Goal: Task Accomplishment & Management: Manage account settings

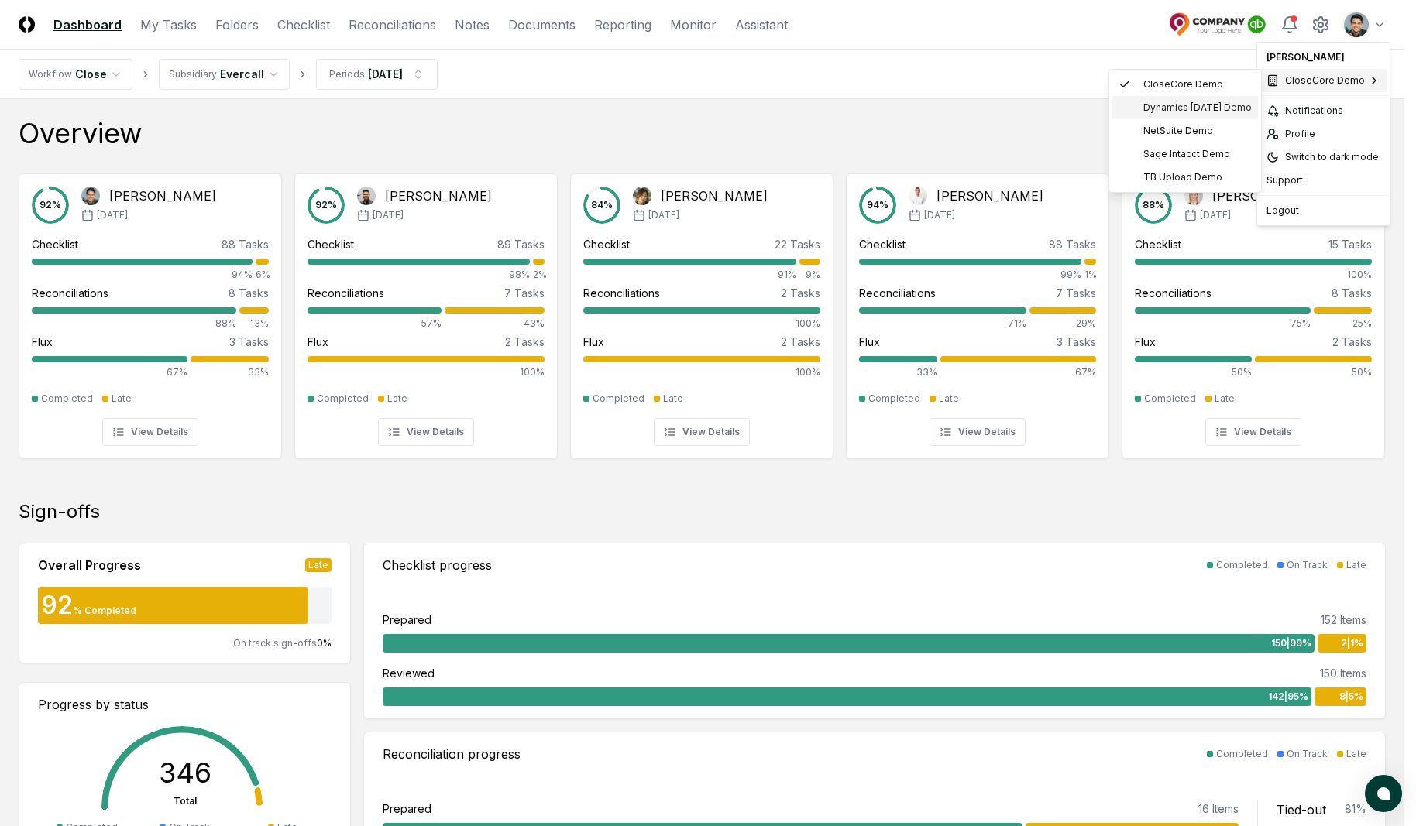
click at [1174, 115] on div "Dynamics 365 BC Demo" at bounding box center [1185, 107] width 146 height 23
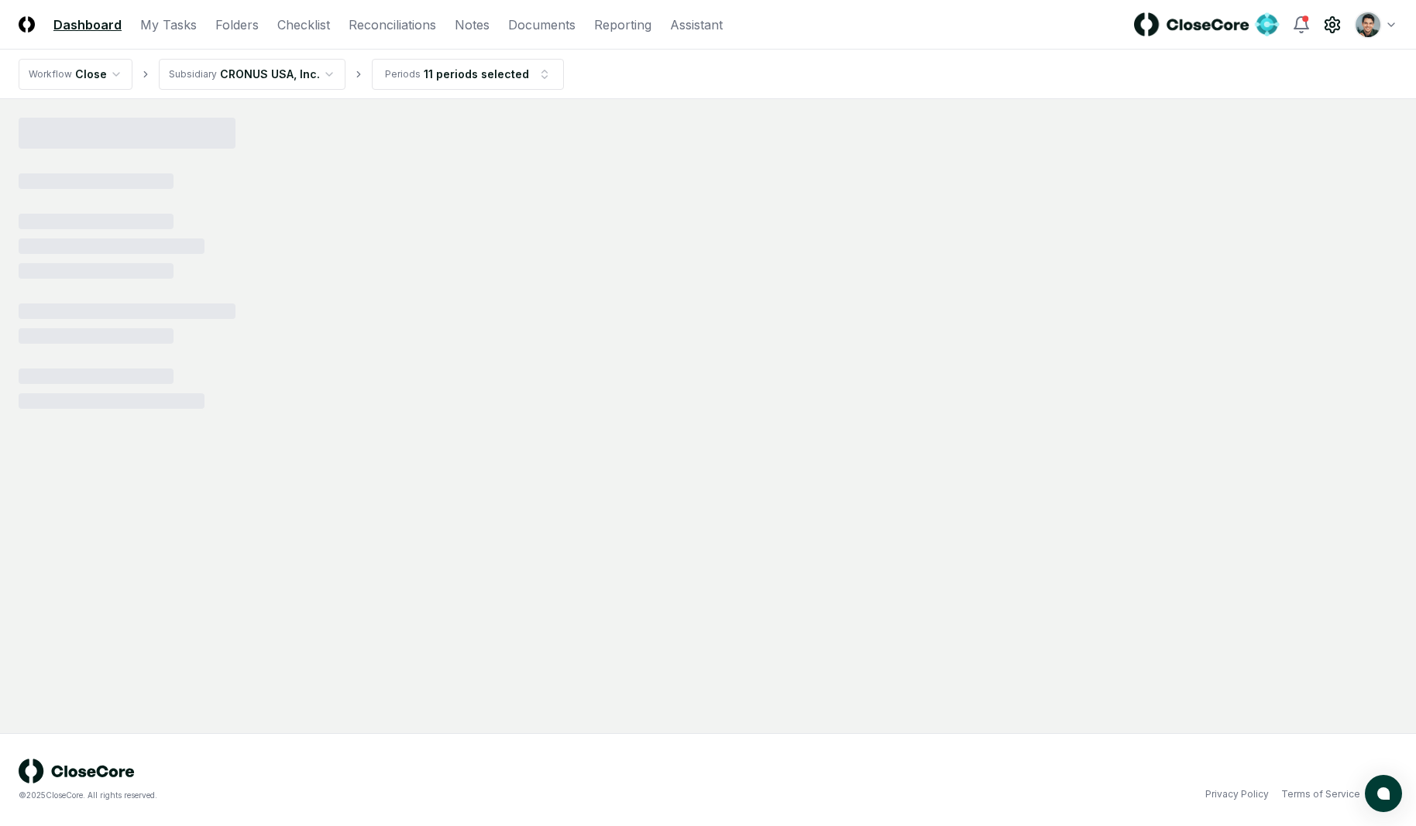
click at [1325, 27] on icon at bounding box center [1332, 24] width 14 height 15
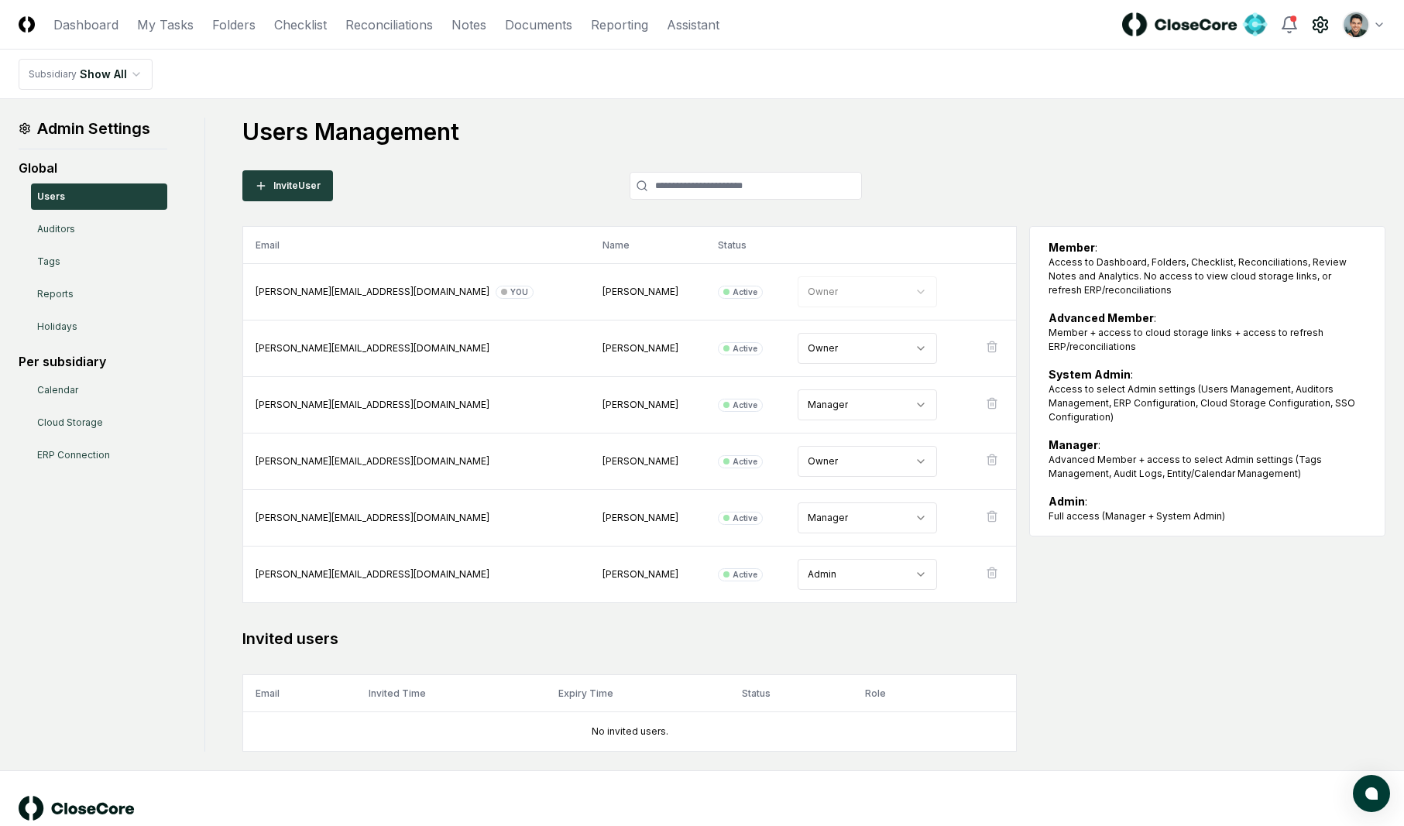
click at [1095, 129] on h1 "Users Management" at bounding box center [813, 132] width 1143 height 28
click at [1053, 146] on div "Users Management Invite User Email Name Status Role arthur@closecore.com You Ar…" at bounding box center [813, 435] width 1143 height 634
click at [1354, 31] on html "CloseCore Dashboard My Tasks Folders Checklist Reconciliations Notes Documents …" at bounding box center [702, 432] width 1404 height 864
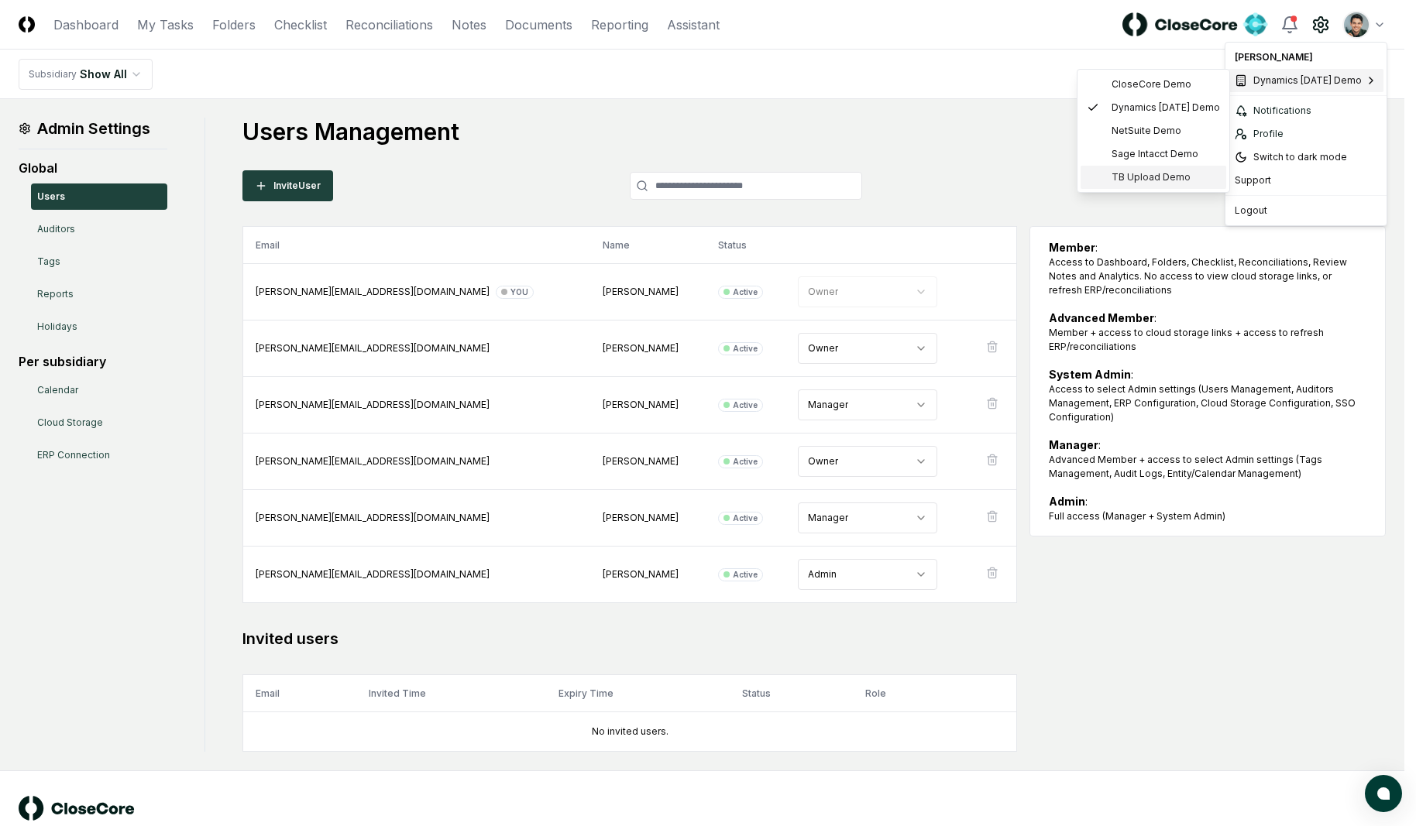
click at [1149, 170] on span "TB Upload Demo" at bounding box center [1150, 177] width 79 height 14
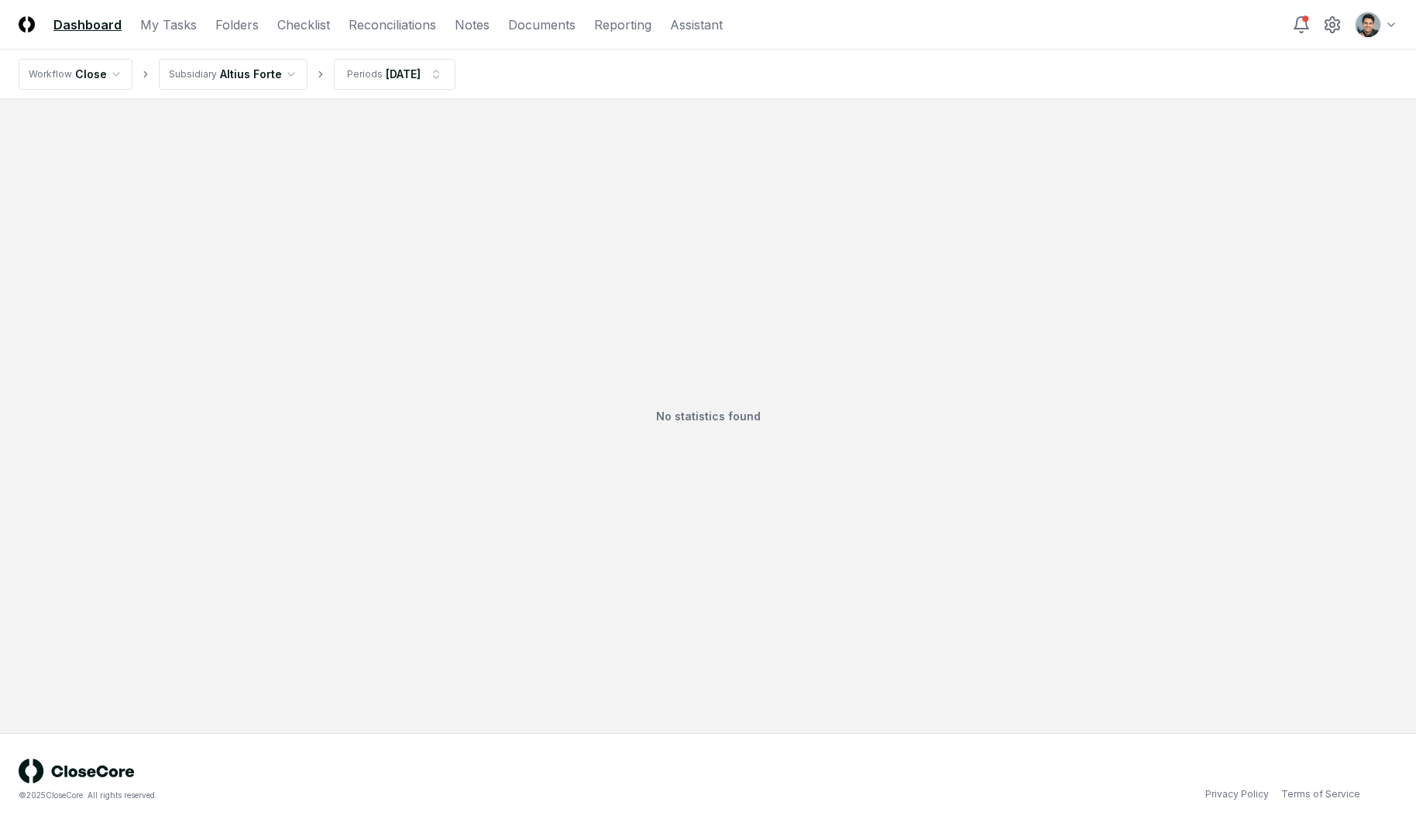
click at [1131, 170] on div "No statistics found" at bounding box center [708, 416] width 1379 height 597
click at [1375, 33] on html "CloseCore Dashboard My Tasks Folders Checklist Reconciliations Notes Documents …" at bounding box center [708, 413] width 1416 height 826
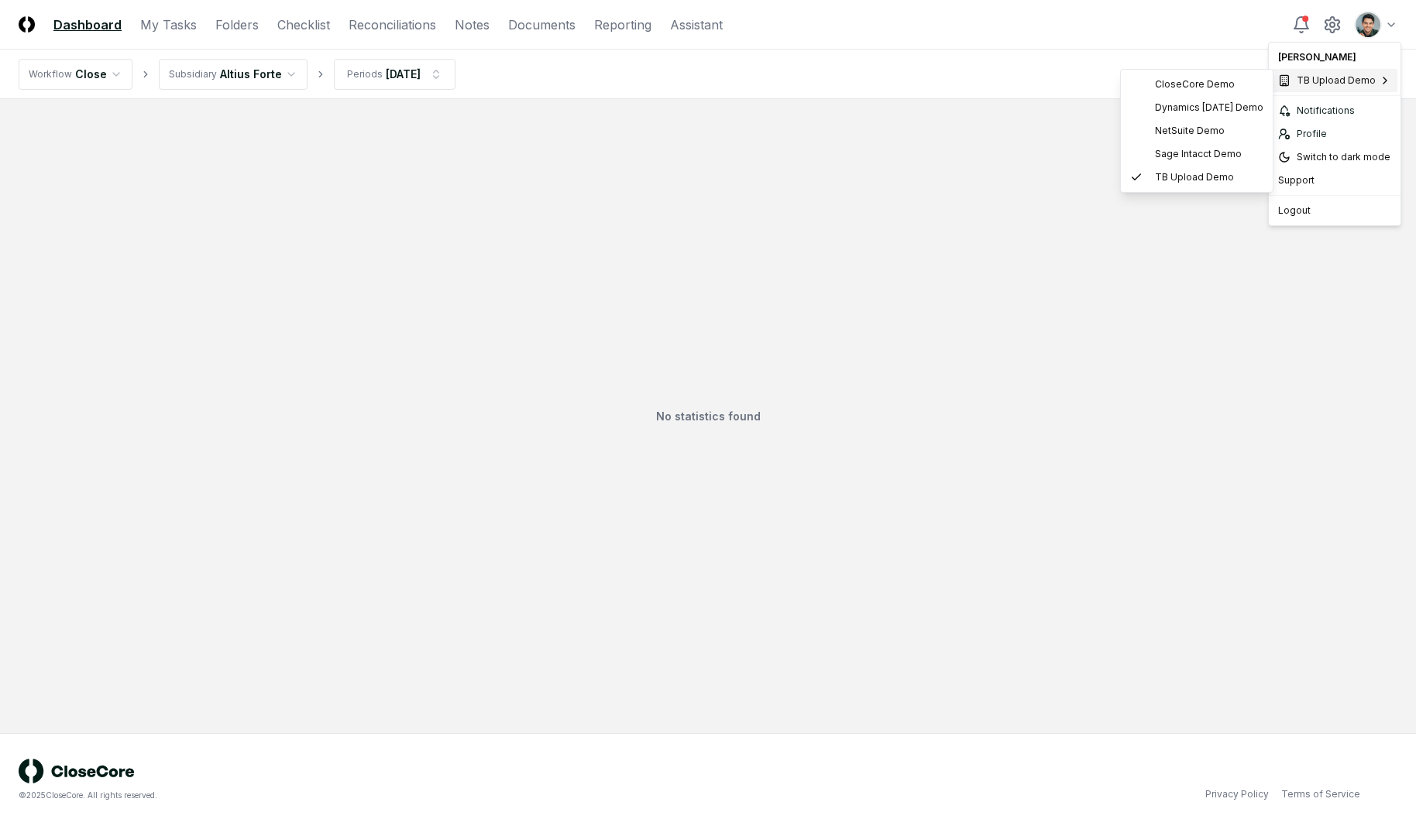
click at [1092, 25] on html "CloseCore Dashboard My Tasks Folders Checklist Reconciliations Notes Documents …" at bounding box center [708, 413] width 1416 height 826
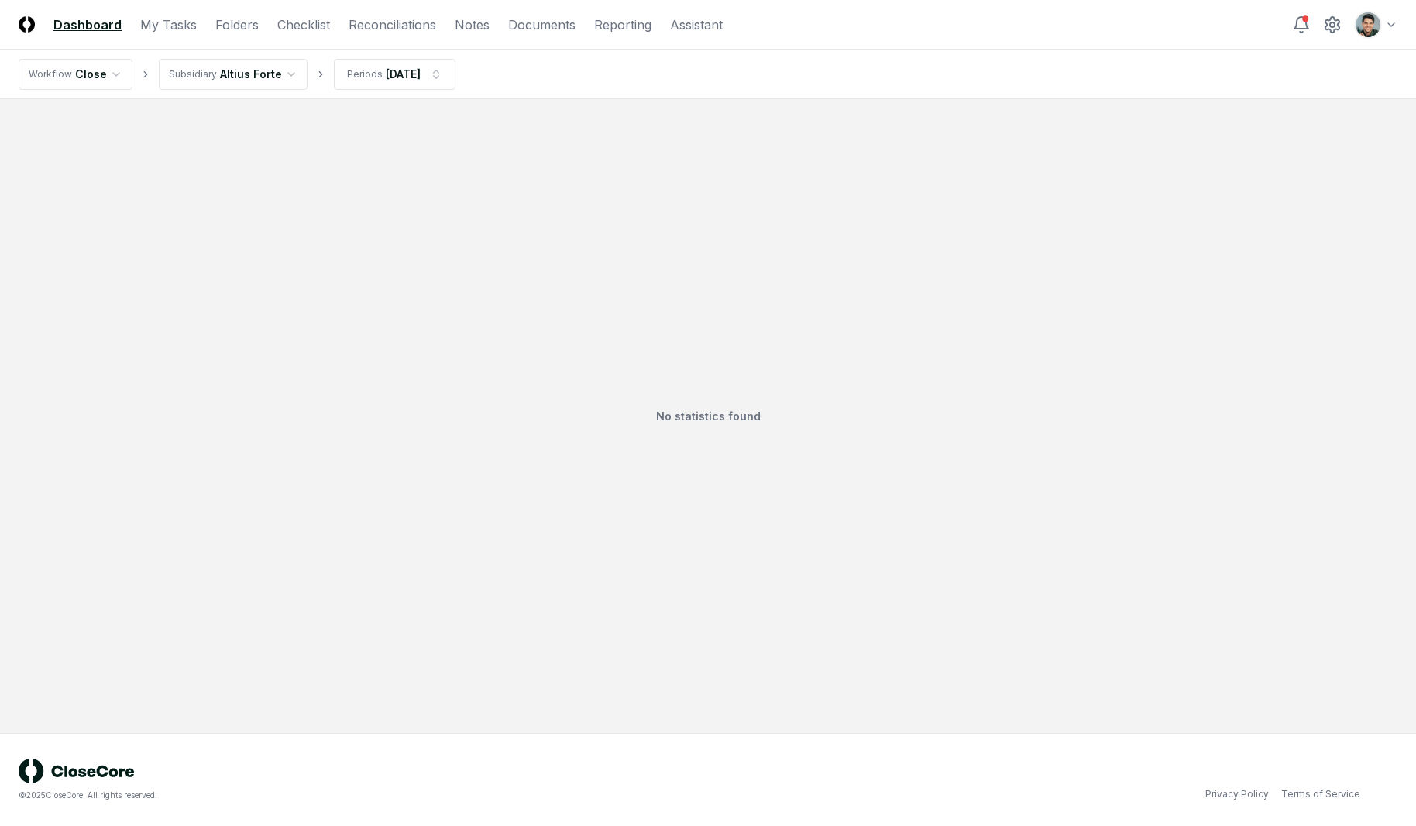
click at [312, 132] on div "No statistics found" at bounding box center [708, 416] width 1379 height 597
click at [356, 68] on html "CloseCore Dashboard My Tasks Folders Checklist Reconciliations Notes Documents …" at bounding box center [708, 413] width 1416 height 826
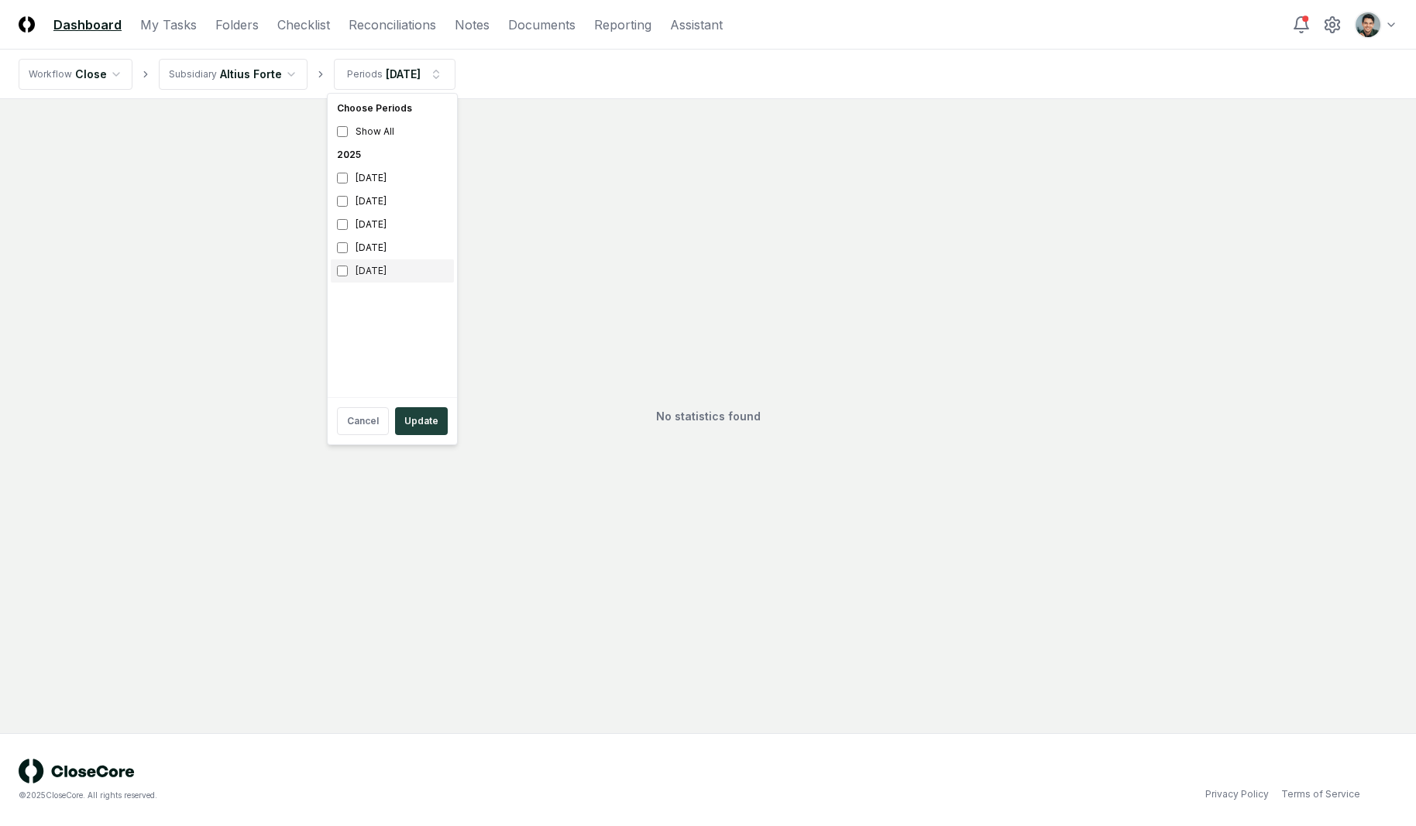
click at [359, 266] on div "April 2025" at bounding box center [392, 270] width 123 height 23
click at [425, 407] on button "Update" at bounding box center [421, 421] width 53 height 28
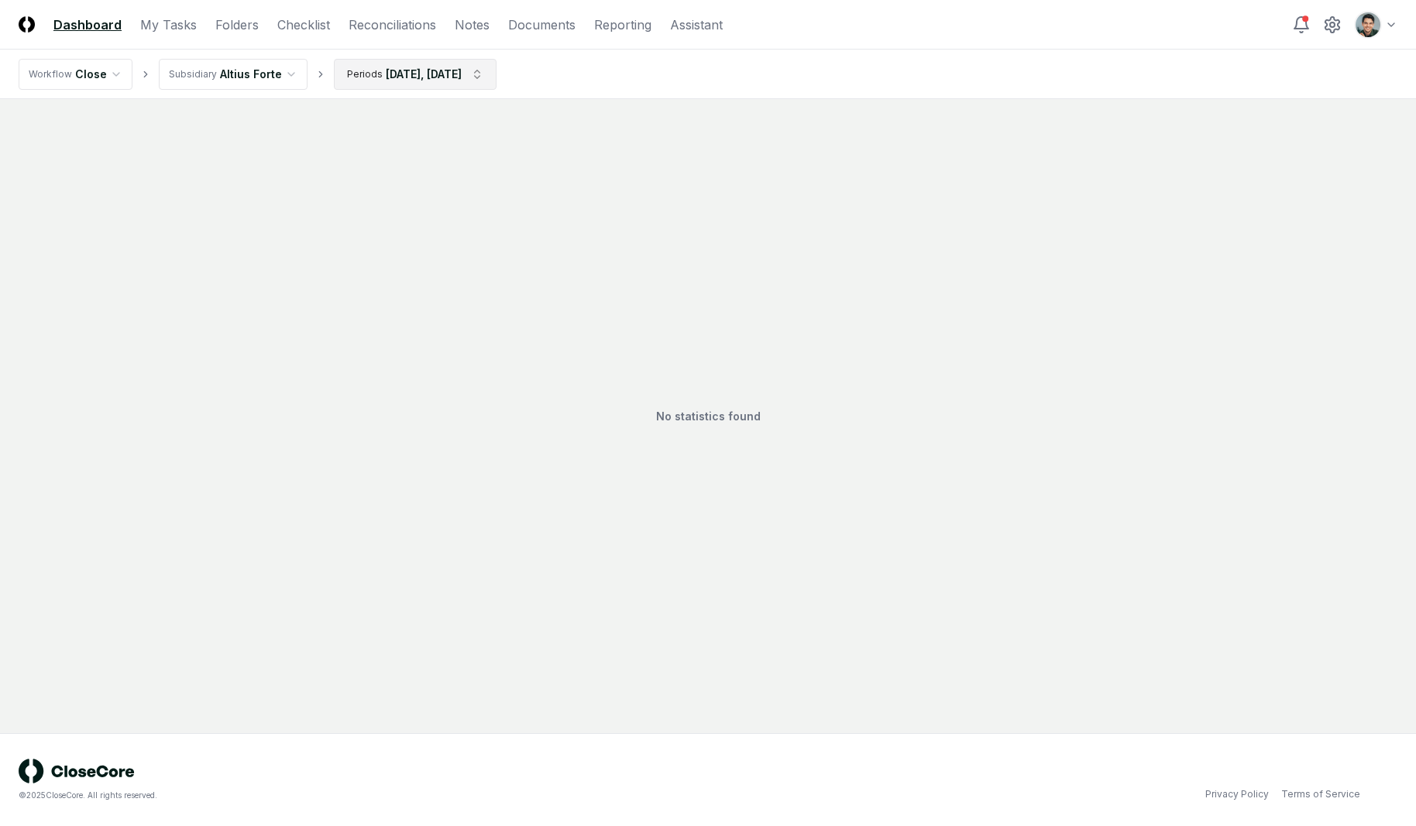
click at [366, 70] on html "CloseCore Dashboard My Tasks Folders Checklist Reconciliations Notes Documents …" at bounding box center [708, 413] width 1416 height 826
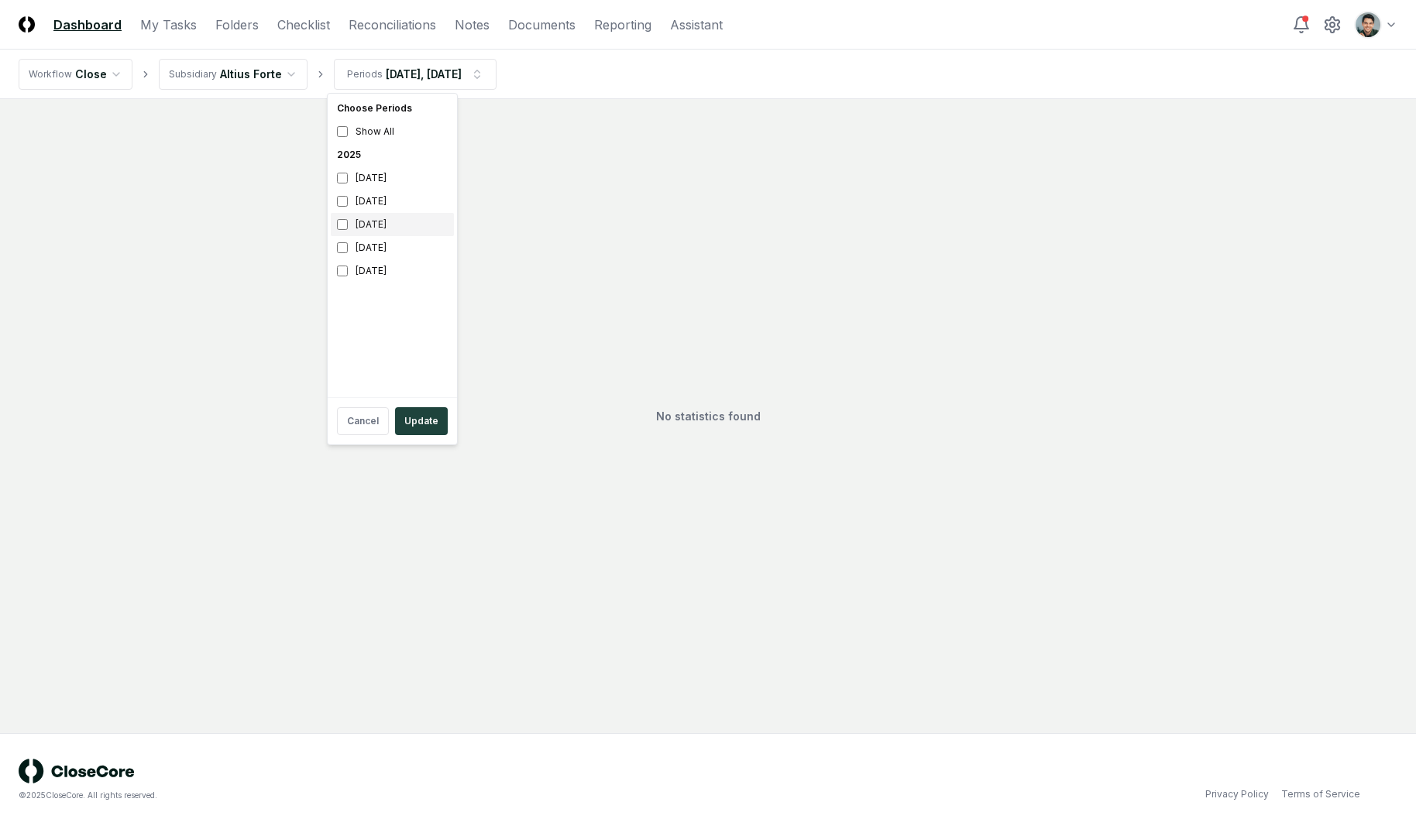
click at [363, 218] on div "June 2025" at bounding box center [392, 224] width 123 height 23
click at [411, 413] on button "Update" at bounding box center [421, 421] width 53 height 28
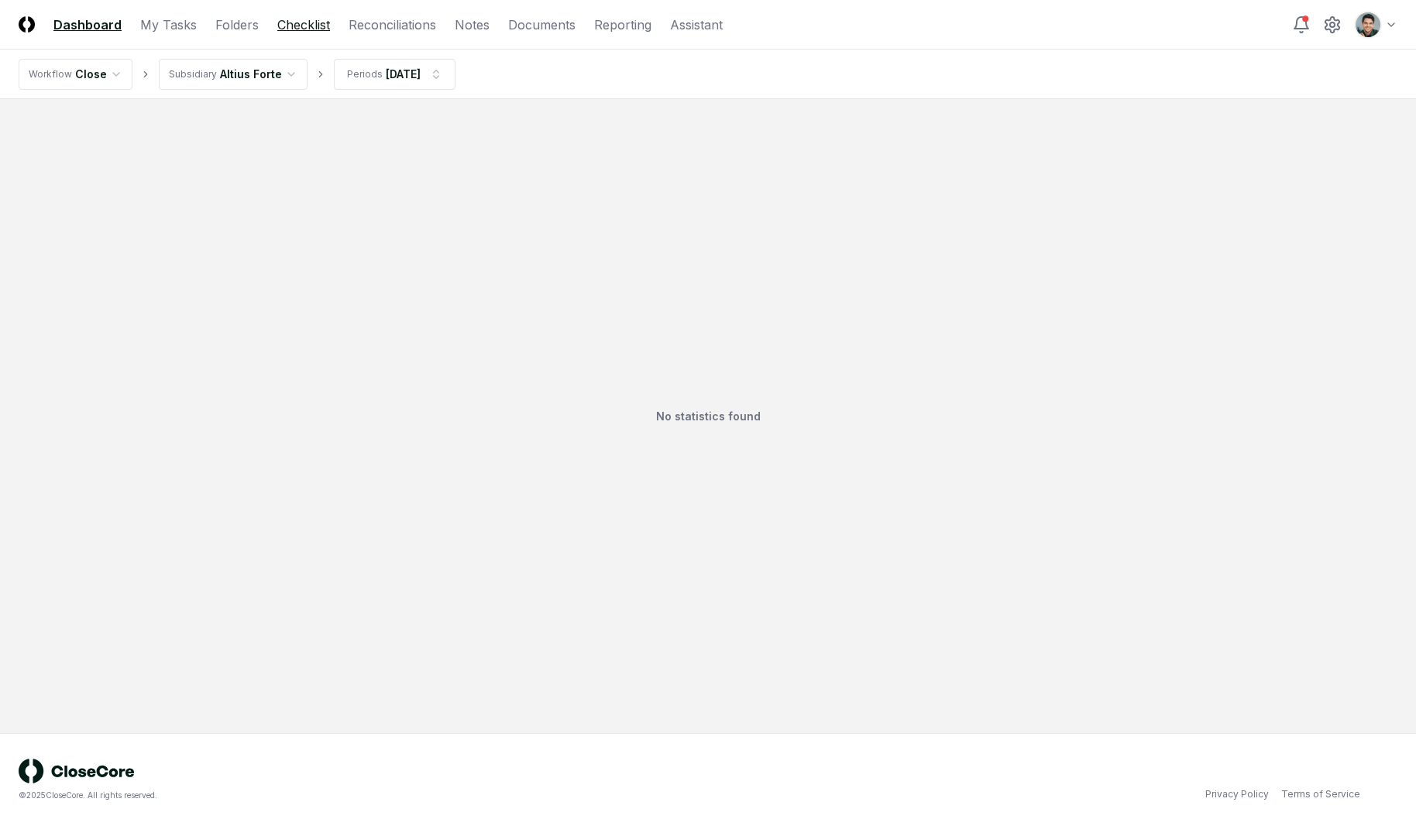
click at [300, 19] on link "Checklist" at bounding box center [303, 24] width 53 height 19
click at [235, 22] on link "Folders" at bounding box center [233, 24] width 43 height 19
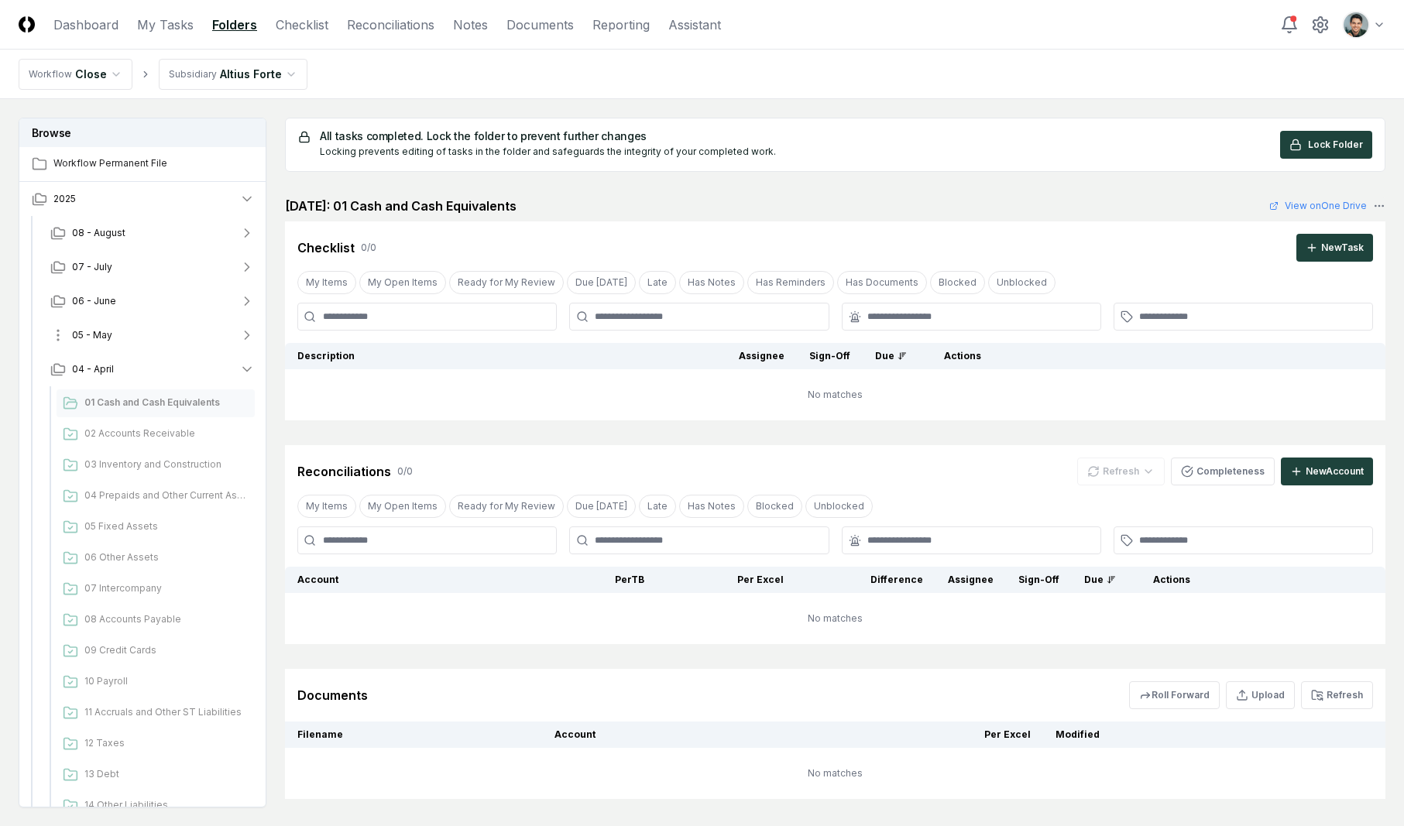
click at [144, 335] on button "05 - May" at bounding box center [152, 335] width 229 height 34
click at [145, 335] on button "05 - May" at bounding box center [152, 335] width 229 height 34
click at [762, 191] on div "All tasks completed. Lock the folder to prevent further changes Locking prevent…" at bounding box center [835, 459] width 1101 height 682
click at [137, 344] on button "05 - May" at bounding box center [152, 335] width 229 height 34
click at [138, 344] on button "05 - May" at bounding box center [152, 335] width 229 height 34
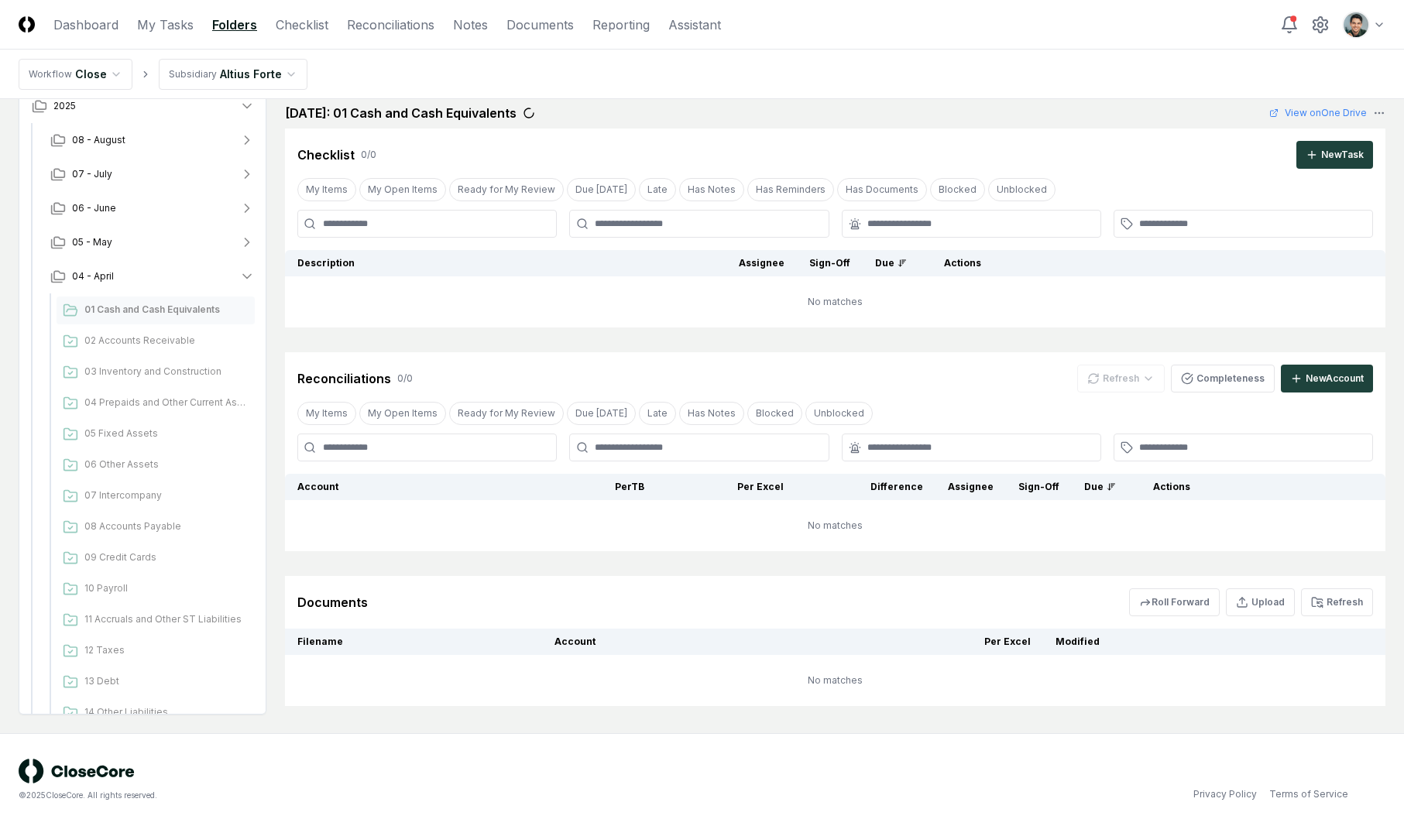
click at [866, 133] on div "Checklist 0 / 0 New Task" at bounding box center [835, 149] width 1101 height 40
click at [157, 313] on span "01 Cash and Cash Equivalents" at bounding box center [166, 309] width 164 height 14
click at [153, 340] on span "02 Accounts Receivable" at bounding box center [166, 340] width 164 height 14
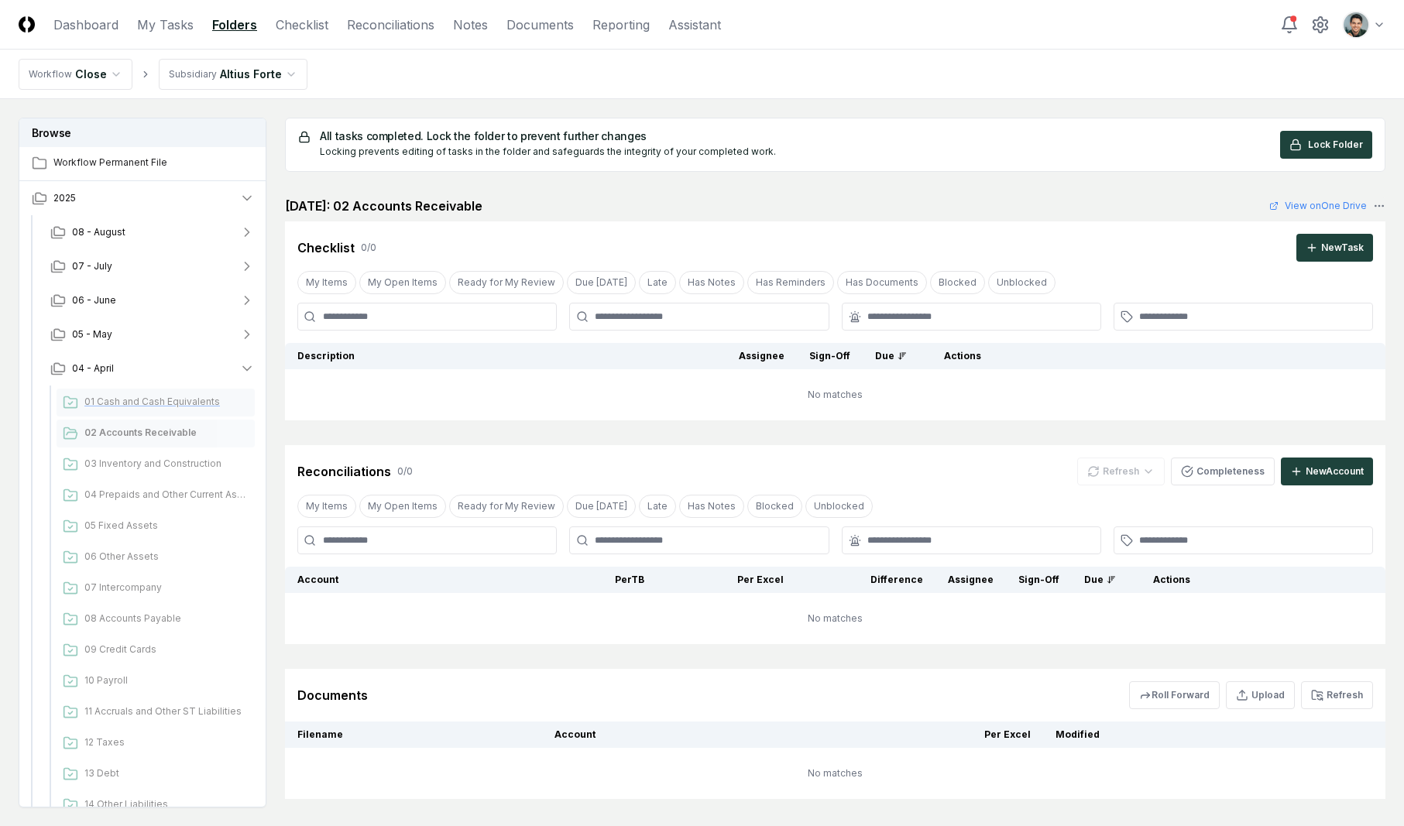
click at [173, 410] on div "01 Cash and Cash Equivalents" at bounding box center [156, 403] width 198 height 28
click at [383, 190] on div "All tasks completed. Lock the folder to prevent further changes Locking prevent…" at bounding box center [835, 459] width 1101 height 682
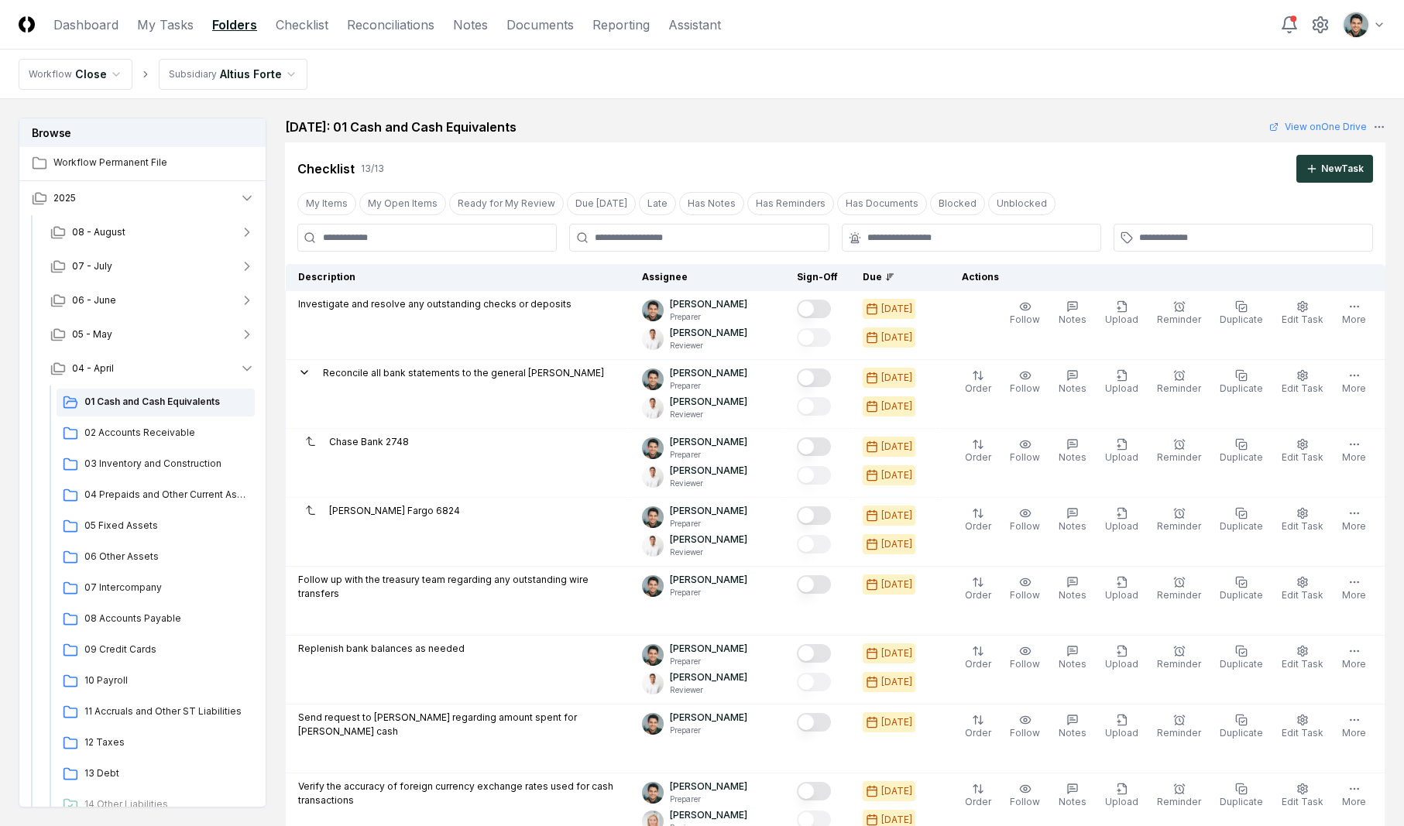
scroll to position [851, 0]
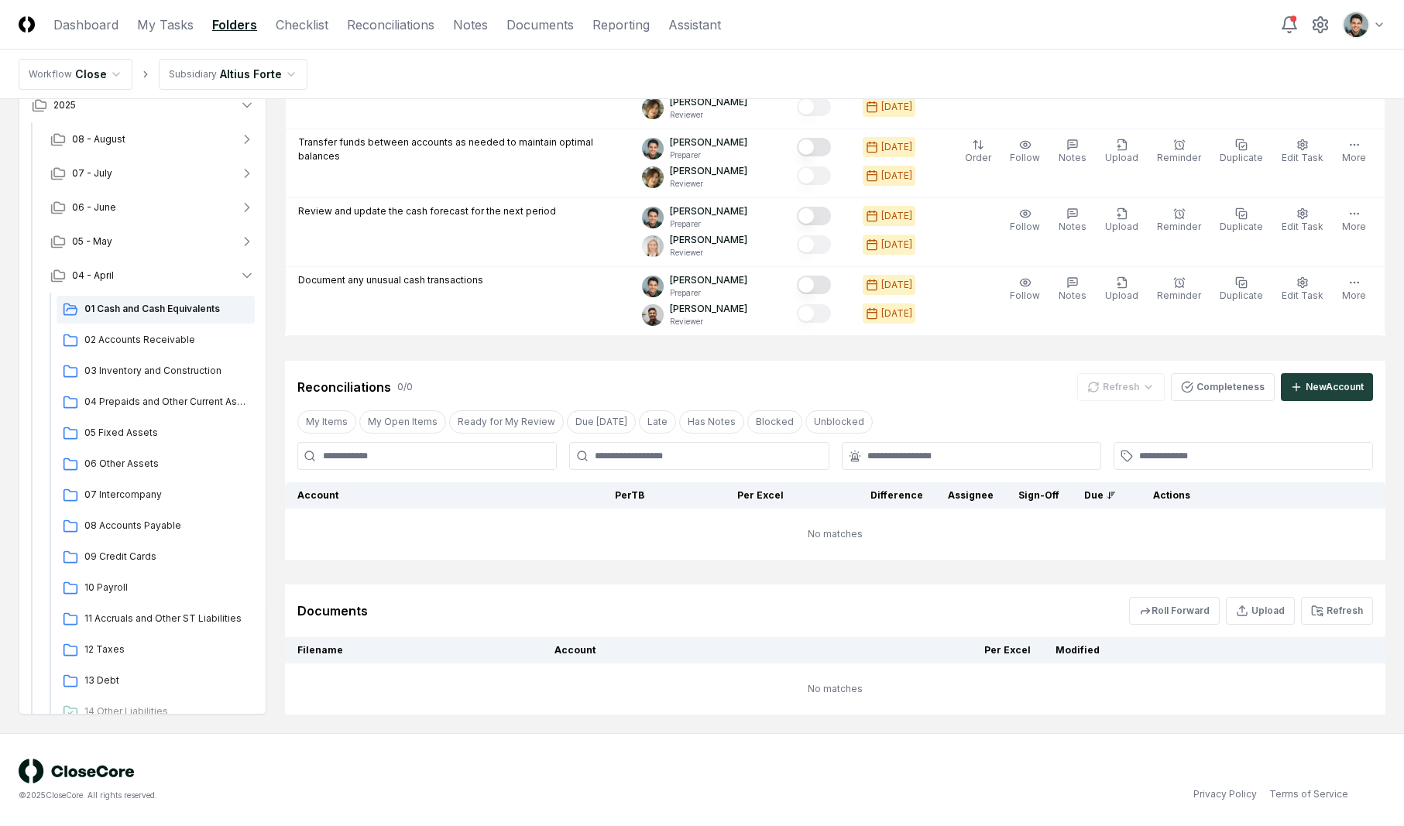
click at [340, 366] on div "Reconciliations 0 / 0 Refresh Completeness New Account" at bounding box center [835, 381] width 1101 height 40
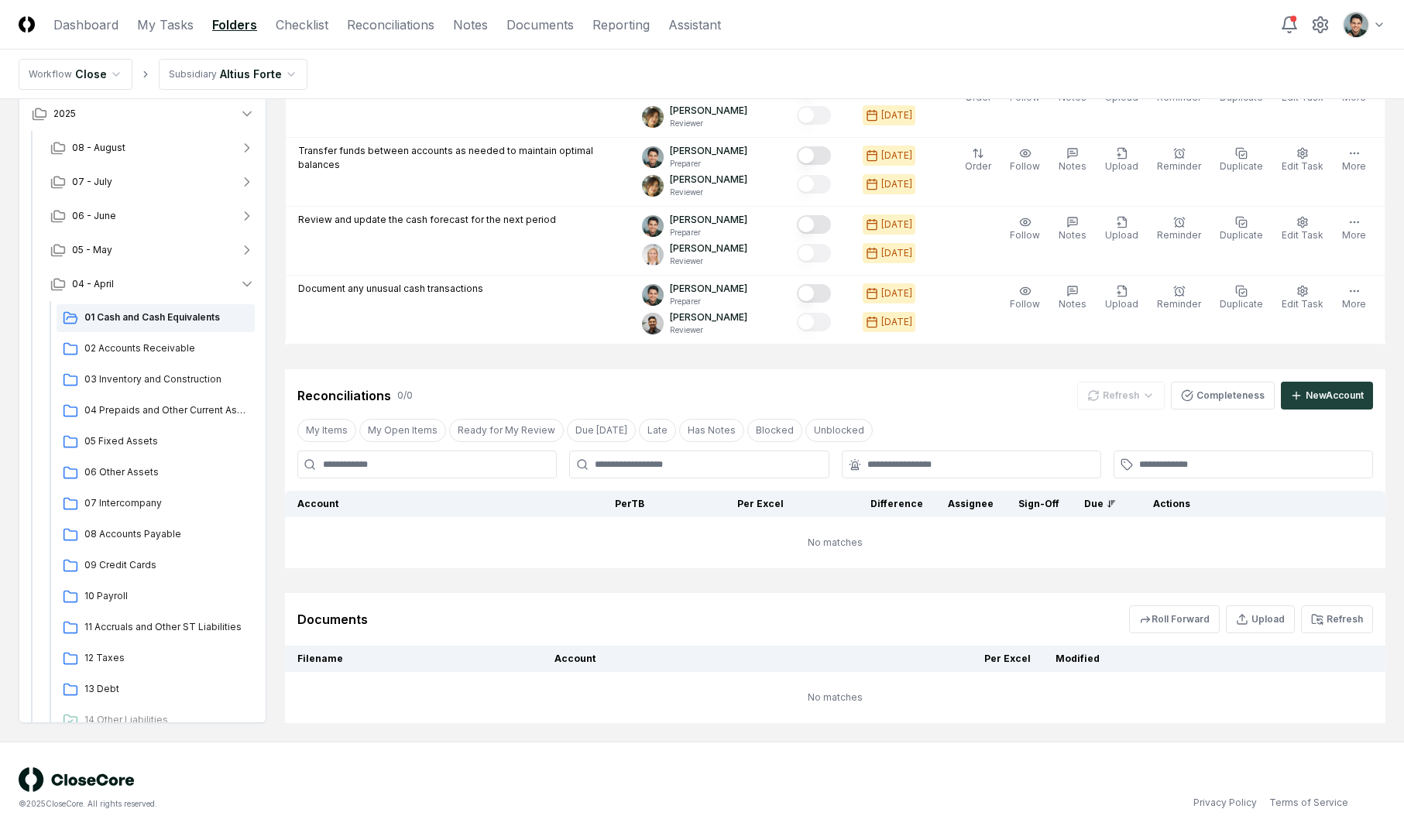
scroll to position [0, 0]
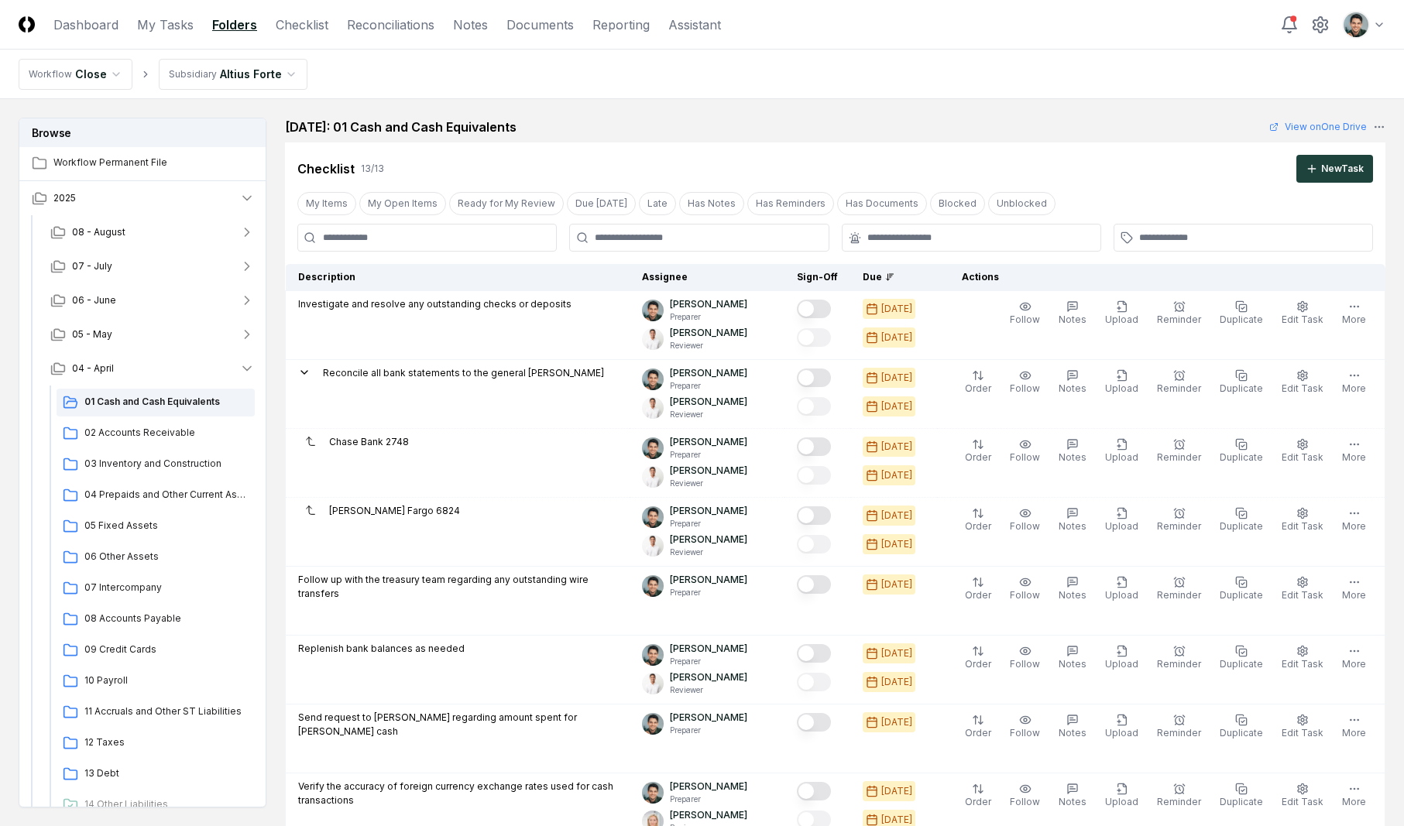
click at [436, 132] on h2 "April 2025: 01 Cash and Cash Equivalents" at bounding box center [401, 127] width 232 height 19
click at [393, 15] on link "Reconciliations" at bounding box center [391, 24] width 88 height 19
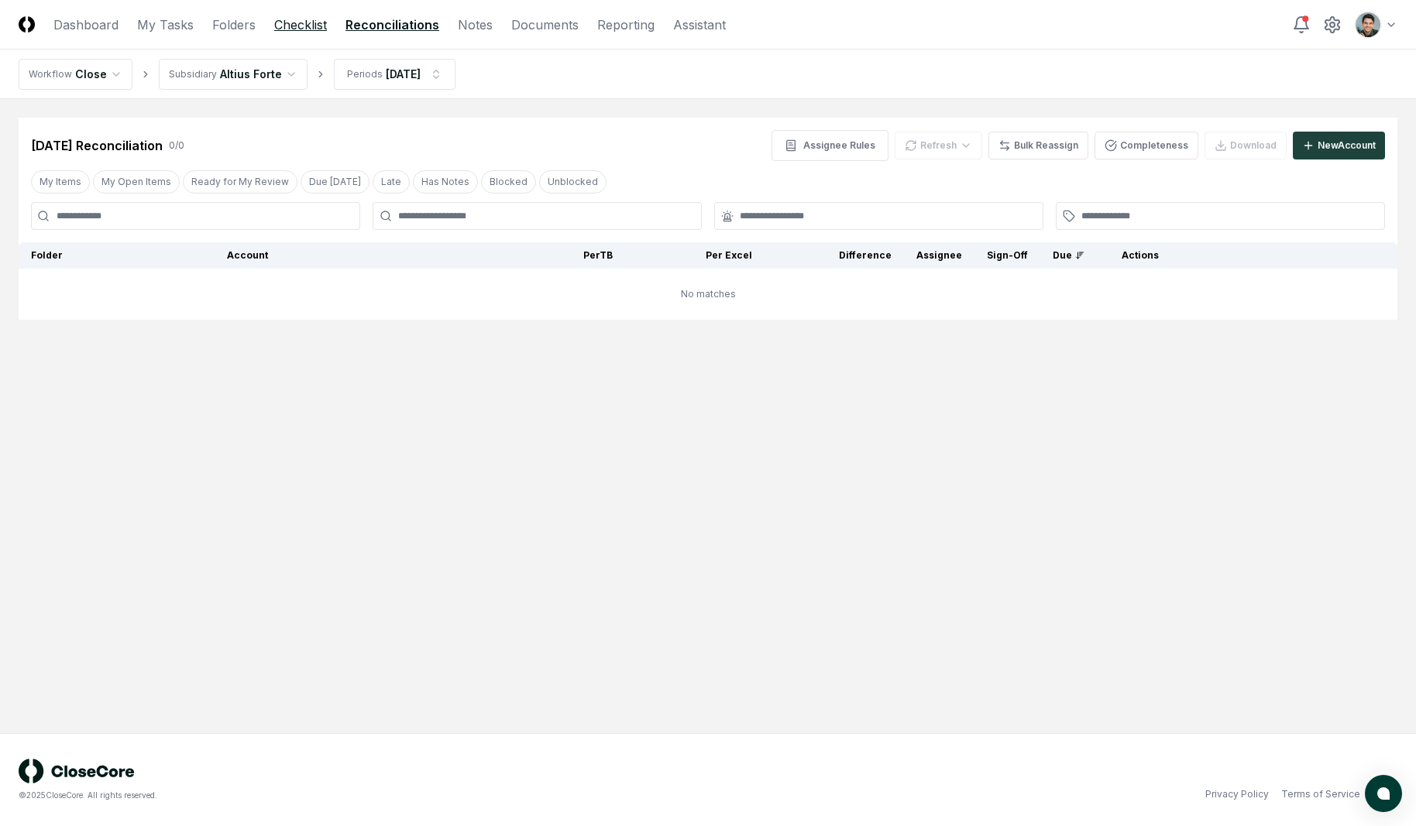
click at [289, 26] on link "Checklist" at bounding box center [300, 24] width 53 height 19
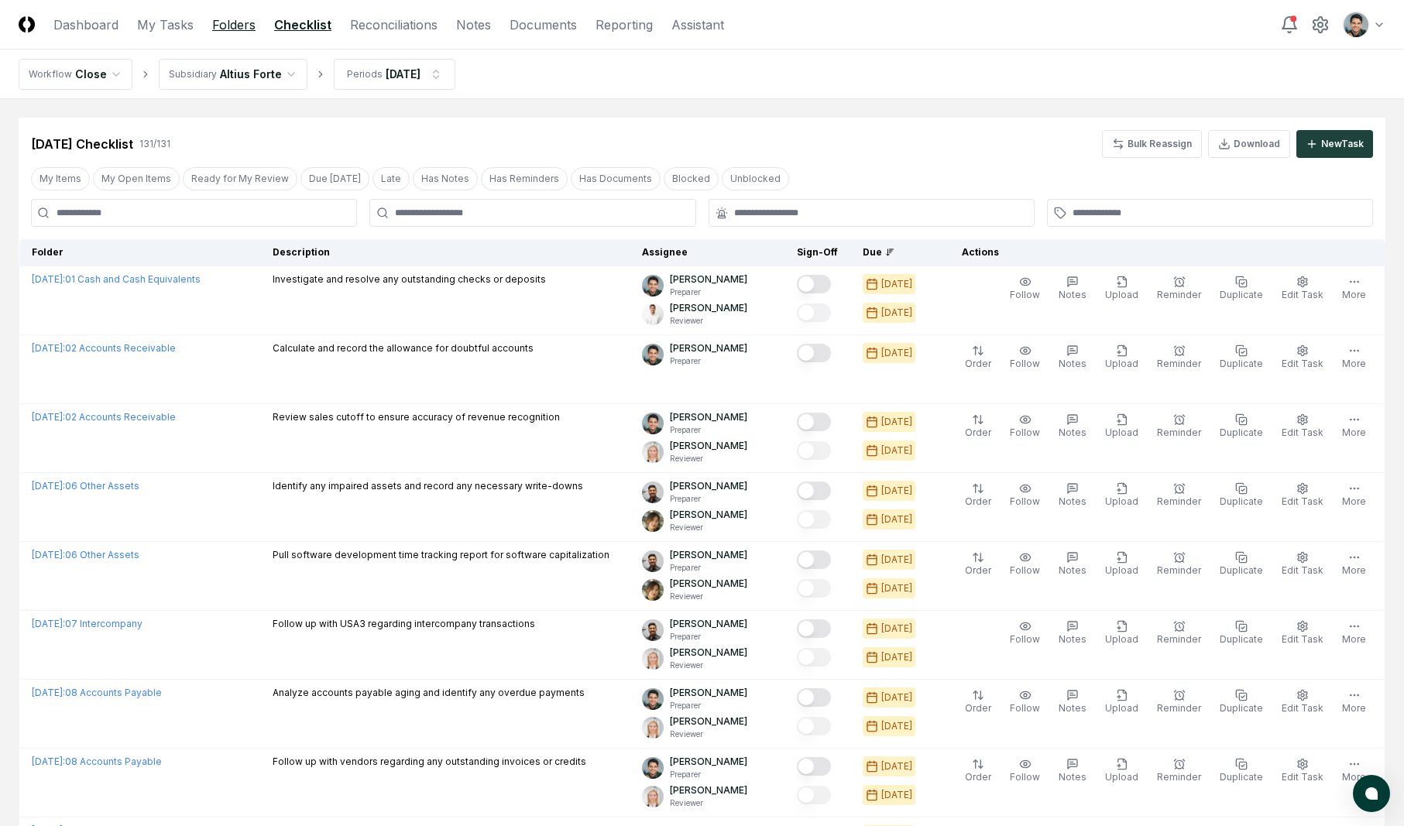
click at [246, 29] on link "Folders" at bounding box center [233, 24] width 43 height 19
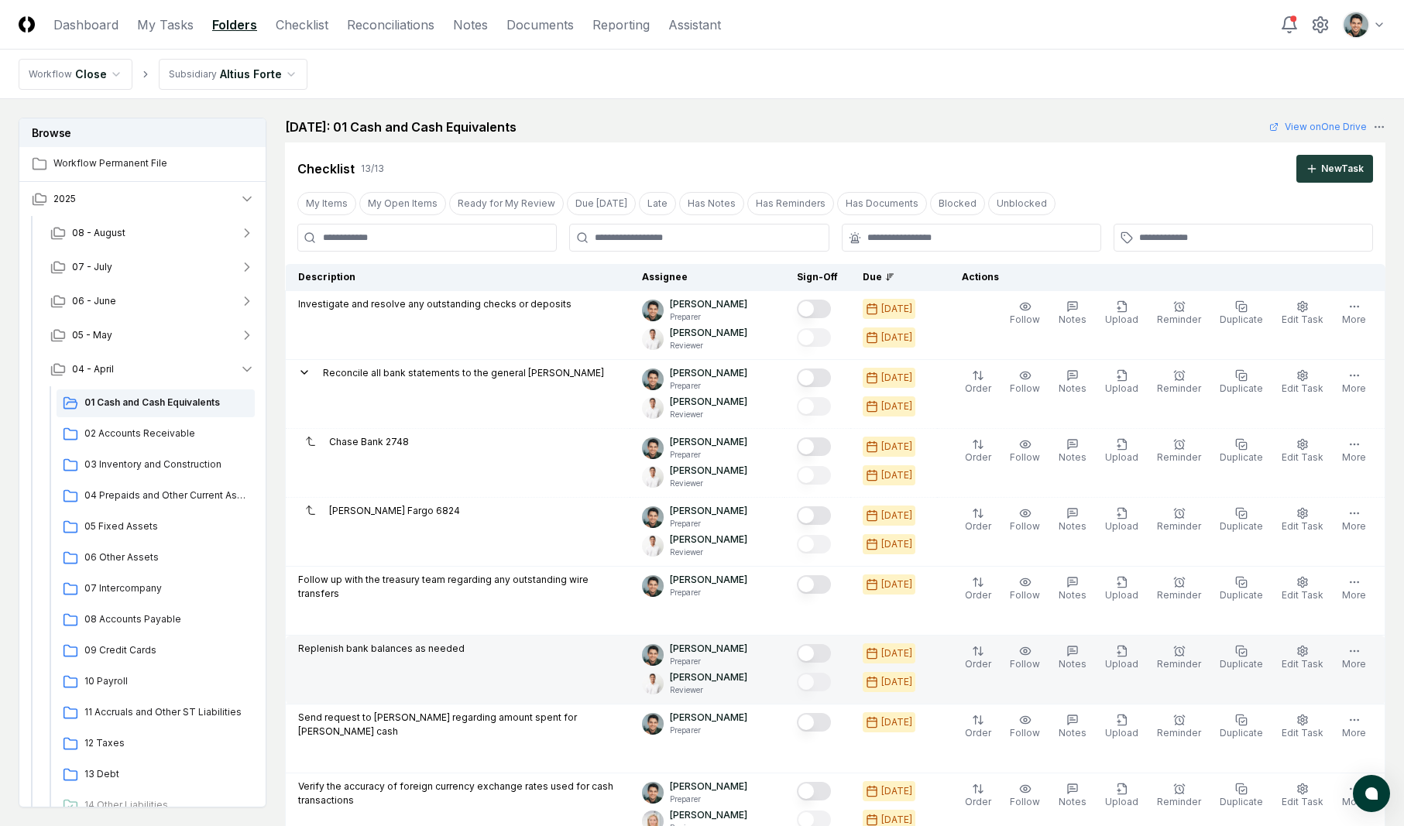
scroll to position [13, 0]
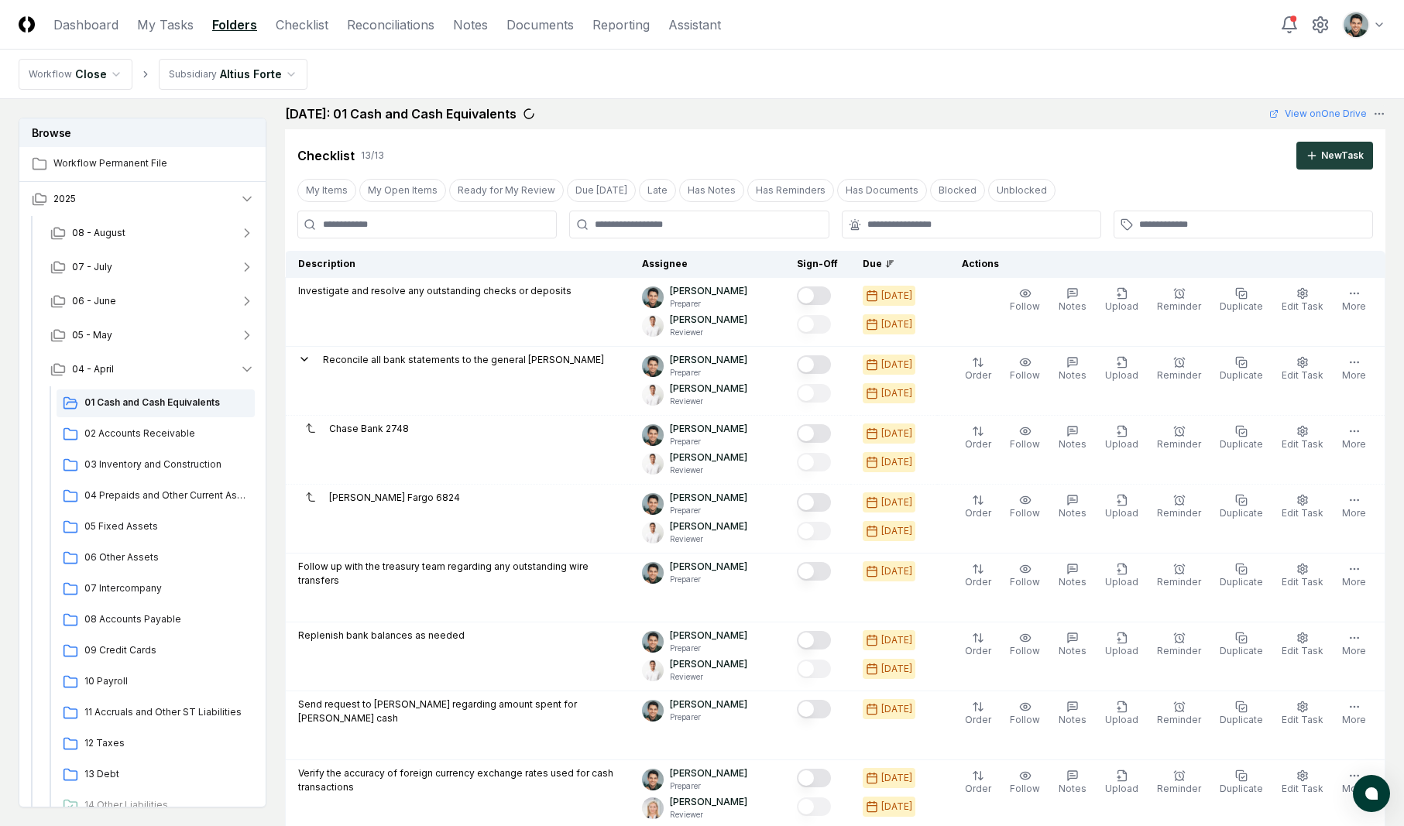
click at [835, 112] on div "April 2025: 01 Cash and Cash Equivalents View on One Drive" at bounding box center [835, 114] width 1101 height 19
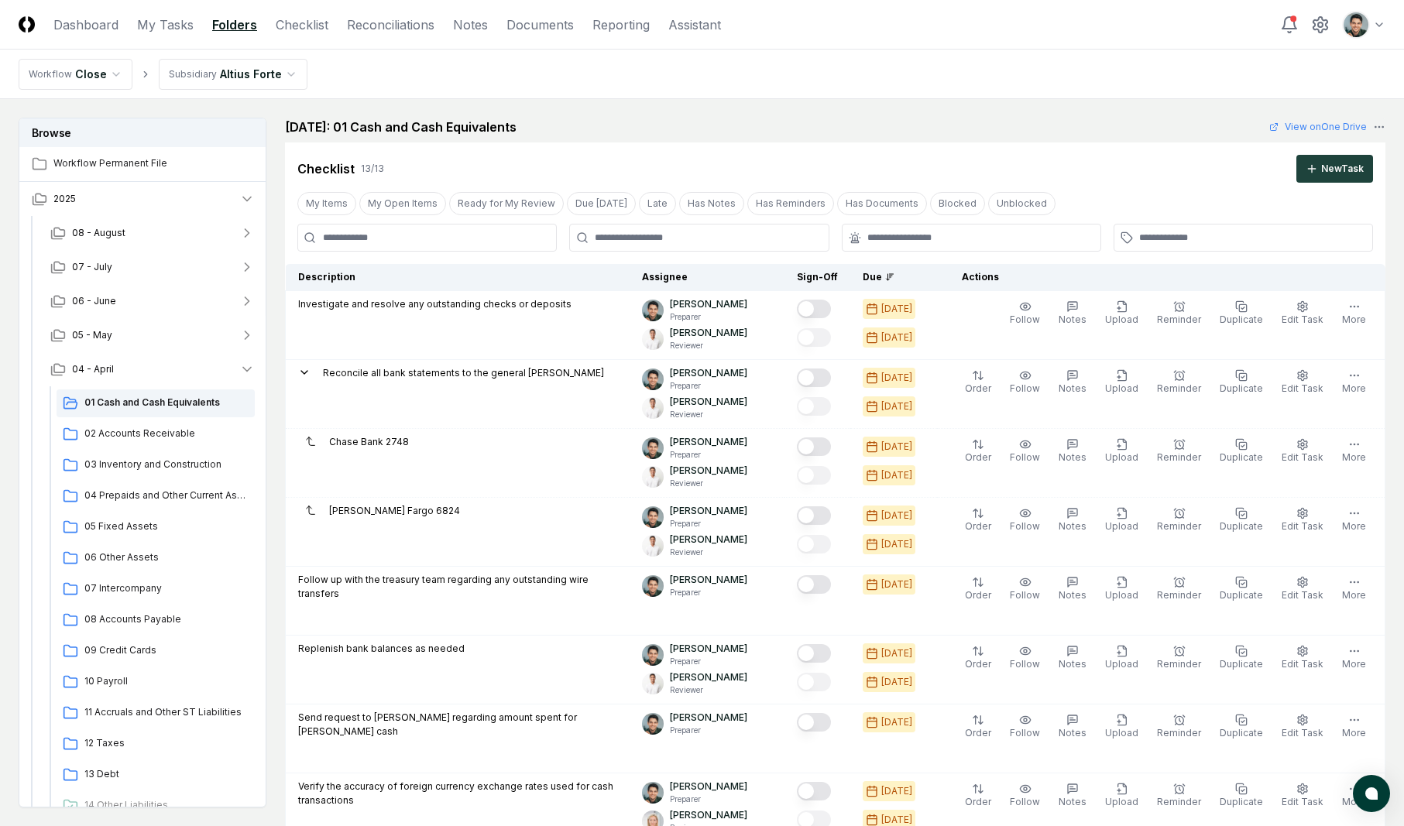
scroll to position [851, 0]
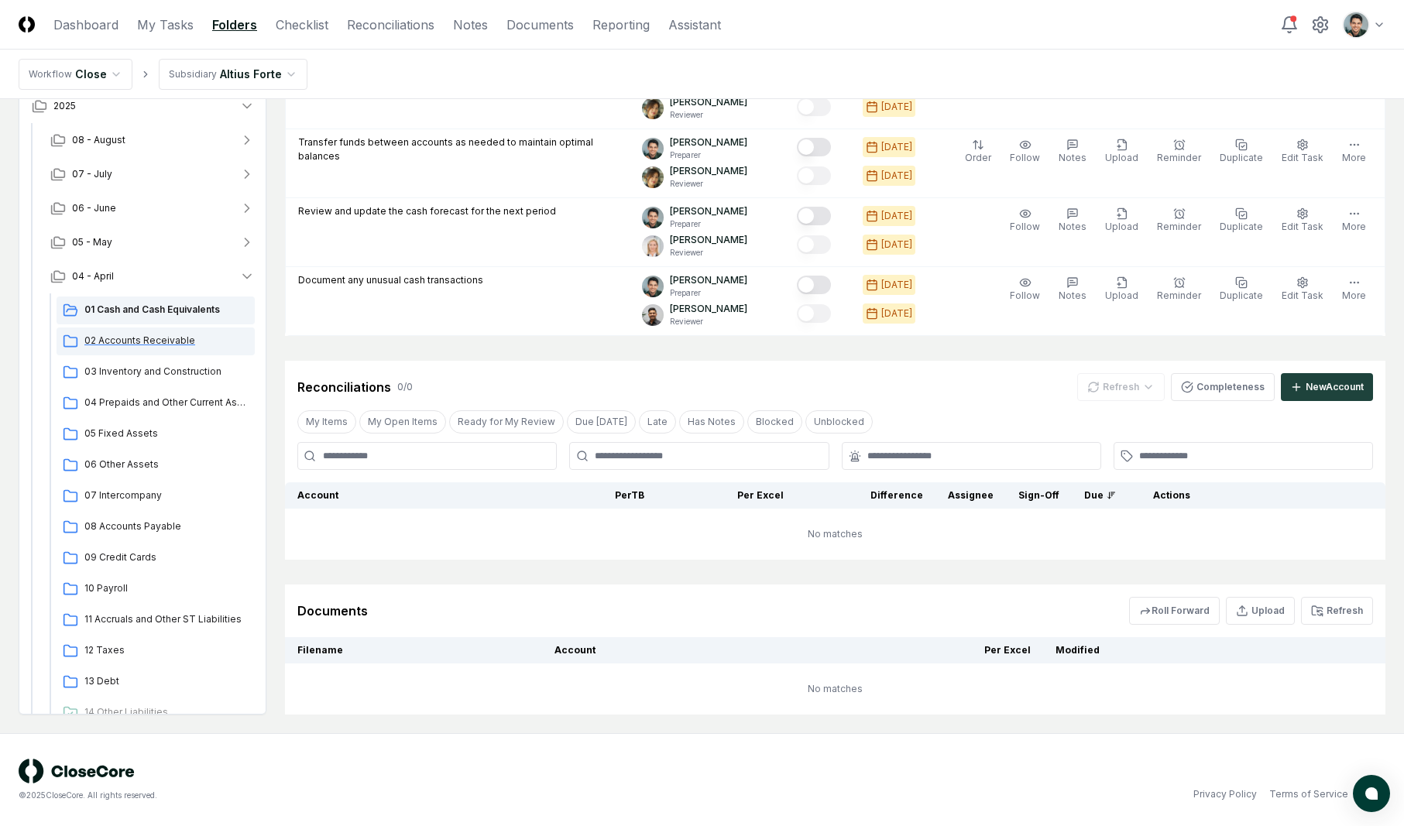
click at [185, 350] on div "02 Accounts Receivable" at bounding box center [156, 342] width 198 height 28
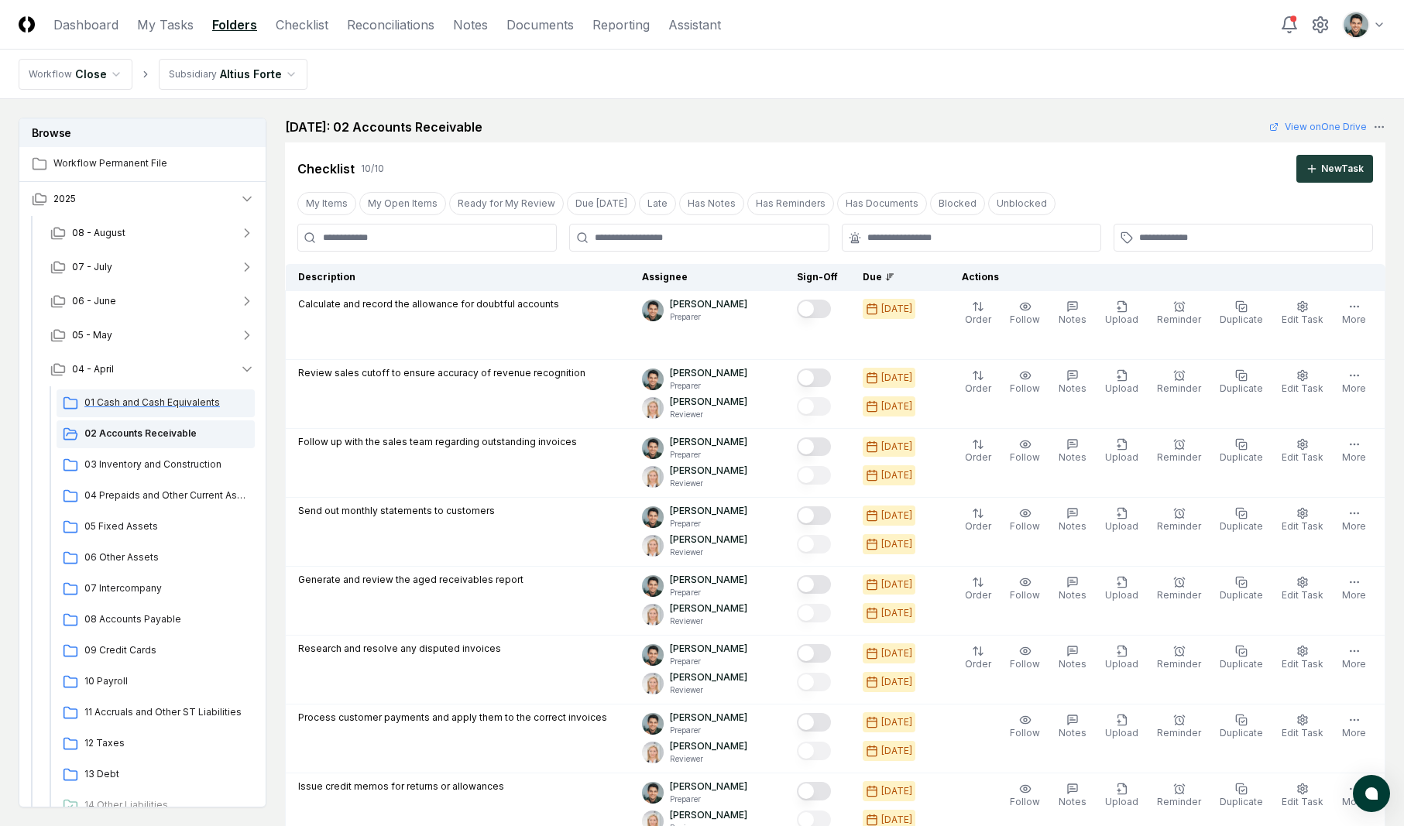
click at [190, 401] on span "01 Cash and Cash Equivalents" at bounding box center [166, 403] width 164 height 14
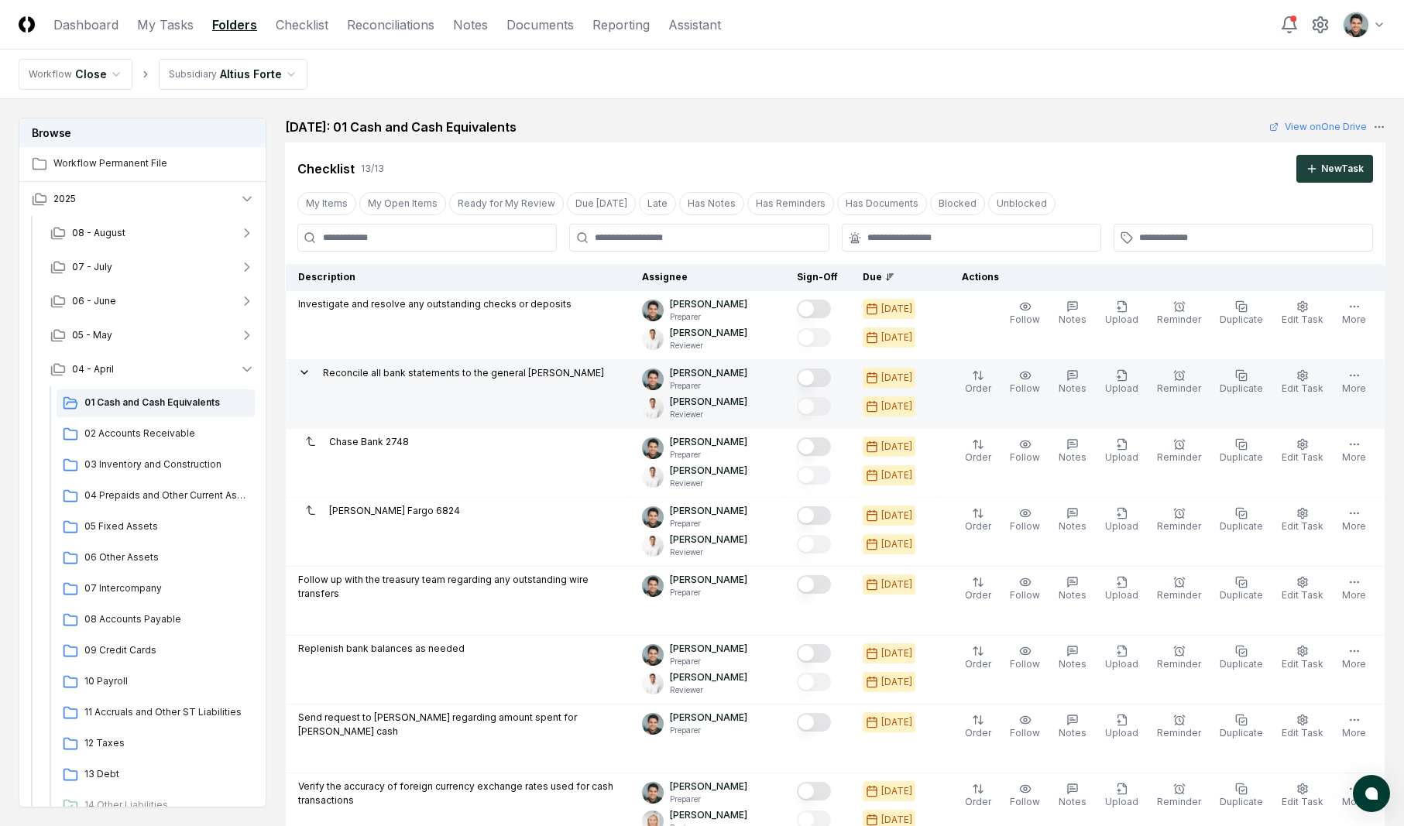
scroll to position [851, 0]
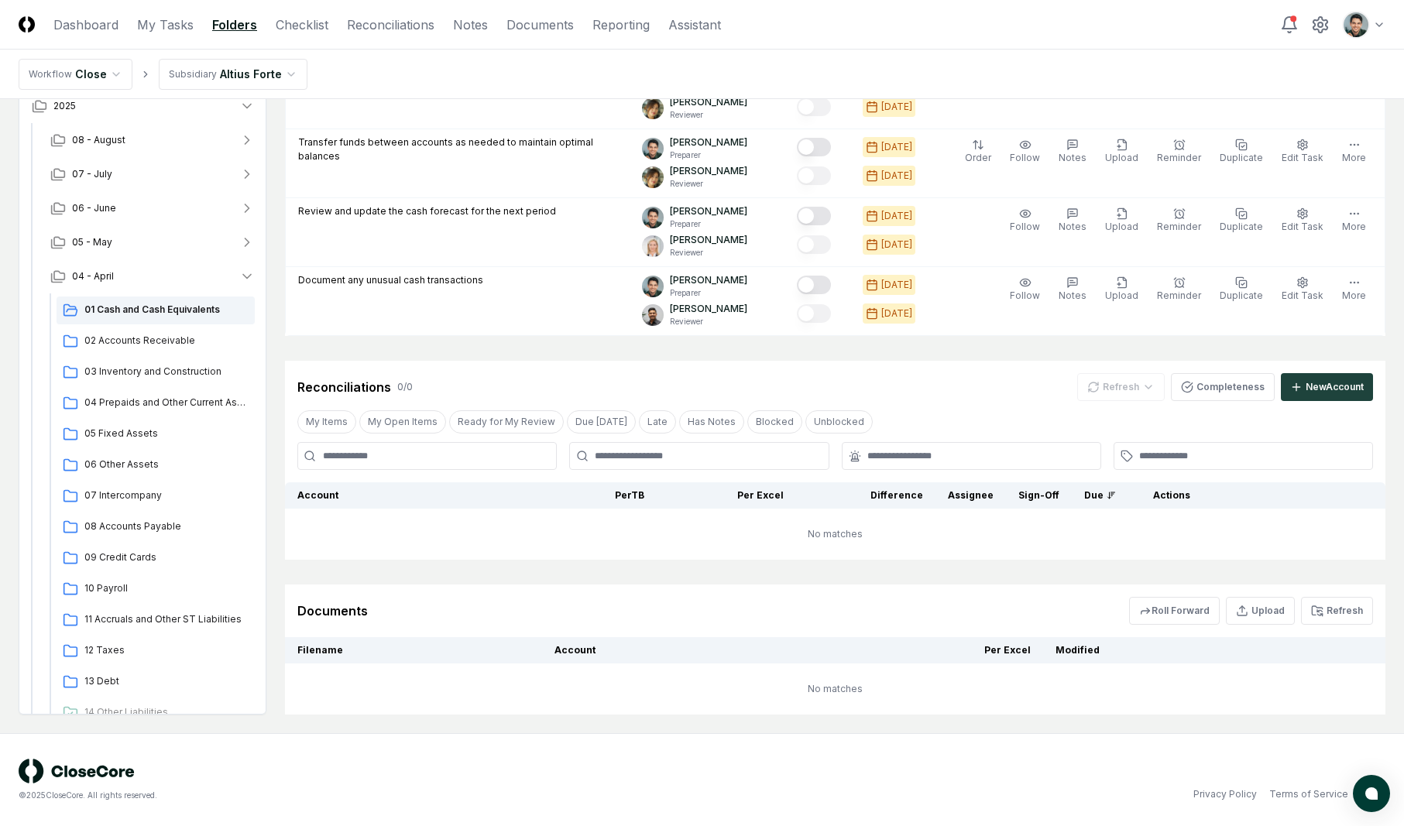
click at [841, 5] on header "CloseCore Dashboard My Tasks Folders Checklist Reconciliations Notes Documents …" at bounding box center [702, 25] width 1404 height 50
click at [464, 378] on div "Reconciliations 0 / 0 Refresh Completeness New Account" at bounding box center [835, 387] width 1076 height 28
click at [975, 406] on div "Reconciliations 0 / 0 Refresh No accounts to refresh No accounts to refresh Com…" at bounding box center [835, 460] width 1101 height 199
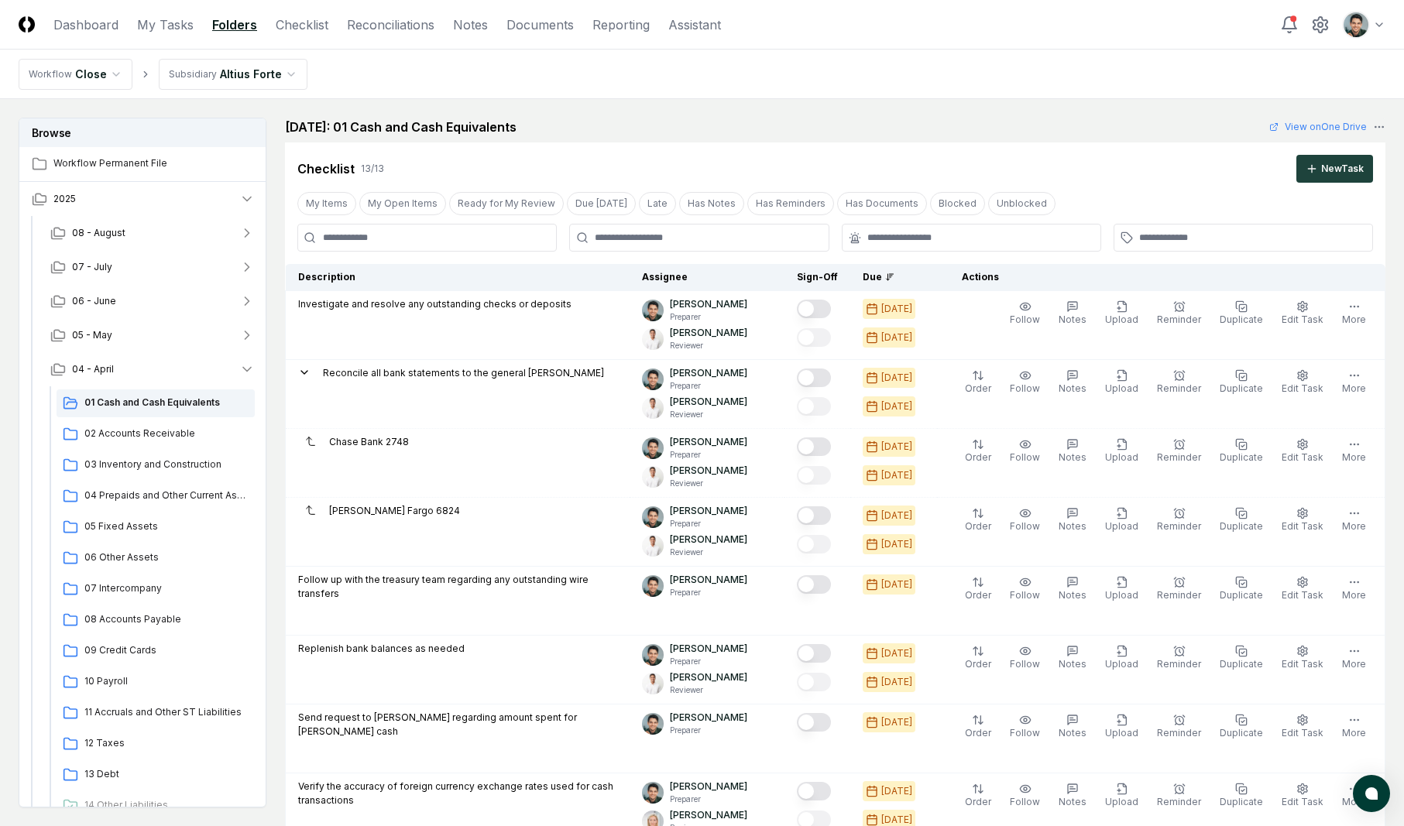
scroll to position [2, 0]
click at [386, 40] on header "CloseCore Dashboard My Tasks Folders Checklist Reconciliations Notes Documents …" at bounding box center [702, 25] width 1404 height 50
click at [393, 26] on link "Reconciliations" at bounding box center [391, 24] width 88 height 19
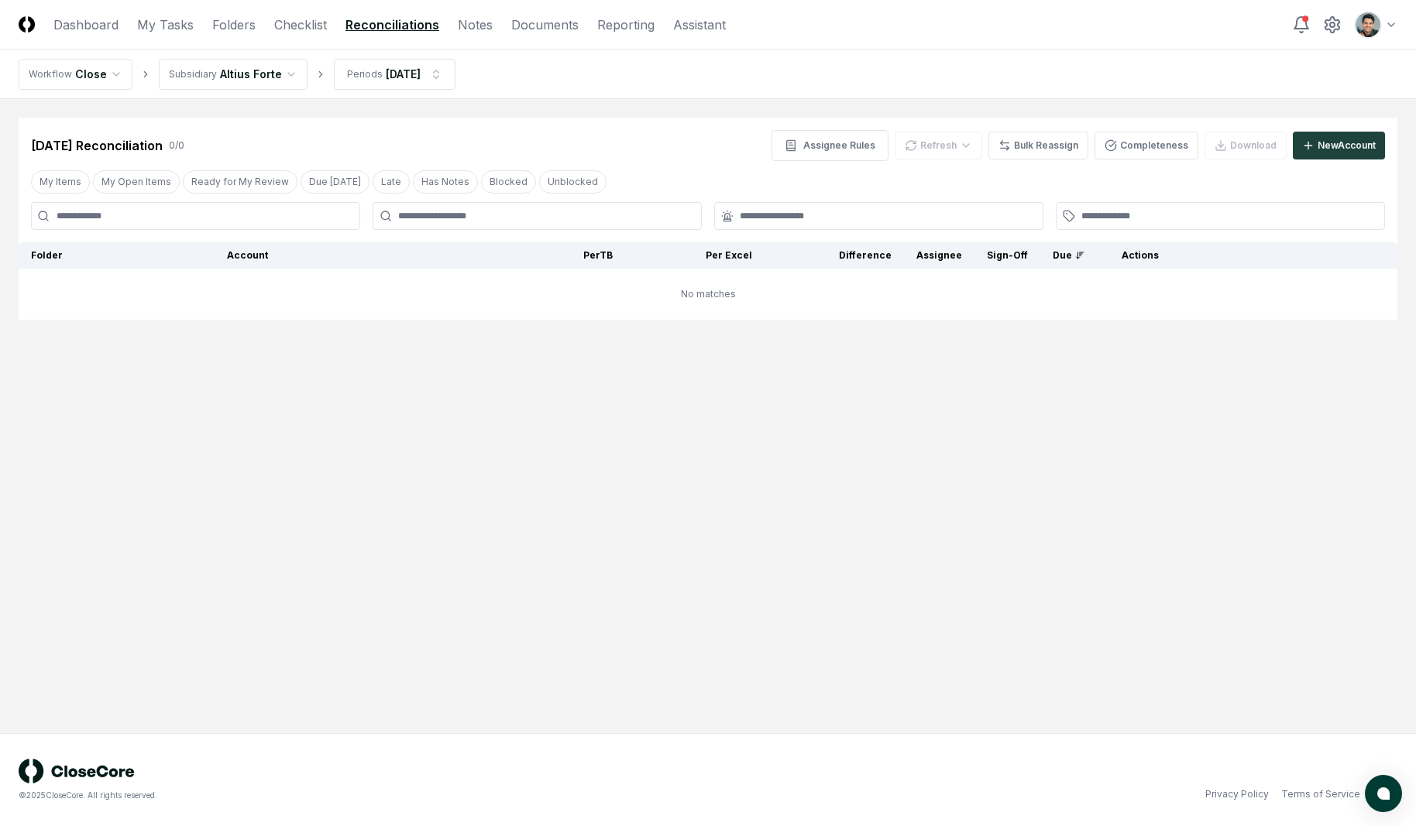
click at [518, 133] on div "Apr 2025 Reconciliation 0 / 0 Assignee Rules Refresh Bulk Reassign Completeness…" at bounding box center [708, 145] width 1354 height 31
click at [473, 407] on main "Cancel Reassign Apr 2025 Reconciliation 0 / 0 Assignee Rules Refresh Bulk Reass…" at bounding box center [708, 416] width 1416 height 634
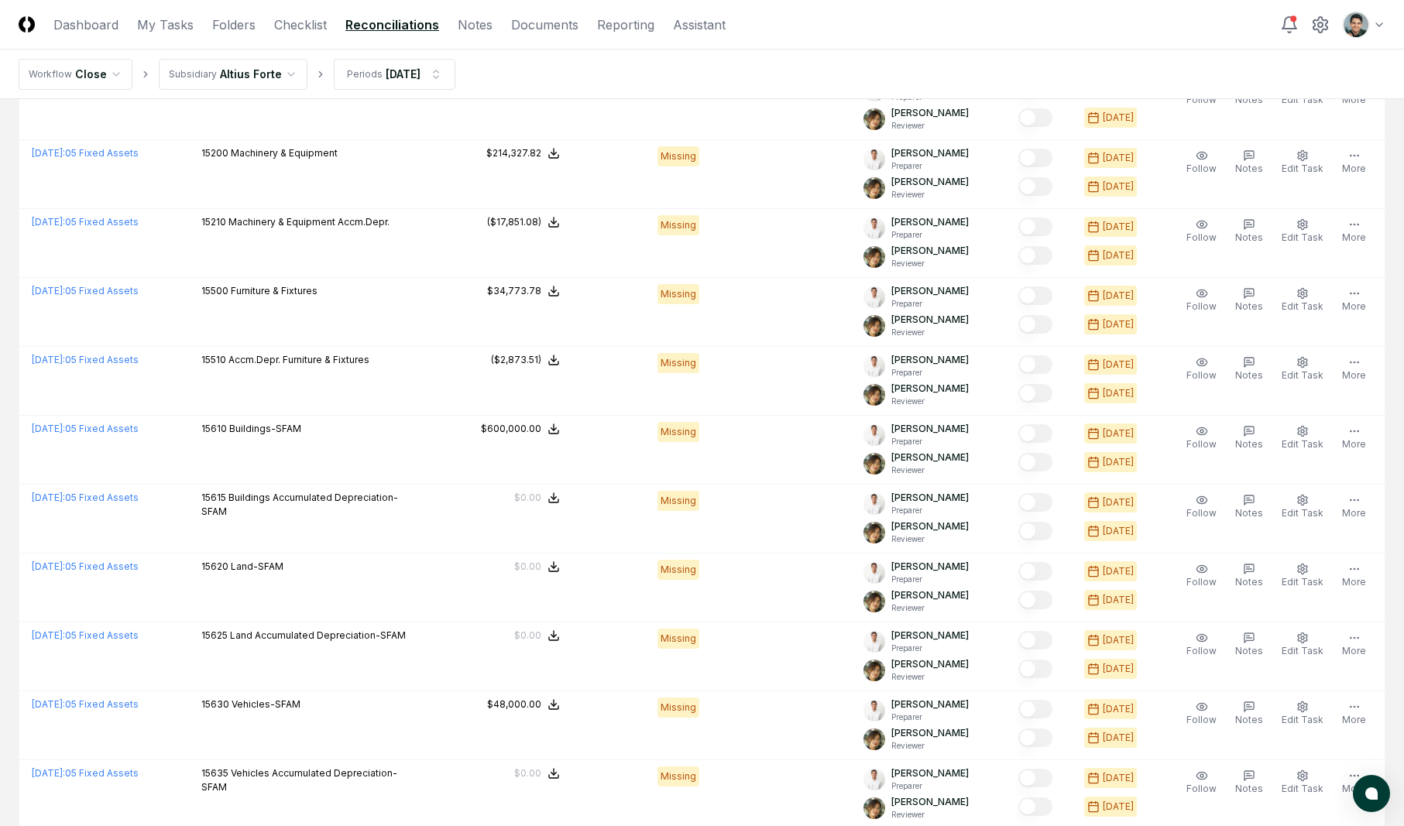
scroll to position [3032, 0]
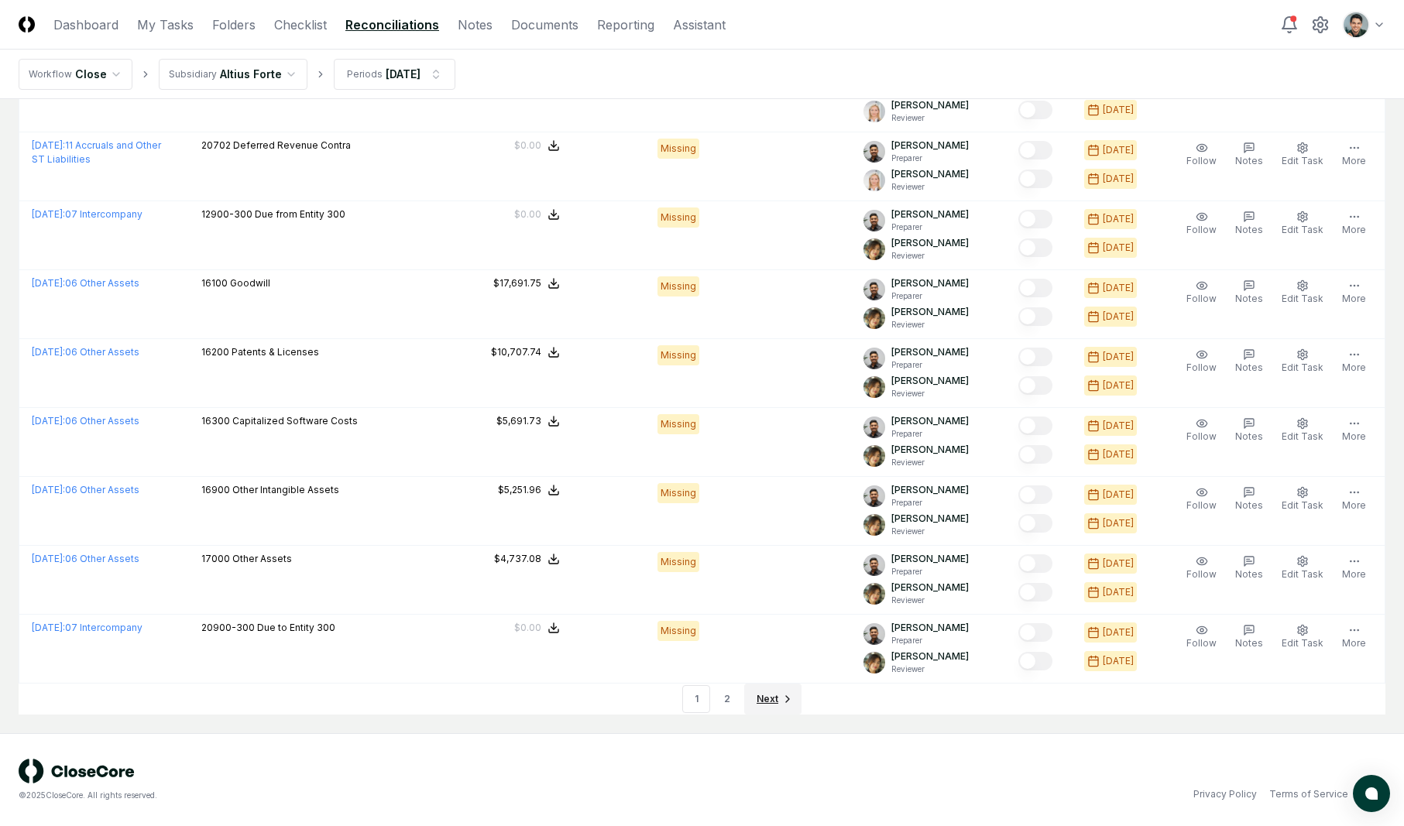
click at [778, 700] on link "Next" at bounding box center [772, 699] width 57 height 31
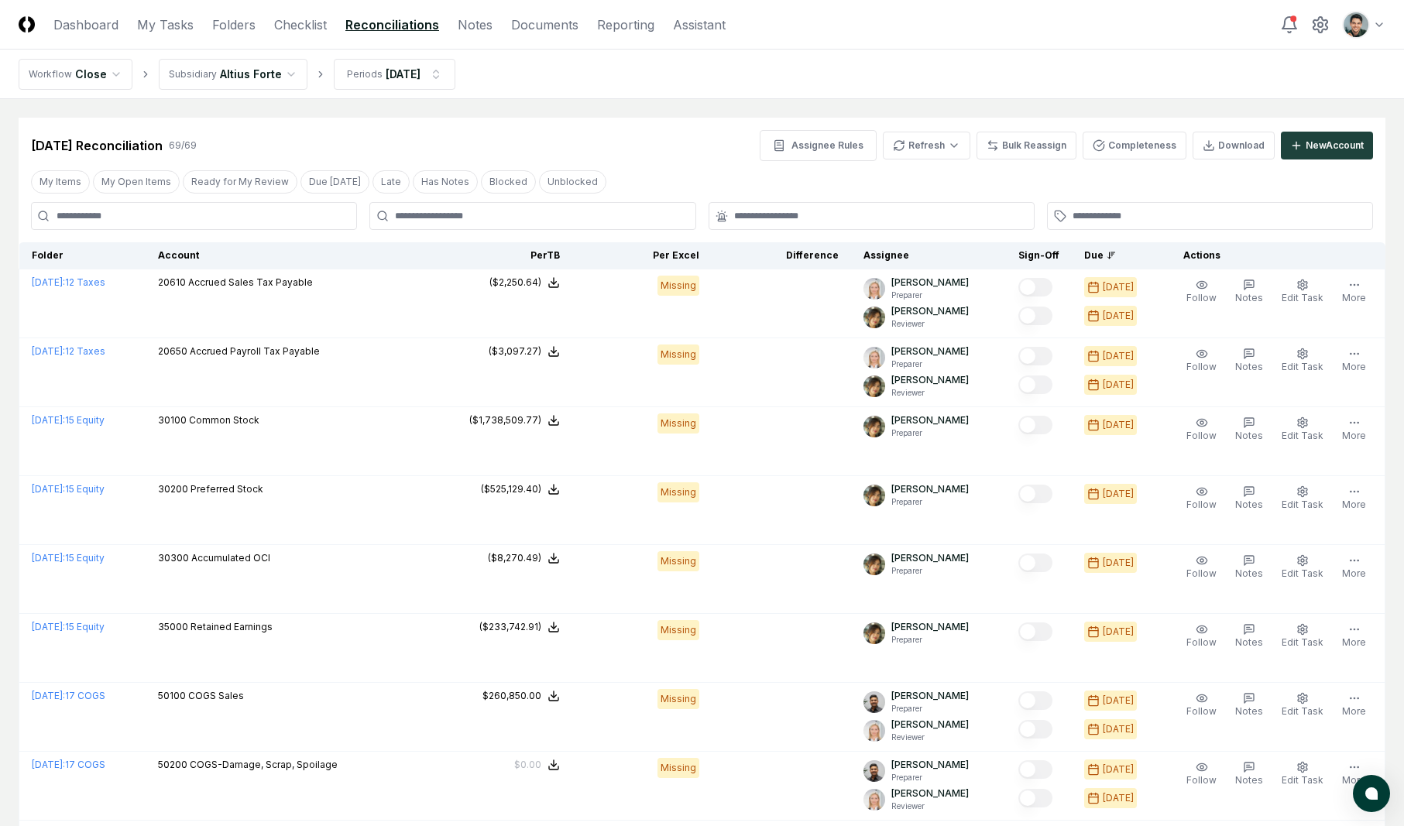
click at [539, 120] on div "Apr 2025 Reconciliation 69 / 69 Assignee Rules Refresh Bulk Reassign Completene…" at bounding box center [702, 139] width 1367 height 43
click at [603, 91] on nav "Workflow Close Subsidiary Altius Forte Periods Apr 2025" at bounding box center [702, 75] width 1404 height 50
click at [245, 23] on link "Folders" at bounding box center [233, 24] width 43 height 19
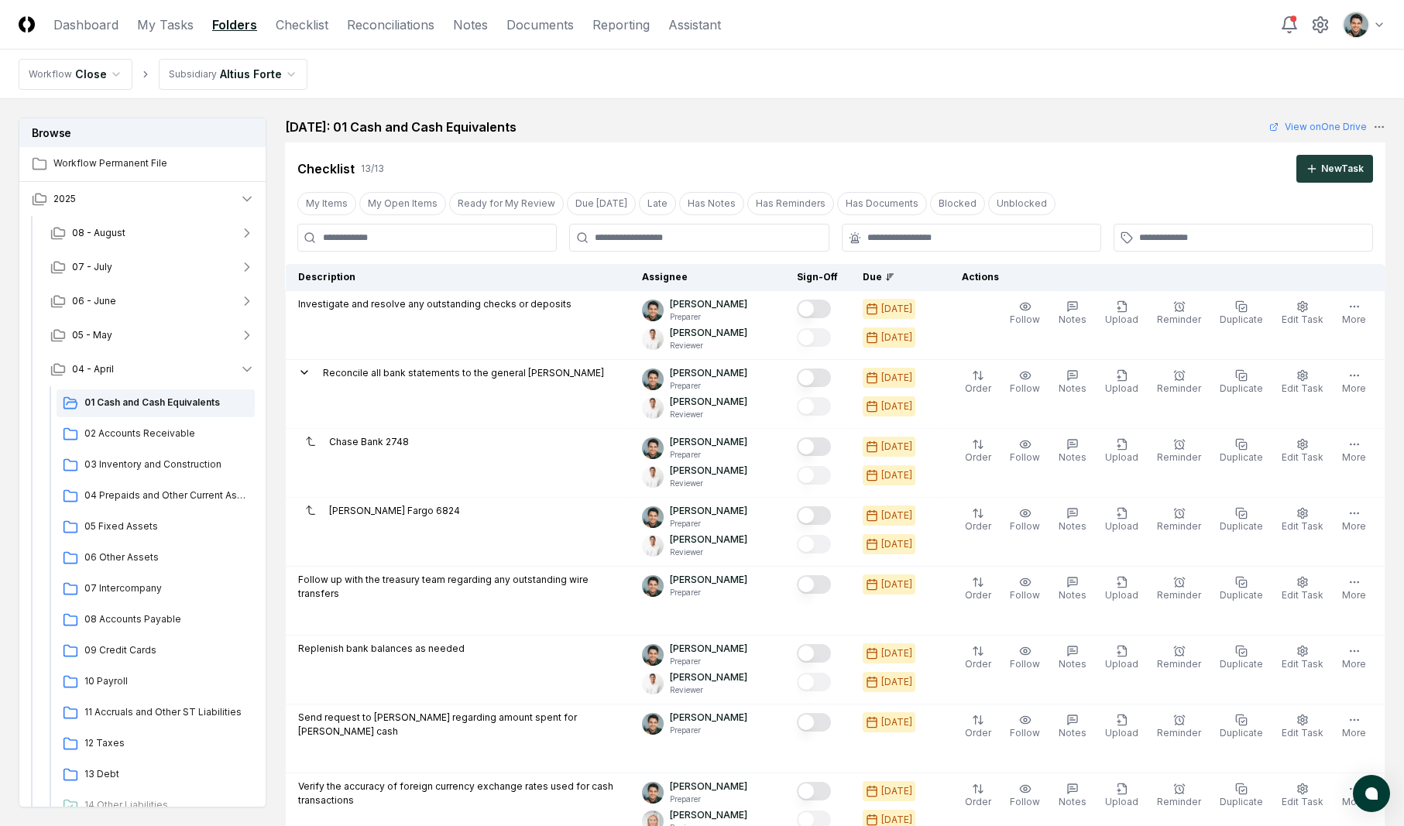
scroll to position [1146, 0]
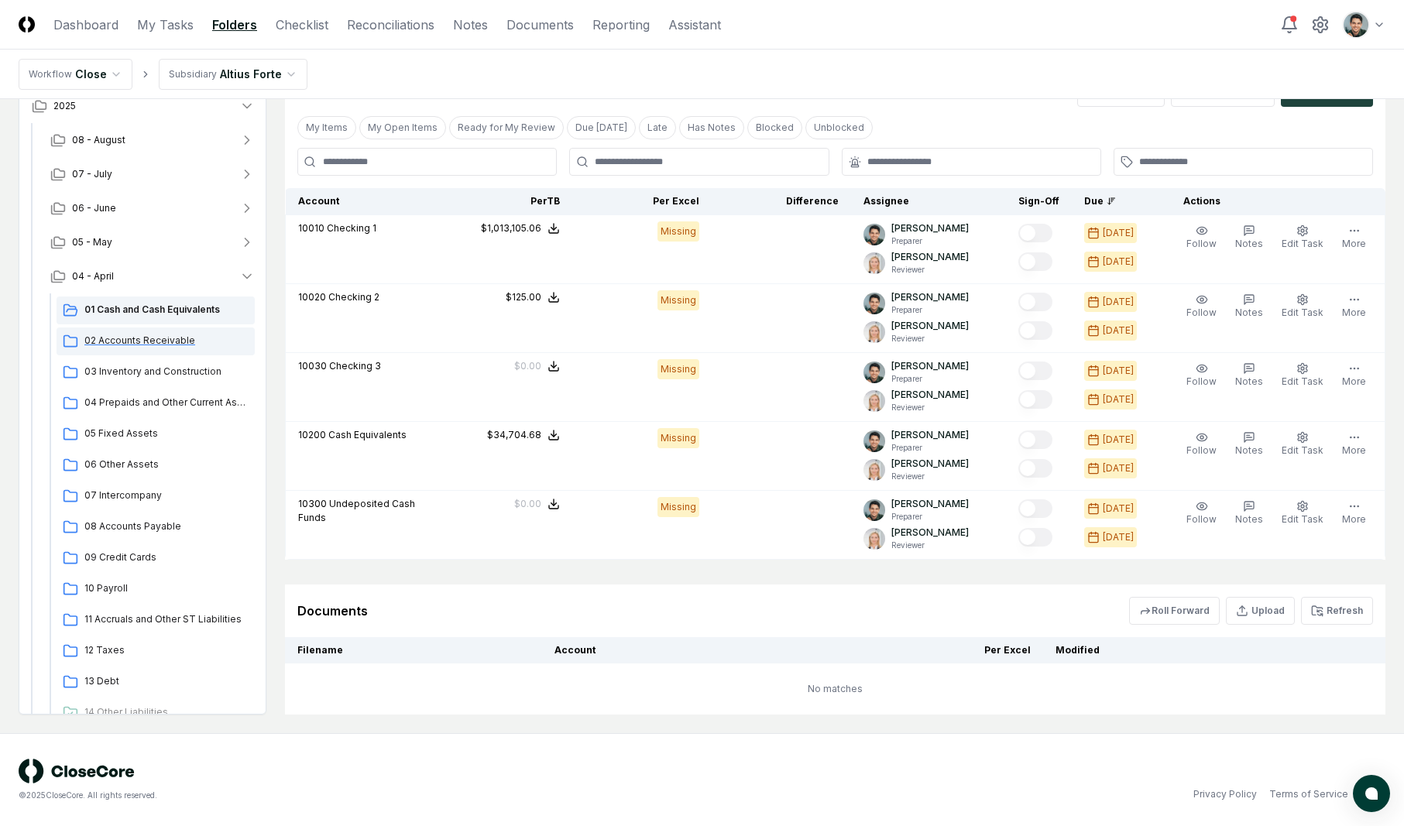
click at [171, 334] on span "02 Accounts Receivable" at bounding box center [166, 341] width 164 height 14
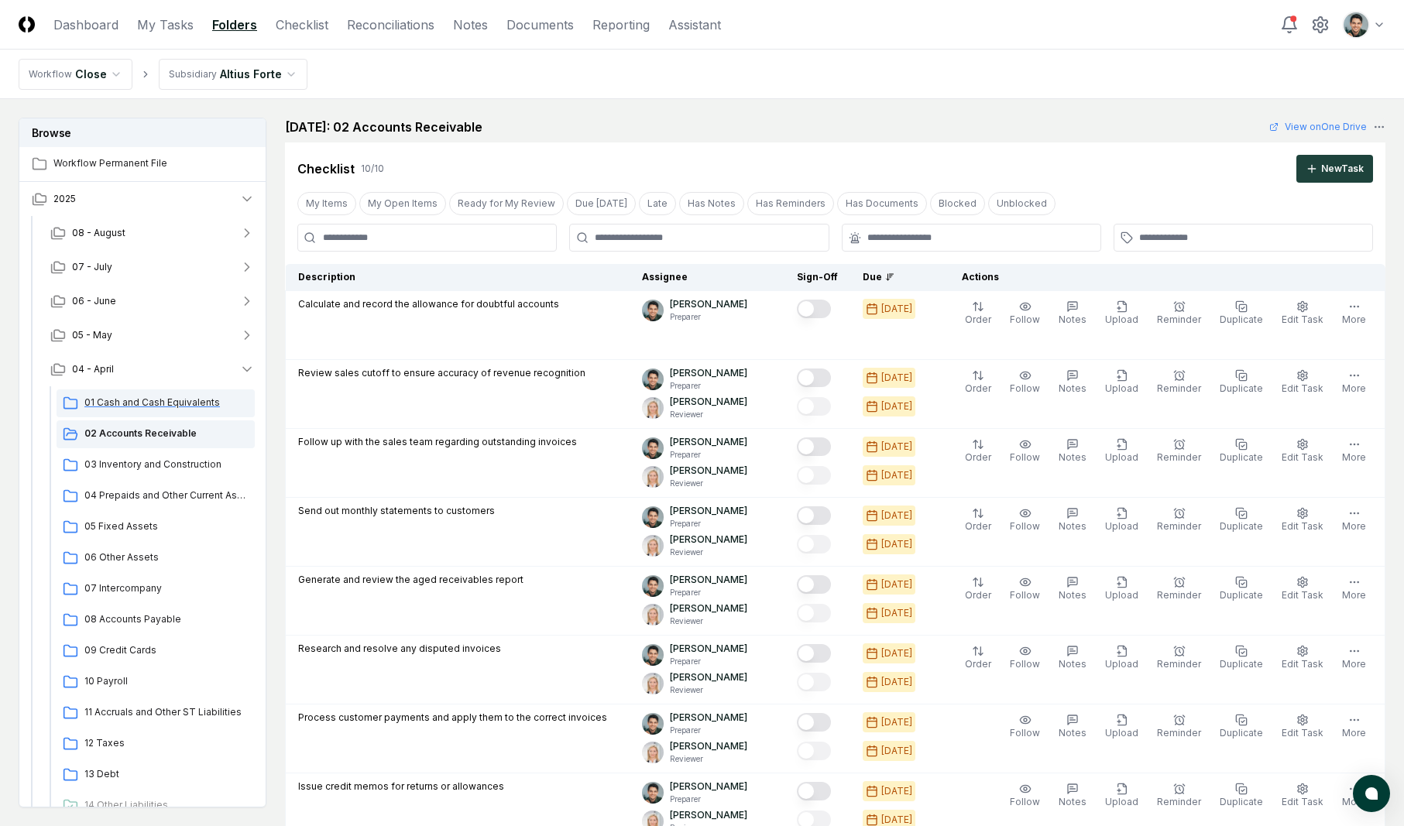
click at [176, 399] on span "01 Cash and Cash Equivalents" at bounding box center [166, 403] width 164 height 14
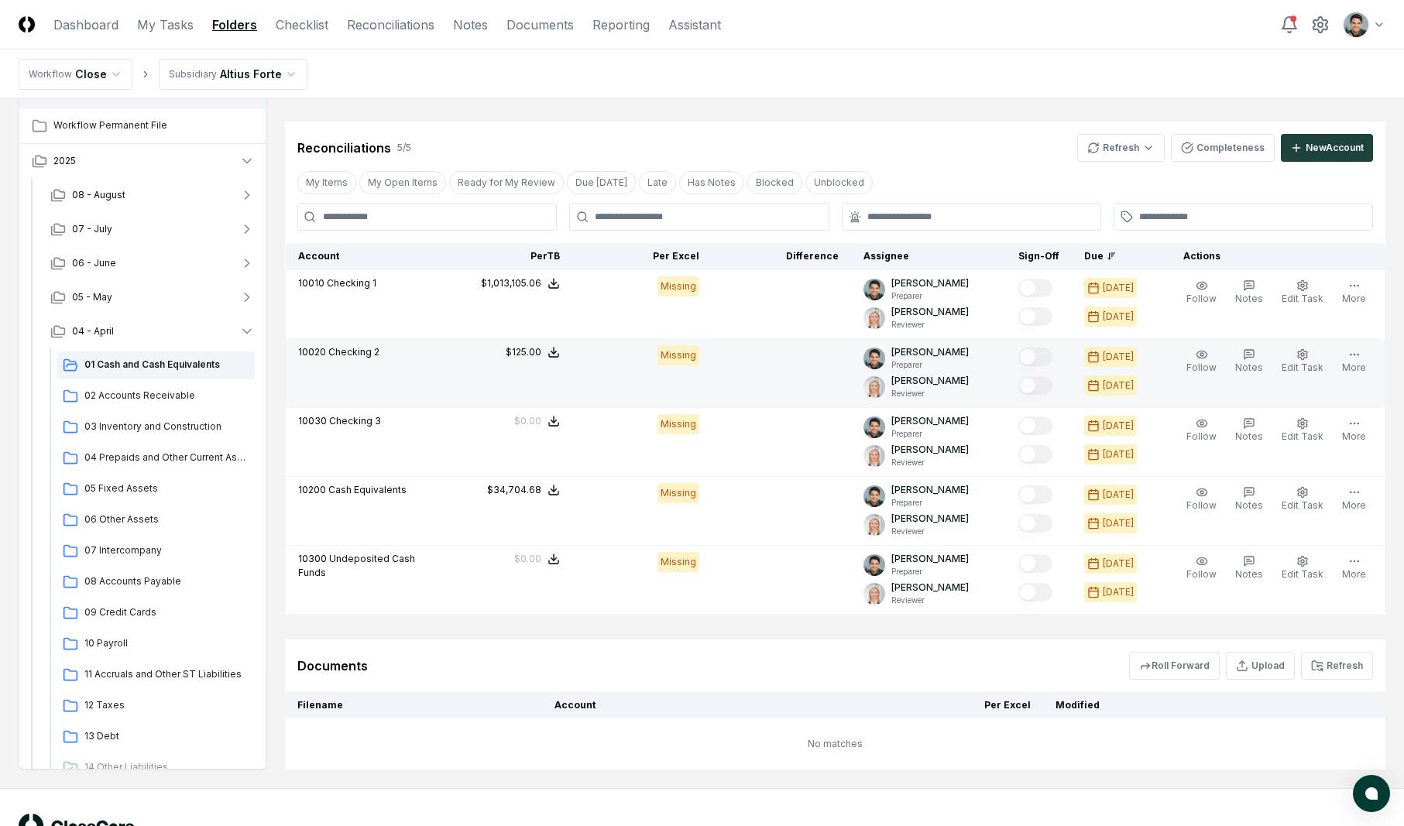
scroll to position [948, 0]
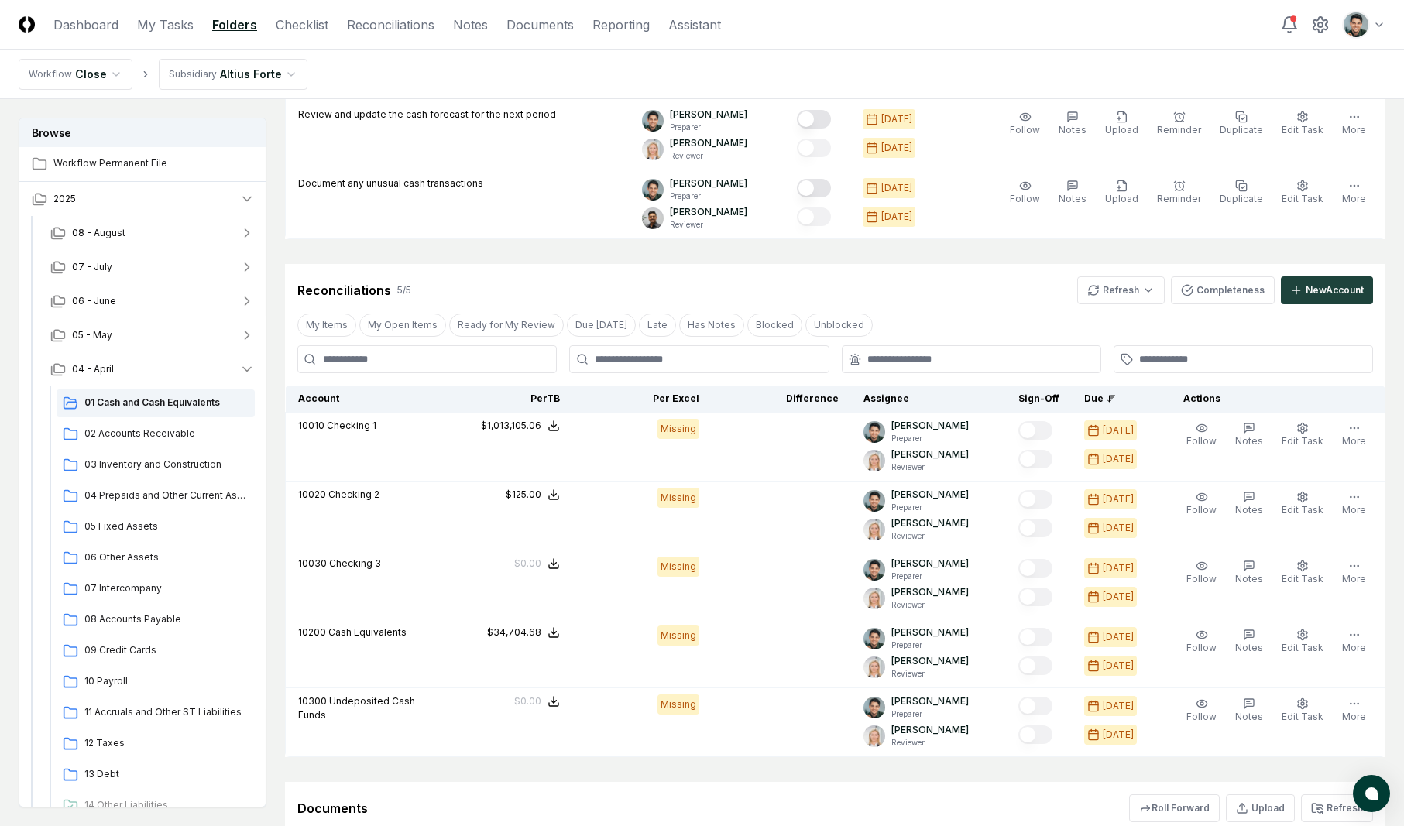
click at [592, 266] on div "Reconciliations 5 / 5 Refresh Completeness New Account" at bounding box center [835, 284] width 1101 height 40
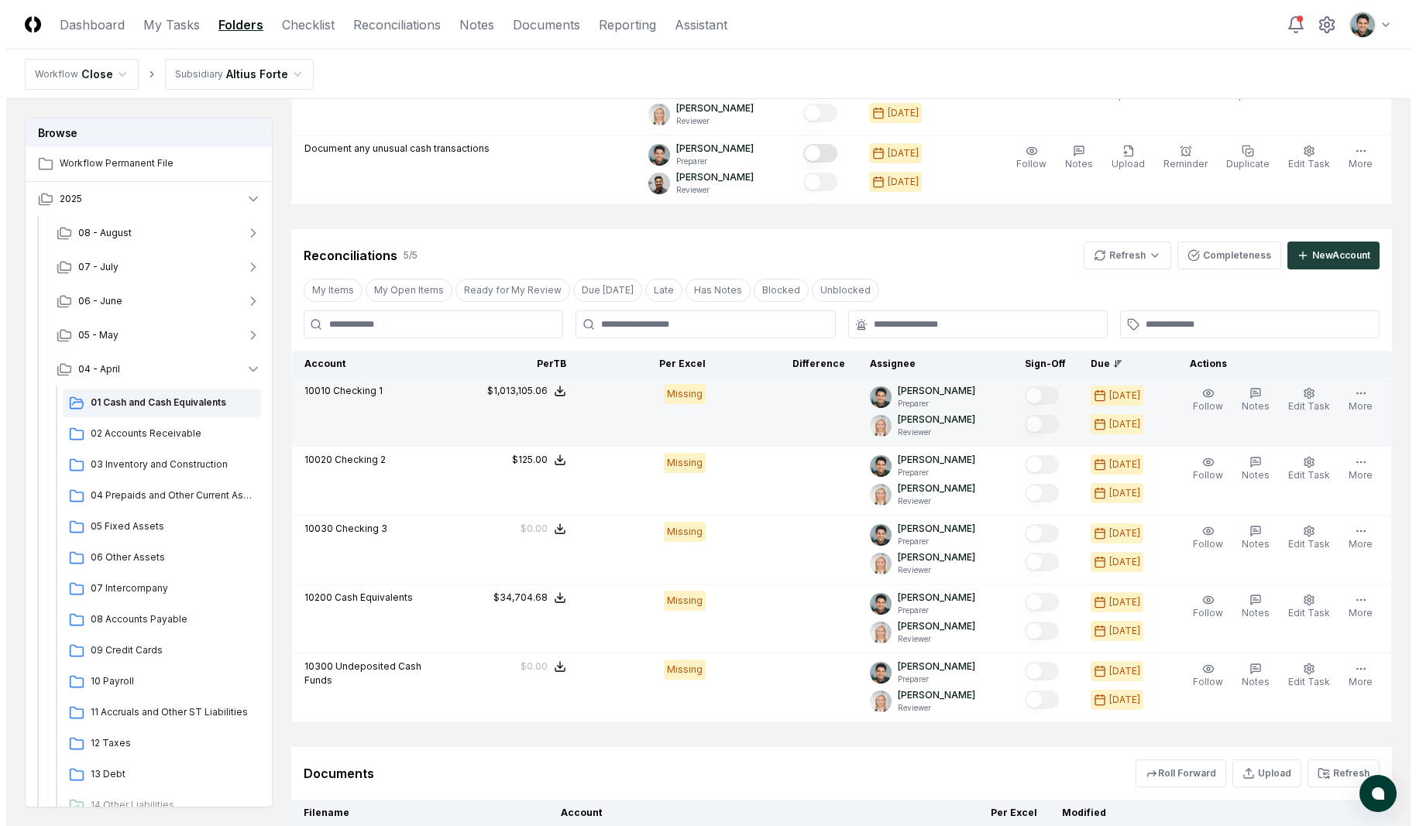
scroll to position [1101, 0]
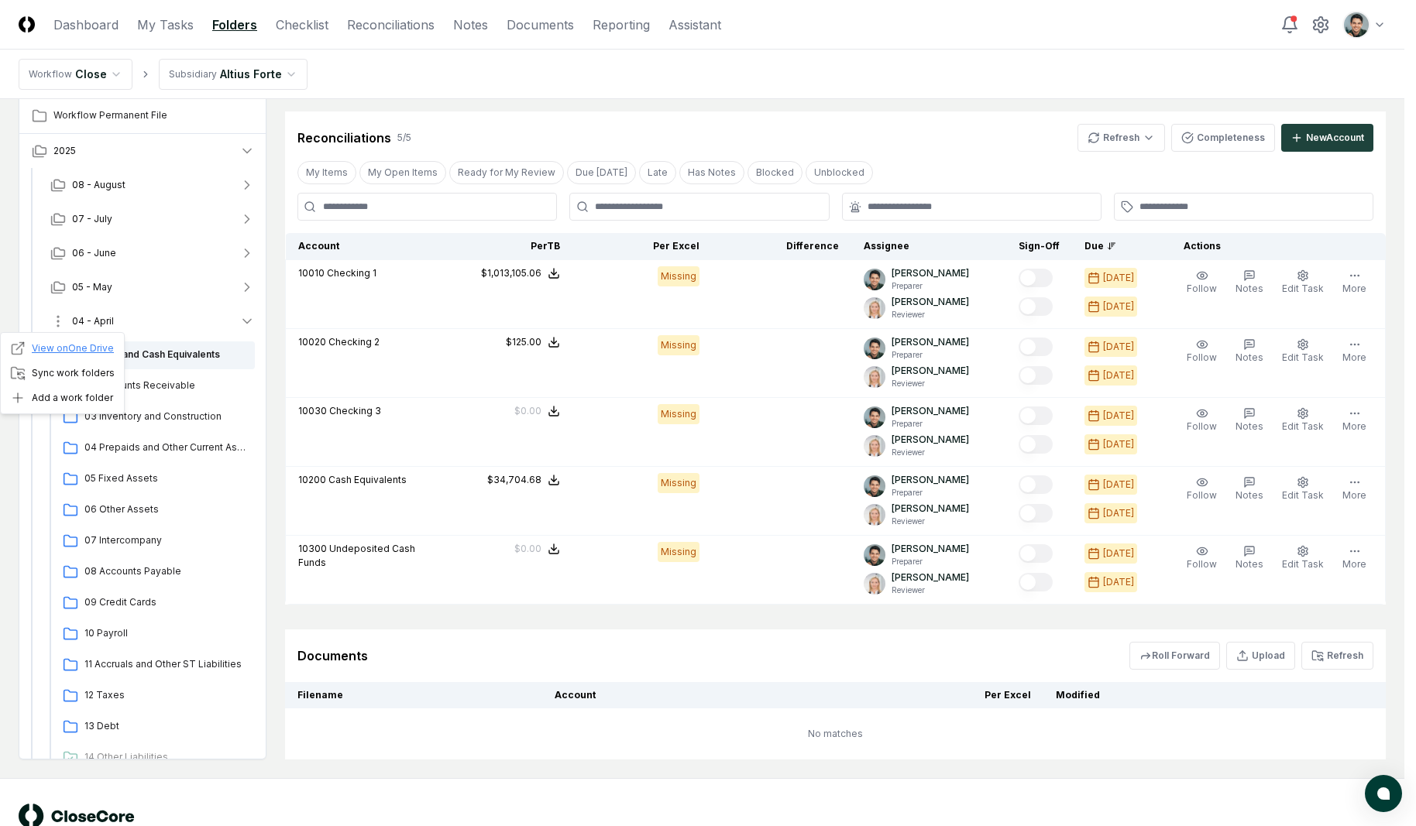
click at [59, 345] on link "View on One Drive" at bounding box center [62, 348] width 104 height 15
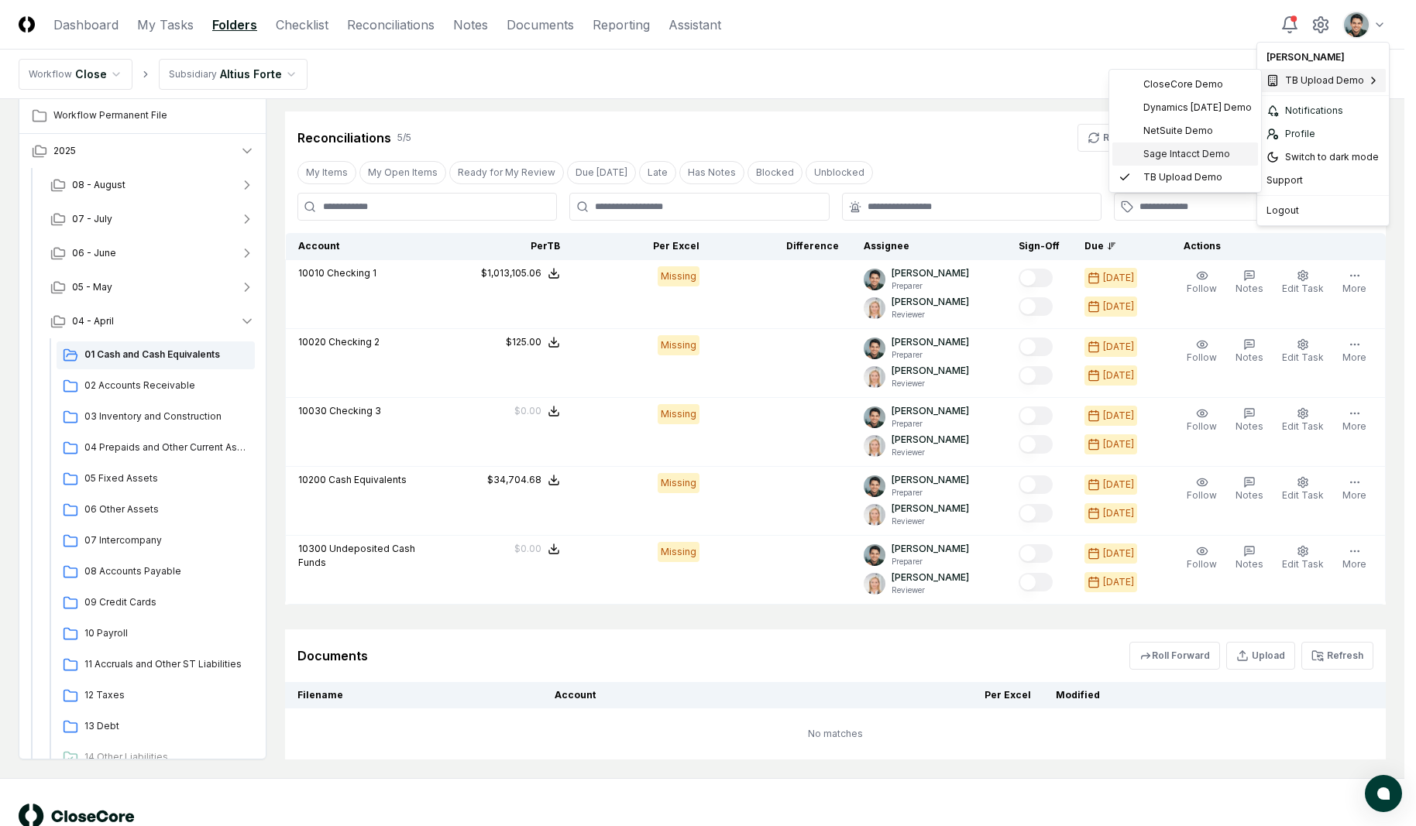
click at [1190, 148] on span "Sage Intacct Demo" at bounding box center [1186, 154] width 87 height 14
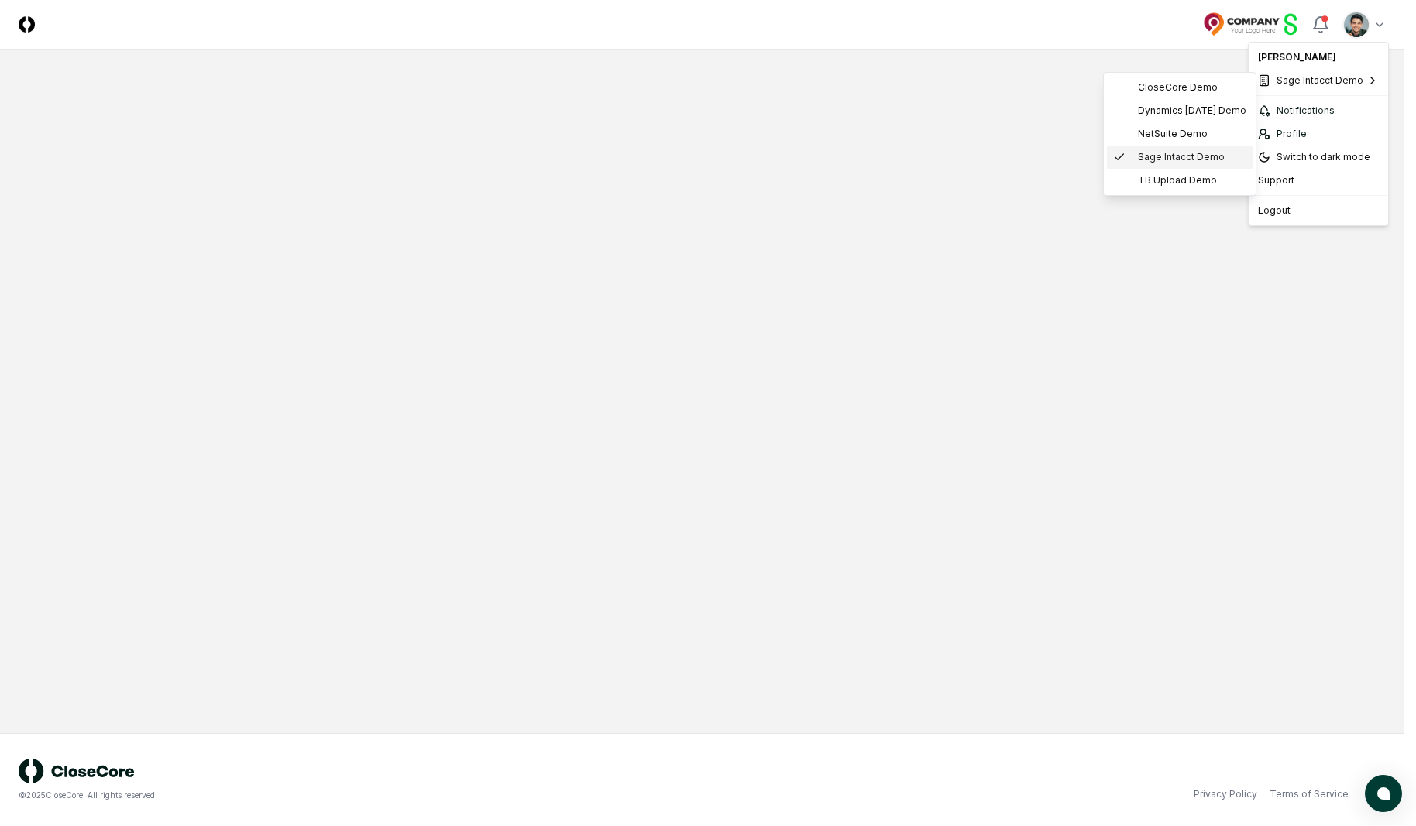
scroll to position [0, 0]
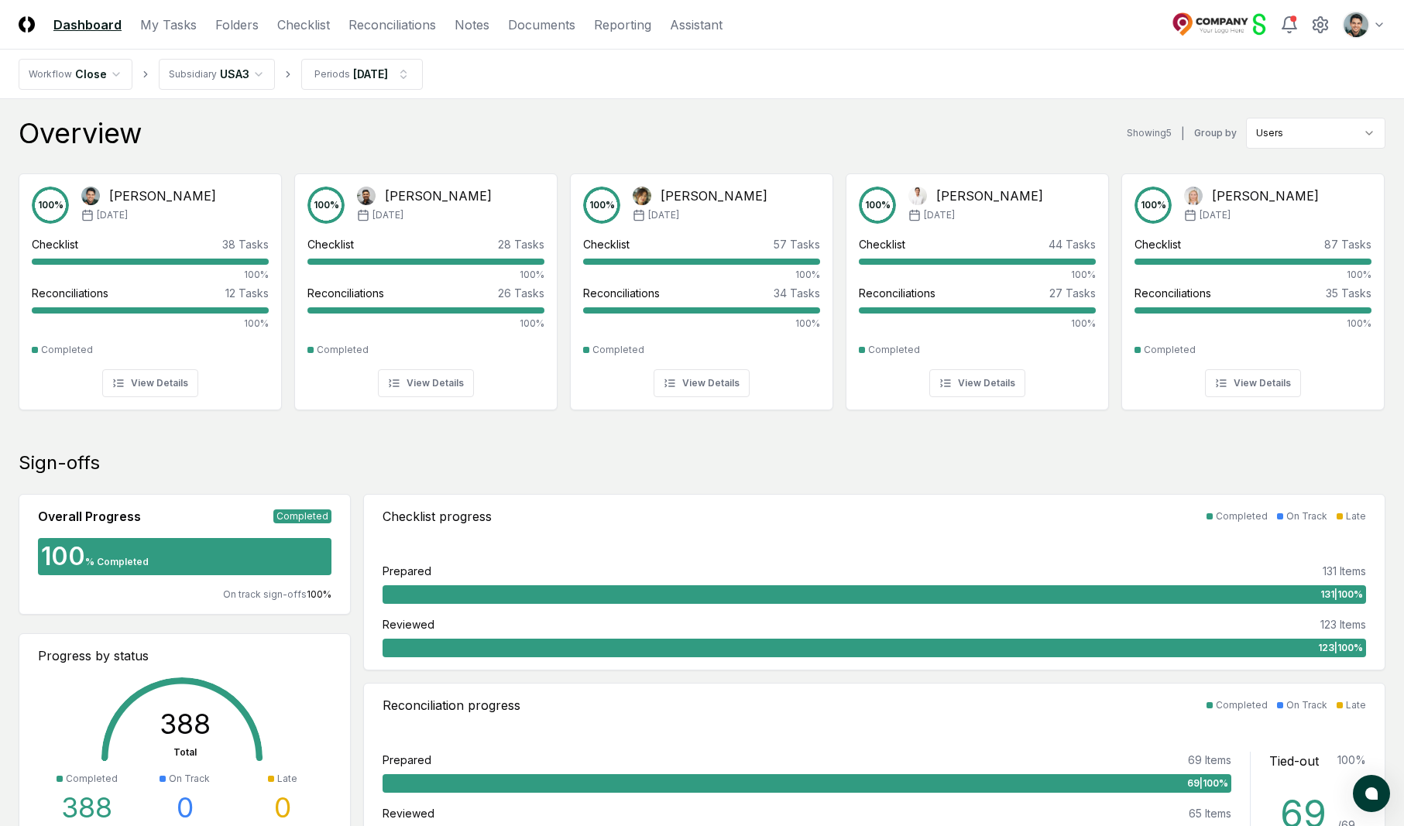
click at [262, 33] on nav "CloseCore Dashboard My Tasks Folders Checklist Reconciliations Notes Documents …" at bounding box center [371, 24] width 704 height 19
click at [253, 29] on link "Folders" at bounding box center [236, 24] width 43 height 19
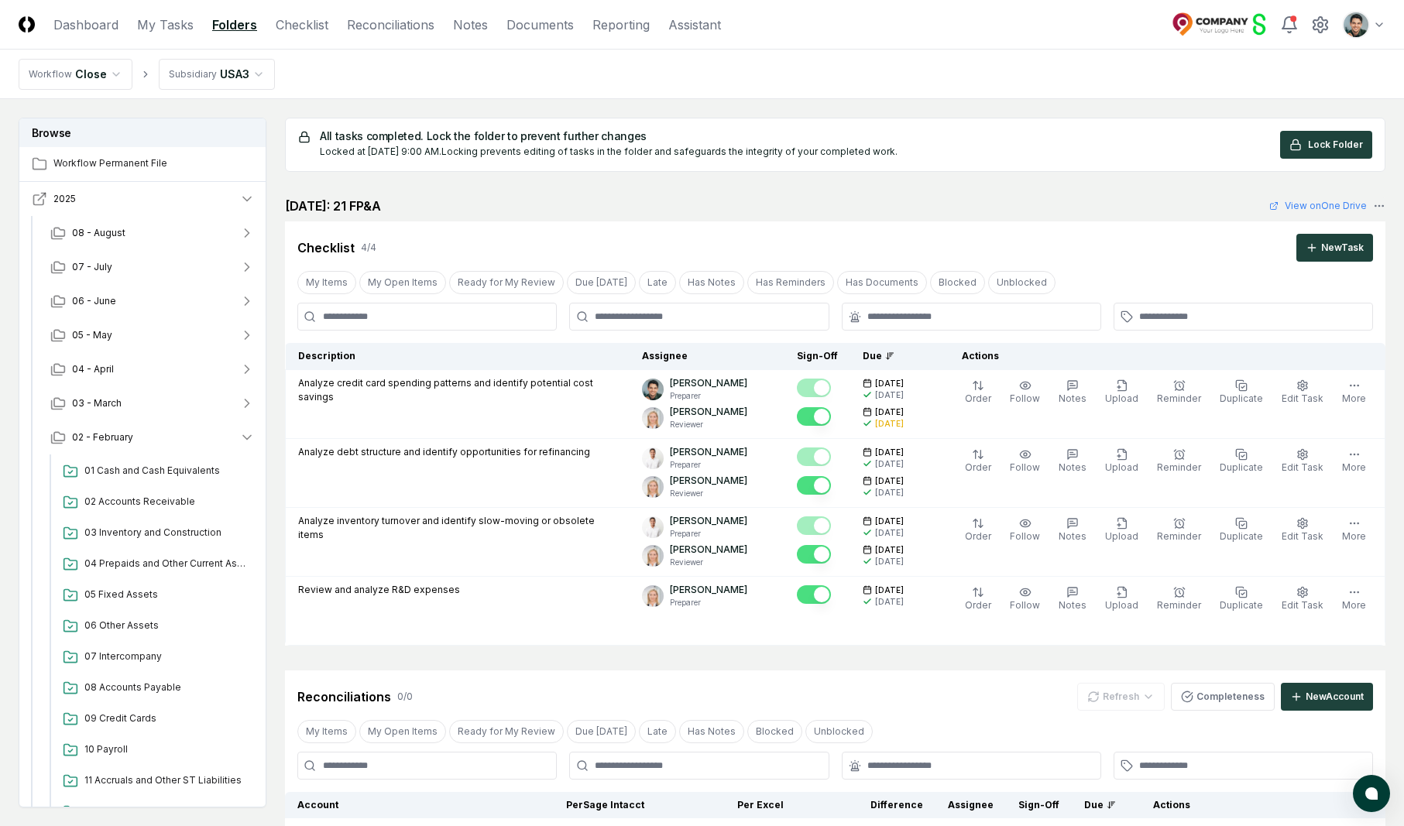
click at [39, 201] on icon "button" at bounding box center [39, 198] width 15 height 15
click at [864, 118] on div "All tasks completed. Lock the folder to prevent further changes Locked at [DATE…" at bounding box center [835, 145] width 1101 height 54
click at [239, 77] on html "CloseCore Dashboard My Tasks Folders Checklist Reconciliations Notes Documents …" at bounding box center [702, 568] width 1404 height 1136
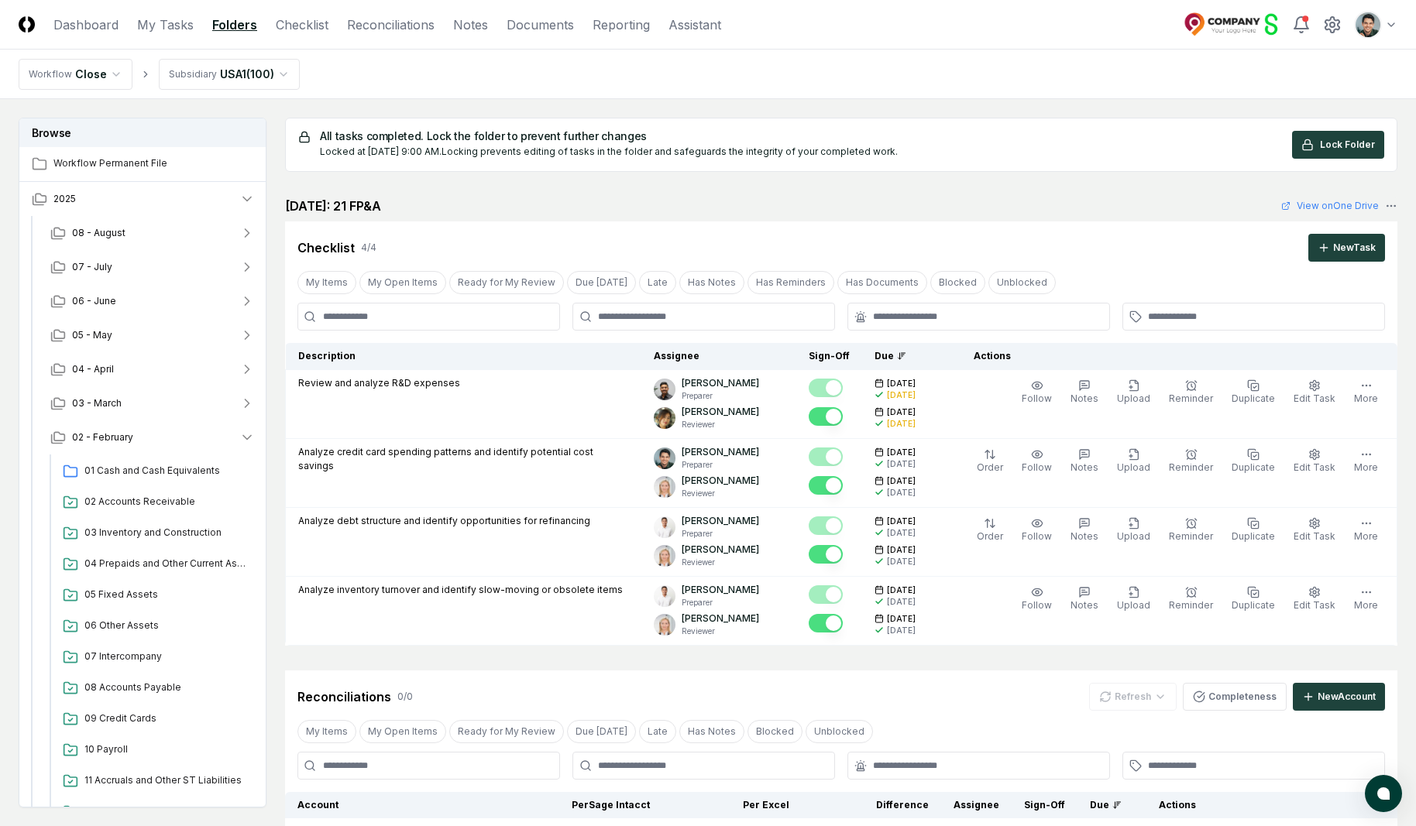
click at [1354, 24] on html "CloseCore Dashboard My Tasks Folders Checklist Reconciliations Notes Documents …" at bounding box center [708, 568] width 1416 height 1136
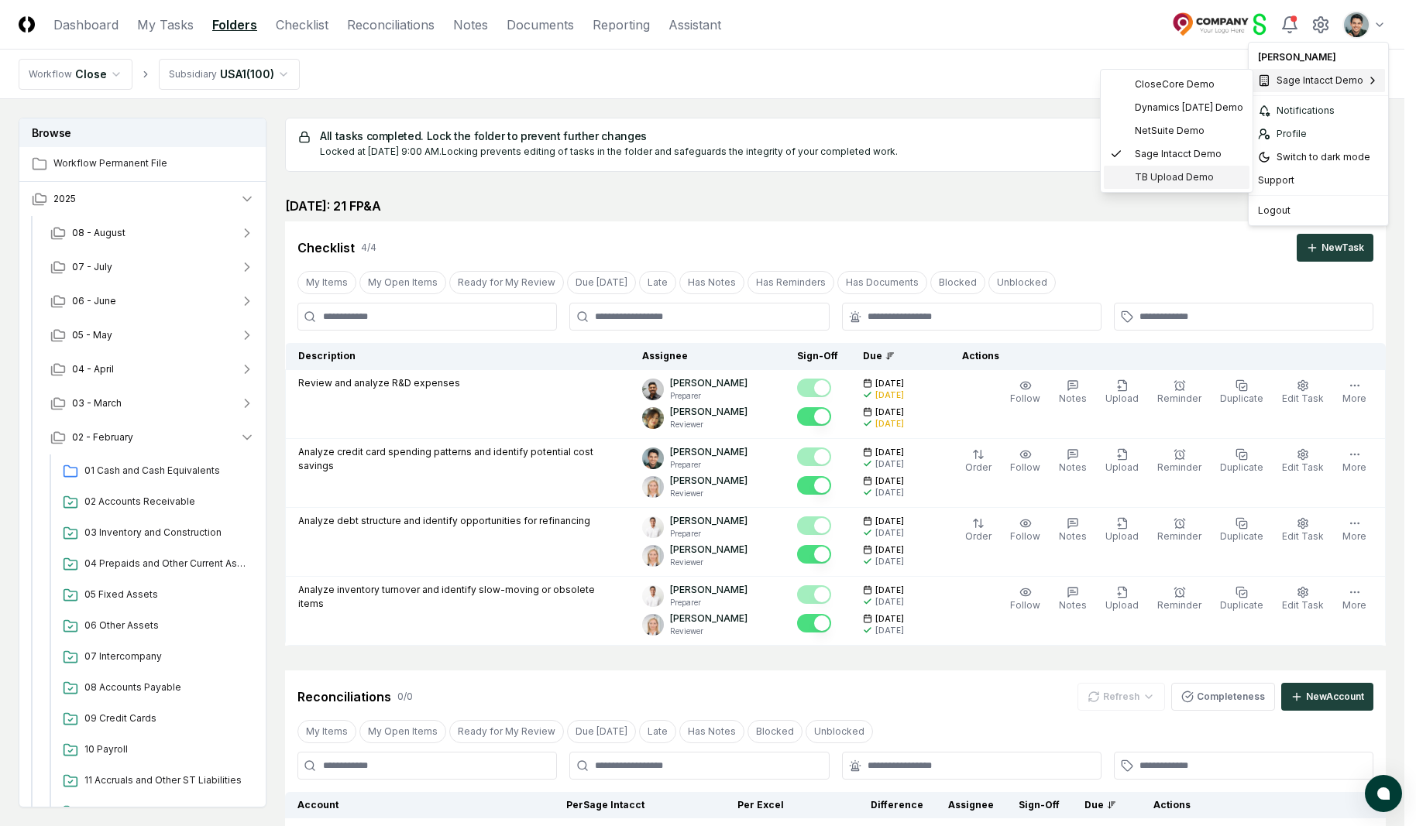
click at [1187, 174] on span "TB Upload Demo" at bounding box center [1174, 177] width 79 height 14
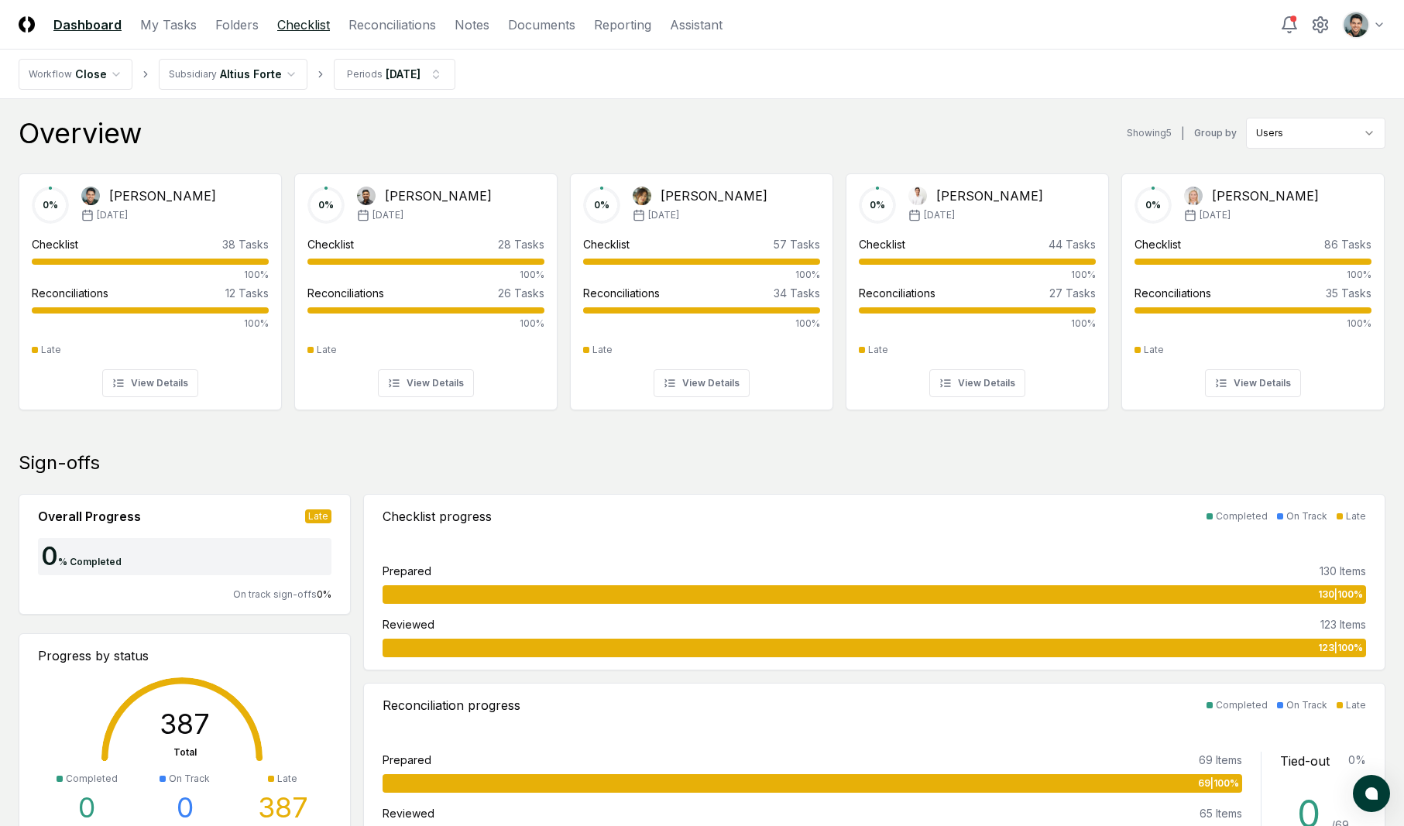
click at [319, 25] on link "Checklist" at bounding box center [303, 24] width 53 height 19
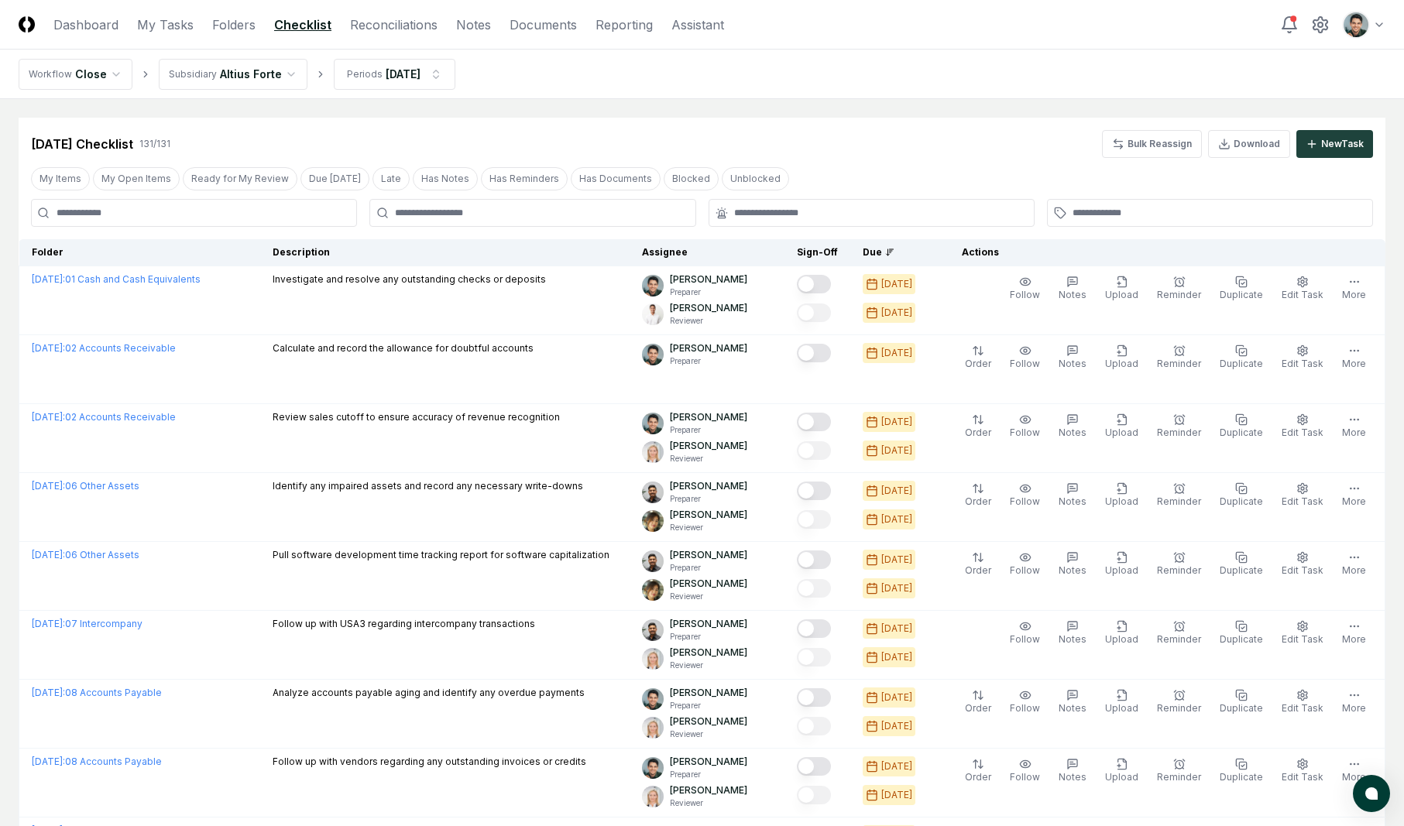
click at [494, 85] on nav "Workflow Close Subsidiary Altius Forte Periods Apr 2025" at bounding box center [702, 75] width 1404 height 50
click at [246, 25] on link "Folders" at bounding box center [233, 24] width 43 height 19
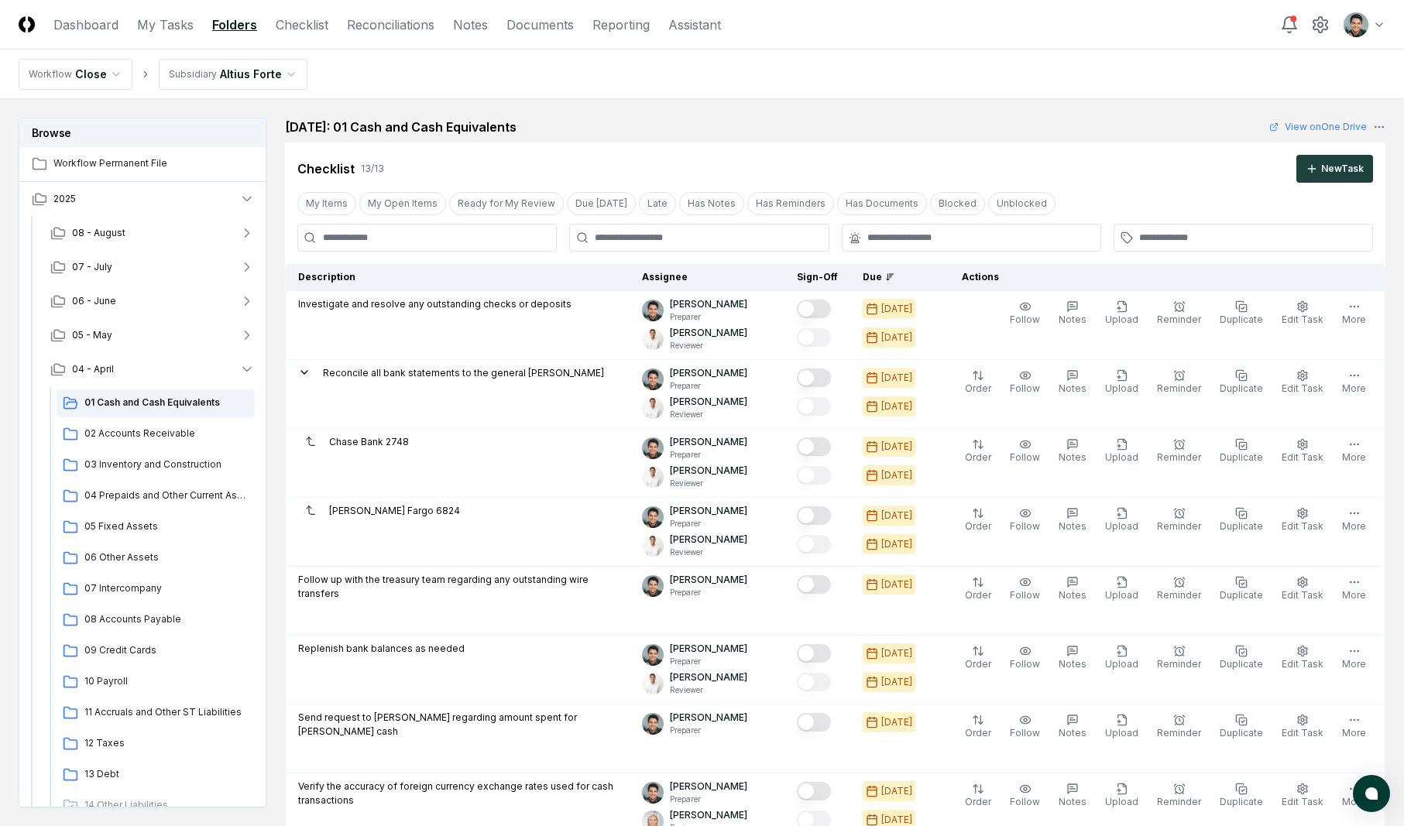
scroll to position [1146, 0]
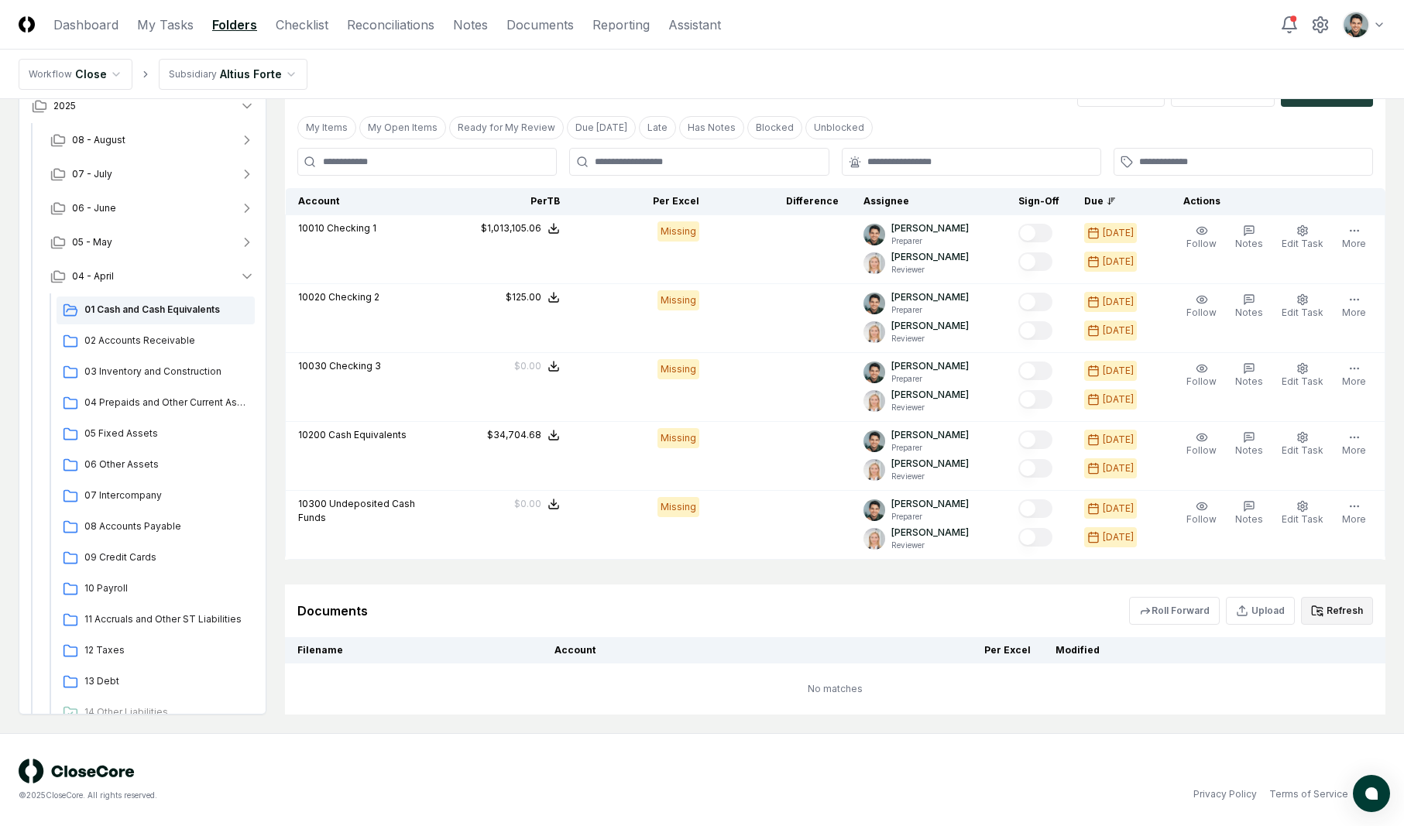
click at [1313, 605] on icon at bounding box center [1317, 611] width 12 height 12
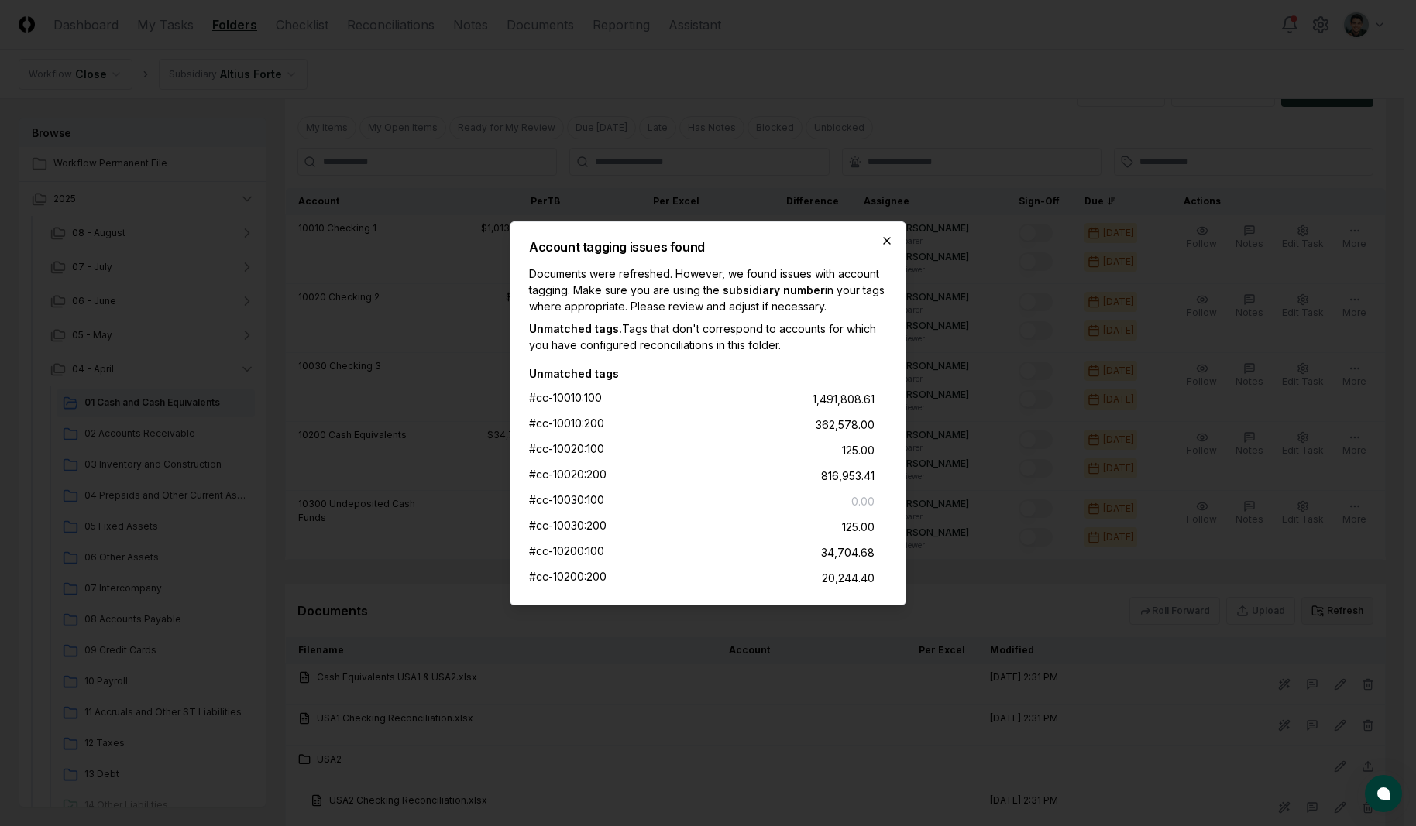
click at [881, 239] on icon "button" at bounding box center [887, 241] width 12 height 12
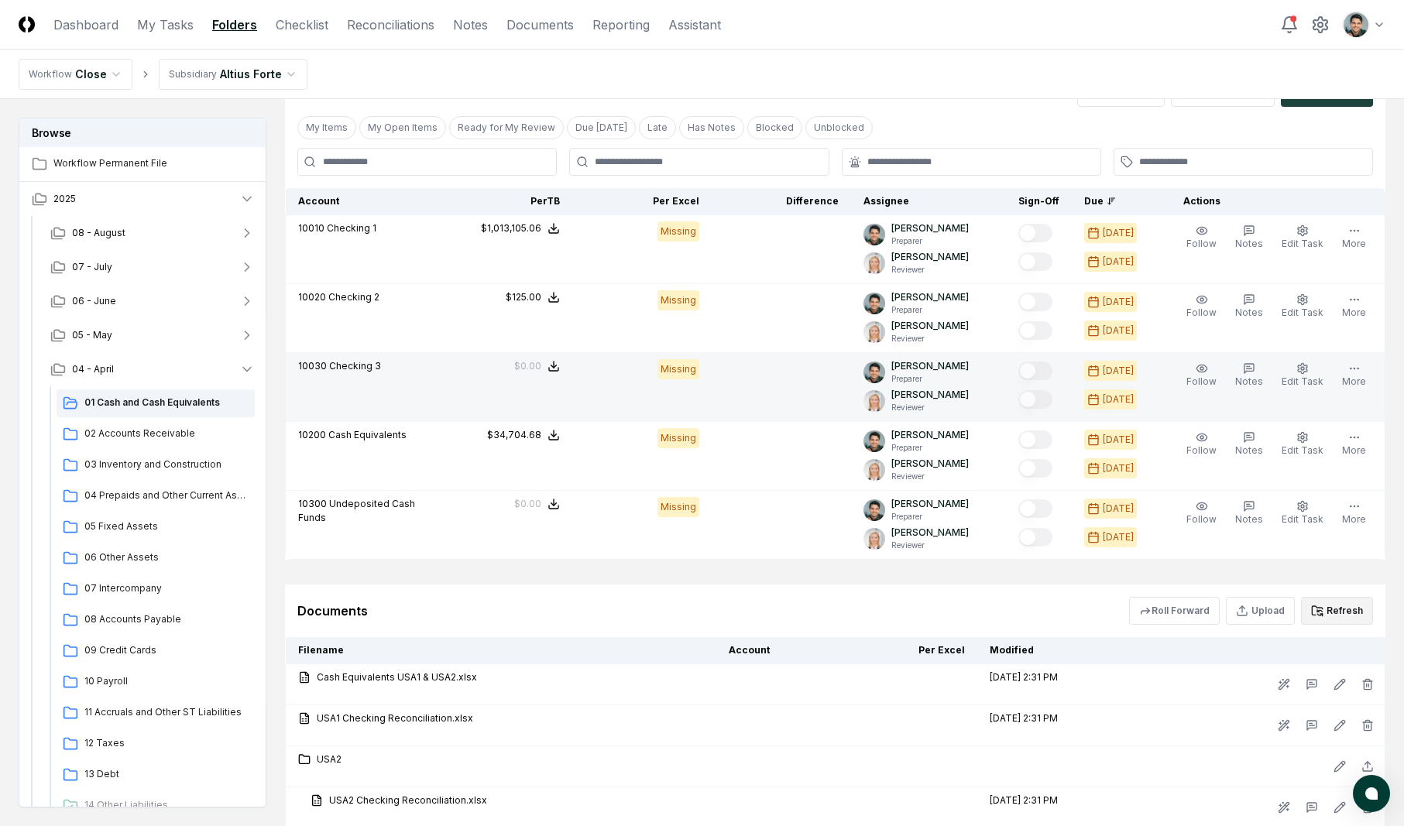
scroll to position [1259, 0]
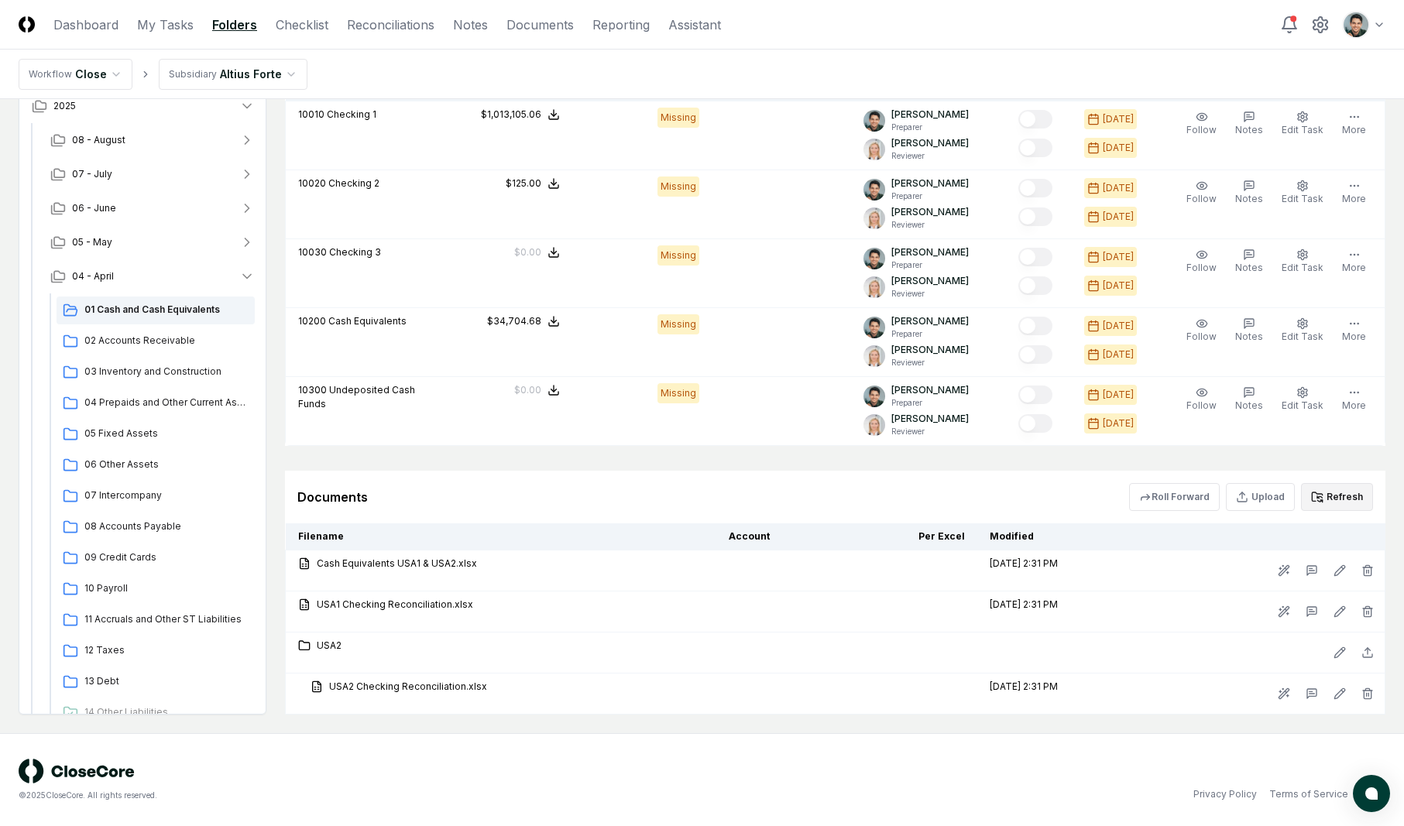
click at [1140, 35] on header "CloseCore Dashboard My Tasks Folders Checklist Reconciliations Notes Documents …" at bounding box center [702, 25] width 1404 height 50
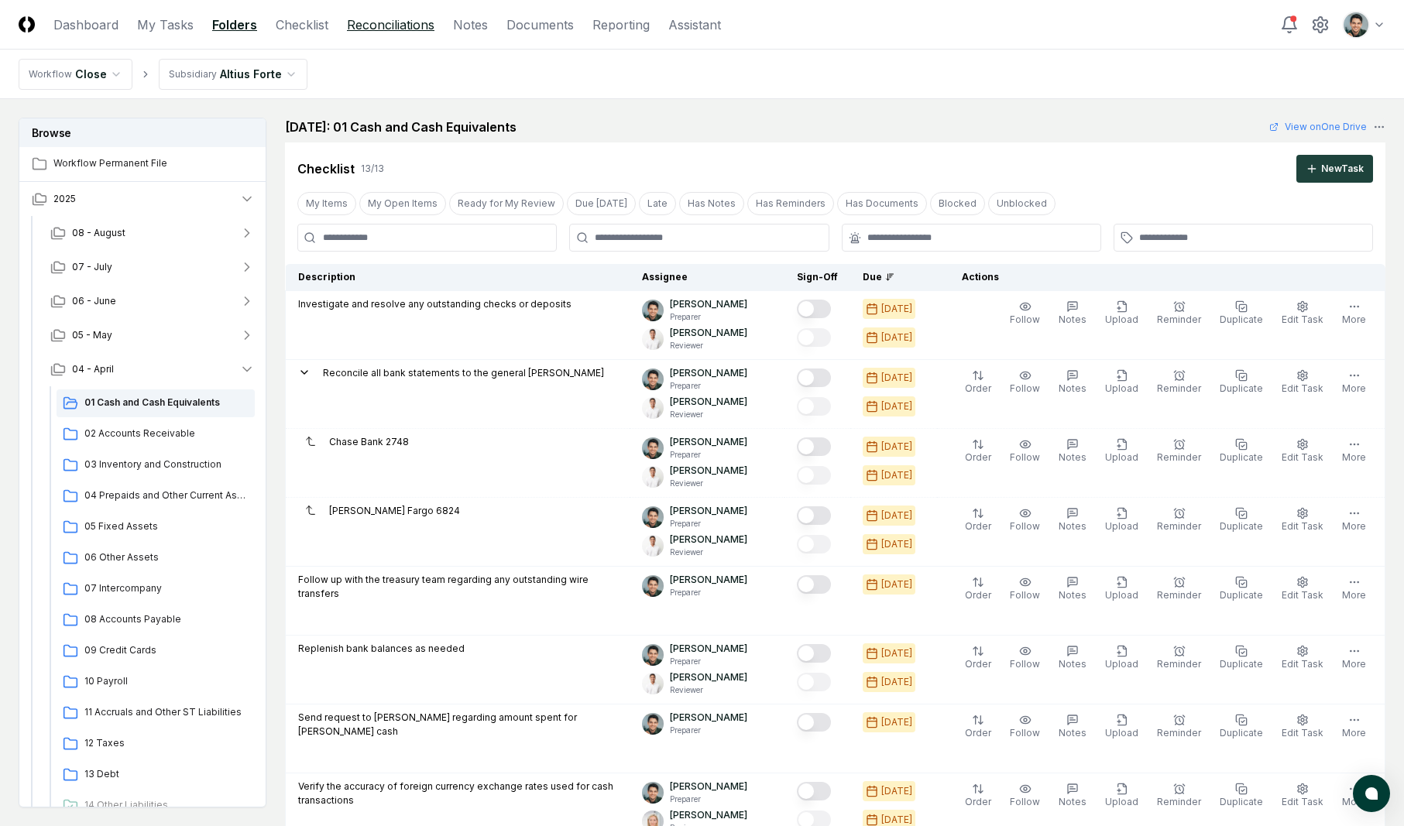
click at [411, 15] on link "Reconciliations" at bounding box center [391, 24] width 88 height 19
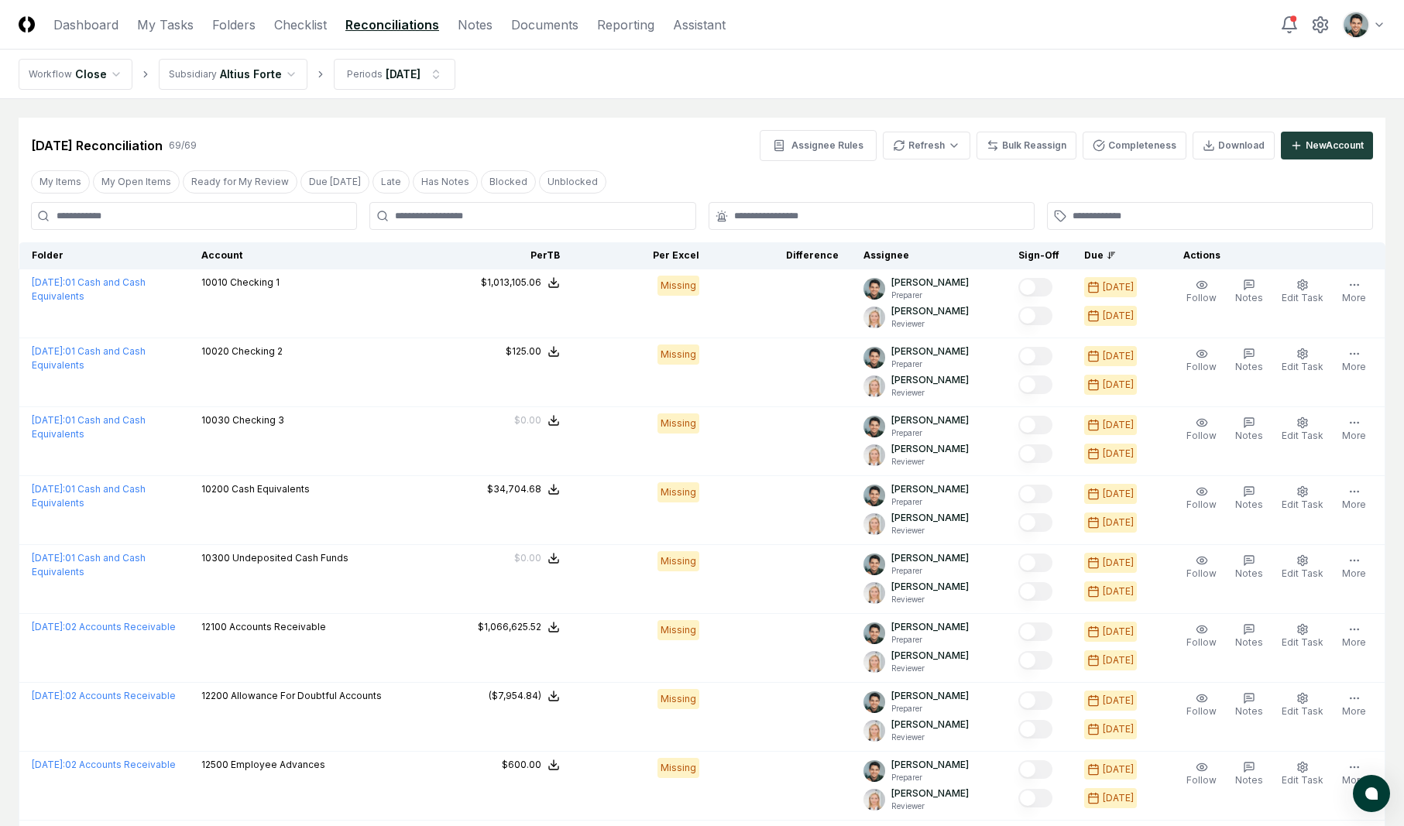
click at [976, 153] on div "Assignee Rules Refresh Bulk Reassign Completeness Download New Account" at bounding box center [1066, 145] width 613 height 31
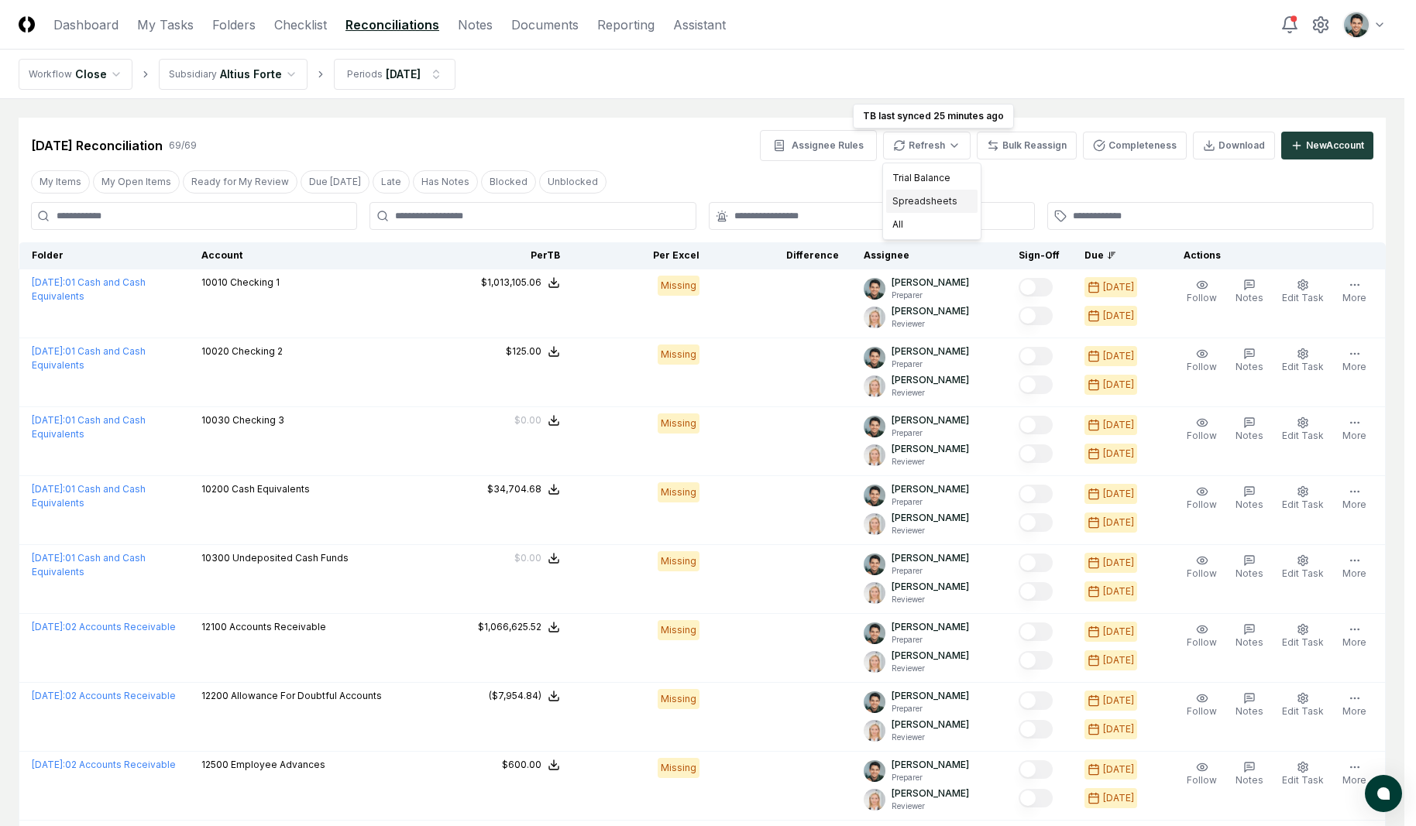
click at [928, 195] on div "Spreadsheets" at bounding box center [931, 201] width 91 height 23
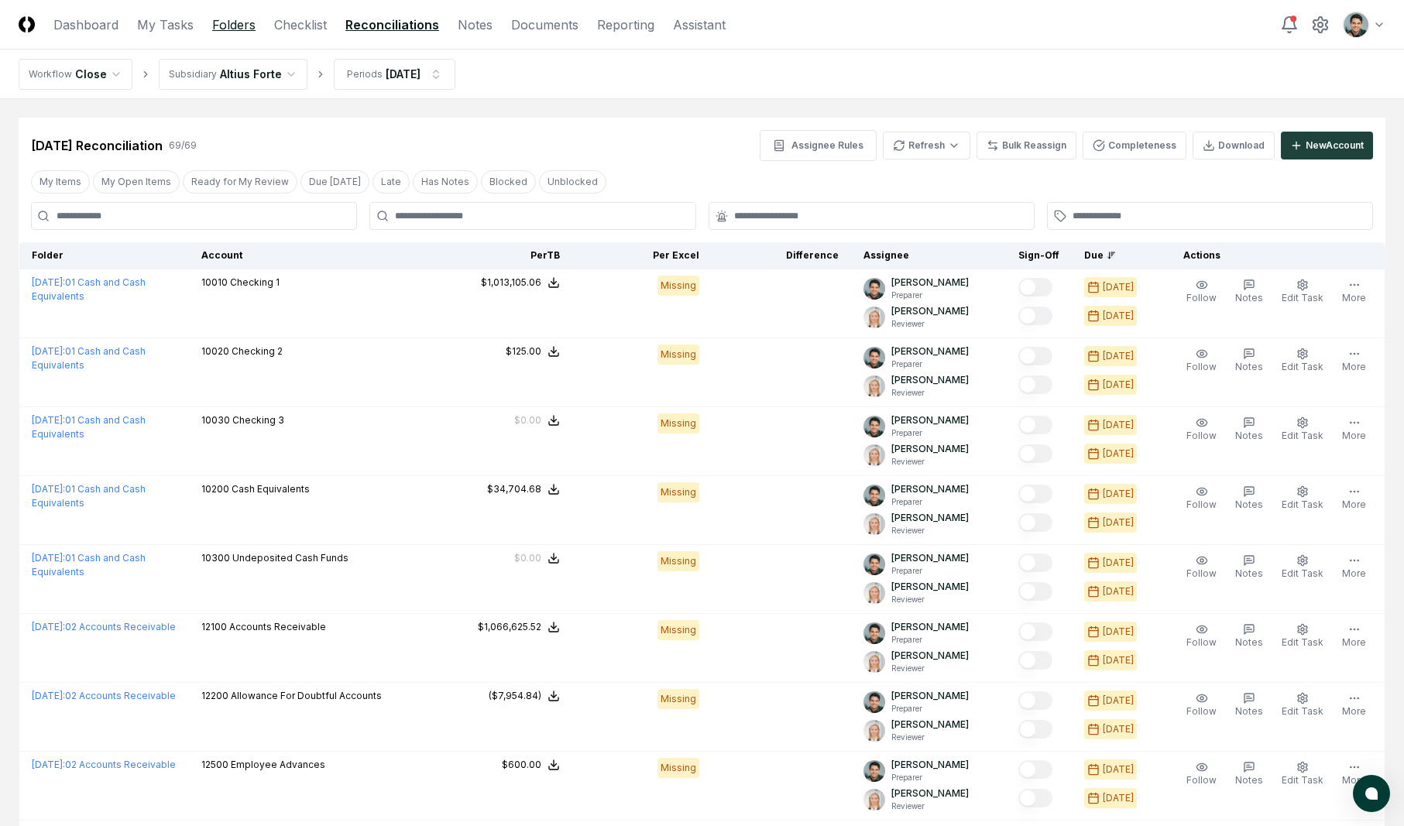
click at [249, 25] on link "Folders" at bounding box center [233, 24] width 43 height 19
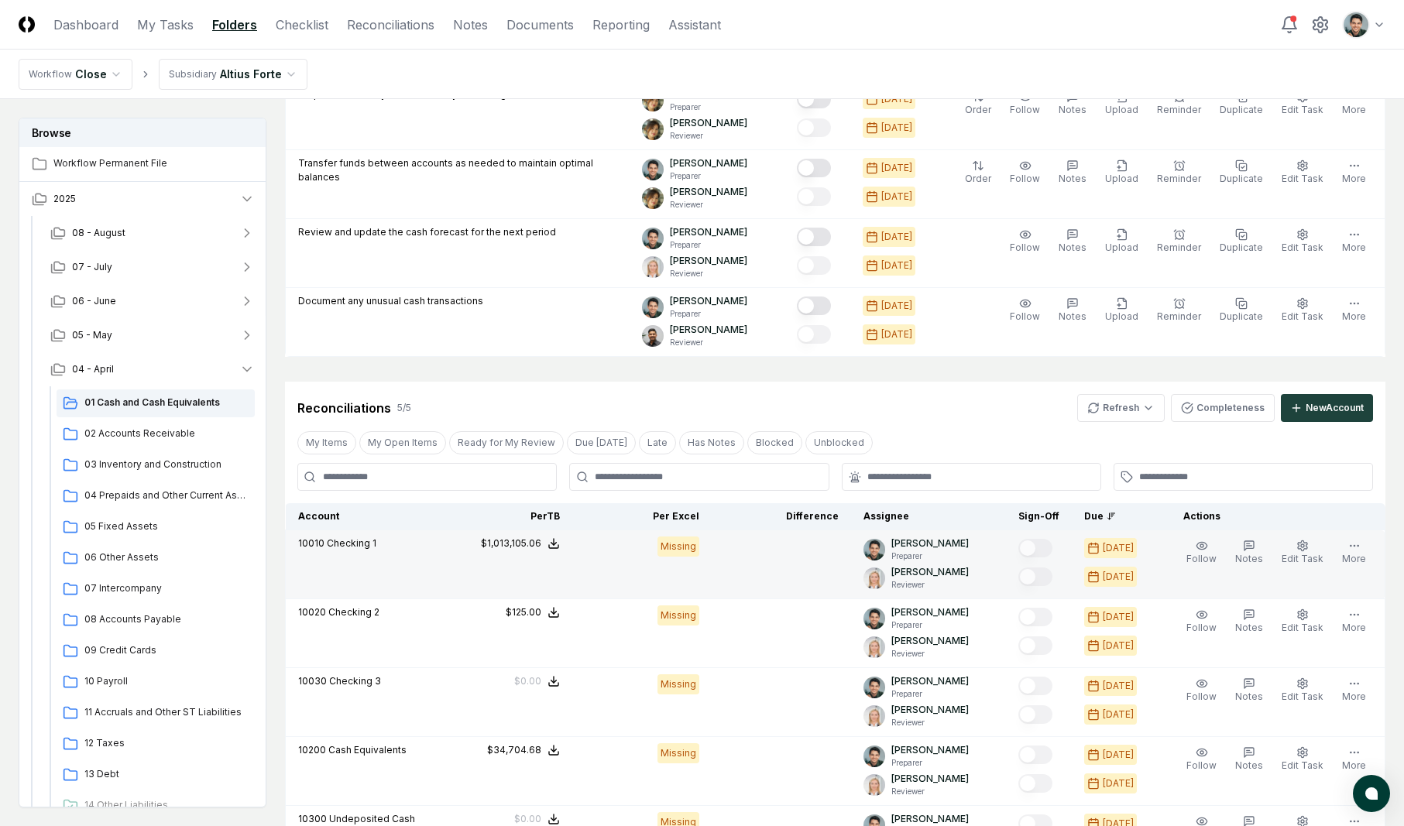
scroll to position [1259, 0]
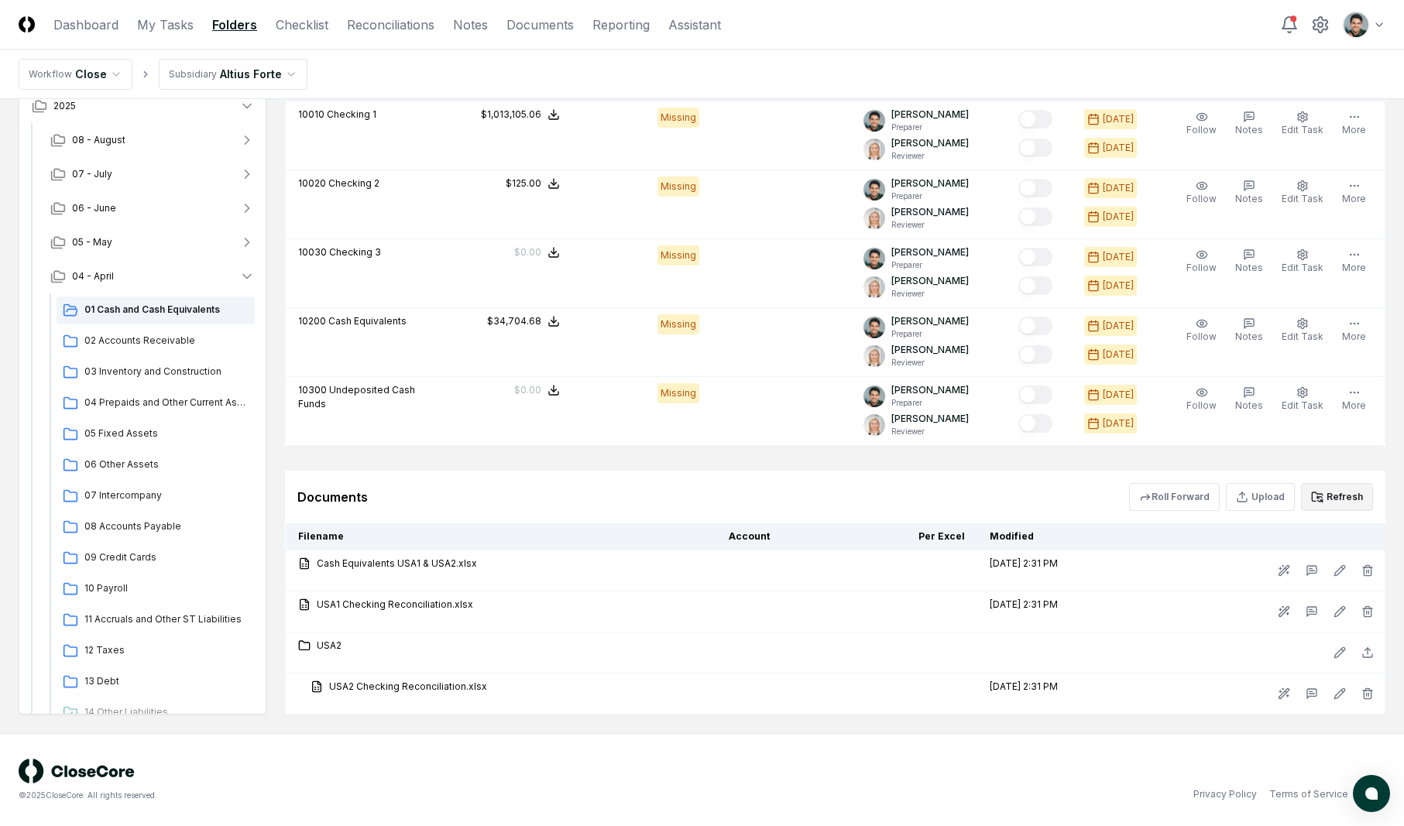
click at [1324, 507] on button "Refresh" at bounding box center [1337, 497] width 72 height 28
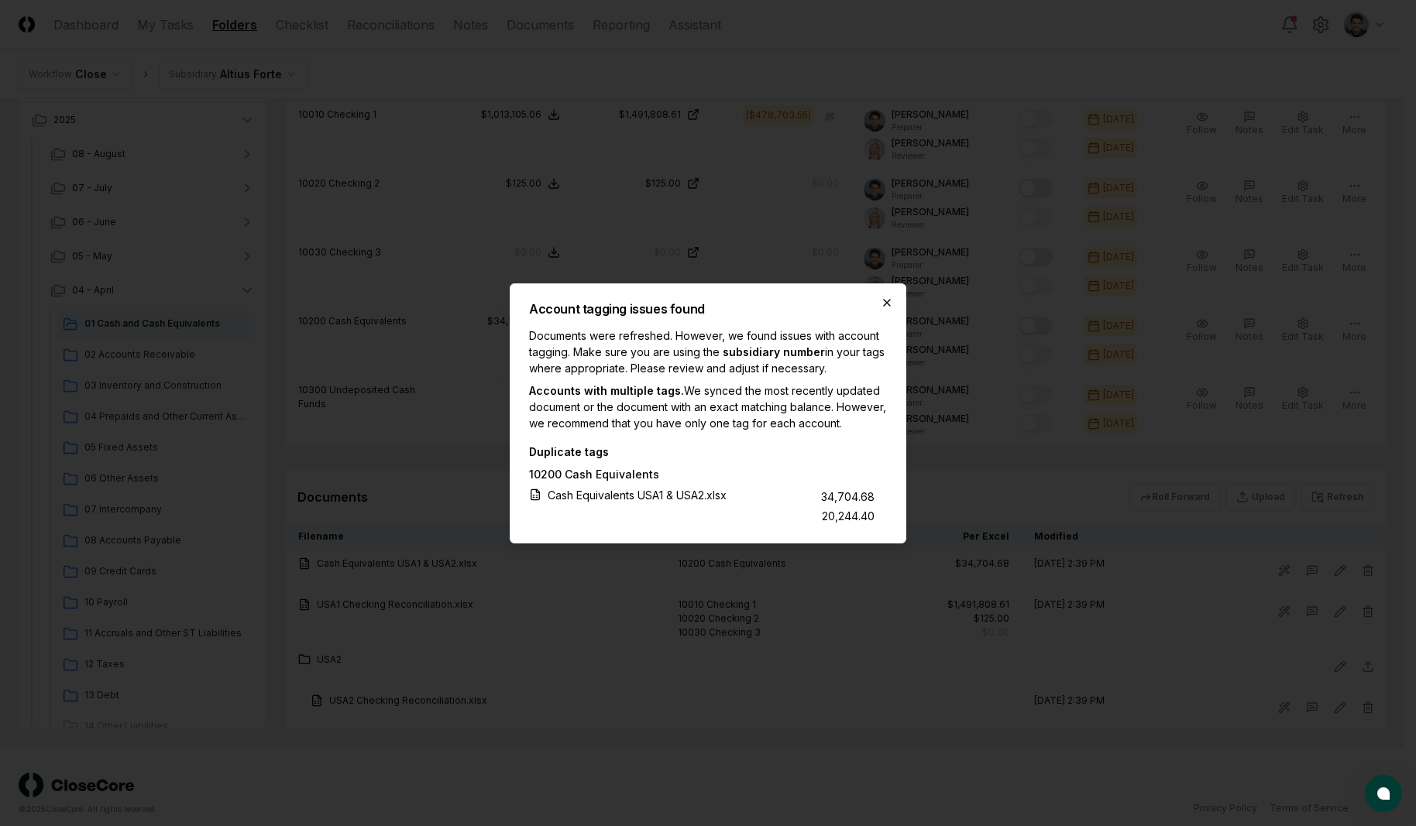
click at [891, 298] on icon "button" at bounding box center [887, 303] width 12 height 12
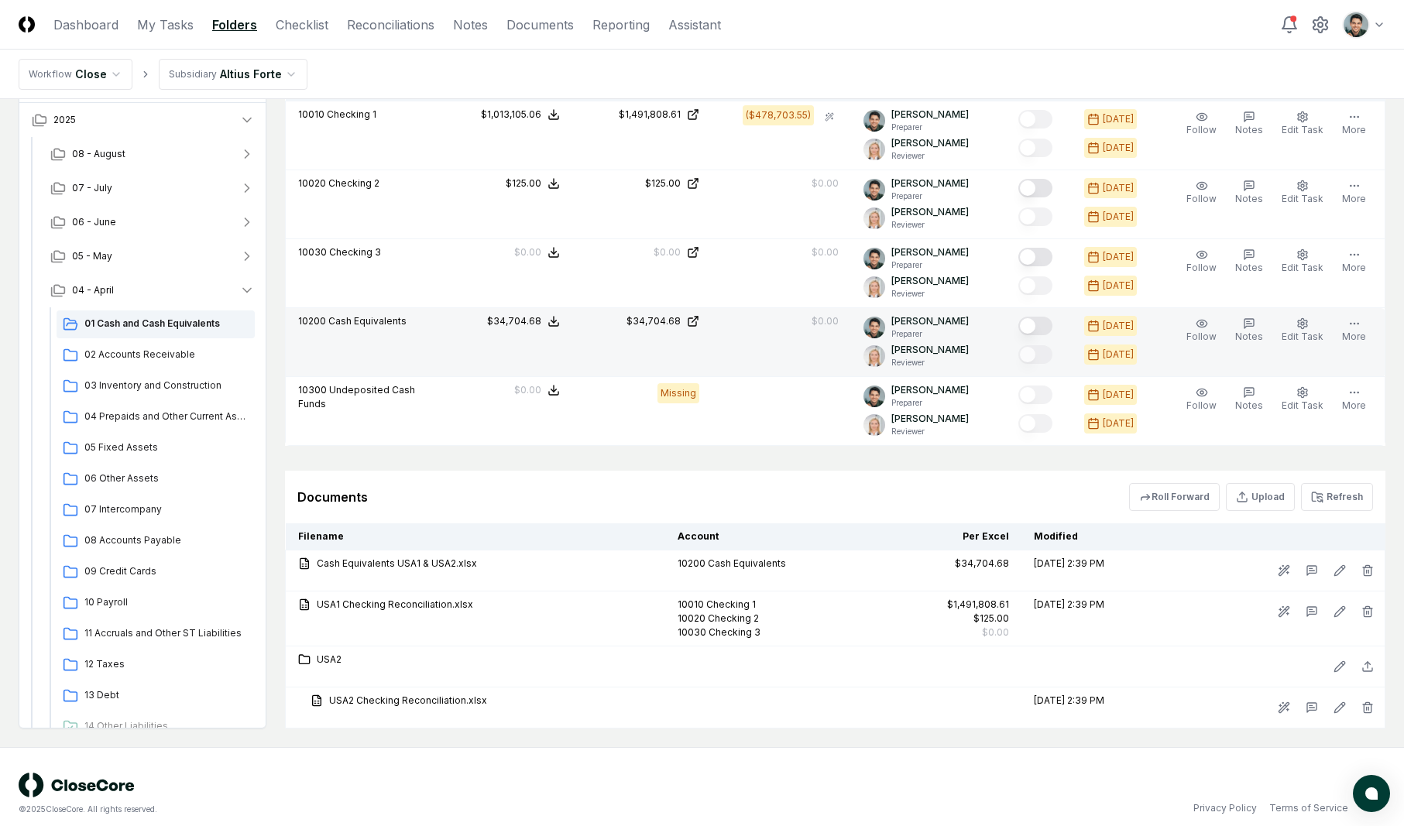
scroll to position [1087, 0]
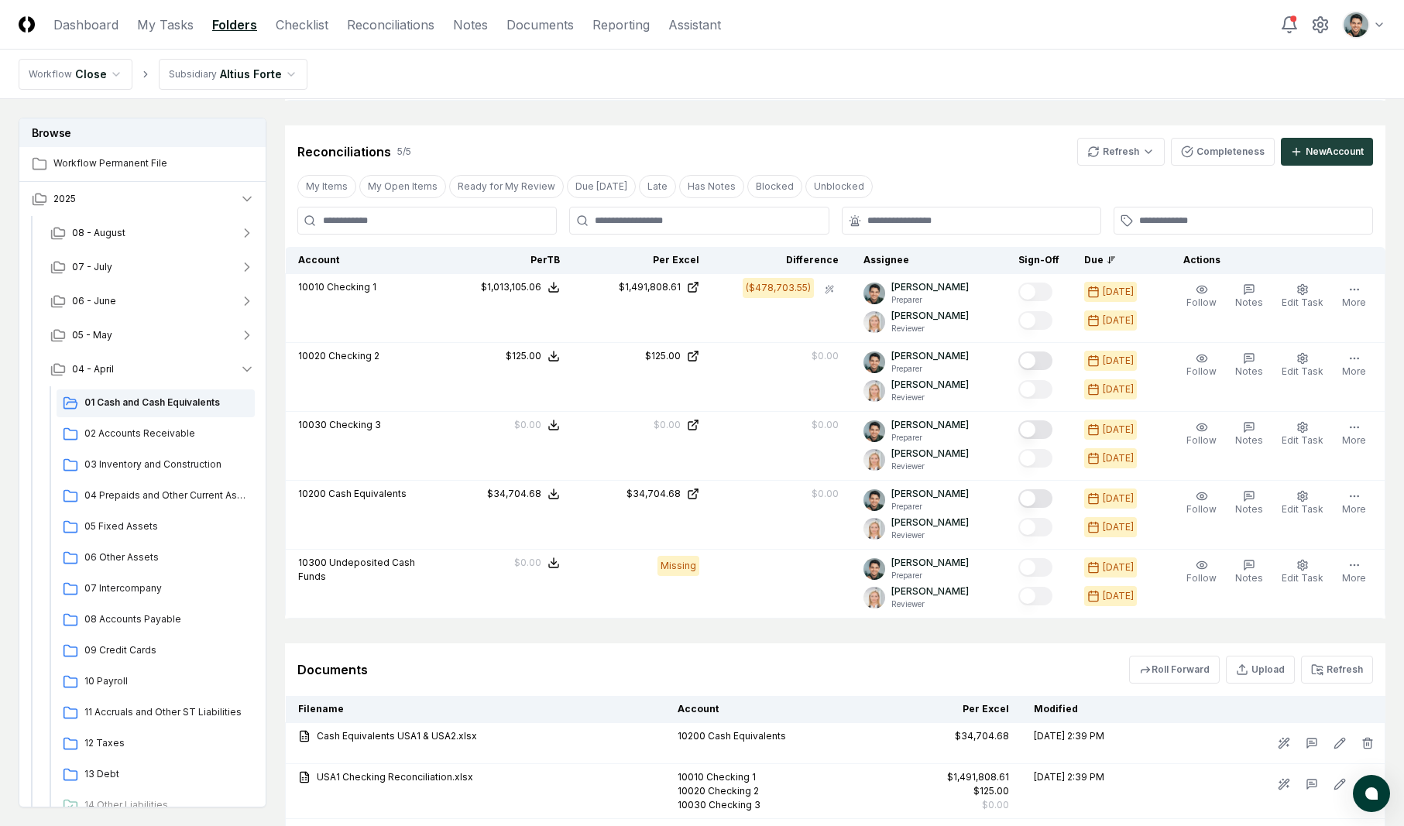
click at [1011, 147] on div "Reconciliations 5 / 5 Refresh Completeness New Account" at bounding box center [835, 152] width 1076 height 28
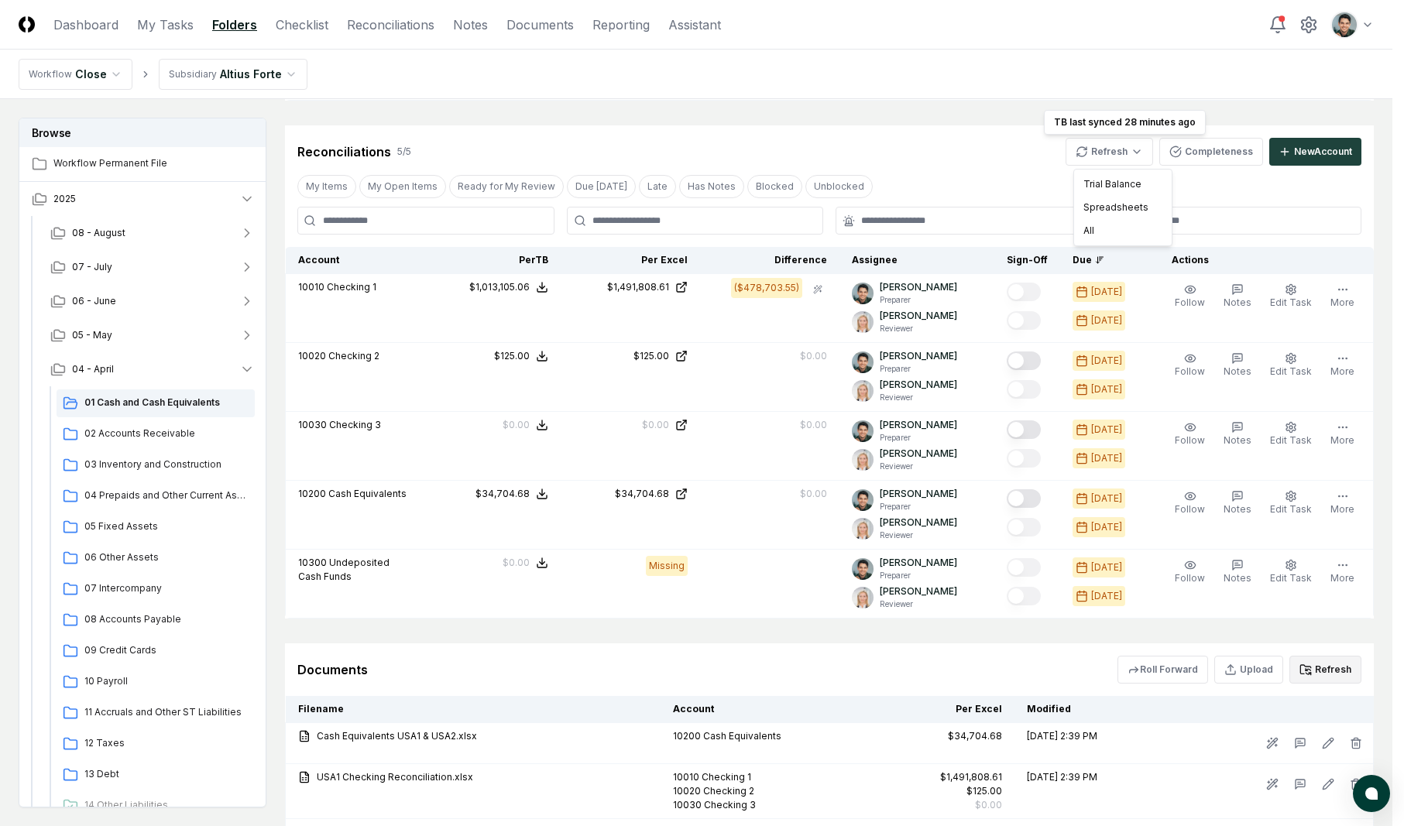
click at [1312, 672] on icon at bounding box center [1306, 670] width 12 height 12
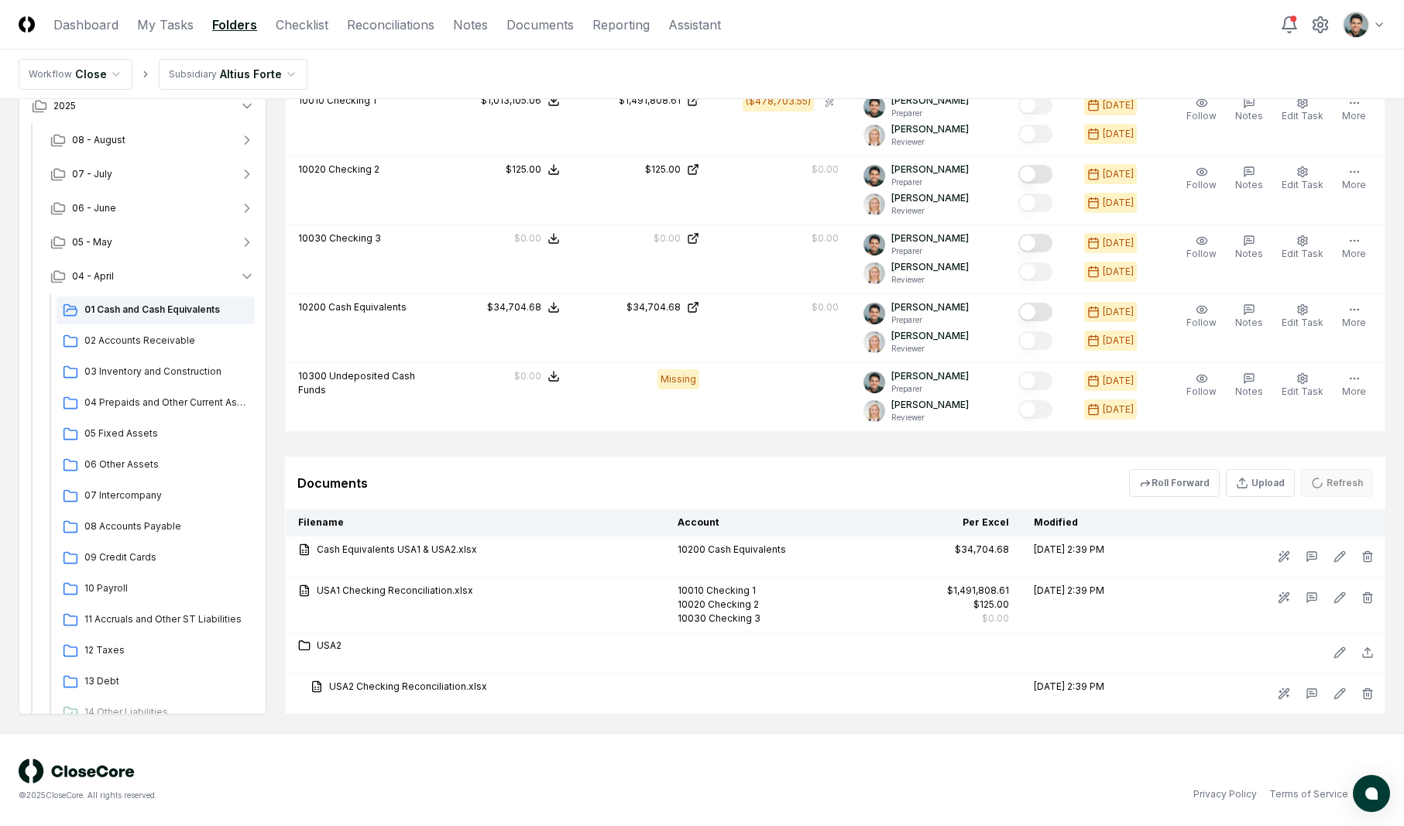
scroll to position [1254, 0]
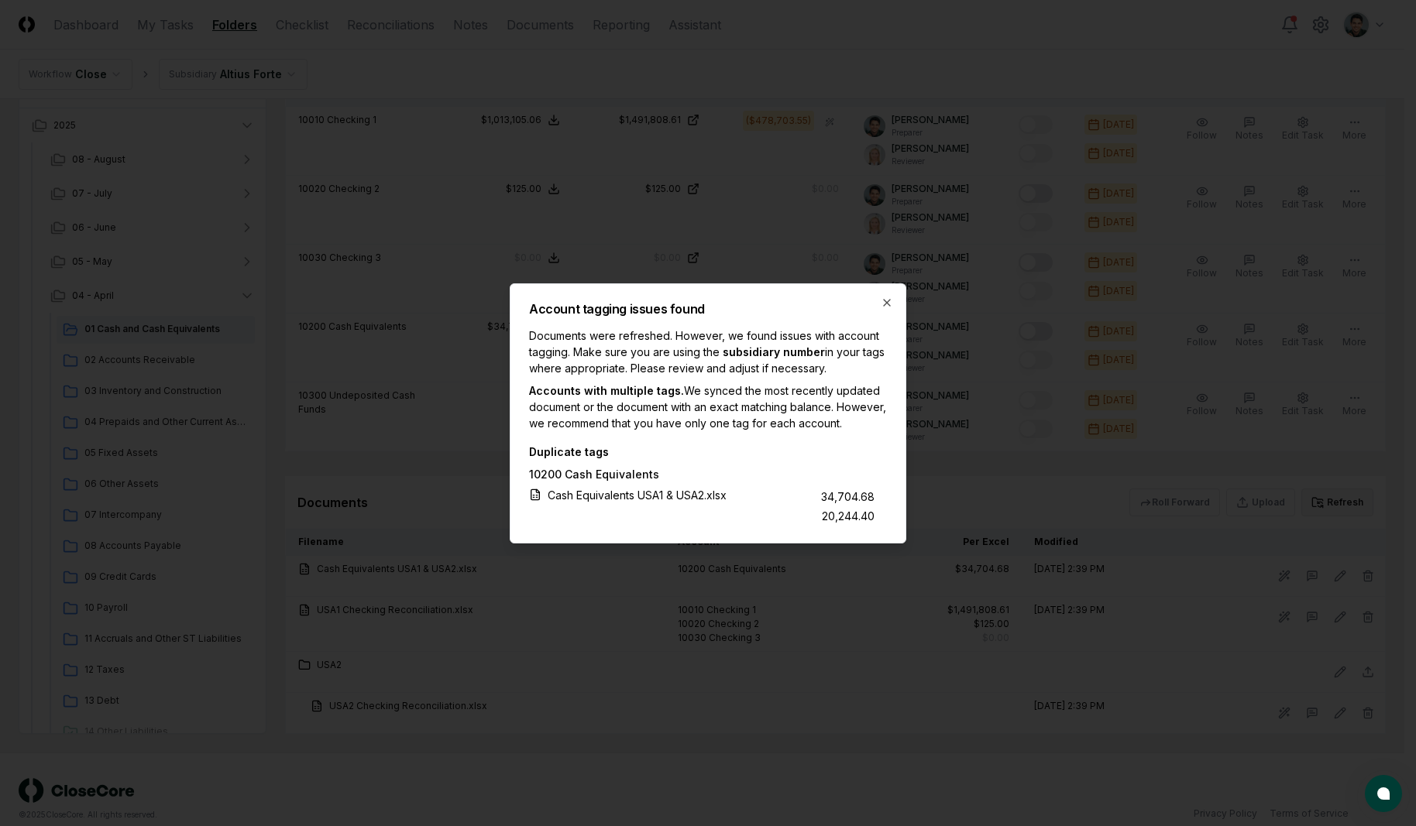
click at [903, 297] on div "Account tagging issues found Documents were refreshed. However, we found issues…" at bounding box center [708, 413] width 397 height 260
click at [891, 297] on icon "button" at bounding box center [887, 303] width 12 height 12
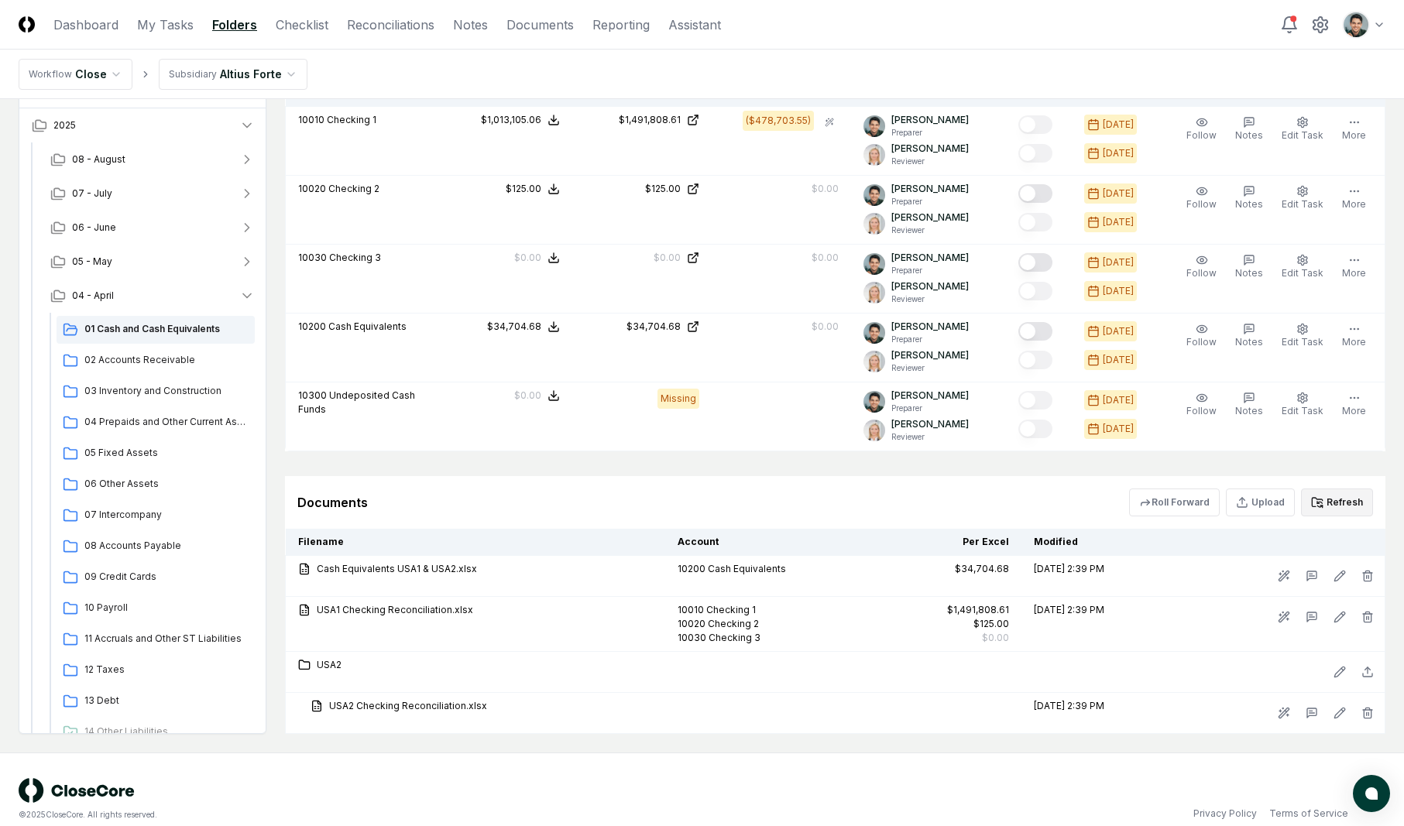
click at [1345, 509] on button "Refresh" at bounding box center [1337, 503] width 72 height 28
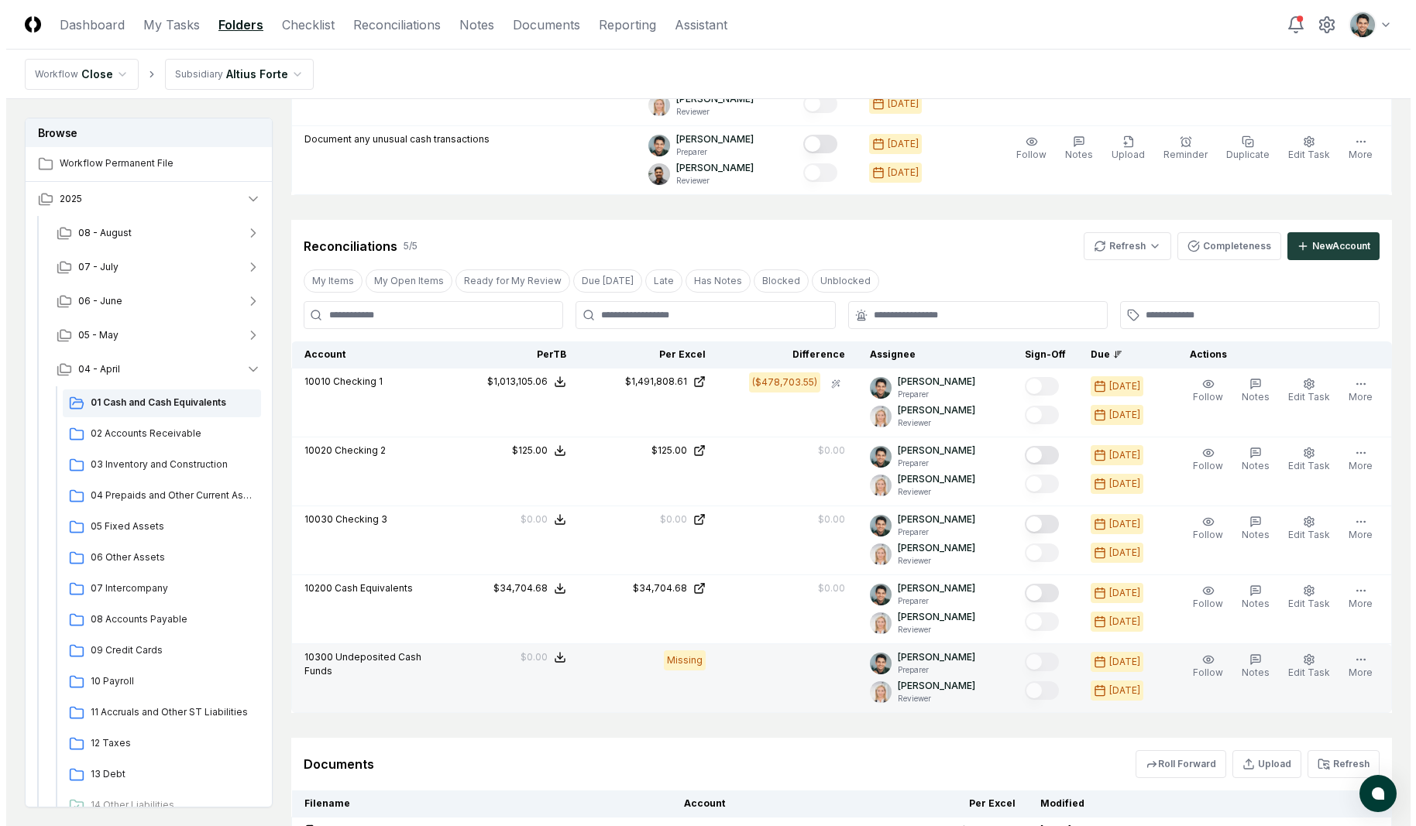
scroll to position [998, 0]
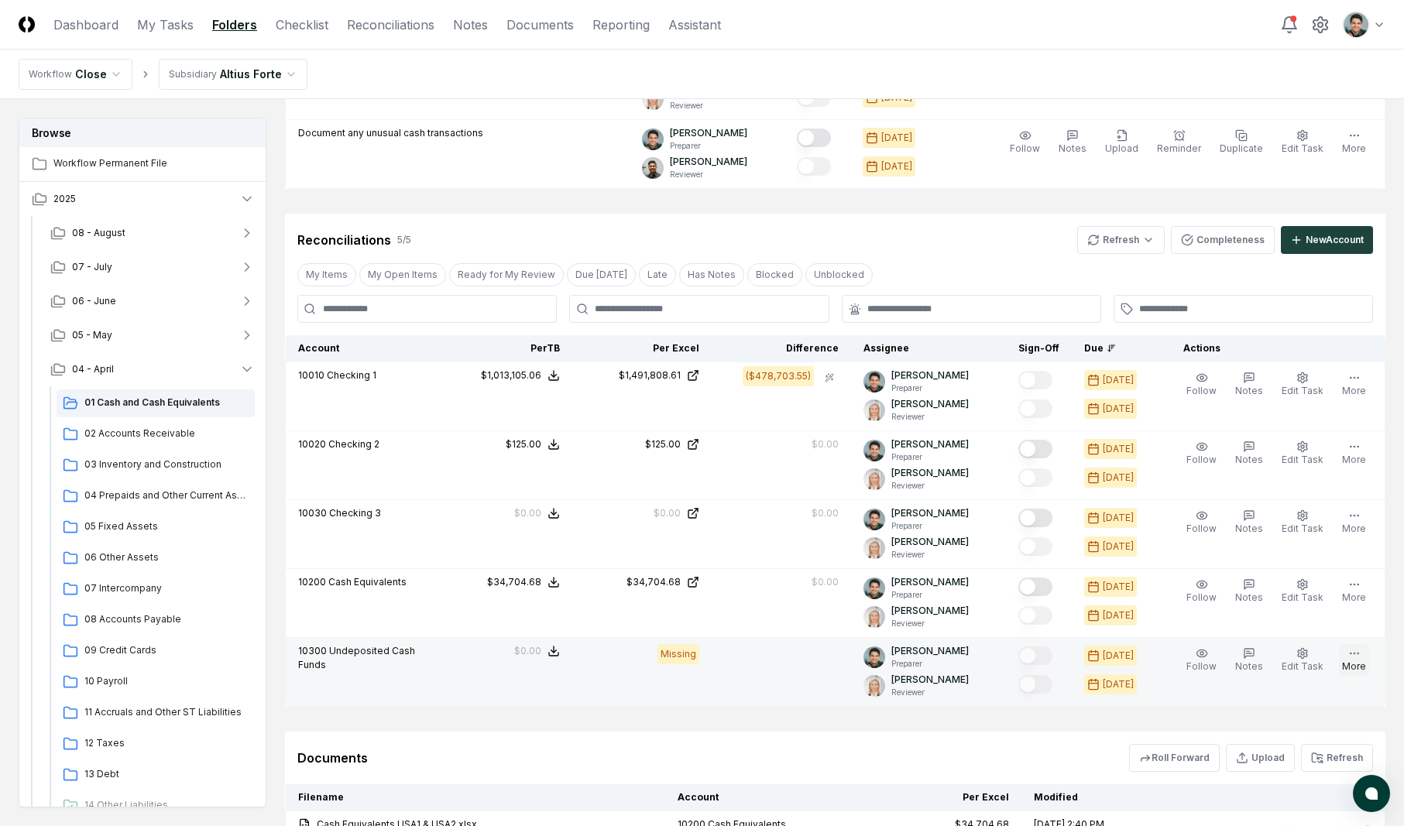
click at [1354, 667] on button "More" at bounding box center [1354, 660] width 30 height 33
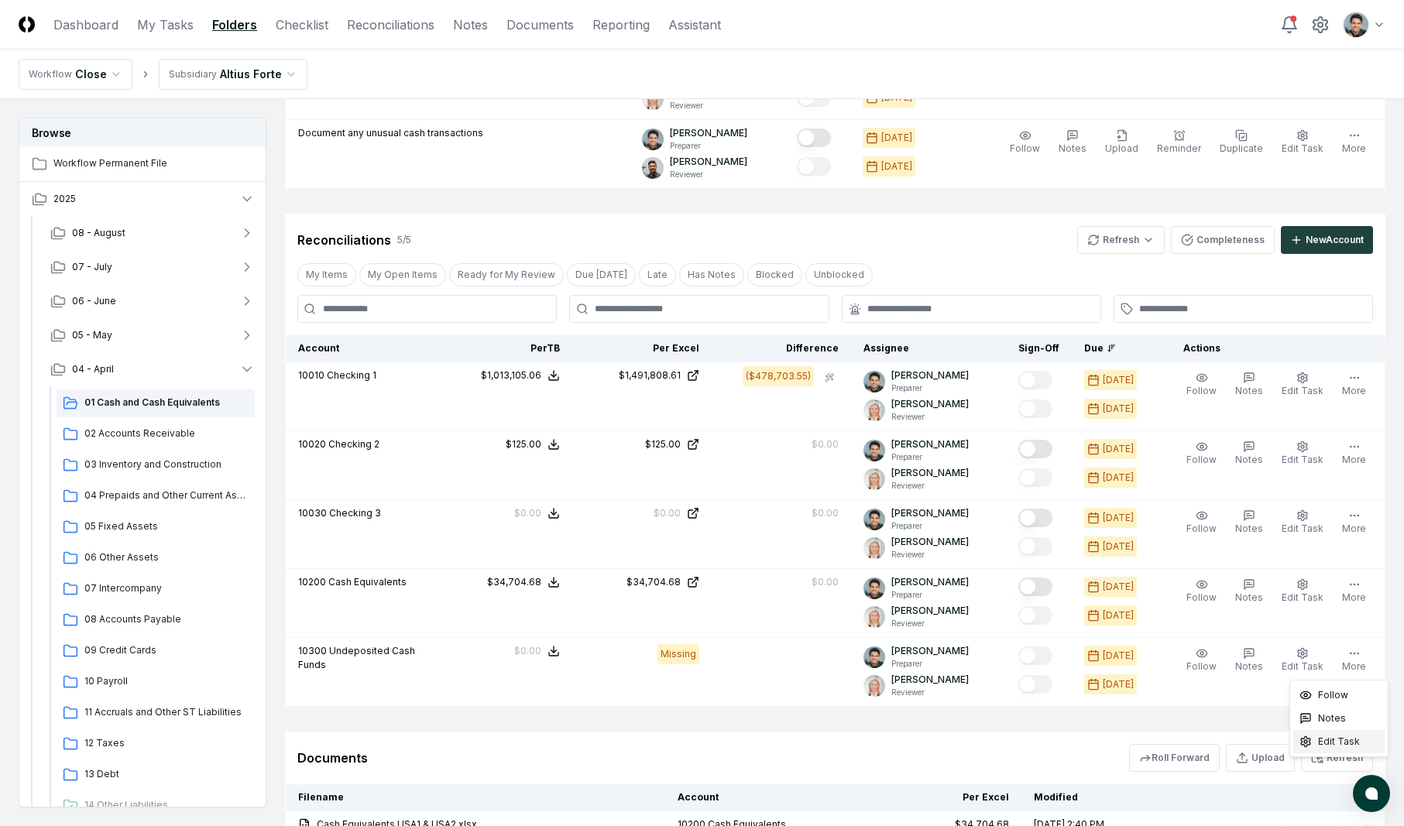
click at [1328, 742] on span "Edit Task" at bounding box center [1339, 742] width 42 height 14
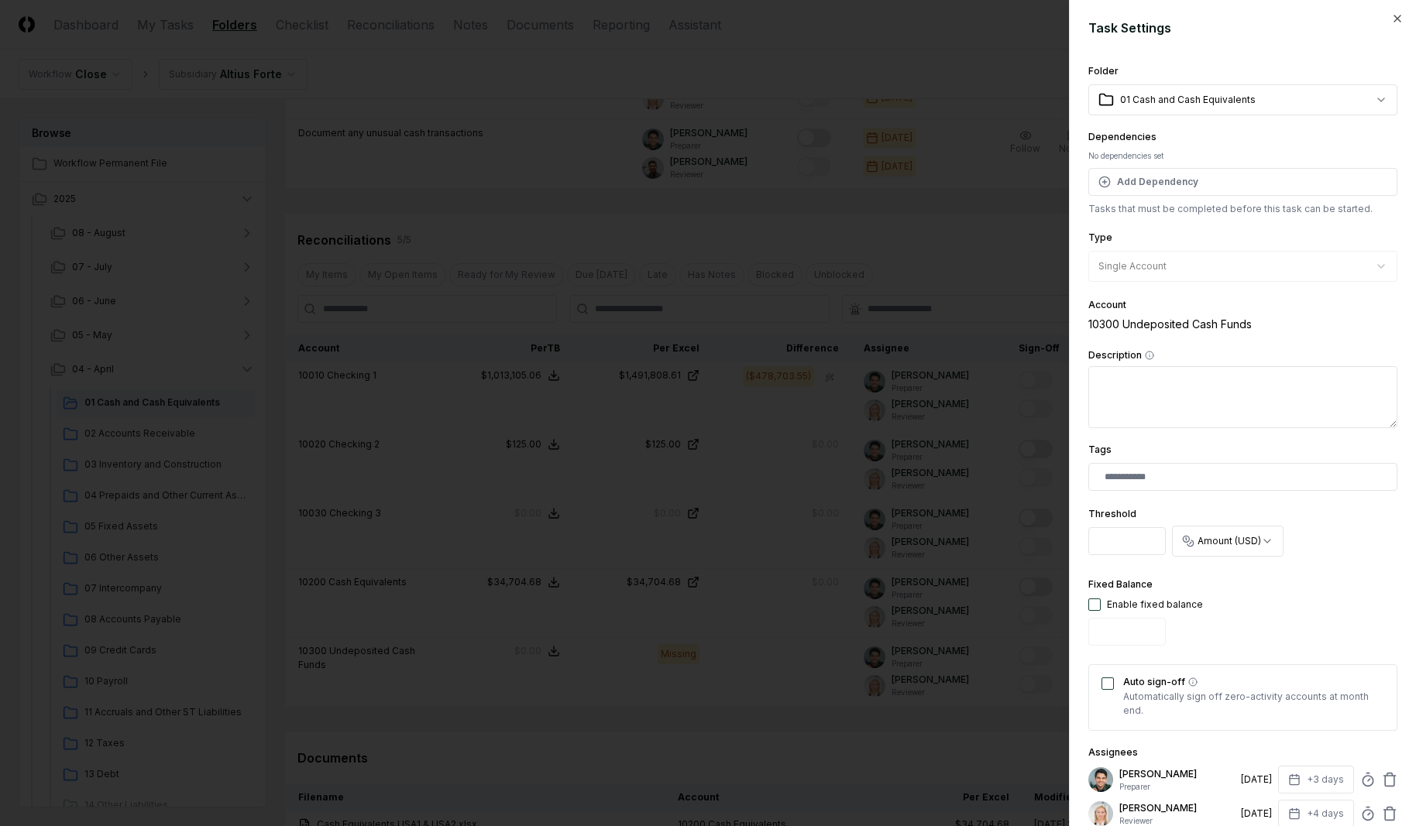
scroll to position [184, 0]
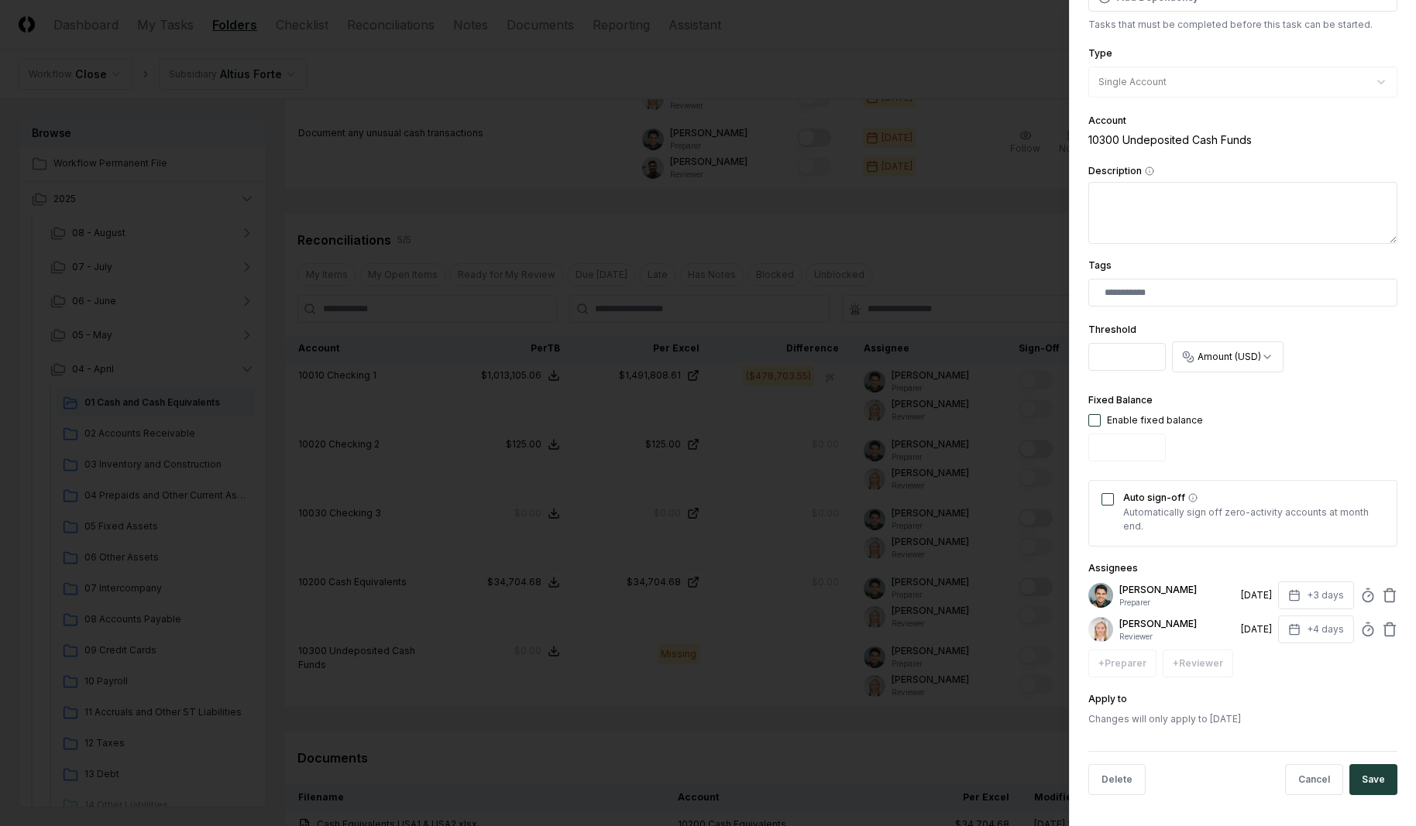
click at [1116, 428] on div "Fixed Balance Enable fixed balance" at bounding box center [1145, 429] width 115 height 77
click at [1117, 421] on div "Enable fixed balance" at bounding box center [1155, 421] width 96 height 14
click at [1097, 414] on button "button" at bounding box center [1094, 420] width 12 height 12
type input "*"
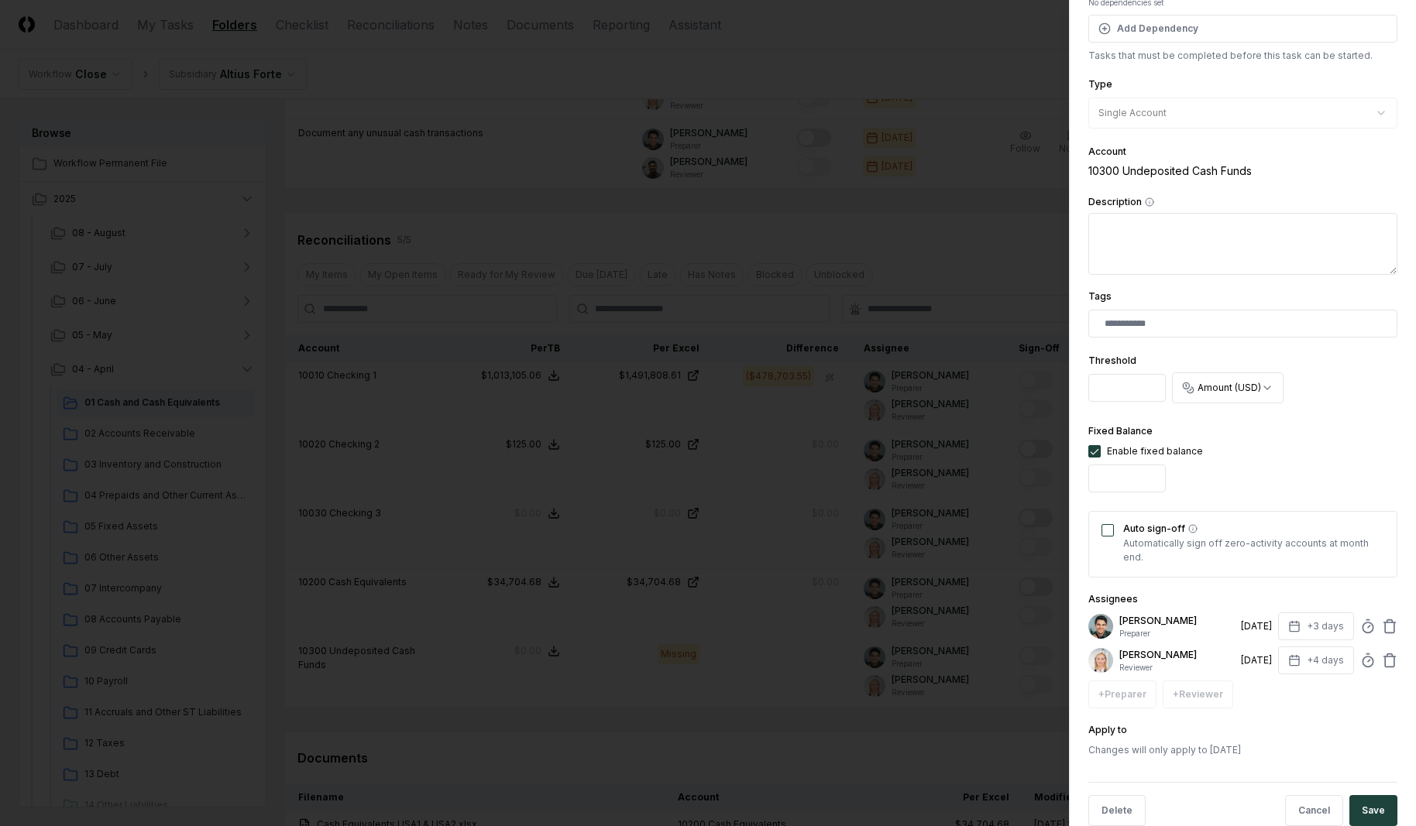
click at [1112, 538] on div "Auto sign-off Automatically sign off zero-activity accounts at month end." at bounding box center [1242, 544] width 309 height 67
click at [1111, 533] on button "Auto sign-off" at bounding box center [1107, 530] width 12 height 12
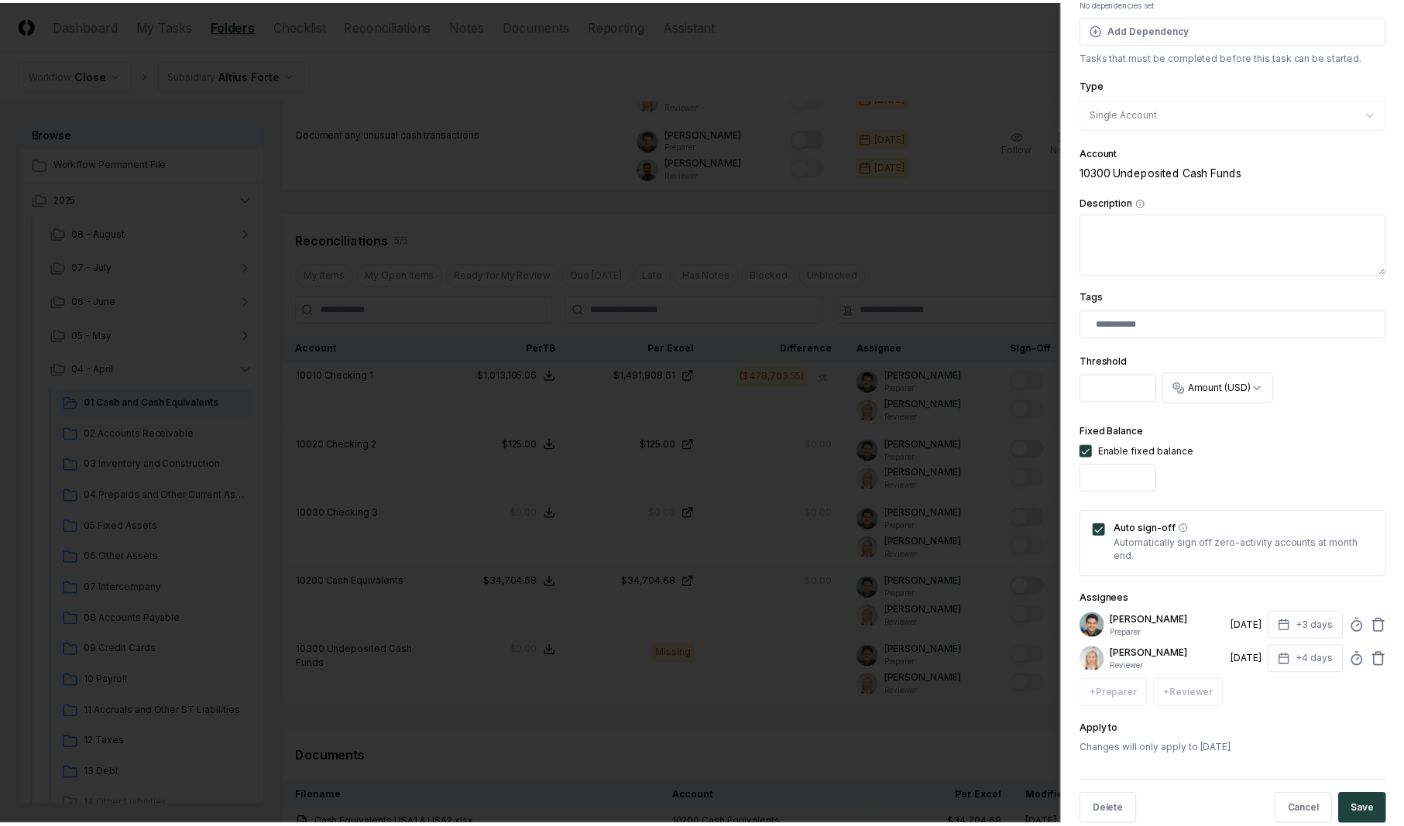
scroll to position [184, 0]
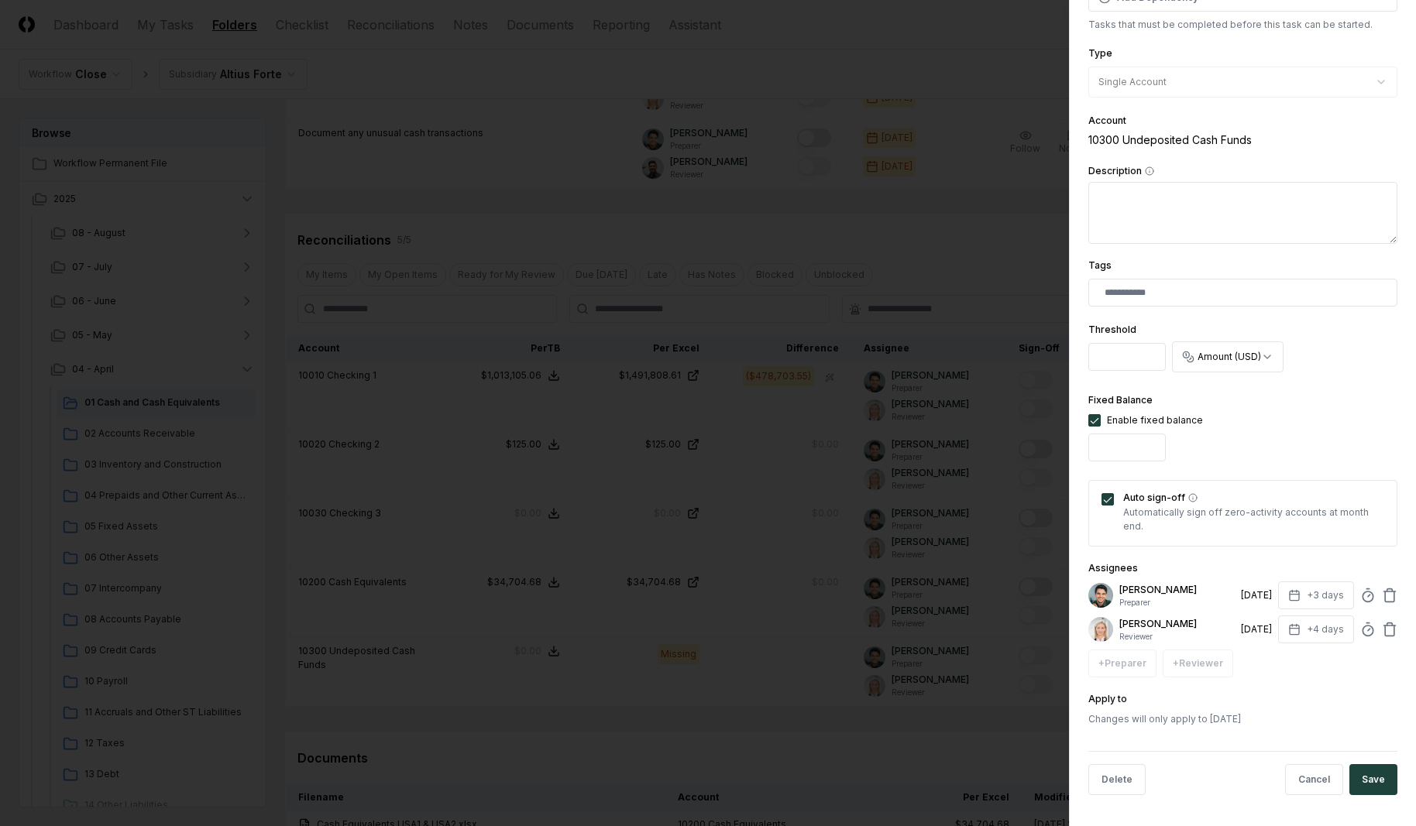
click at [1371, 761] on div "Delete Cancel Save" at bounding box center [1242, 779] width 309 height 57
click at [1369, 770] on button "Save" at bounding box center [1373, 779] width 48 height 31
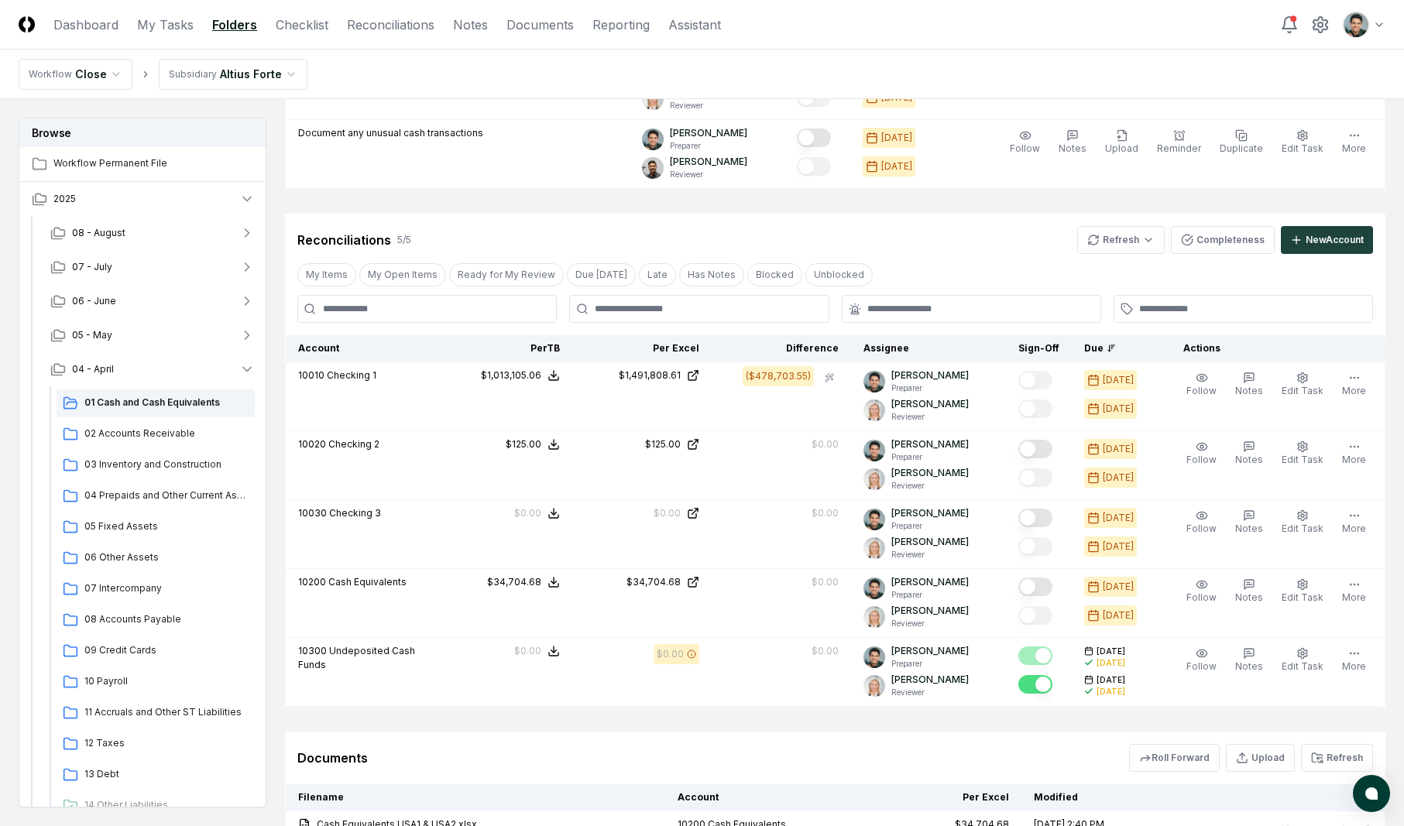
click at [867, 249] on div "Reconciliations 5 / 5 Refresh Completeness New Account" at bounding box center [835, 240] width 1076 height 28
click at [1328, 755] on button "Refresh" at bounding box center [1337, 758] width 72 height 28
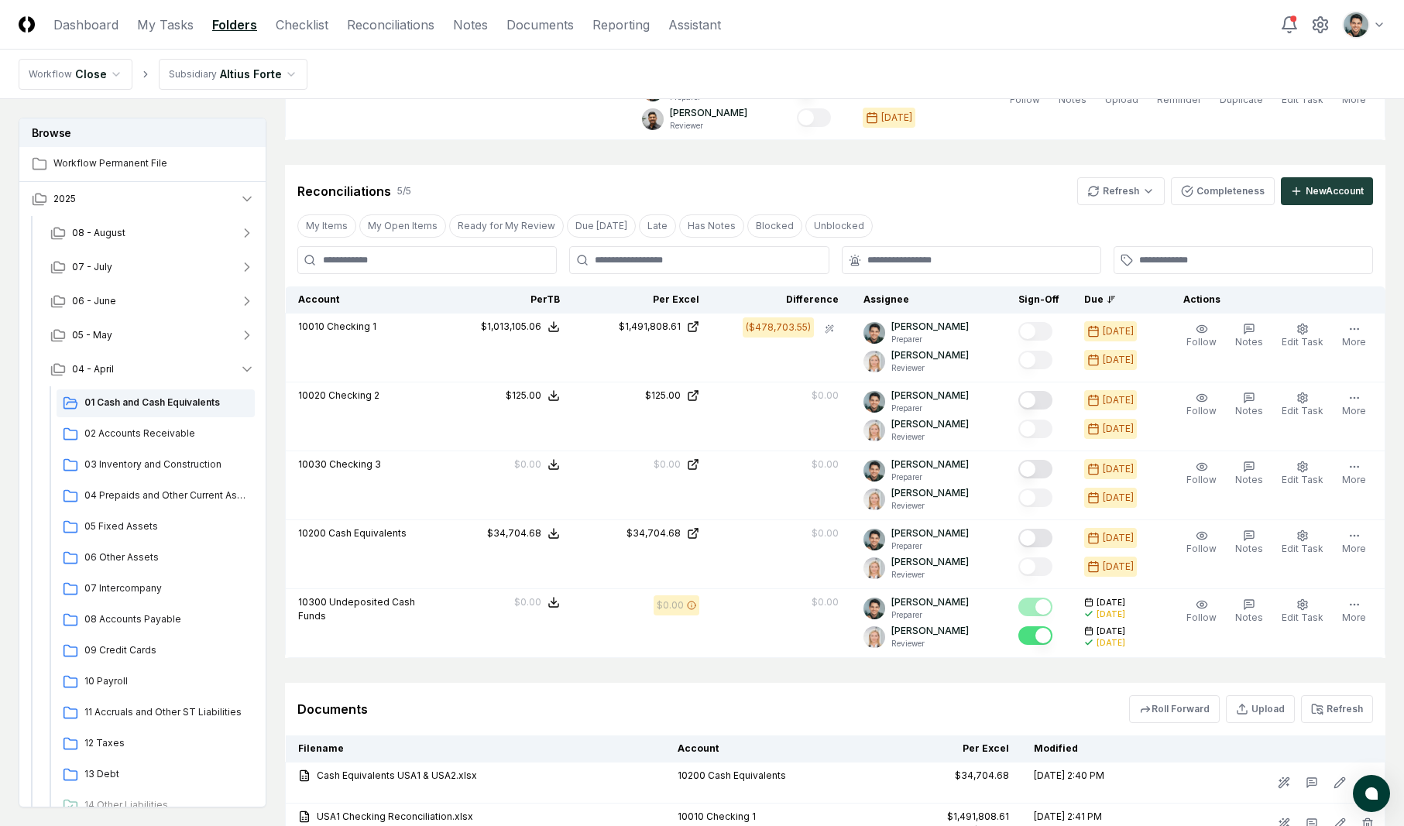
scroll to position [1273, 0]
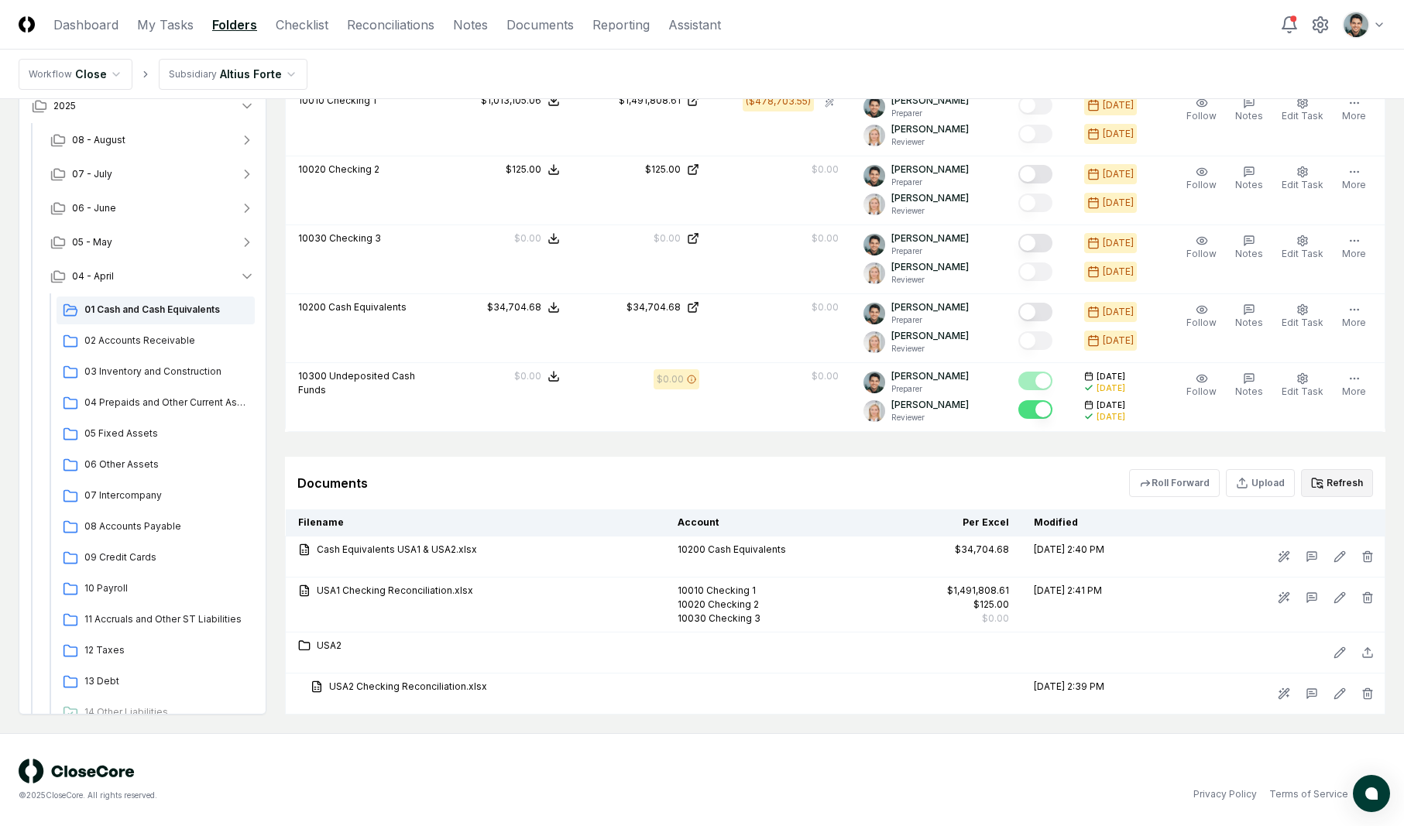
click at [1349, 478] on button "Refresh" at bounding box center [1337, 483] width 72 height 28
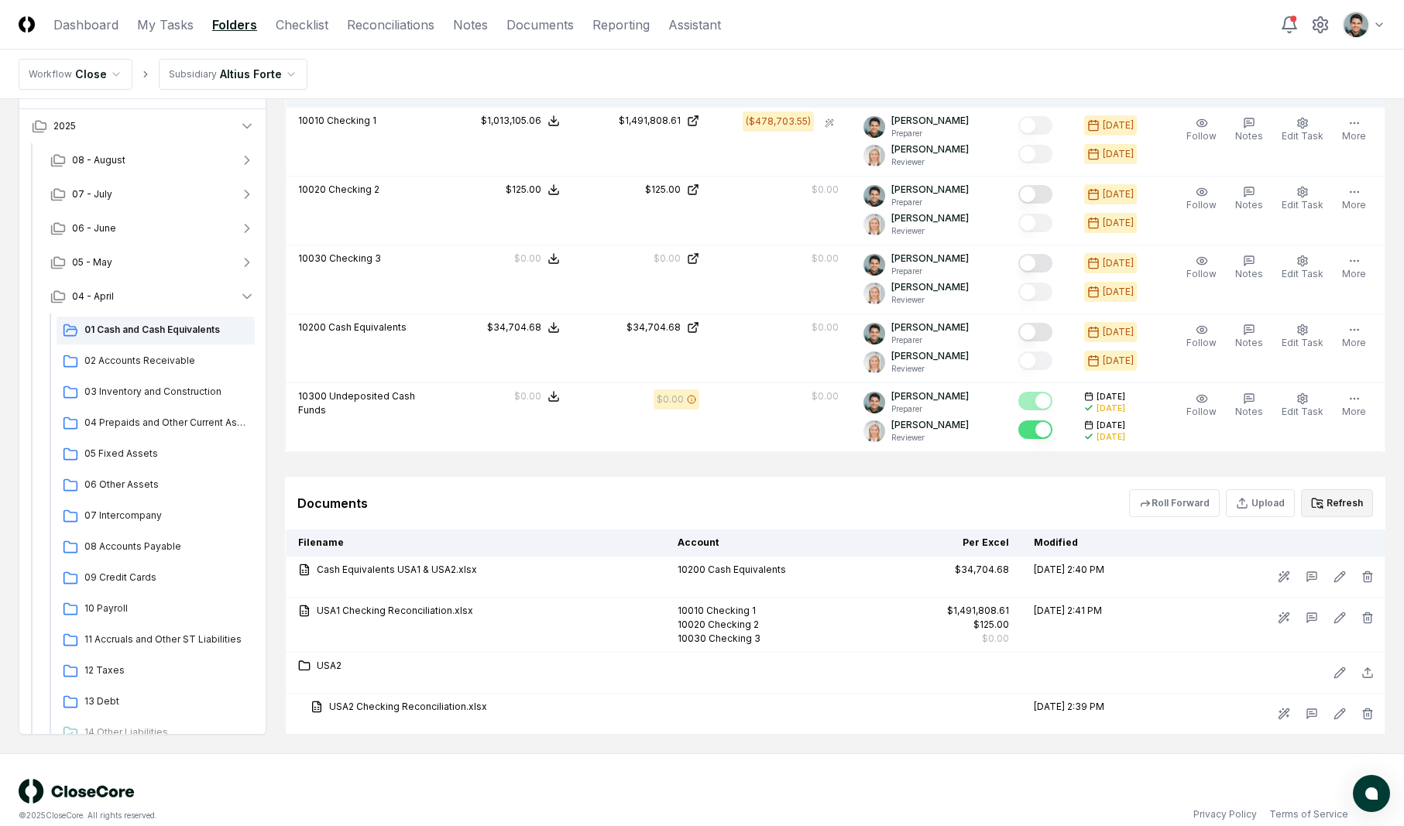
click at [1361, 515] on button "Refresh" at bounding box center [1337, 504] width 72 height 28
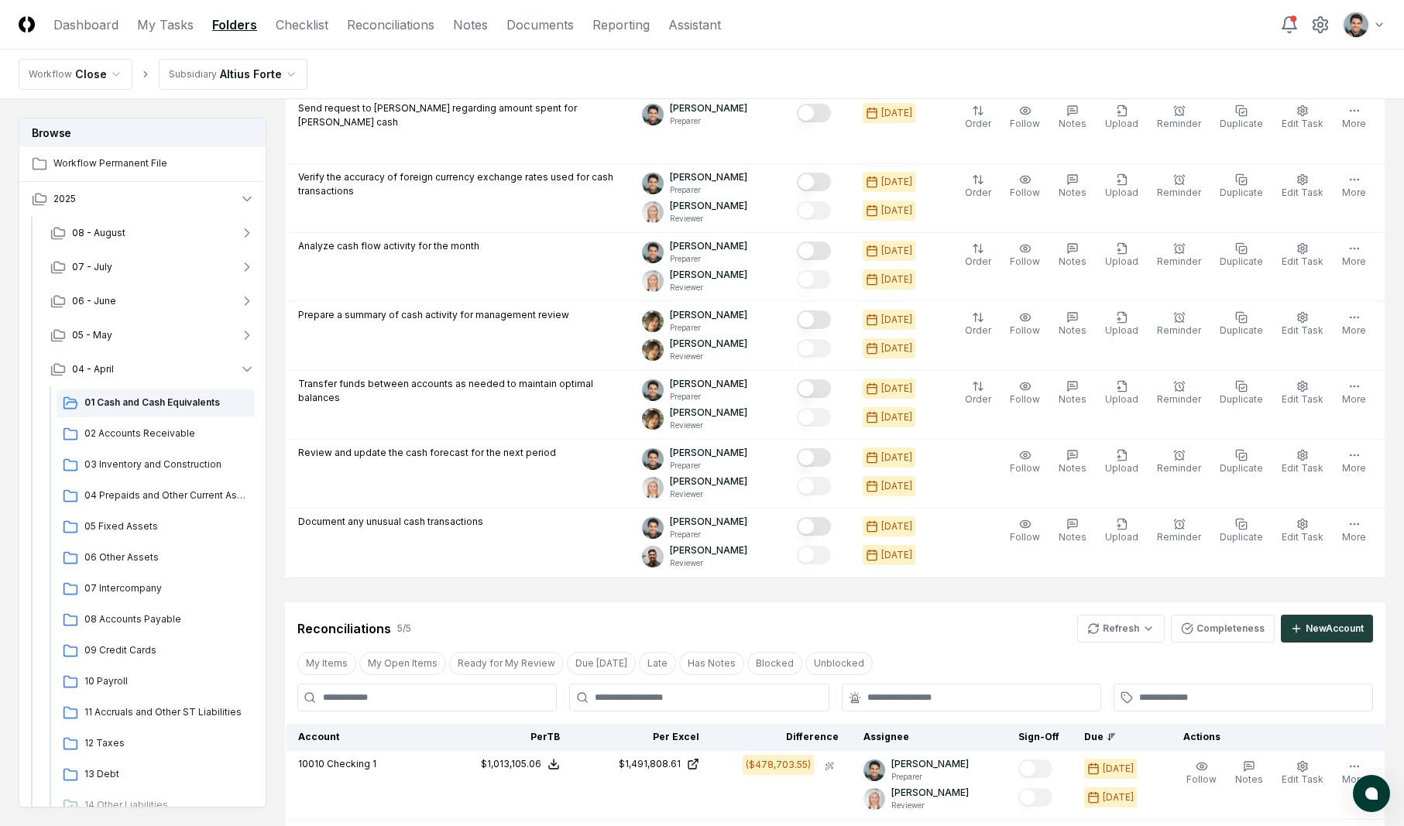
scroll to position [1025, 0]
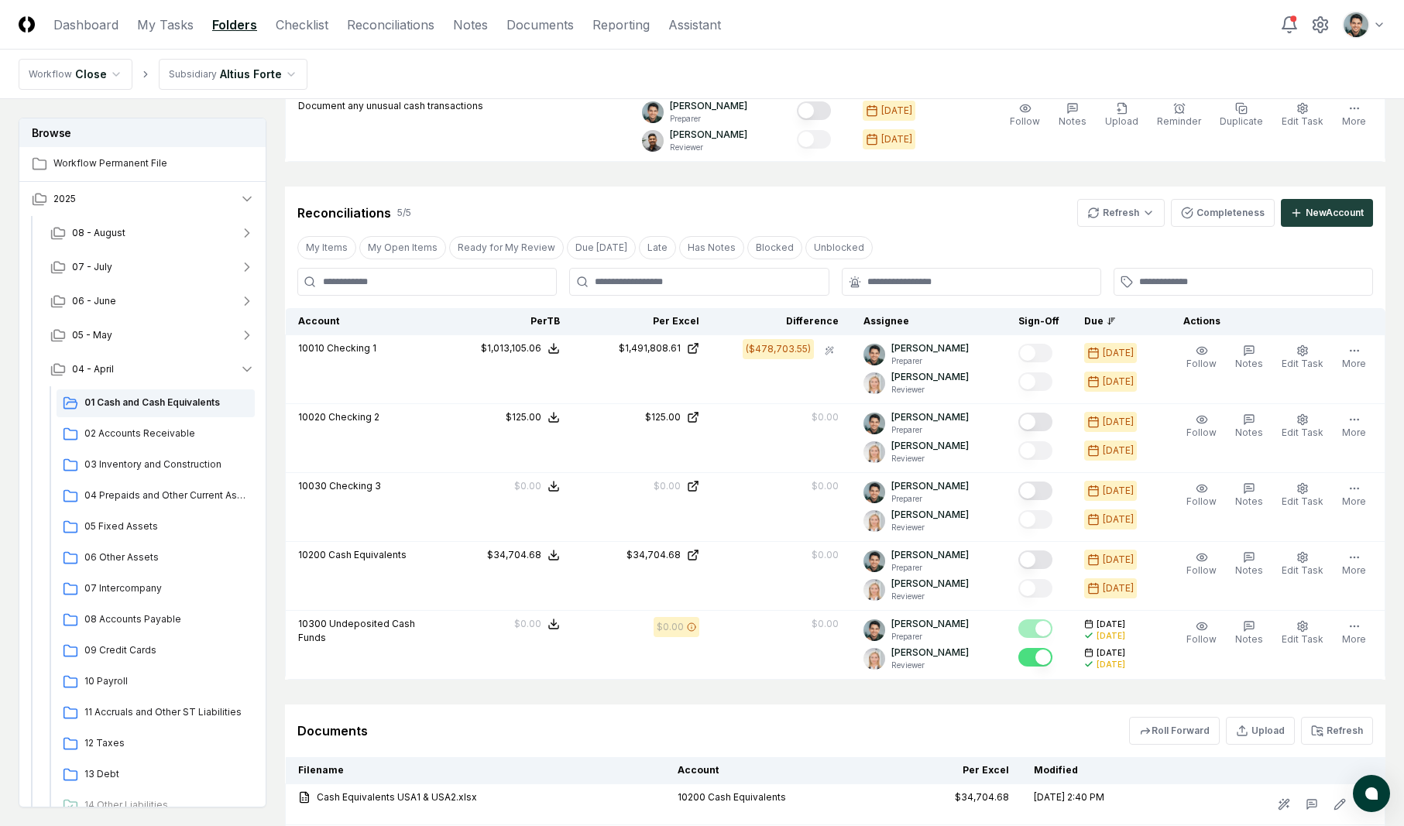
click at [1338, 747] on div "Documents Roll Forward Upload Refresh" at bounding box center [835, 731] width 1101 height 53
click at [1340, 740] on button "Refresh" at bounding box center [1337, 731] width 72 height 28
click at [157, 432] on span "02 Accounts Receivable" at bounding box center [166, 434] width 164 height 14
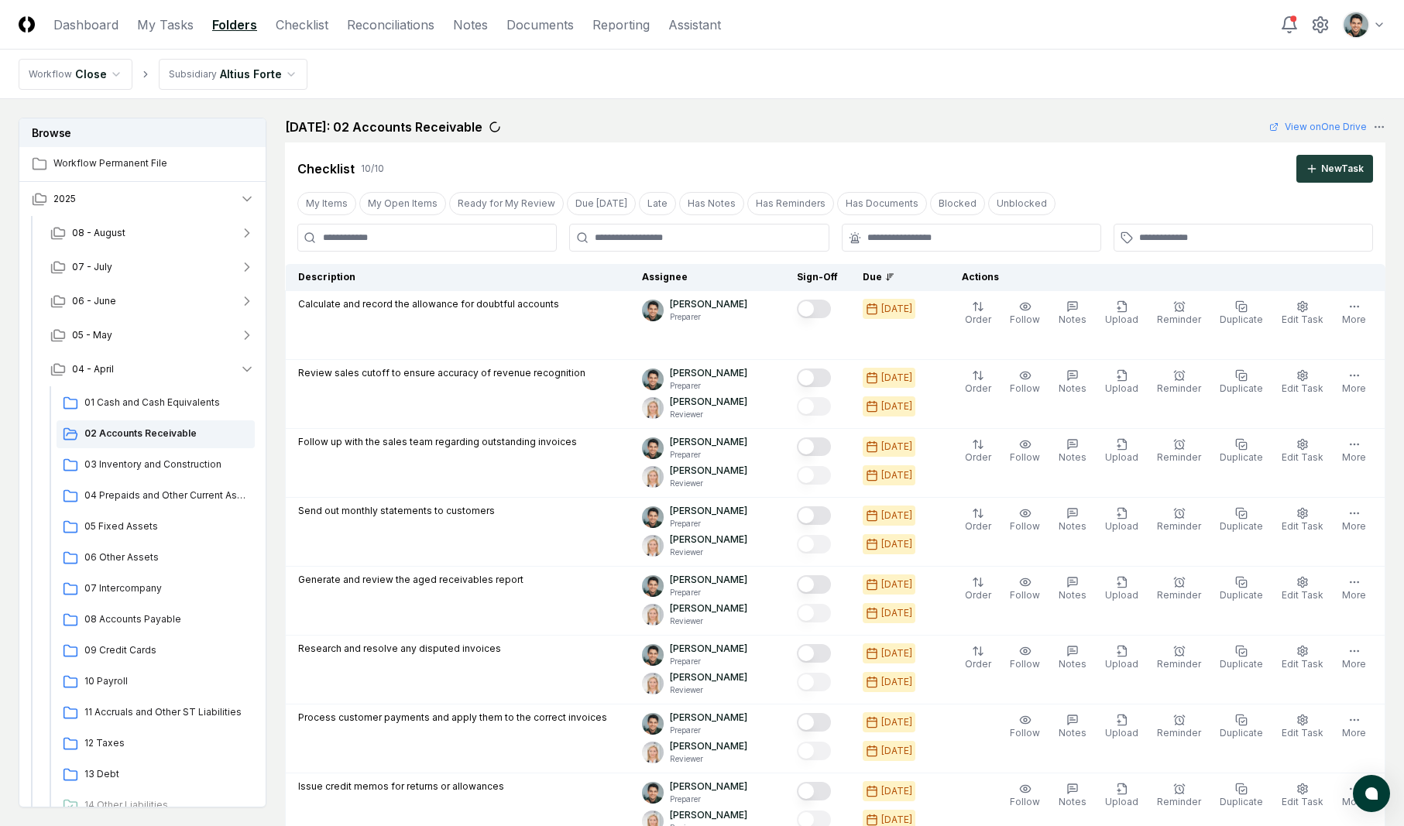
scroll to position [1053, 0]
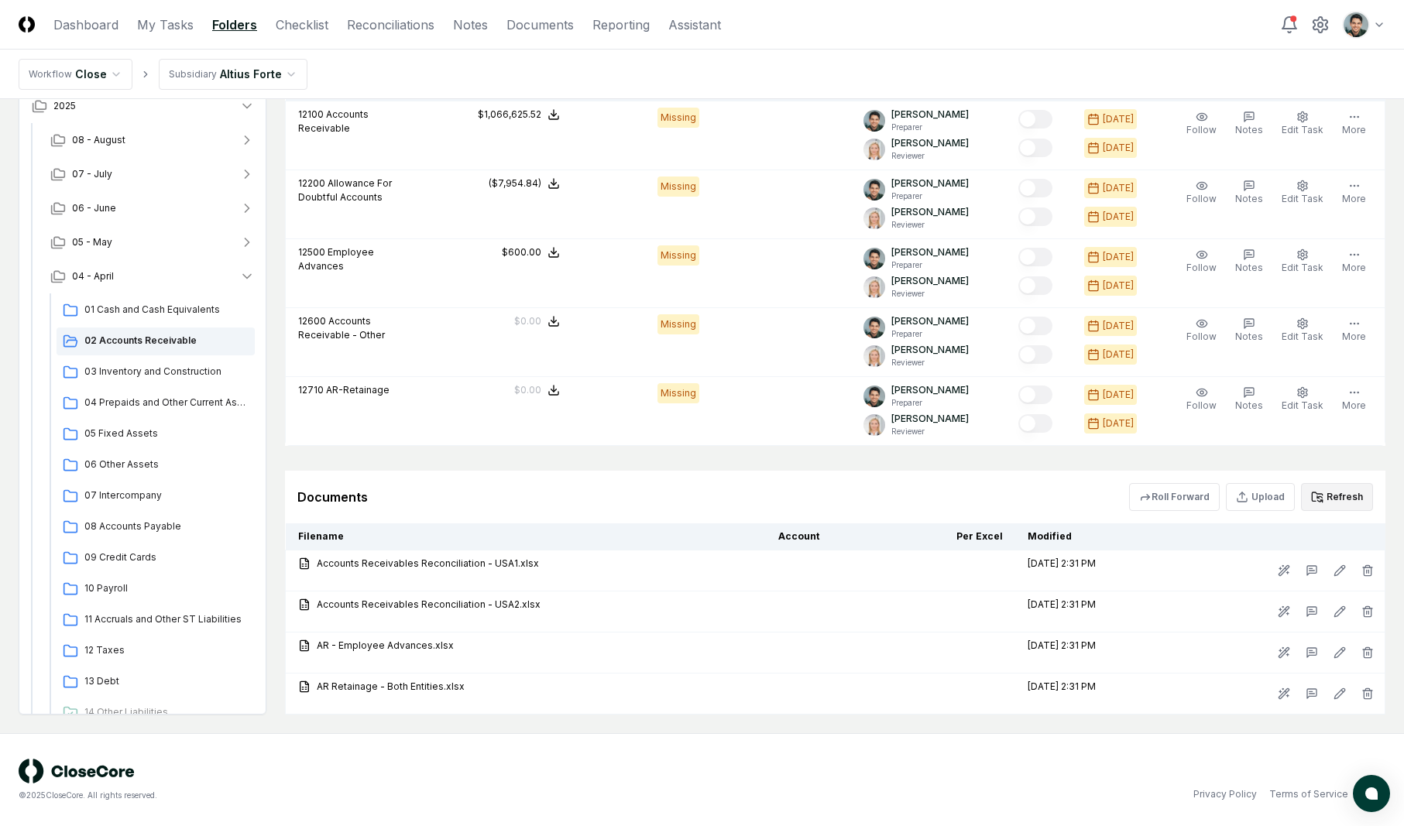
click at [1343, 491] on button "Refresh" at bounding box center [1337, 497] width 72 height 28
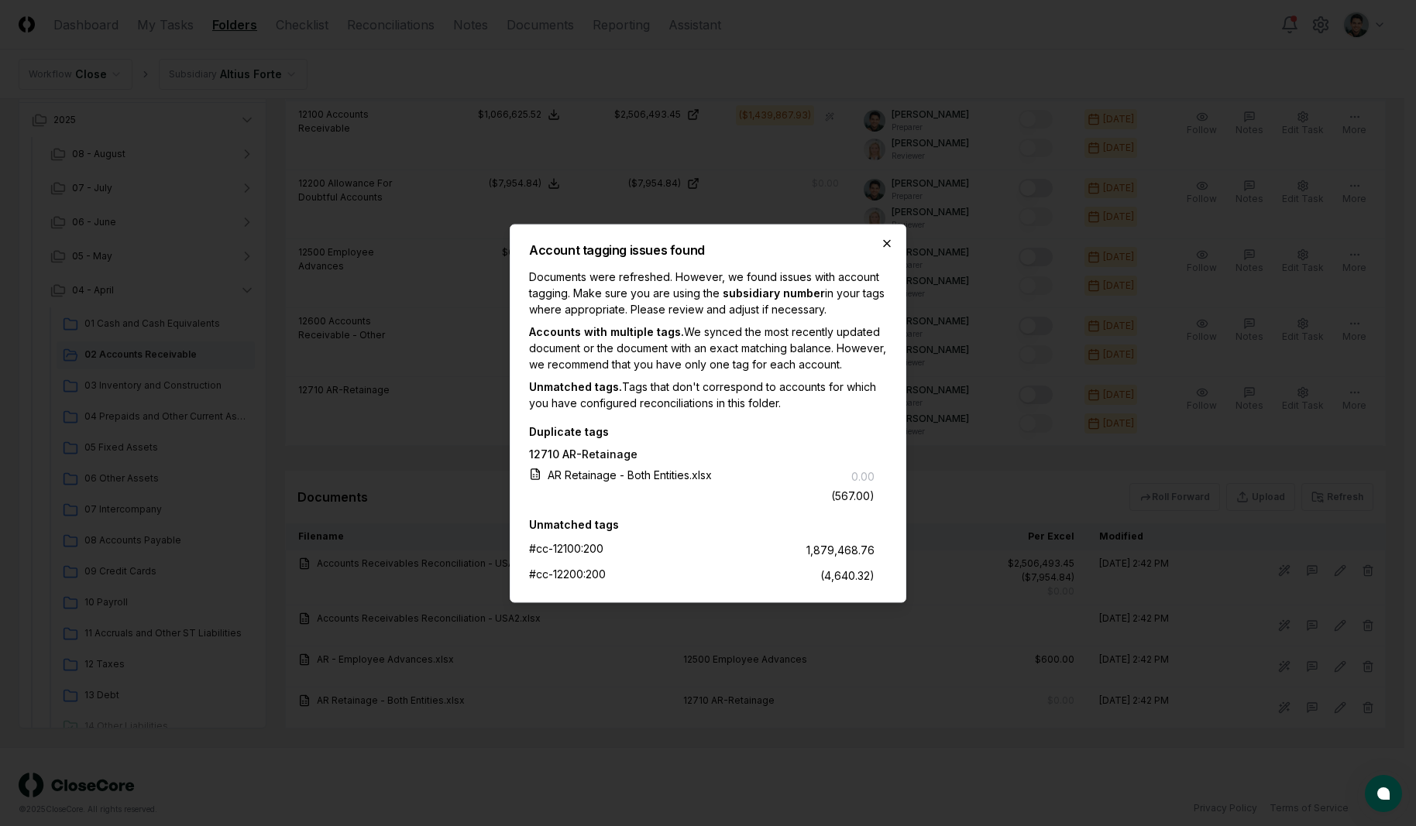
click at [883, 238] on icon "button" at bounding box center [887, 243] width 12 height 12
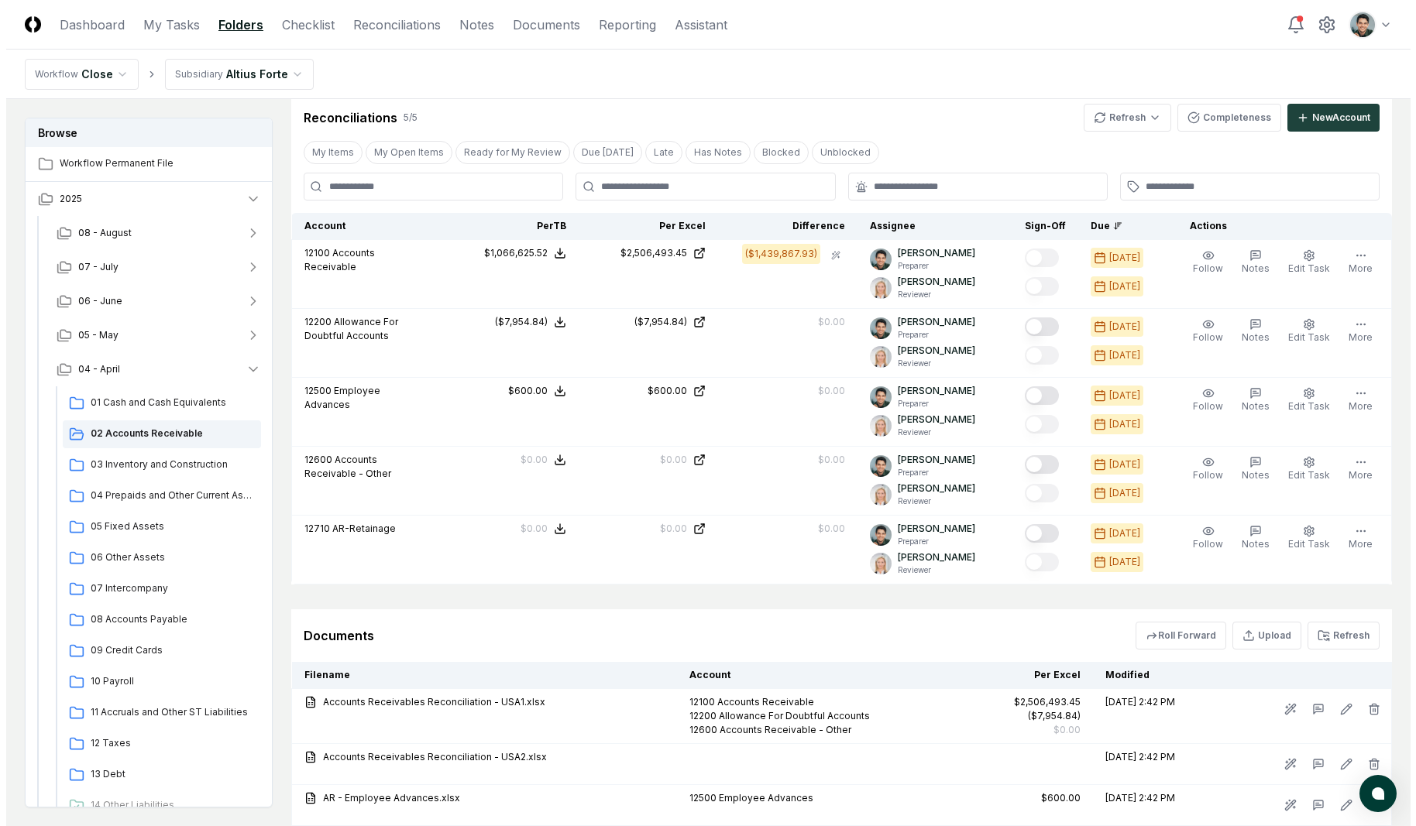
scroll to position [879, 0]
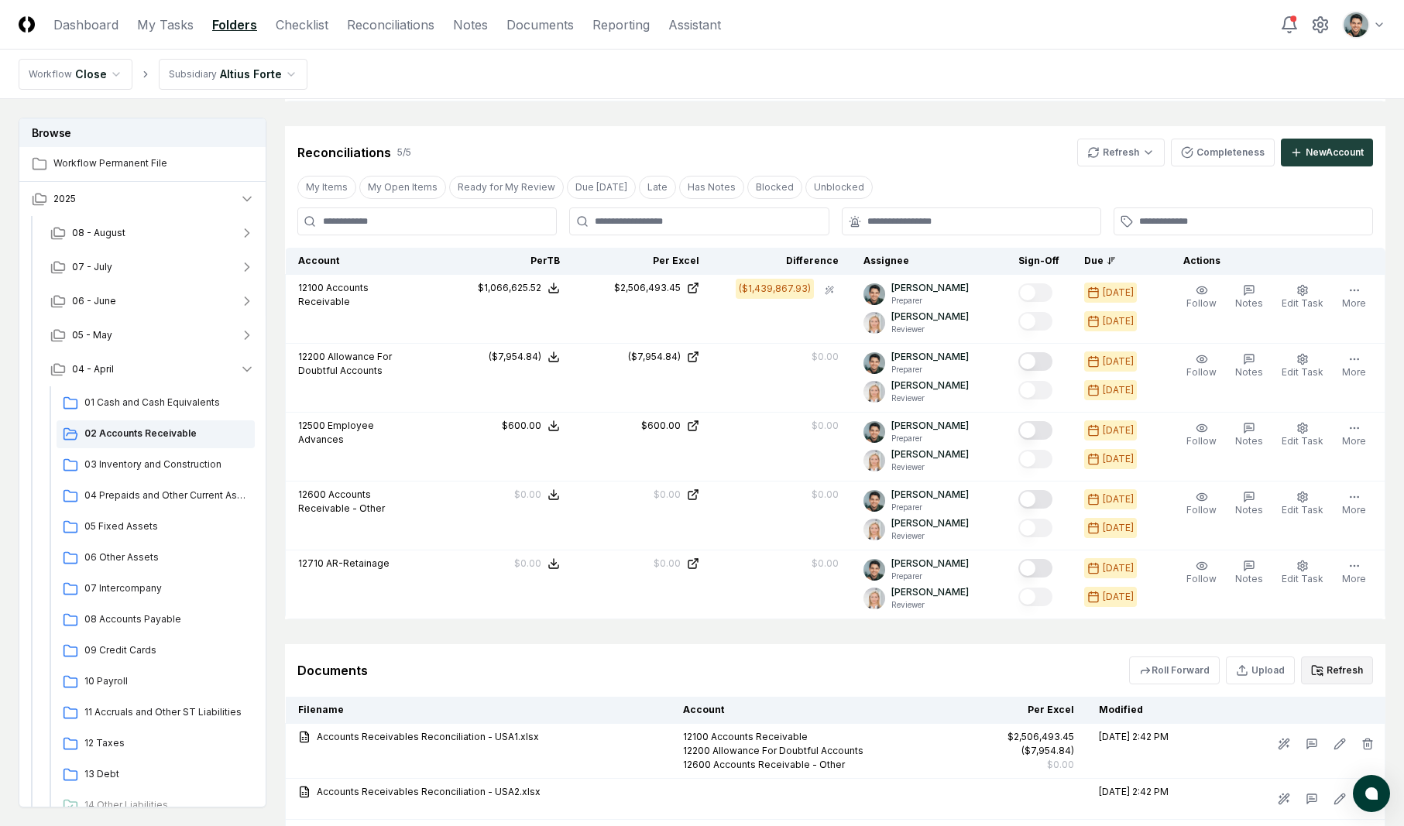
click at [1336, 667] on button "Refresh" at bounding box center [1337, 671] width 72 height 28
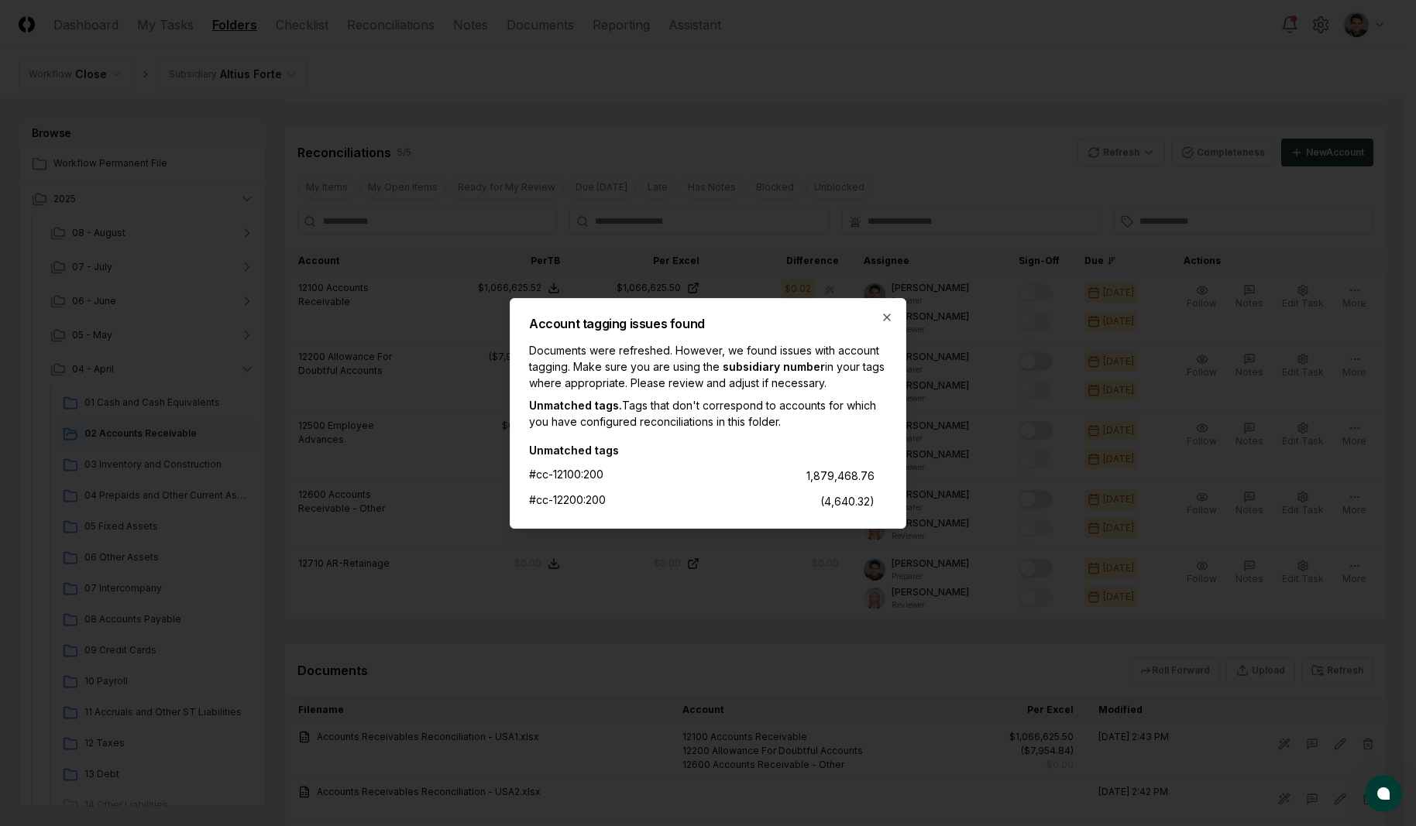
click at [891, 325] on div "Account tagging issues found Documents were refreshed. However, we found issues…" at bounding box center [708, 413] width 397 height 231
click at [888, 318] on icon "button" at bounding box center [887, 317] width 12 height 12
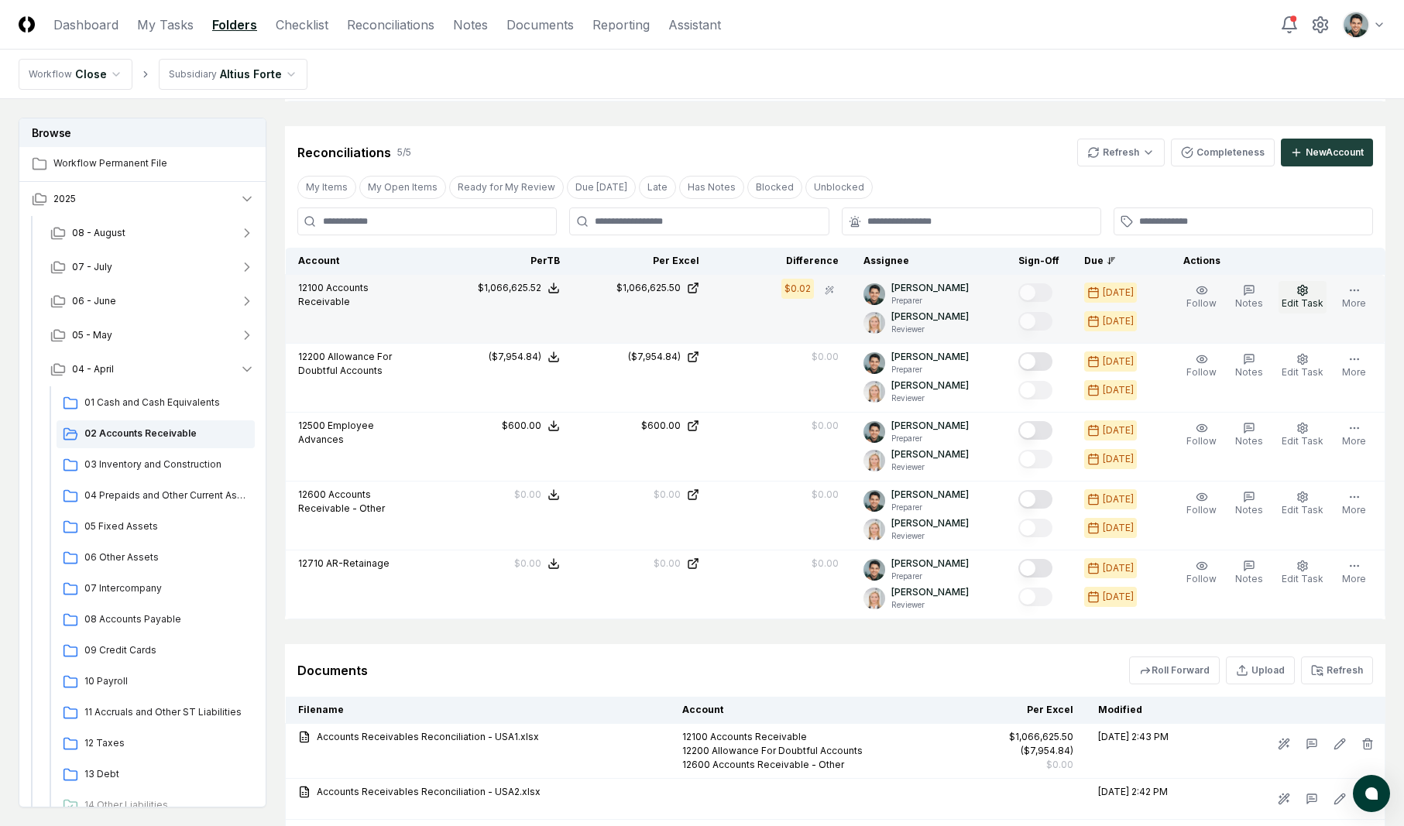
click at [1313, 286] on button "Edit Task" at bounding box center [1303, 297] width 48 height 33
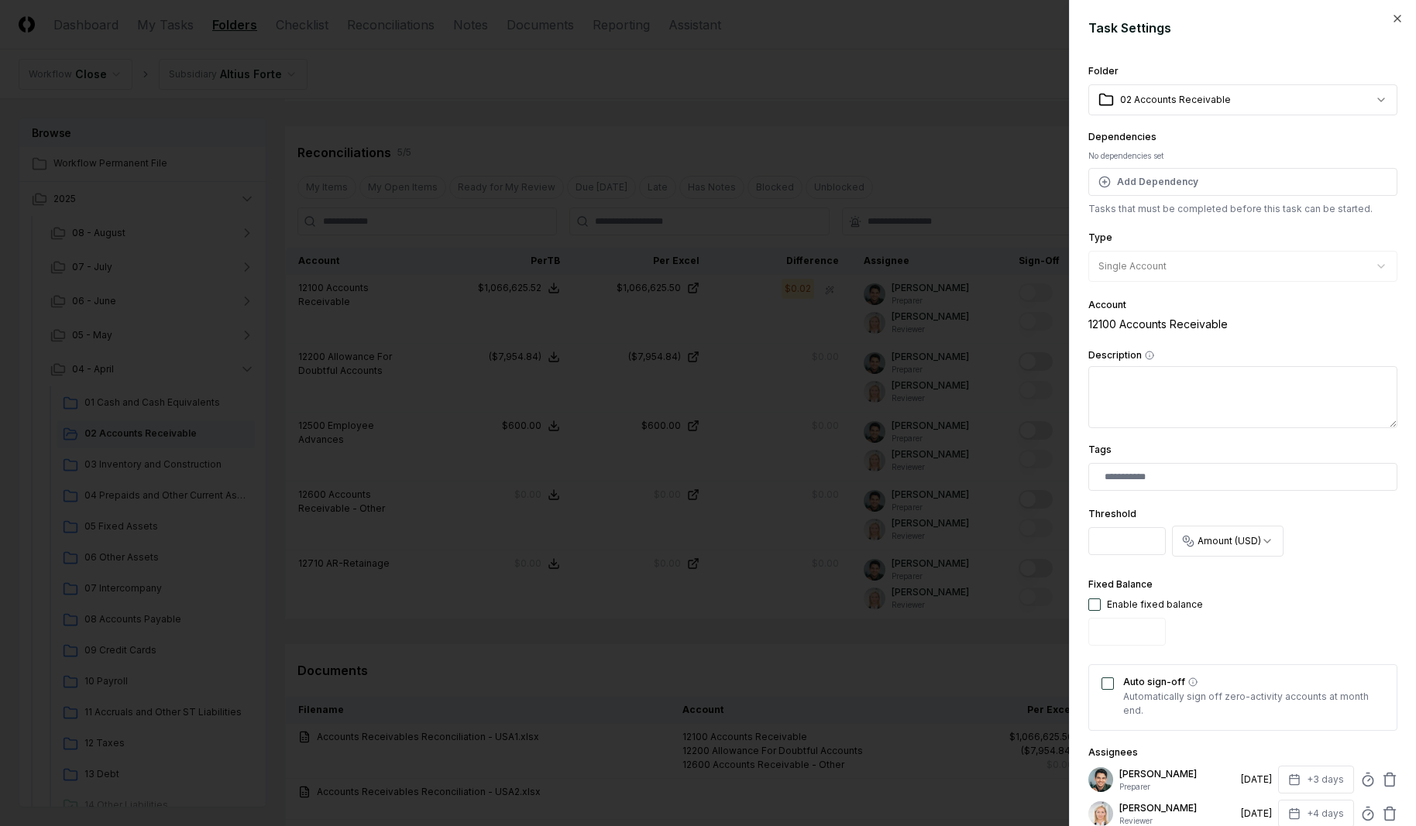
drag, startPoint x: 1111, startPoint y: 548, endPoint x: 1094, endPoint y: 546, distance: 17.2
click at [1094, 546] on input "*" at bounding box center [1126, 541] width 77 height 28
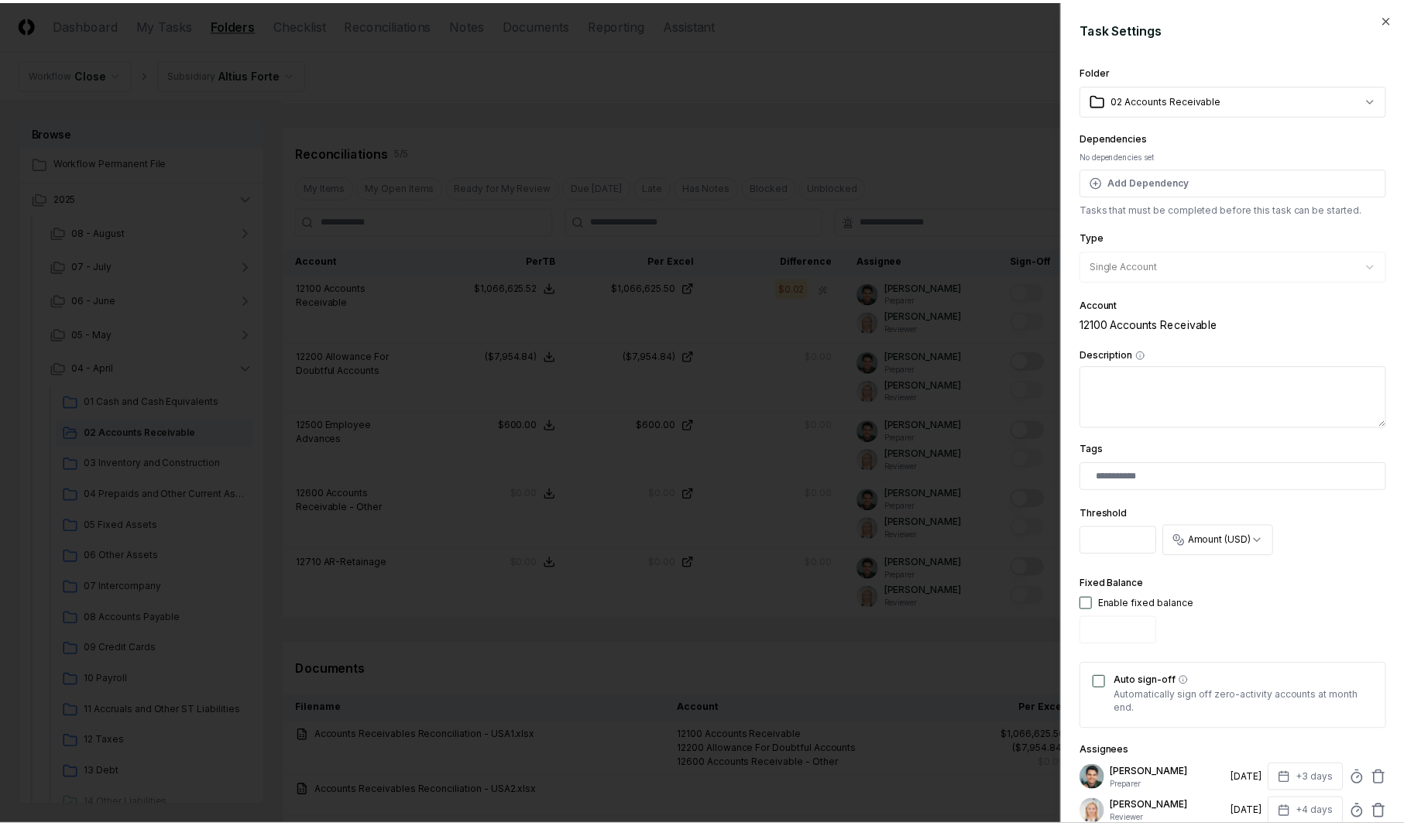
scroll to position [184, 0]
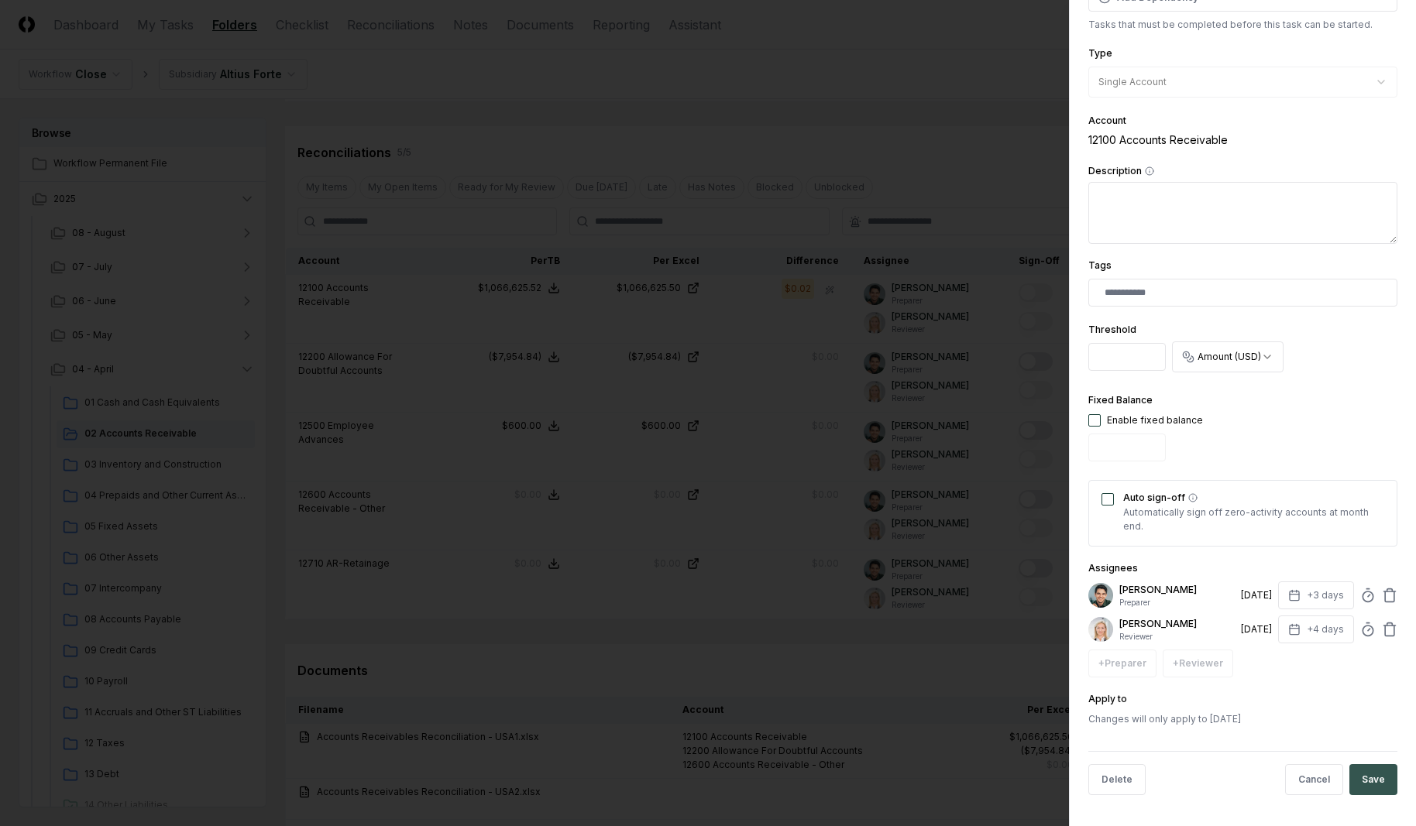
type input "*"
click at [1361, 786] on button "Save" at bounding box center [1373, 779] width 48 height 31
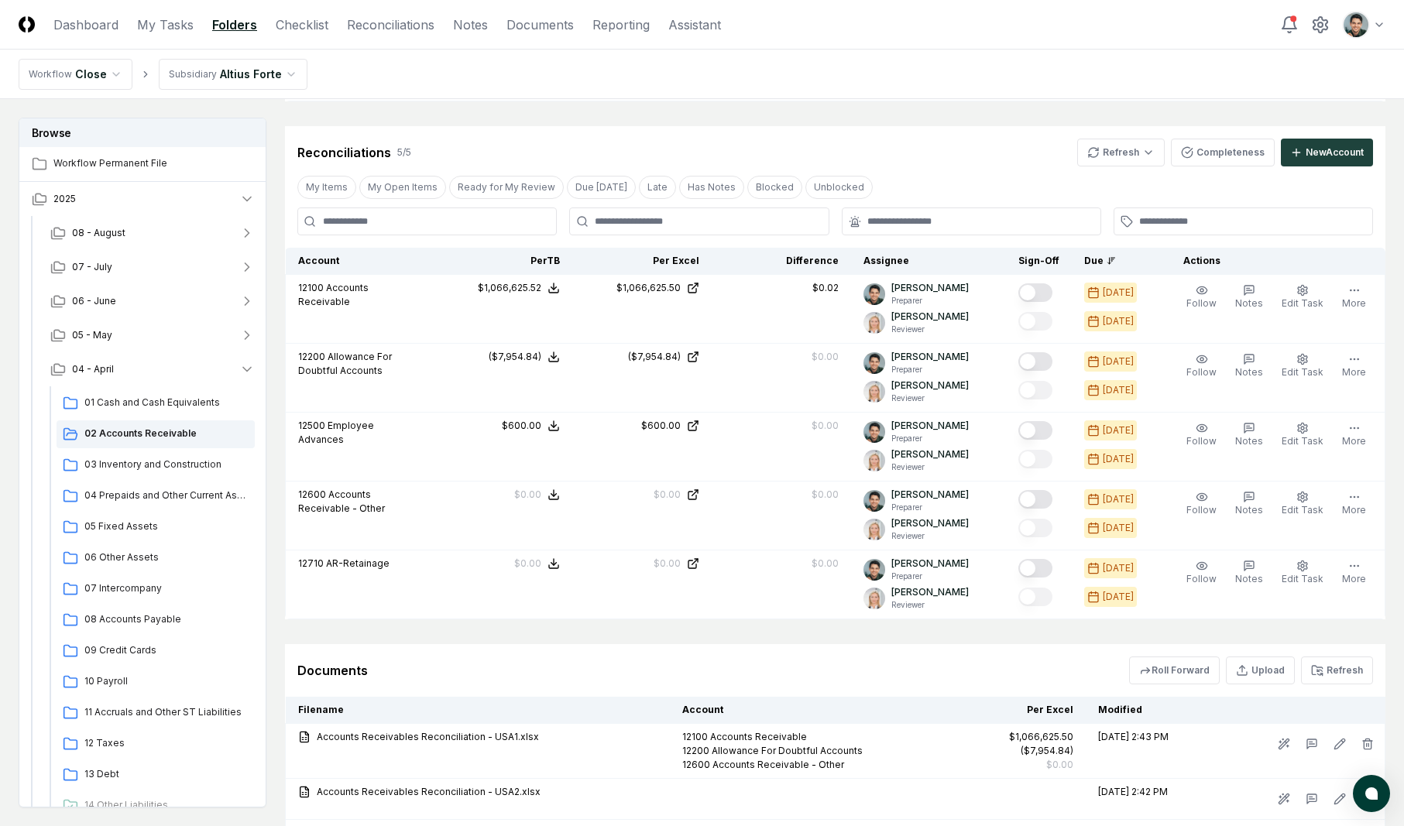
click at [936, 163] on div "Reconciliations 5 / 5 Refresh Completeness New Account" at bounding box center [835, 153] width 1076 height 28
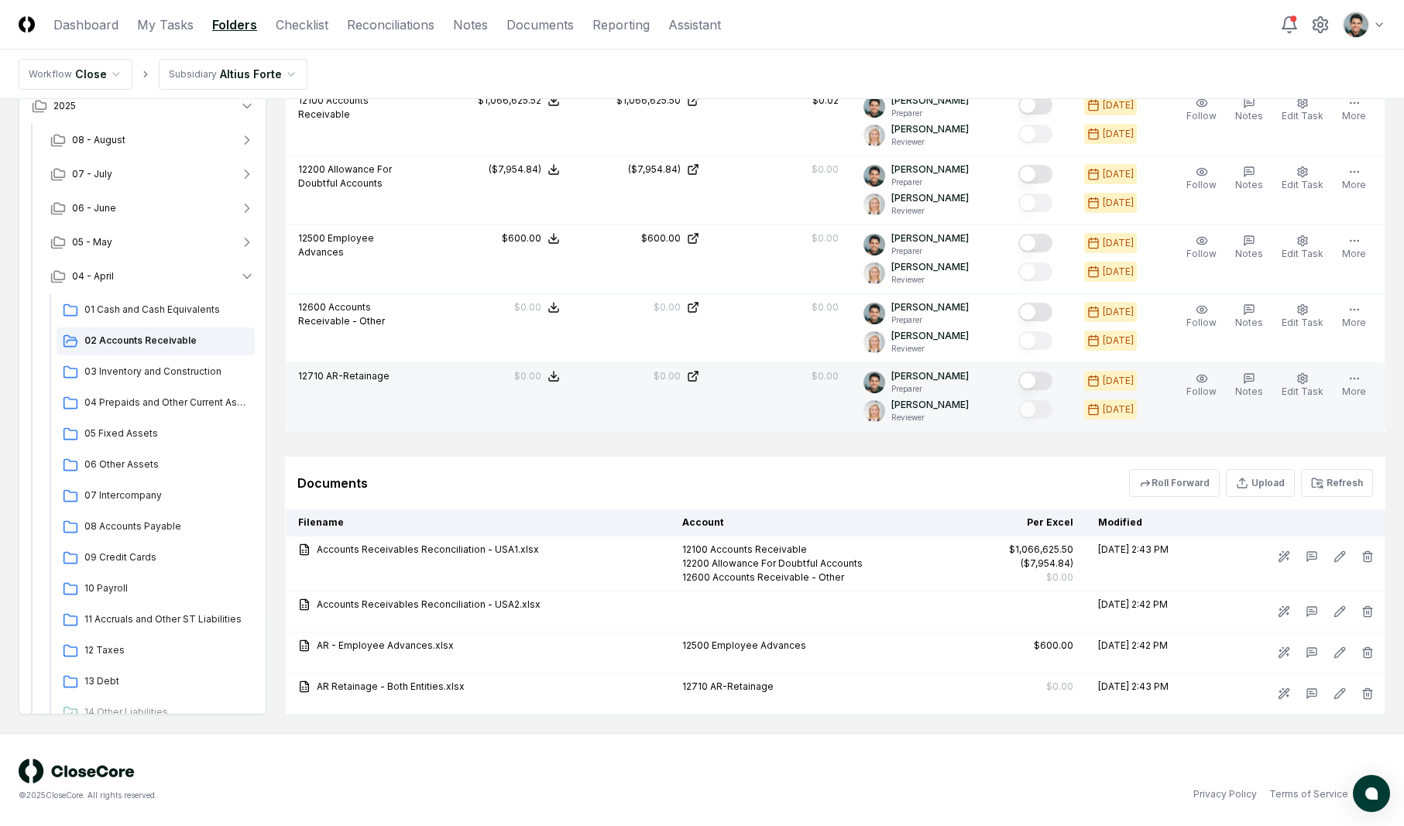
scroll to position [1066, 0]
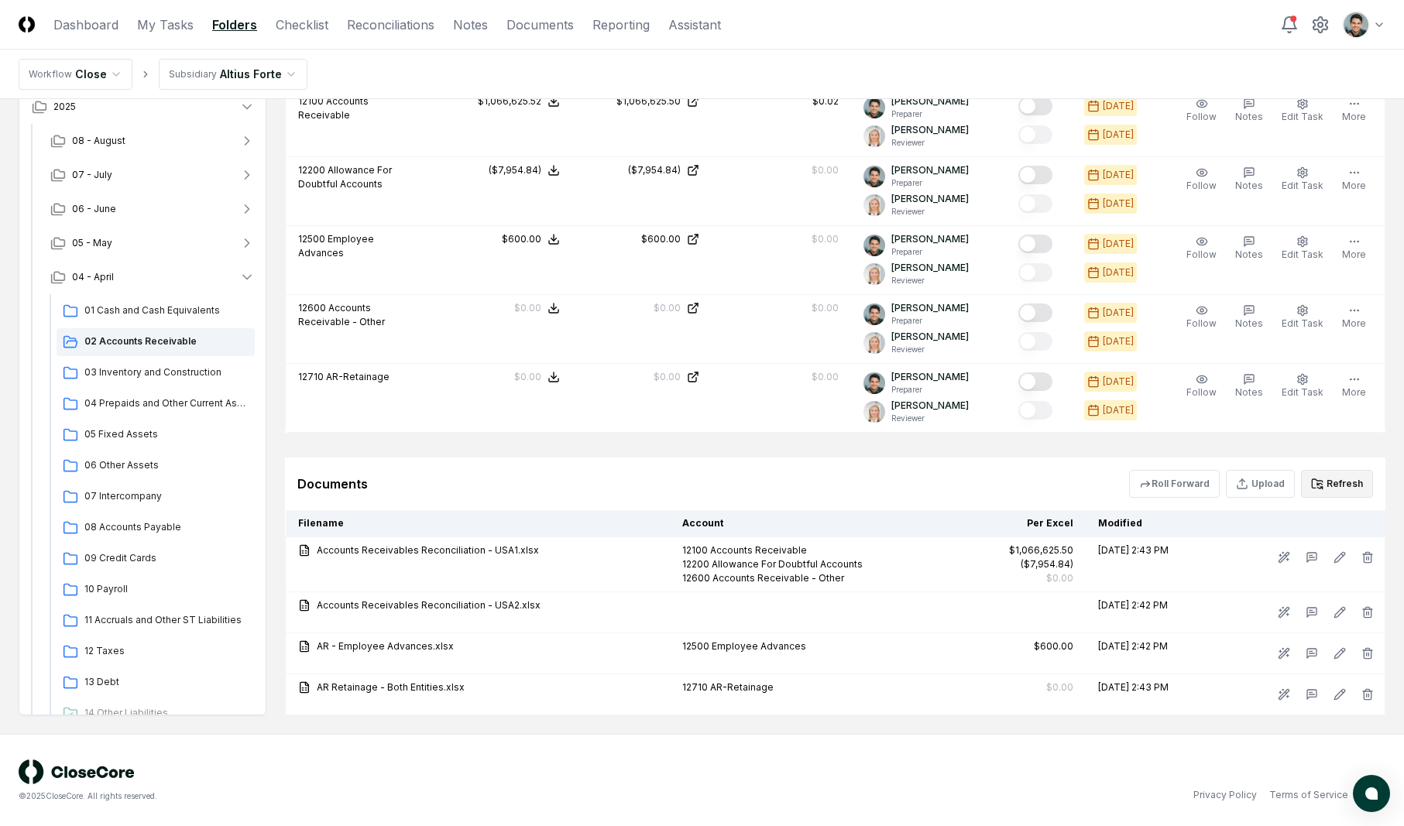
click at [1322, 487] on icon at bounding box center [1319, 488] width 5 height 2
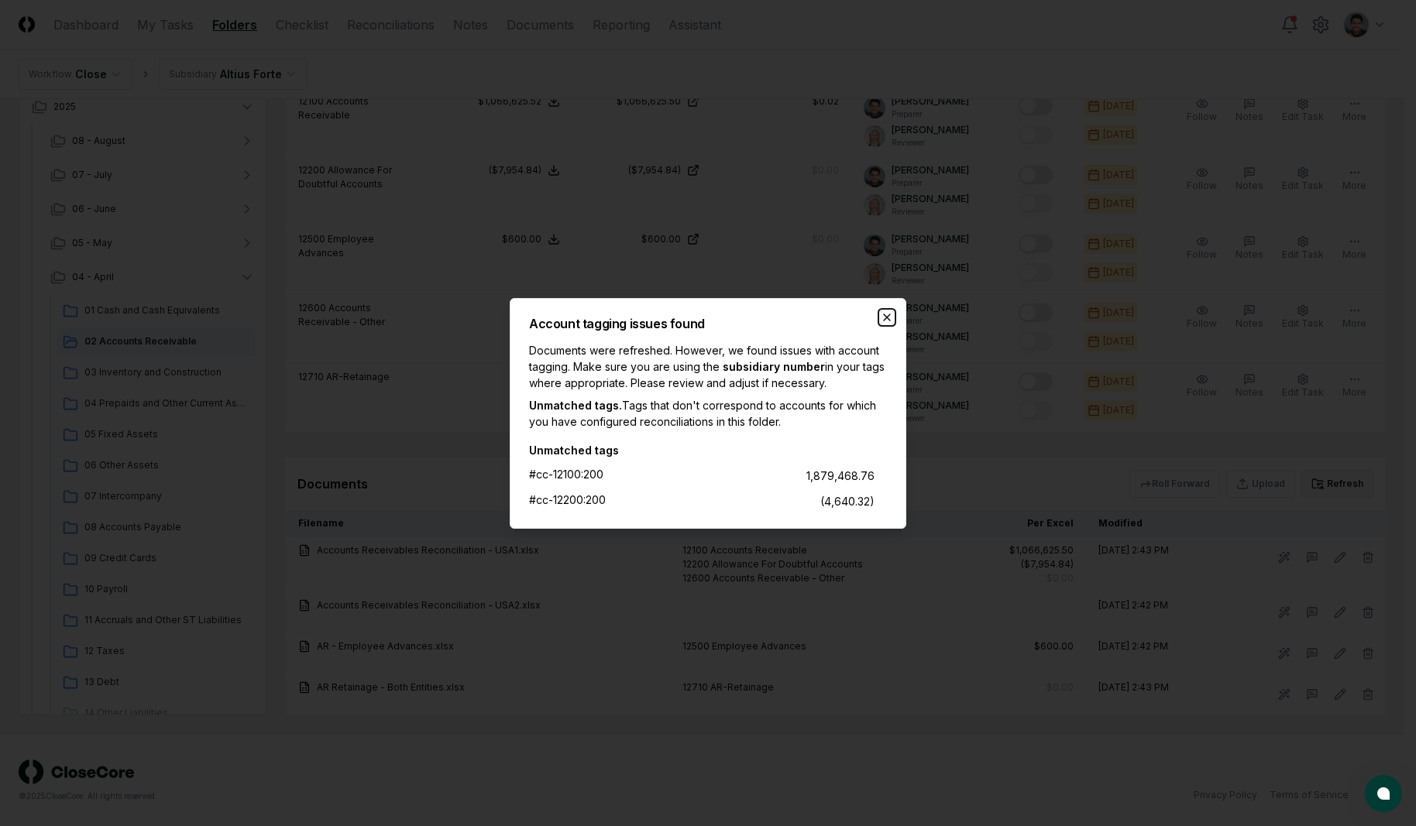
click at [890, 312] on icon "button" at bounding box center [887, 317] width 12 height 12
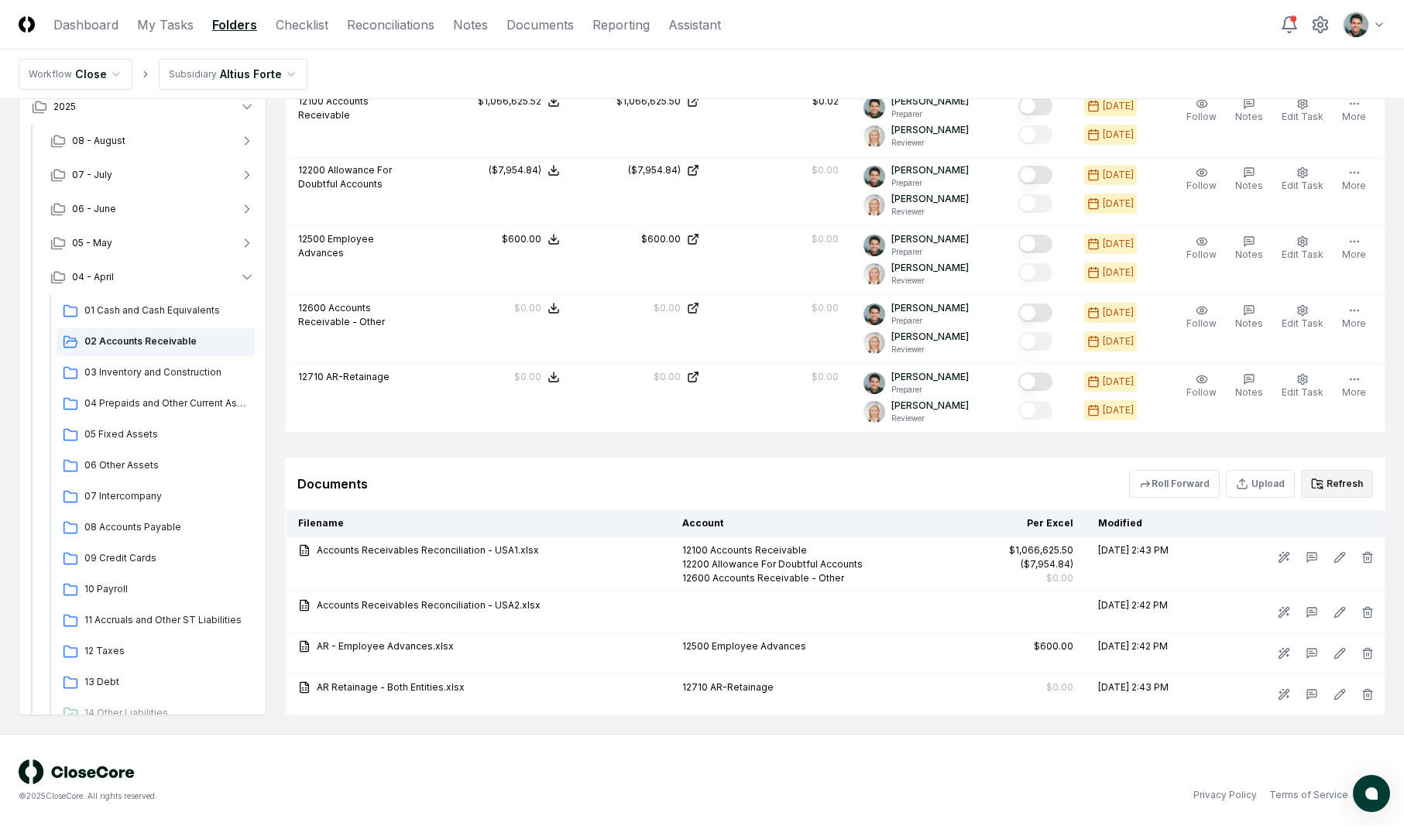
click at [1313, 484] on icon at bounding box center [1317, 484] width 12 height 12
click at [940, 467] on div "Documents Roll Forward Upload Refresh" at bounding box center [835, 484] width 1101 height 53
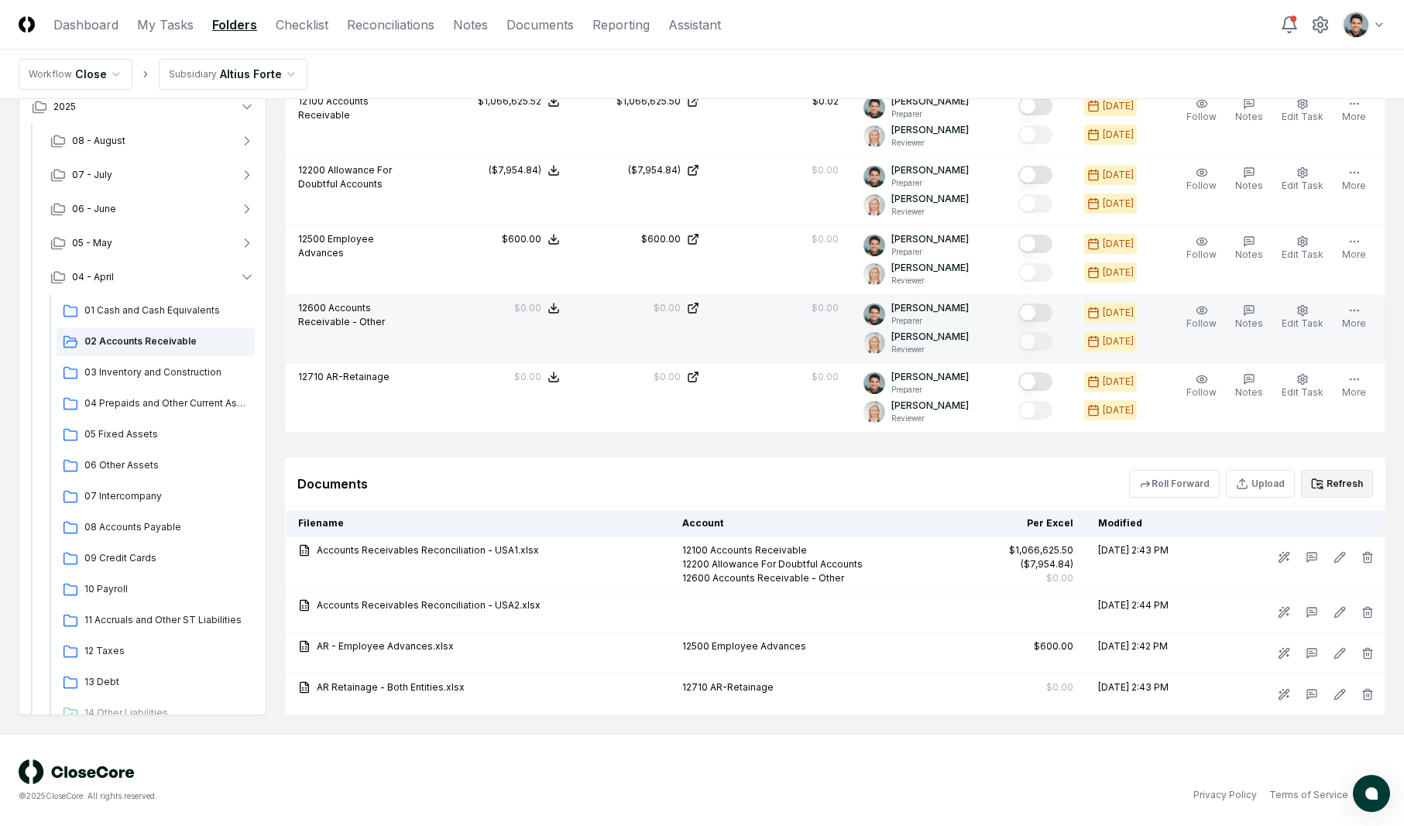
scroll to position [764, 0]
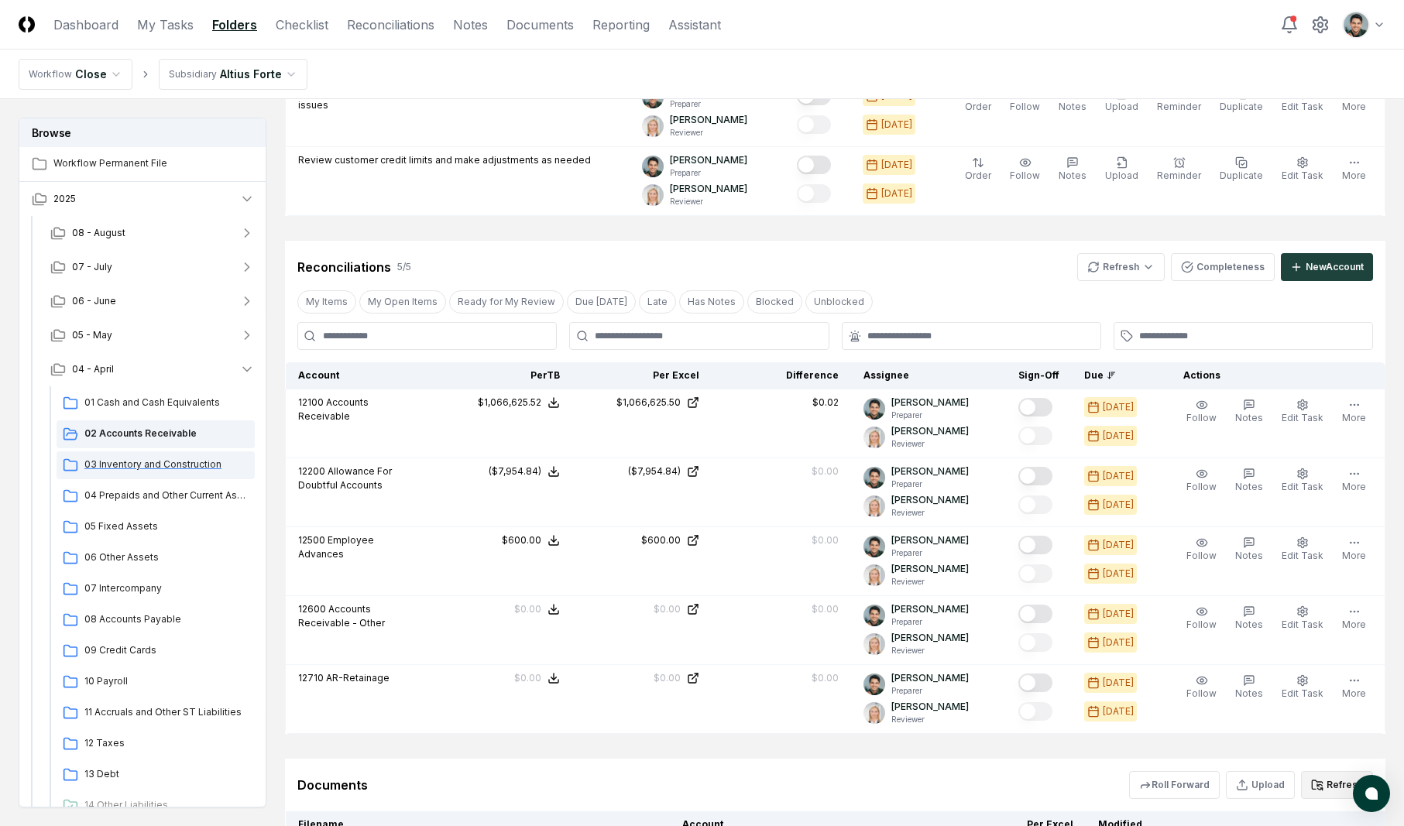
click at [167, 470] on span "03 Inventory and Construction" at bounding box center [166, 465] width 164 height 14
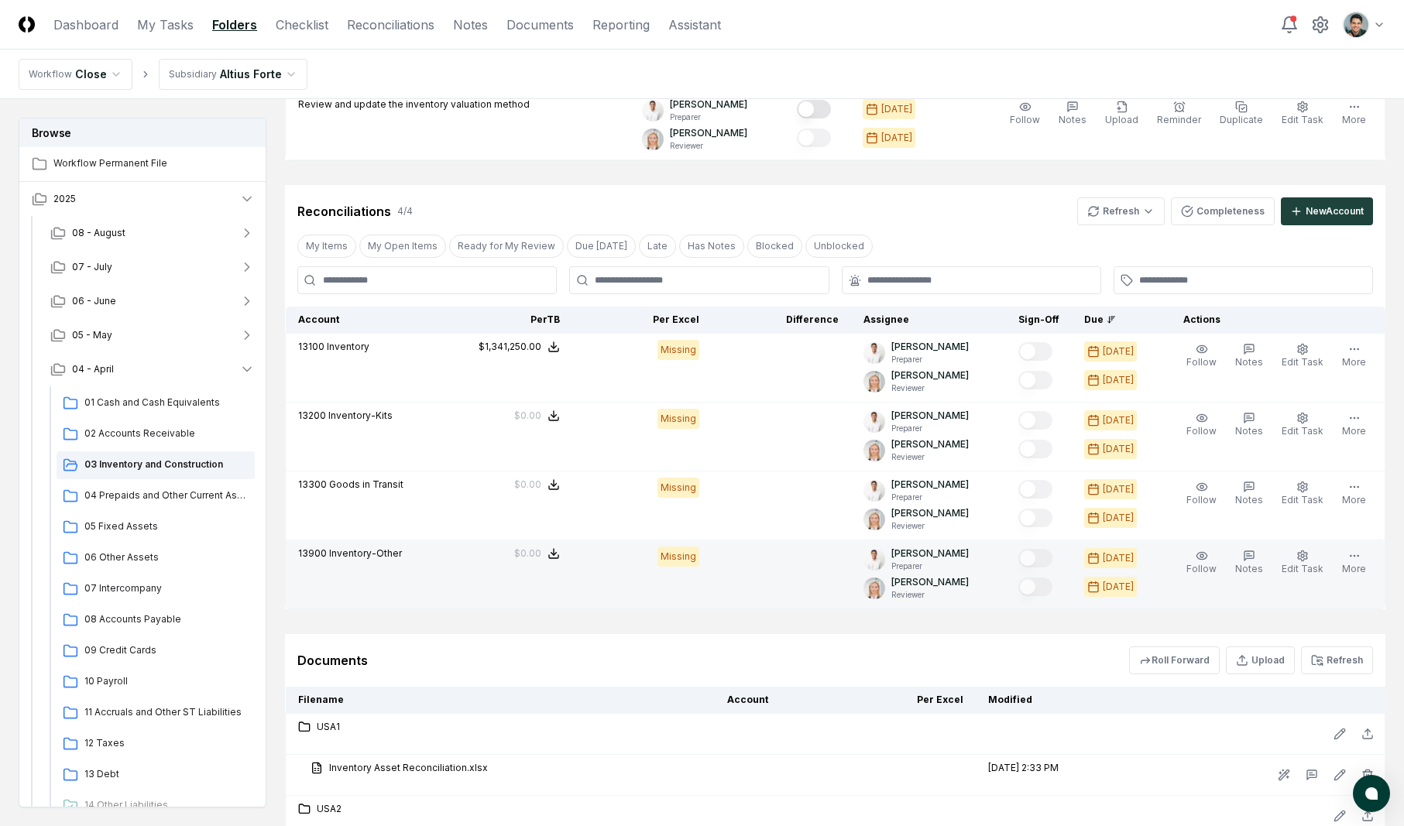
scroll to position [682, 0]
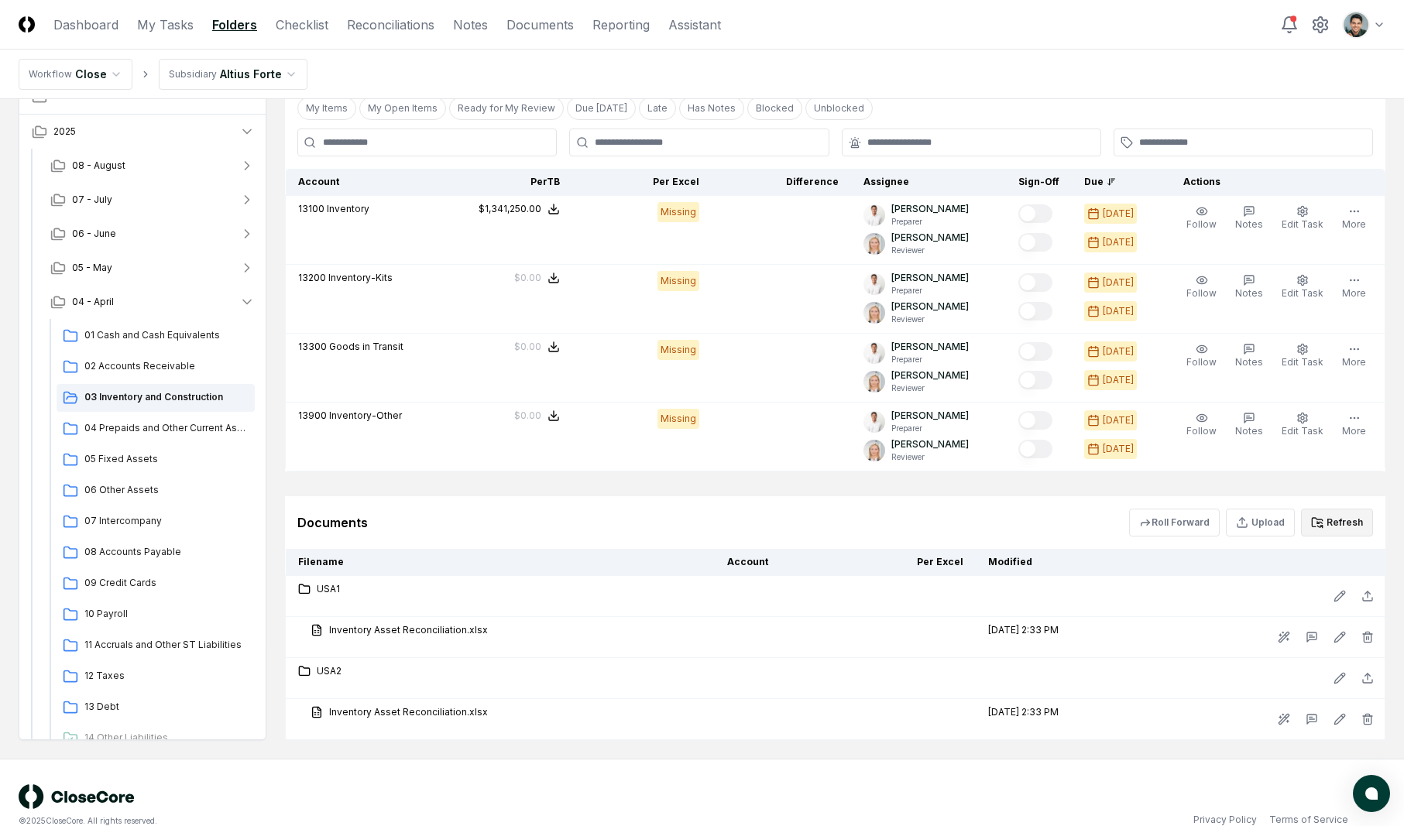
click at [1332, 536] on button "Refresh" at bounding box center [1337, 523] width 72 height 28
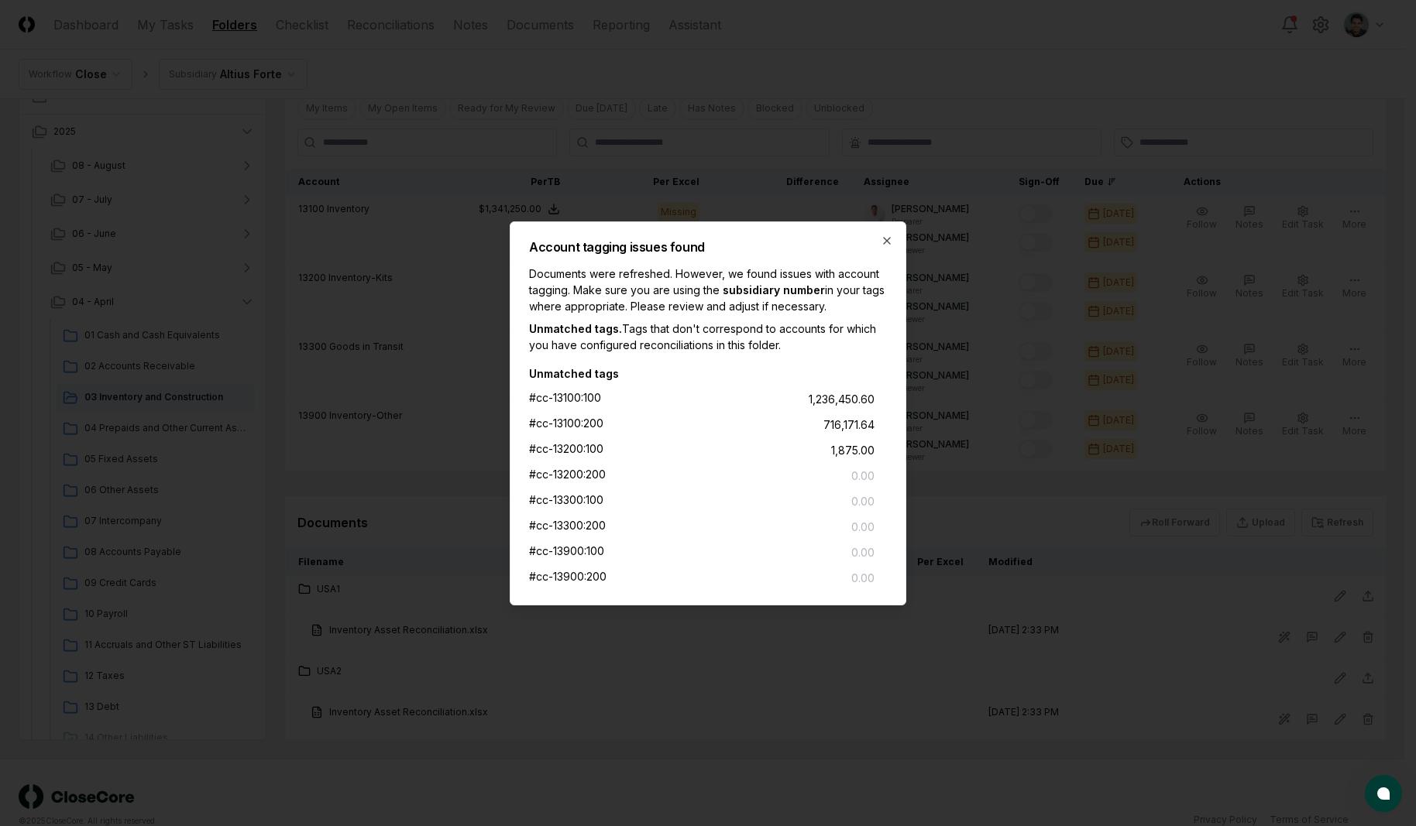
click at [894, 244] on div "Account tagging issues found Documents were refreshed. However, we found issues…" at bounding box center [708, 414] width 397 height 384
click at [891, 243] on icon "button" at bounding box center [887, 241] width 12 height 12
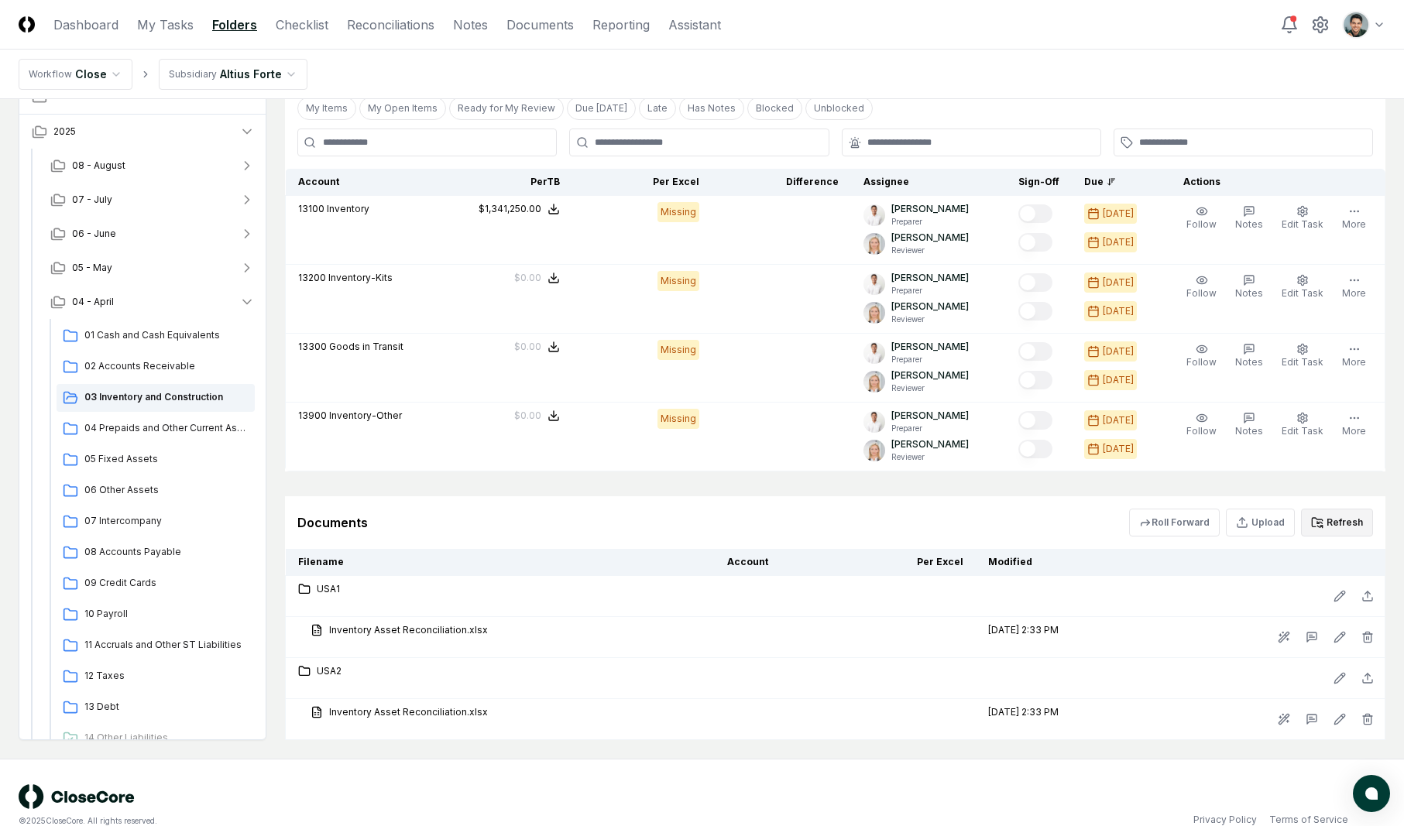
click at [1331, 531] on button "Refresh" at bounding box center [1337, 523] width 72 height 28
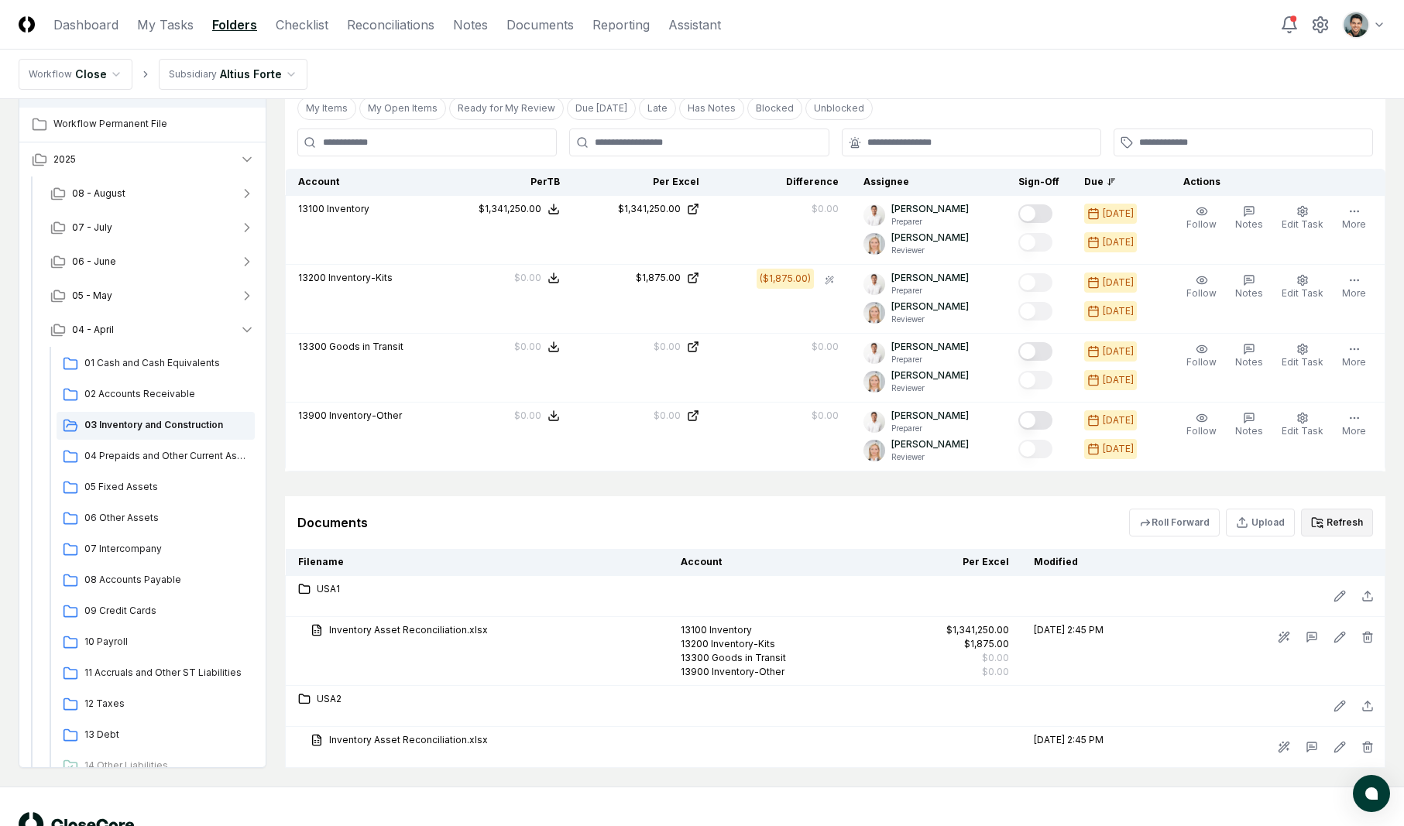
click at [1315, 513] on button "Refresh" at bounding box center [1337, 523] width 72 height 28
click at [597, 477] on div "Cancel Reassign April 2025: 03 Inventory and Construction View on One Drive Che…" at bounding box center [835, 101] width 1101 height 1333
click at [188, 465] on div "04 Prepaids and Other Current Assets" at bounding box center [156, 457] width 198 height 28
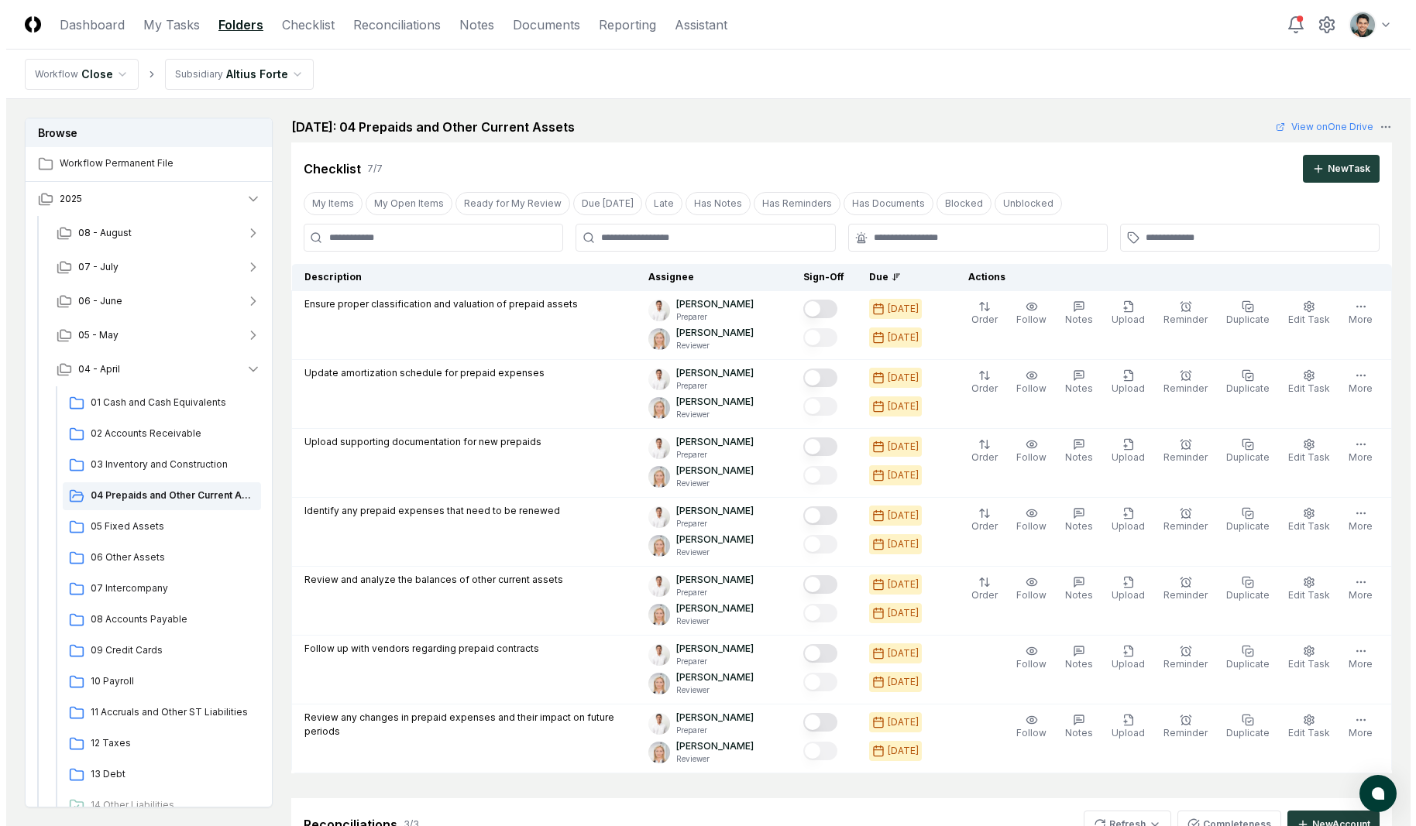
scroll to position [667, 0]
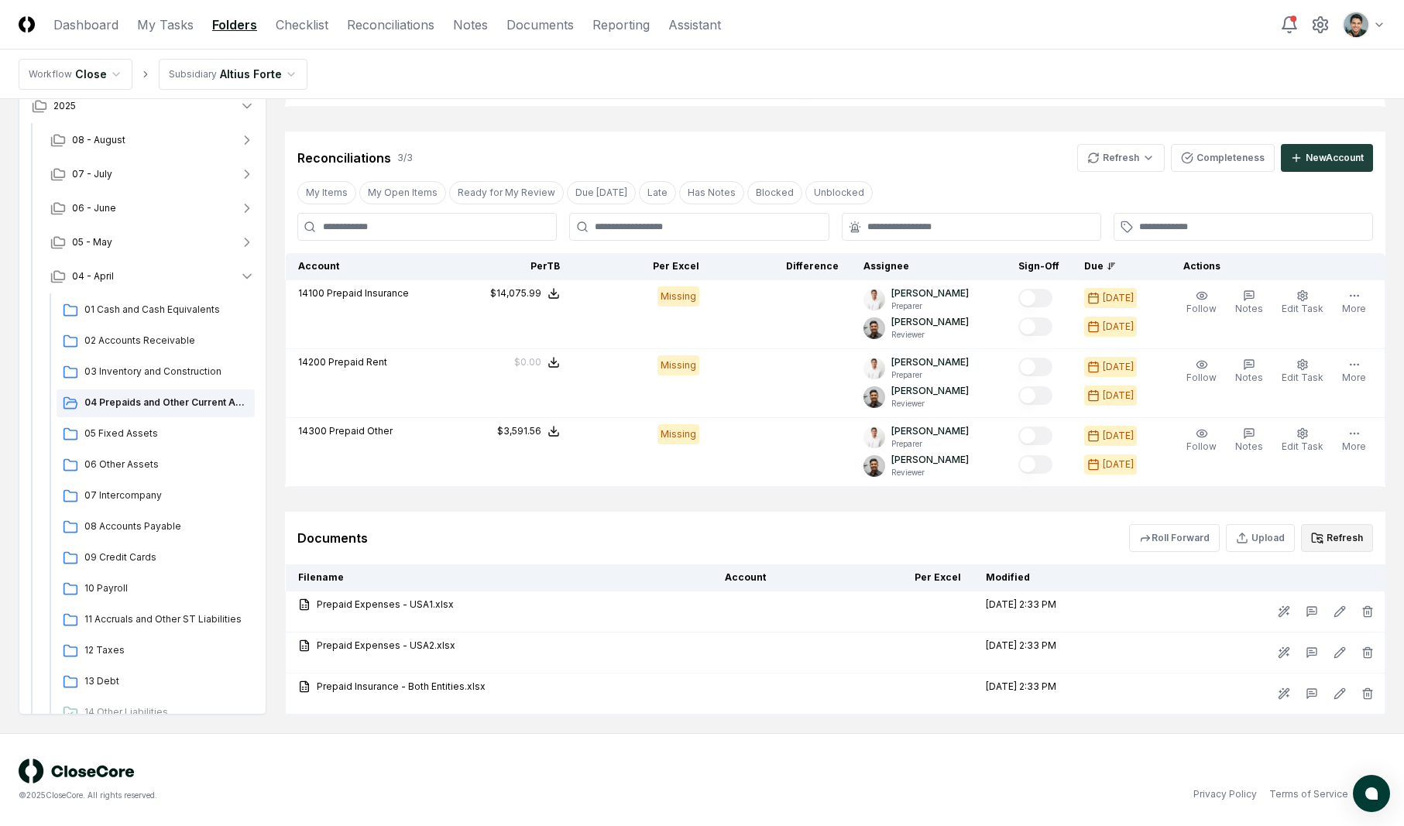
click at [1353, 541] on button "Refresh" at bounding box center [1337, 538] width 72 height 28
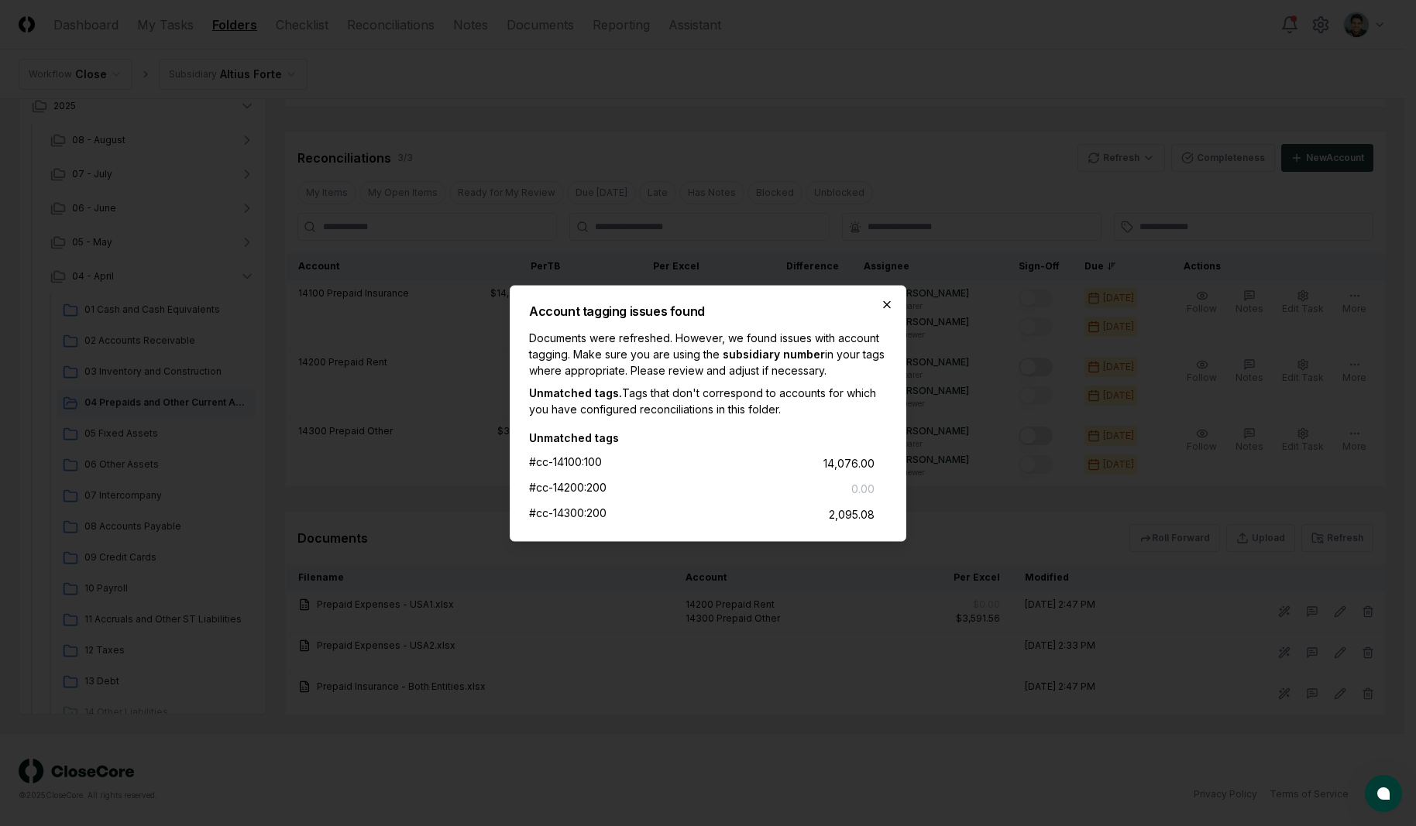
click at [881, 298] on icon "button" at bounding box center [887, 304] width 12 height 12
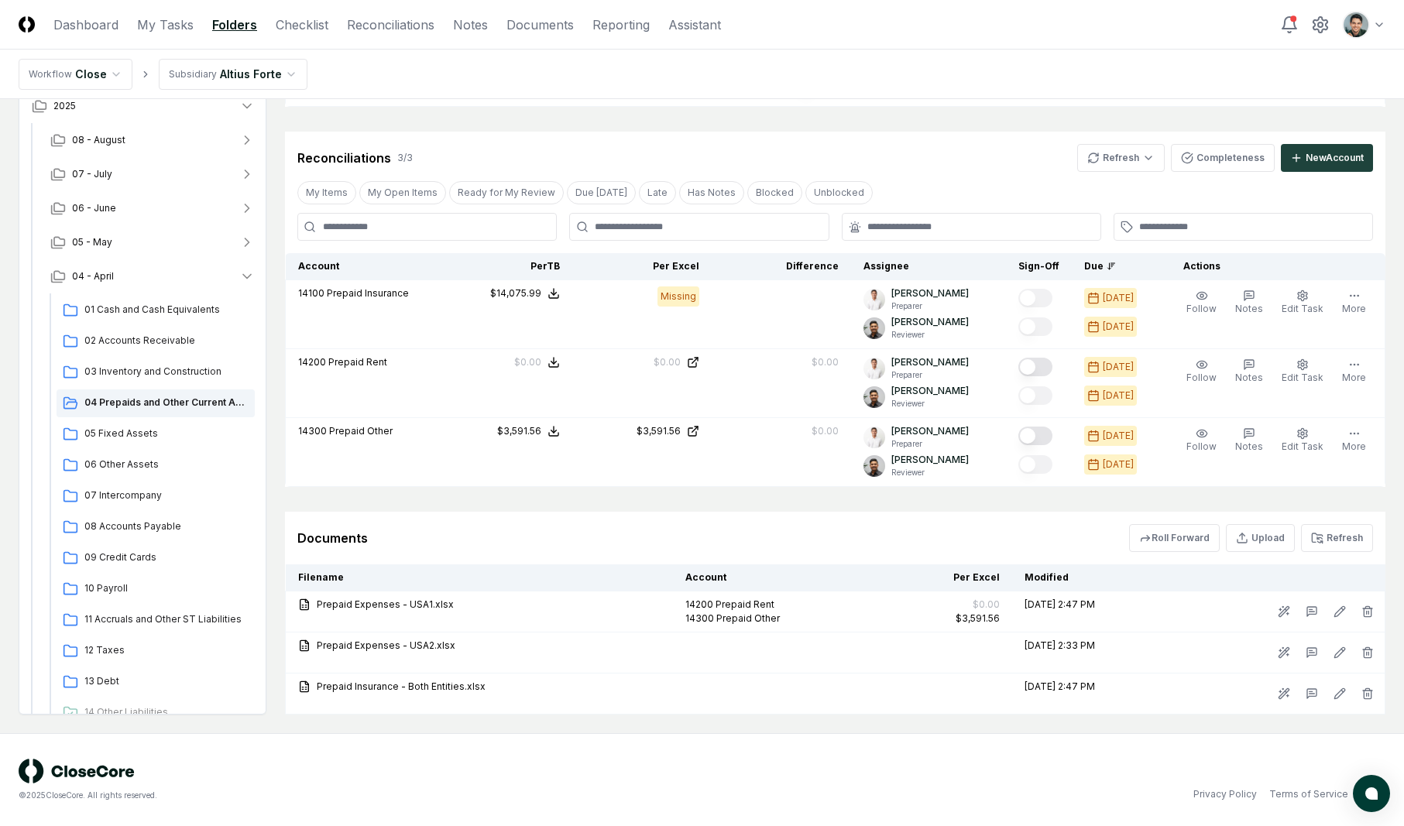
click at [1337, 542] on button "Refresh" at bounding box center [1337, 538] width 72 height 28
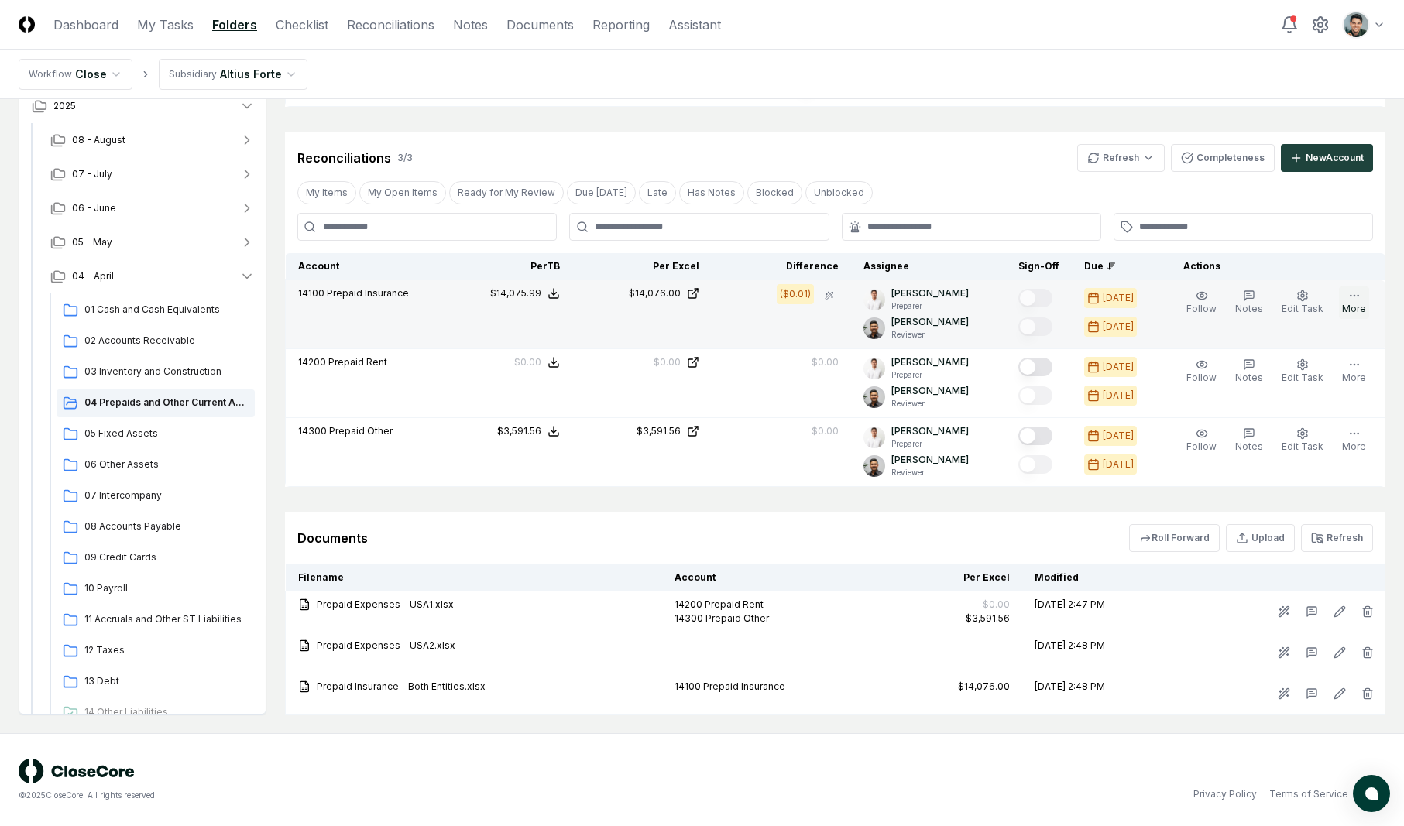
click at [1355, 311] on button "More" at bounding box center [1354, 303] width 30 height 33
click at [1307, 290] on icon "button" at bounding box center [1303, 296] width 12 height 12
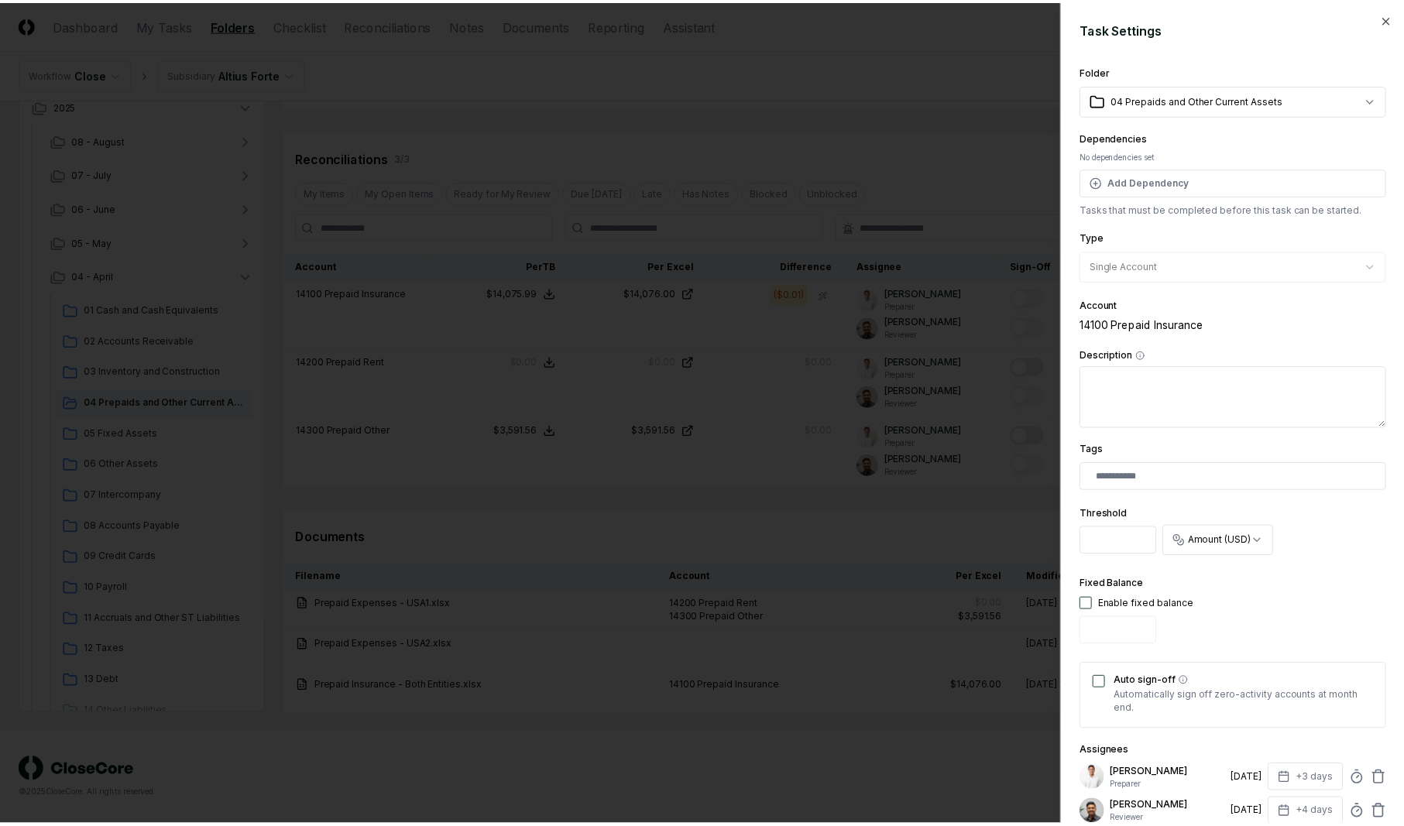
scroll to position [184, 0]
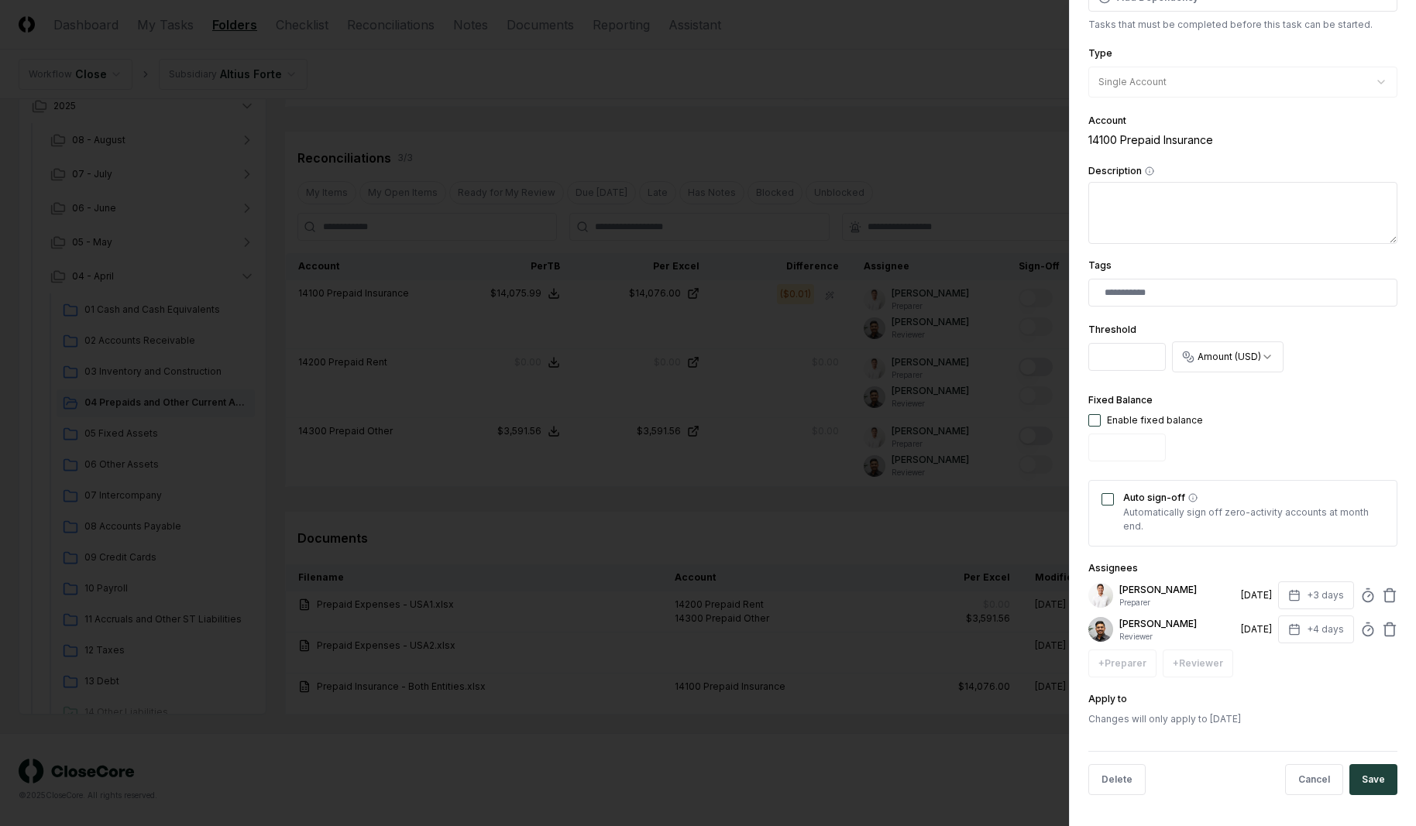
click at [1098, 427] on div "Enable fixed balance" at bounding box center [1145, 421] width 115 height 14
drag, startPoint x: 1106, startPoint y: 362, endPoint x: 1091, endPoint y: 360, distance: 15.7
click at [1091, 360] on input "*" at bounding box center [1126, 357] width 77 height 28
type input "*"
click at [1369, 772] on button "Save" at bounding box center [1373, 779] width 48 height 31
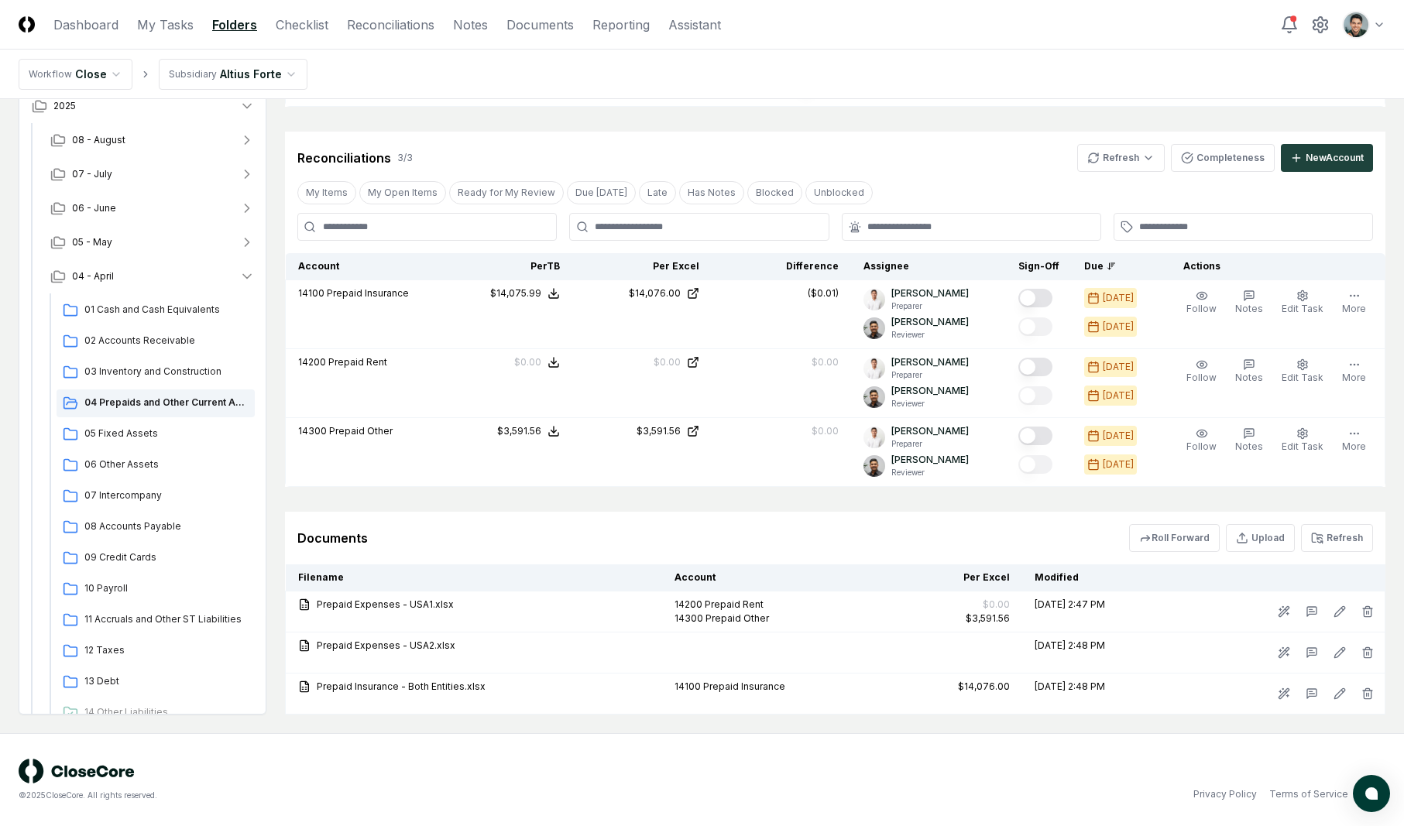
click at [929, 135] on div "Reconciliations 3 / 3 Refresh Completeness New Account" at bounding box center [835, 152] width 1101 height 40
click at [131, 424] on div "05 Fixed Assets" at bounding box center [156, 435] width 198 height 28
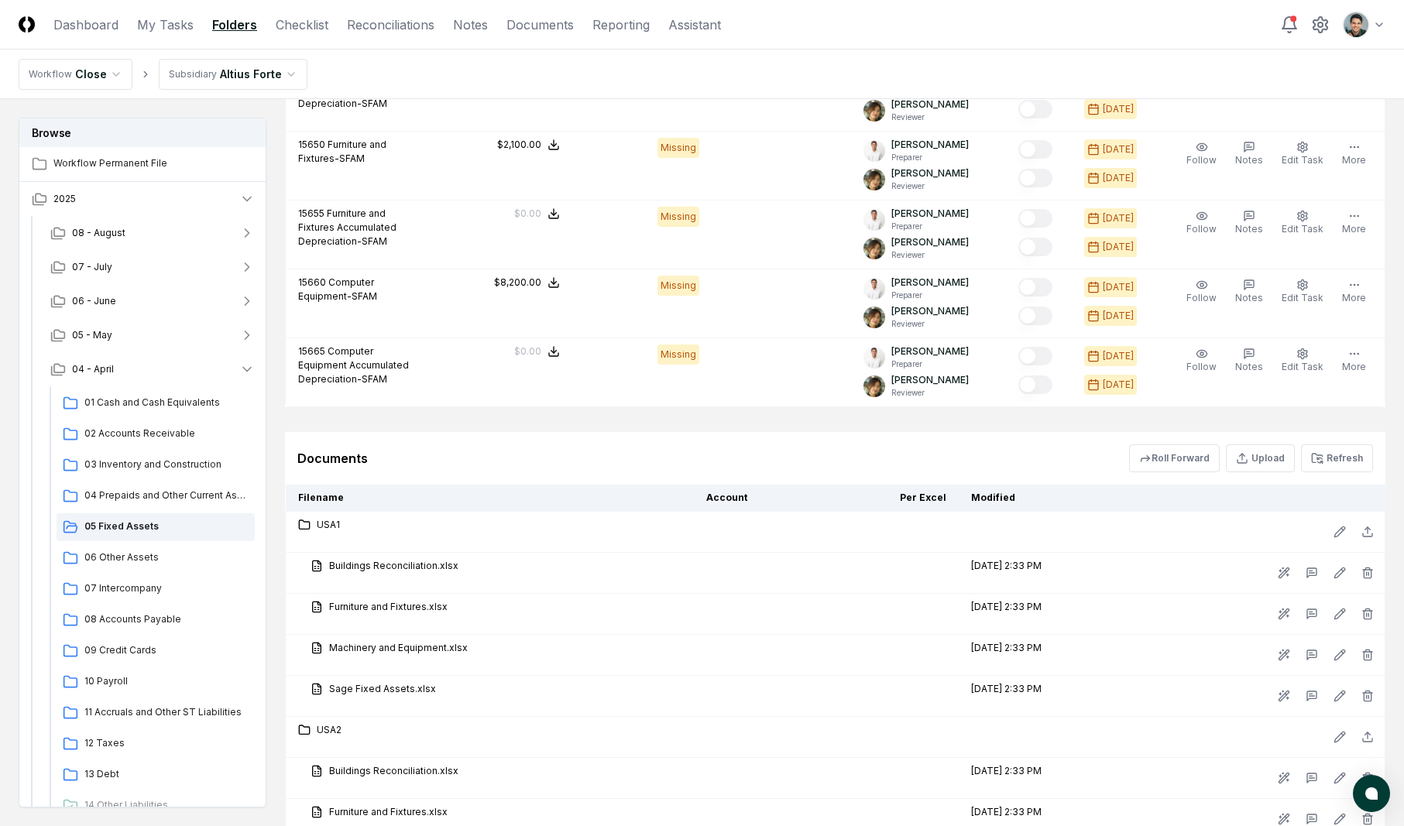
scroll to position [2057, 0]
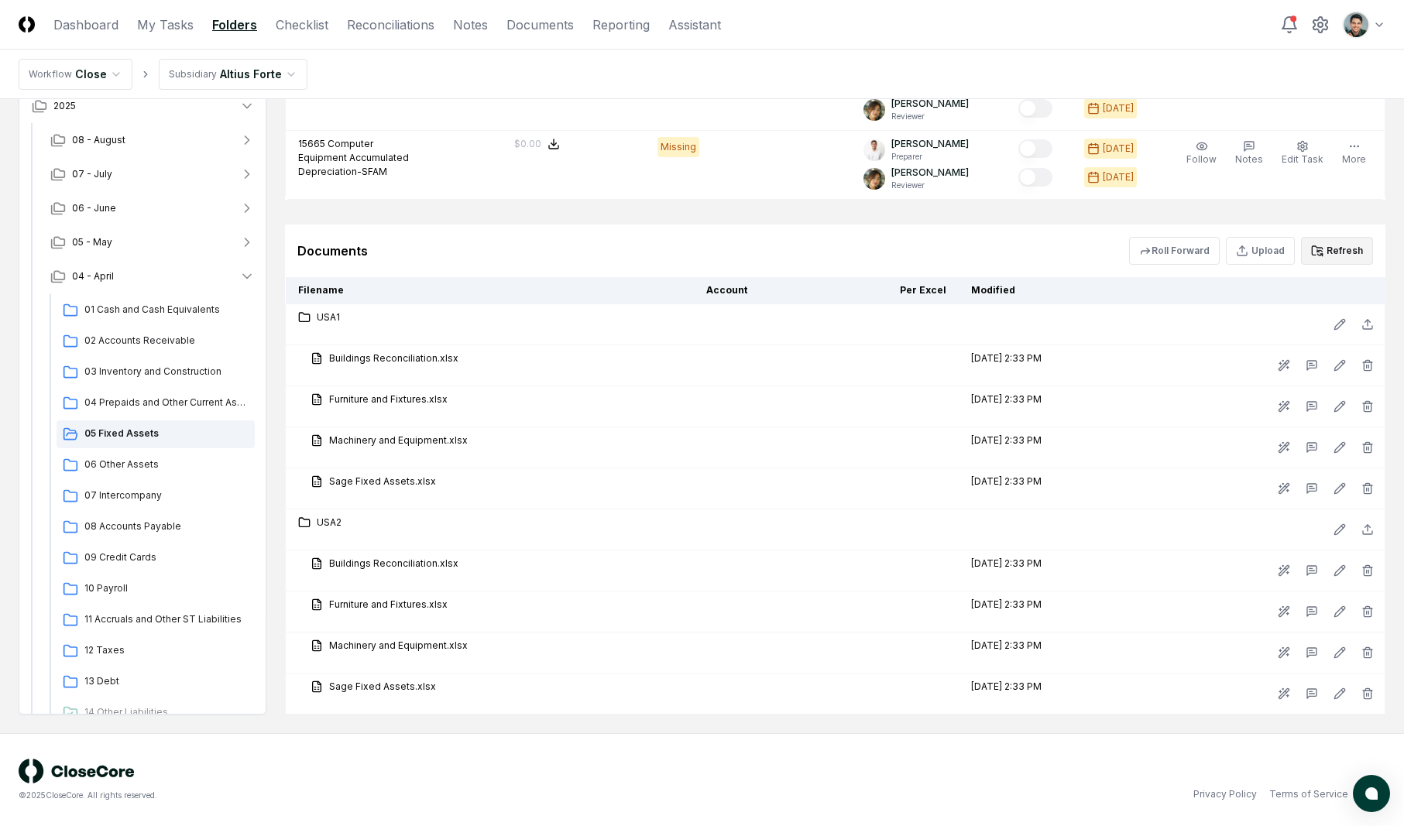
click at [1334, 249] on button "Refresh" at bounding box center [1337, 251] width 72 height 28
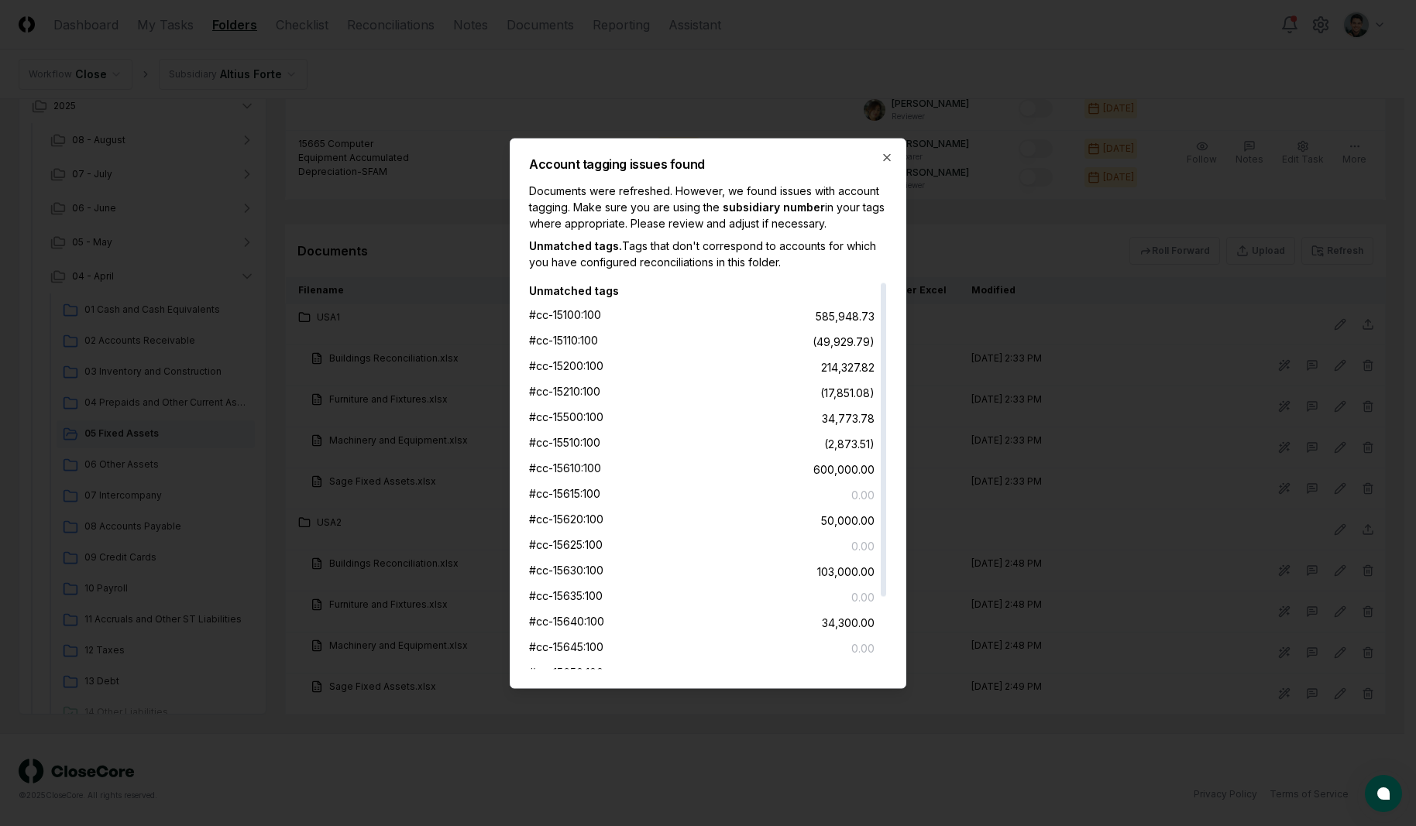
click at [887, 168] on div "Account tagging issues found Documents were refreshed. However, we found issues…" at bounding box center [708, 413] width 397 height 551
click at [886, 161] on icon "button" at bounding box center [887, 157] width 12 height 12
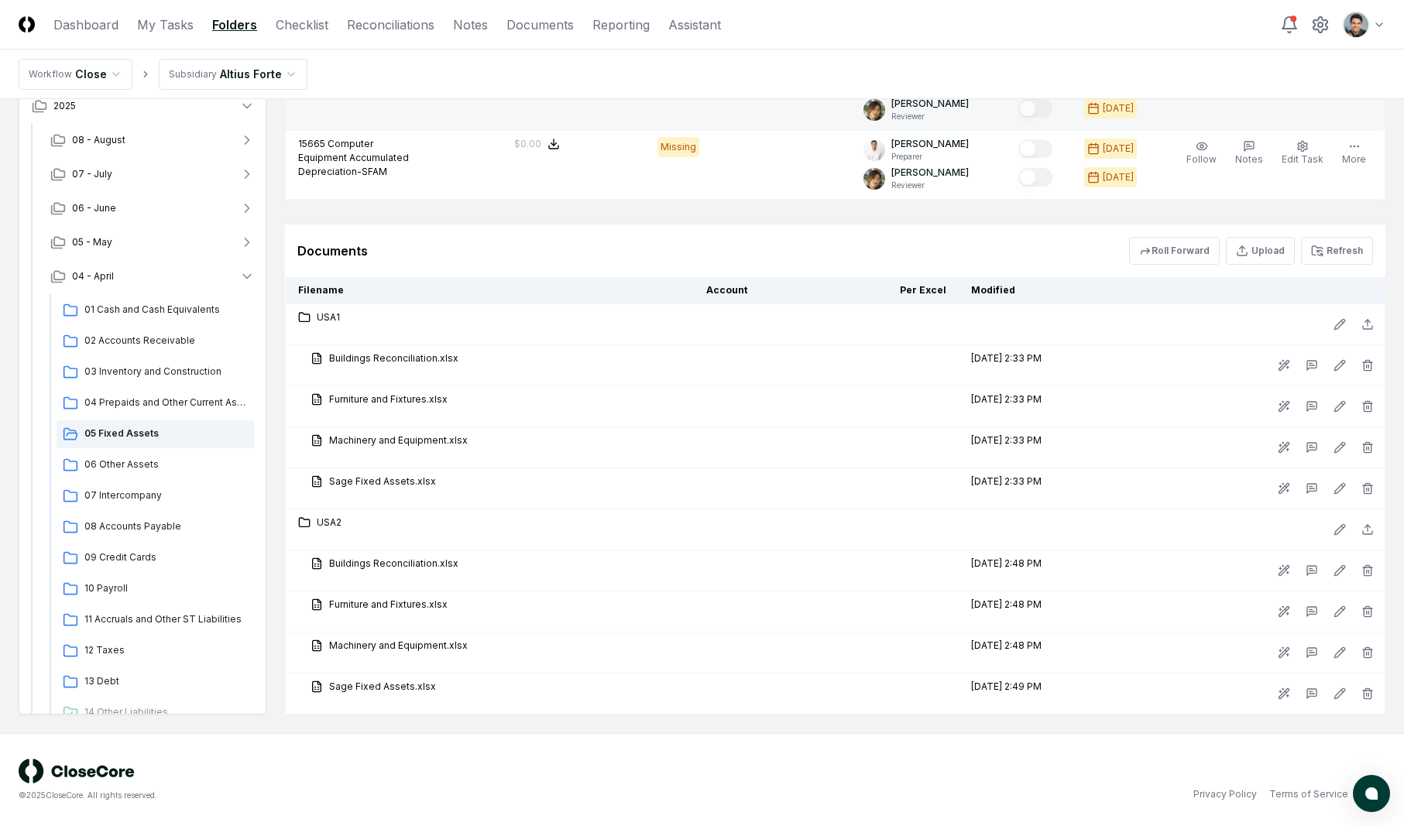
scroll to position [1642, 0]
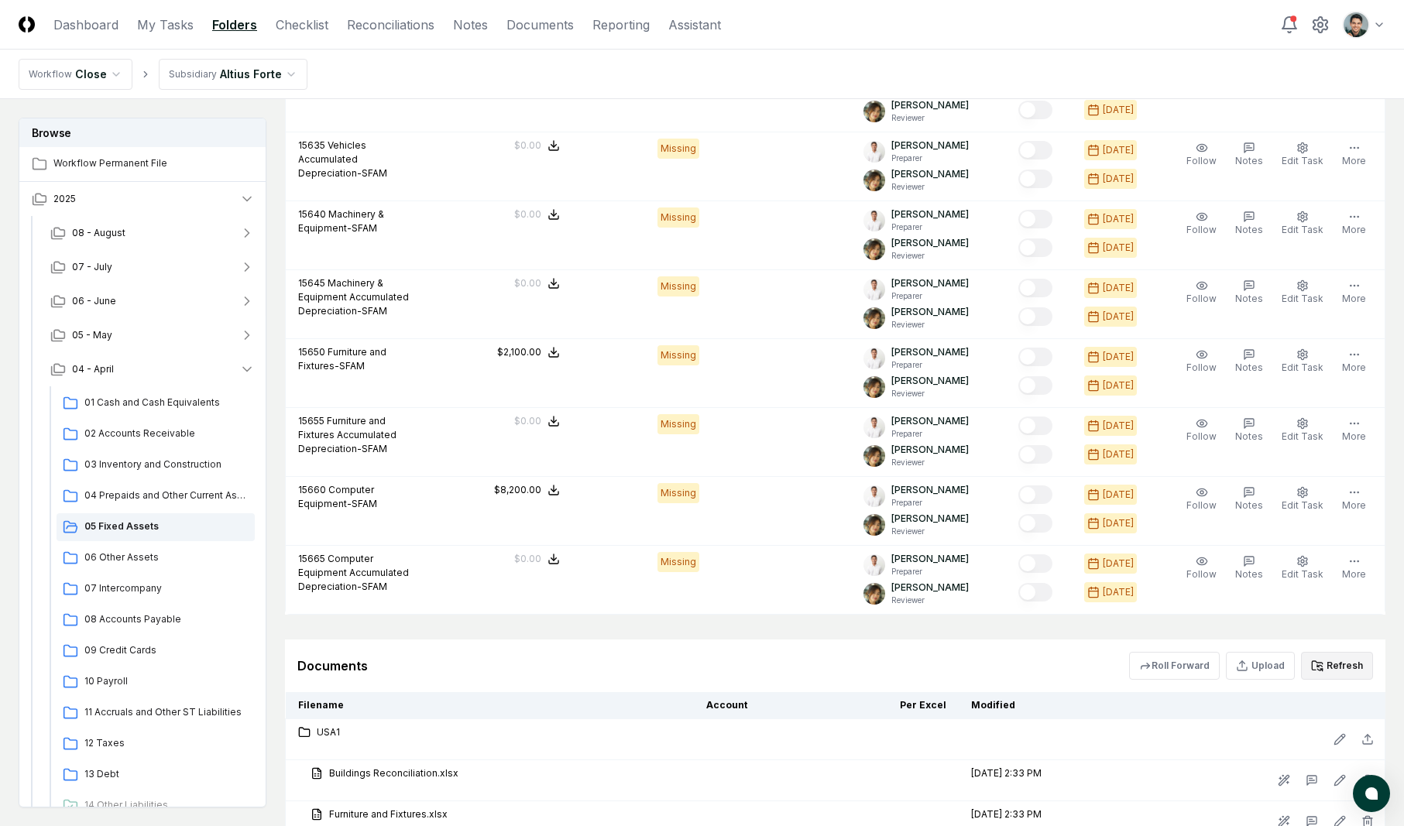
click at [1327, 668] on button "Refresh" at bounding box center [1337, 666] width 72 height 28
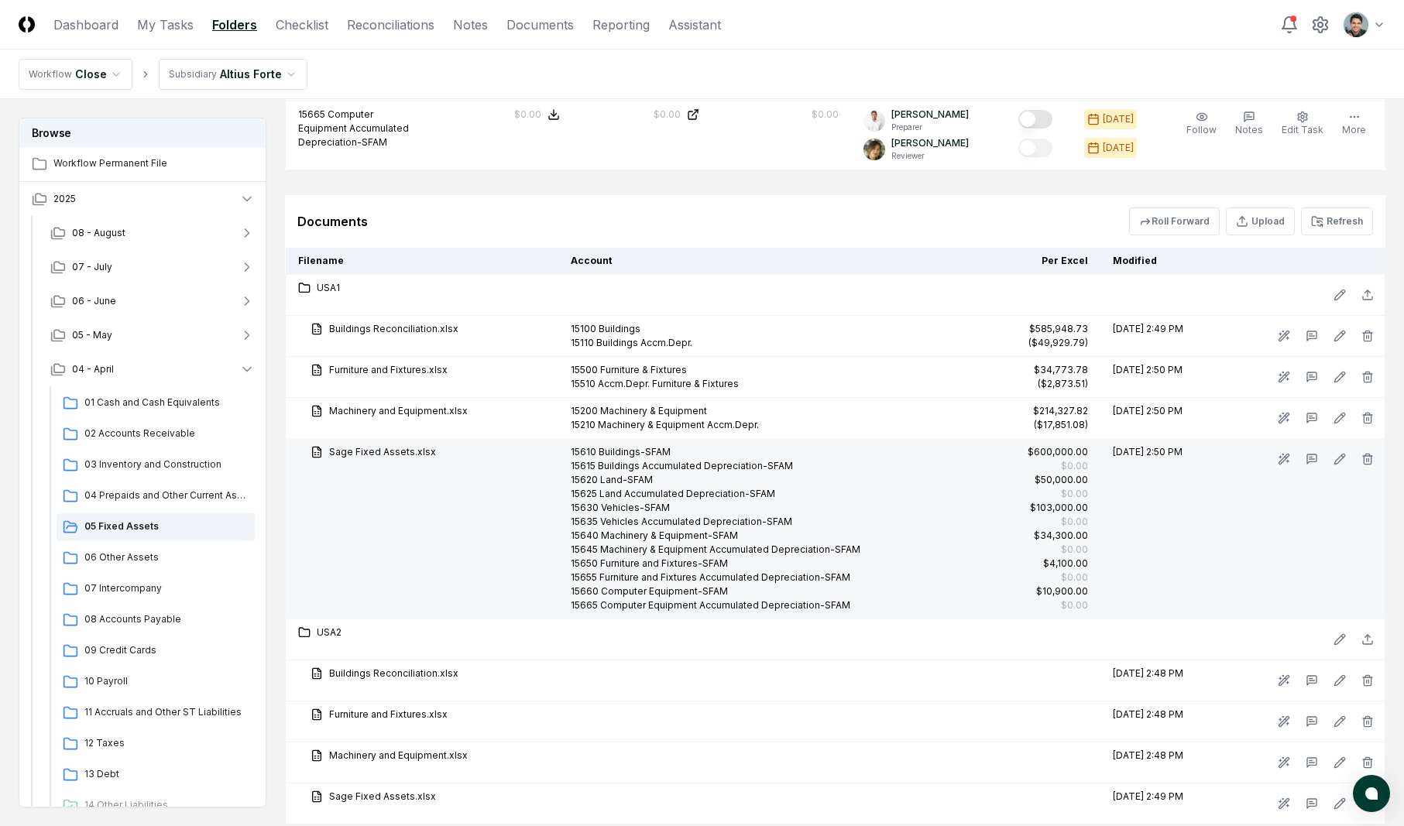
scroll to position [1944, 0]
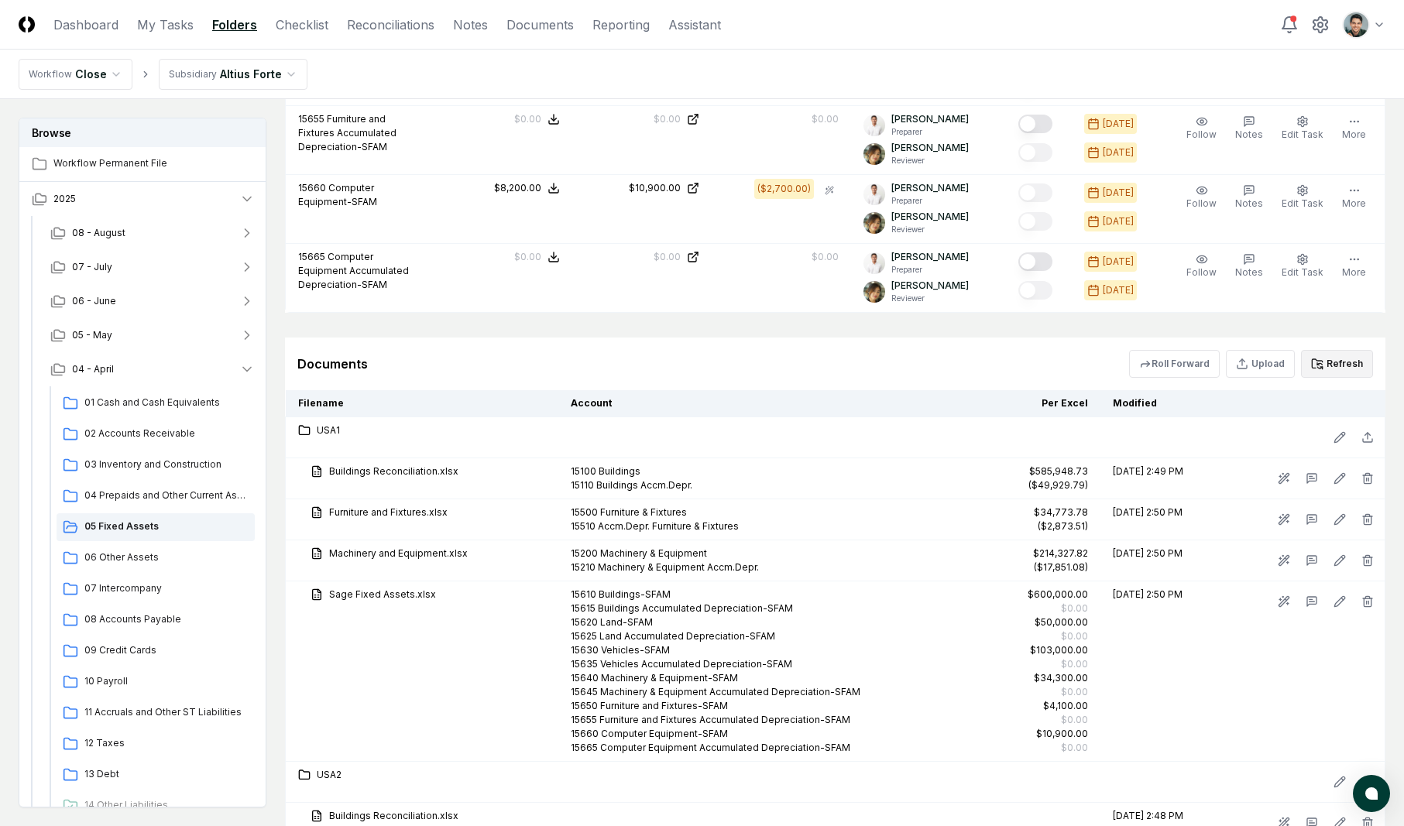
click at [1342, 361] on button "Refresh" at bounding box center [1337, 364] width 72 height 28
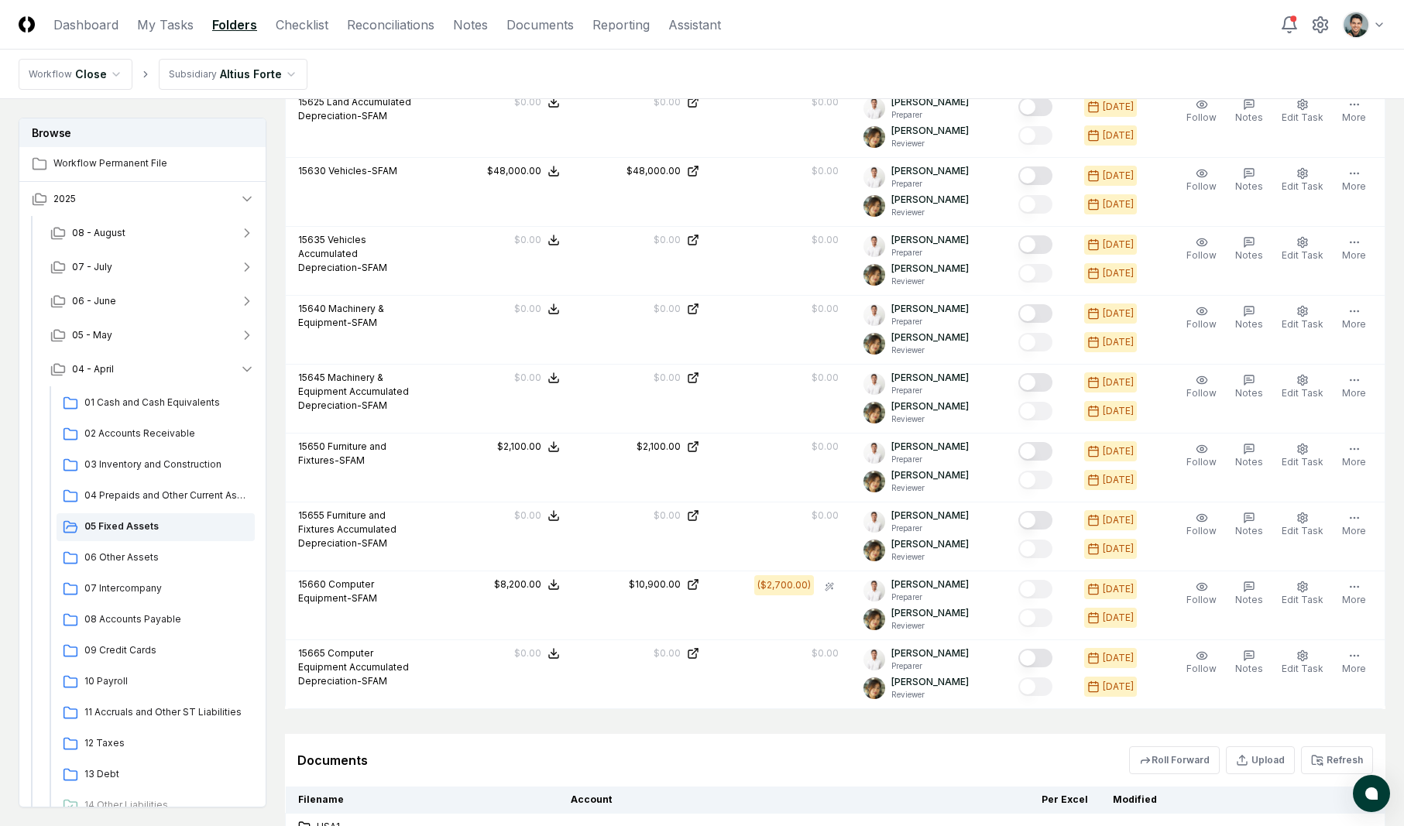
scroll to position [2197, 0]
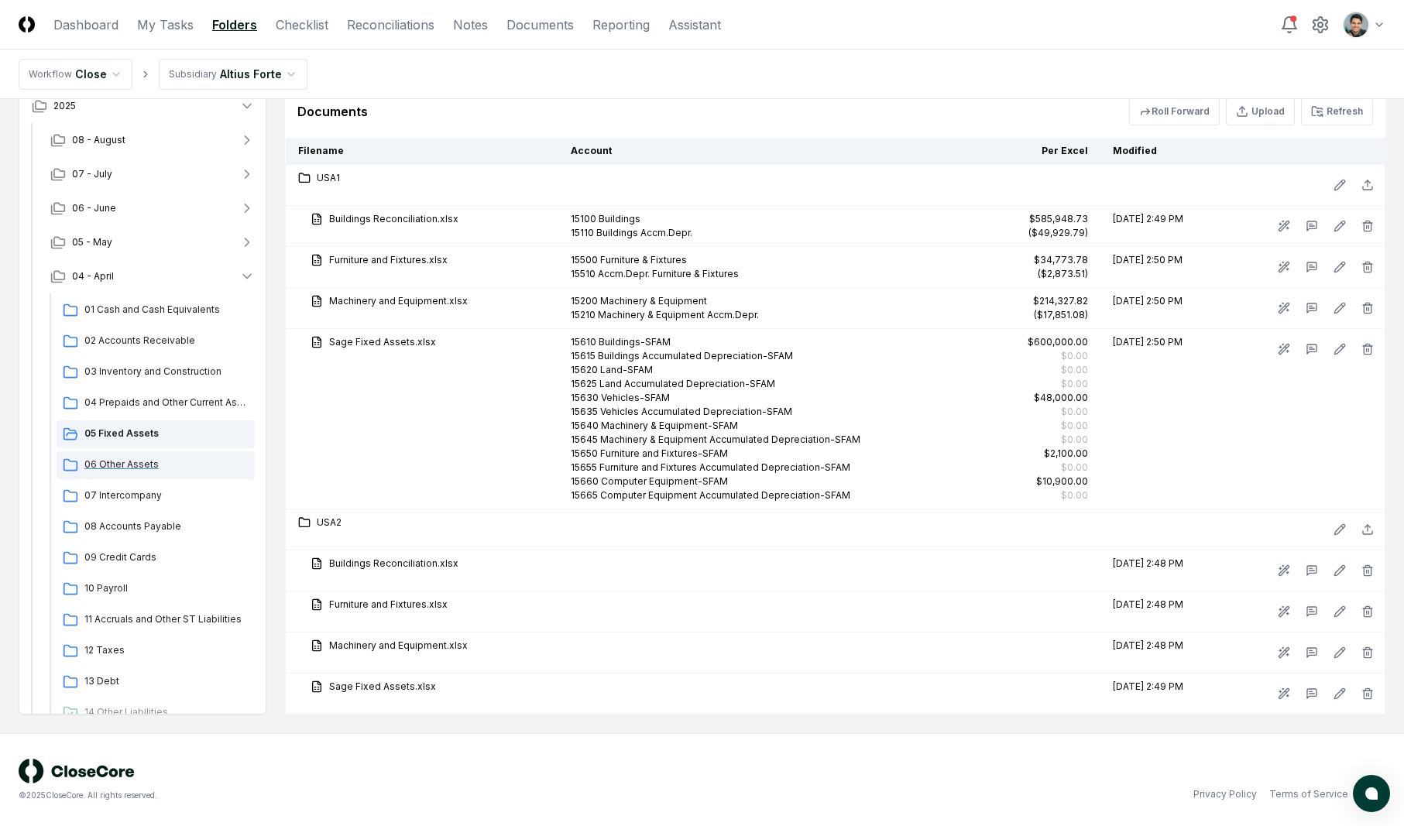
click at [200, 468] on span "06 Other Assets" at bounding box center [166, 465] width 164 height 14
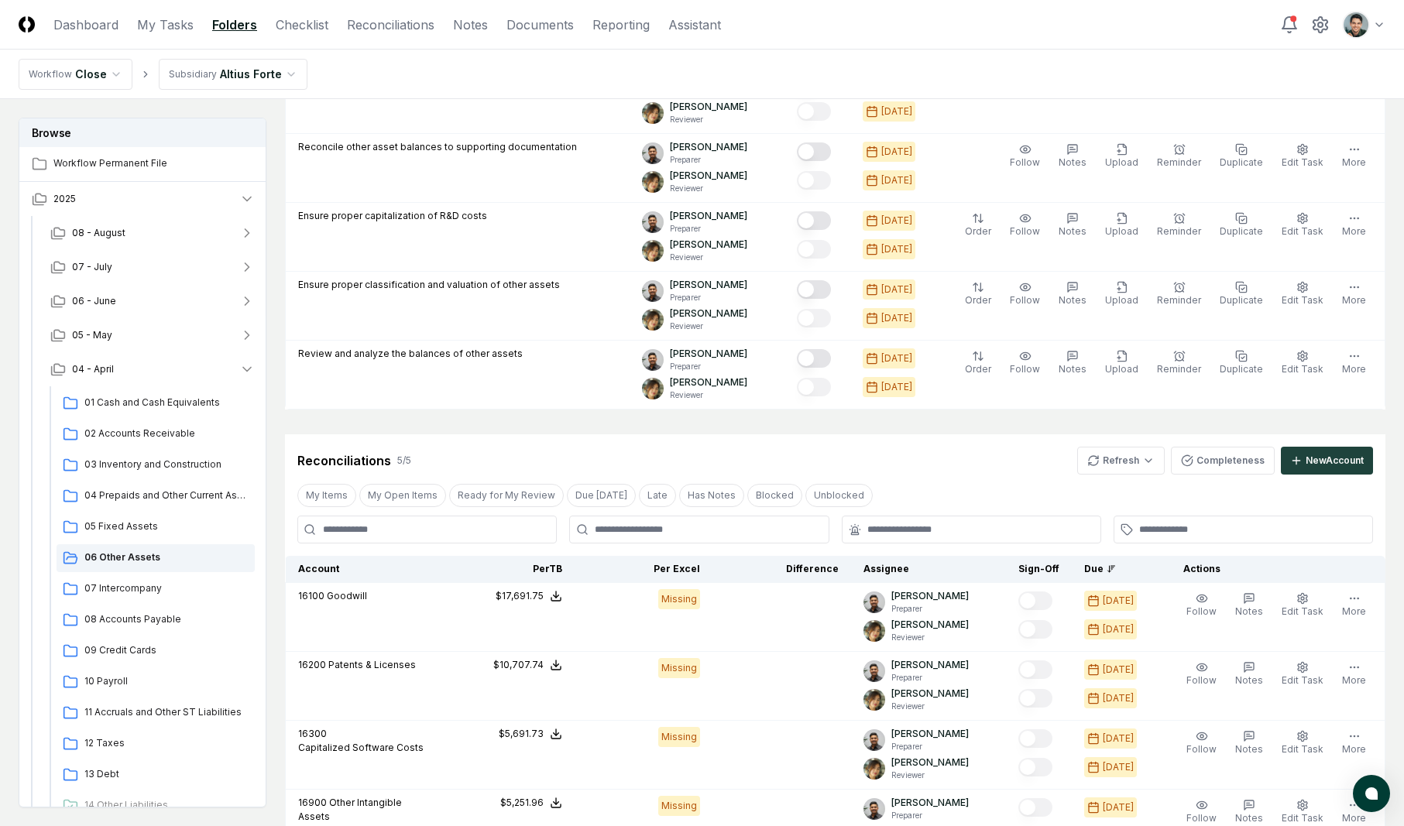
scroll to position [654, 0]
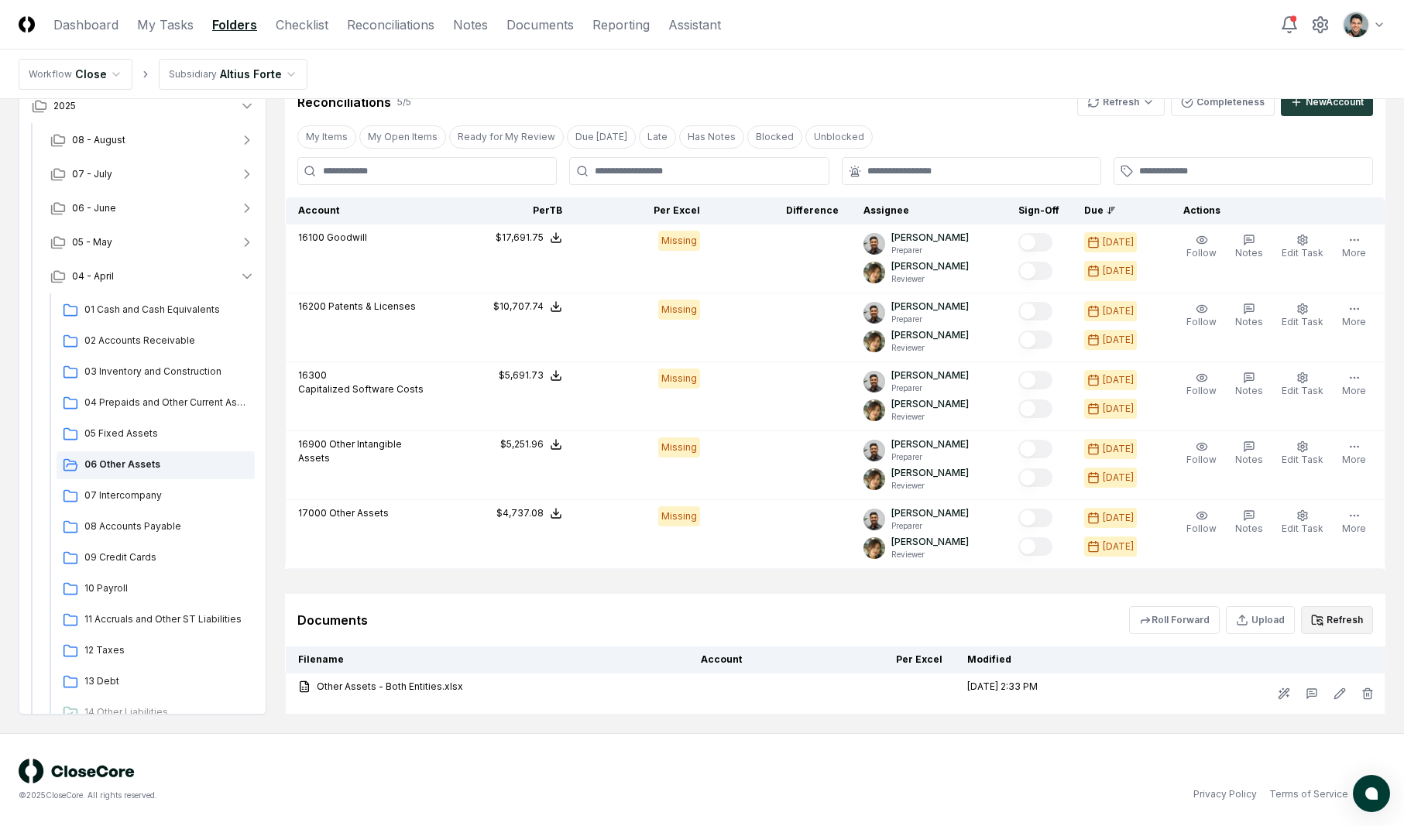
click at [1332, 630] on button "Refresh" at bounding box center [1337, 620] width 72 height 28
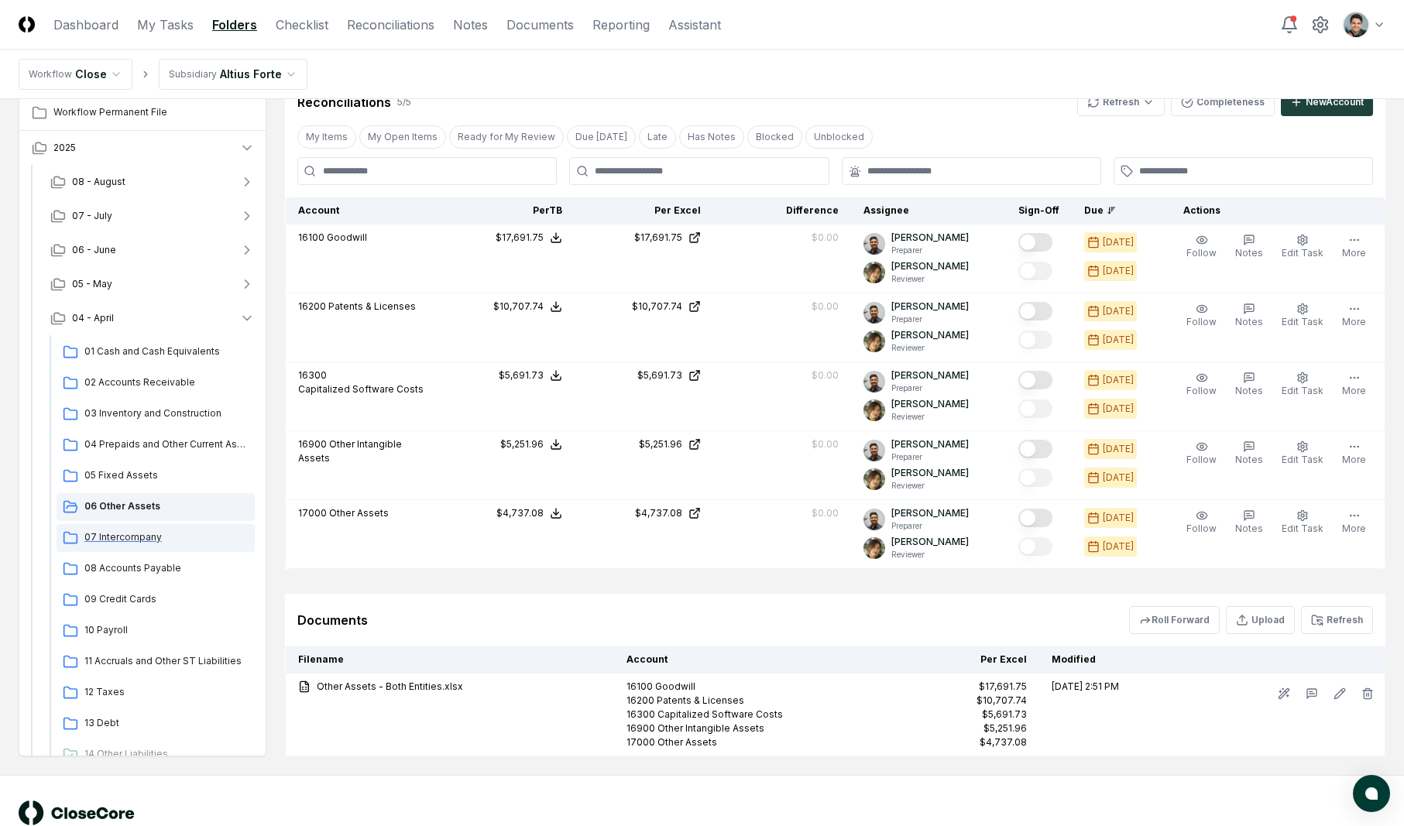
click at [143, 534] on span "07 Intercompany" at bounding box center [166, 538] width 164 height 14
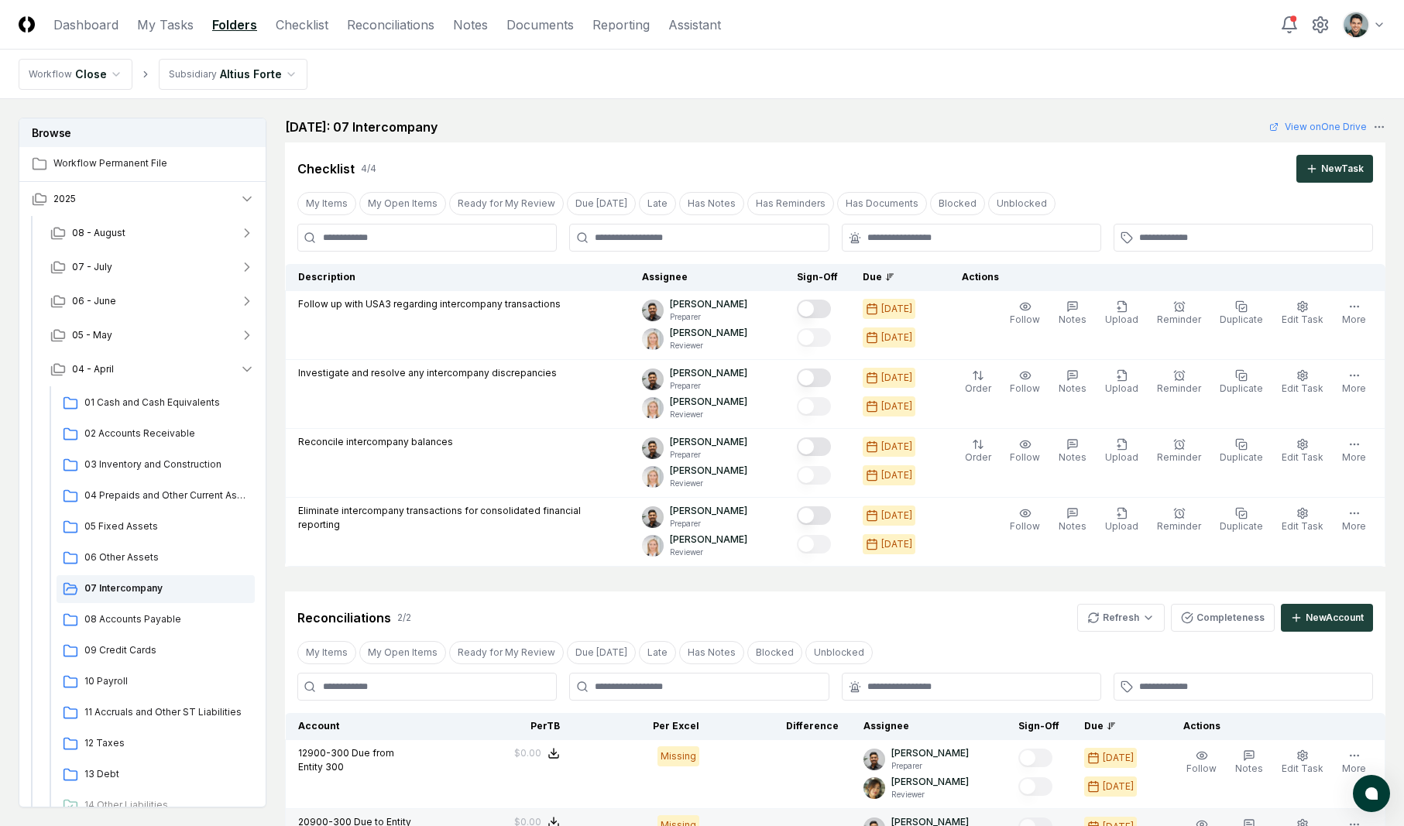
scroll to position [432, 0]
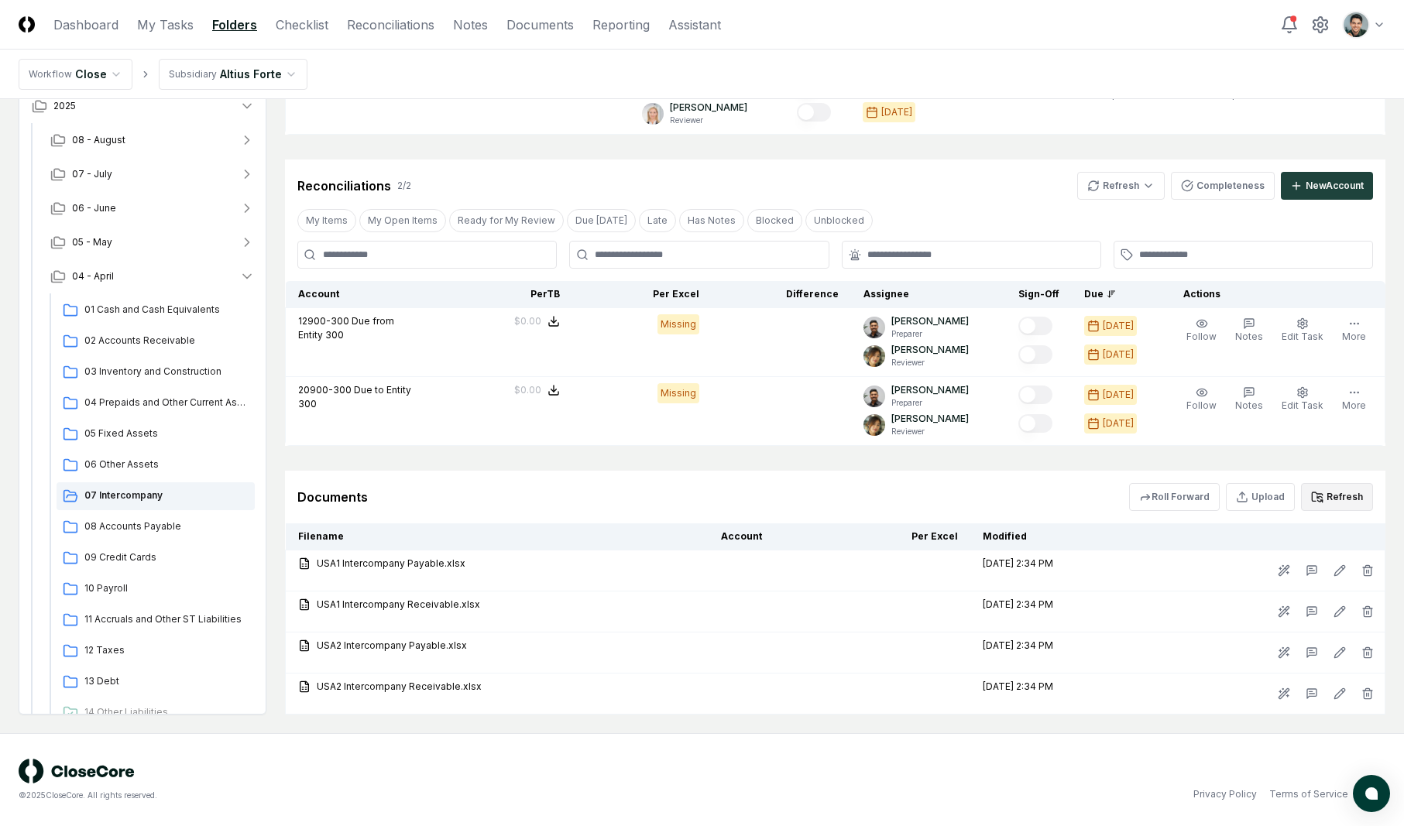
click at [1328, 498] on button "Refresh" at bounding box center [1337, 497] width 72 height 28
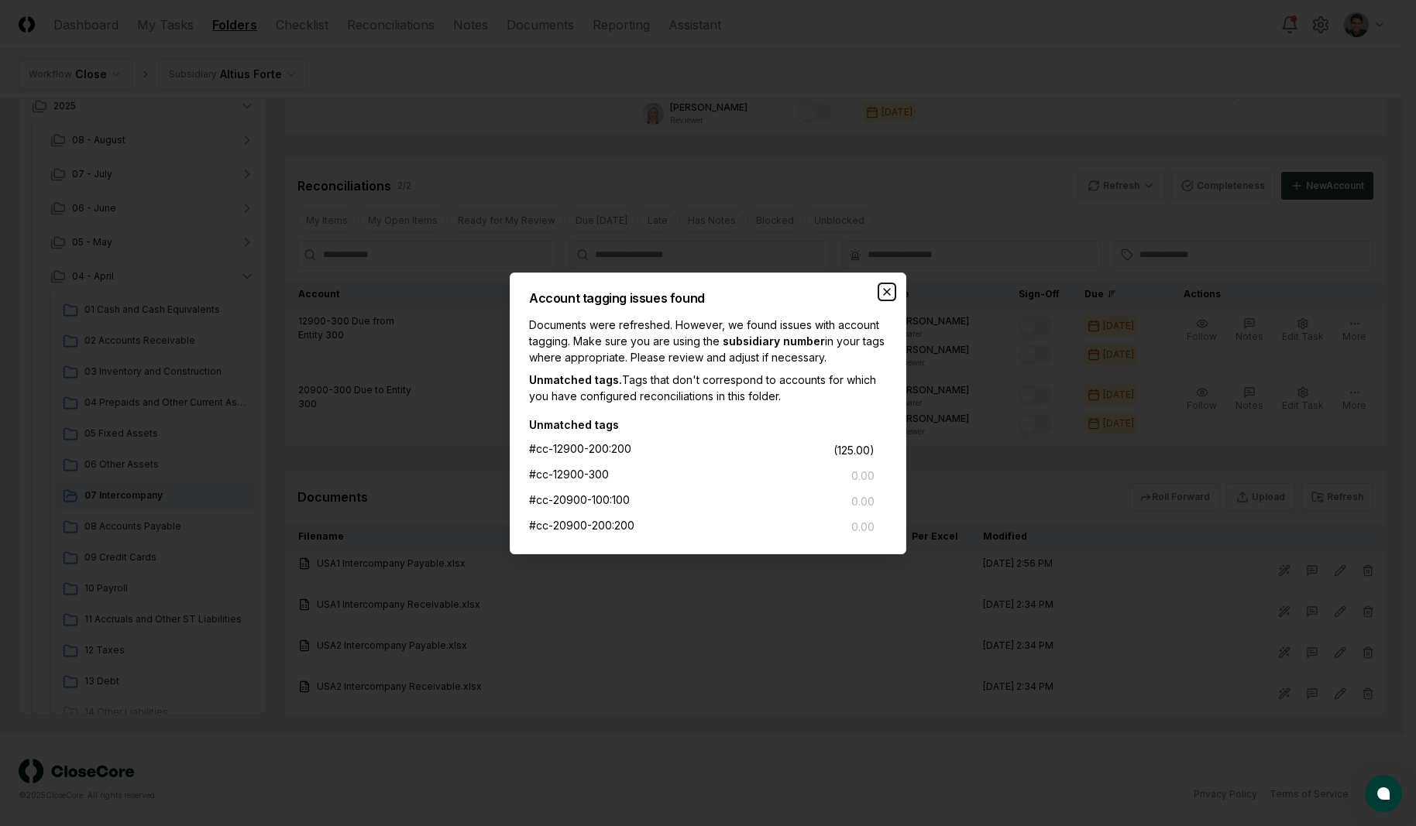
click at [891, 287] on icon "button" at bounding box center [887, 292] width 12 height 12
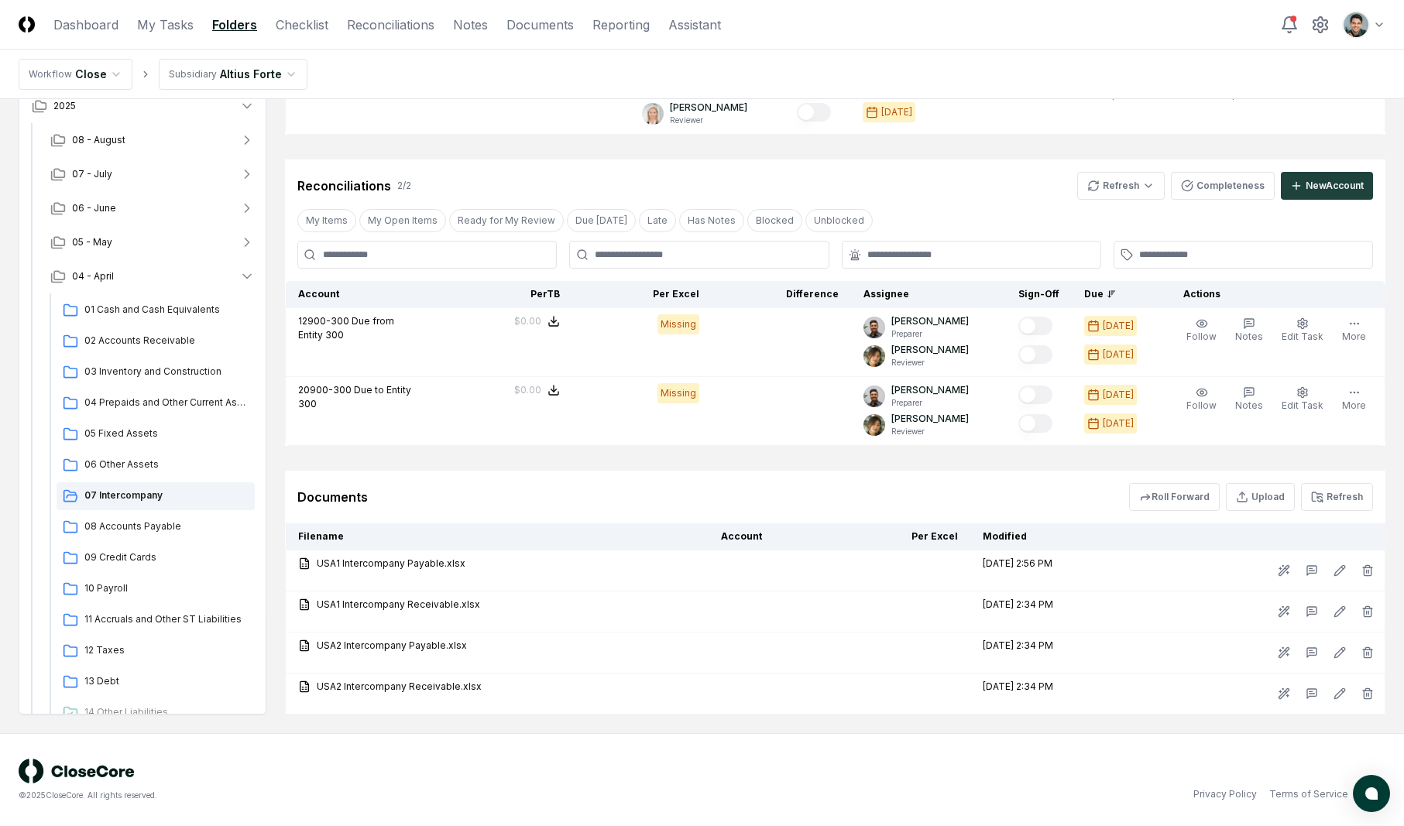
click at [999, 478] on div "Documents Roll Forward Upload Refresh" at bounding box center [835, 497] width 1101 height 53
click at [1328, 500] on button "Refresh" at bounding box center [1337, 497] width 72 height 28
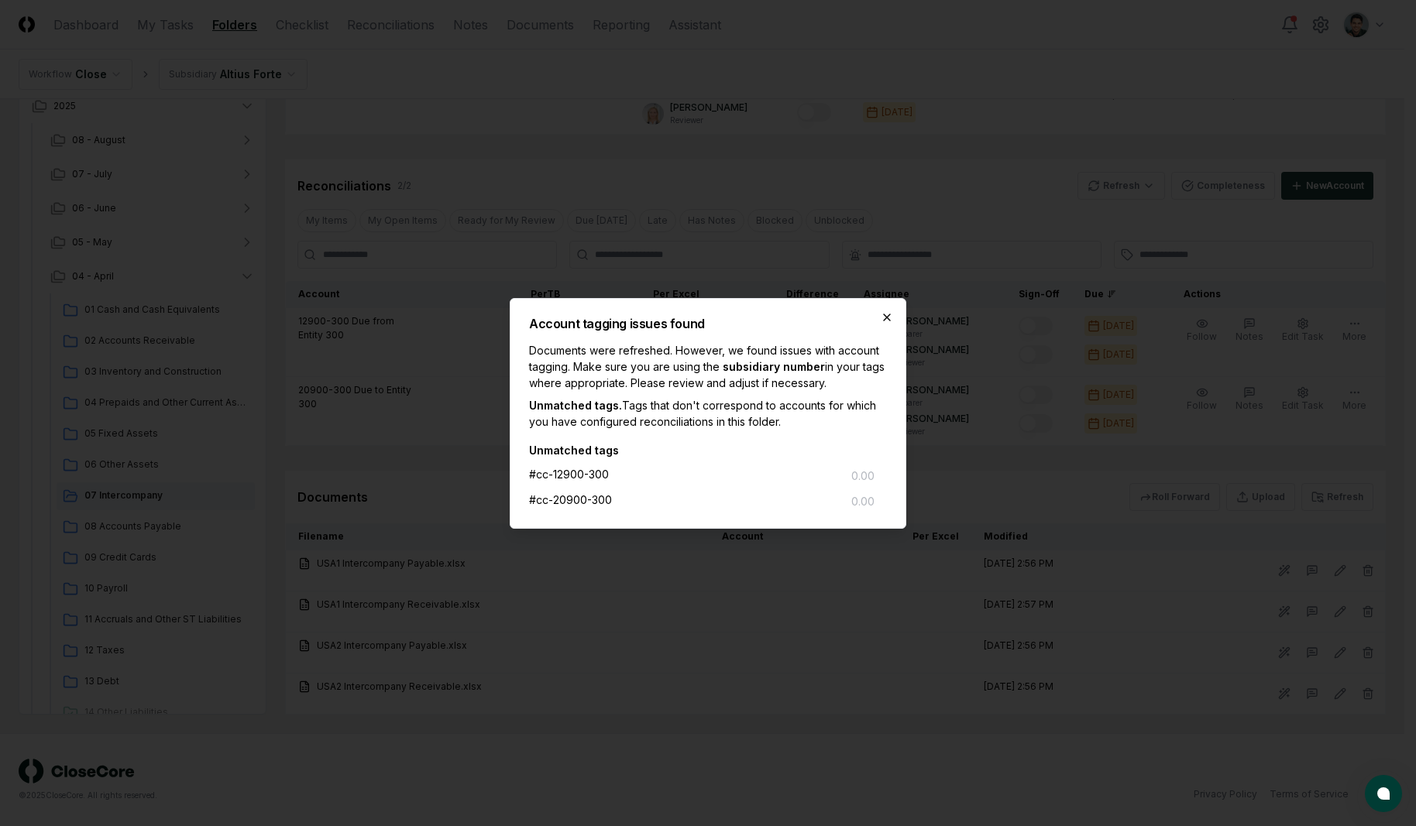
click at [885, 319] on icon "button" at bounding box center [887, 317] width 12 height 12
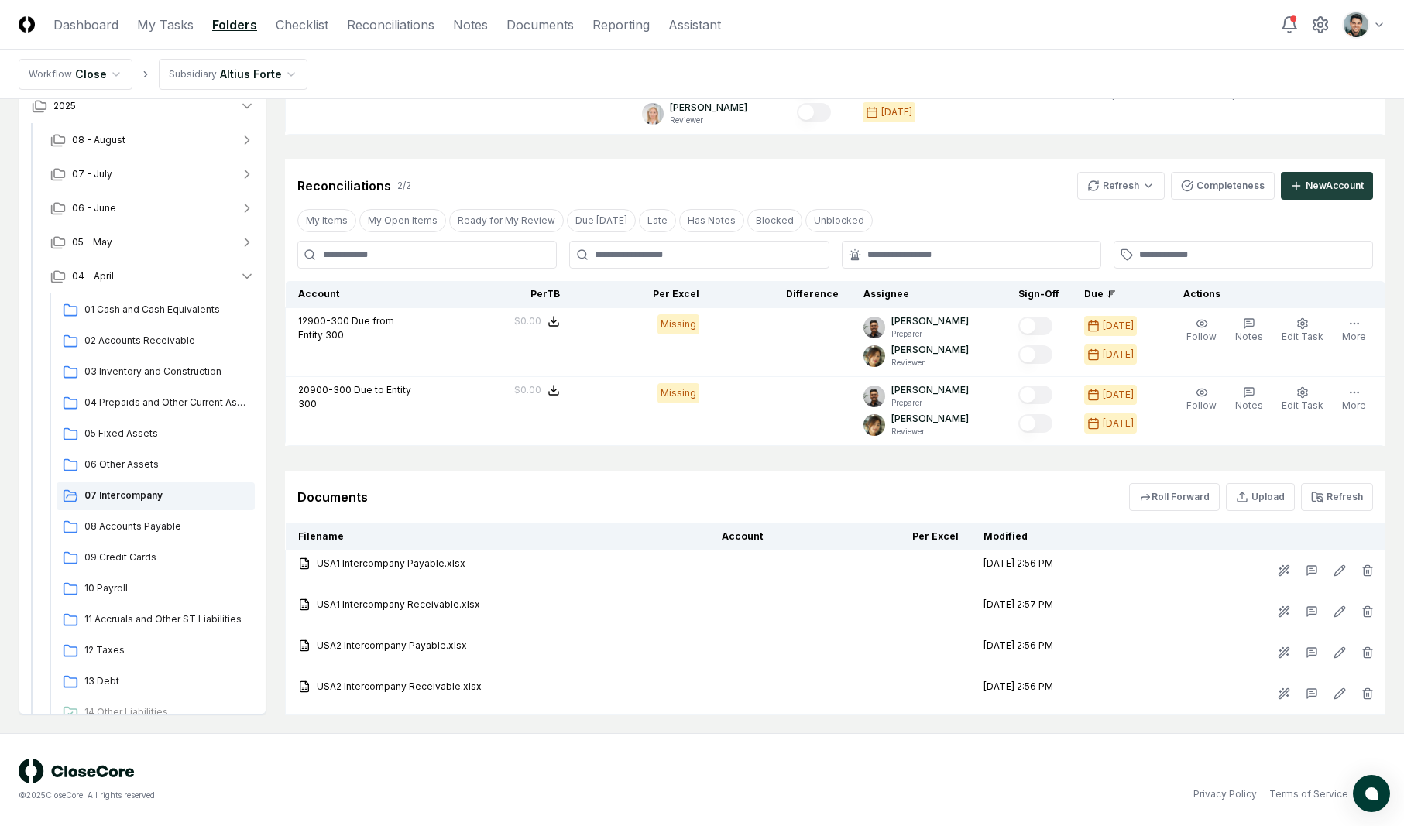
click at [1362, 511] on div "Documents Roll Forward Upload Refresh" at bounding box center [835, 497] width 1101 height 53
click at [1359, 504] on button "Refresh" at bounding box center [1337, 497] width 72 height 28
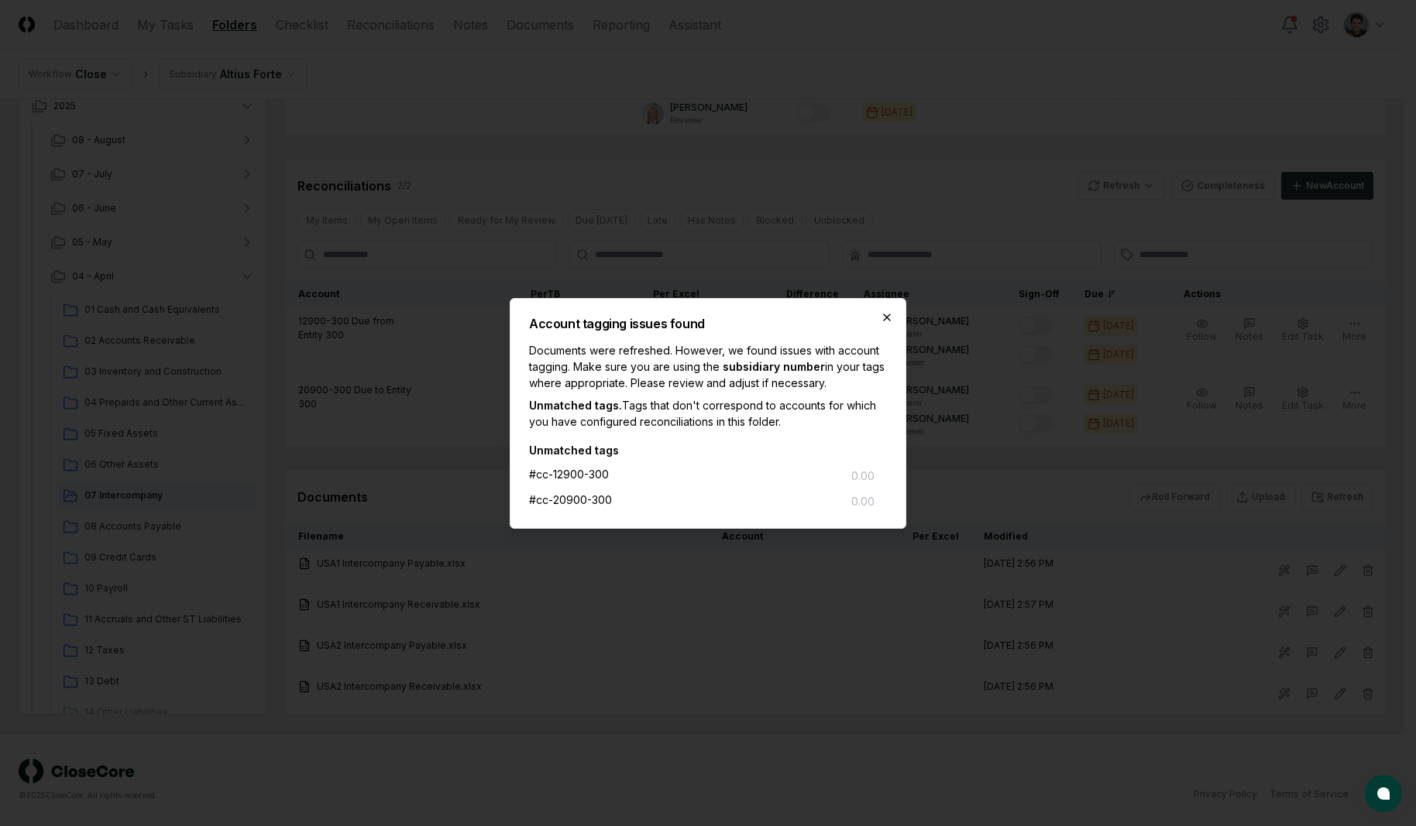
click at [890, 319] on icon "button" at bounding box center [887, 317] width 12 height 12
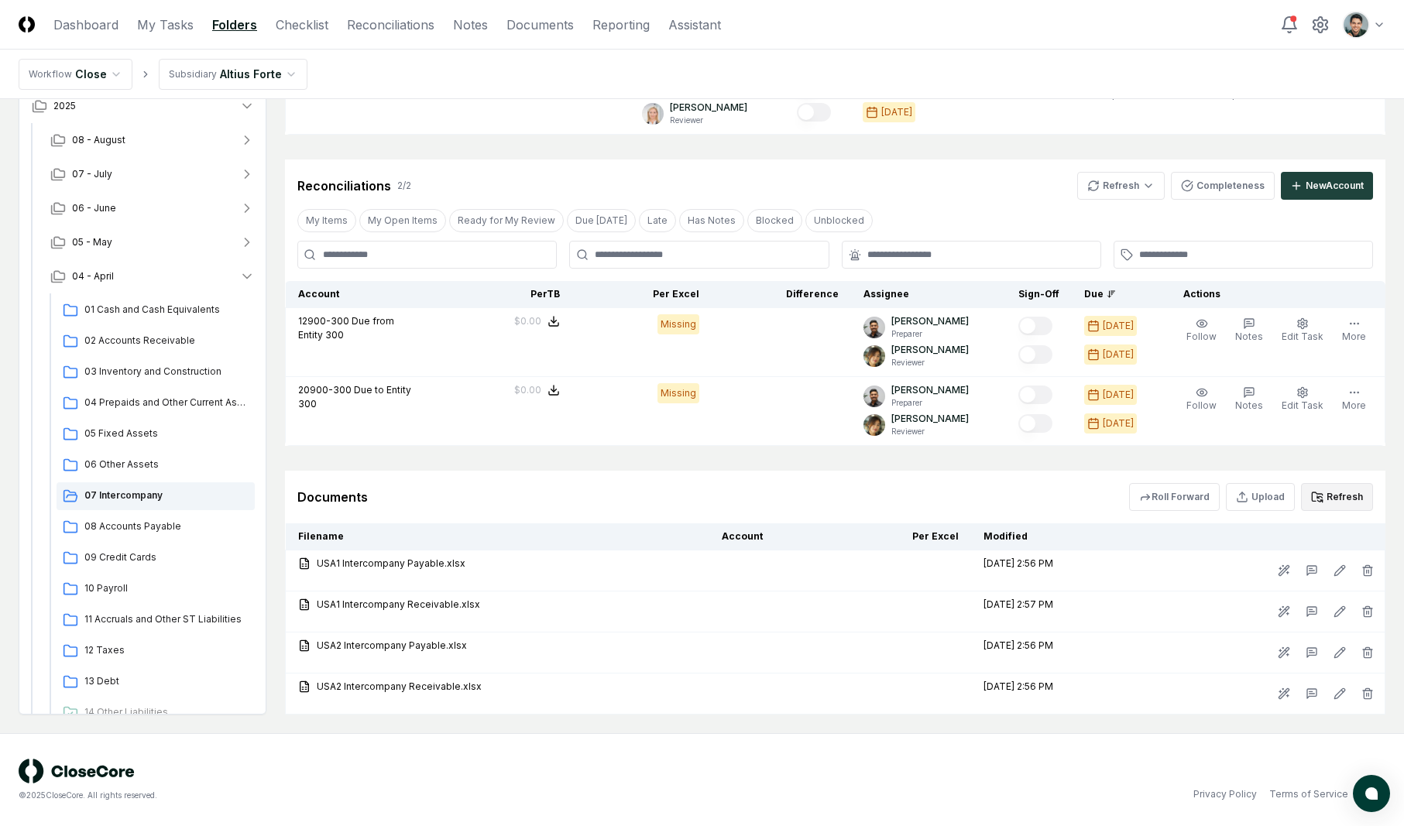
click at [1323, 491] on icon at bounding box center [1317, 497] width 12 height 12
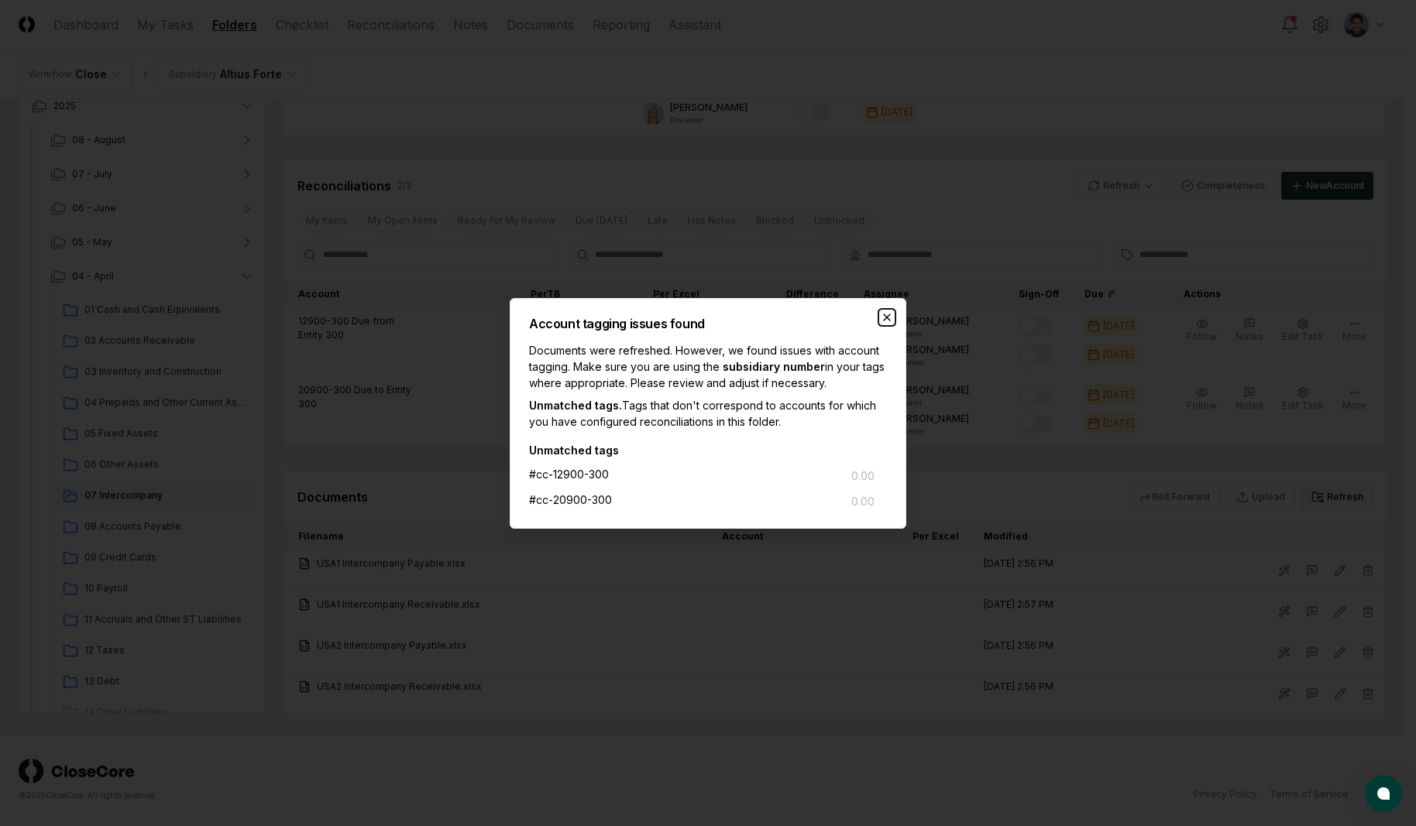
click at [887, 319] on icon "button" at bounding box center [887, 317] width 12 height 12
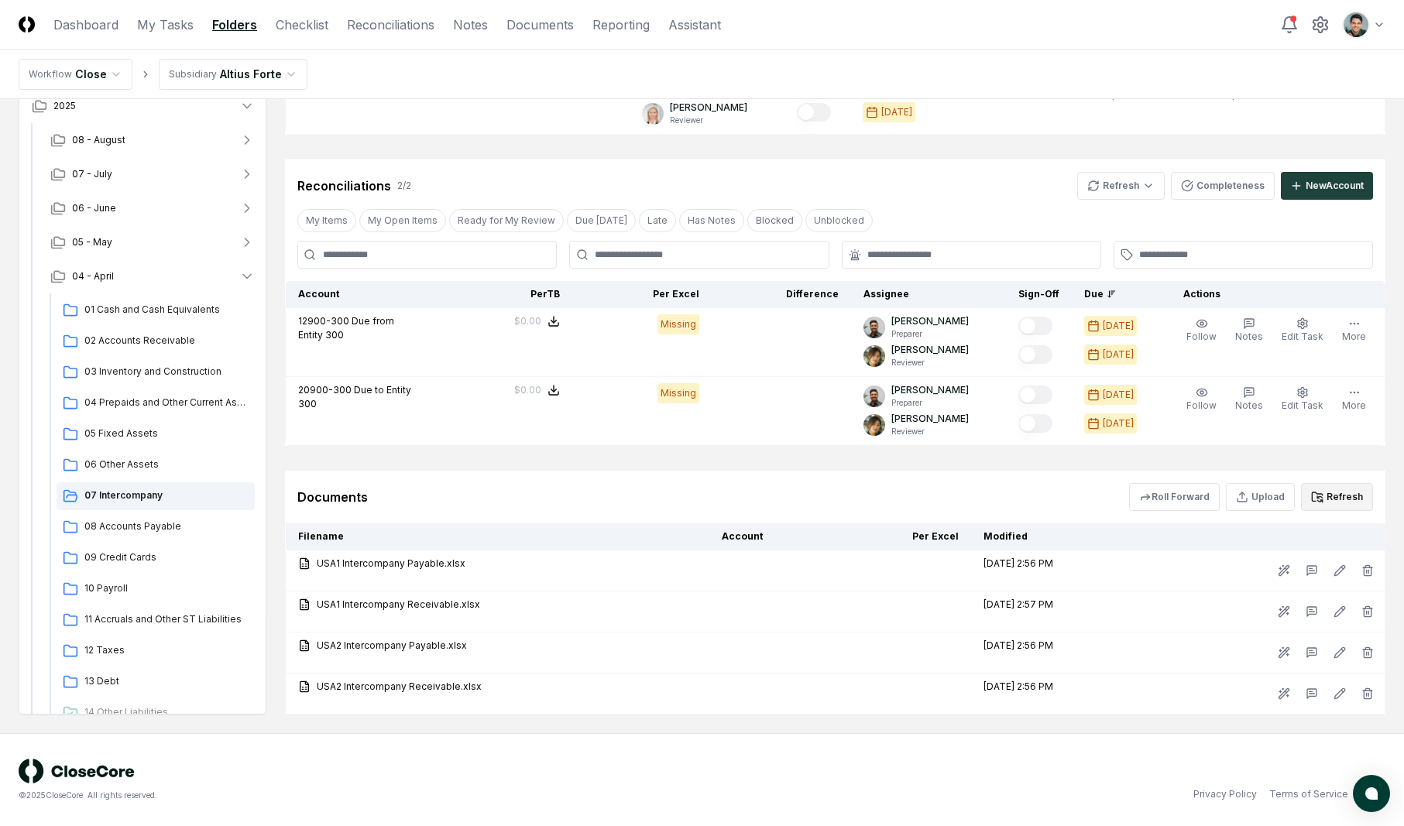
click at [812, 471] on div "Documents Roll Forward Upload Refresh" at bounding box center [835, 497] width 1101 height 53
click at [1322, 494] on icon at bounding box center [1317, 497] width 10 height 9
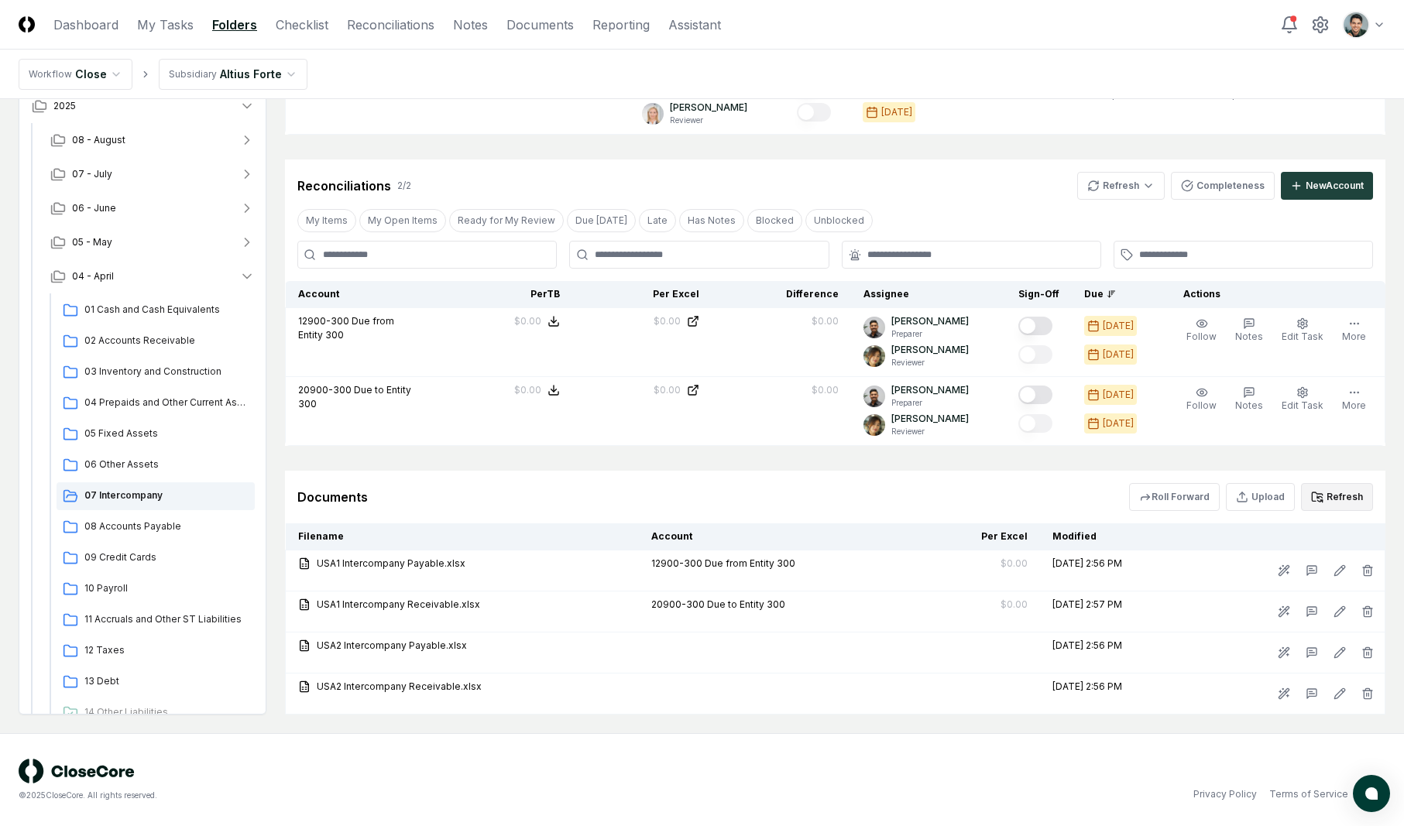
click at [761, 476] on div "Documents Roll Forward Upload Refresh" at bounding box center [835, 497] width 1101 height 53
click at [118, 532] on span "08 Accounts Payable" at bounding box center [166, 527] width 164 height 14
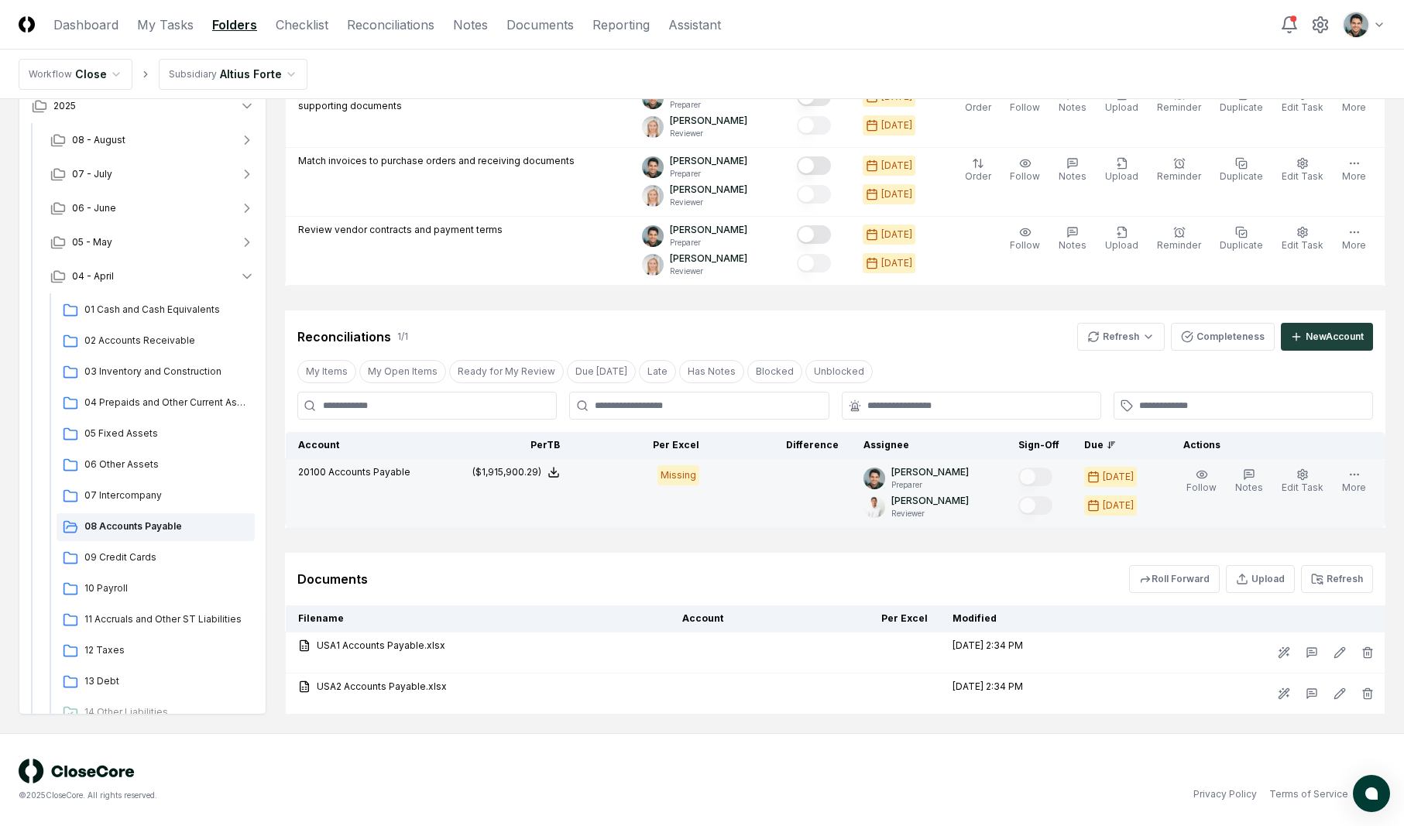
scroll to position [620, 0]
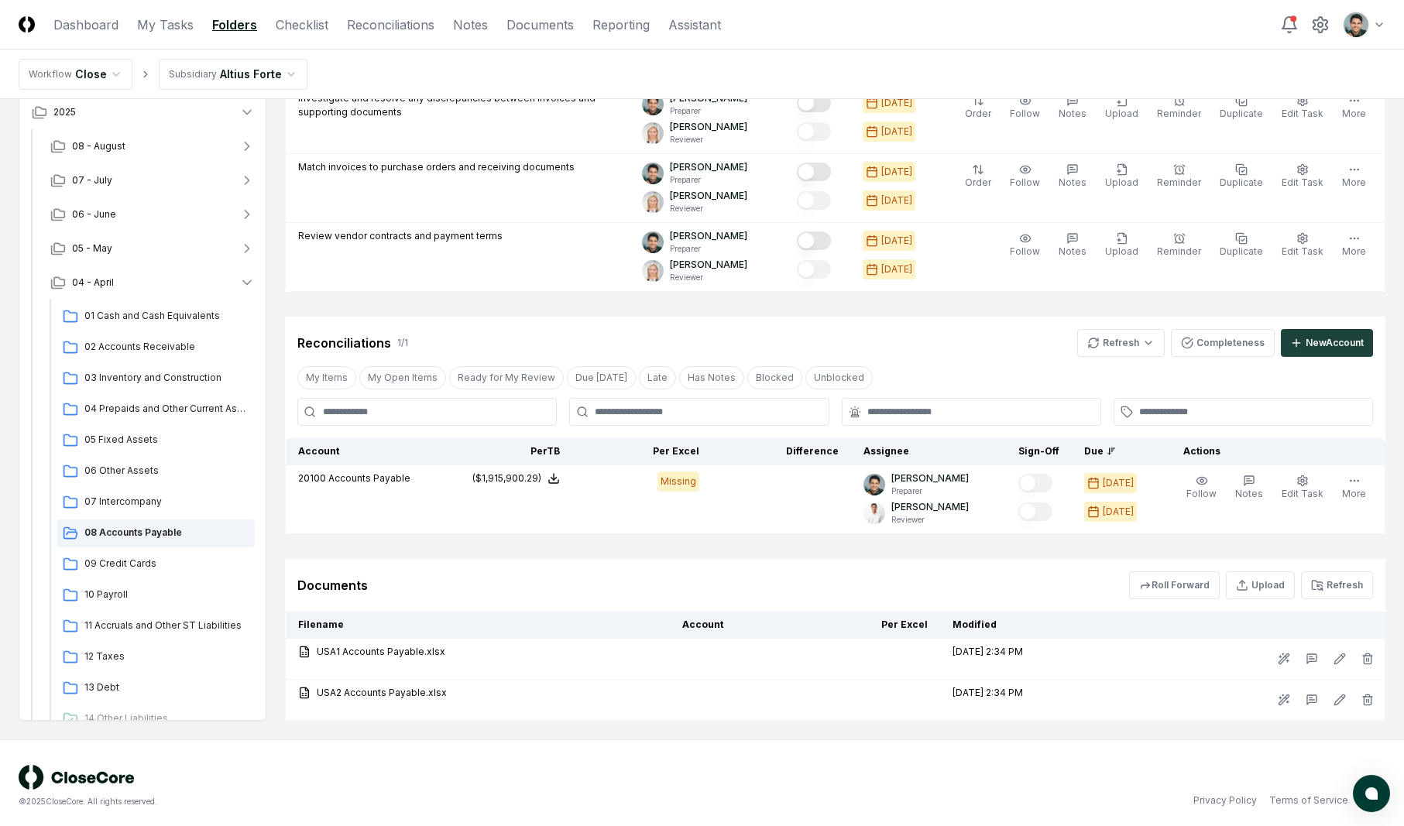
click at [1028, 325] on div "Reconciliations 1 / 1 Refresh Completeness New Account" at bounding box center [835, 337] width 1101 height 40
click at [1322, 583] on icon at bounding box center [1317, 585] width 10 height 9
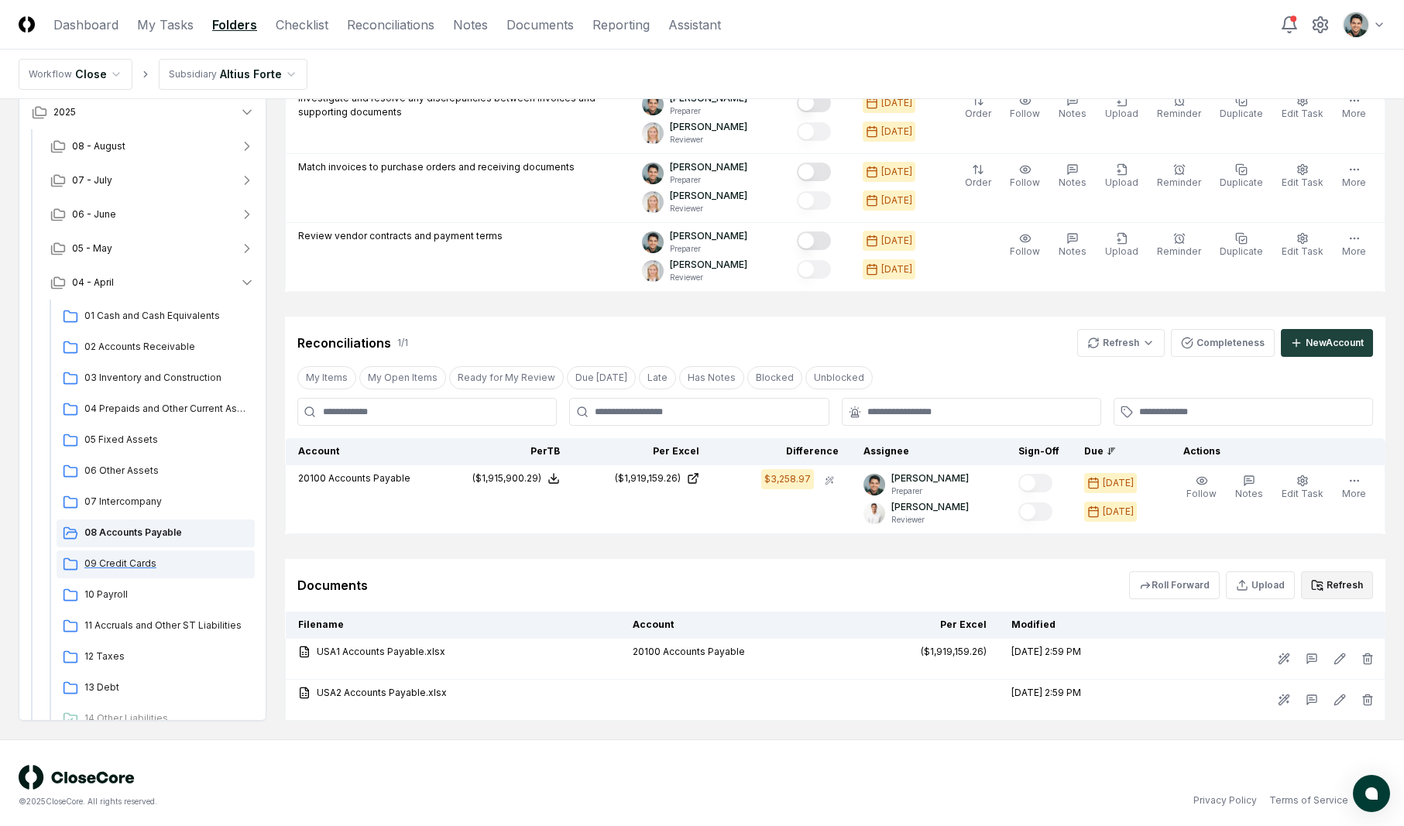
click at [144, 552] on div "09 Credit Cards" at bounding box center [156, 565] width 198 height 28
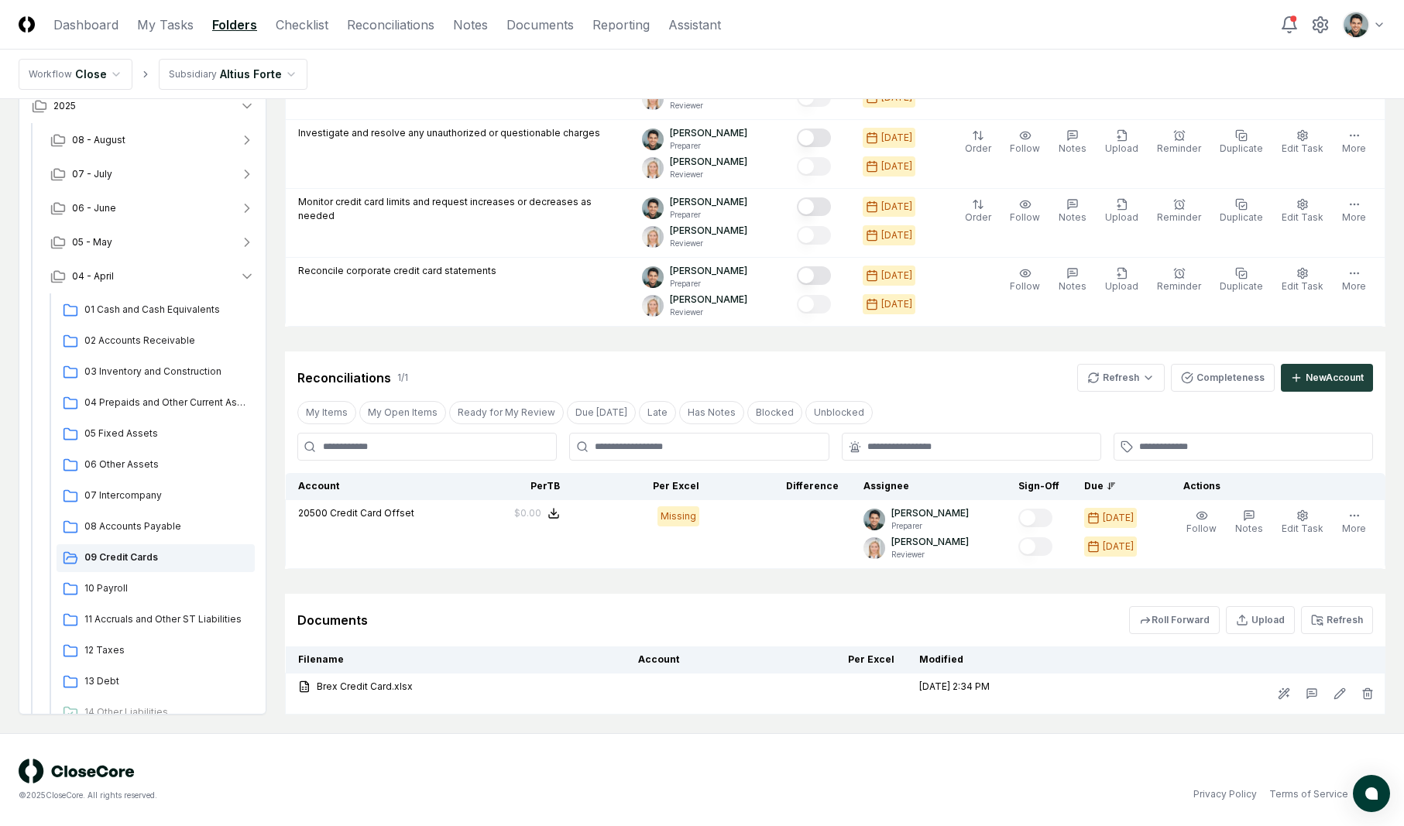
scroll to position [372, 0]
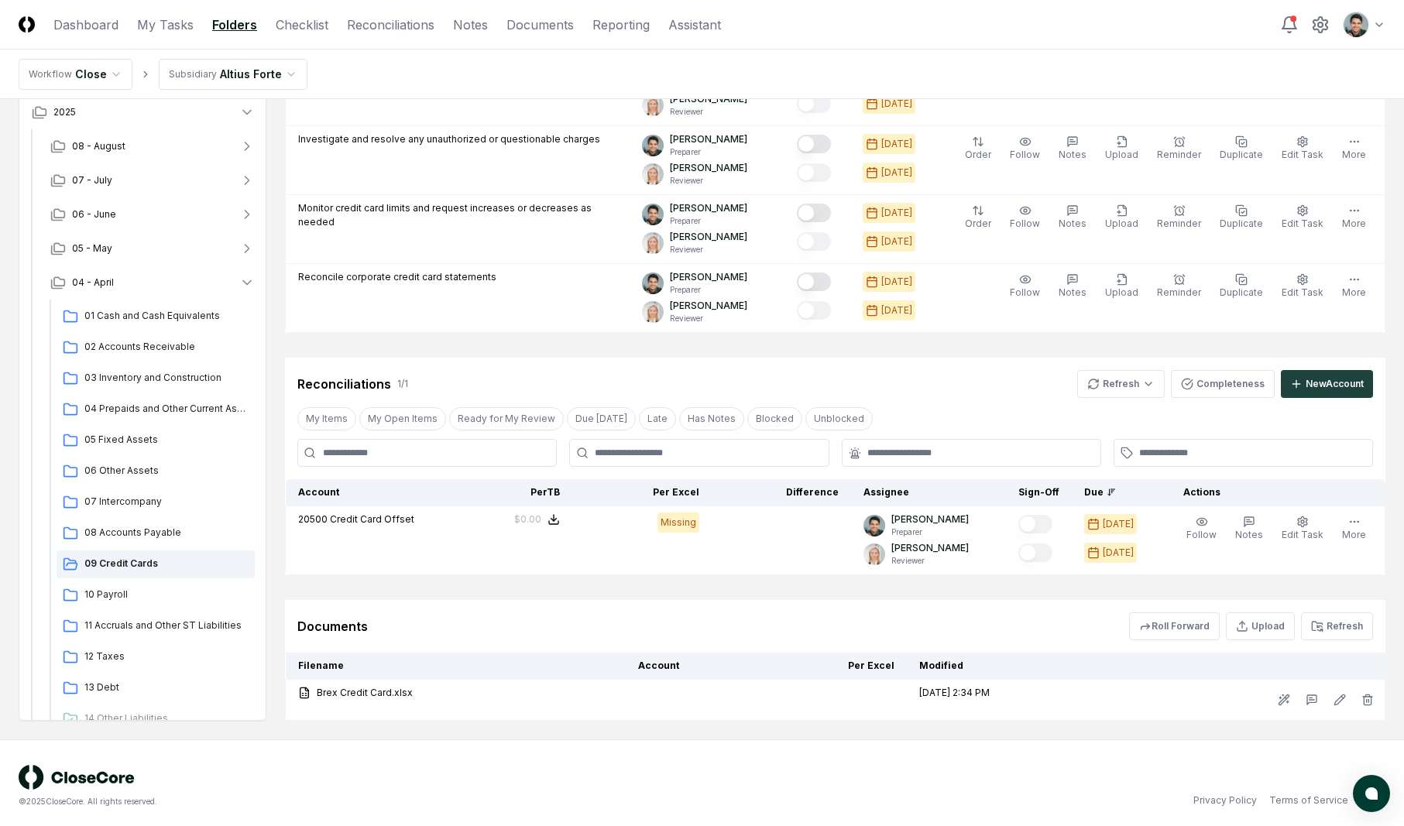
click at [647, 381] on div "Reconciliations 1 / 1 Refresh Completeness New Account" at bounding box center [835, 384] width 1076 height 28
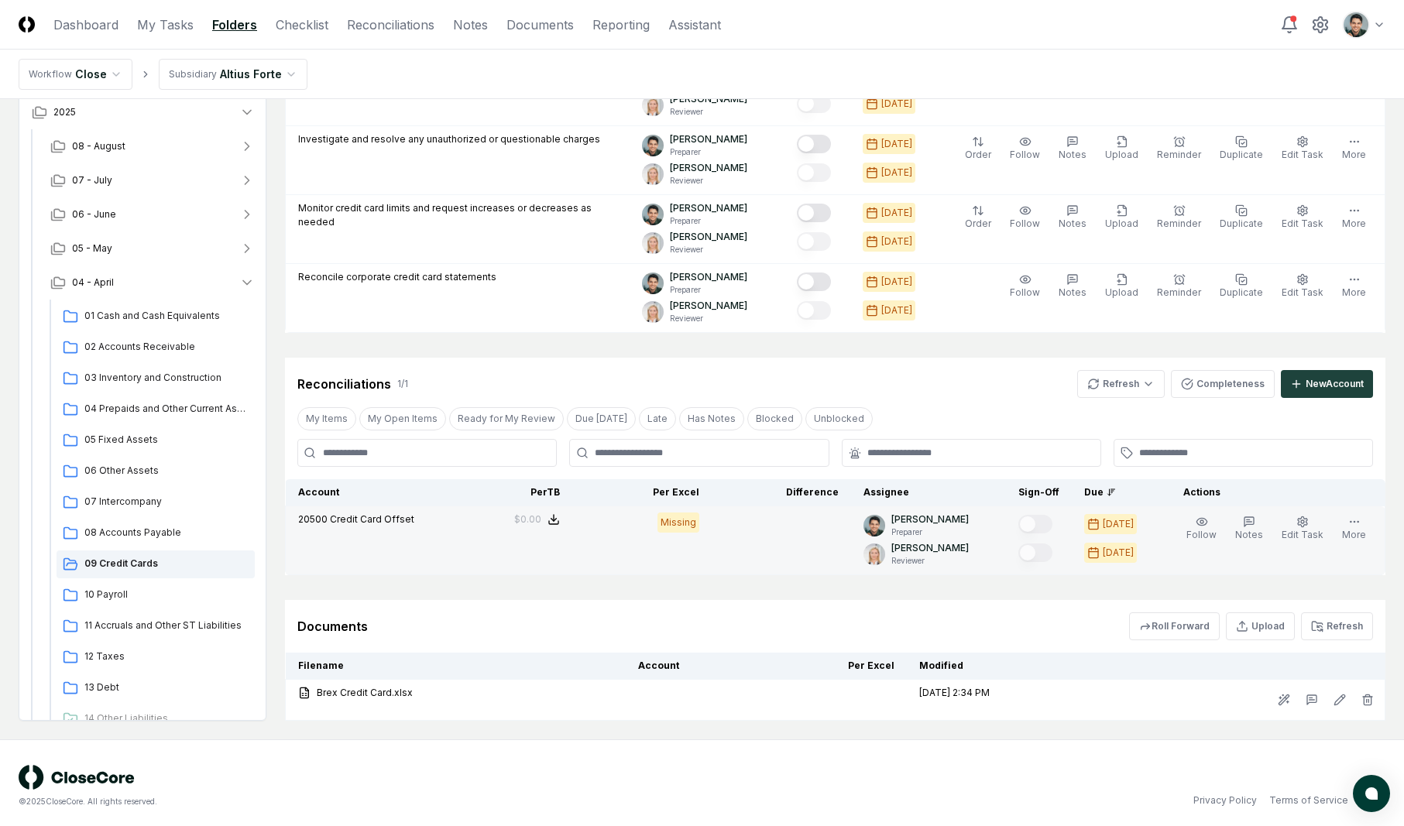
click at [617, 562] on td "Missing" at bounding box center [641, 541] width 139 height 69
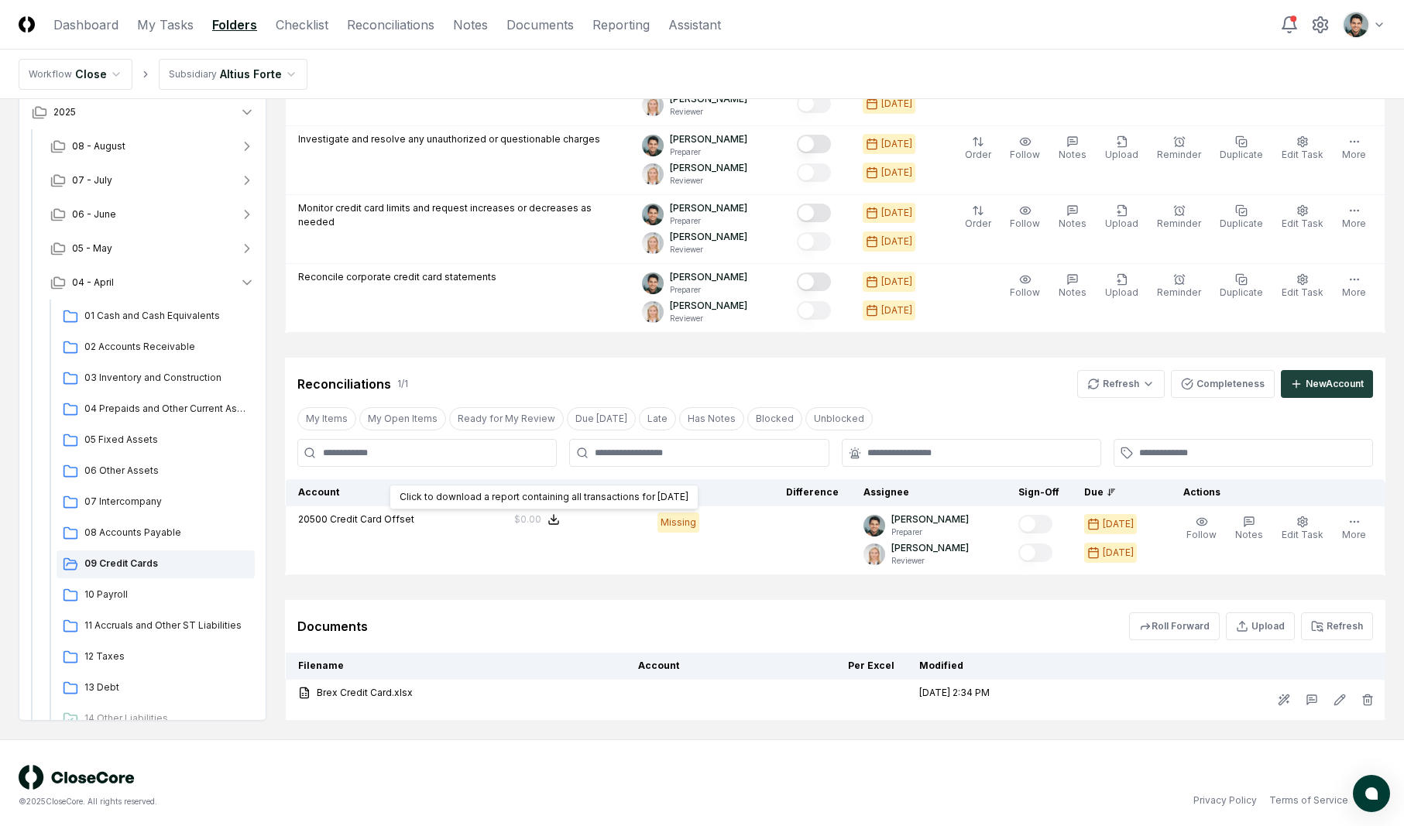
click at [582, 367] on div "Reconciliations 1 / 1 Refresh Completeness New Account" at bounding box center [835, 378] width 1101 height 40
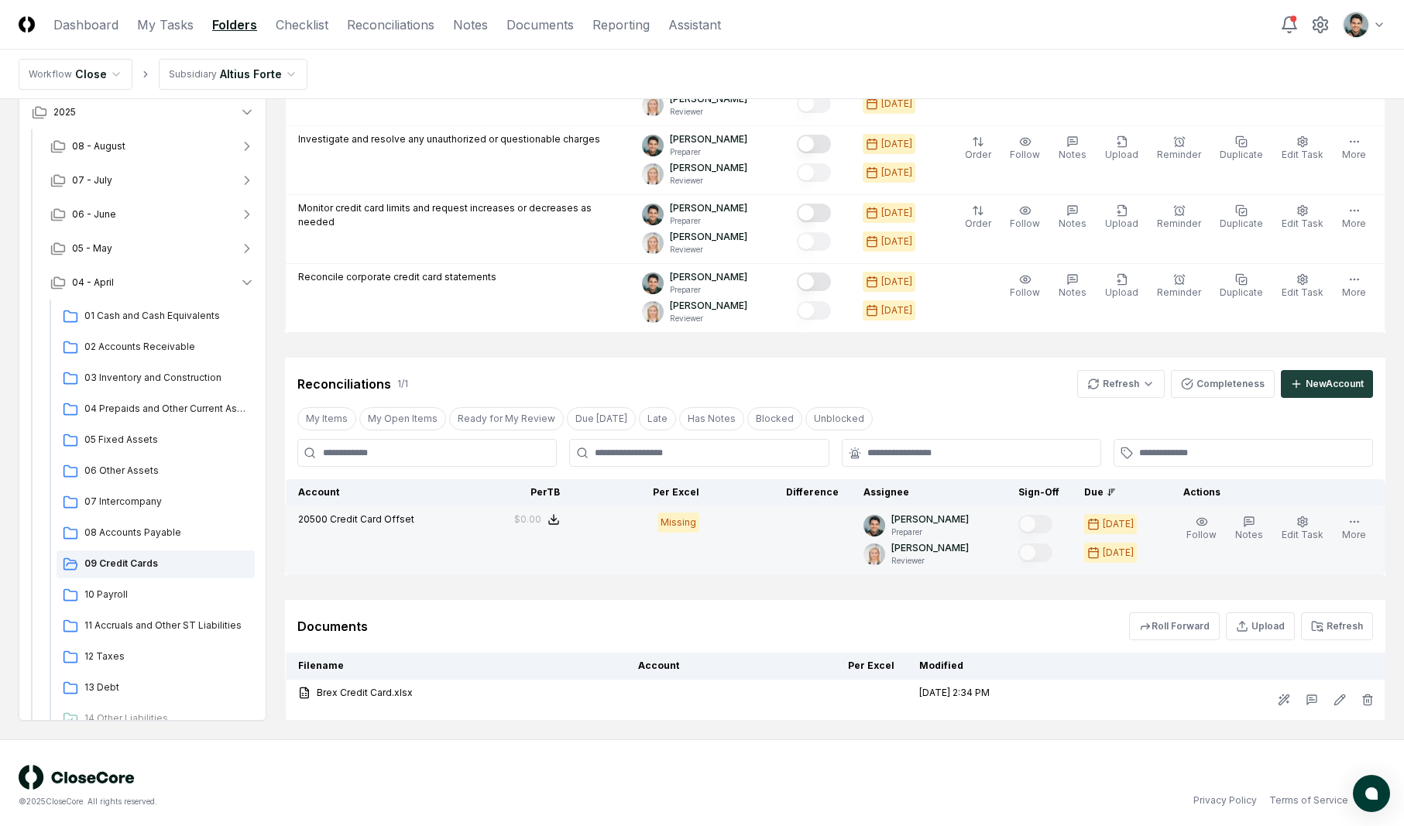
scroll to position [378, 0]
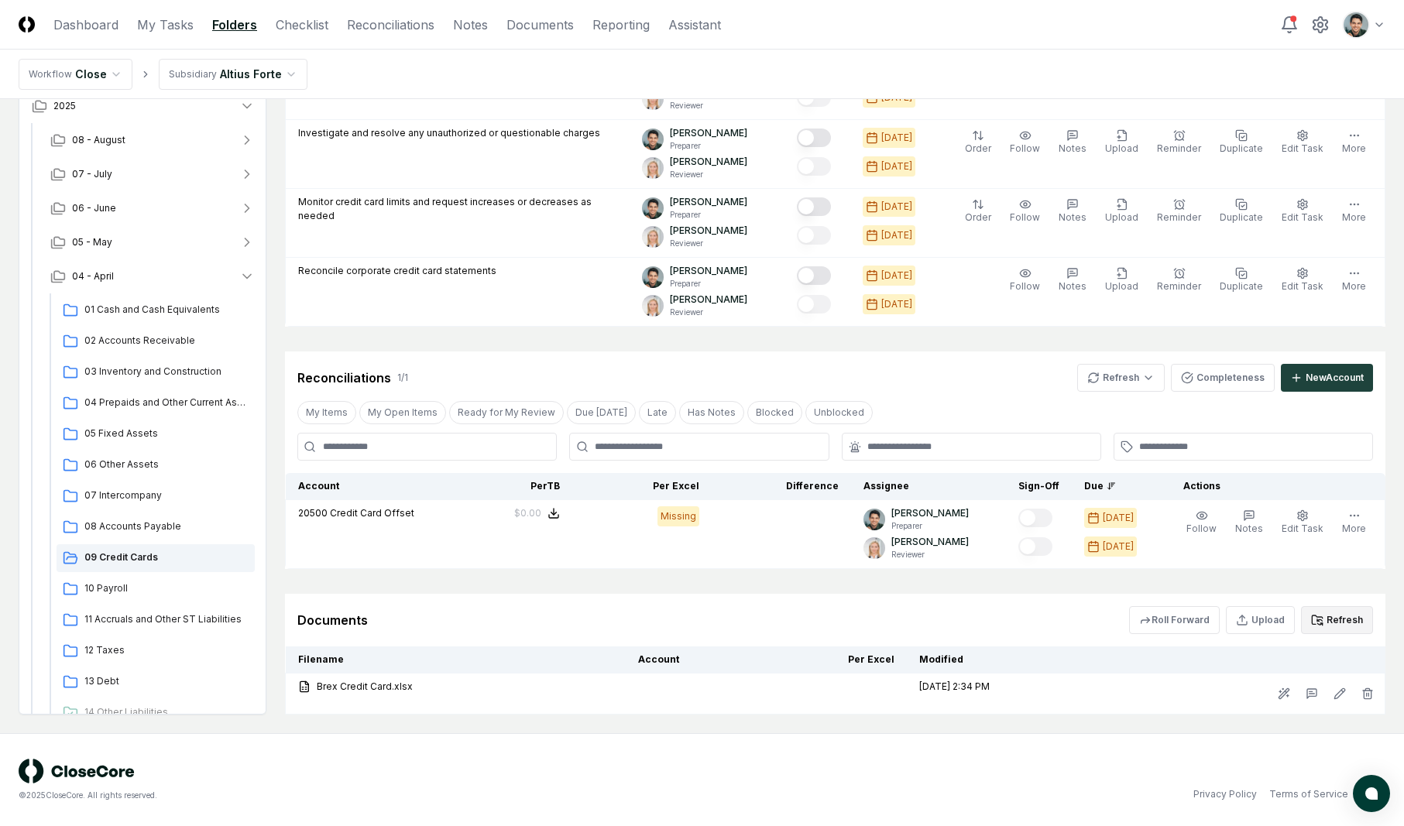
click at [1334, 618] on button "Refresh" at bounding box center [1337, 620] width 72 height 28
click at [134, 589] on span "10 Payroll" at bounding box center [166, 589] width 164 height 14
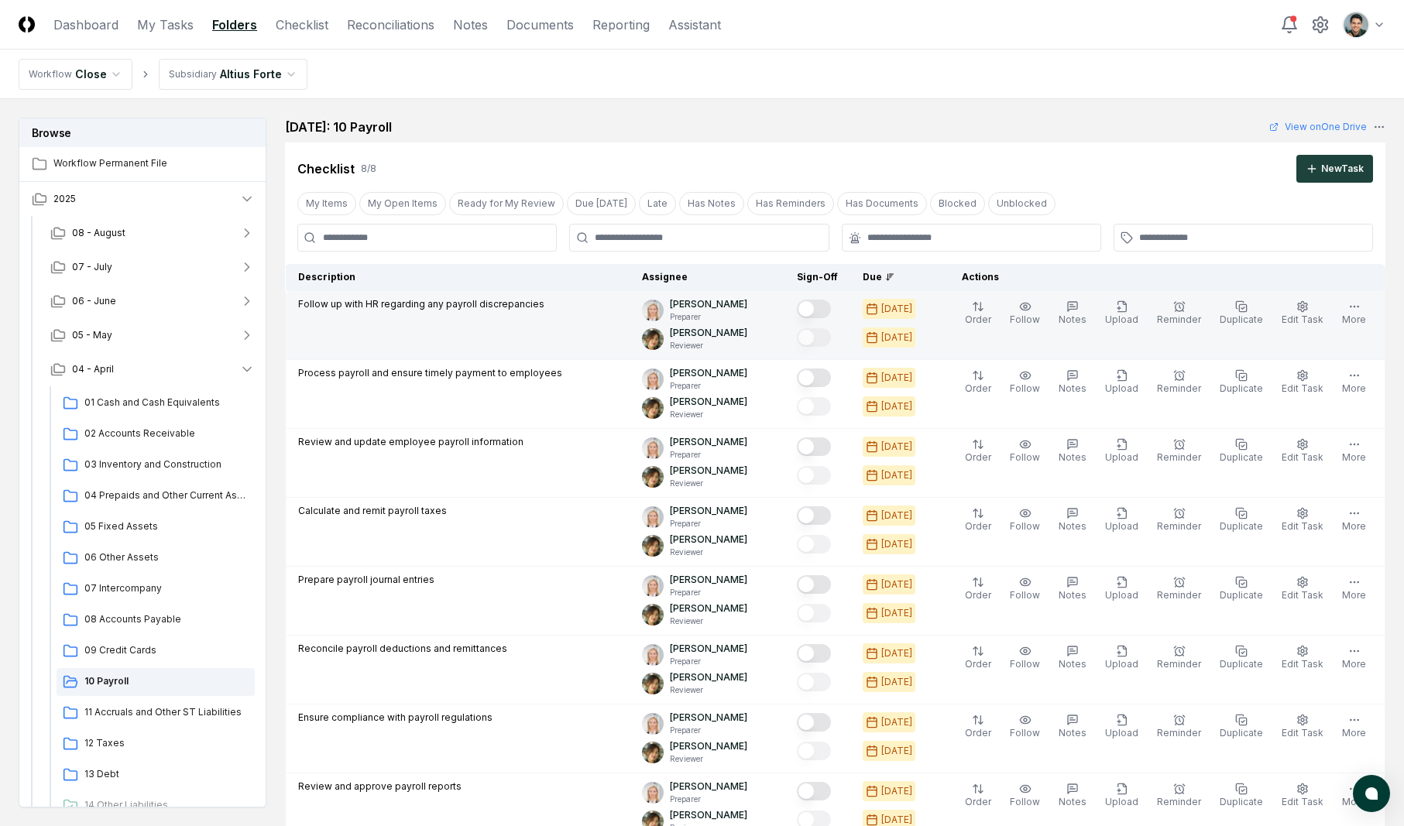
scroll to position [34, 0]
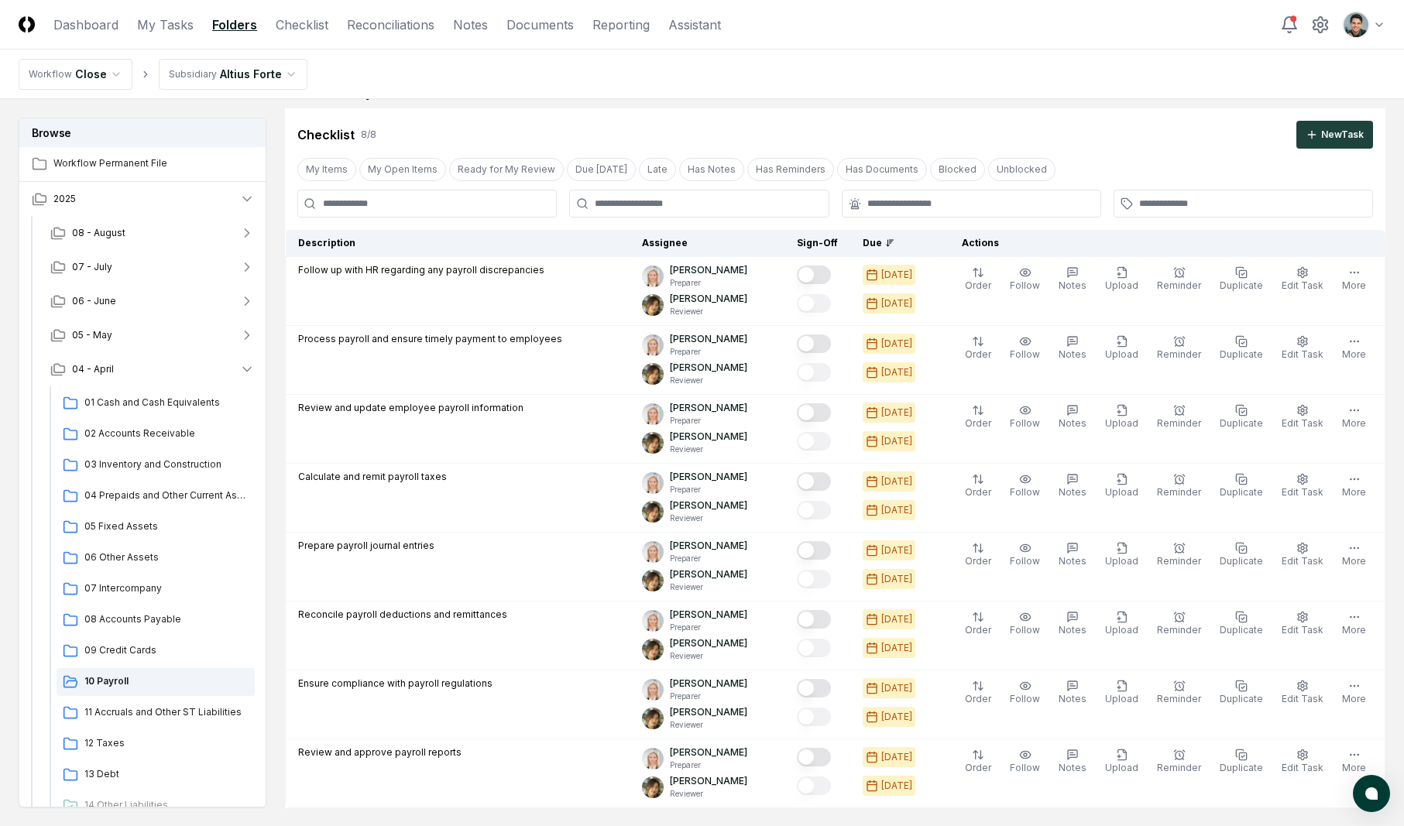
click at [950, 116] on div "Checklist 8 / 8 New Task" at bounding box center [835, 128] width 1101 height 40
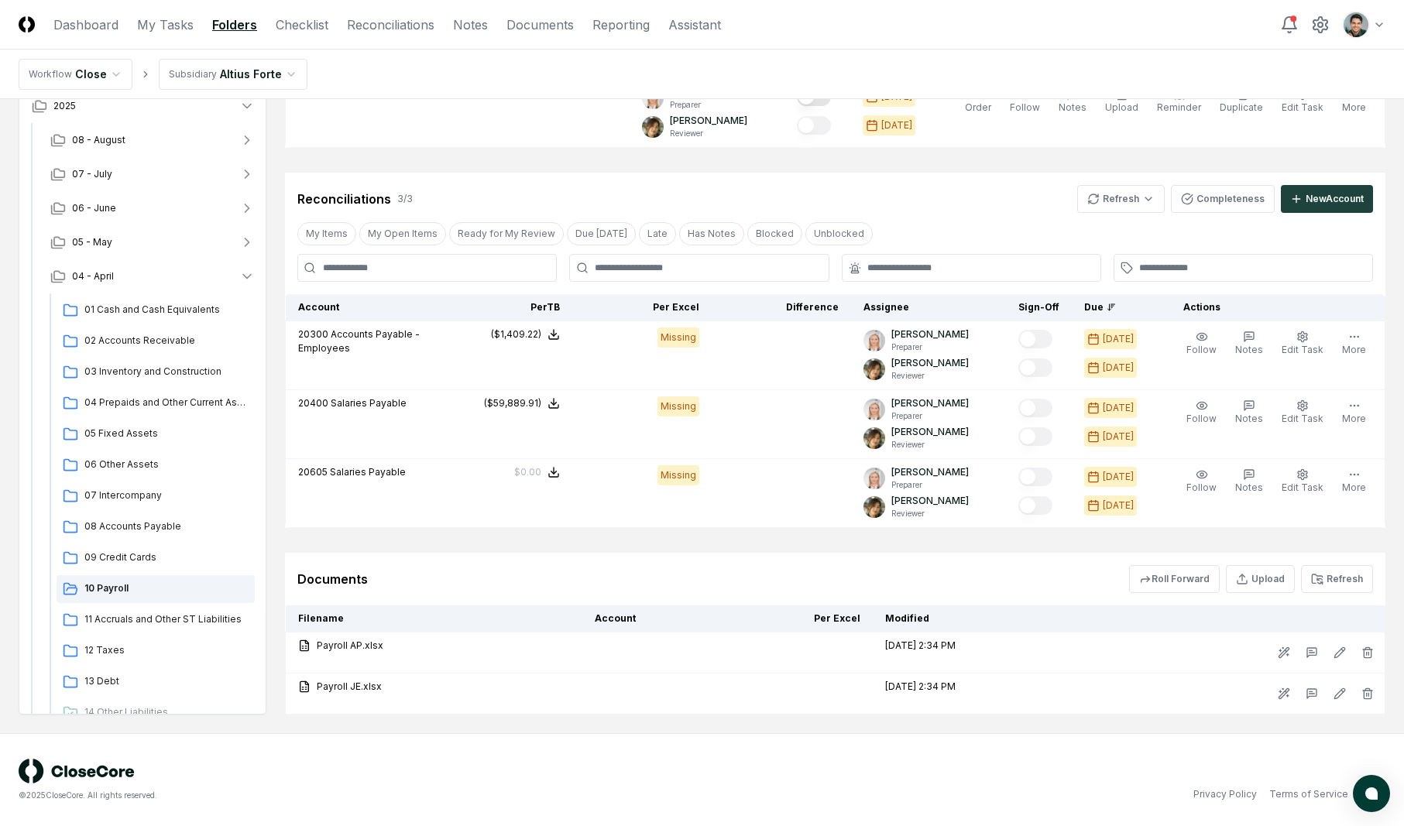
scroll to position [675, 0]
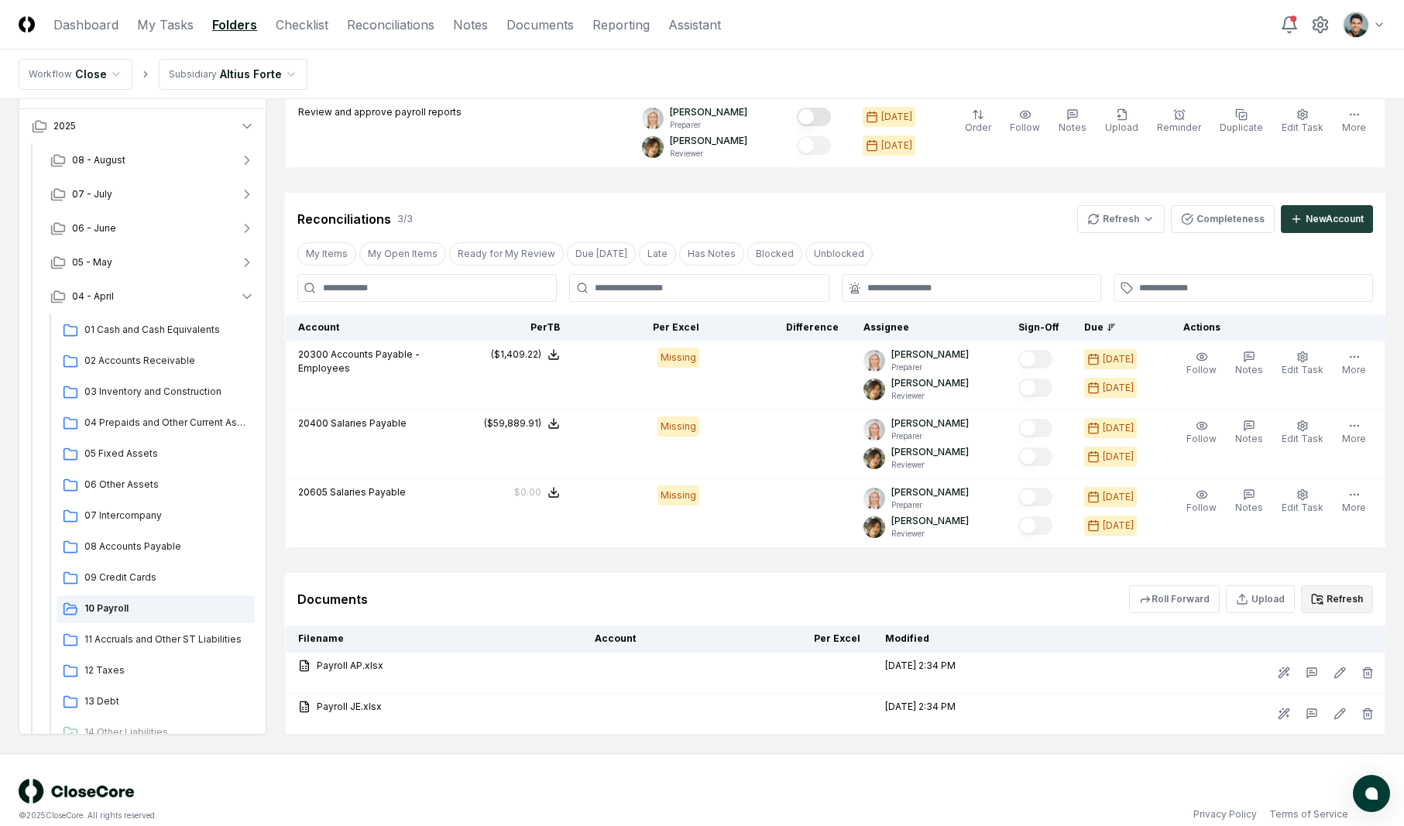
click at [1366, 607] on button "Refresh" at bounding box center [1337, 600] width 72 height 28
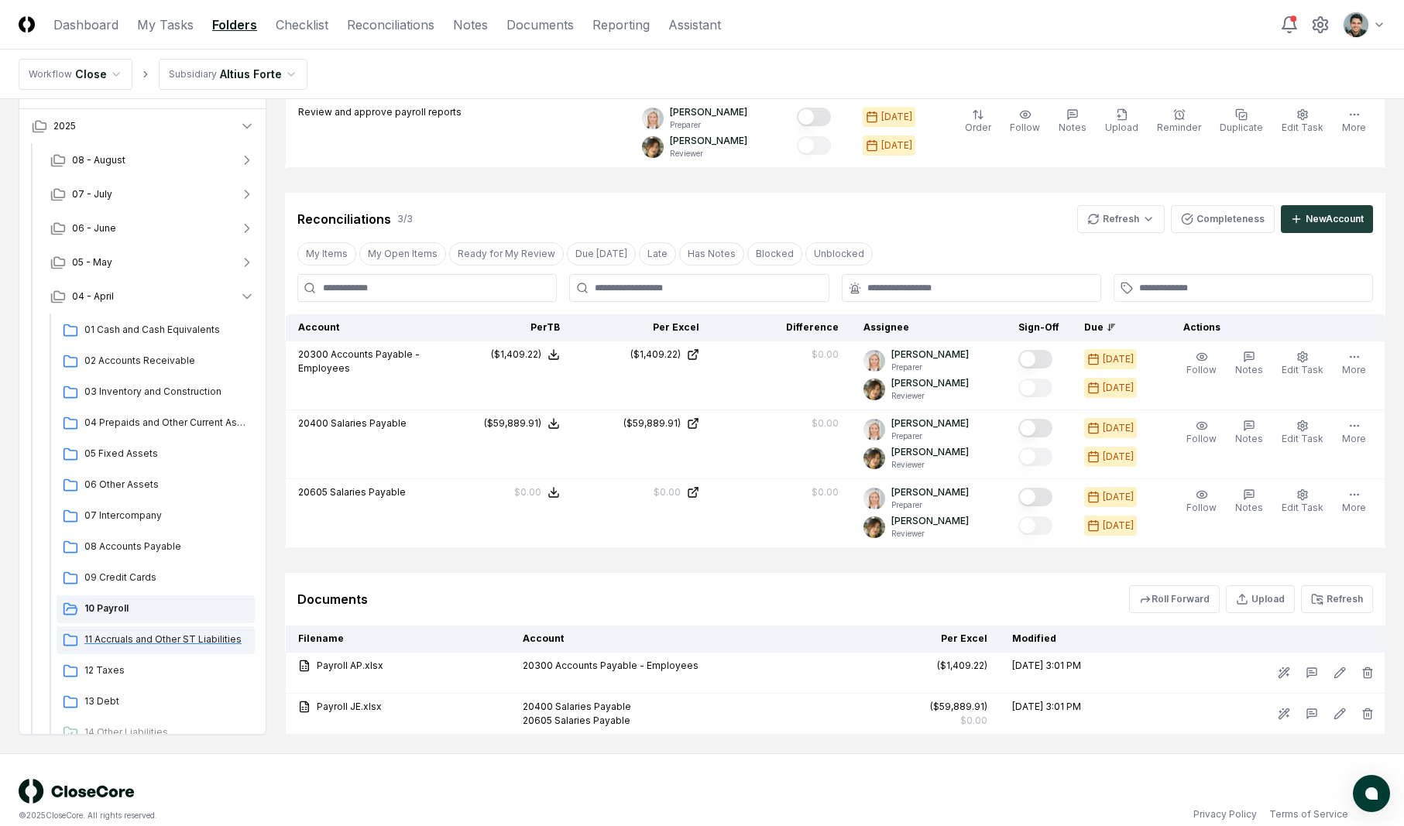
click at [144, 646] on span "11 Accruals and Other ST Liabilities" at bounding box center [166, 640] width 164 height 14
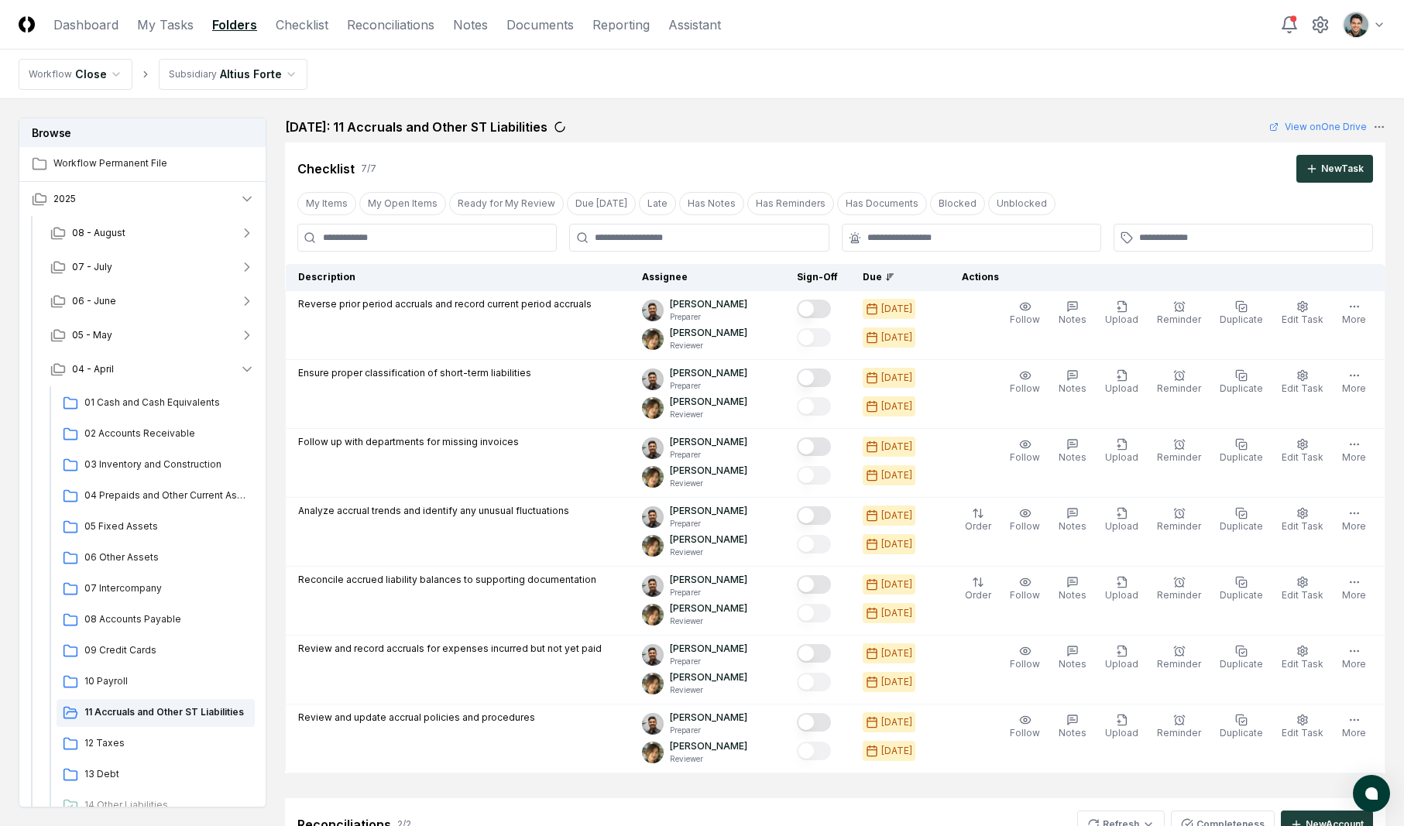
scroll to position [557, 0]
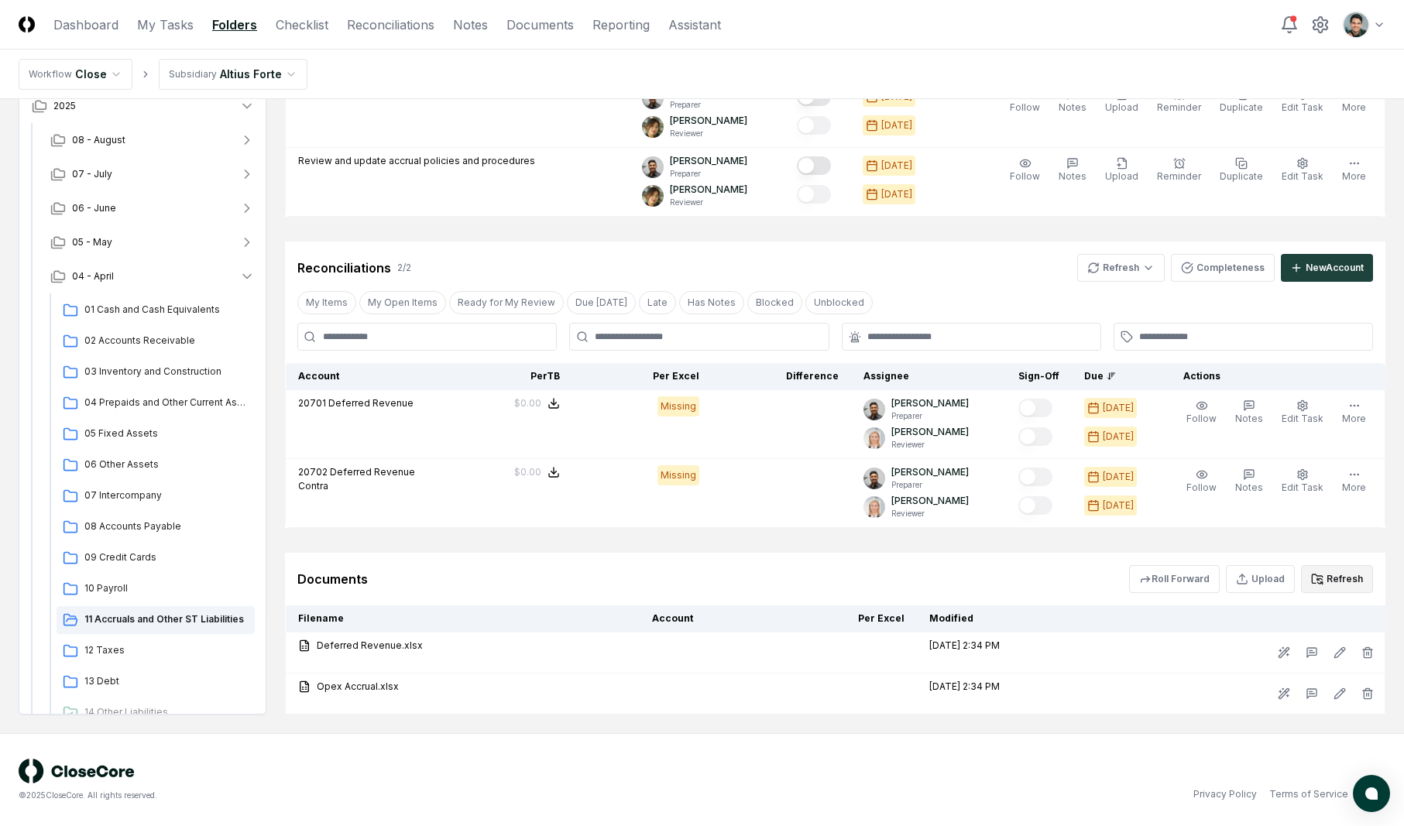
click at [1326, 583] on button "Refresh" at bounding box center [1337, 579] width 72 height 28
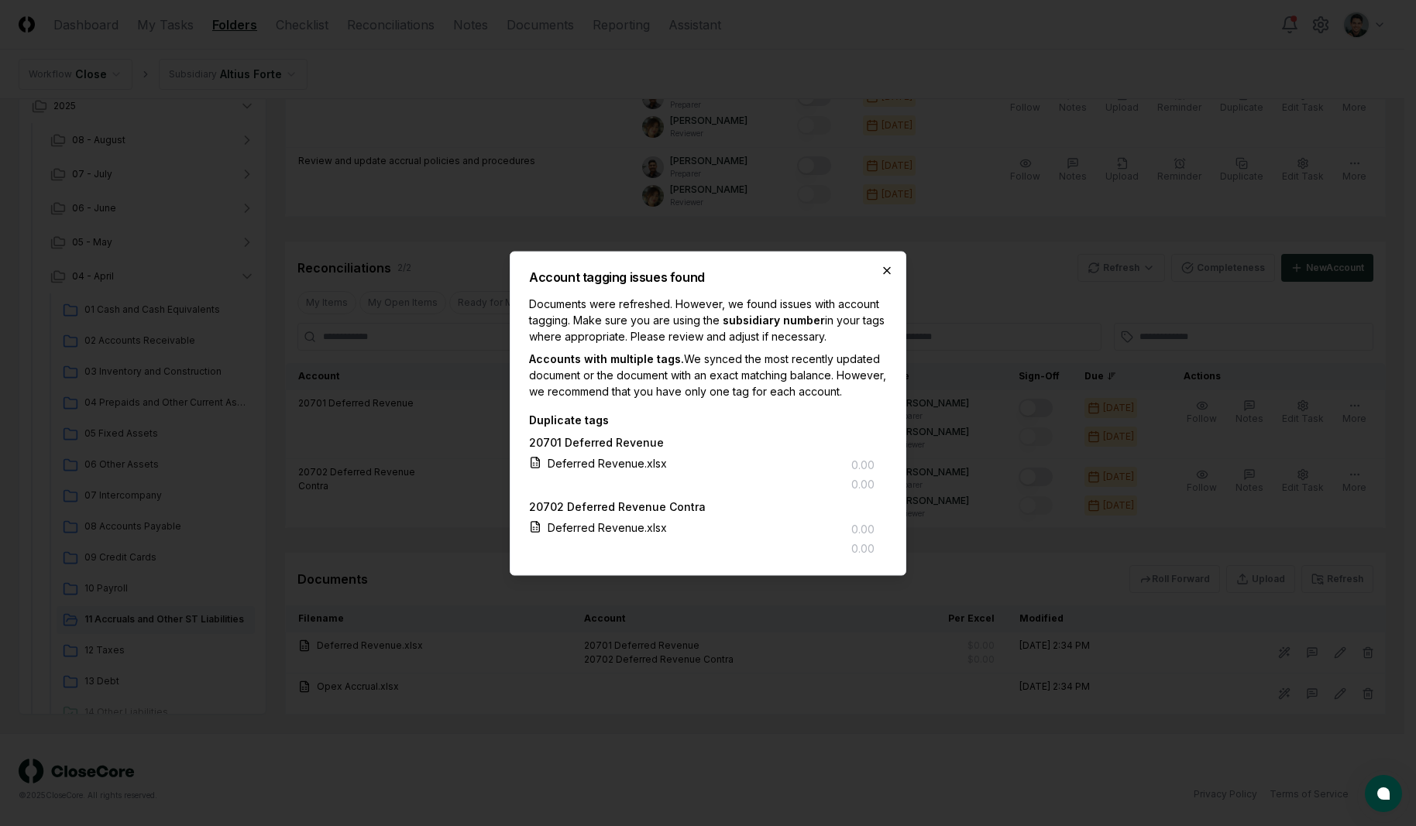
click at [881, 266] on icon "button" at bounding box center [887, 270] width 12 height 12
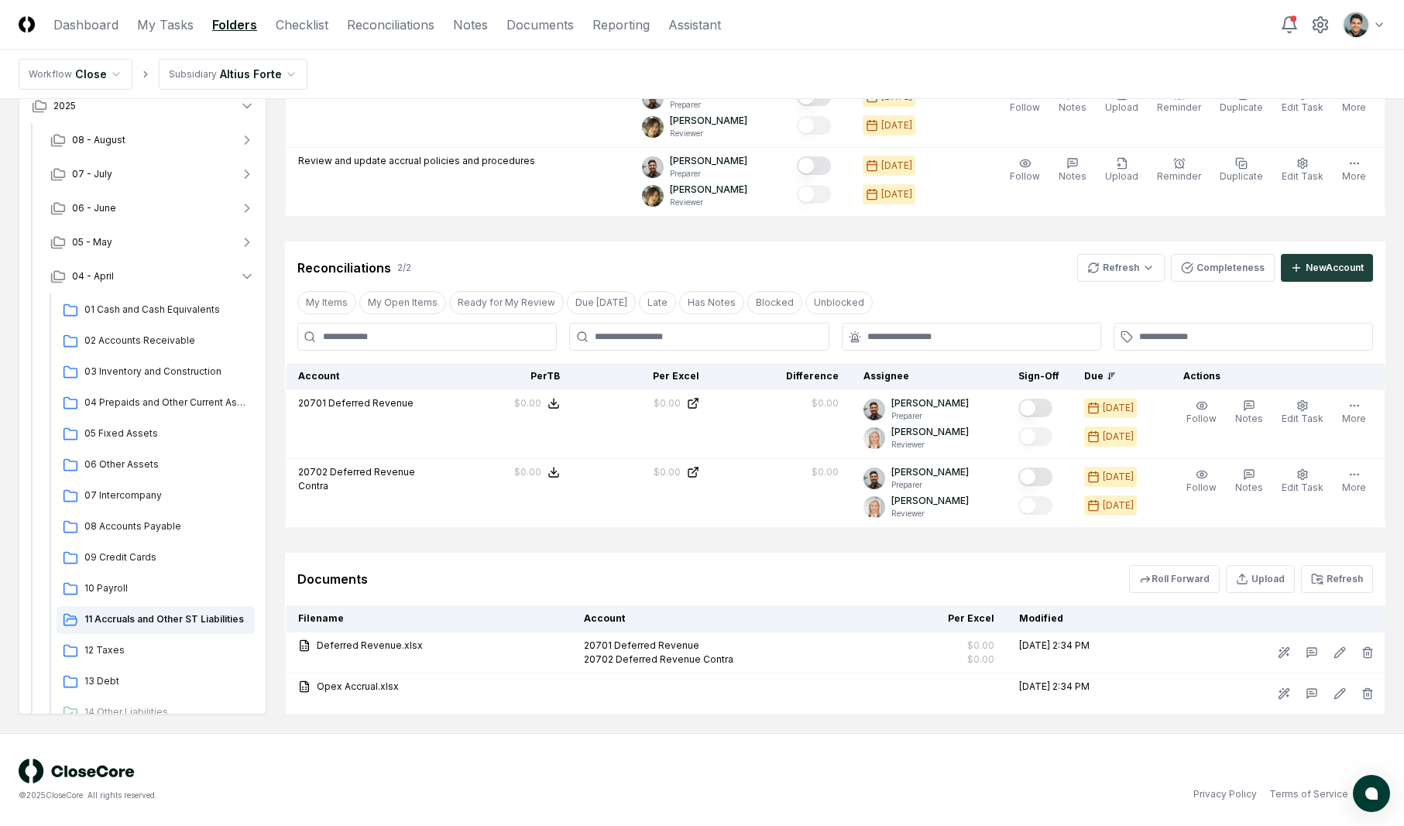
click at [876, 263] on div "Reconciliations 2 / 2 Refresh Completeness New Account" at bounding box center [835, 268] width 1076 height 28
click at [168, 645] on span "12 Taxes" at bounding box center [166, 651] width 164 height 14
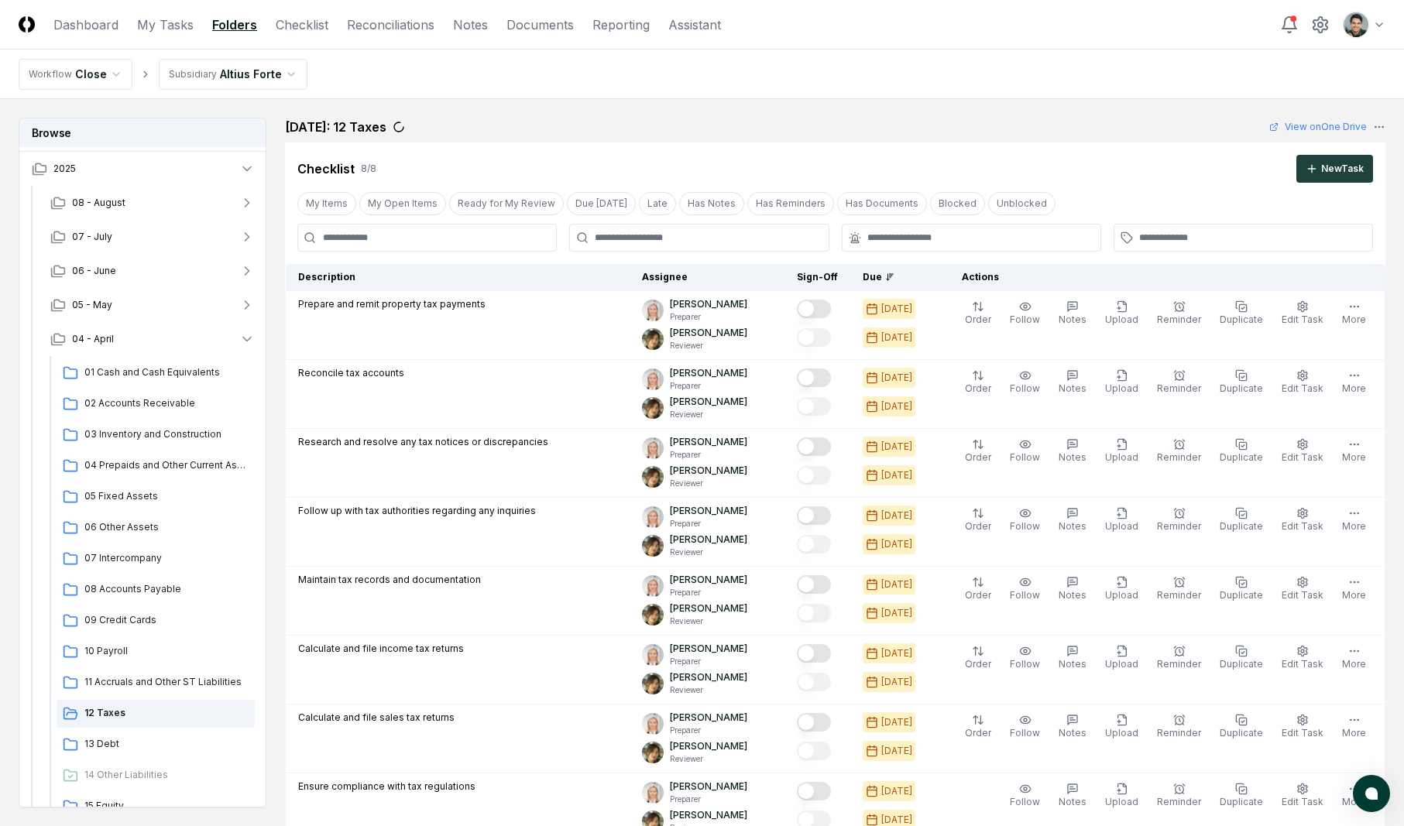
scroll to position [626, 0]
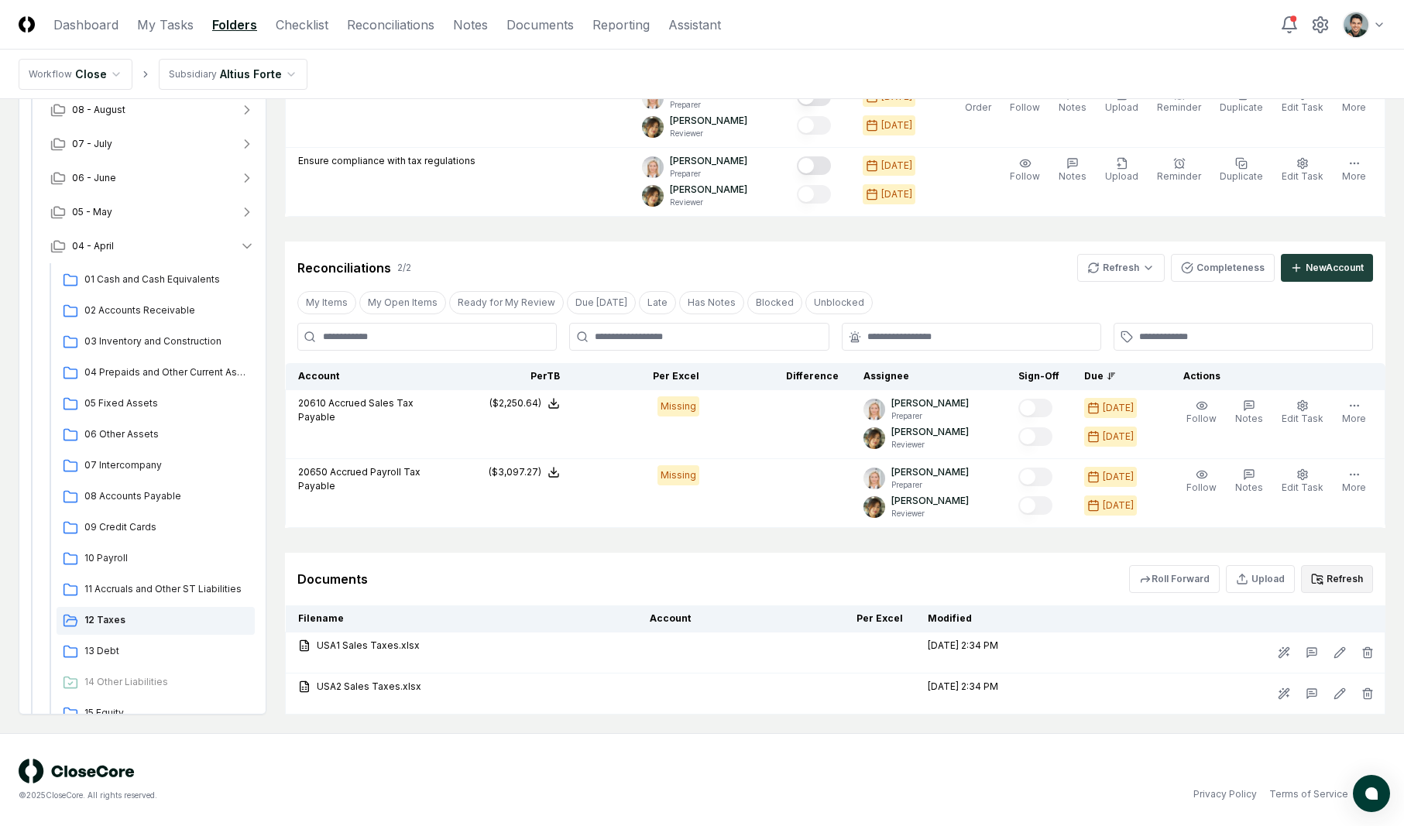
click at [1320, 588] on button "Refresh" at bounding box center [1337, 579] width 72 height 28
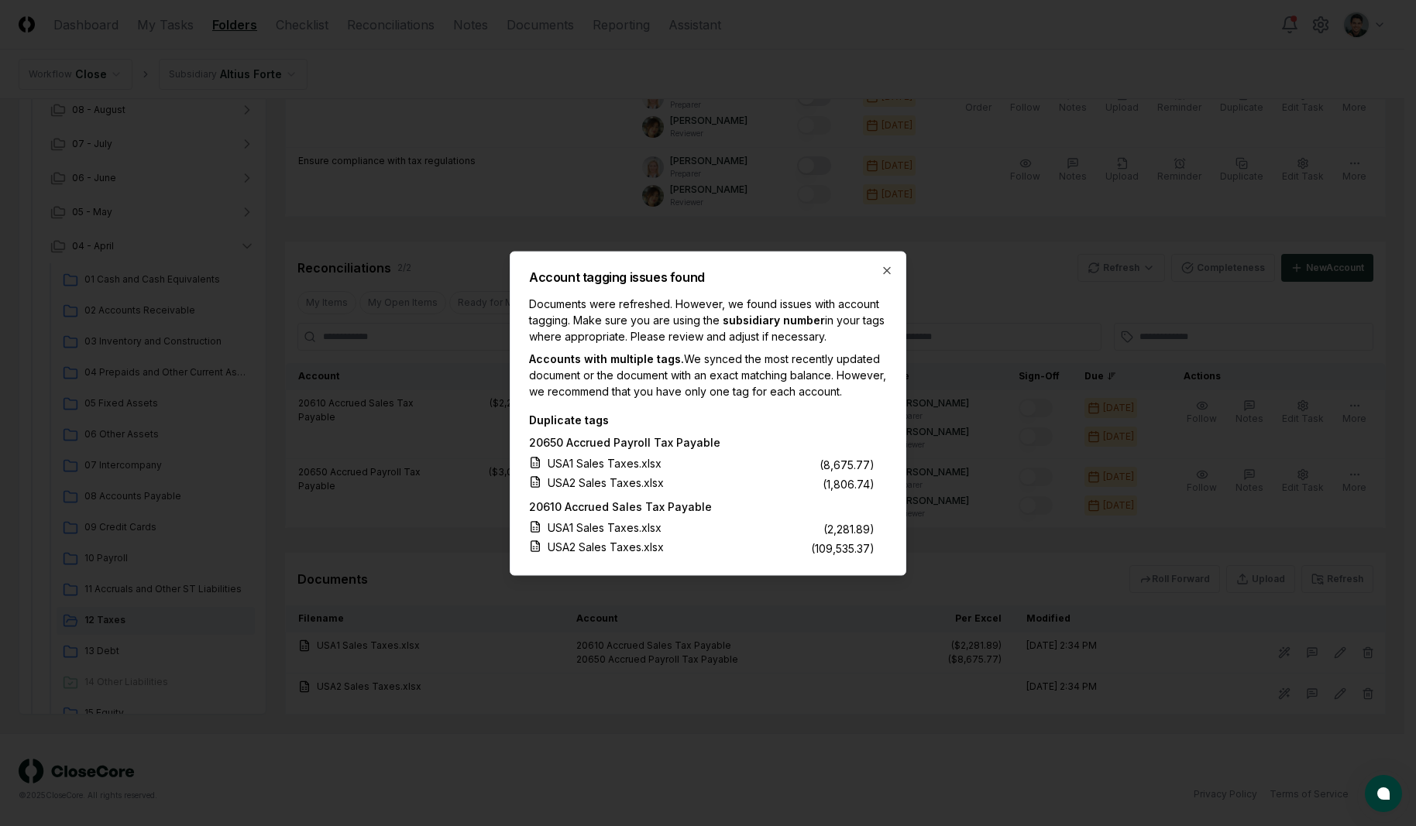
click at [876, 260] on div "Account tagging issues found Documents were refreshed. However, we found issues…" at bounding box center [708, 413] width 397 height 325
click at [881, 264] on icon "button" at bounding box center [887, 270] width 12 height 12
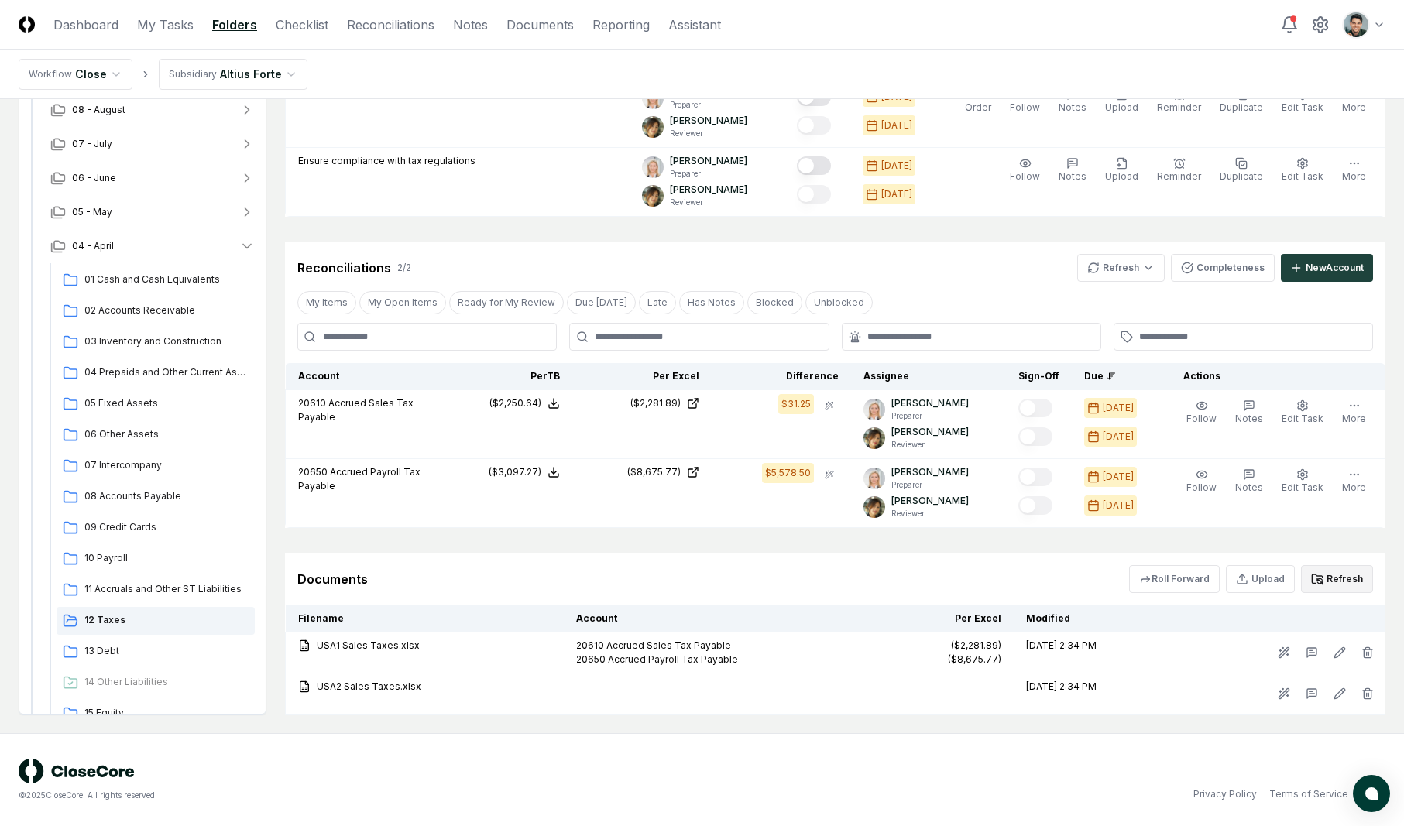
click at [1345, 577] on button "Refresh" at bounding box center [1337, 579] width 72 height 28
click at [992, 253] on div "Reconciliations 2 / 2 Refresh Completeness New Account" at bounding box center [835, 262] width 1101 height 40
click at [123, 648] on span "13 Debt" at bounding box center [166, 651] width 164 height 14
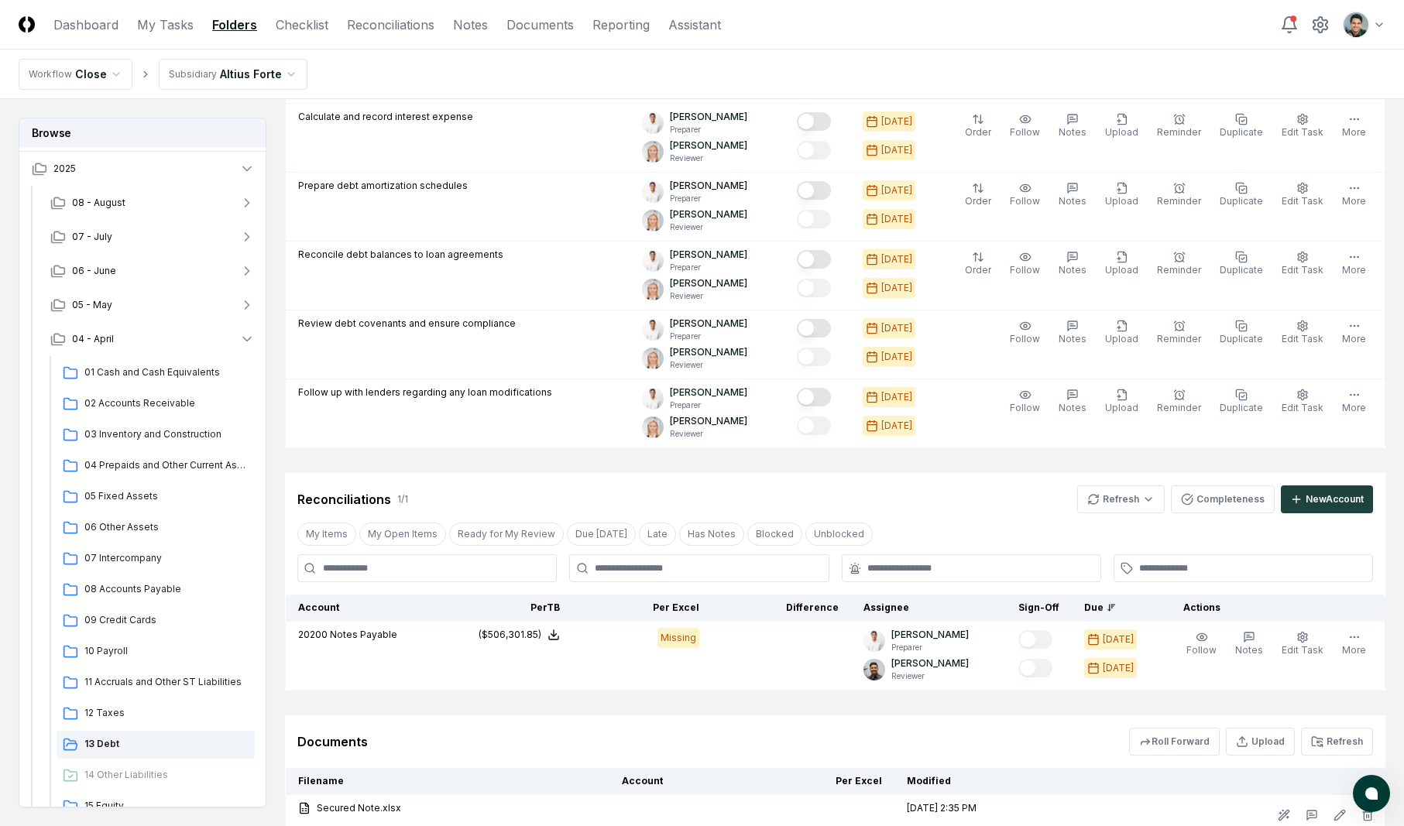
scroll to position [366, 0]
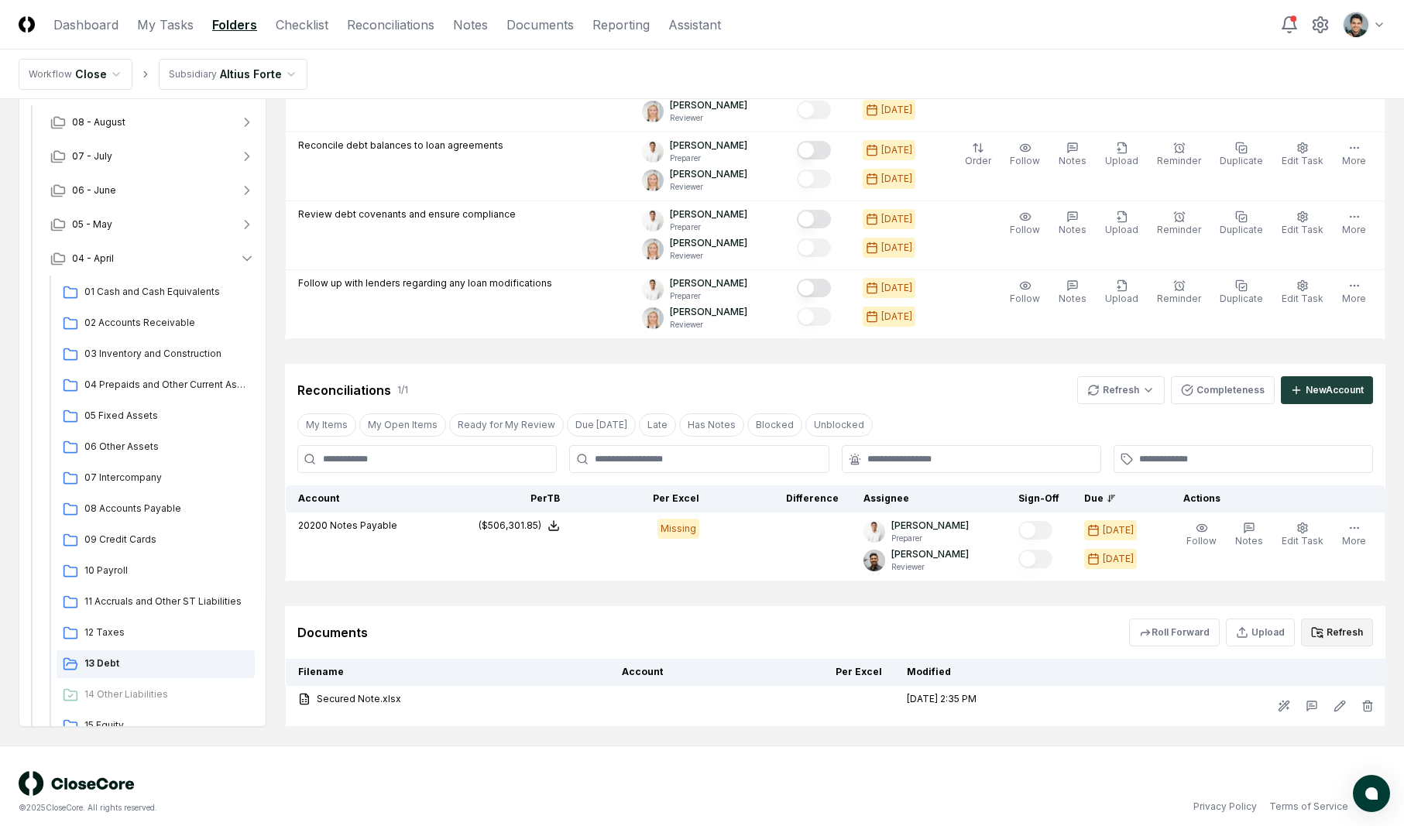
click at [1362, 634] on button "Refresh" at bounding box center [1337, 633] width 72 height 28
click at [956, 375] on div "Reconciliations 1 / 1 Refresh Completeness New Account" at bounding box center [835, 384] width 1101 height 40
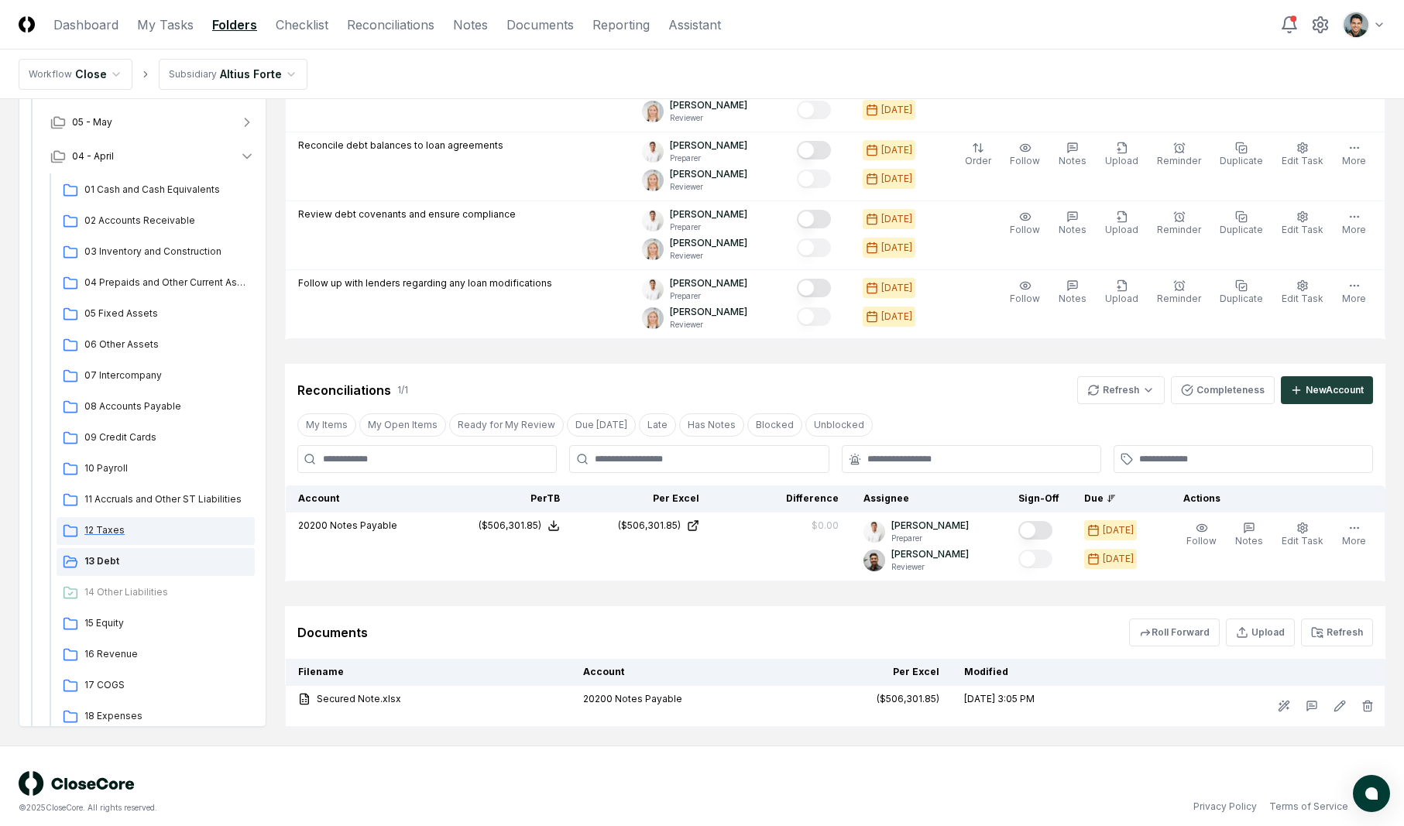
scroll to position [173, 0]
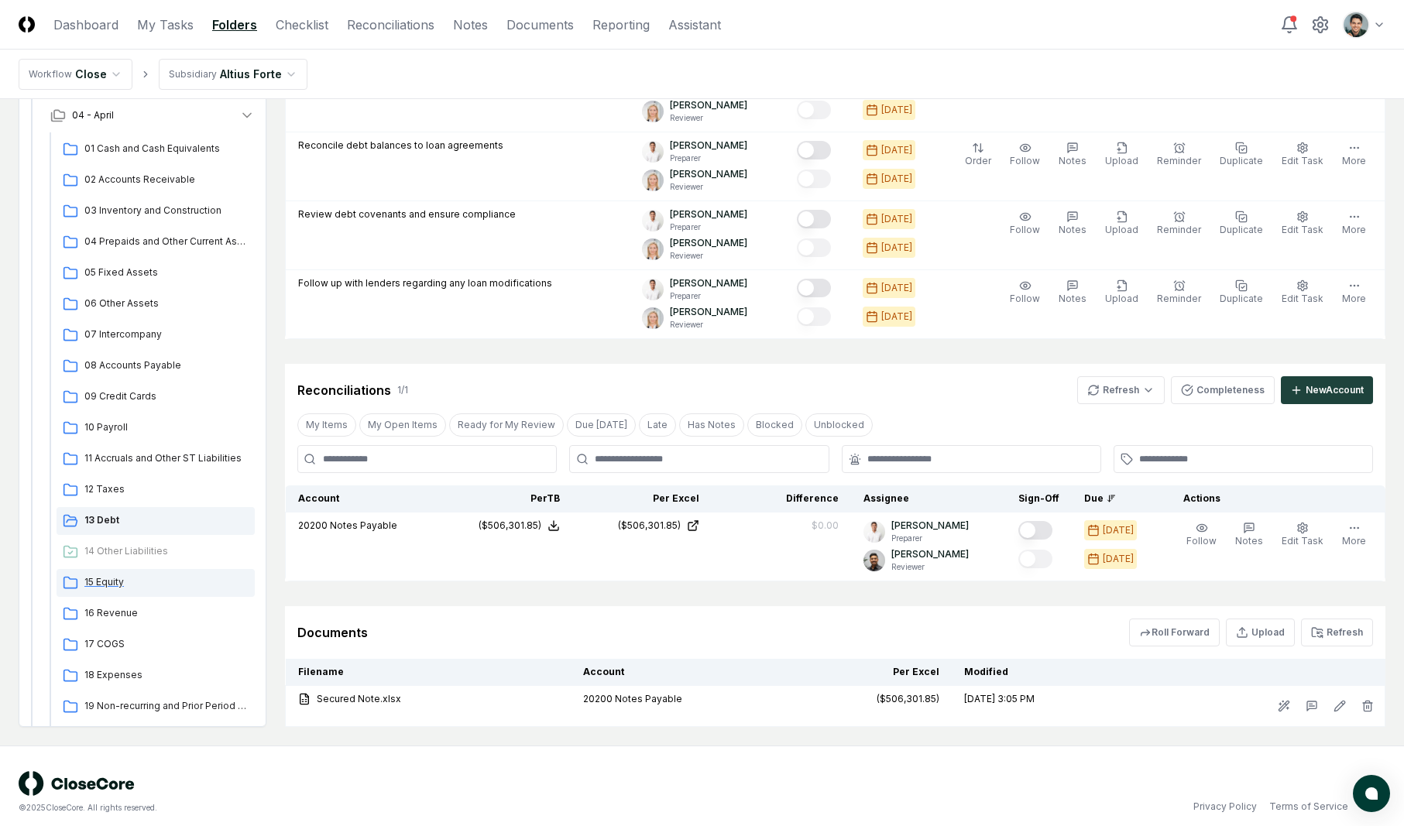
click at [112, 586] on span "15 Equity" at bounding box center [166, 582] width 164 height 14
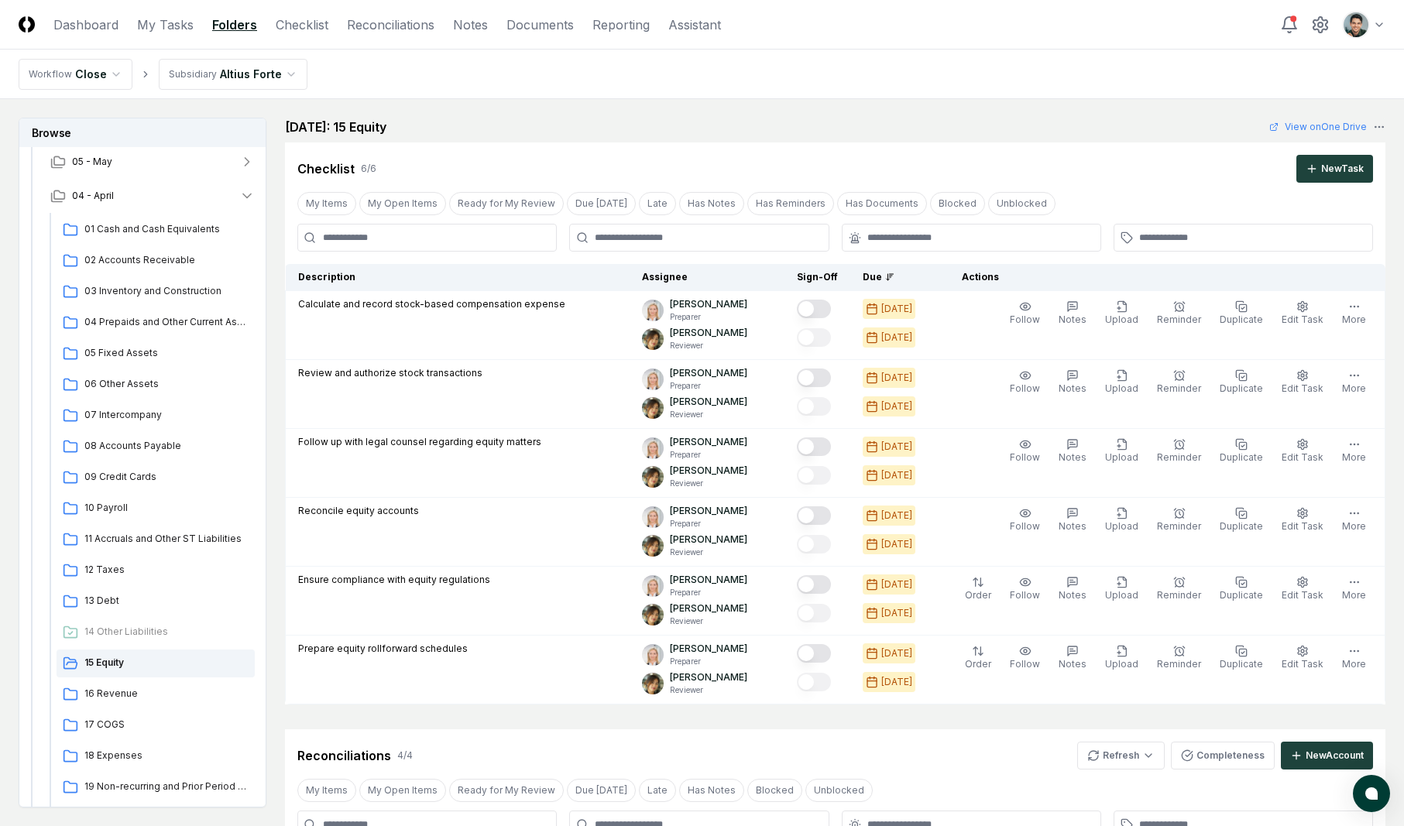
scroll to position [579, 0]
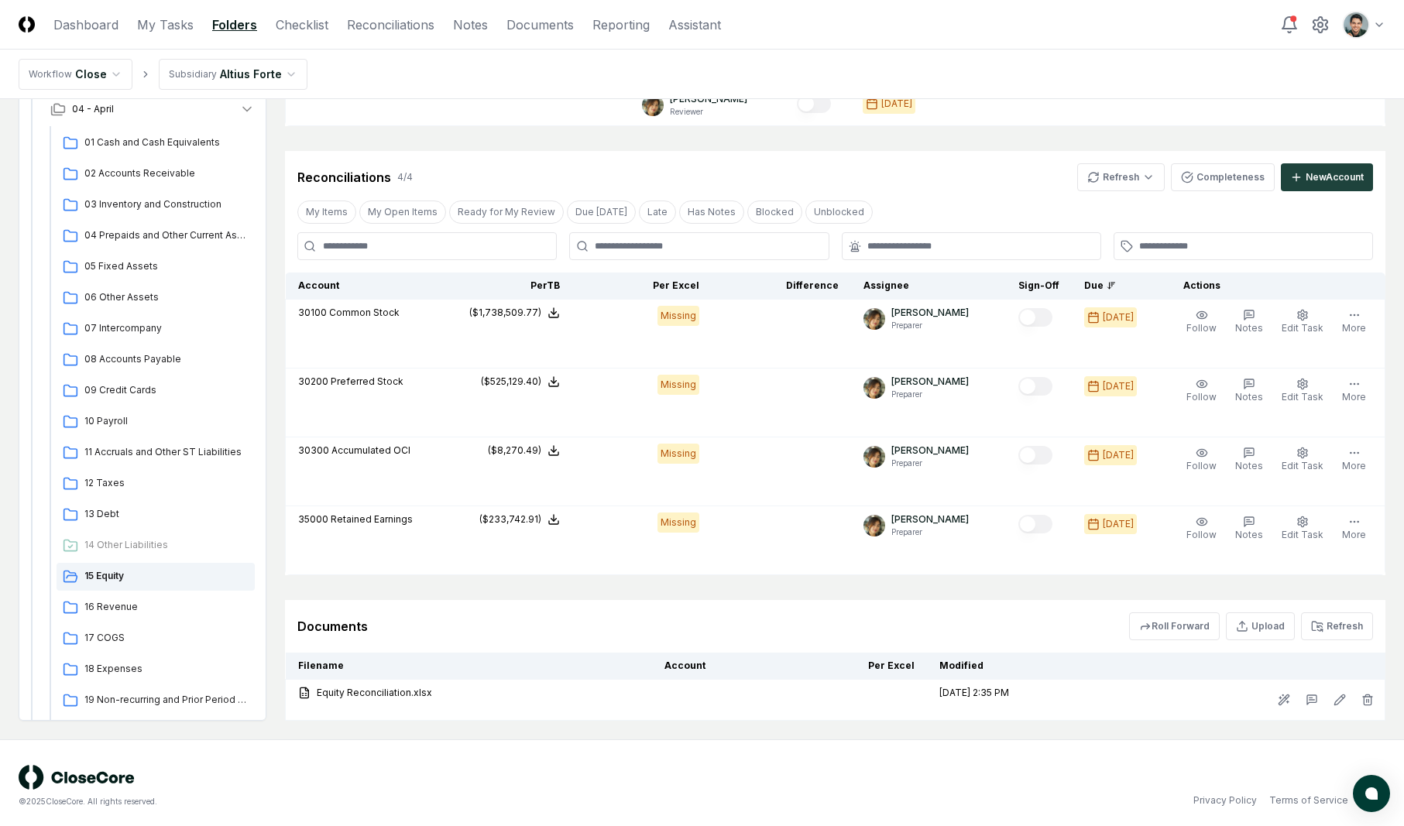
click at [1349, 613] on button "Refresh" at bounding box center [1337, 627] width 72 height 28
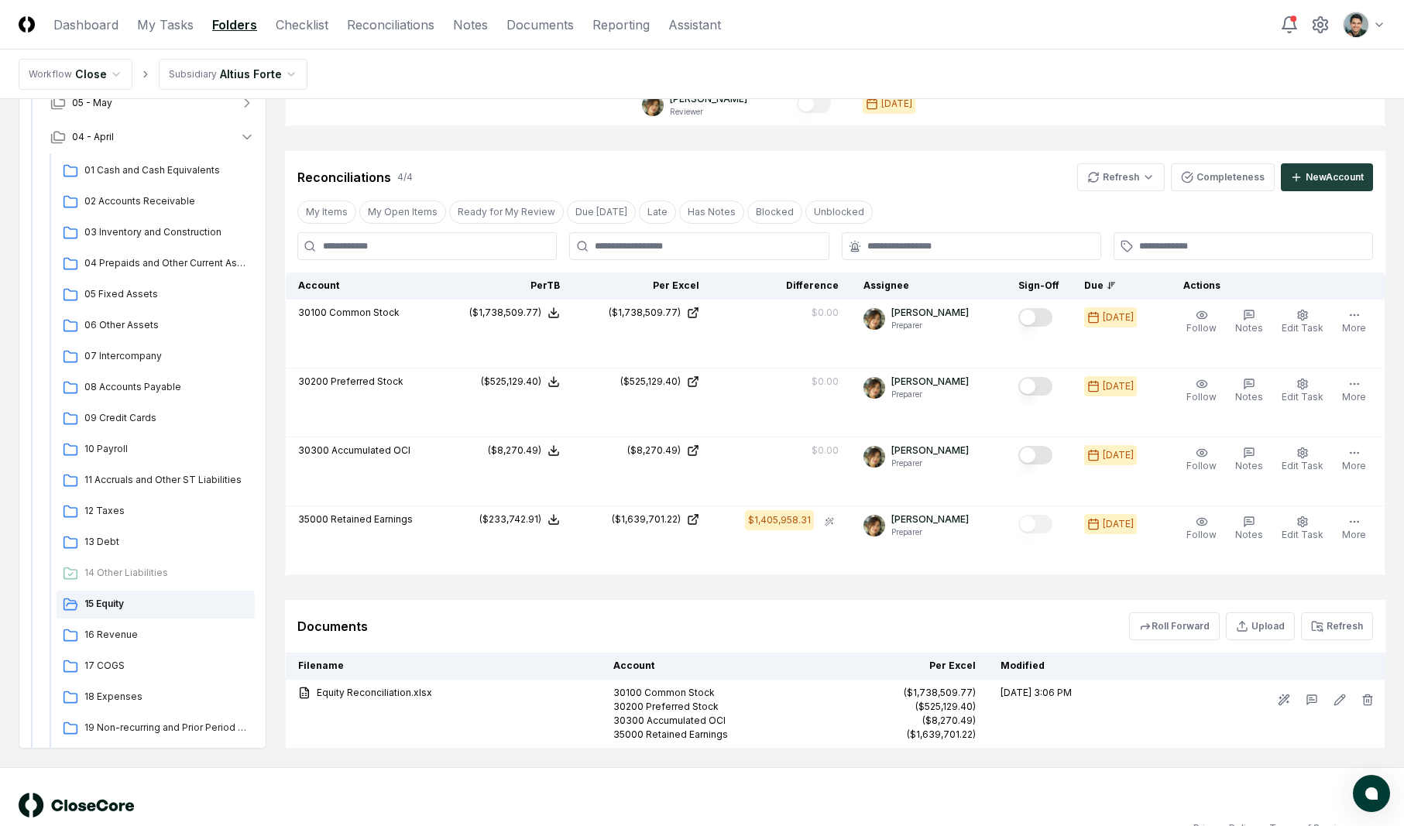
click at [895, 589] on div "Cancel Reassign April 2025: 15 Equity View on One Drive Checklist 6 / 6 New Tas…" at bounding box center [835, 144] width 1101 height 1210
click at [1285, 629] on button "Upload" at bounding box center [1260, 627] width 69 height 28
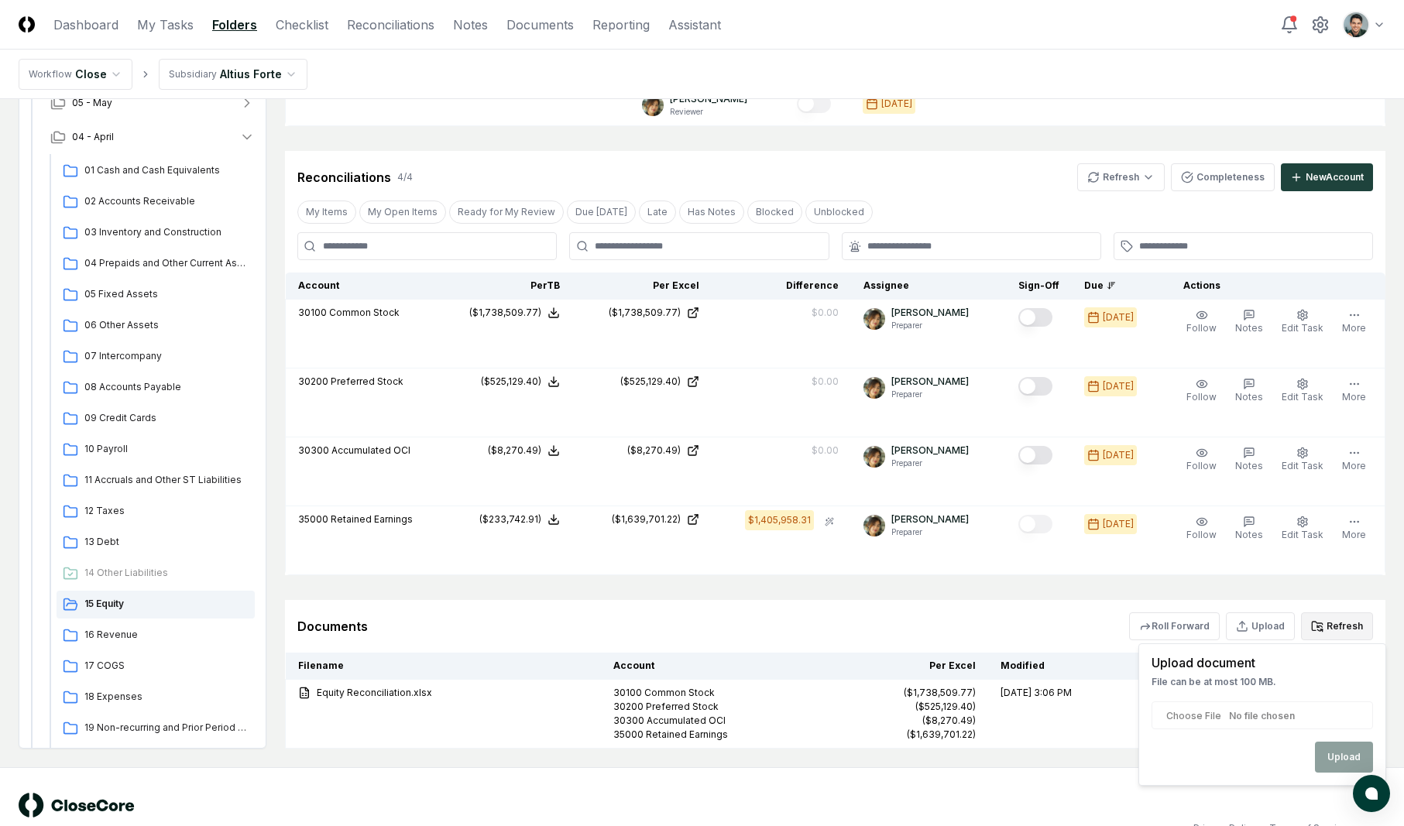
click at [1363, 630] on button "Refresh" at bounding box center [1337, 627] width 72 height 28
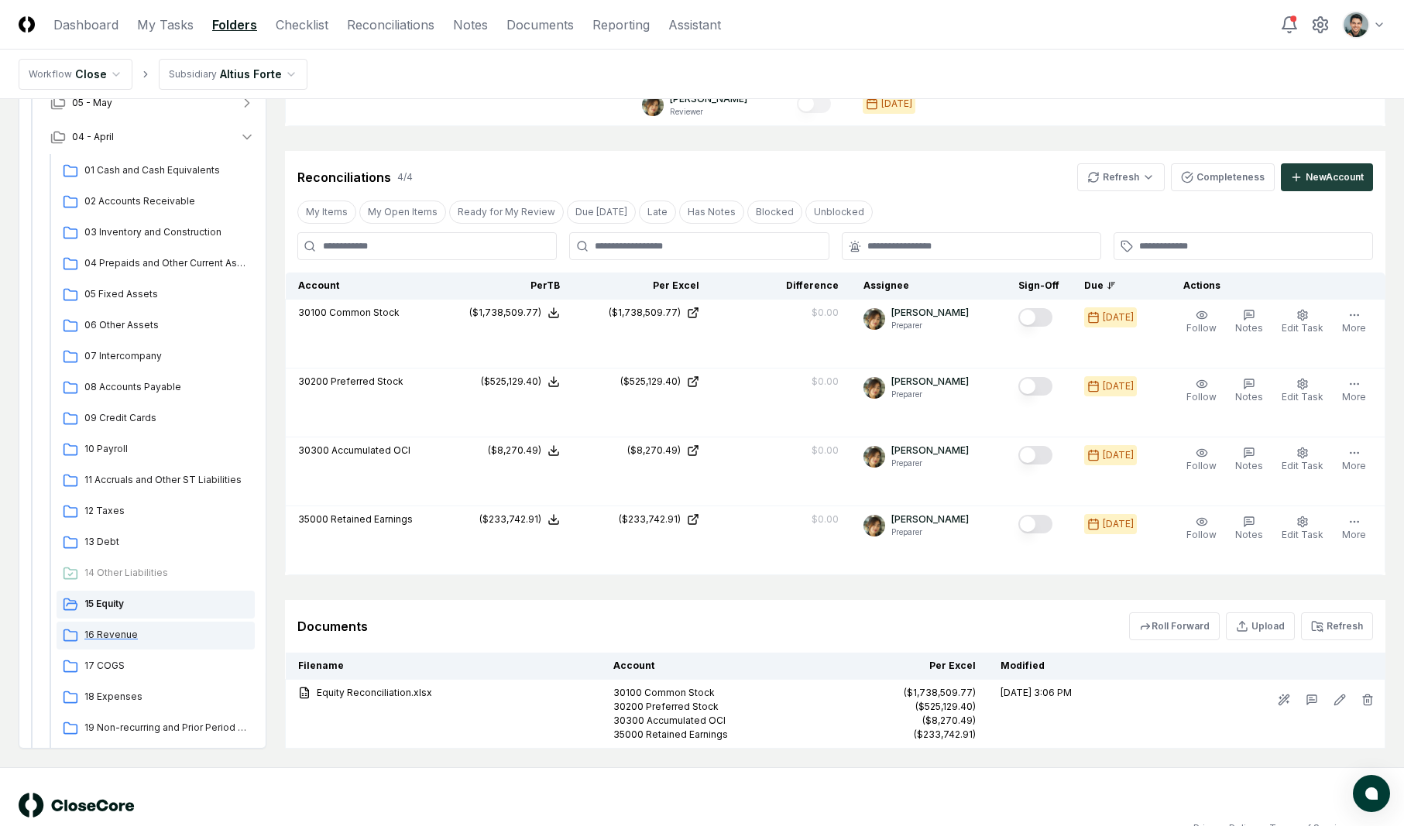
click at [180, 629] on span "16 Revenue" at bounding box center [166, 635] width 164 height 14
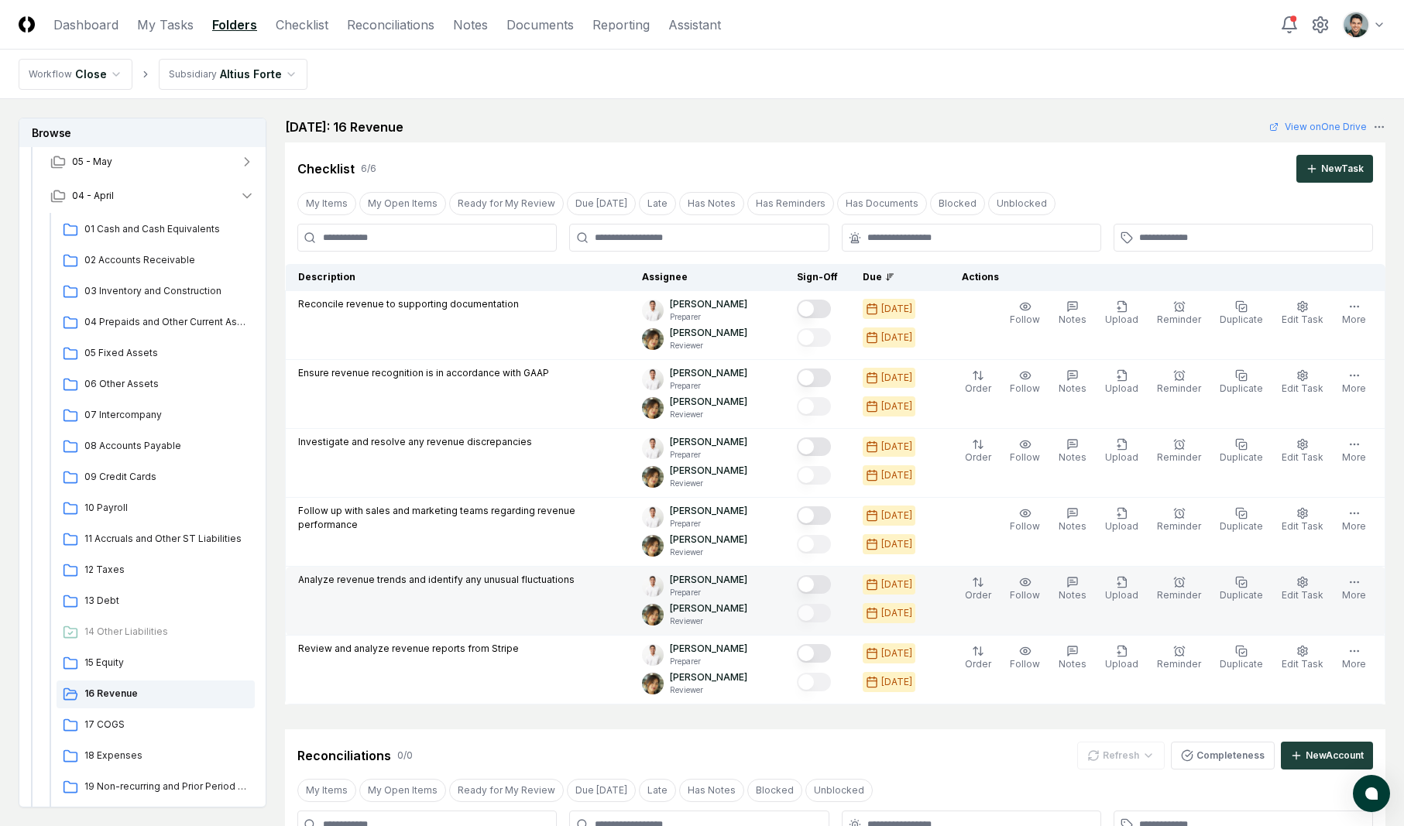
scroll to position [314, 0]
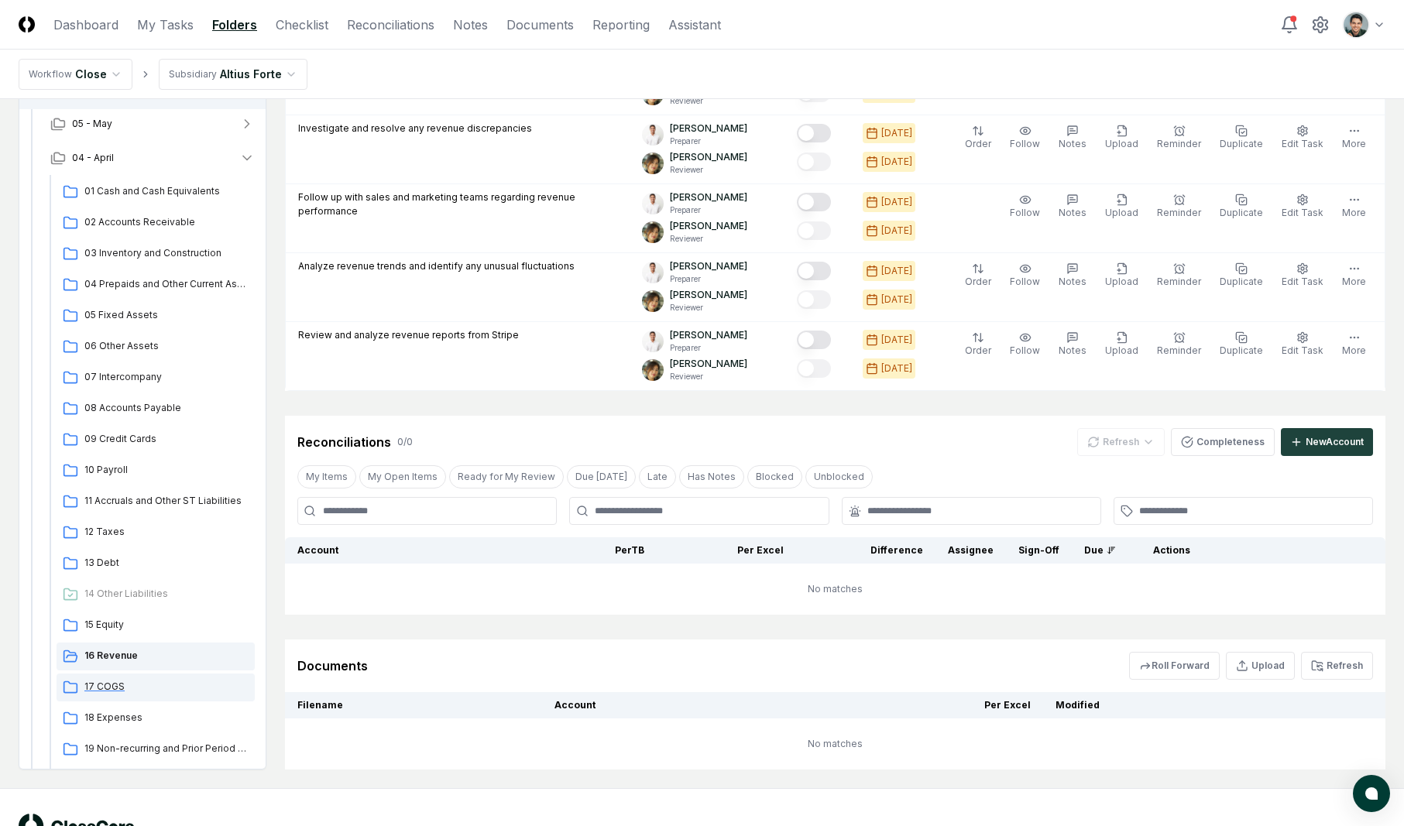
click at [116, 699] on div "17 COGS" at bounding box center [156, 688] width 198 height 28
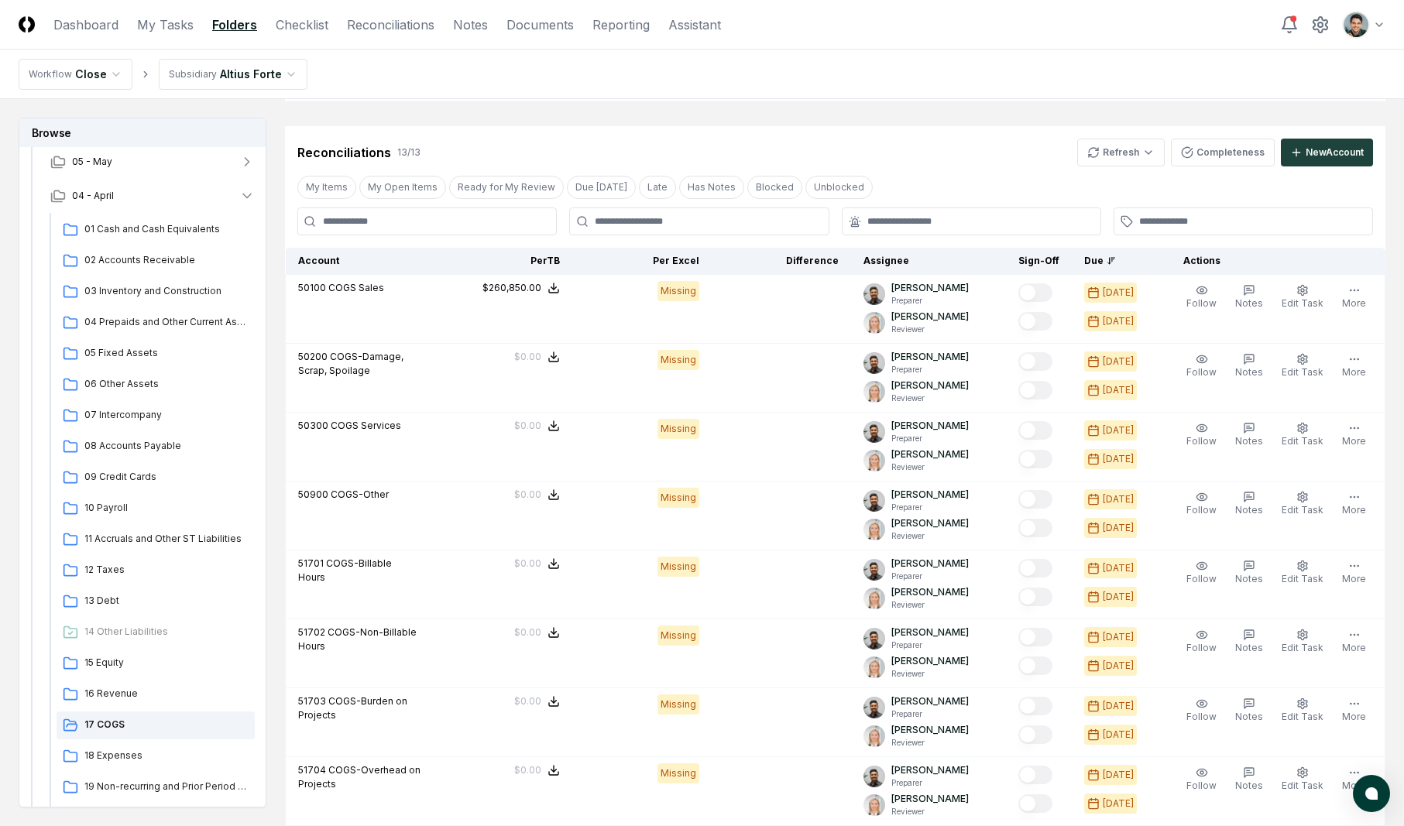
scroll to position [1287, 0]
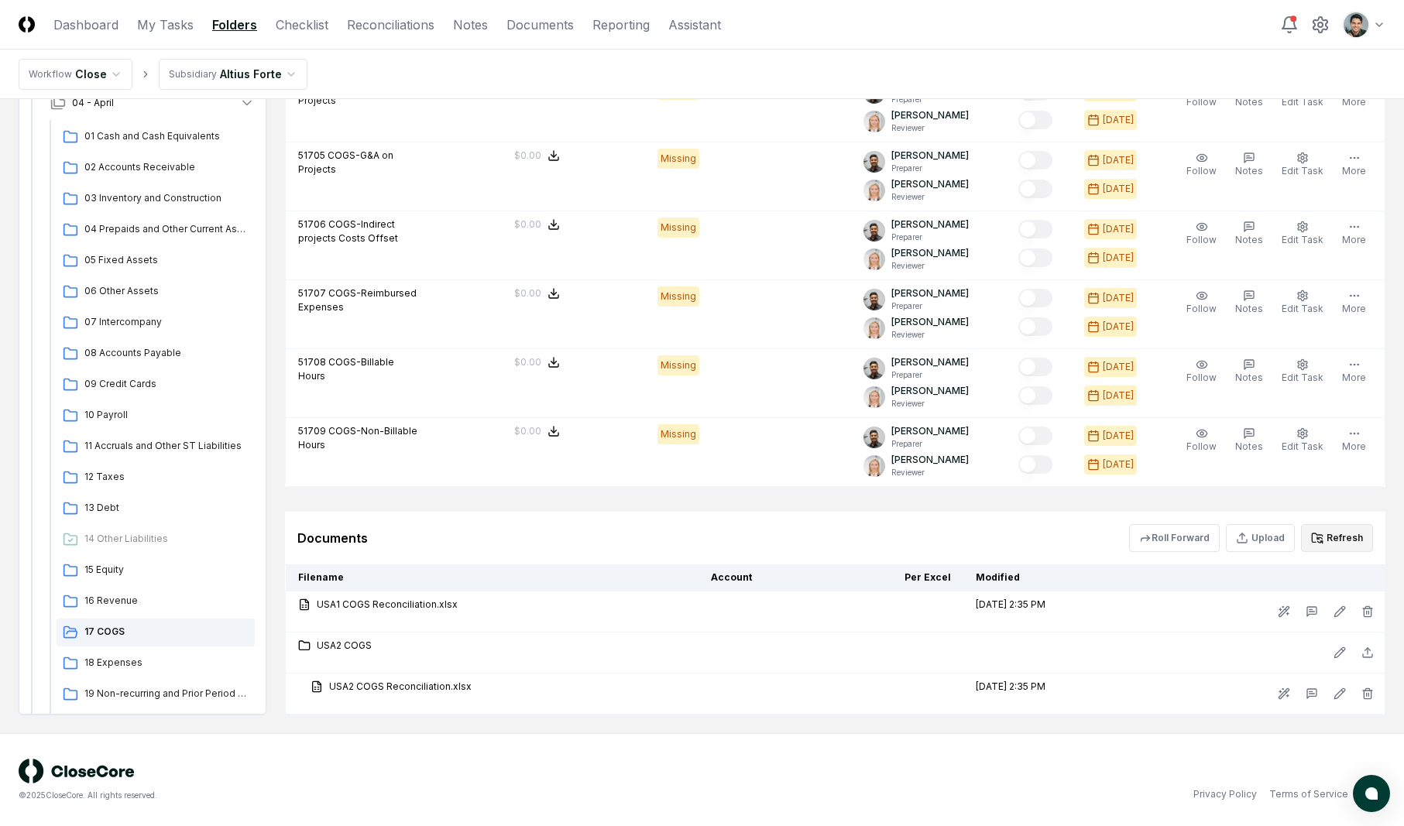
click at [1321, 542] on icon at bounding box center [1319, 542] width 5 height 2
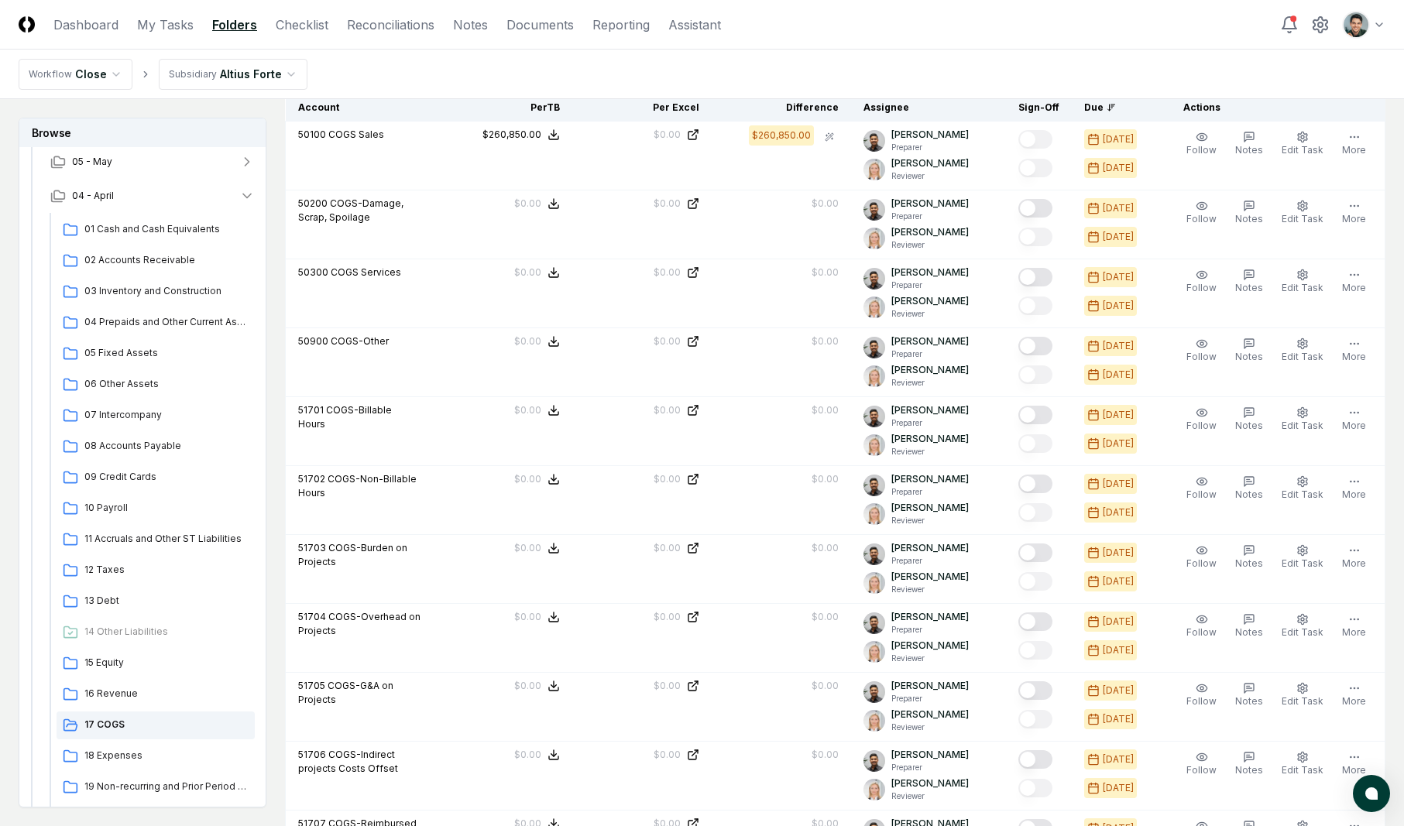
scroll to position [1441, 0]
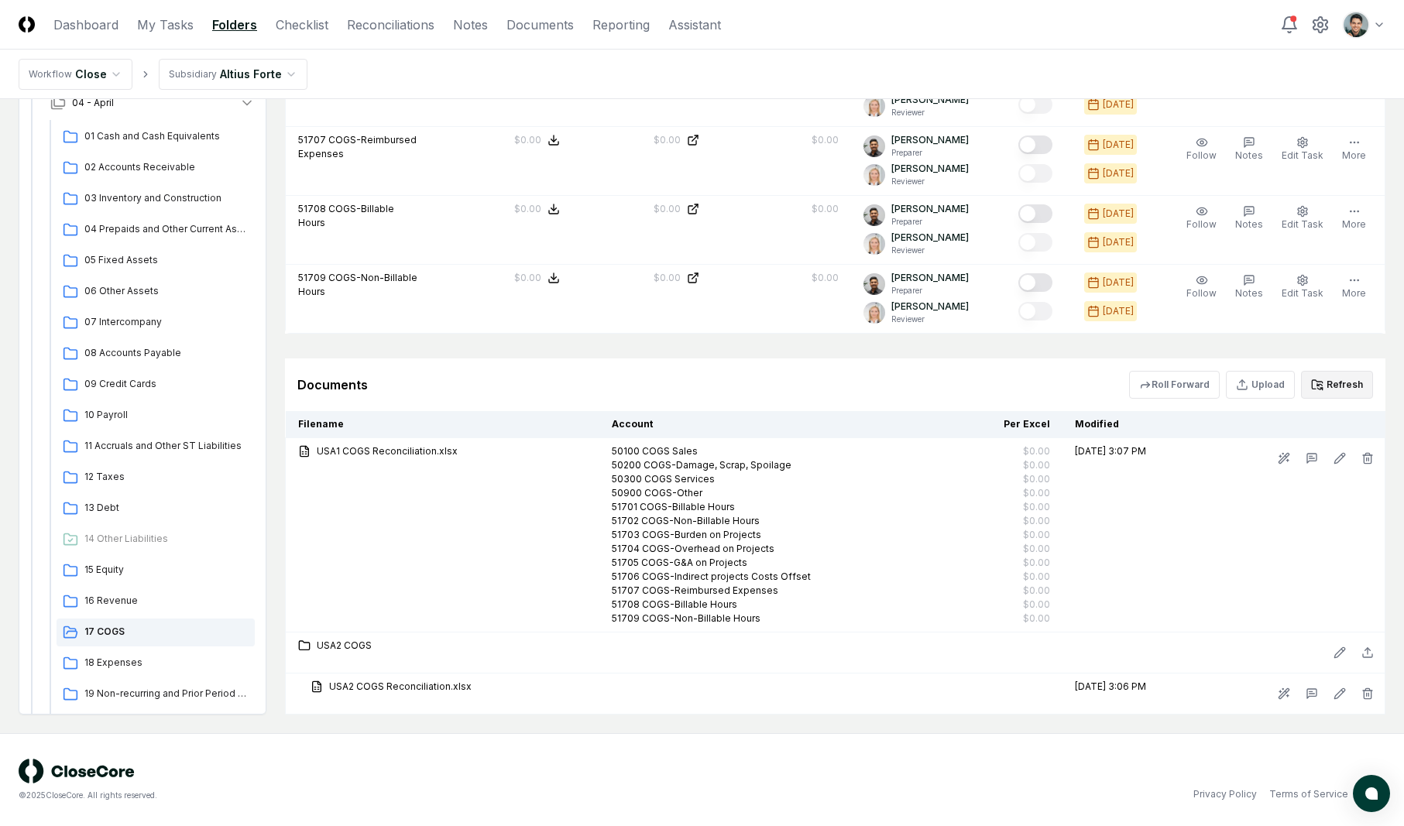
click at [1342, 383] on button "Refresh" at bounding box center [1337, 385] width 72 height 28
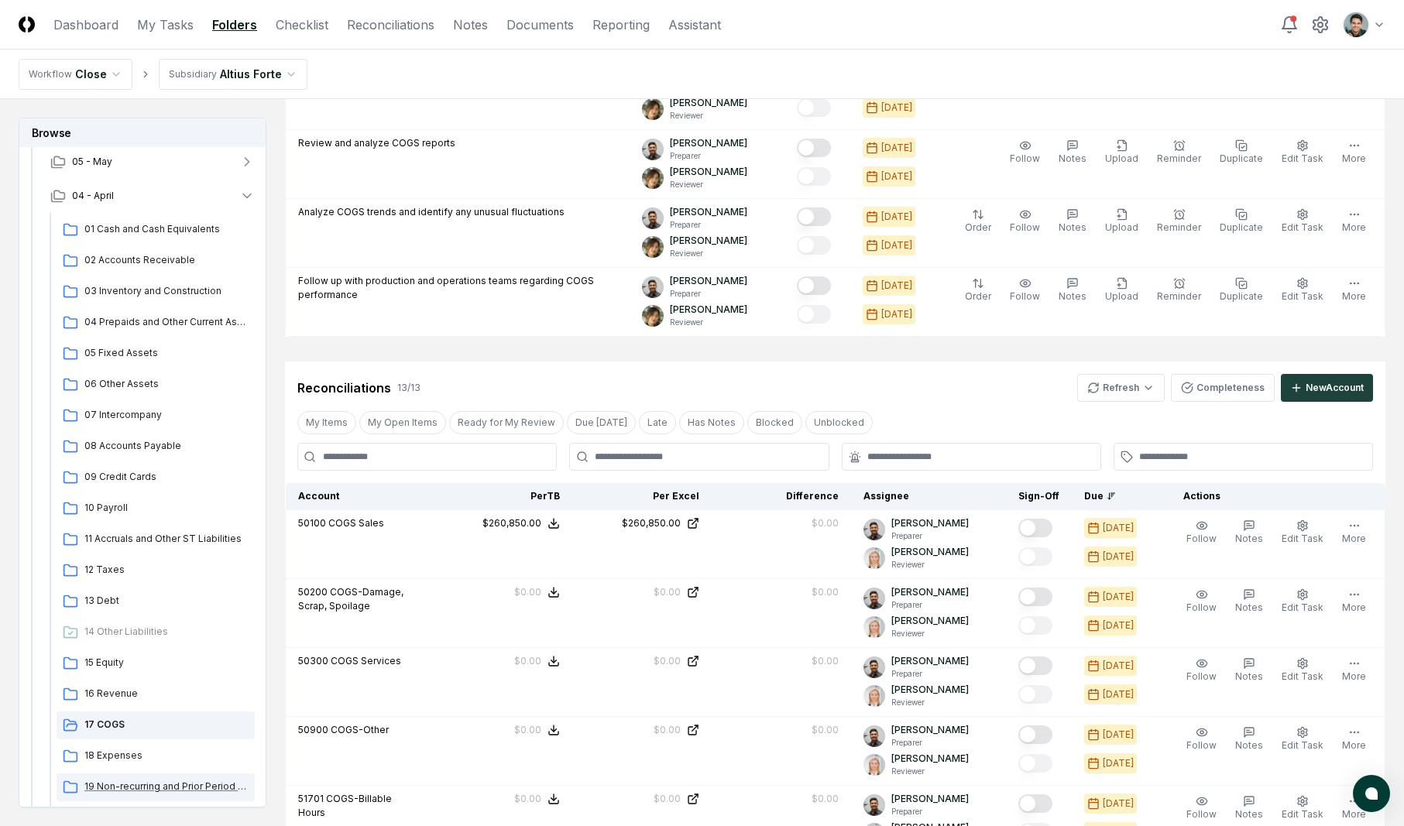
scroll to position [235, 0]
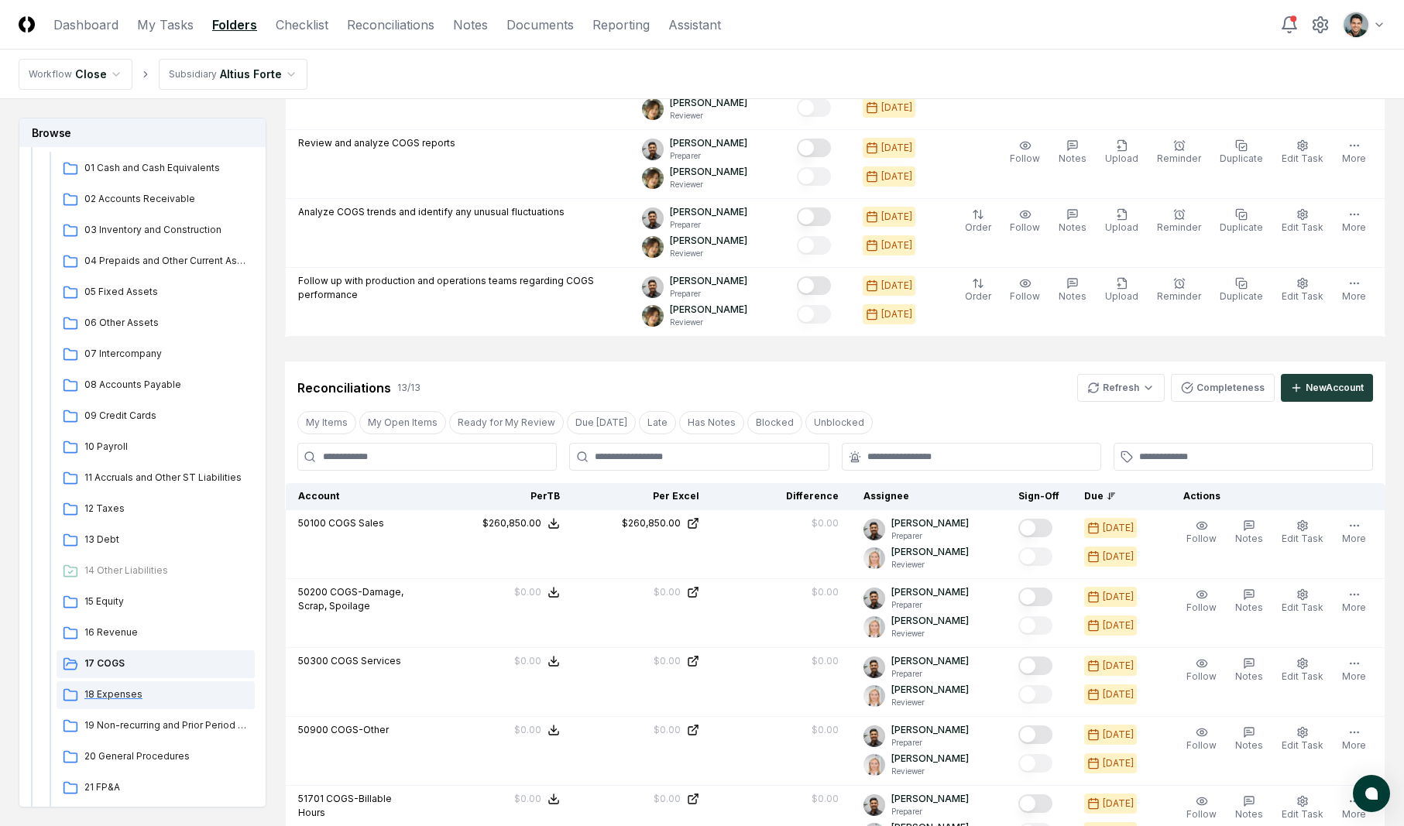
click at [114, 707] on div "18 Expenses" at bounding box center [156, 696] width 198 height 28
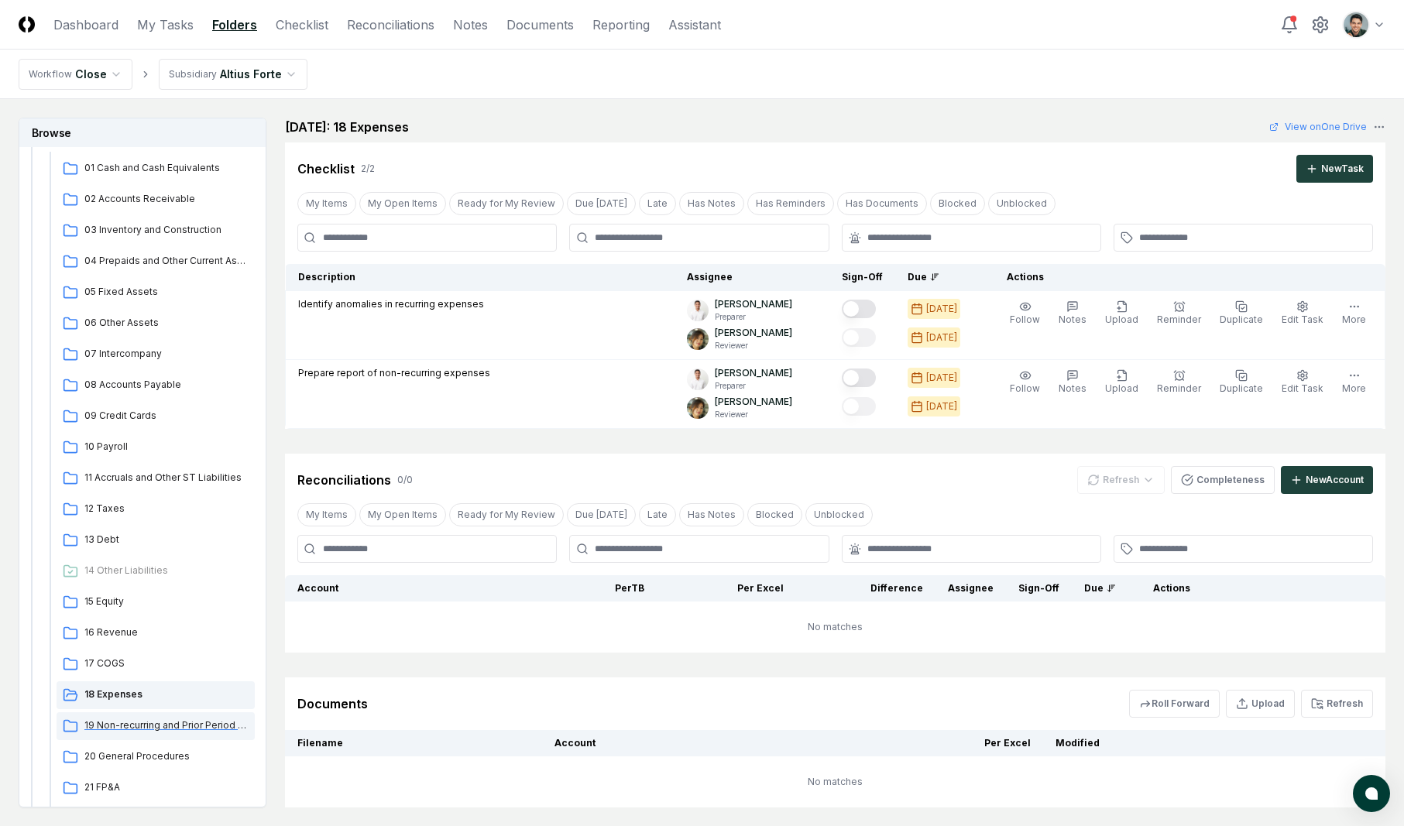
scroll to position [93, 0]
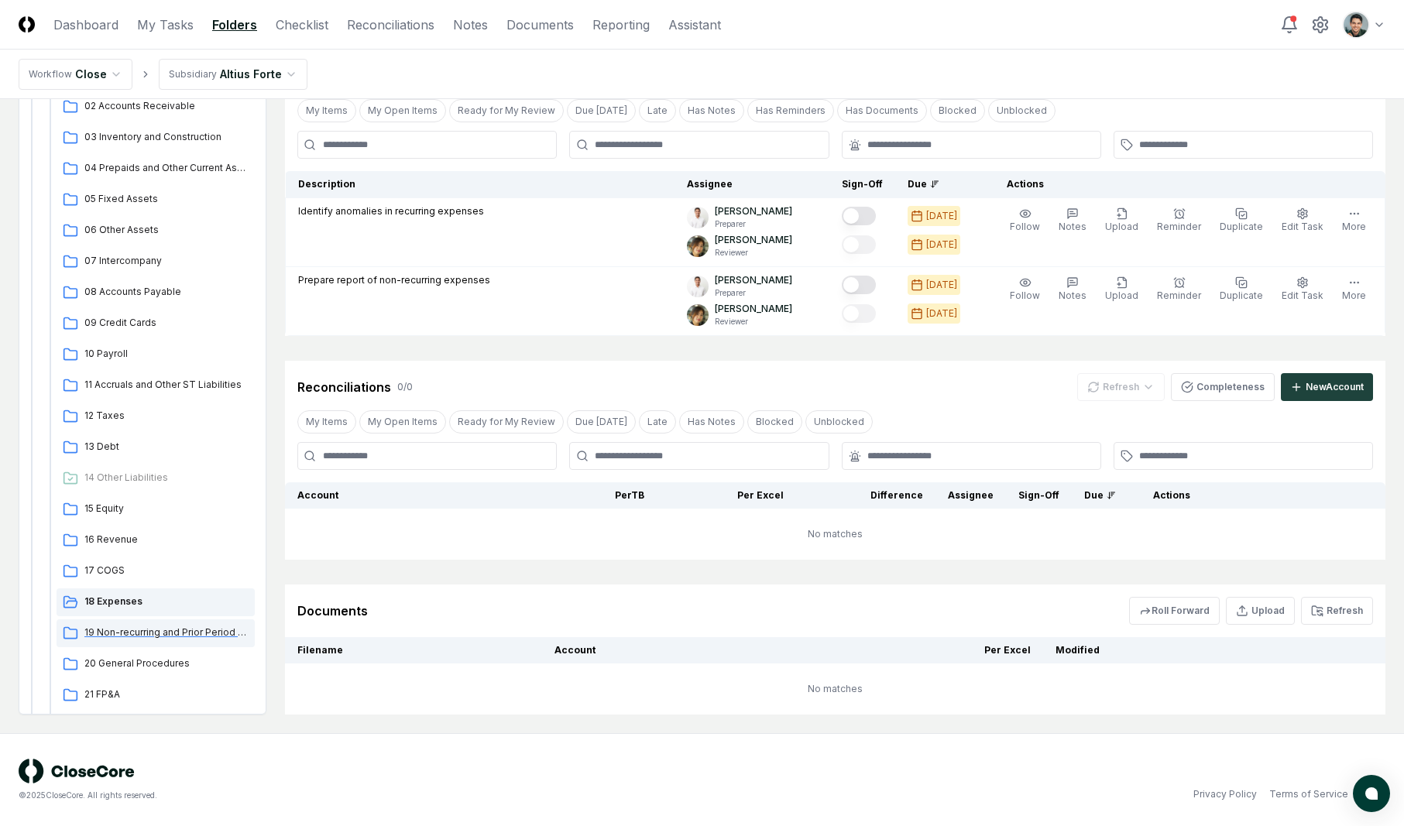
click at [137, 633] on span "19 Non-recurring and Prior Period Adjustments" at bounding box center [166, 633] width 164 height 14
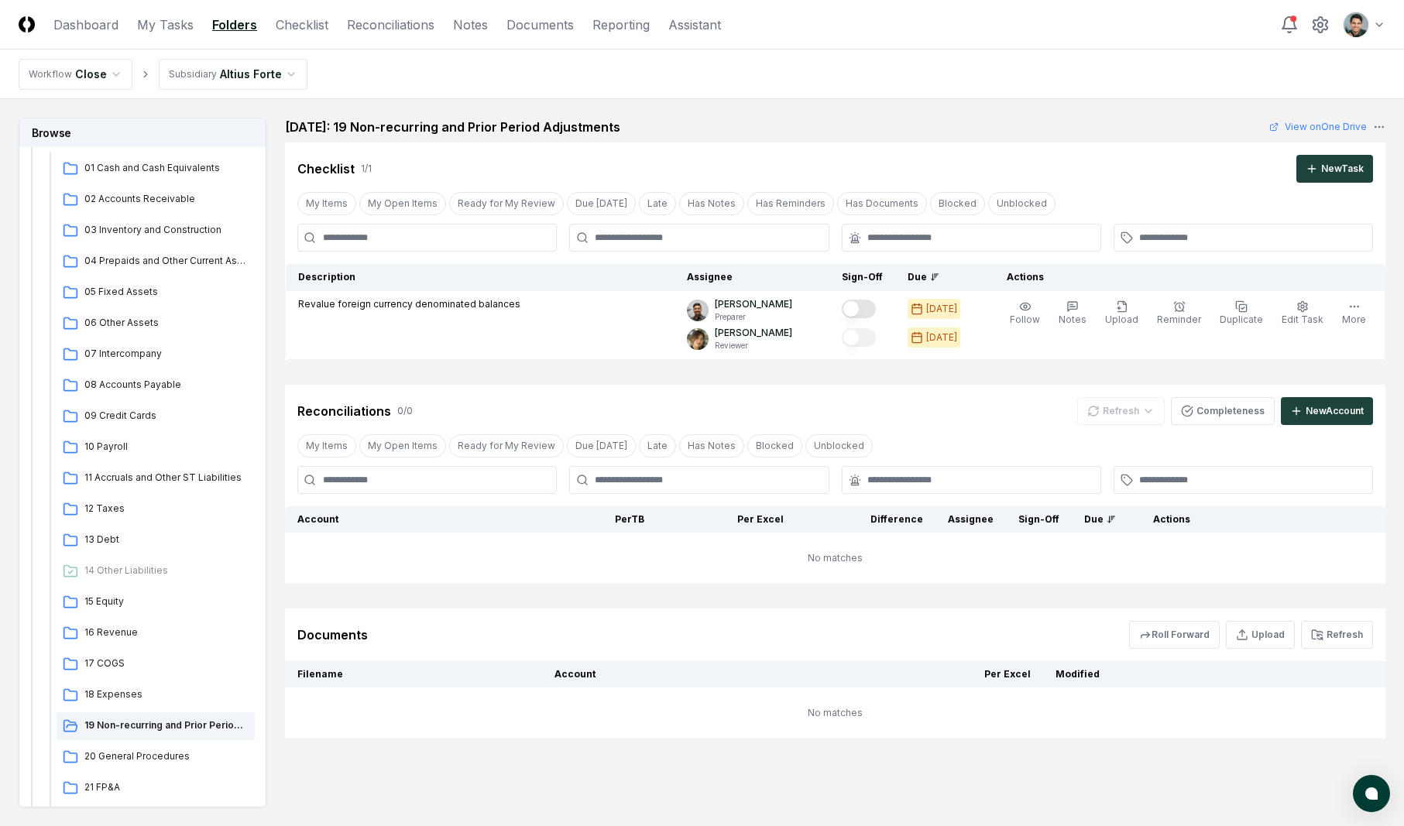
scroll to position [93, 0]
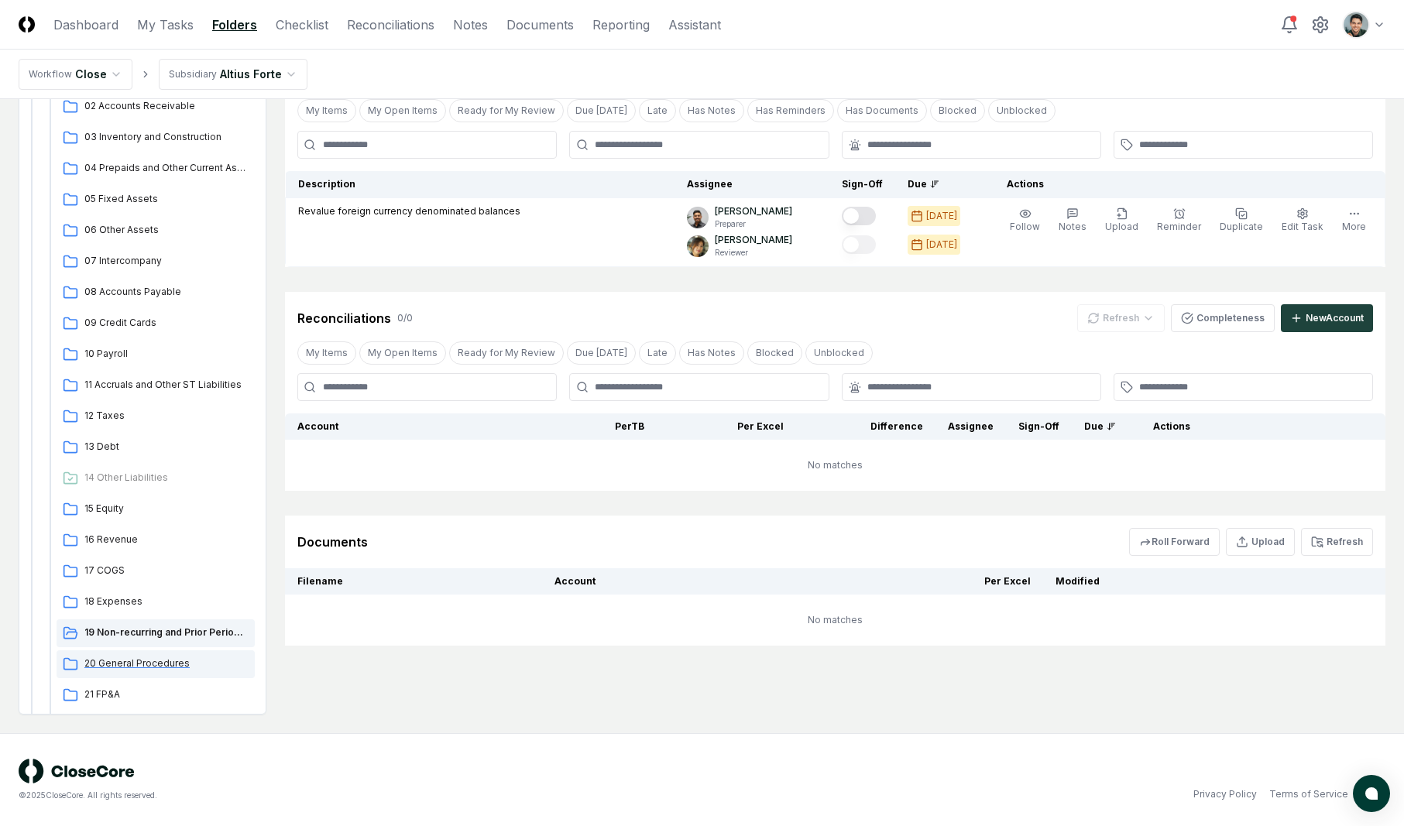
click at [136, 665] on span "20 General Procedures" at bounding box center [166, 664] width 164 height 14
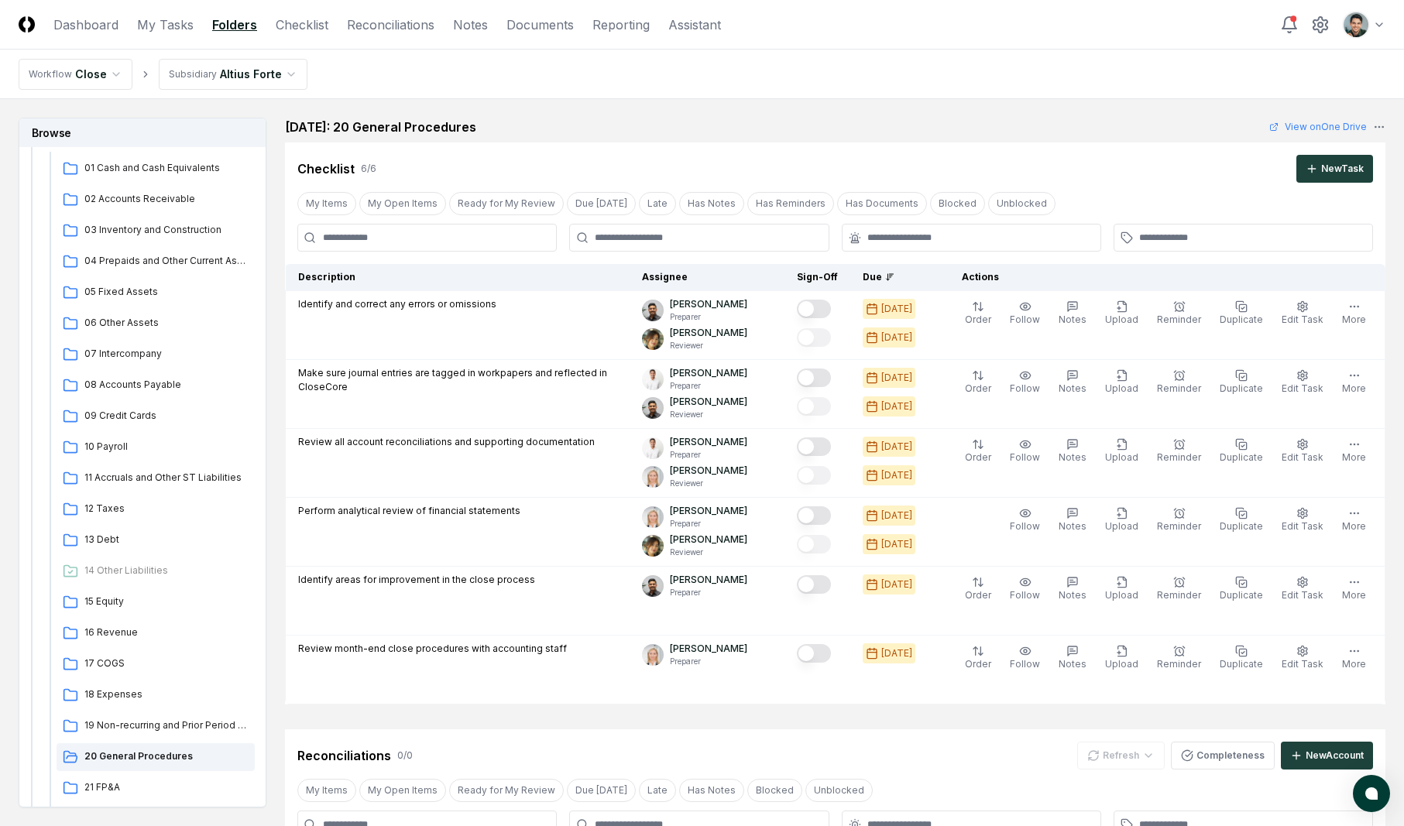
scroll to position [369, 0]
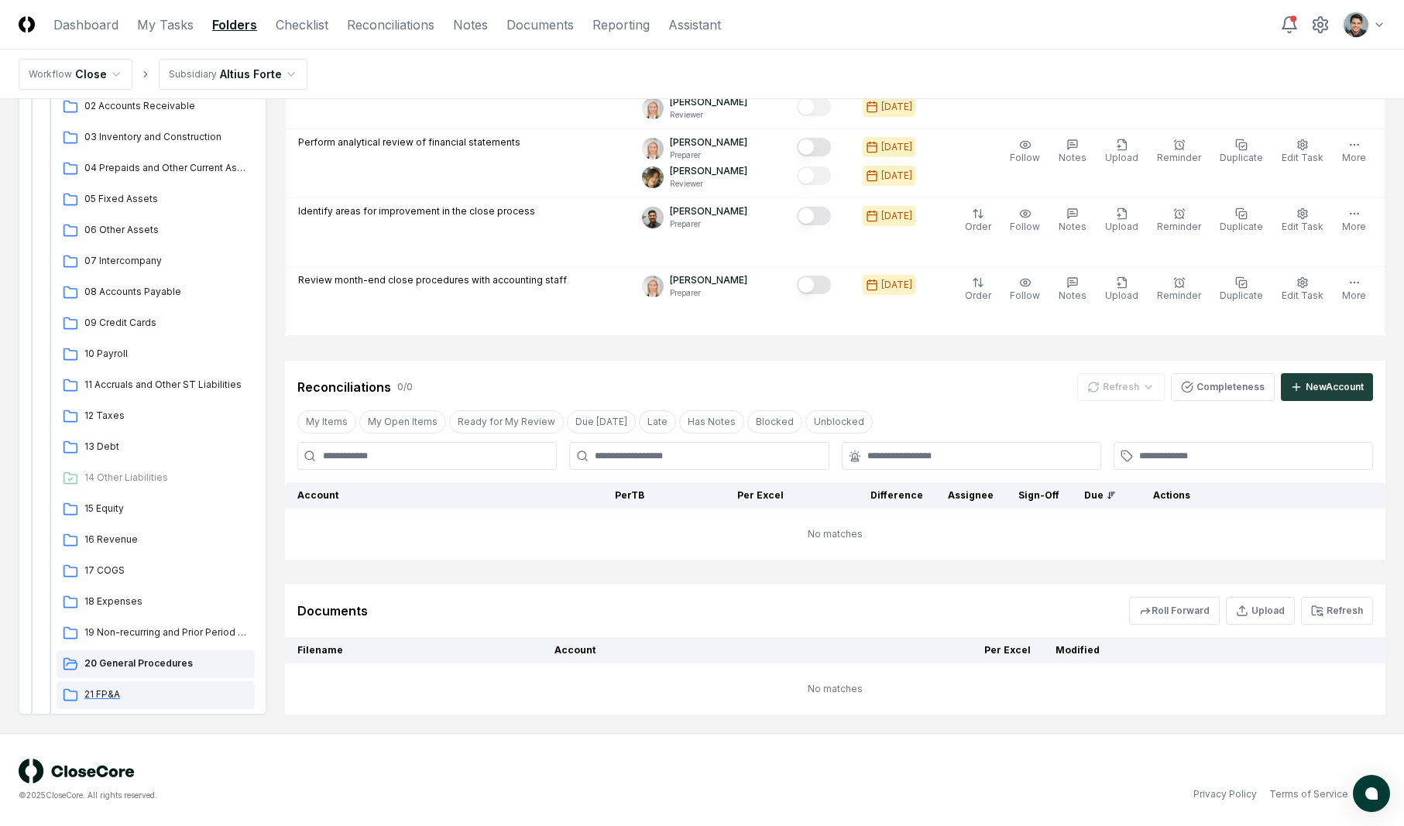
click at [97, 696] on span "21 FP&A" at bounding box center [166, 695] width 164 height 14
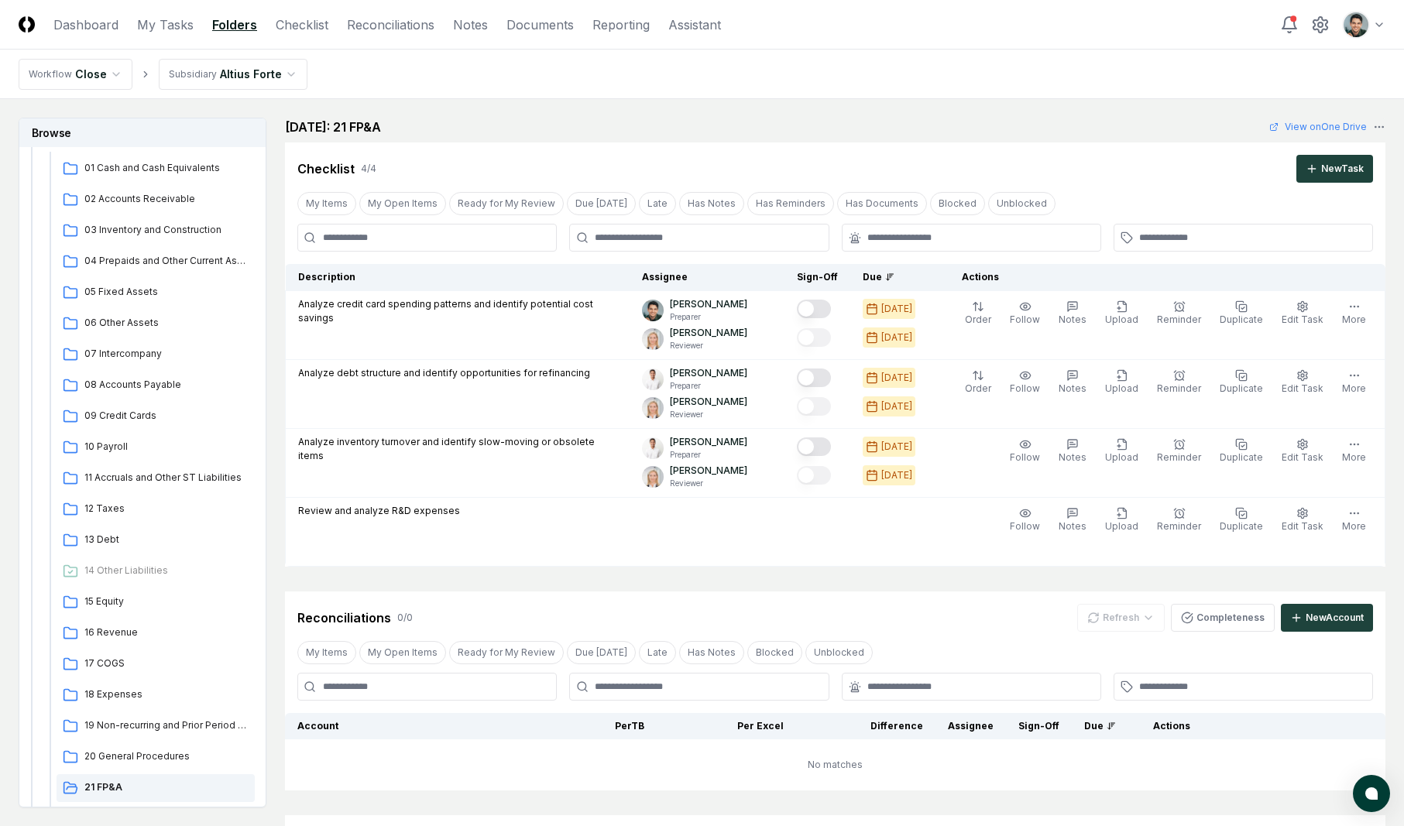
click at [830, 92] on nav "Workflow Close Subsidiary Altius Forte" at bounding box center [702, 75] width 1404 height 50
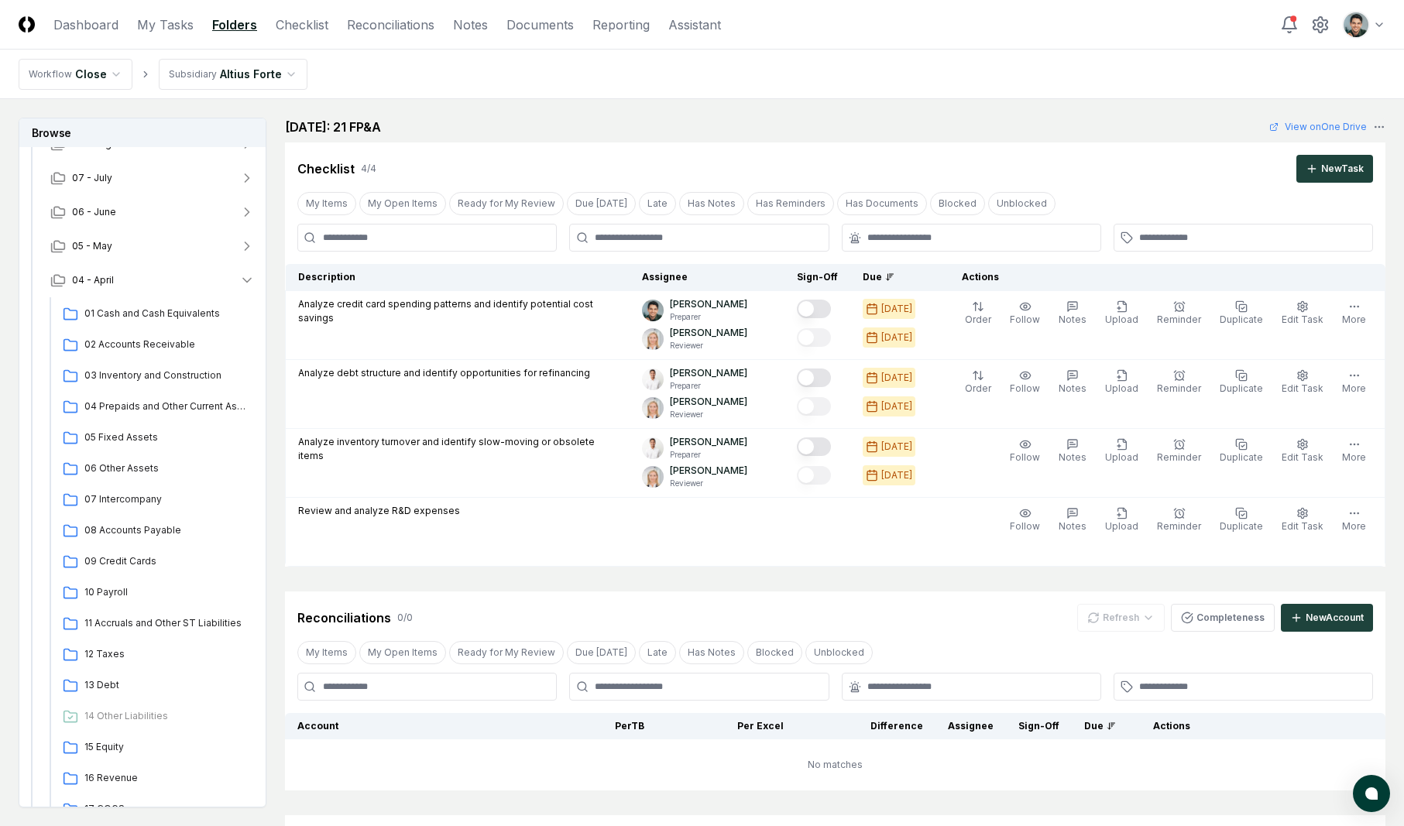
click at [731, 139] on div "Cancel Reassign April 2025: 21 FP&A View on One Drive Checklist 4 / 4 New Task …" at bounding box center [835, 342] width 1101 height 449
click at [421, 26] on link "Reconciliations" at bounding box center [391, 24] width 88 height 19
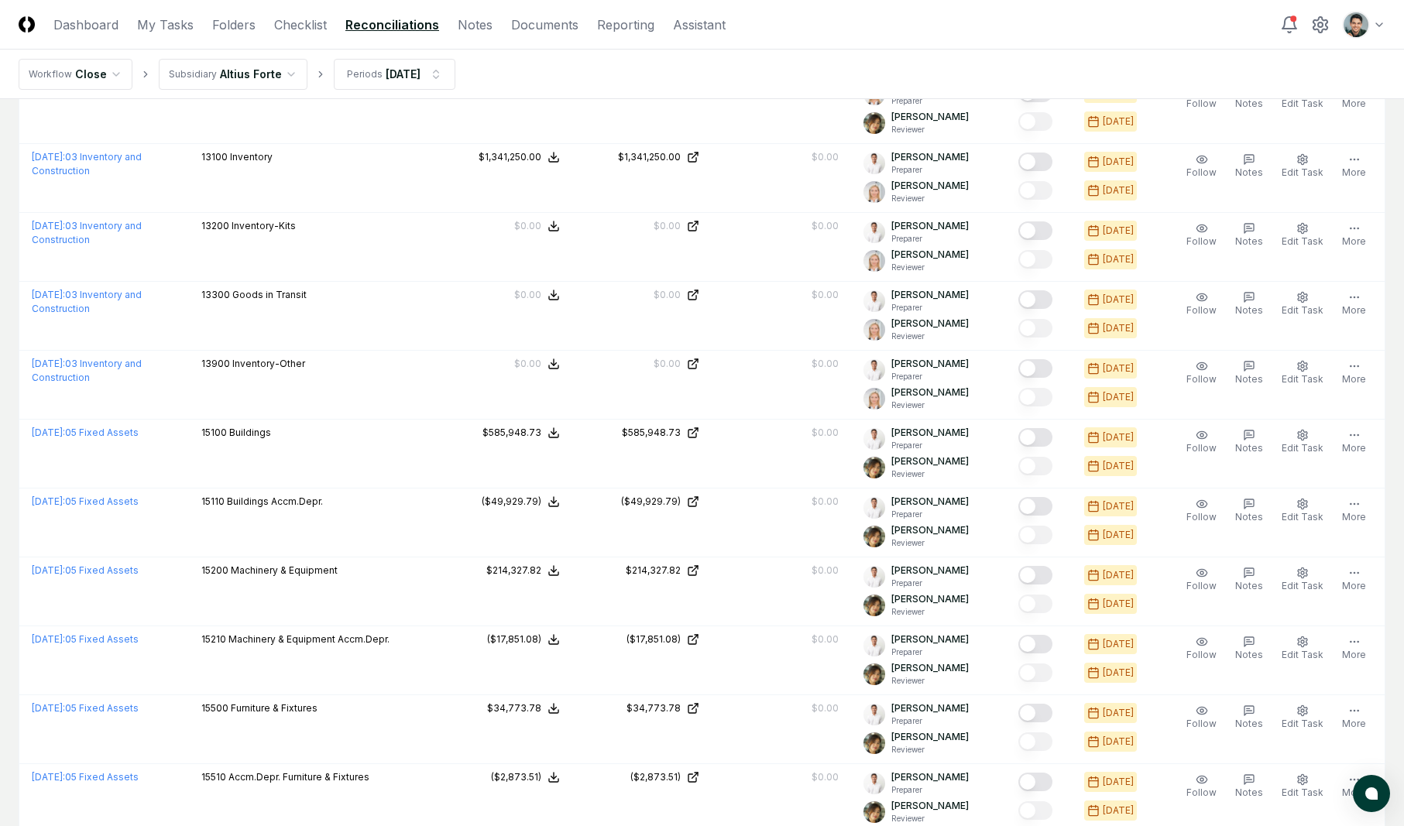
scroll to position [3032, 0]
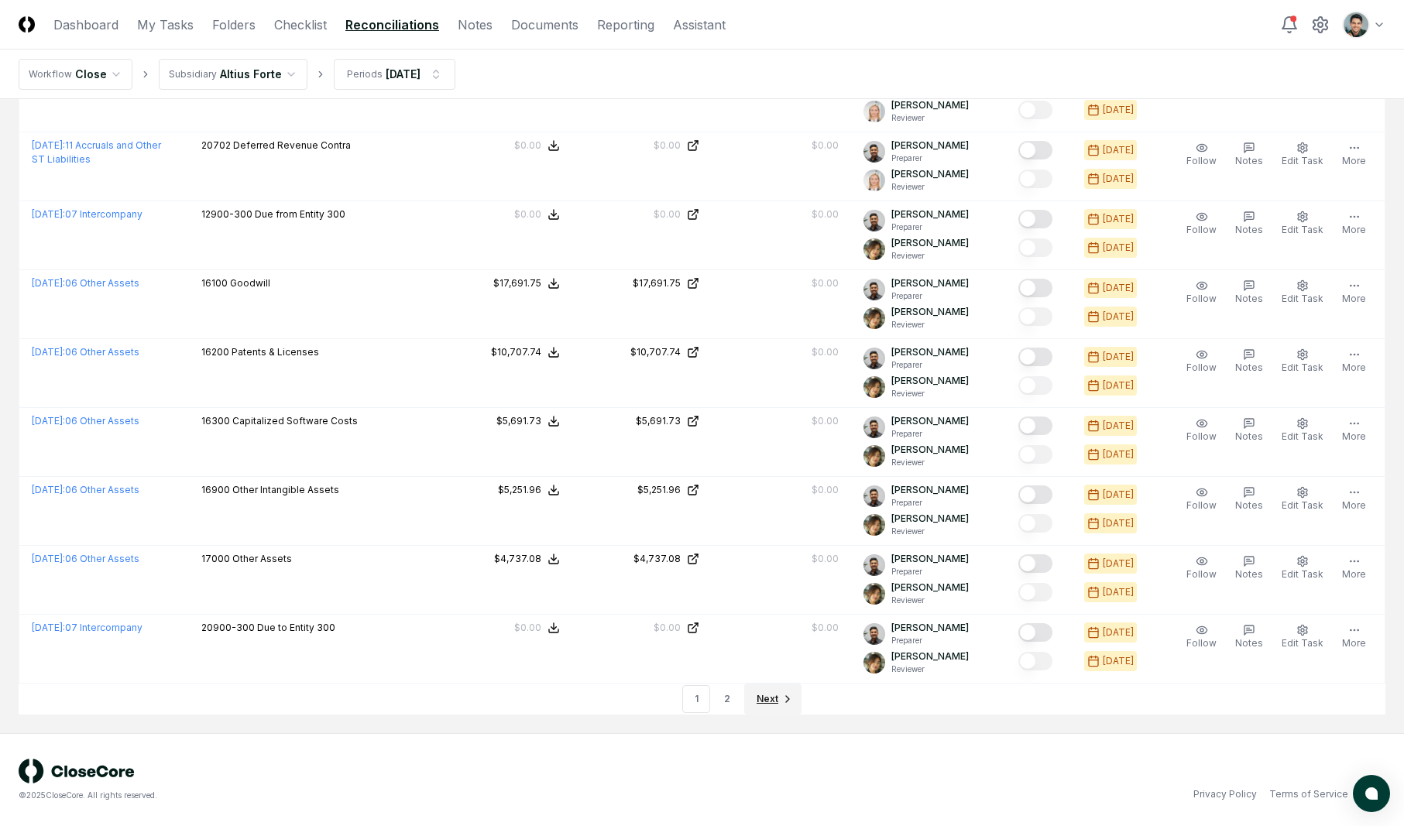
click at [785, 703] on icon "Go to next page" at bounding box center [788, 699] width 12 height 12
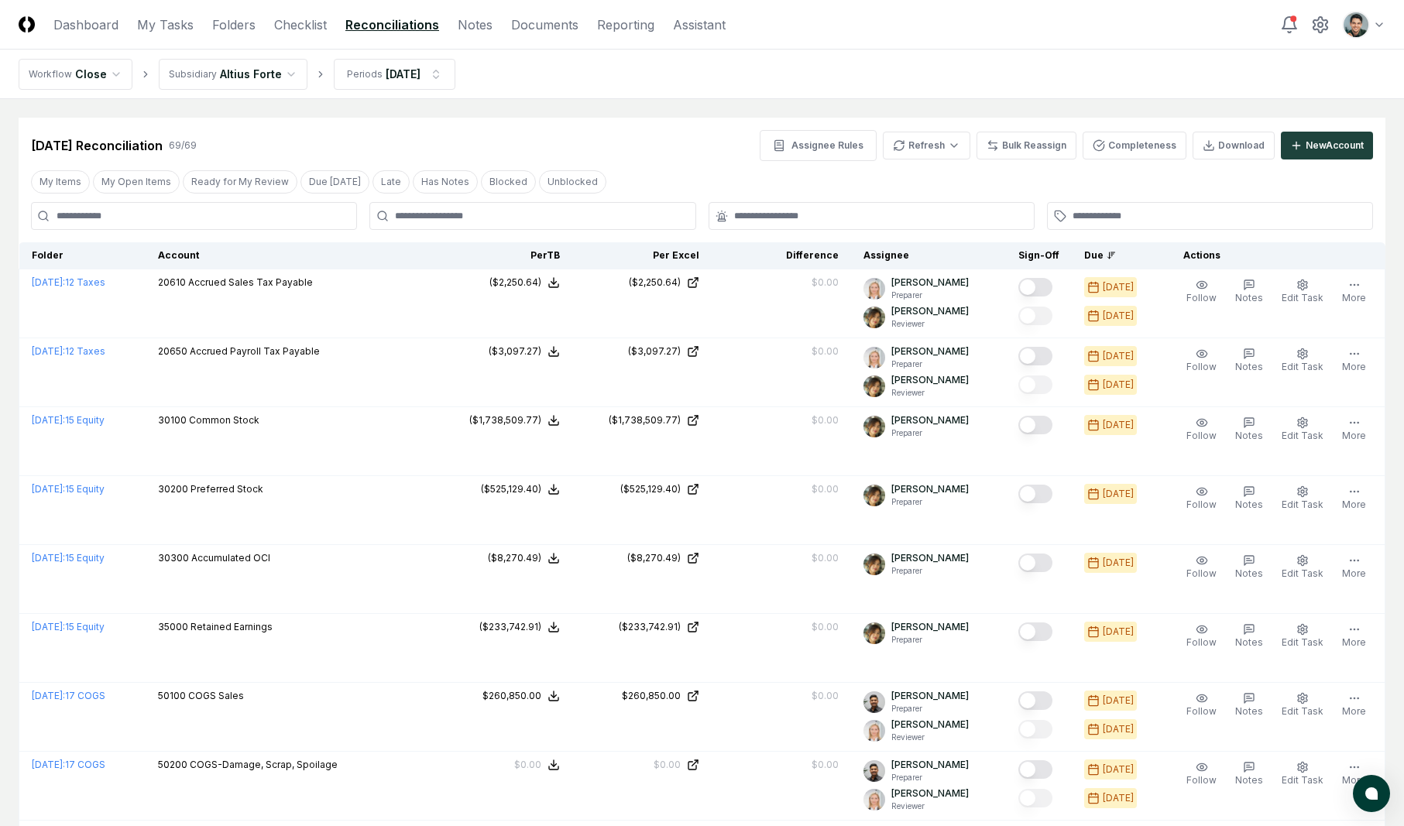
click at [281, 22] on link "Checklist" at bounding box center [300, 24] width 53 height 19
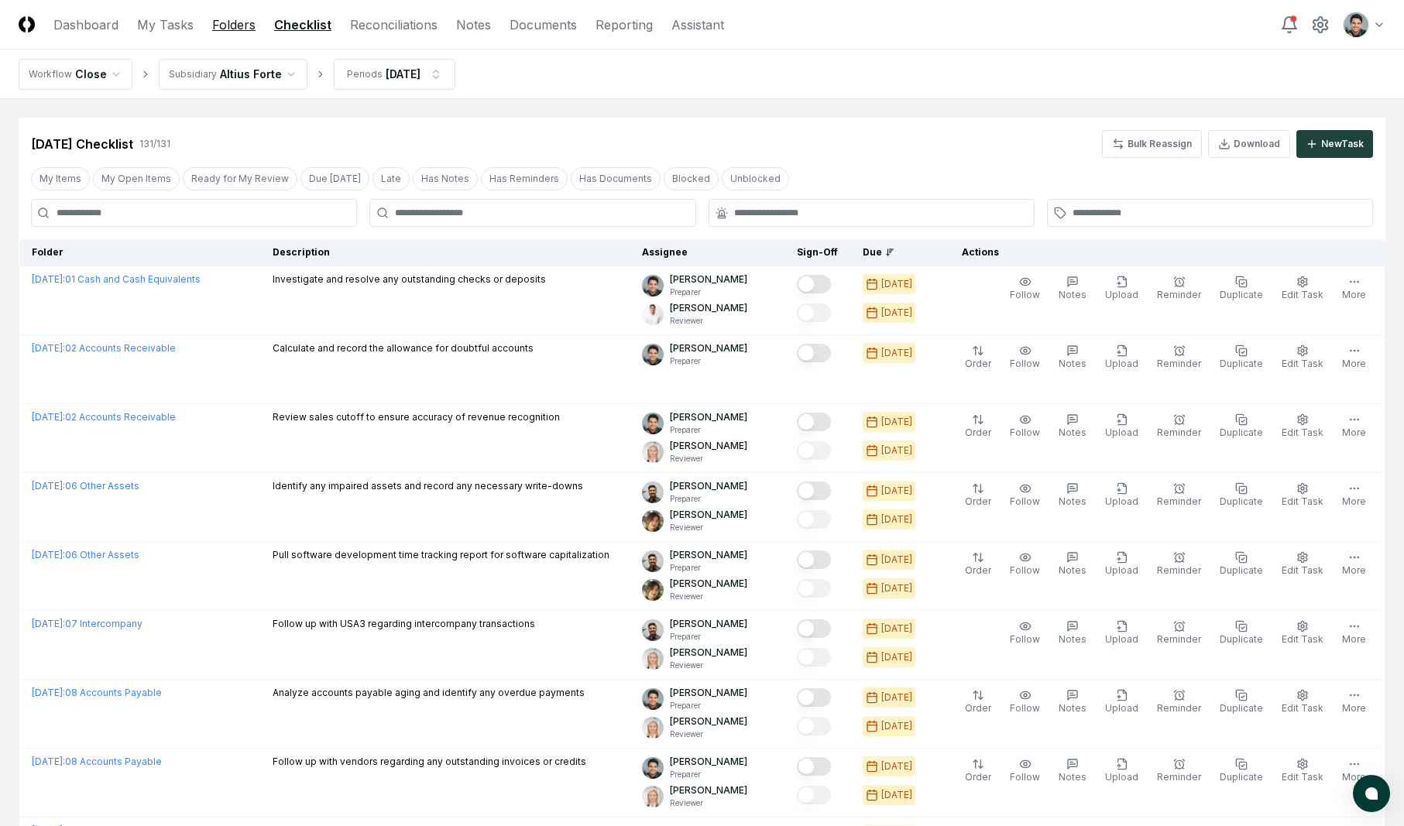
click at [226, 22] on link "Folders" at bounding box center [233, 24] width 43 height 19
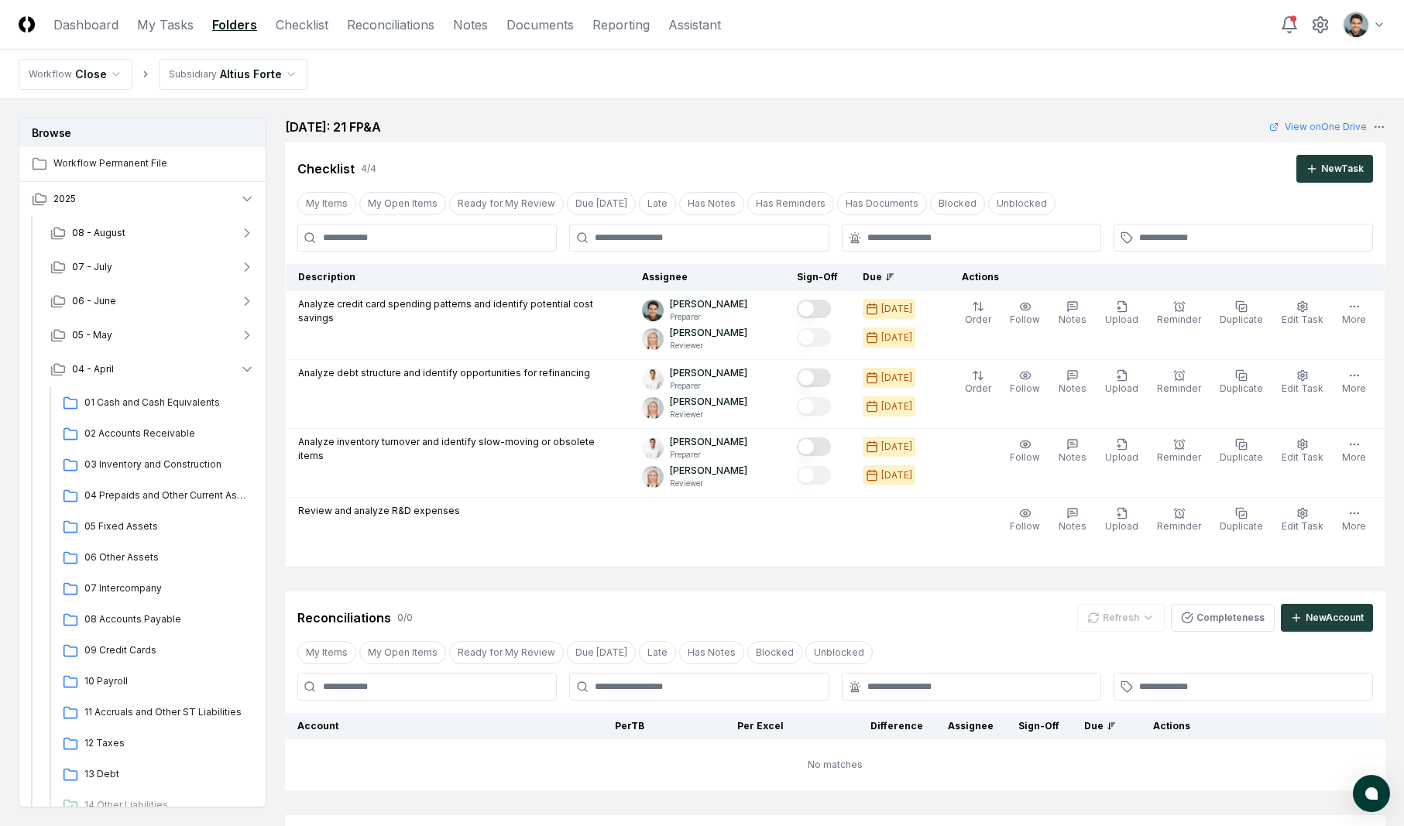
scroll to position [231, 0]
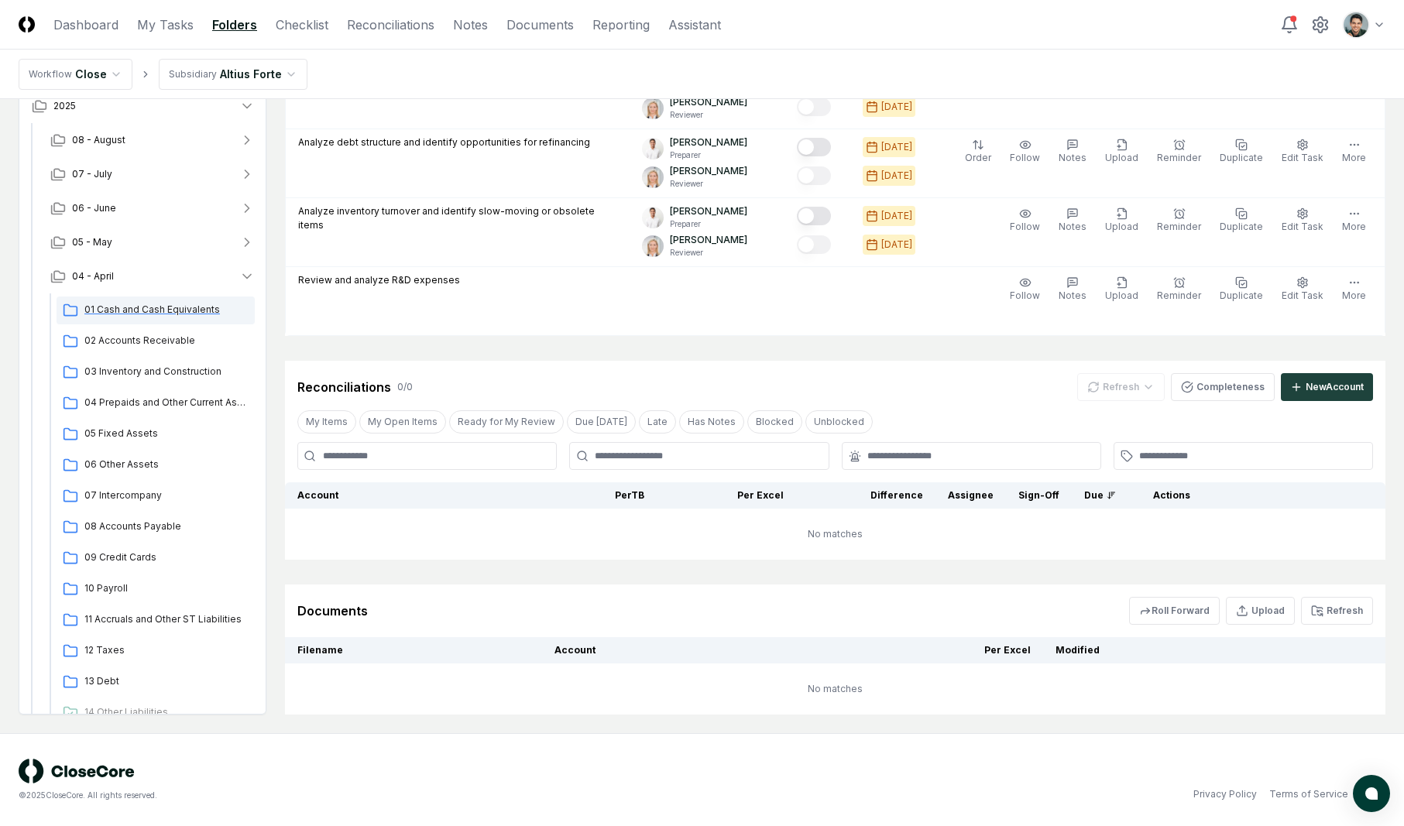
click at [156, 316] on span "01 Cash and Cash Equivalents" at bounding box center [166, 310] width 164 height 14
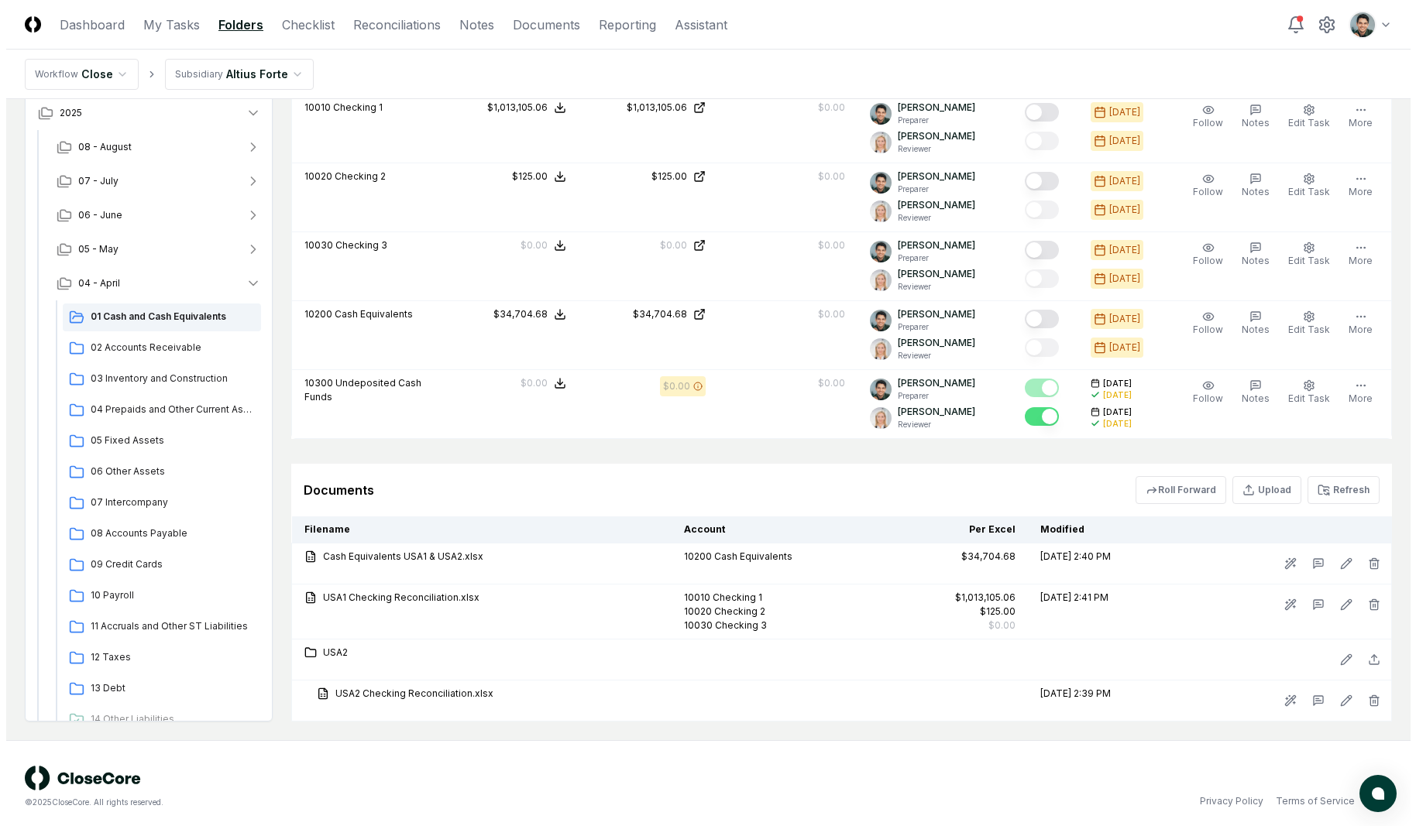
scroll to position [1273, 0]
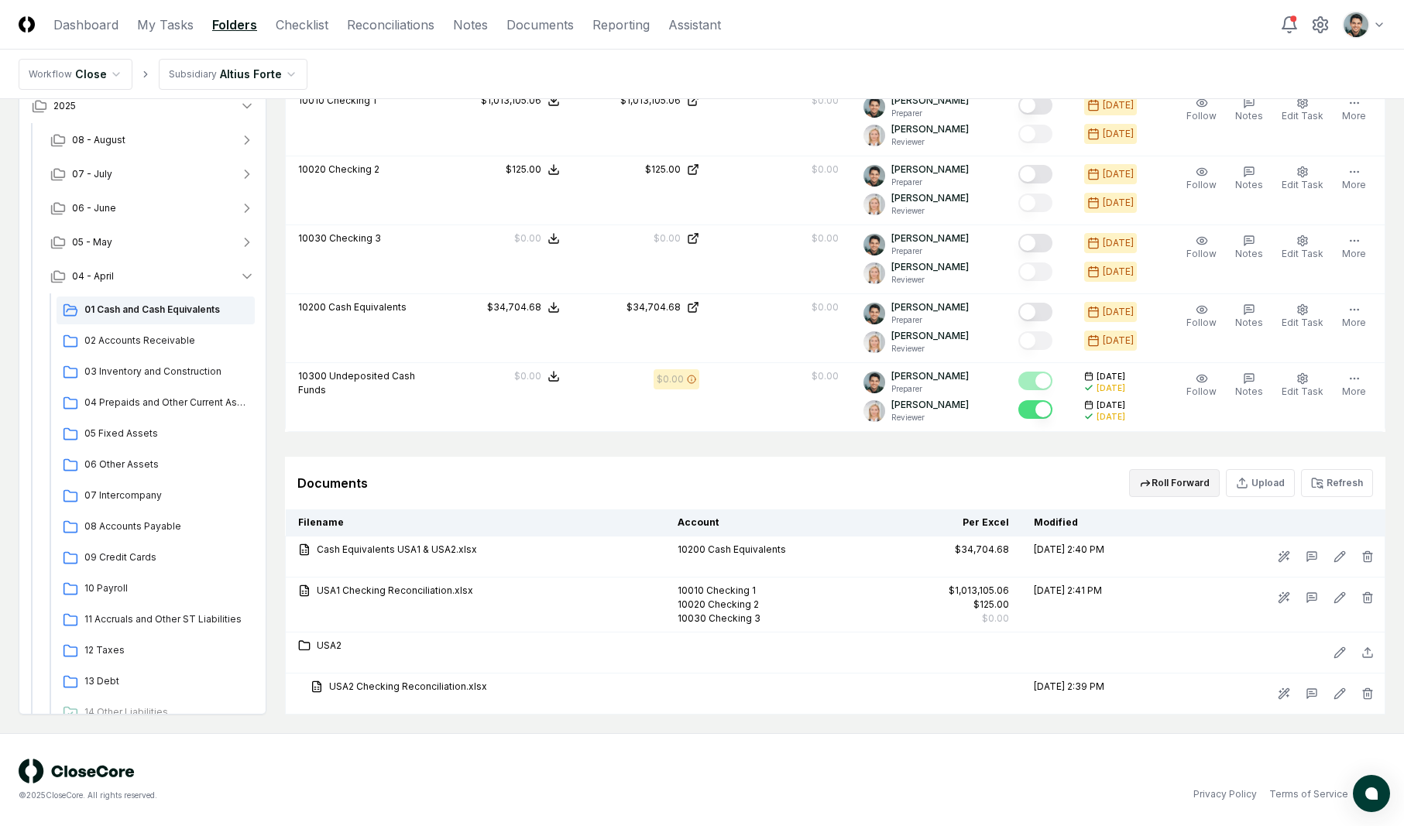
click at [1150, 469] on button "Roll Forward" at bounding box center [1174, 483] width 91 height 28
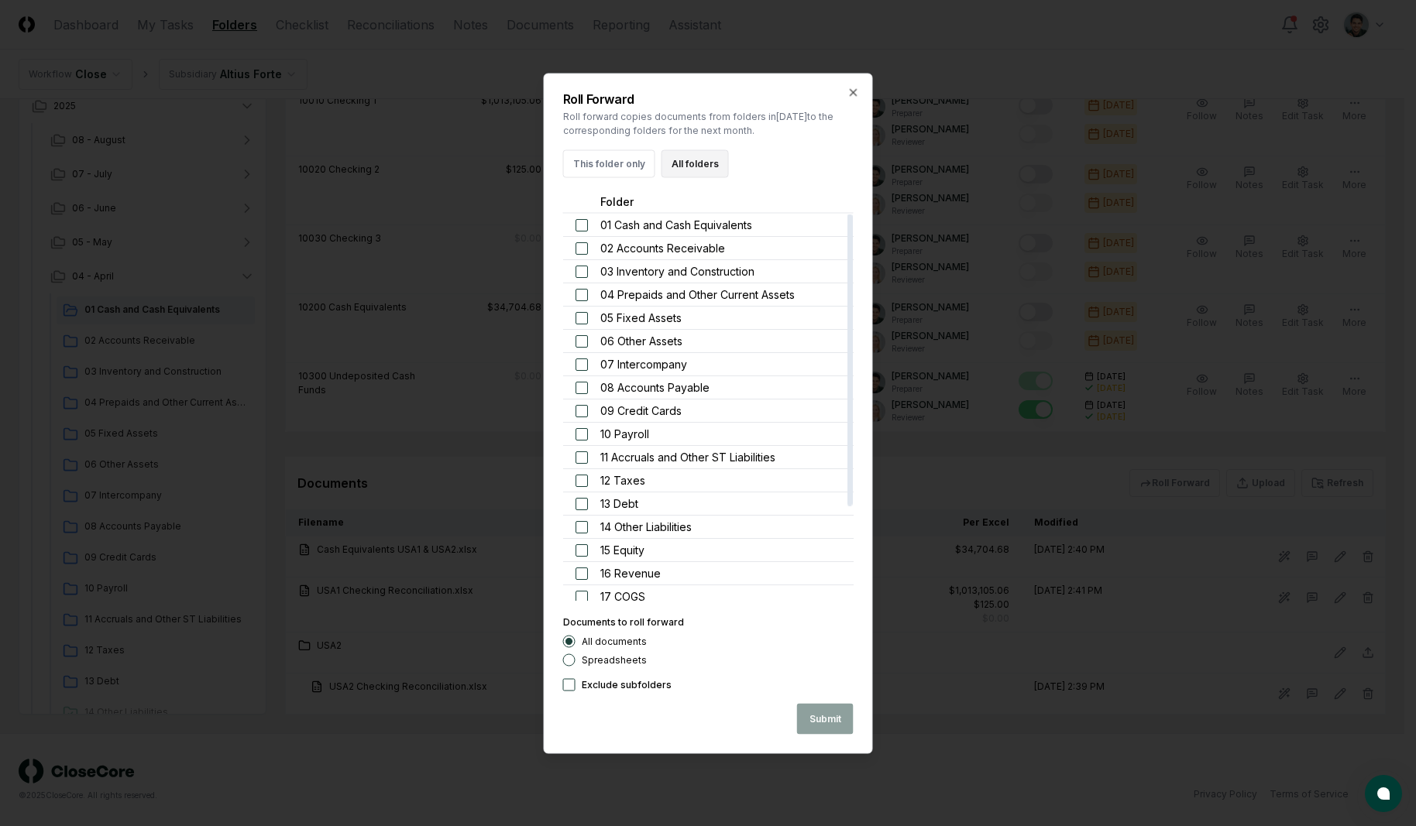
click at [675, 160] on button "All folders" at bounding box center [694, 163] width 67 height 28
click at [816, 730] on button "Submit" at bounding box center [825, 718] width 57 height 31
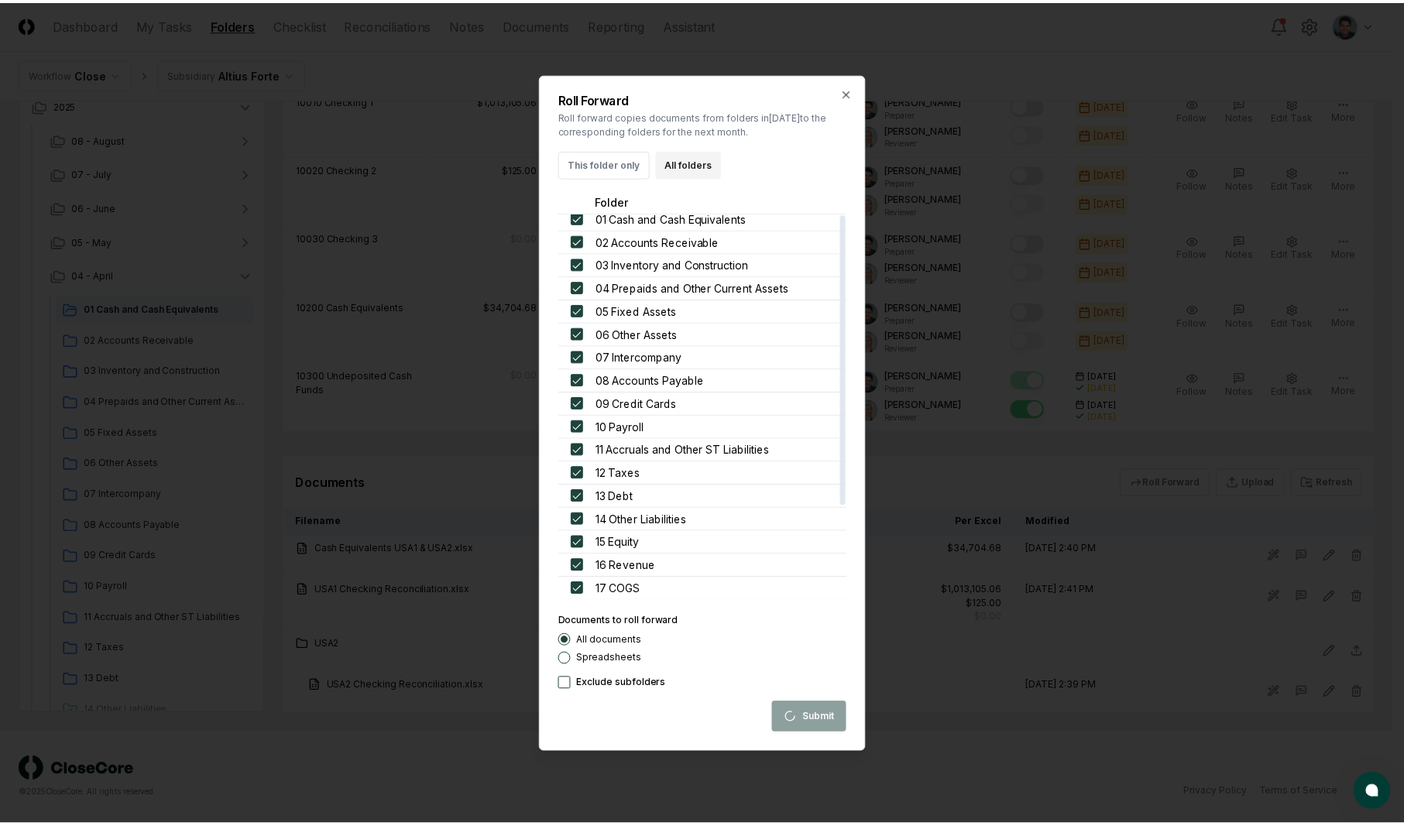
scroll to position [0, 0]
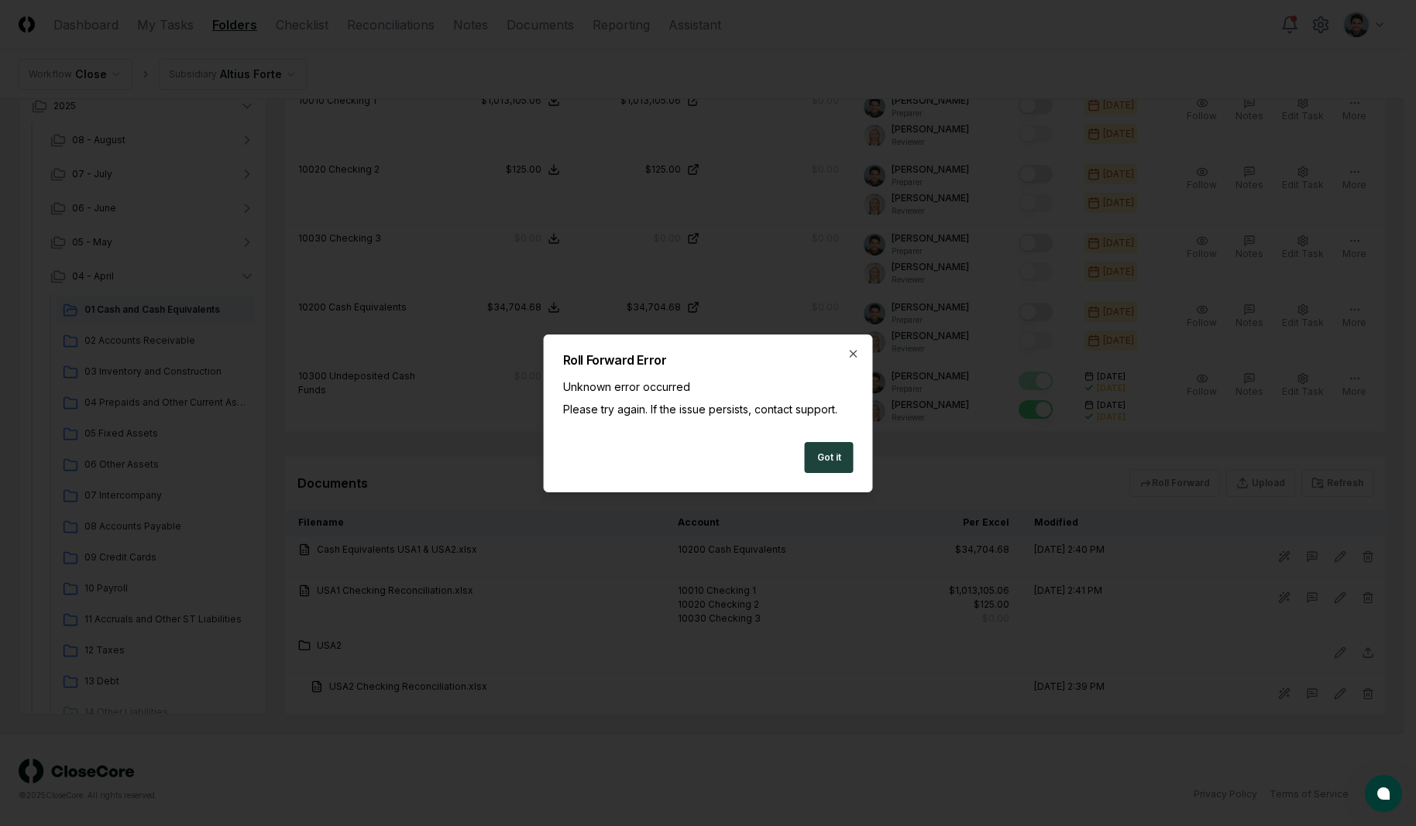
click at [751, 401] on div "Please try again. If the issue persists, contact support." at bounding box center [708, 409] width 290 height 16
click at [861, 352] on div "Roll Forward Error Unknown error occurred Please try again. If the issue persis…" at bounding box center [708, 414] width 329 height 158
click at [847, 352] on icon "button" at bounding box center [853, 354] width 12 height 12
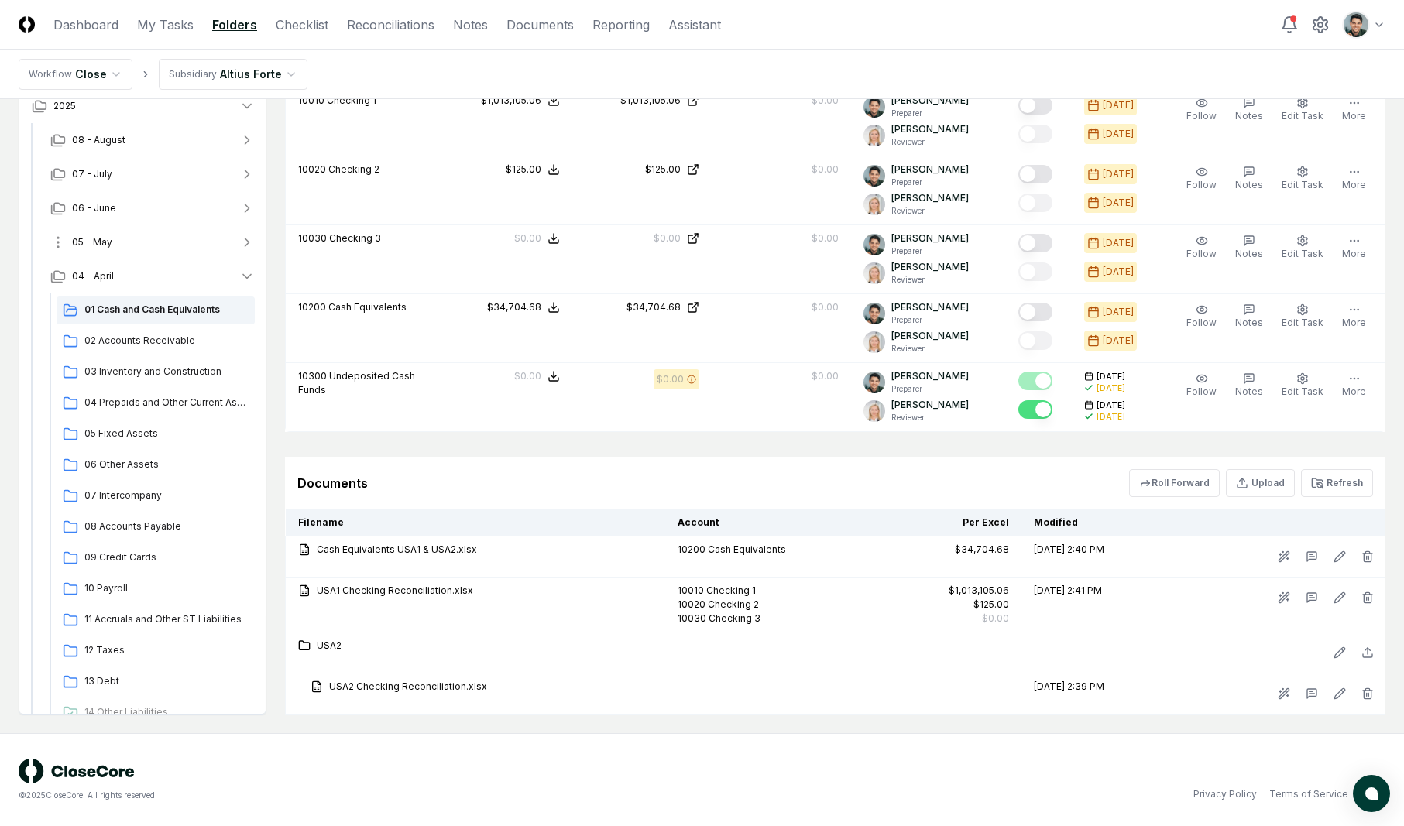
click at [105, 239] on span "05 - May" at bounding box center [92, 242] width 40 height 14
click at [145, 237] on button "05 - May" at bounding box center [152, 242] width 229 height 34
click at [135, 240] on button "05 - May" at bounding box center [152, 242] width 229 height 34
click at [143, 240] on button "05 - May" at bounding box center [152, 242] width 229 height 34
click at [118, 235] on button "05 - May" at bounding box center [152, 242] width 229 height 34
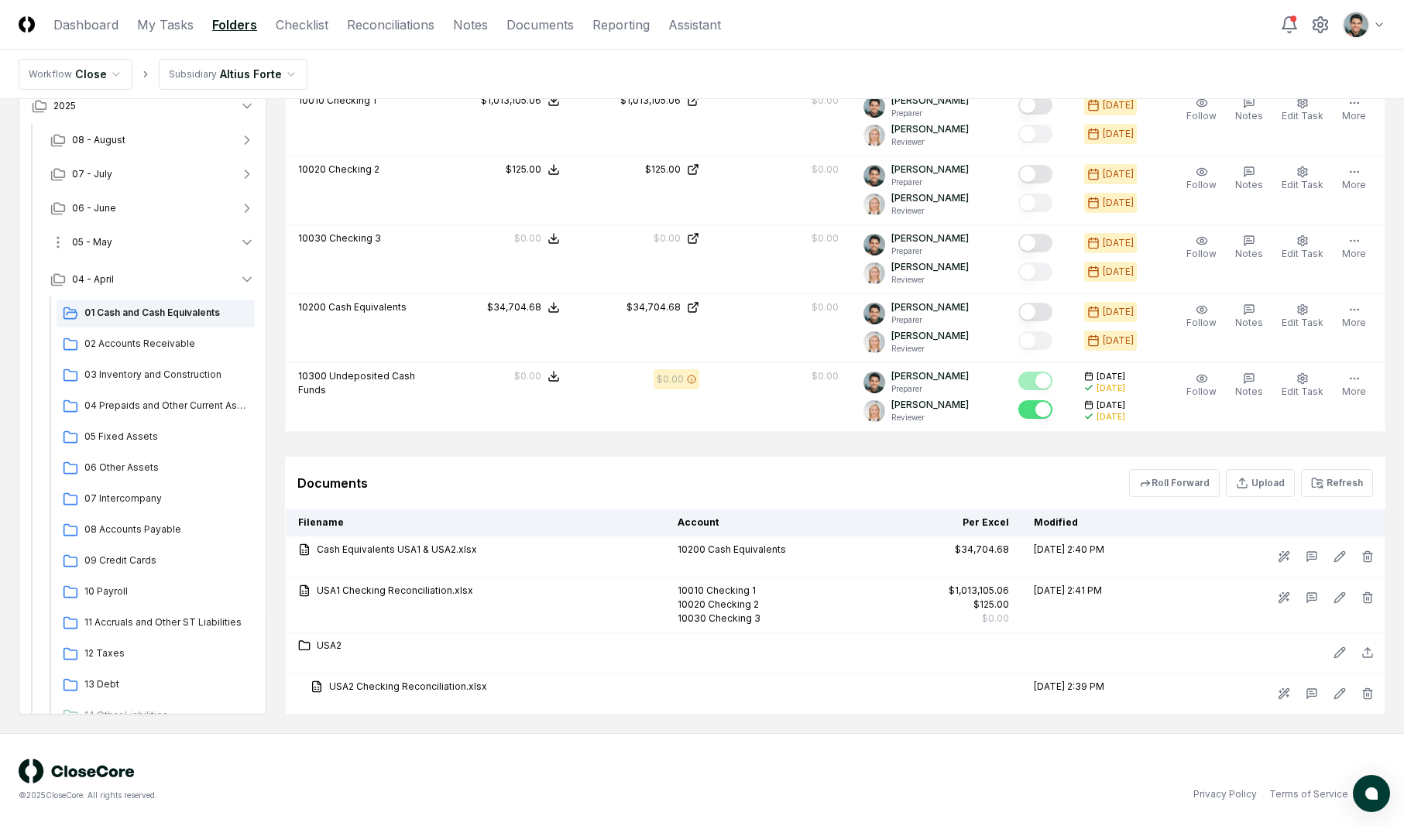
click at [123, 239] on button "05 - May" at bounding box center [152, 242] width 229 height 34
click at [108, 241] on span "05 - May" at bounding box center [92, 242] width 40 height 14
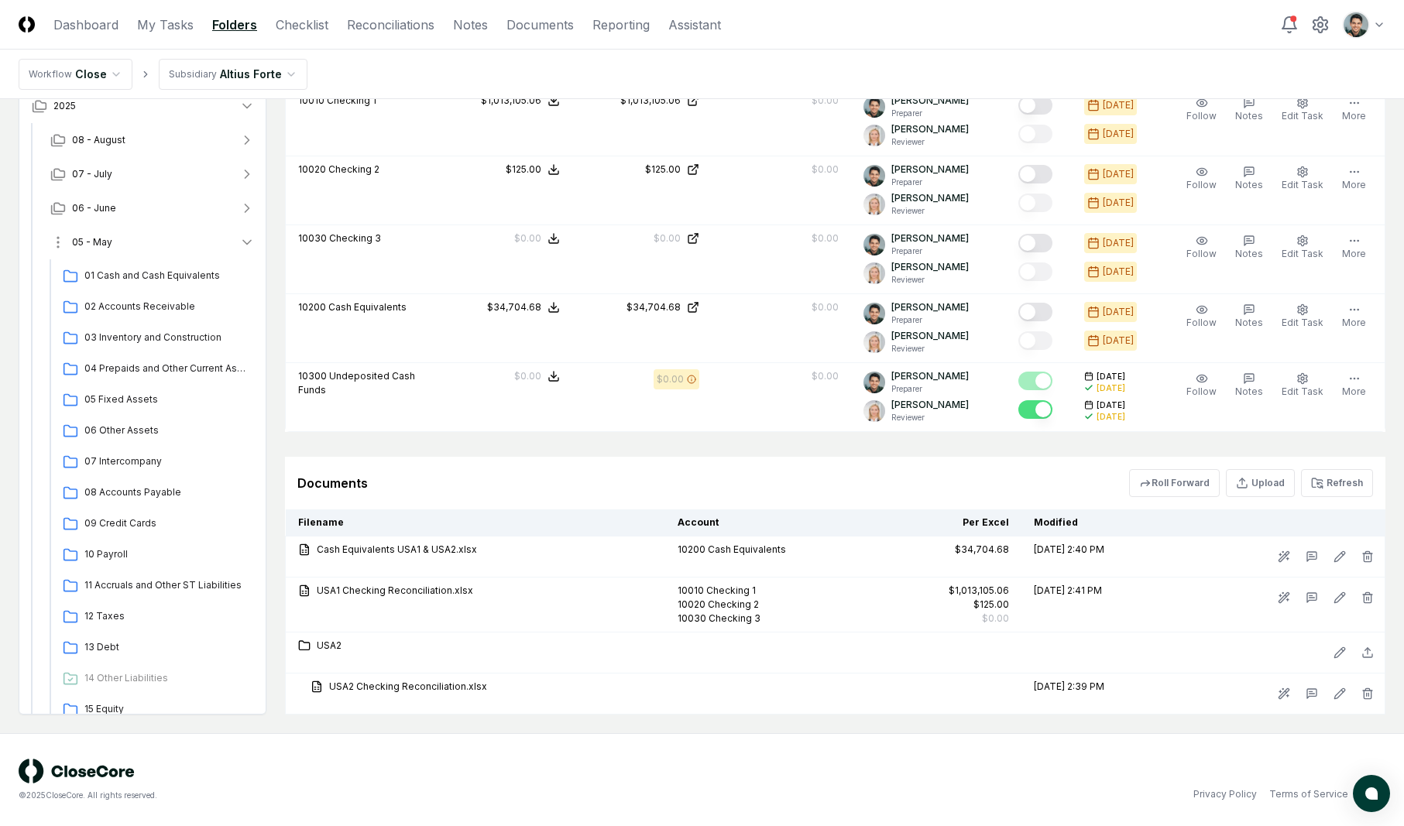
click at [108, 241] on span "05 - May" at bounding box center [92, 242] width 40 height 14
click at [119, 221] on button "06 - June" at bounding box center [152, 208] width 229 height 34
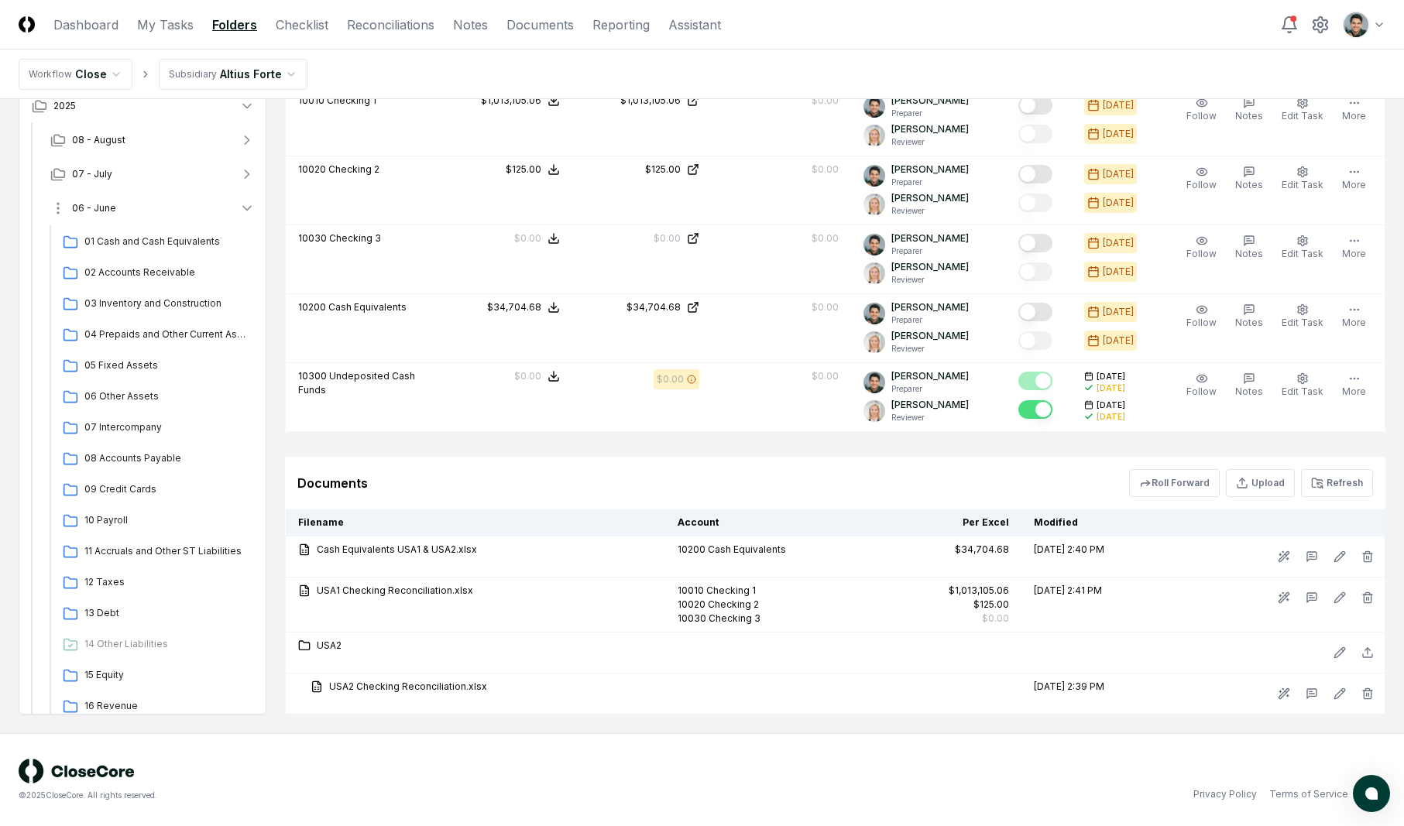
click at [121, 215] on button "06 - June" at bounding box center [152, 208] width 229 height 34
click at [132, 162] on button "07 - July" at bounding box center [152, 174] width 229 height 34
click at [131, 163] on button "07 - July" at bounding box center [152, 174] width 229 height 34
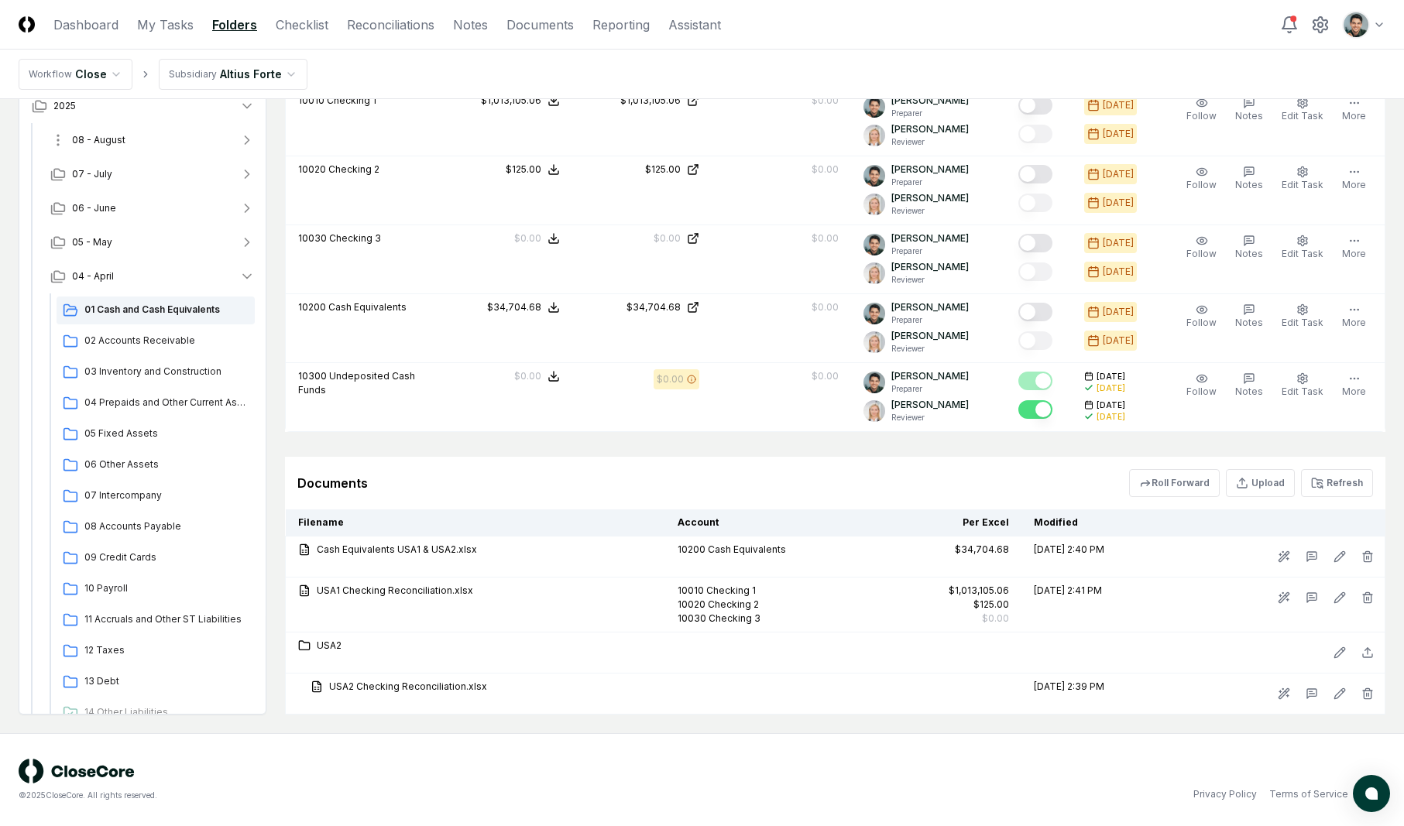
click at [132, 139] on button "08 - August" at bounding box center [152, 140] width 229 height 34
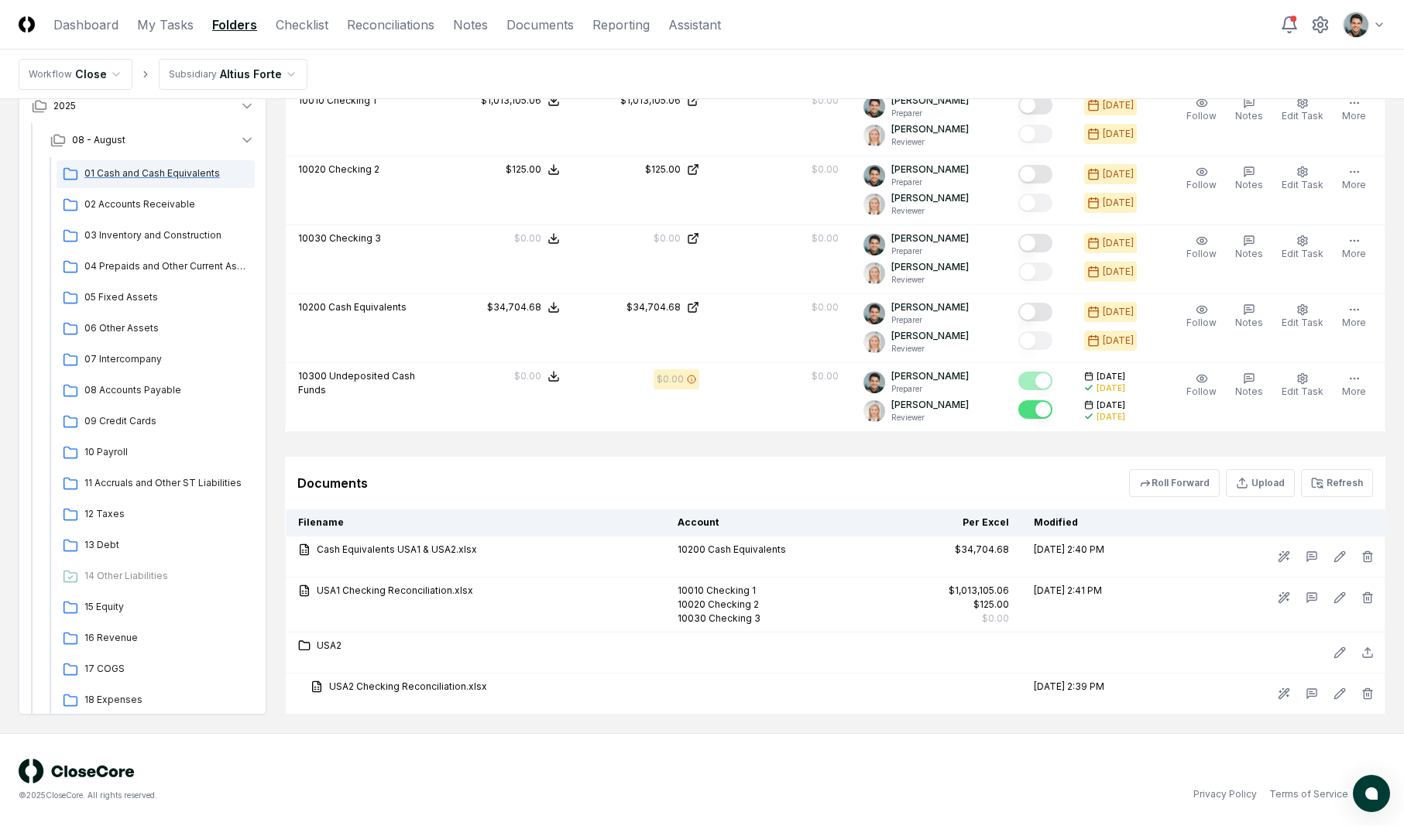
click at [137, 167] on span "01 Cash and Cash Equivalents" at bounding box center [166, 174] width 164 height 14
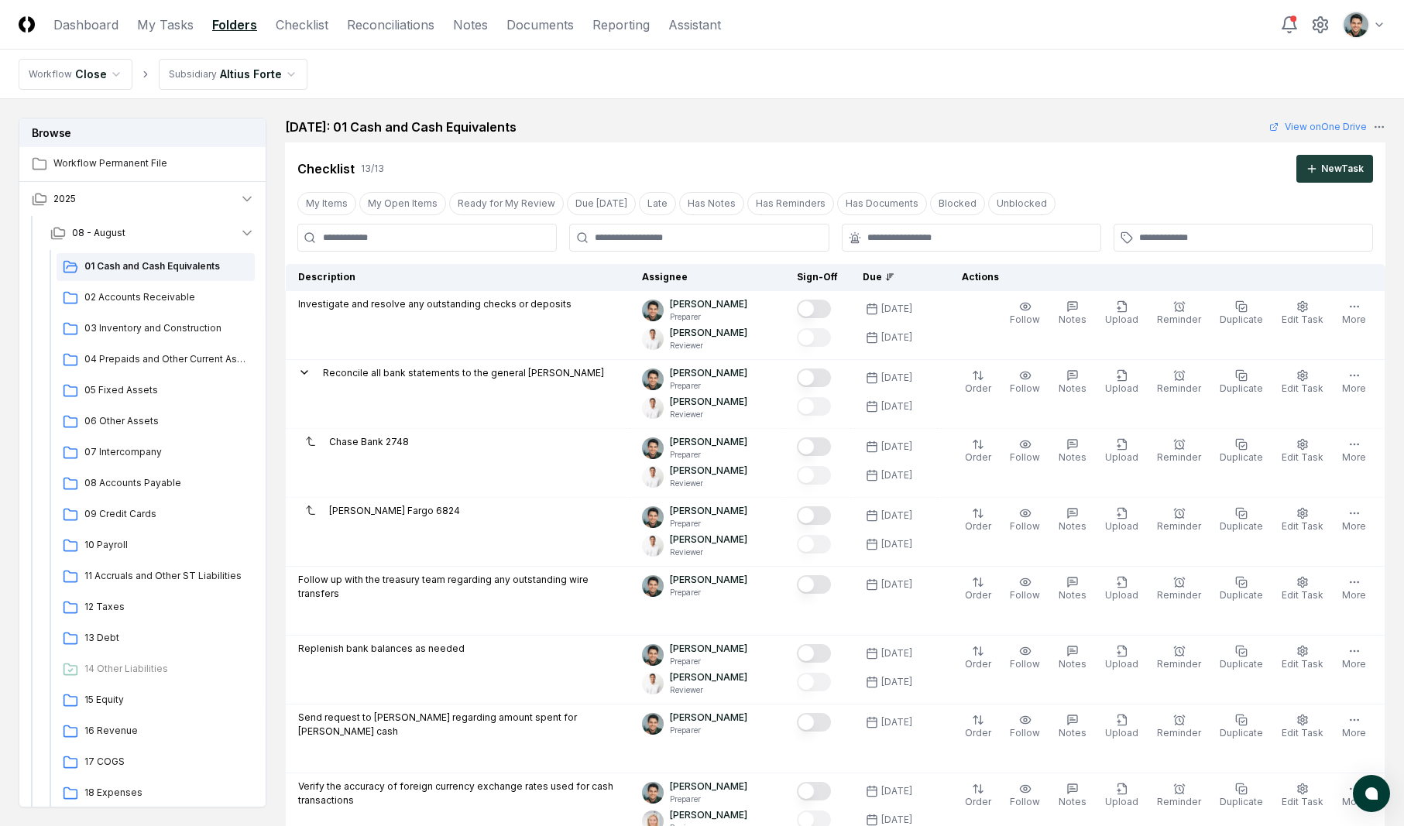
scroll to position [1146, 0]
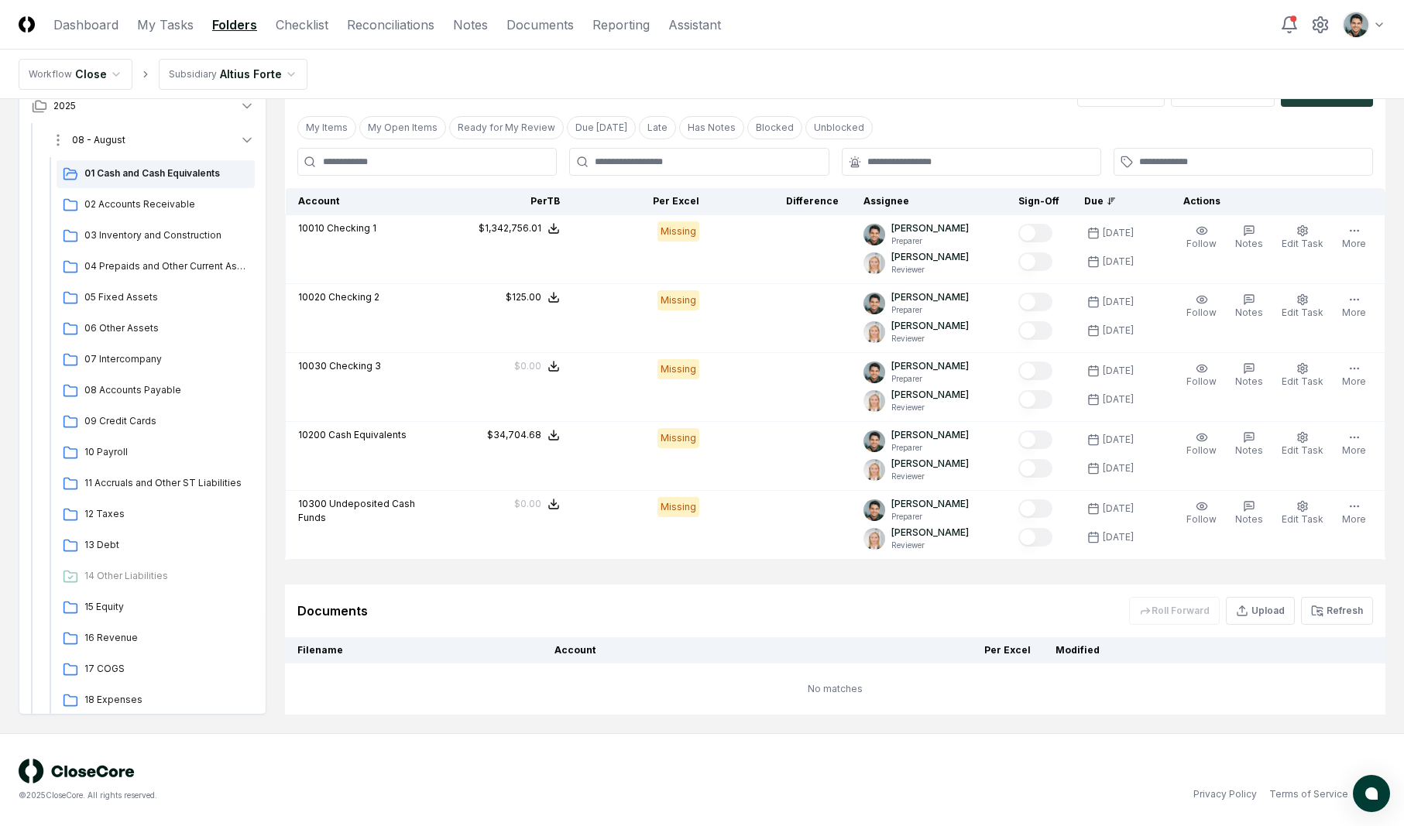
click at [127, 136] on button "08 - August" at bounding box center [152, 140] width 229 height 34
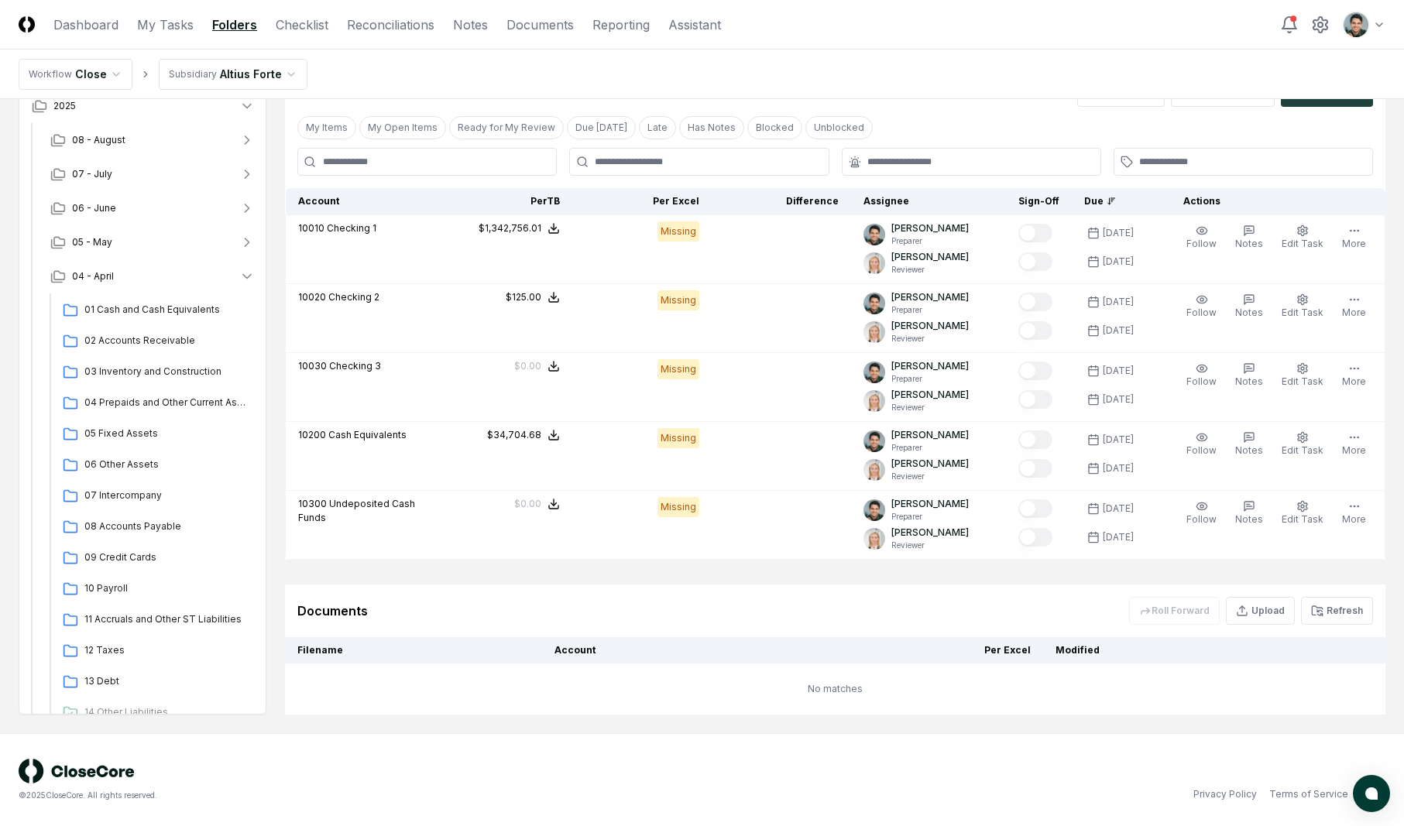
click at [211, 325] on ul "01 Cash and Cash Equivalents 02 Accounts Receivable 03 Inventory and Constructi…" at bounding box center [156, 636] width 198 height 678
click at [212, 316] on span "01 Cash and Cash Equivalents" at bounding box center [166, 310] width 164 height 14
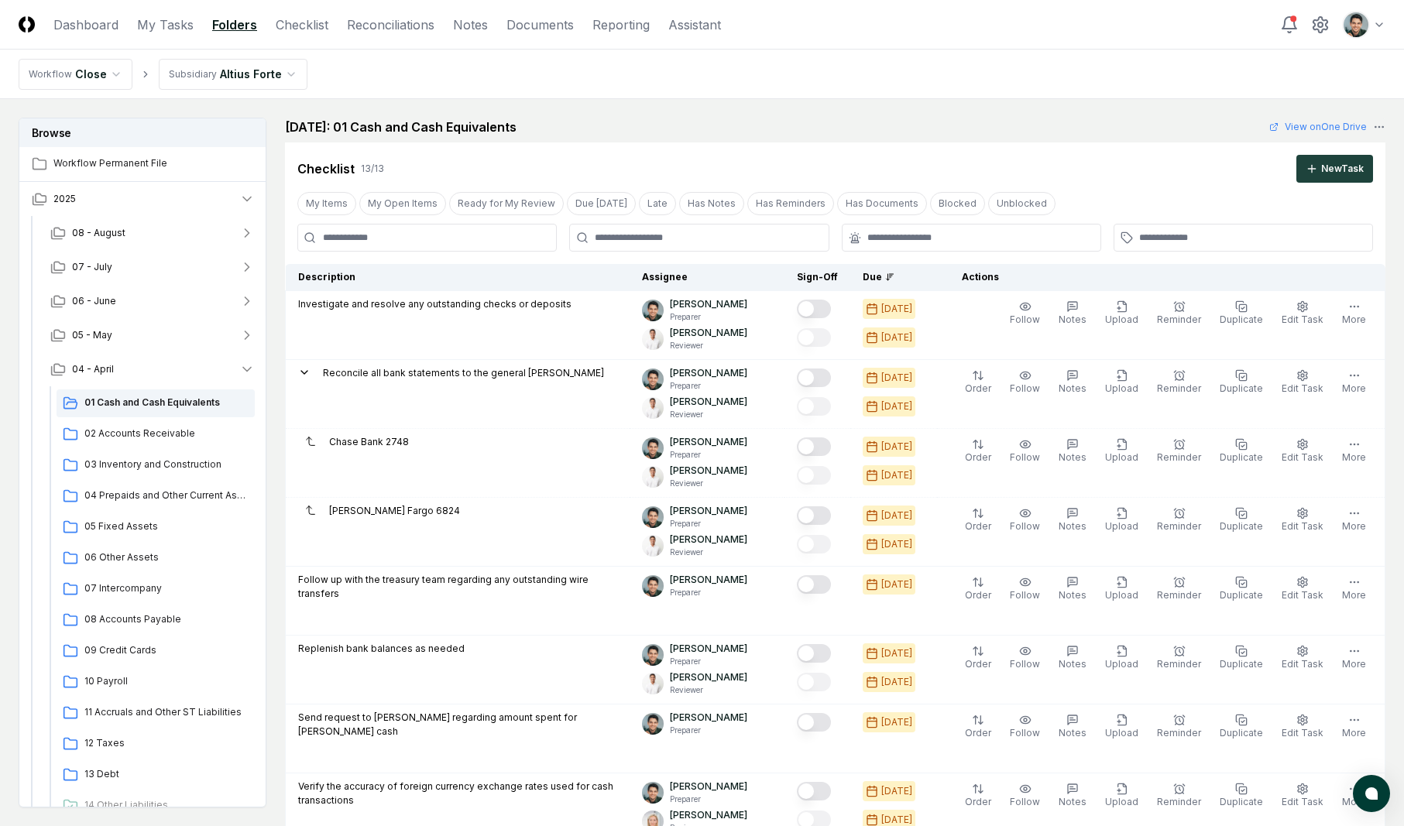
scroll to position [1273, 0]
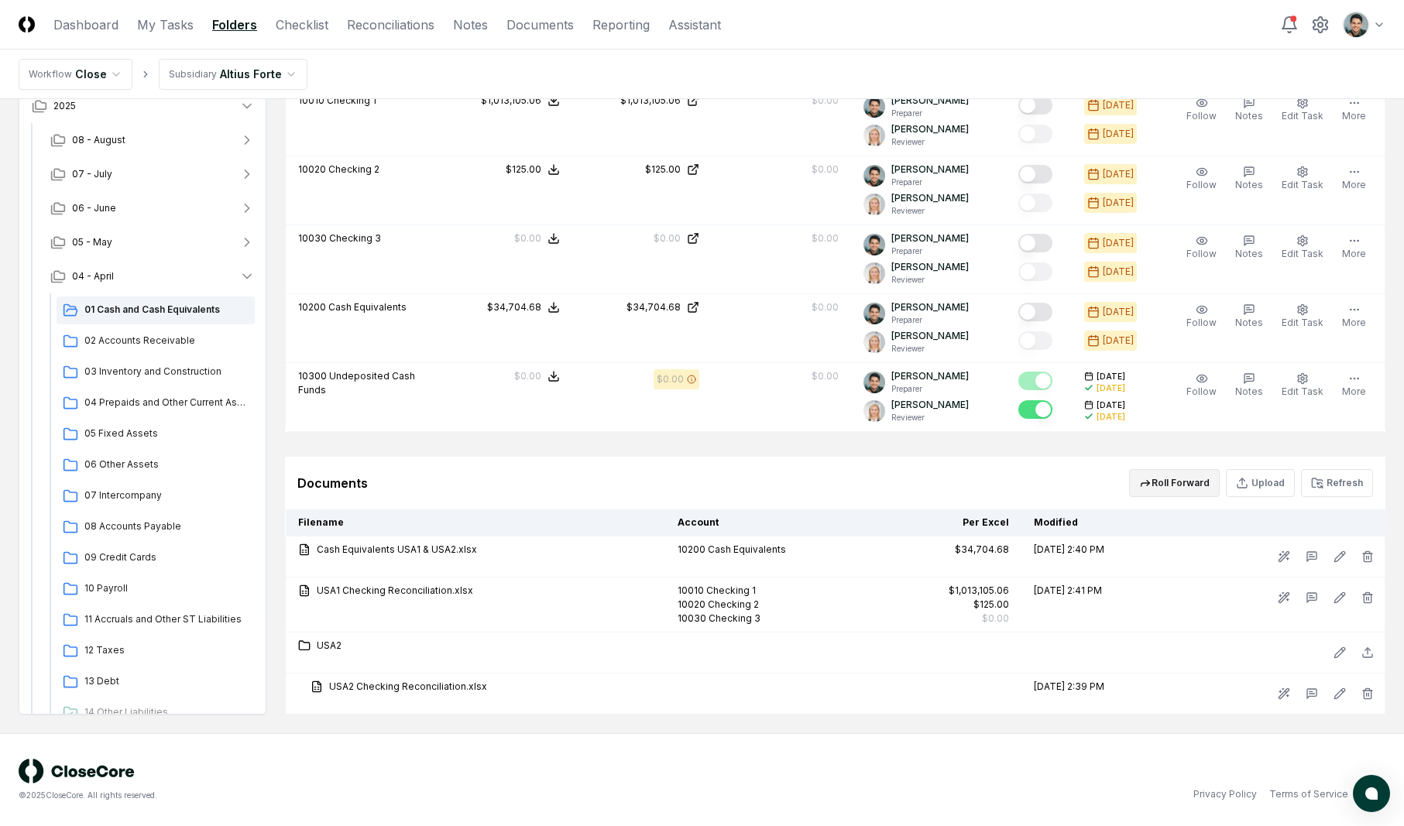
click at [1159, 491] on button "Roll Forward" at bounding box center [1174, 483] width 91 height 28
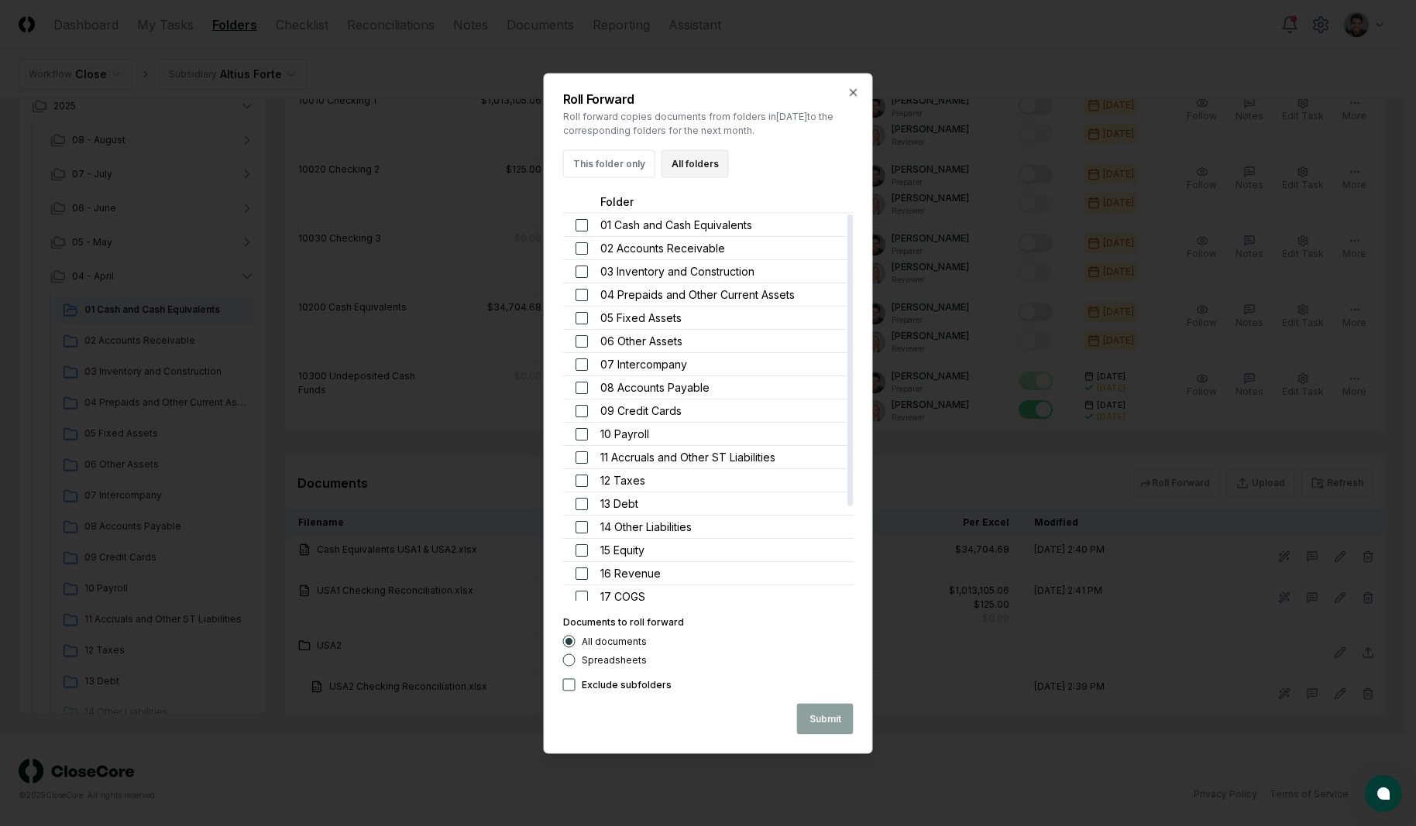
click at [713, 168] on button "All folders" at bounding box center [694, 163] width 67 height 28
click at [837, 713] on button "Submit" at bounding box center [825, 718] width 57 height 31
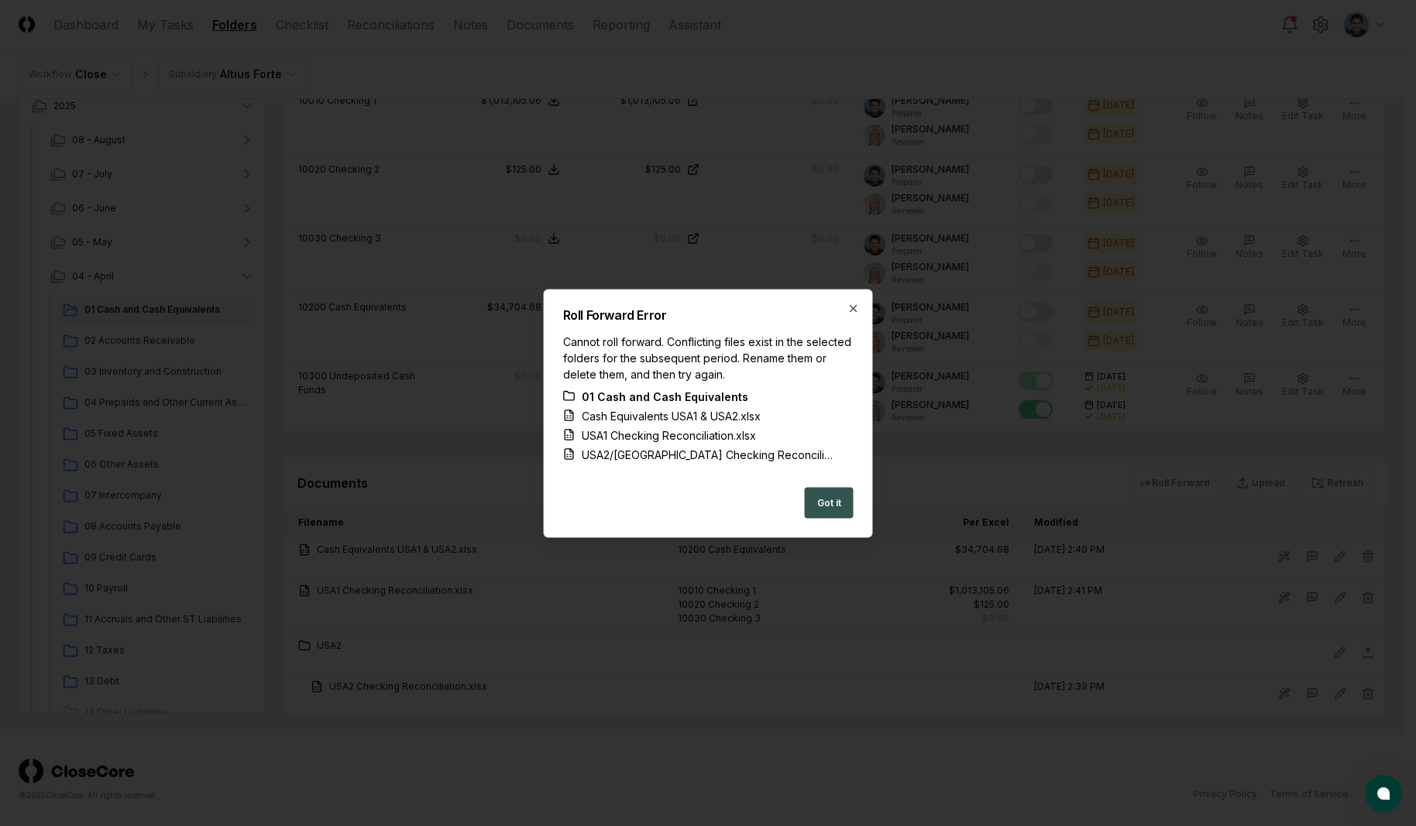
click at [841, 499] on button "Got it" at bounding box center [829, 502] width 49 height 31
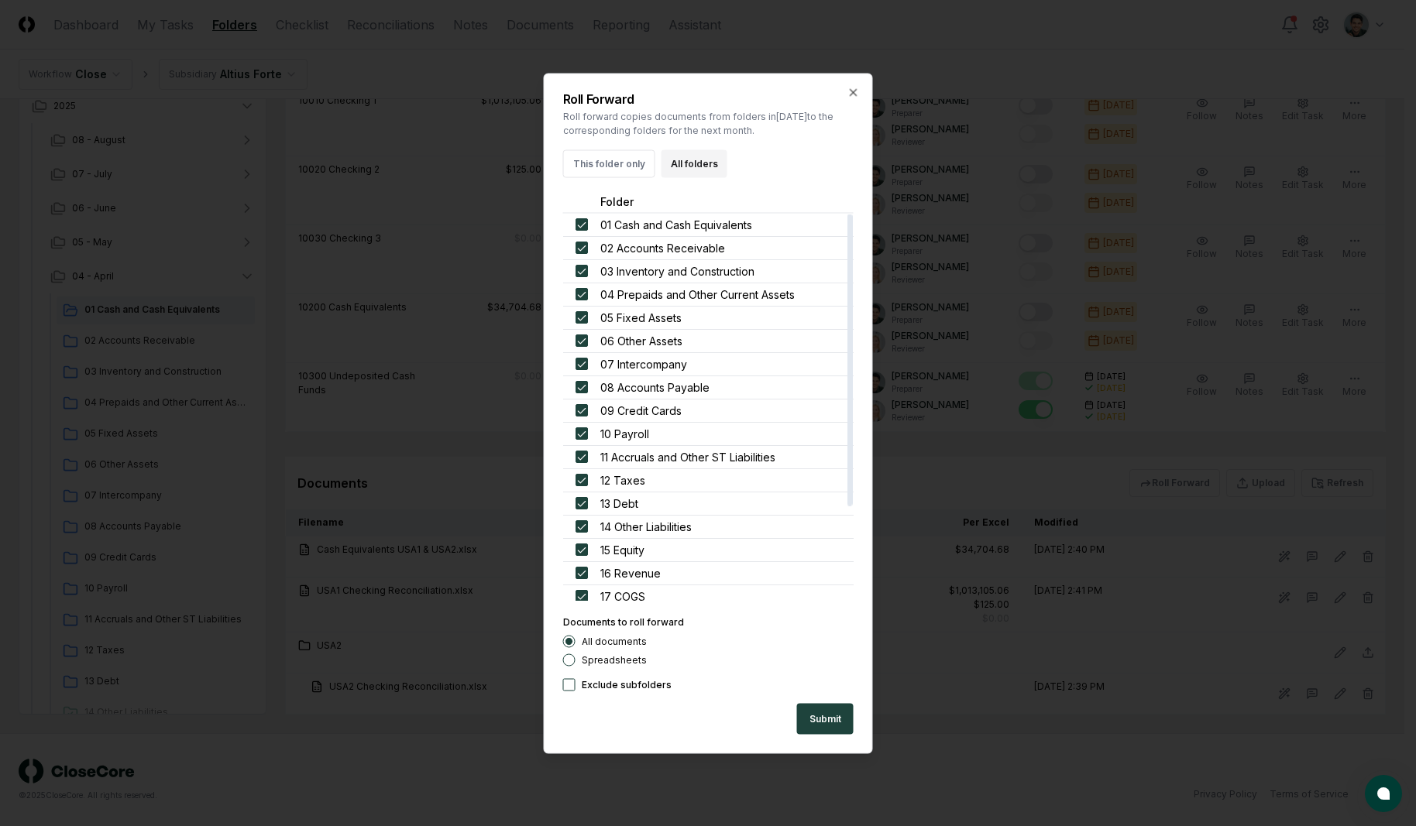
click at [453, 394] on div at bounding box center [708, 413] width 1416 height 826
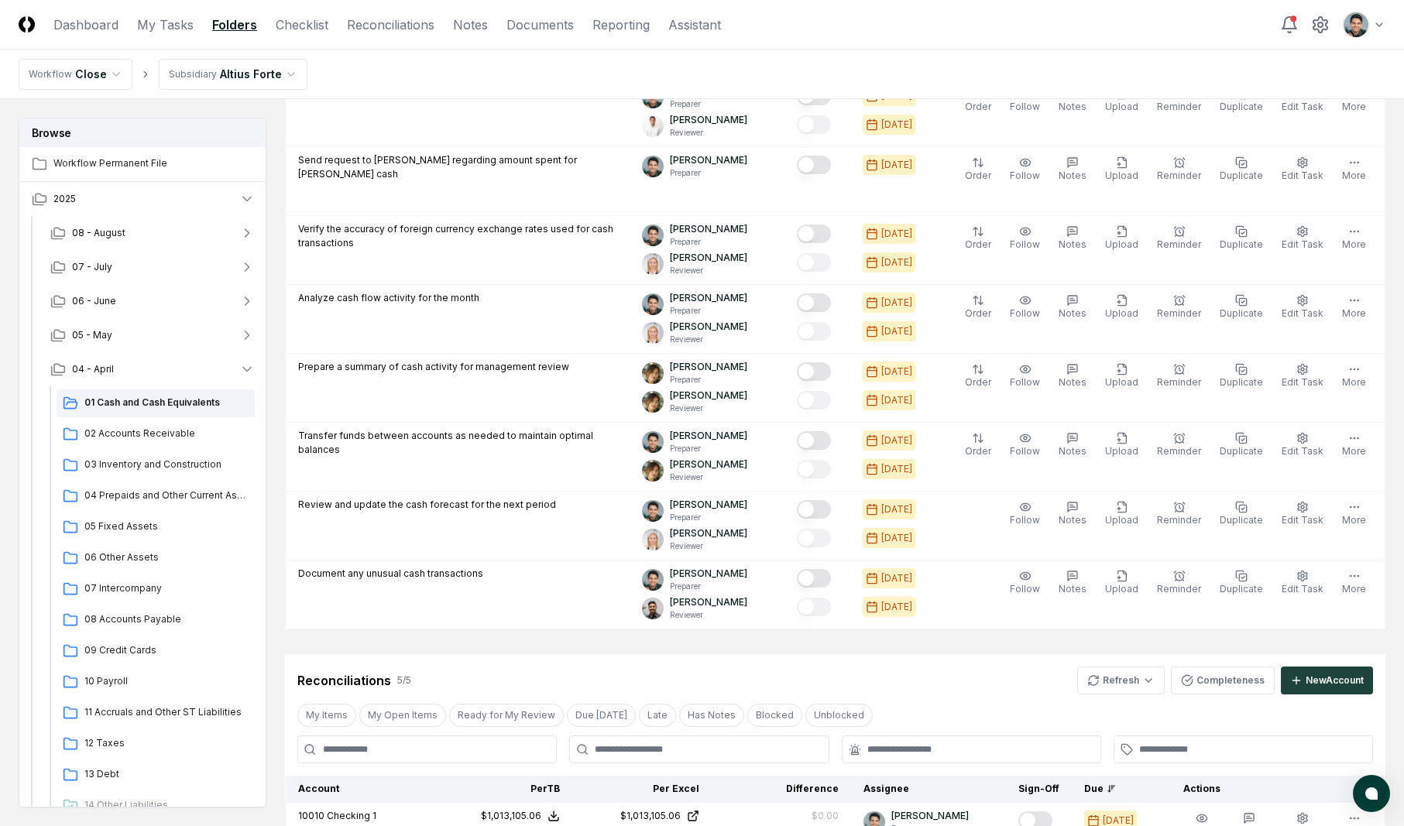
scroll to position [420, 0]
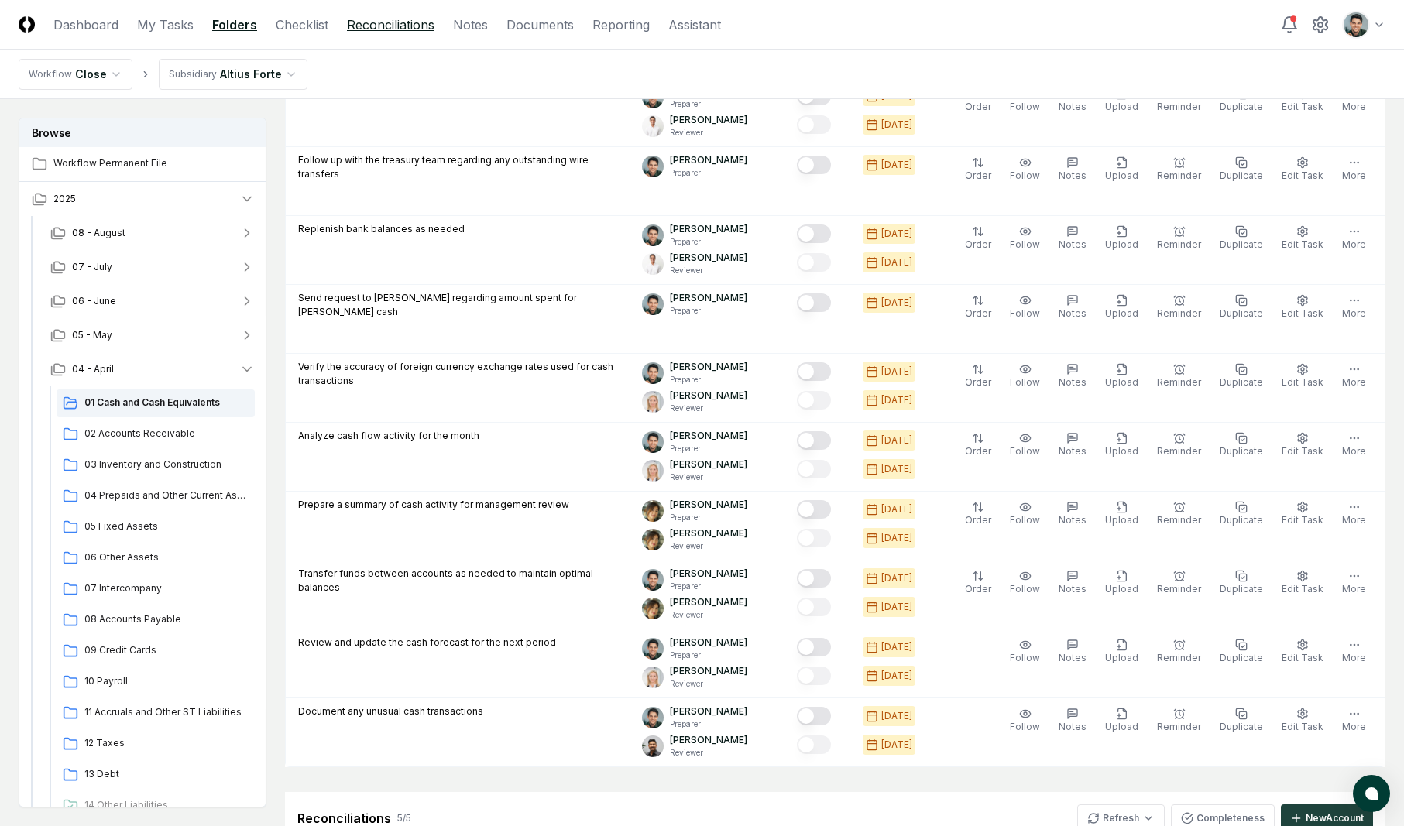
click at [400, 27] on link "Reconciliations" at bounding box center [391, 24] width 88 height 19
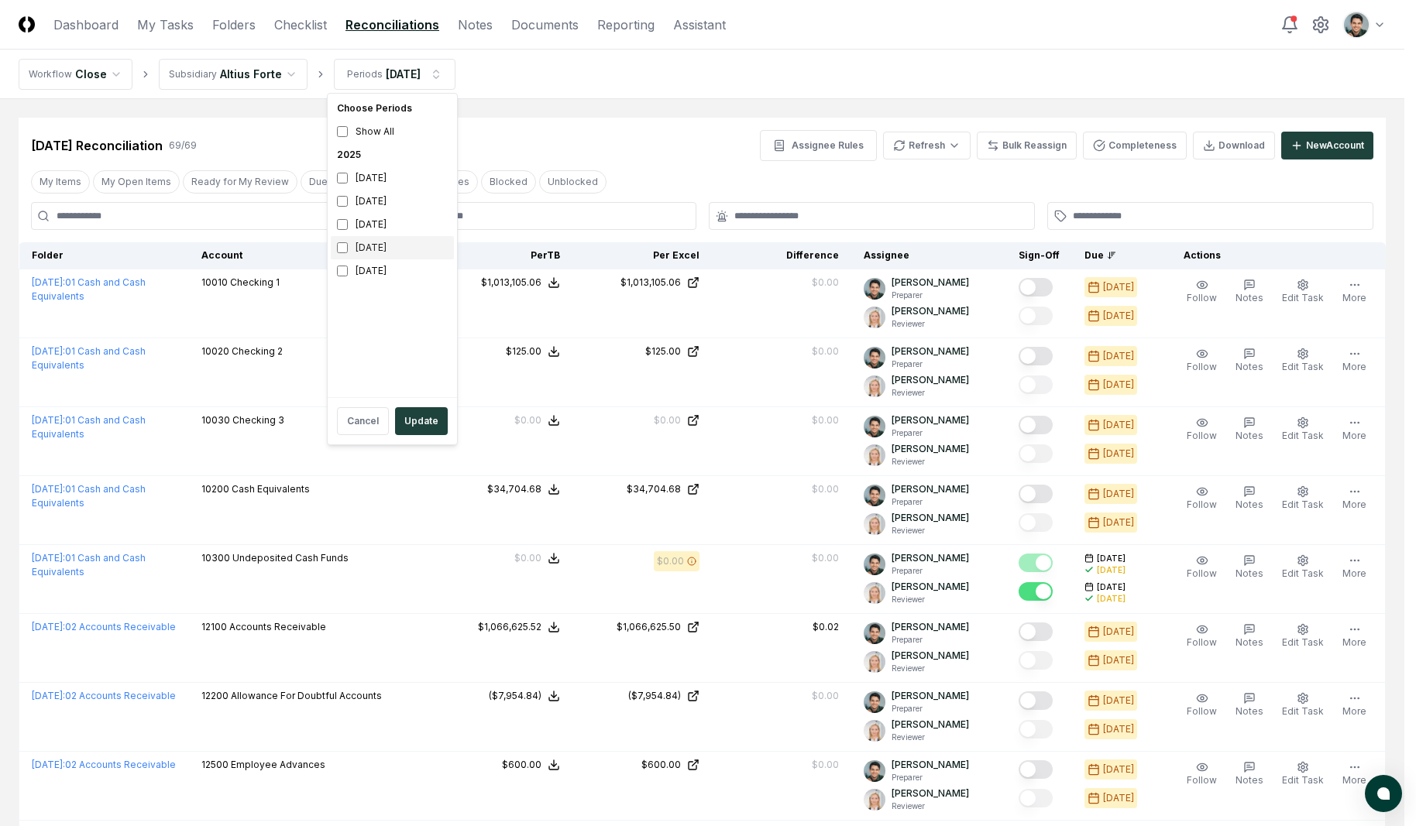
click at [391, 244] on div "May 2025" at bounding box center [392, 247] width 123 height 23
click at [388, 270] on div "April 2025" at bounding box center [392, 270] width 123 height 23
click at [419, 418] on button "Update" at bounding box center [421, 421] width 53 height 28
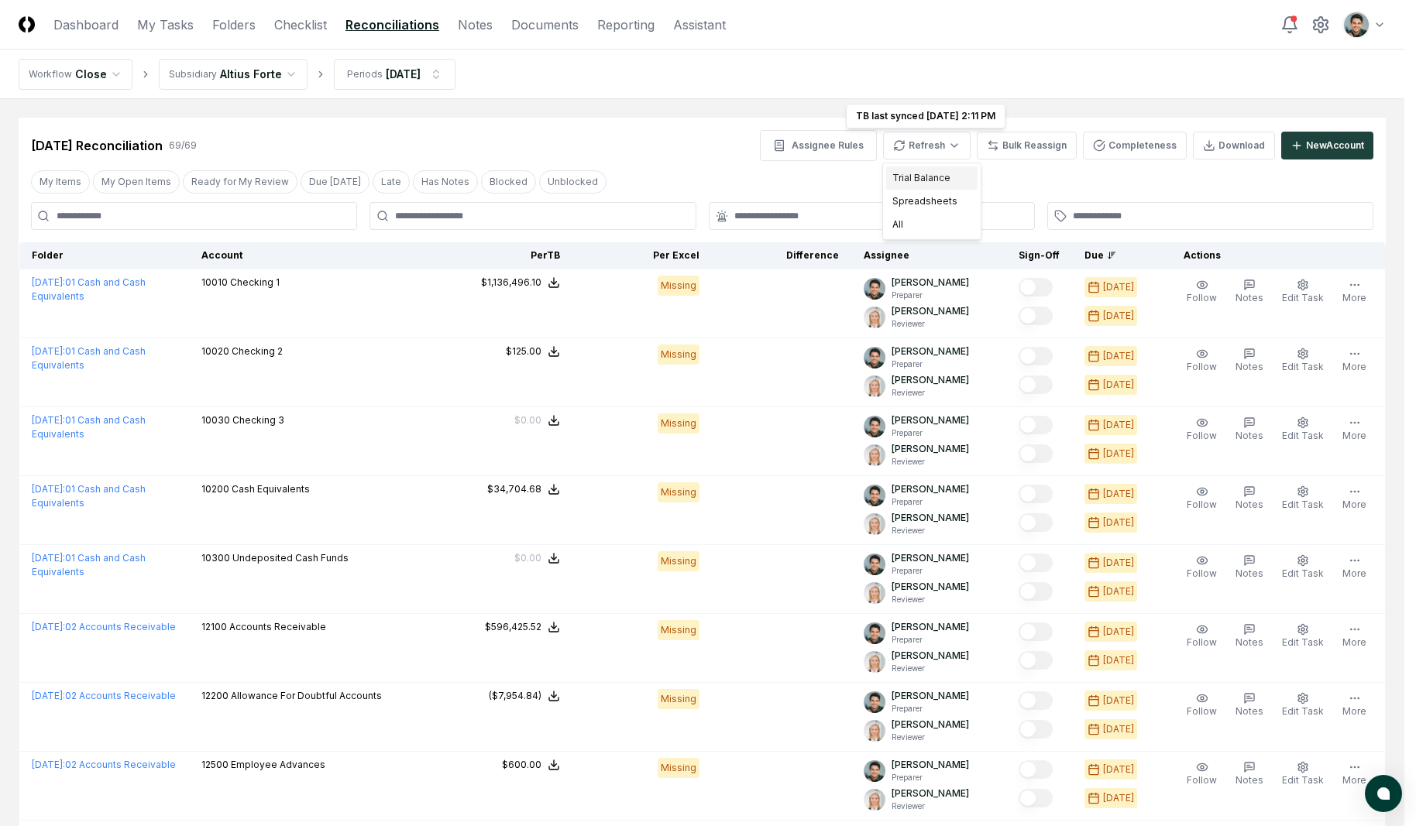
click at [937, 179] on div "Trial Balance" at bounding box center [931, 178] width 91 height 23
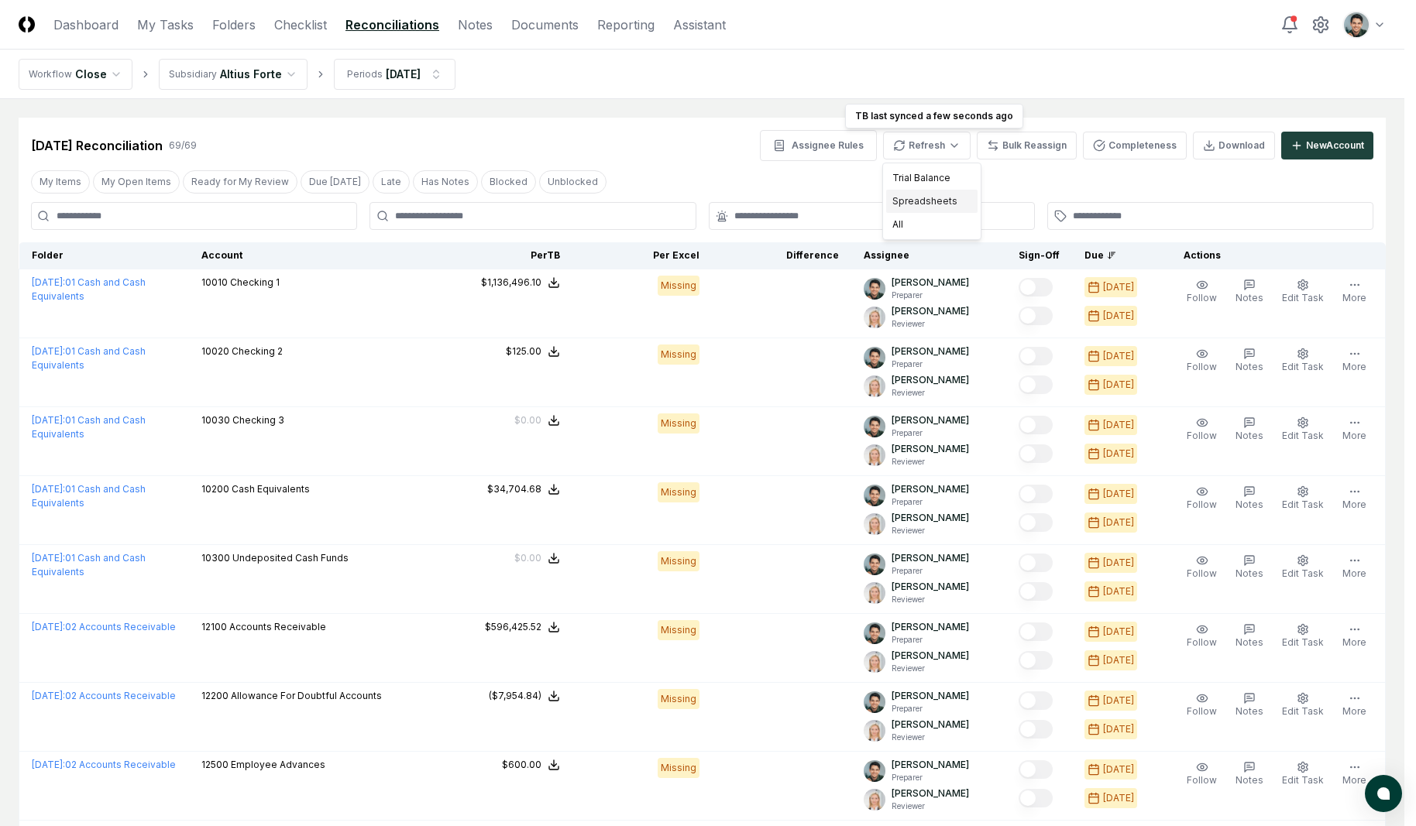
click at [917, 195] on div "Spreadsheets" at bounding box center [931, 201] width 91 height 23
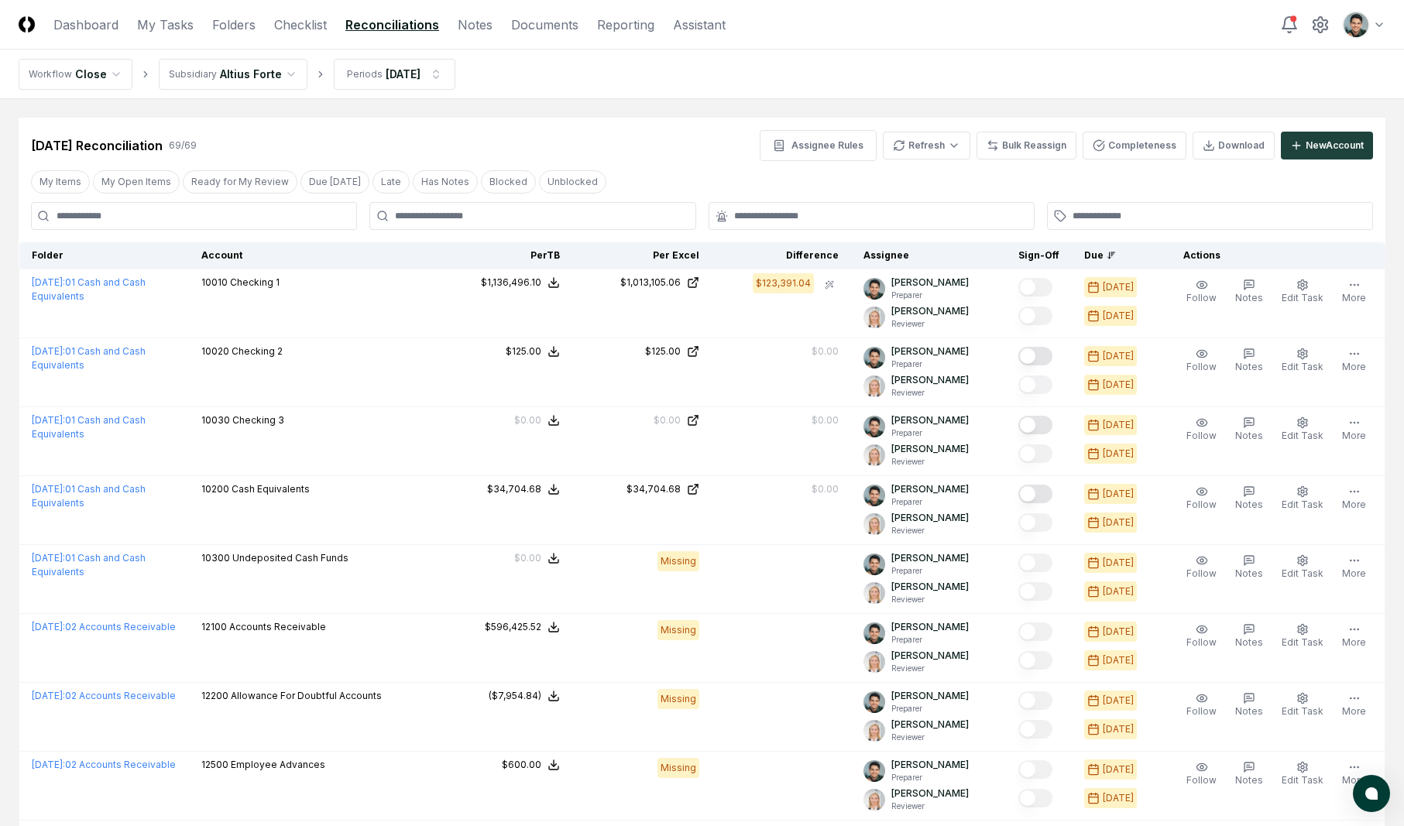
click at [663, 136] on div "May 2025 Reconciliation 69 / 69 Assignee Rules Refresh Bulk Reassign Completene…" at bounding box center [702, 145] width 1342 height 31
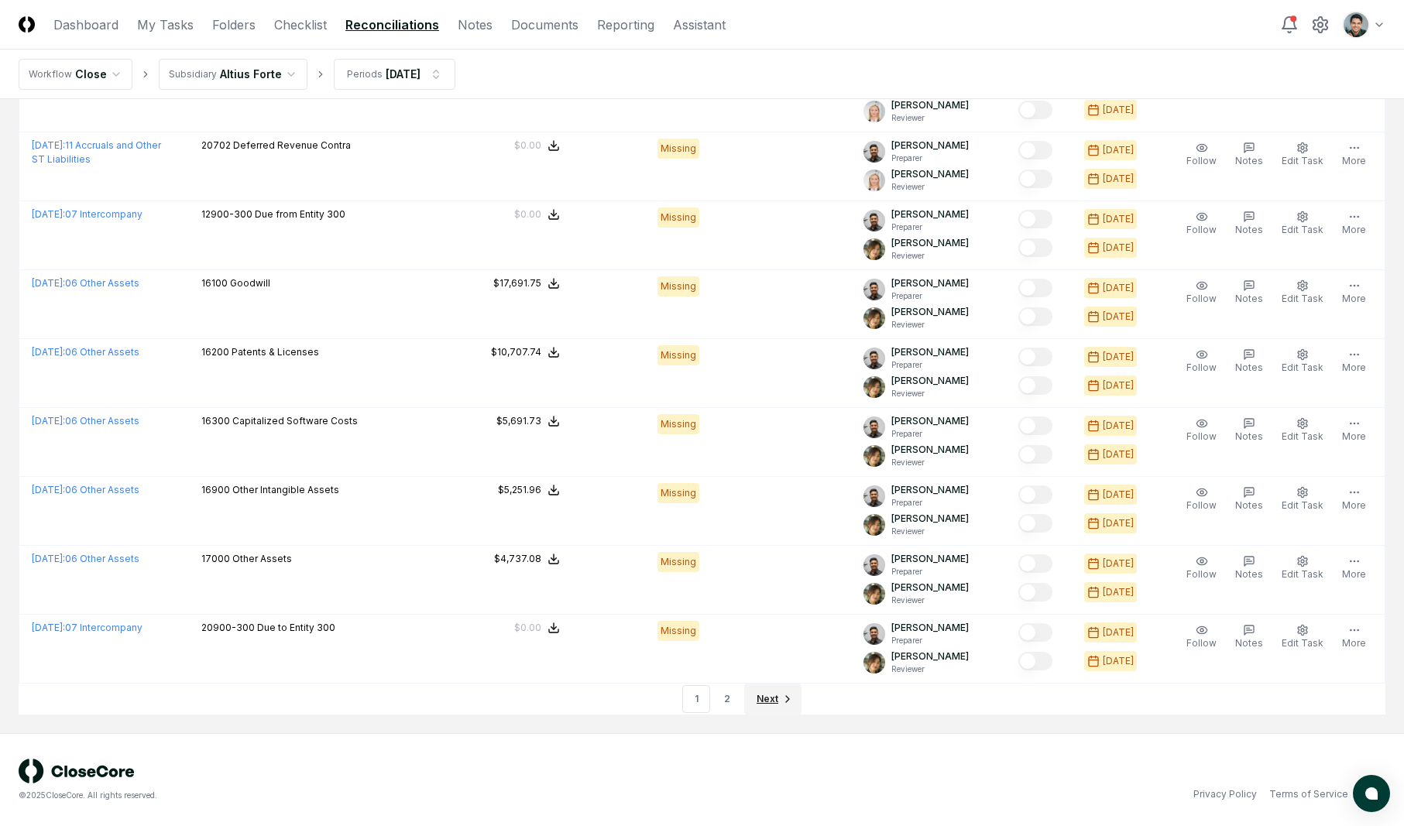
click at [768, 709] on link "Next" at bounding box center [772, 699] width 57 height 31
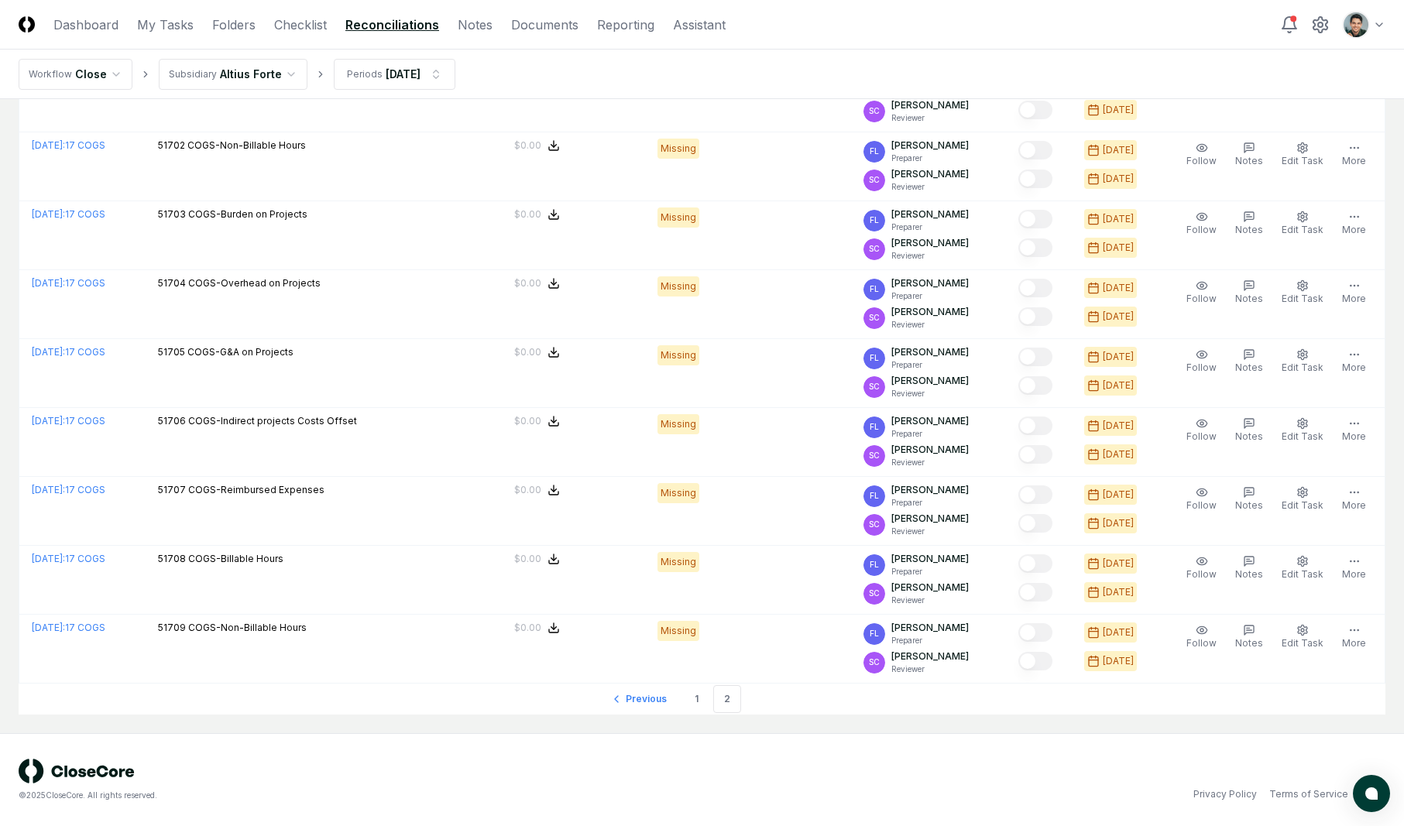
scroll to position [895, 0]
click at [691, 701] on link "1" at bounding box center [696, 699] width 28 height 28
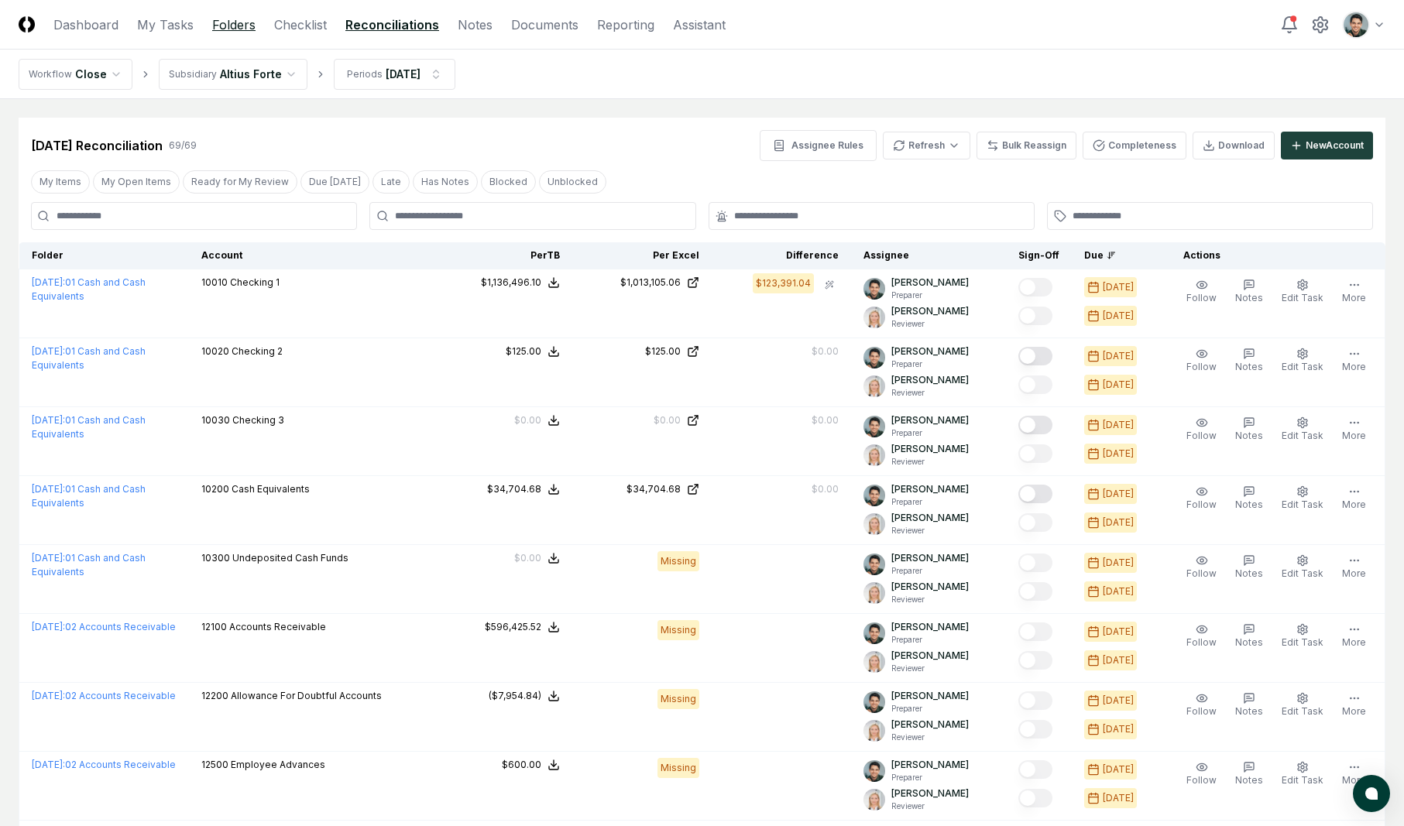
click at [219, 23] on link "Folders" at bounding box center [233, 24] width 43 height 19
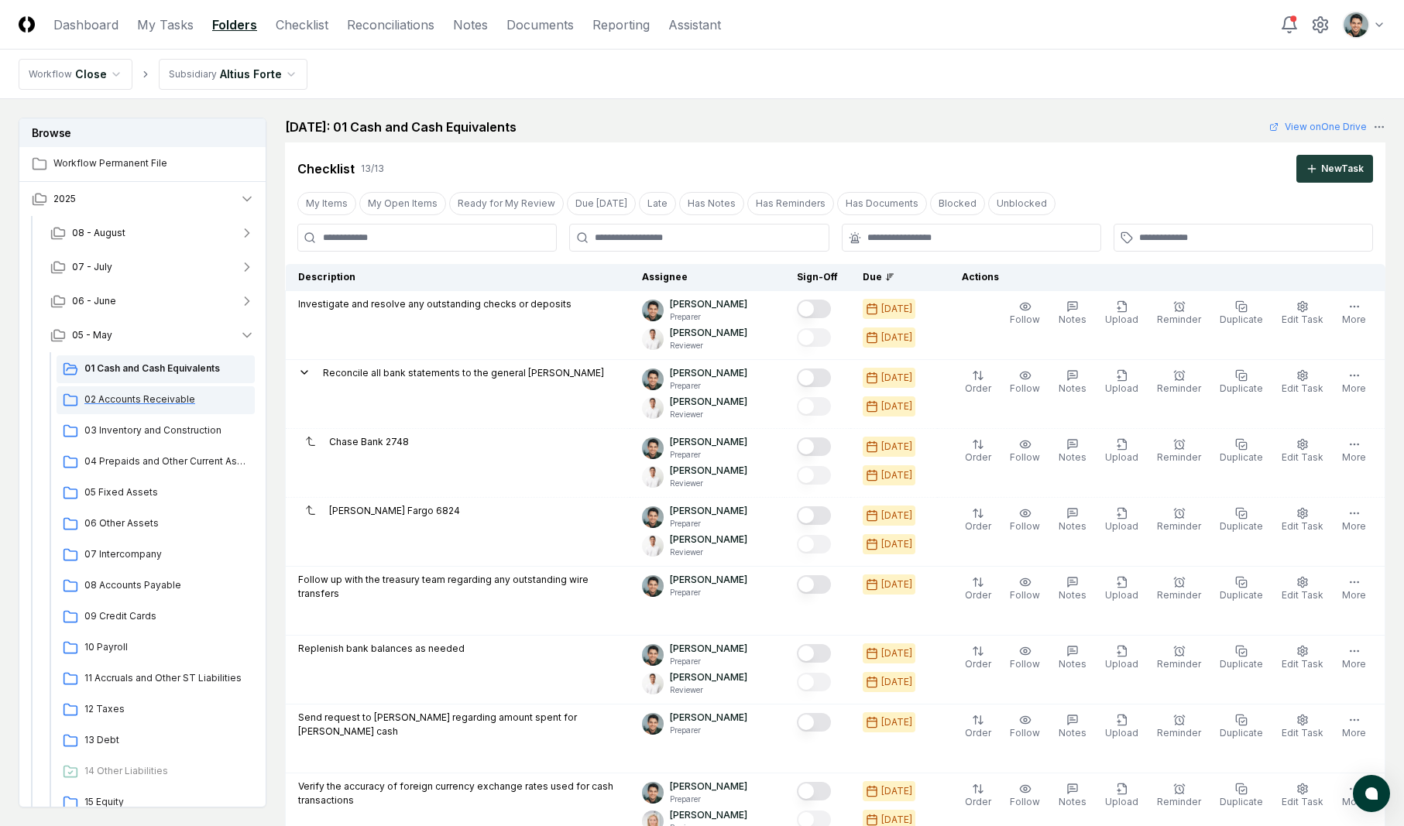
click at [177, 394] on span "02 Accounts Receivable" at bounding box center [166, 400] width 164 height 14
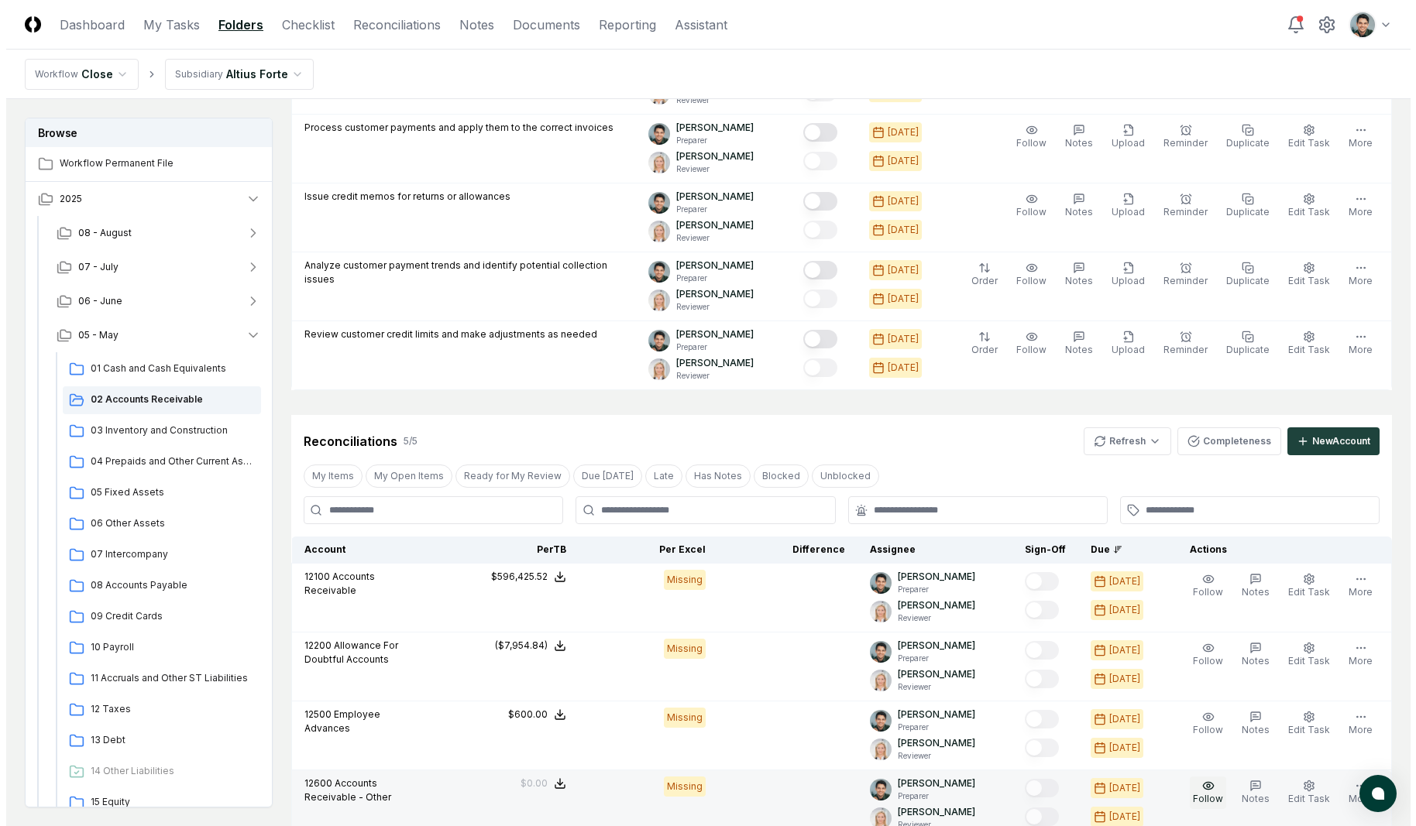
scroll to position [939, 0]
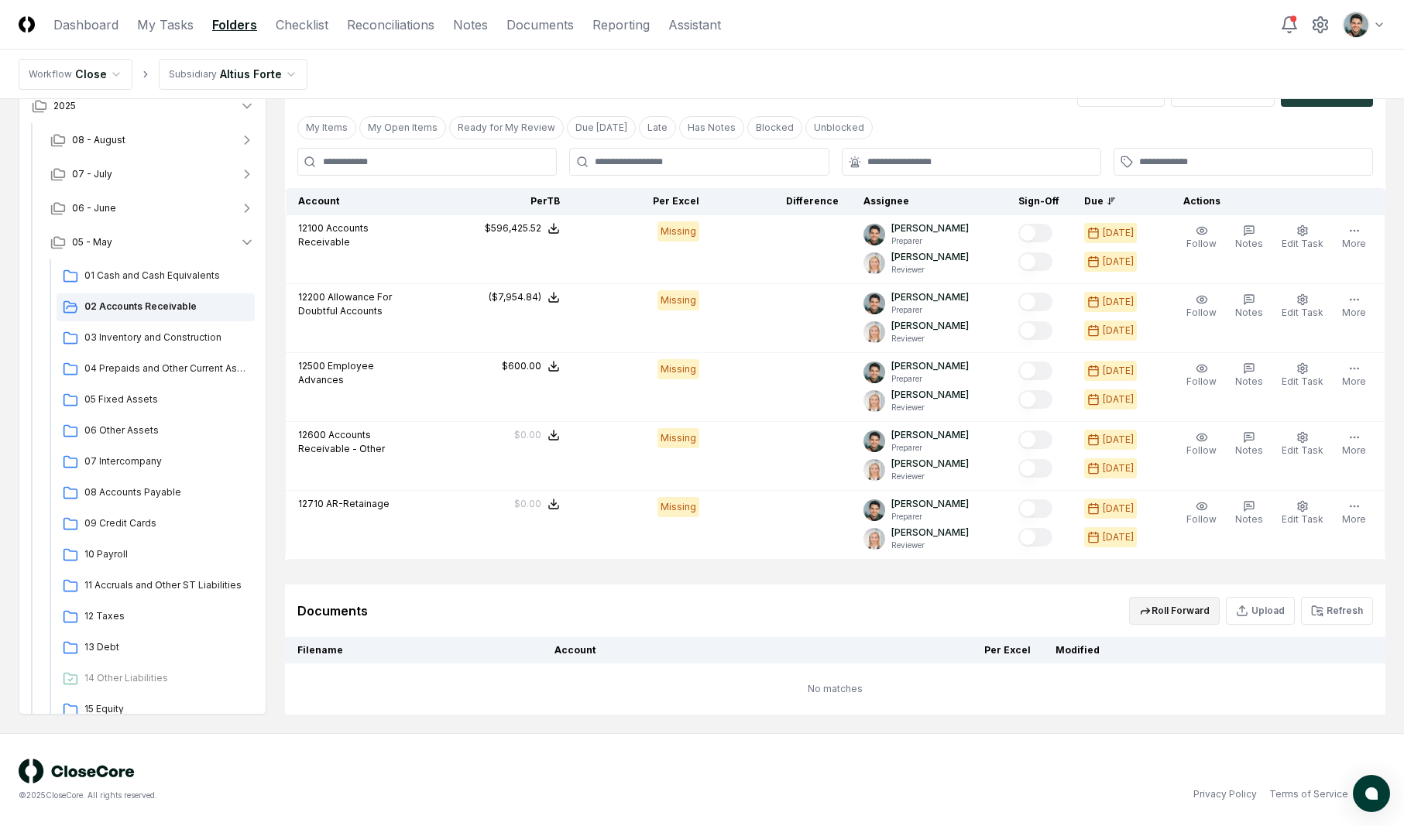
click at [1209, 606] on button "Roll Forward" at bounding box center [1174, 611] width 91 height 28
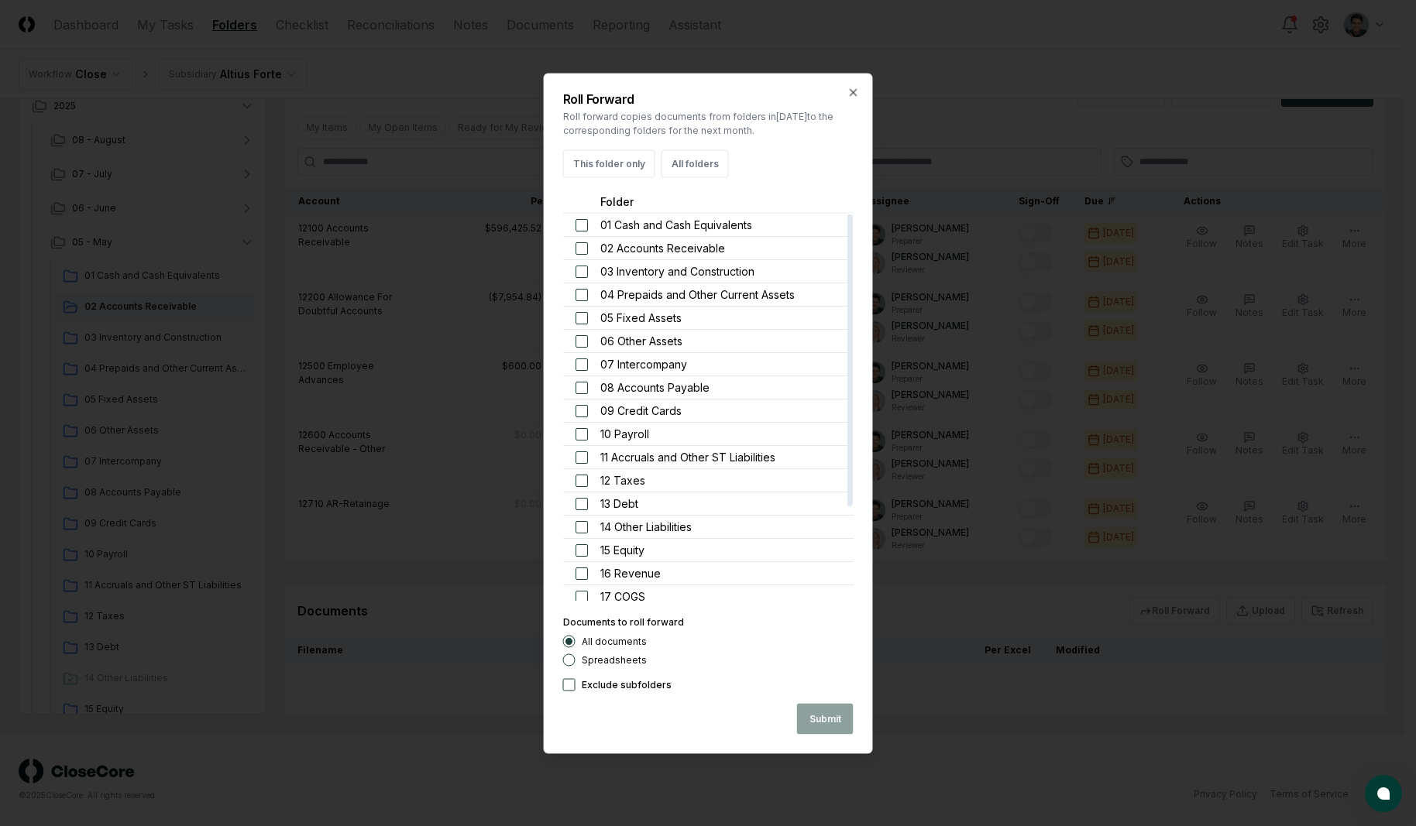
scroll to position [12, 0]
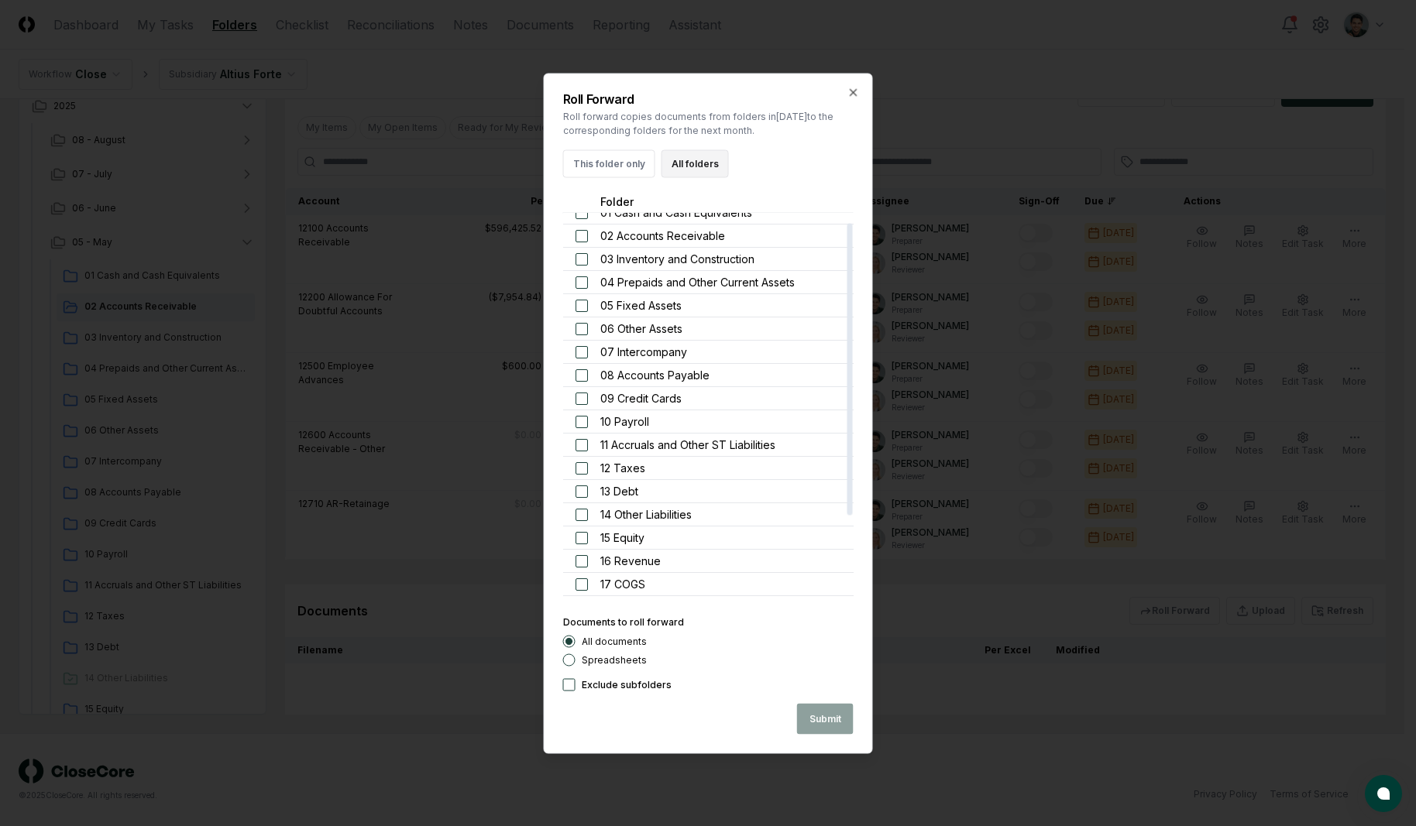
click at [676, 156] on button "All folders" at bounding box center [694, 163] width 67 height 28
click at [580, 217] on button "button" at bounding box center [581, 212] width 12 height 12
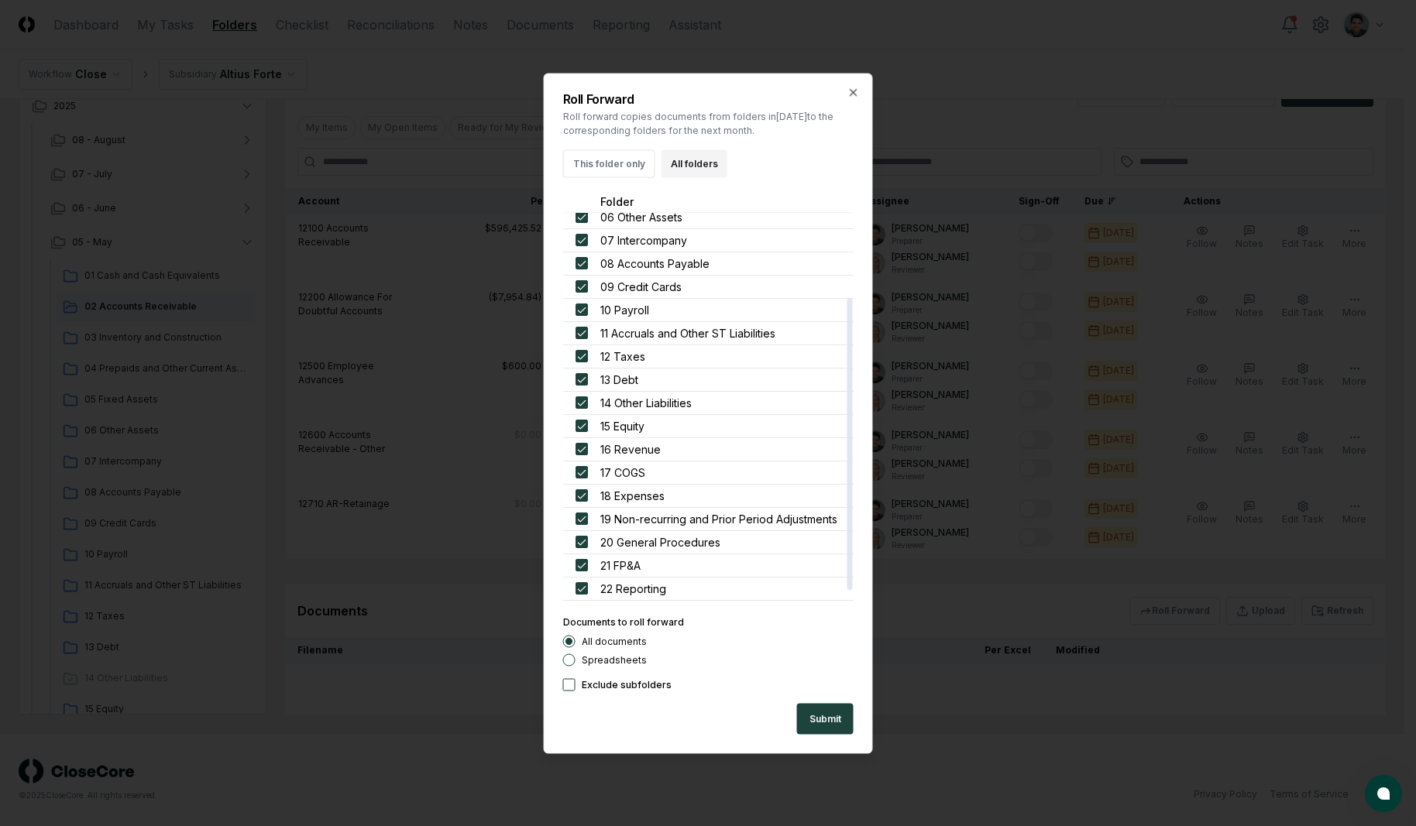
scroll to position [112, 0]
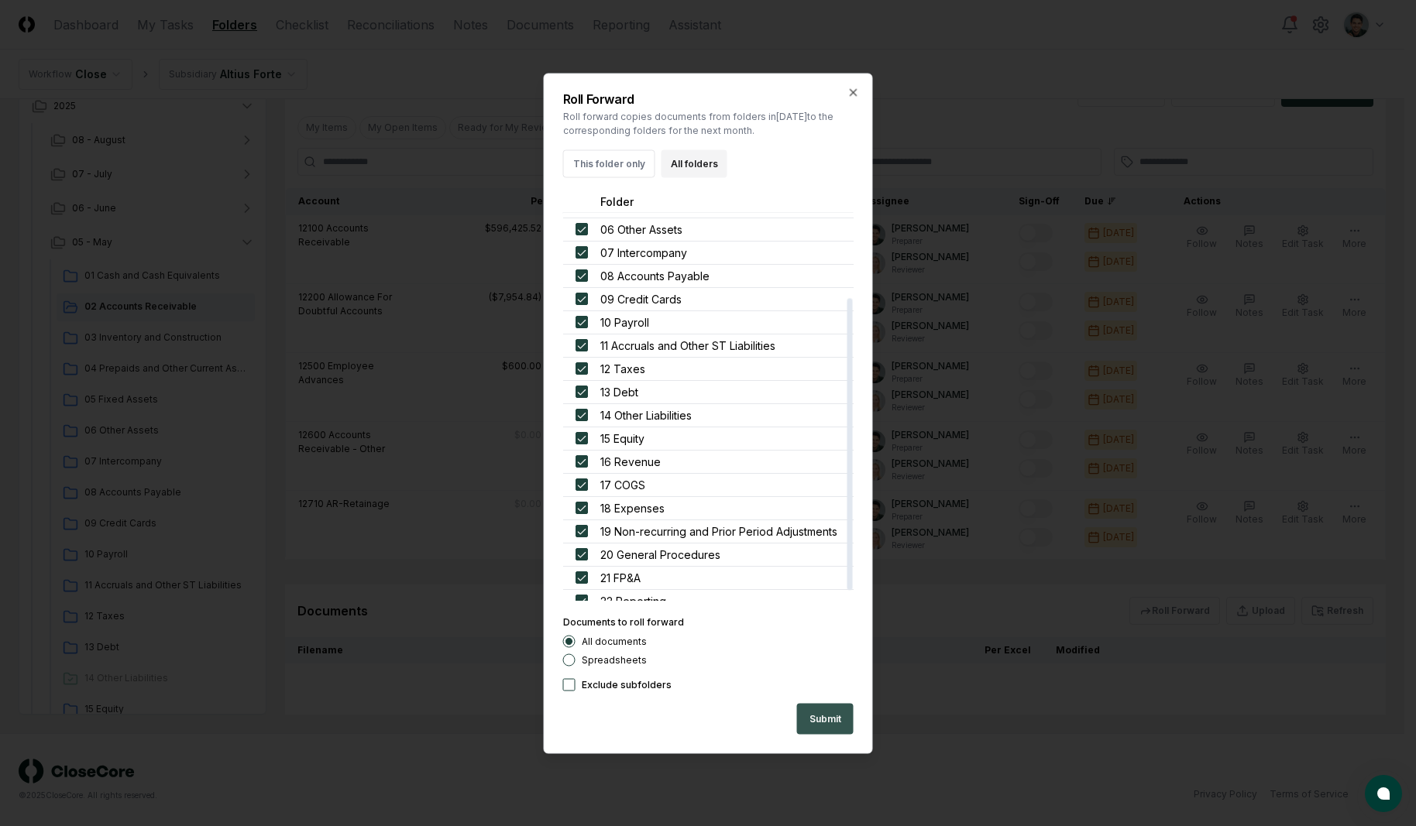
click at [842, 719] on button "Submit" at bounding box center [825, 718] width 57 height 31
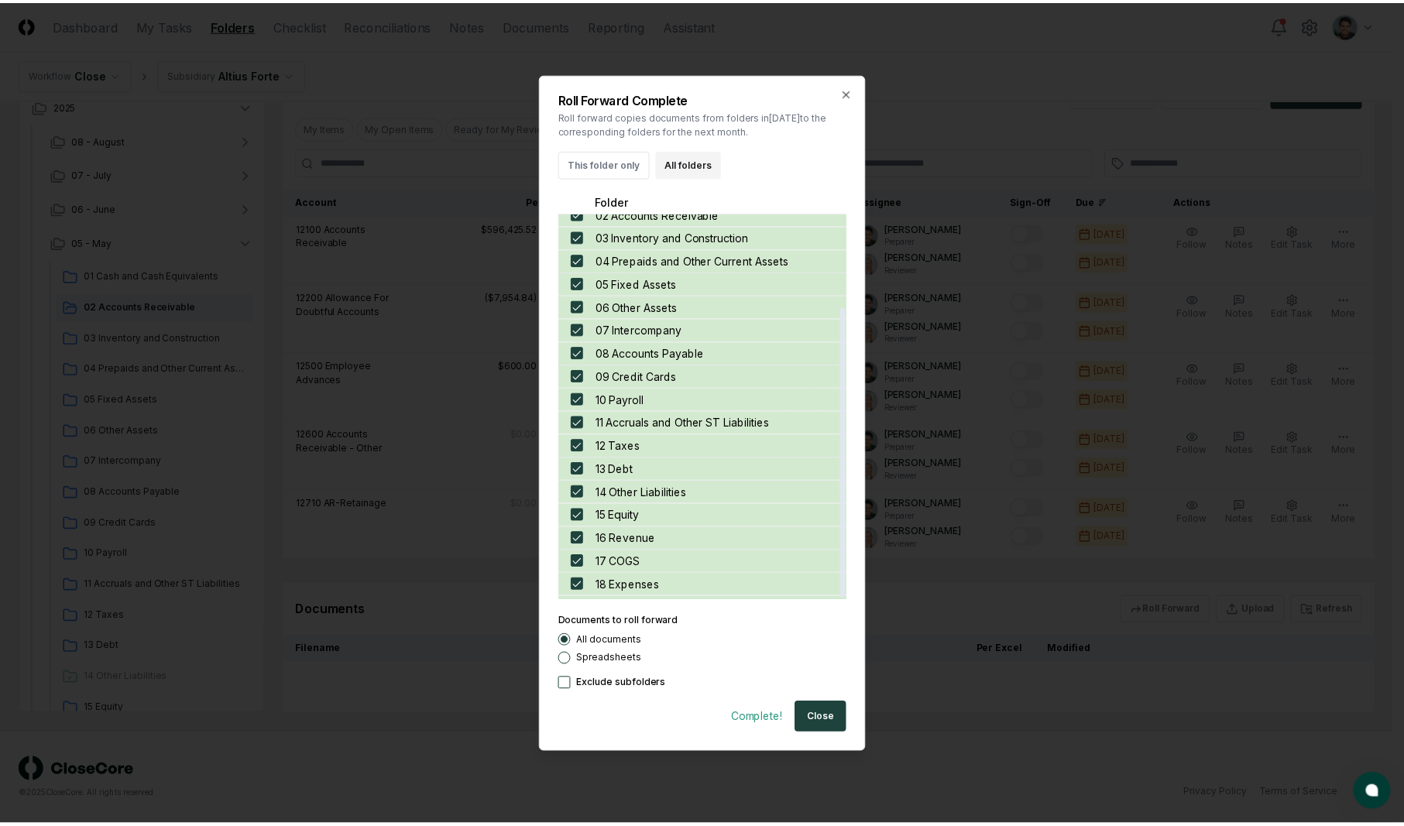
scroll to position [124, 0]
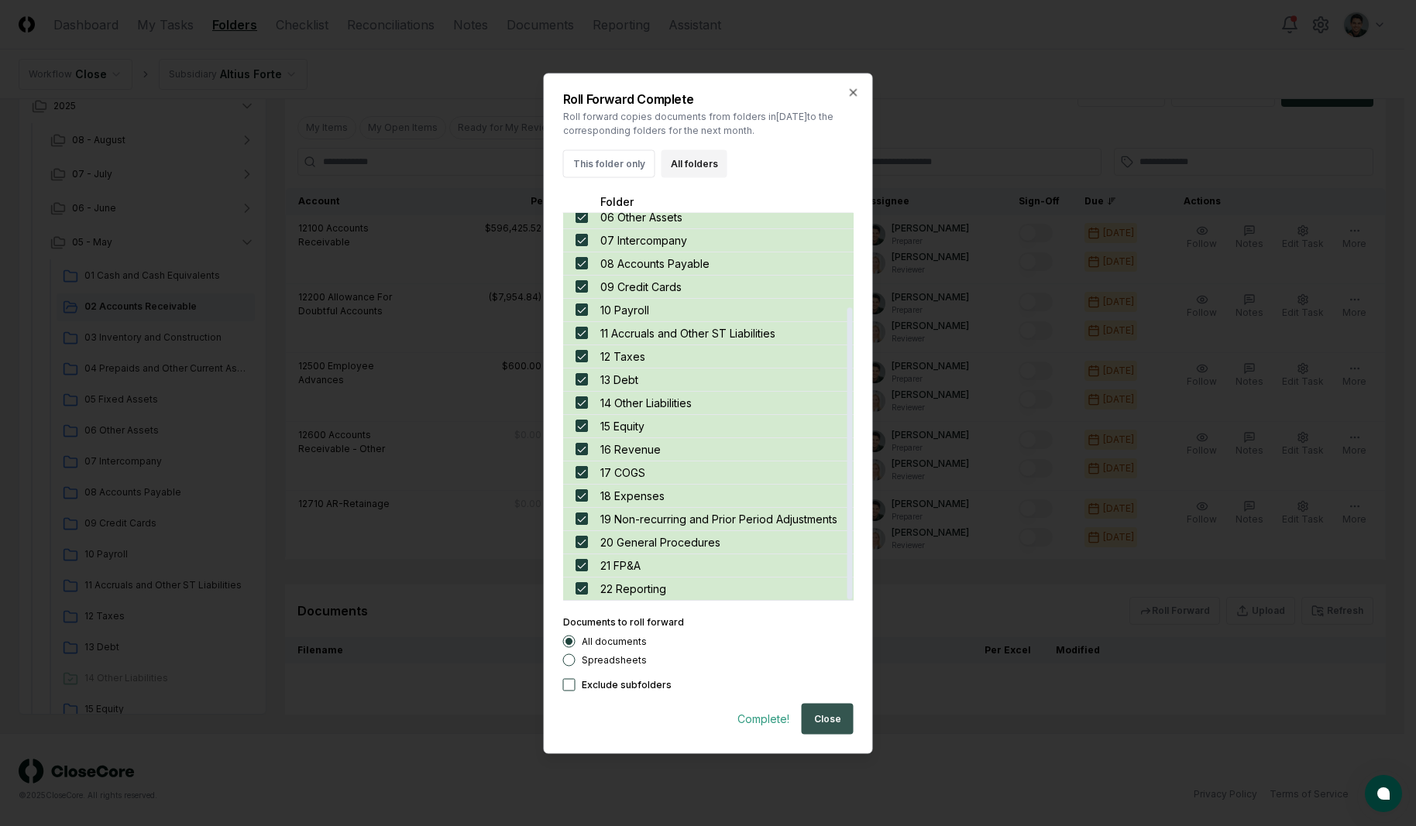
click at [847, 712] on button "Close" at bounding box center [828, 718] width 52 height 31
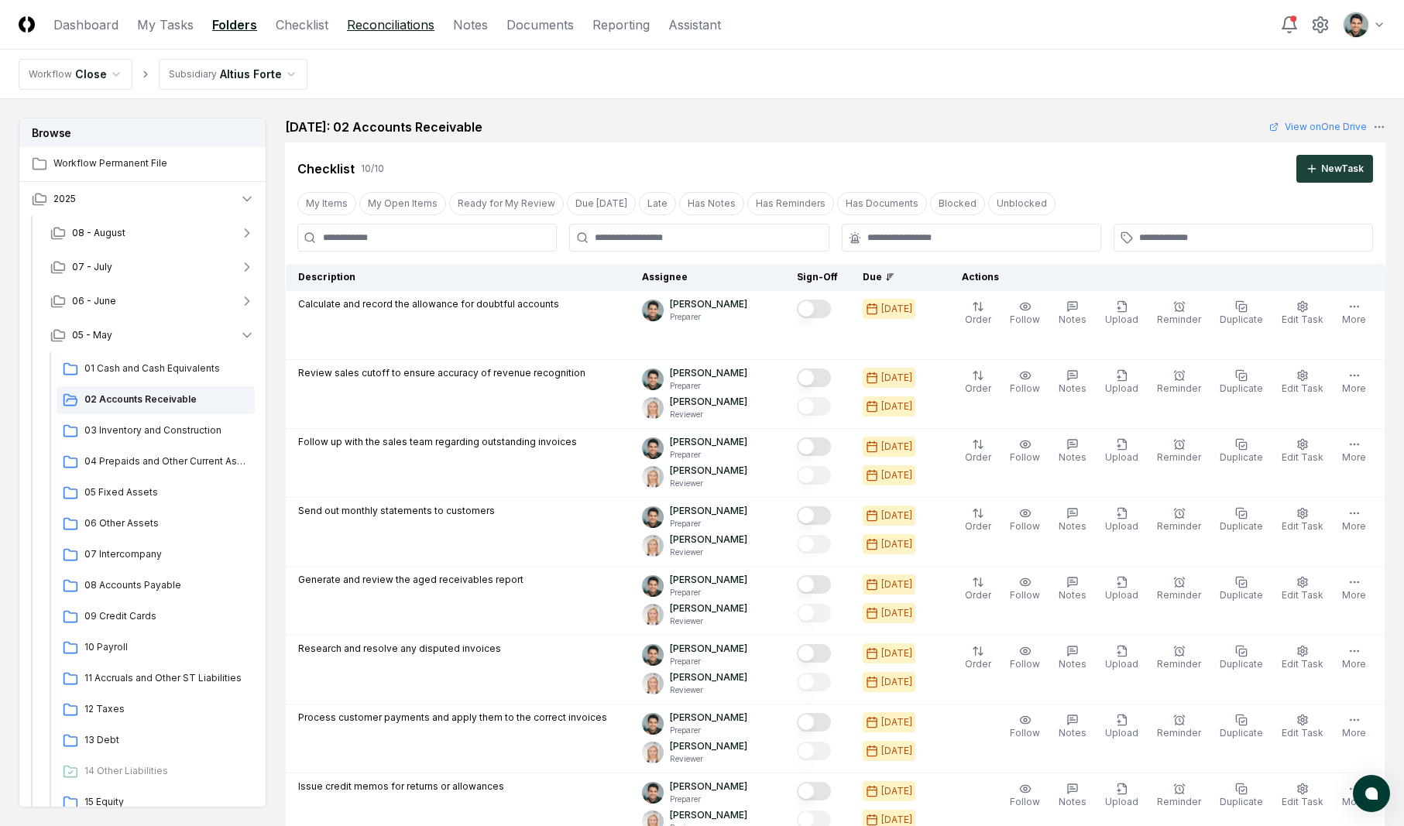
click at [411, 28] on link "Reconciliations" at bounding box center [391, 24] width 88 height 19
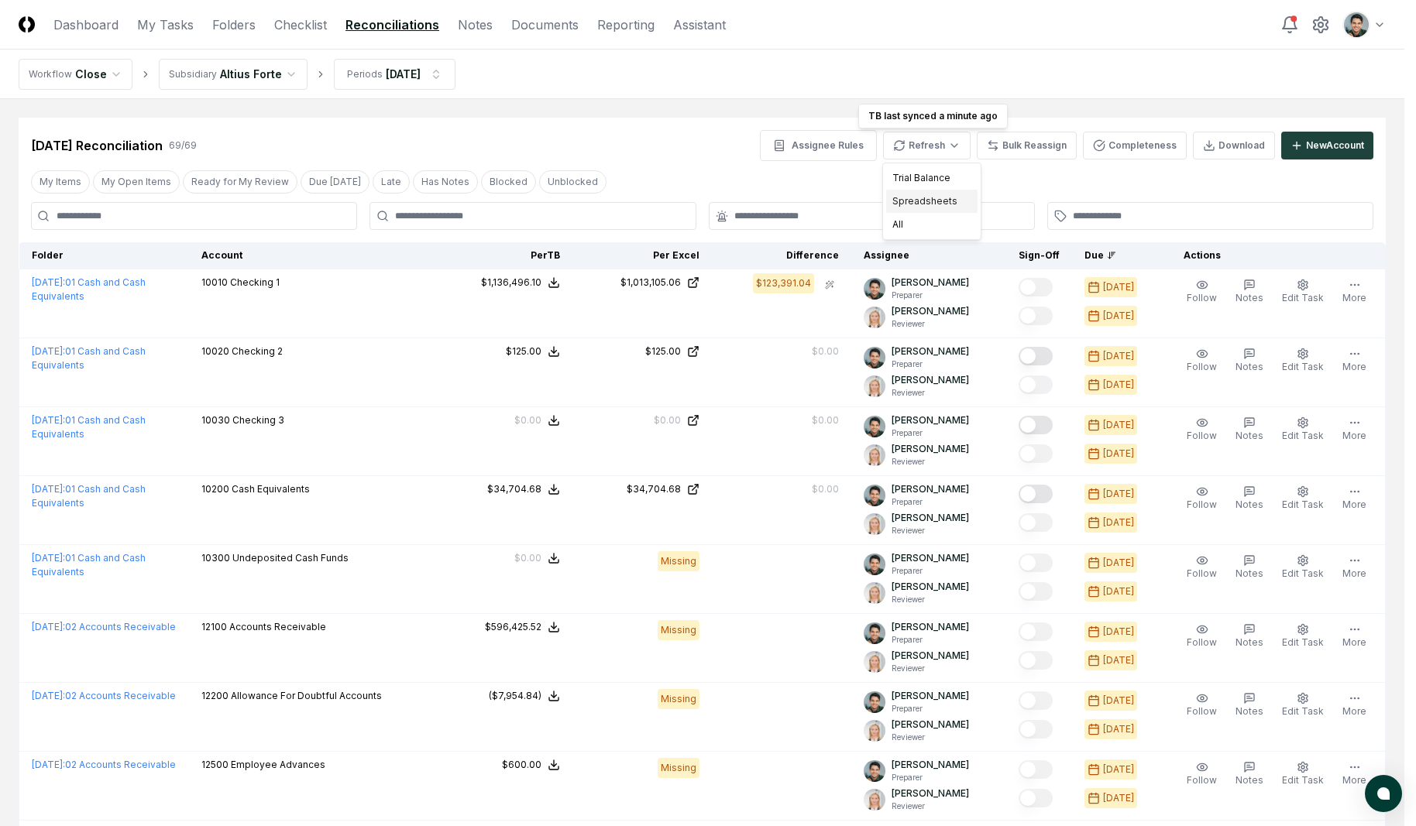
click at [940, 196] on div "Spreadsheets" at bounding box center [931, 201] width 91 height 23
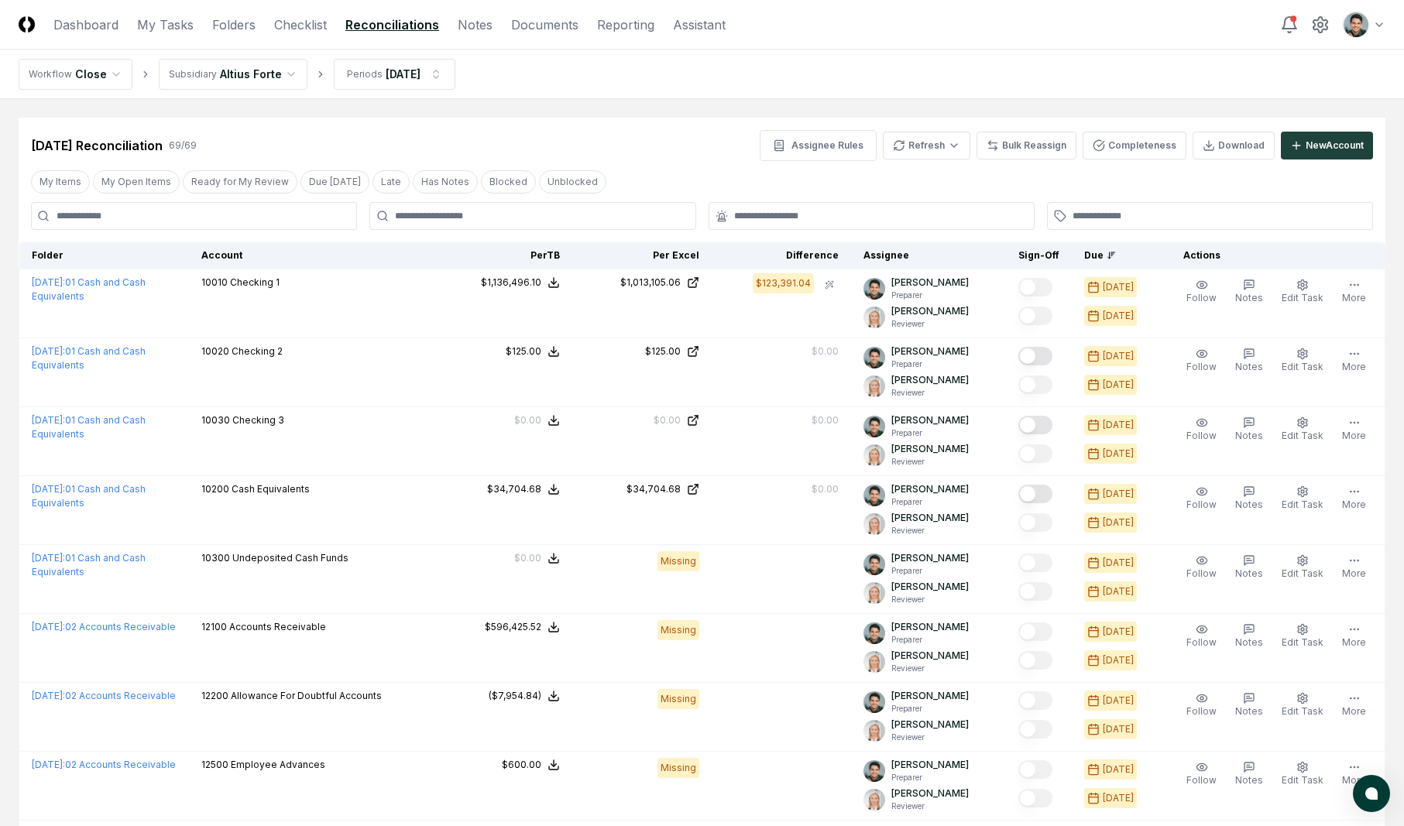
click at [703, 149] on div "May 2025 Reconciliation 69 / 69 Assignee Rules Refresh Bulk Reassign Completene…" at bounding box center [702, 145] width 1342 height 31
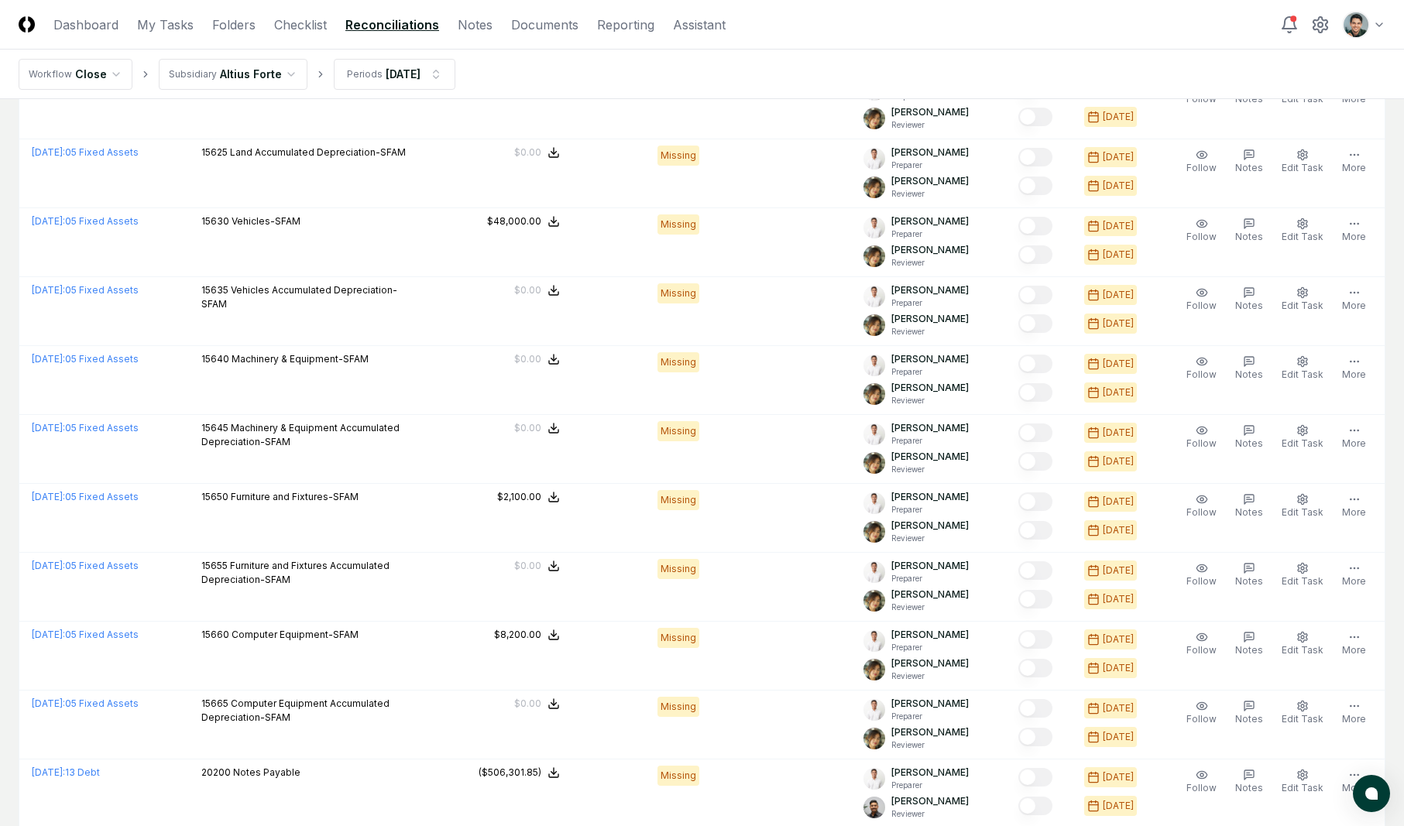
scroll to position [3032, 0]
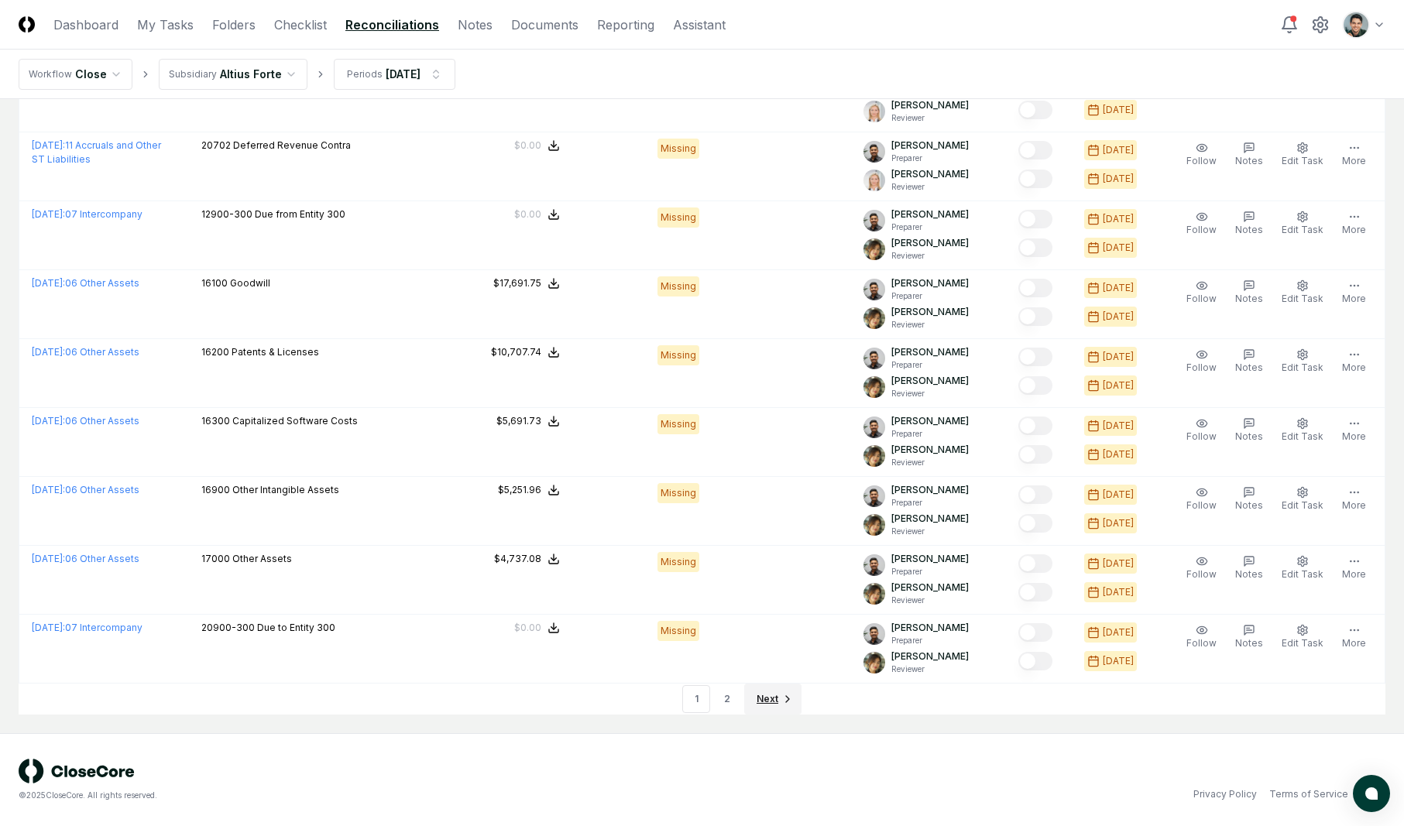
click at [767, 700] on span "Next" at bounding box center [768, 699] width 22 height 14
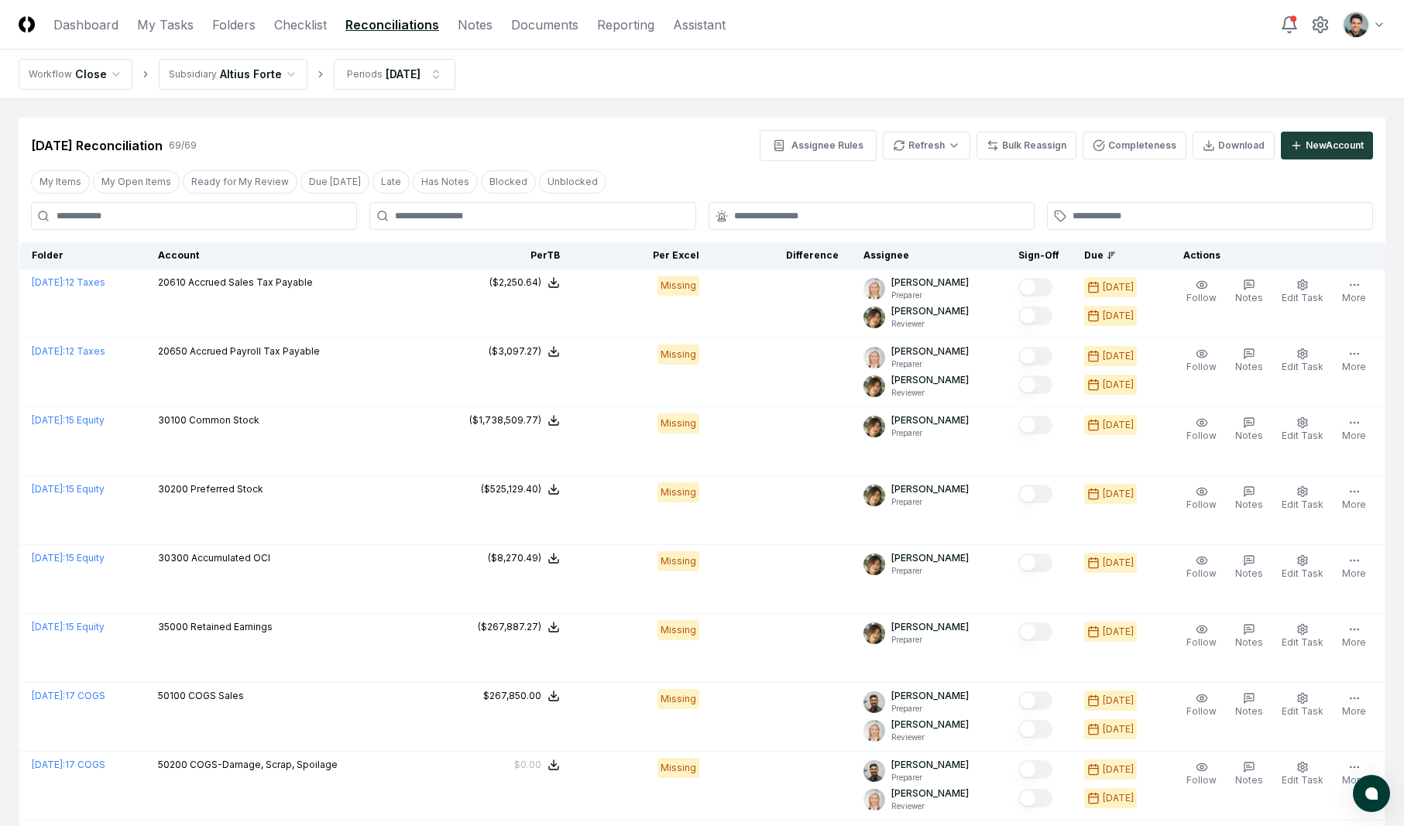
click at [257, 24] on nav "CloseCore Dashboard My Tasks Folders Checklist Reconciliations Notes Documents …" at bounding box center [372, 24] width 707 height 19
click at [250, 21] on link "Folders" at bounding box center [233, 24] width 43 height 19
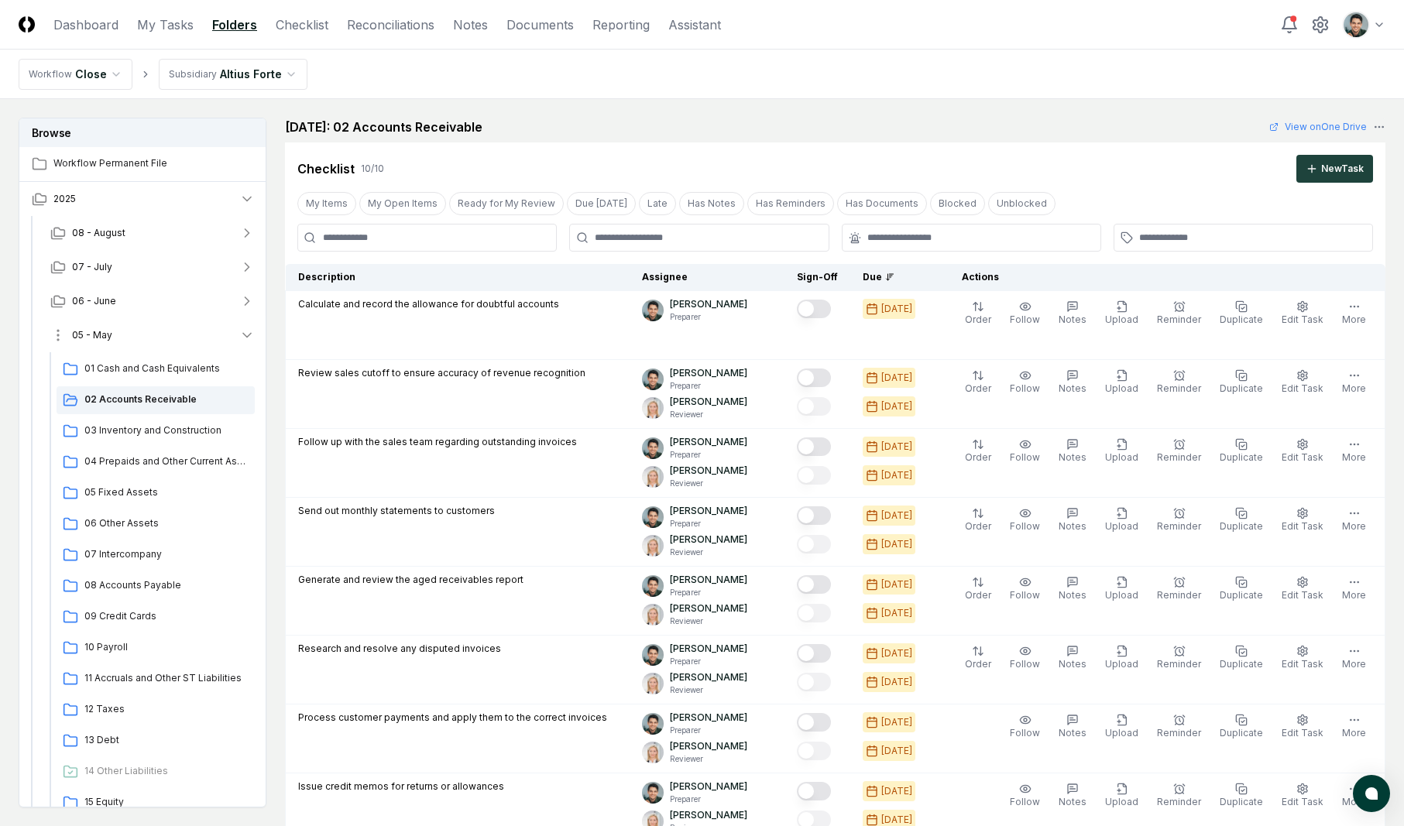
click at [160, 331] on button "05 - May" at bounding box center [152, 335] width 229 height 34
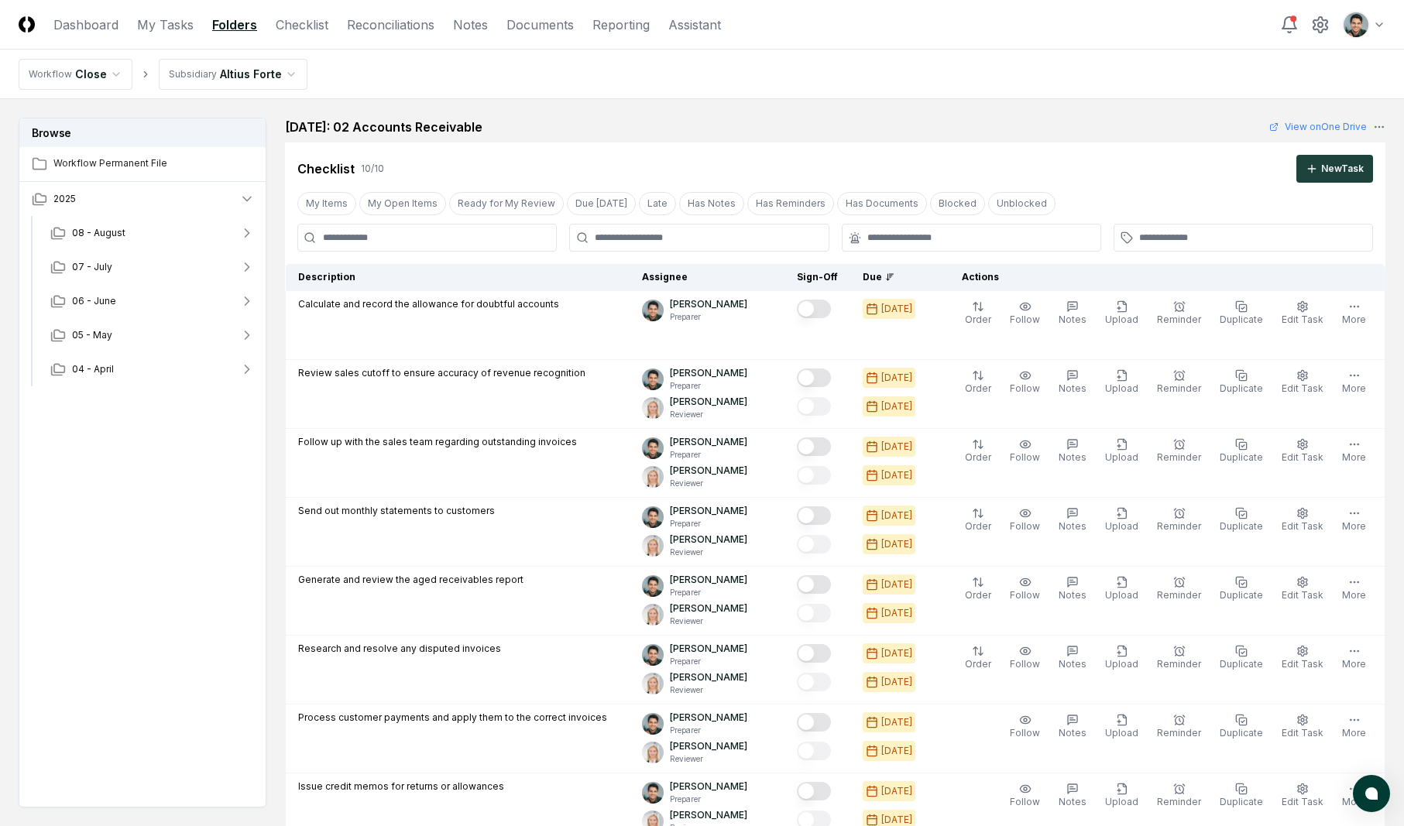
click at [139, 386] on div "08 - August 07 - July 06 - June 05 - May 04 - April" at bounding box center [147, 302] width 242 height 173
click at [139, 358] on button "04 - April" at bounding box center [152, 369] width 229 height 34
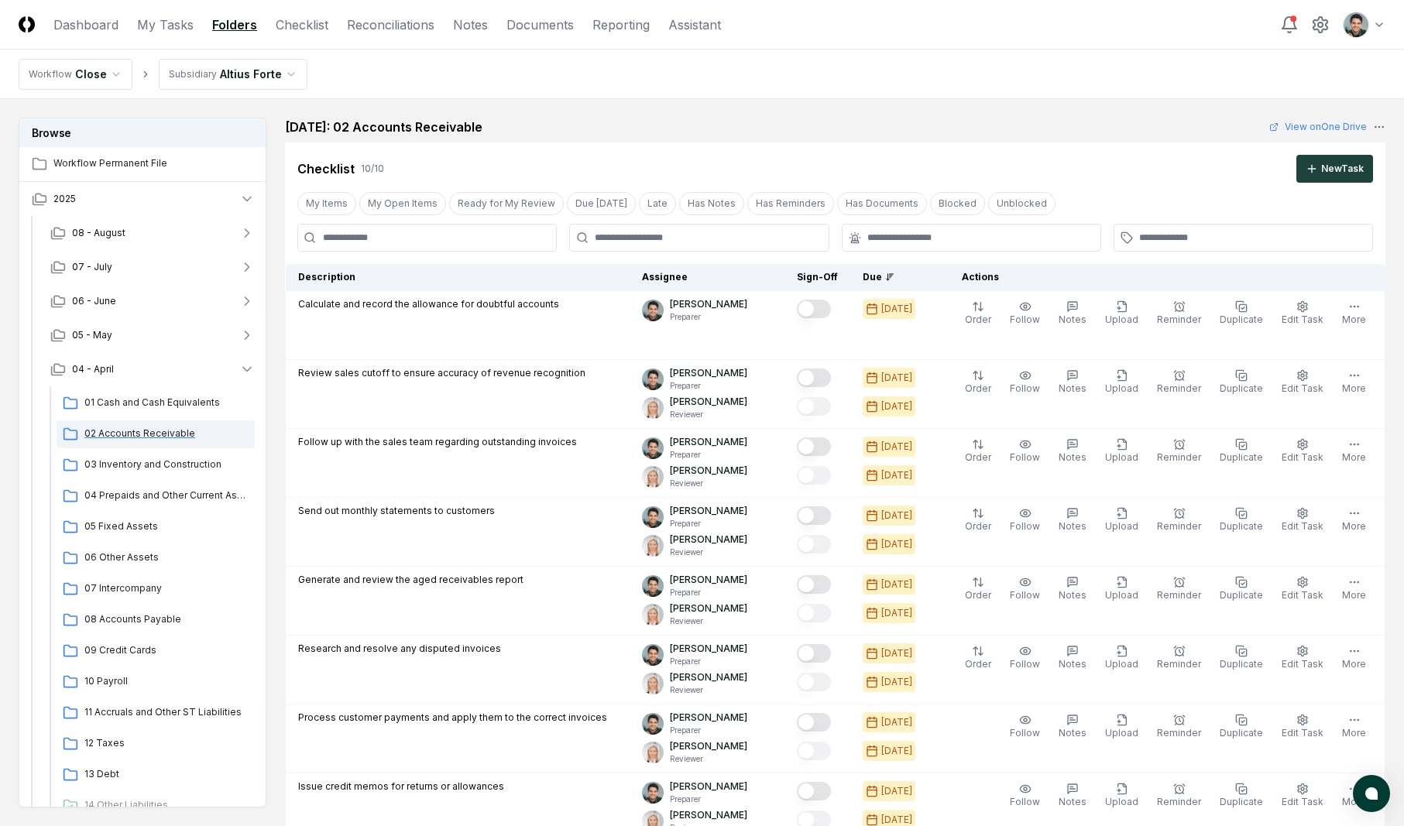
click at [122, 425] on div "02 Accounts Receivable" at bounding box center [156, 435] width 198 height 28
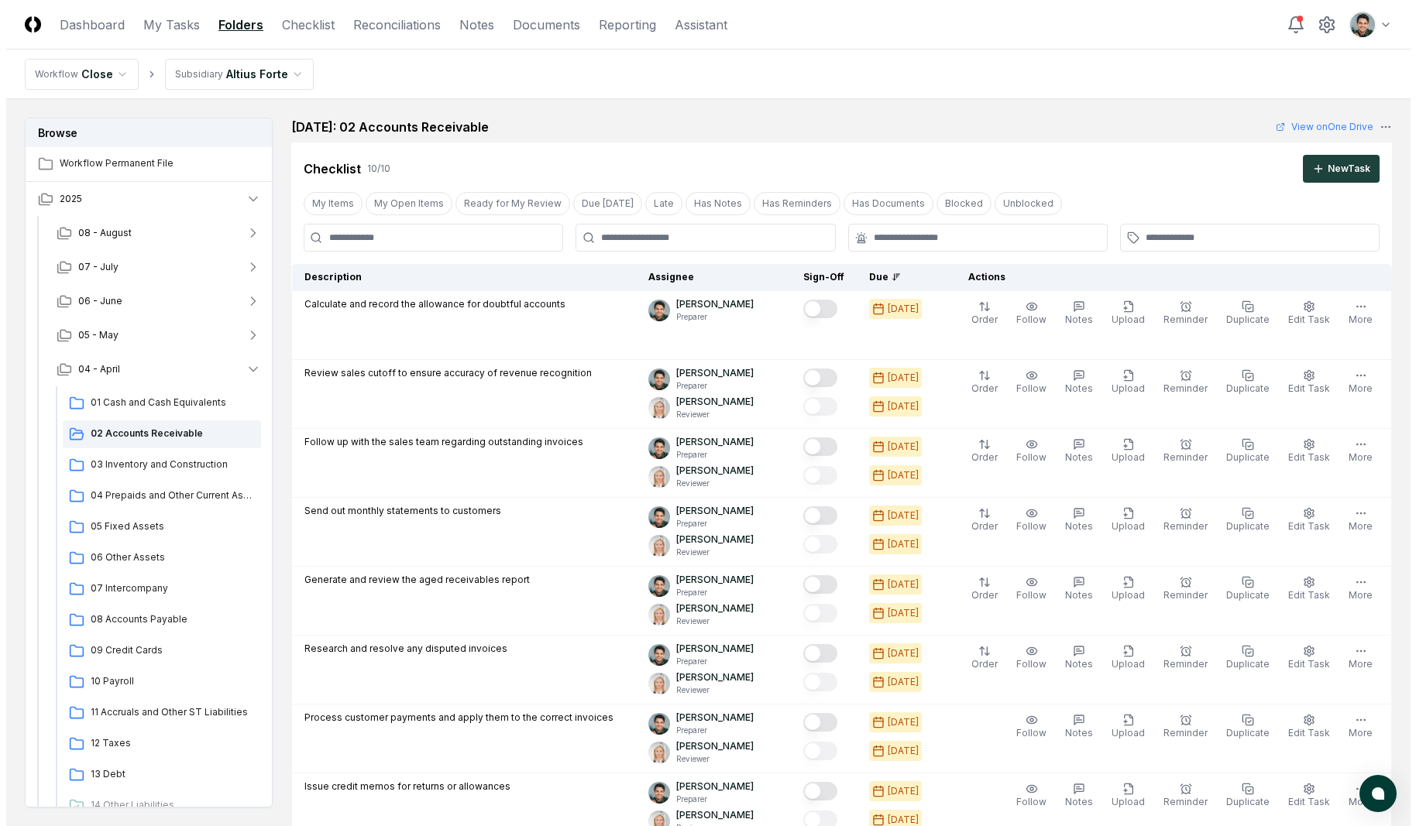
scroll to position [1067, 0]
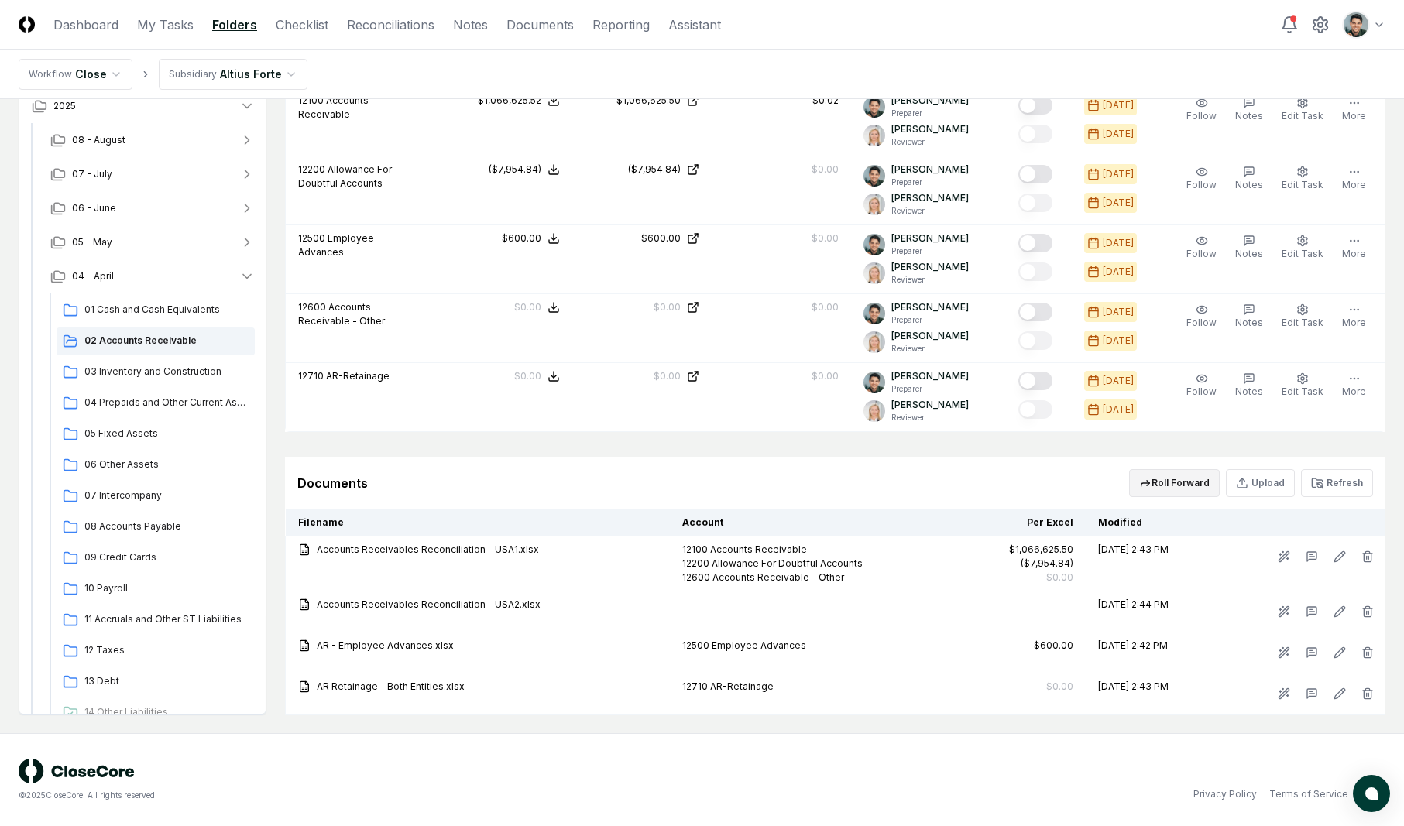
click at [1208, 488] on button "Roll Forward" at bounding box center [1174, 483] width 91 height 28
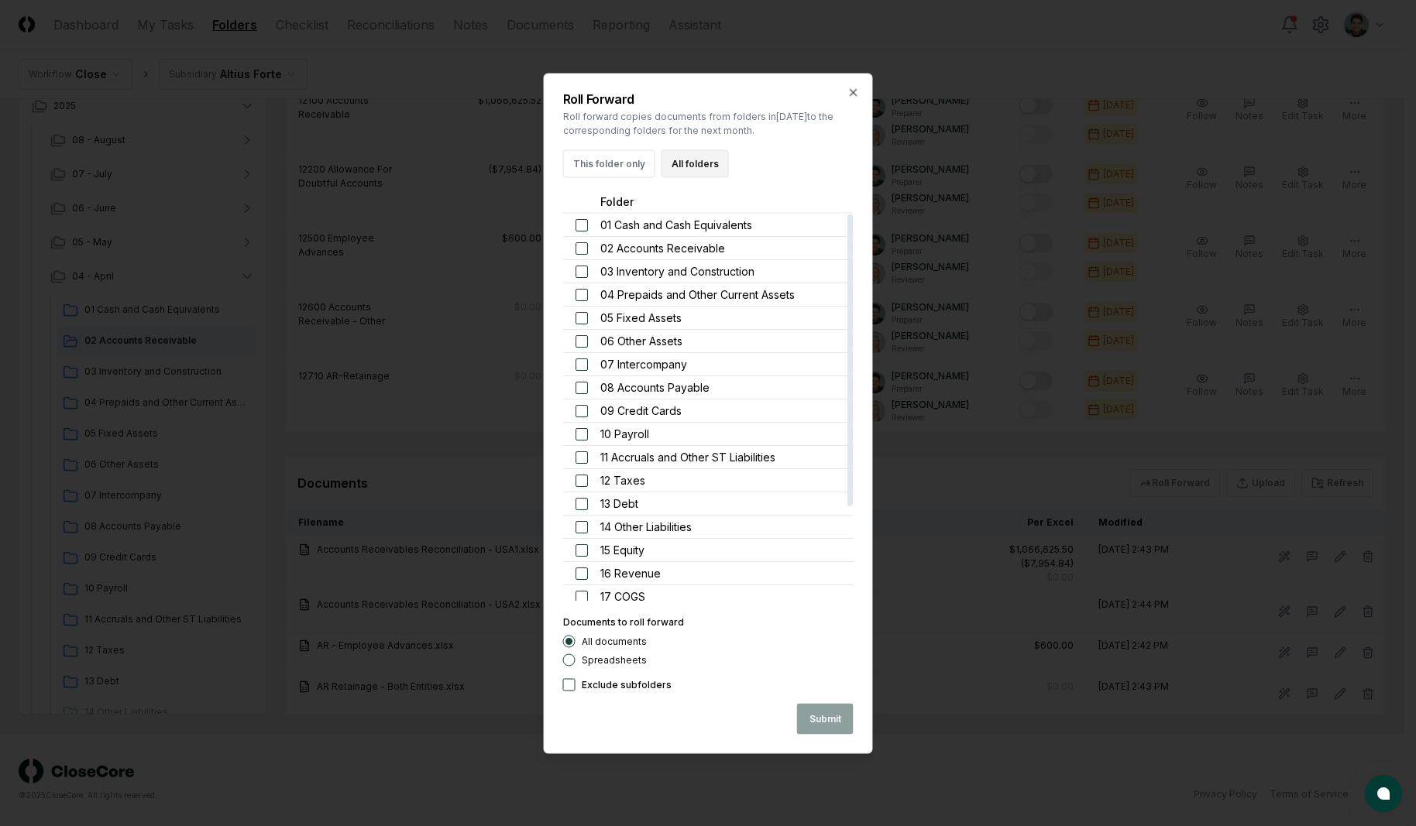
click at [678, 160] on button "All folders" at bounding box center [694, 163] width 67 height 28
click at [582, 222] on button "button" at bounding box center [581, 224] width 12 height 12
click at [807, 713] on button "Submit" at bounding box center [825, 718] width 57 height 31
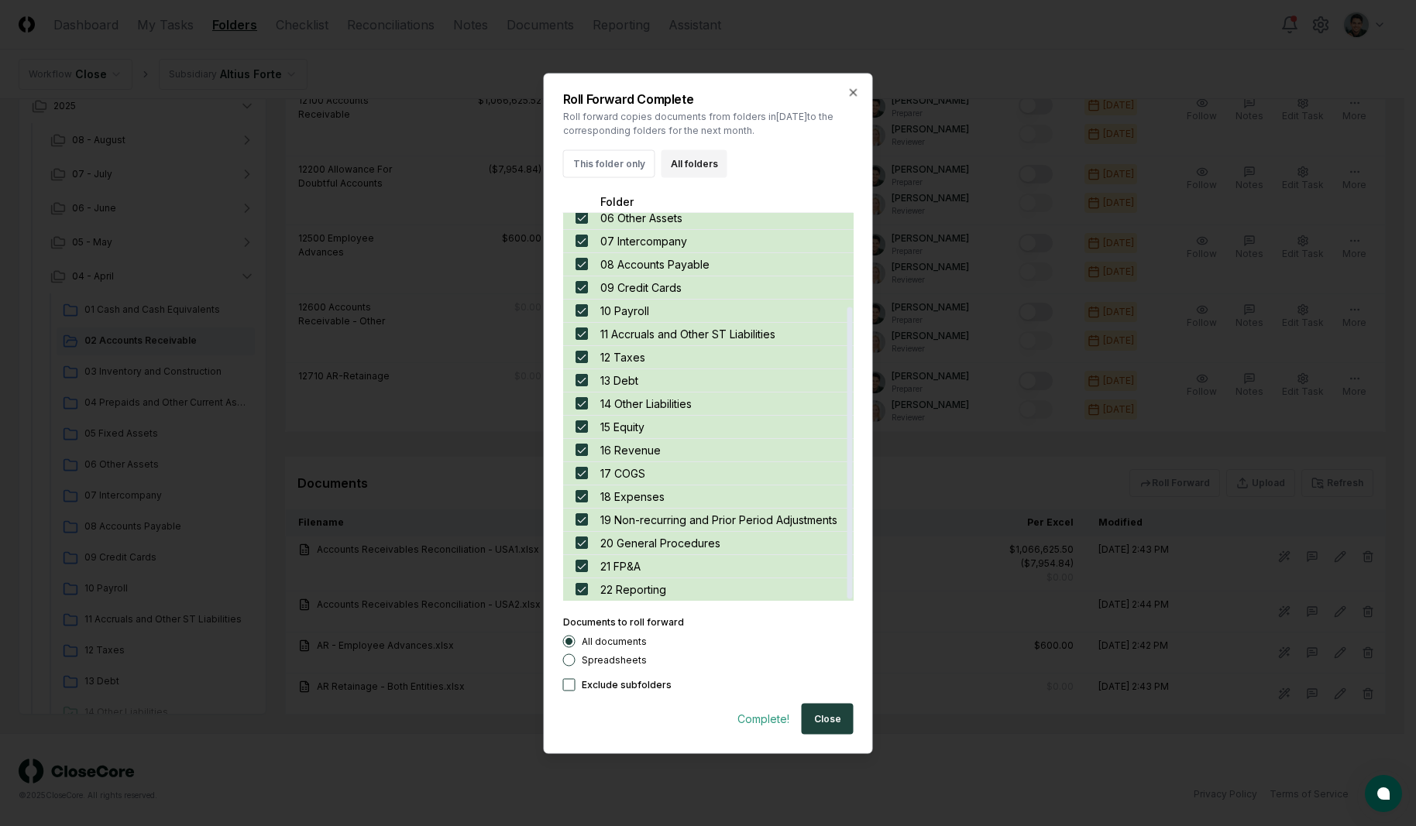
scroll to position [124, 0]
click at [838, 713] on button "Close" at bounding box center [828, 718] width 52 height 31
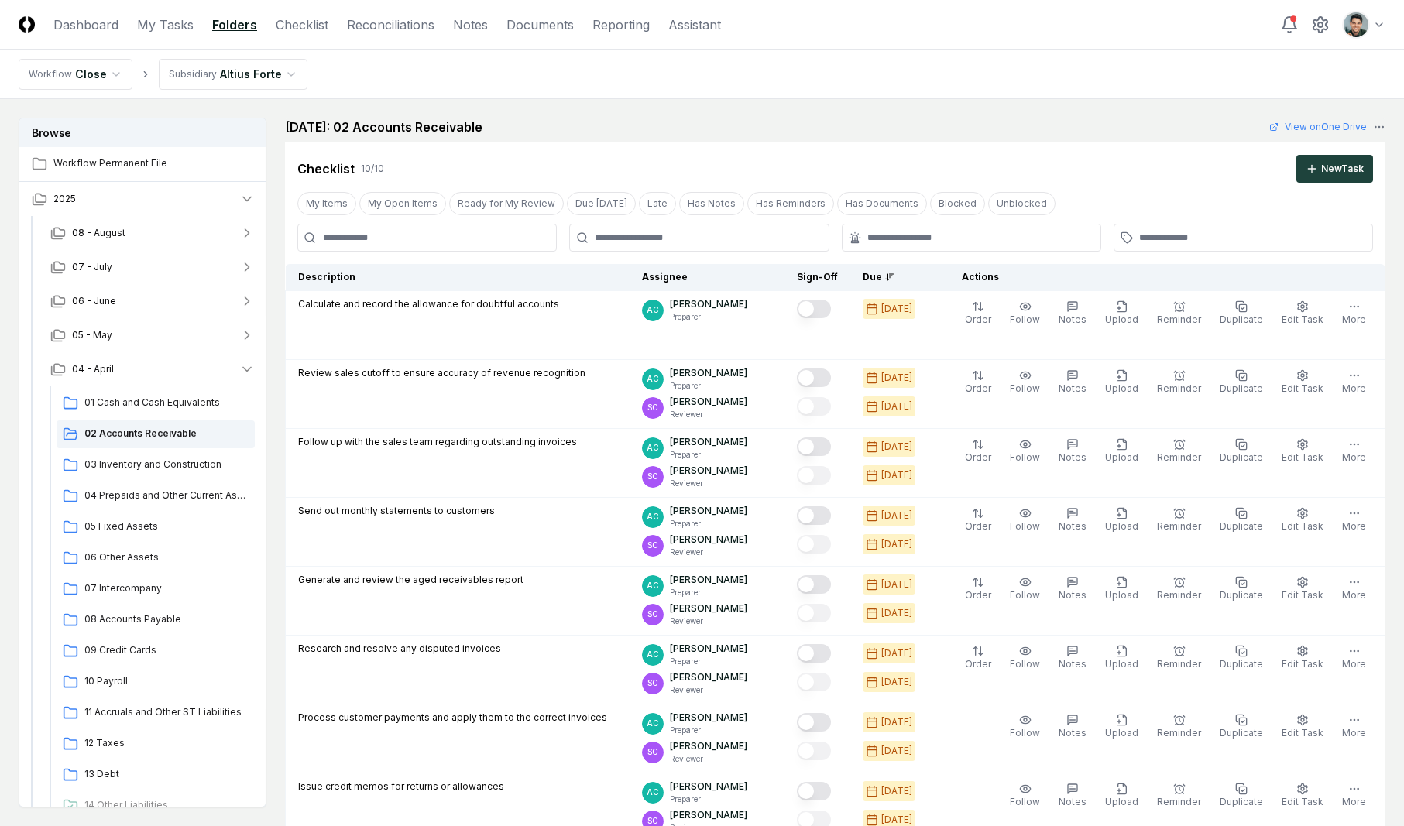
scroll to position [472, 0]
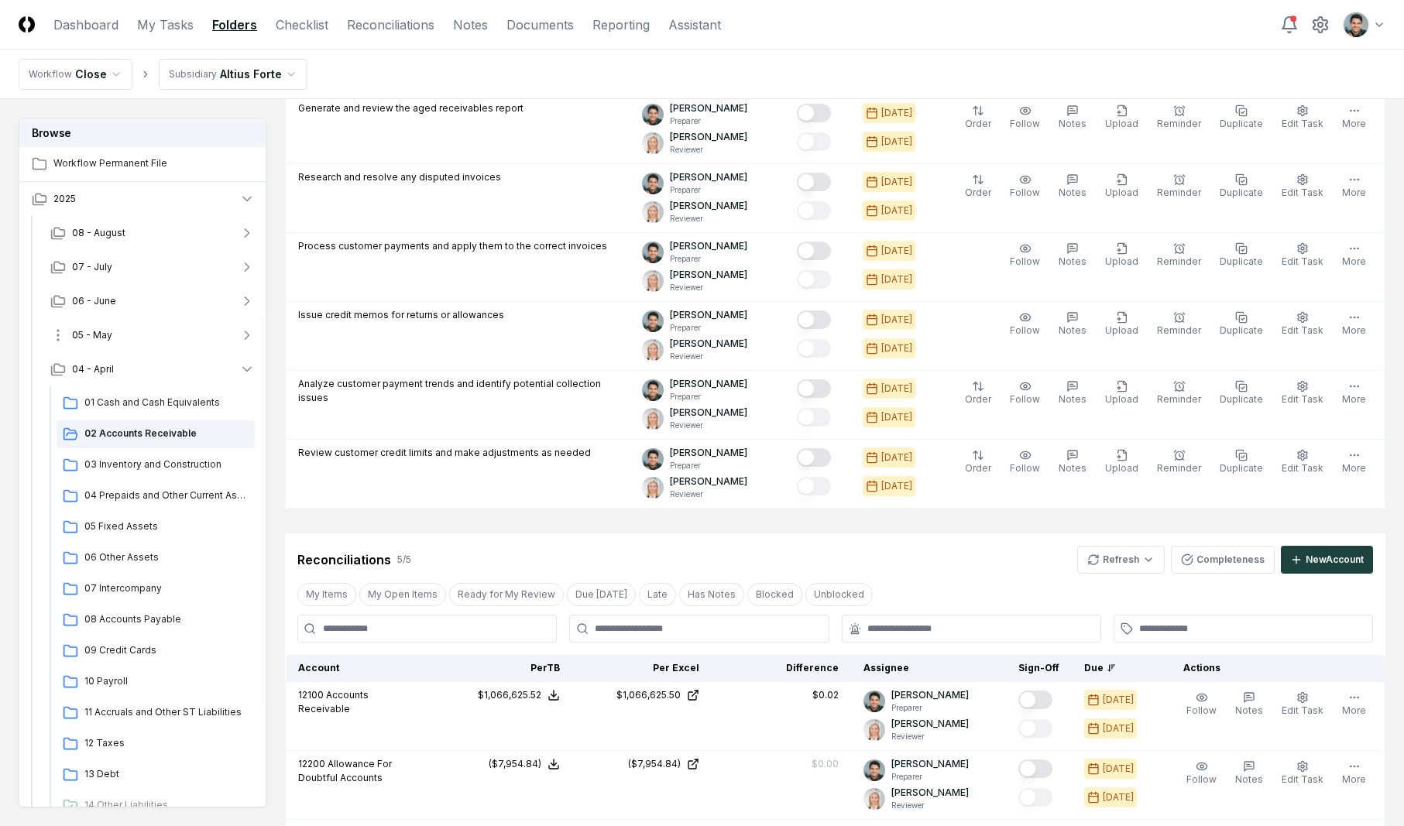
click at [134, 345] on button "05 - May" at bounding box center [152, 335] width 229 height 34
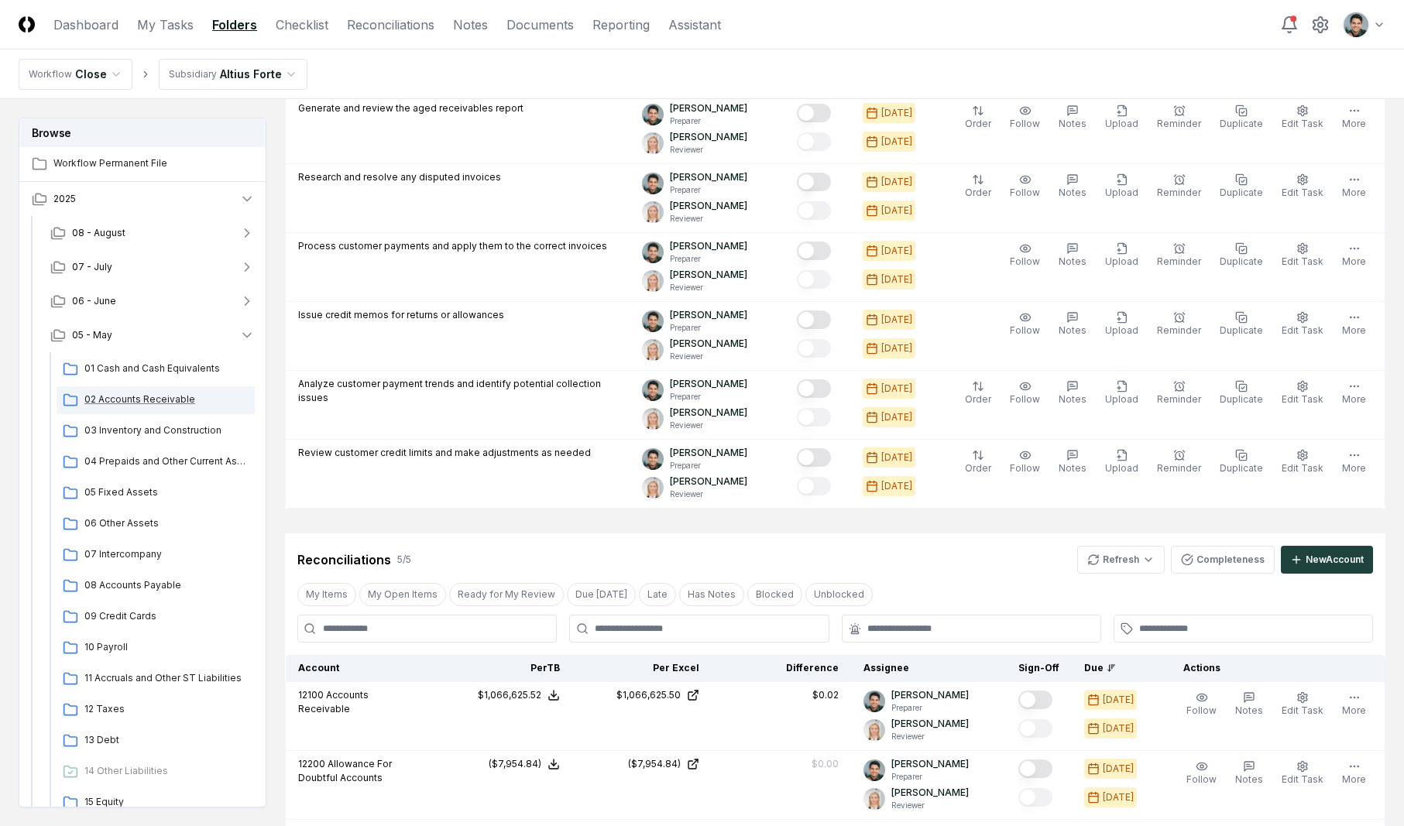
click at [134, 399] on span "02 Accounts Receivable" at bounding box center [166, 400] width 164 height 14
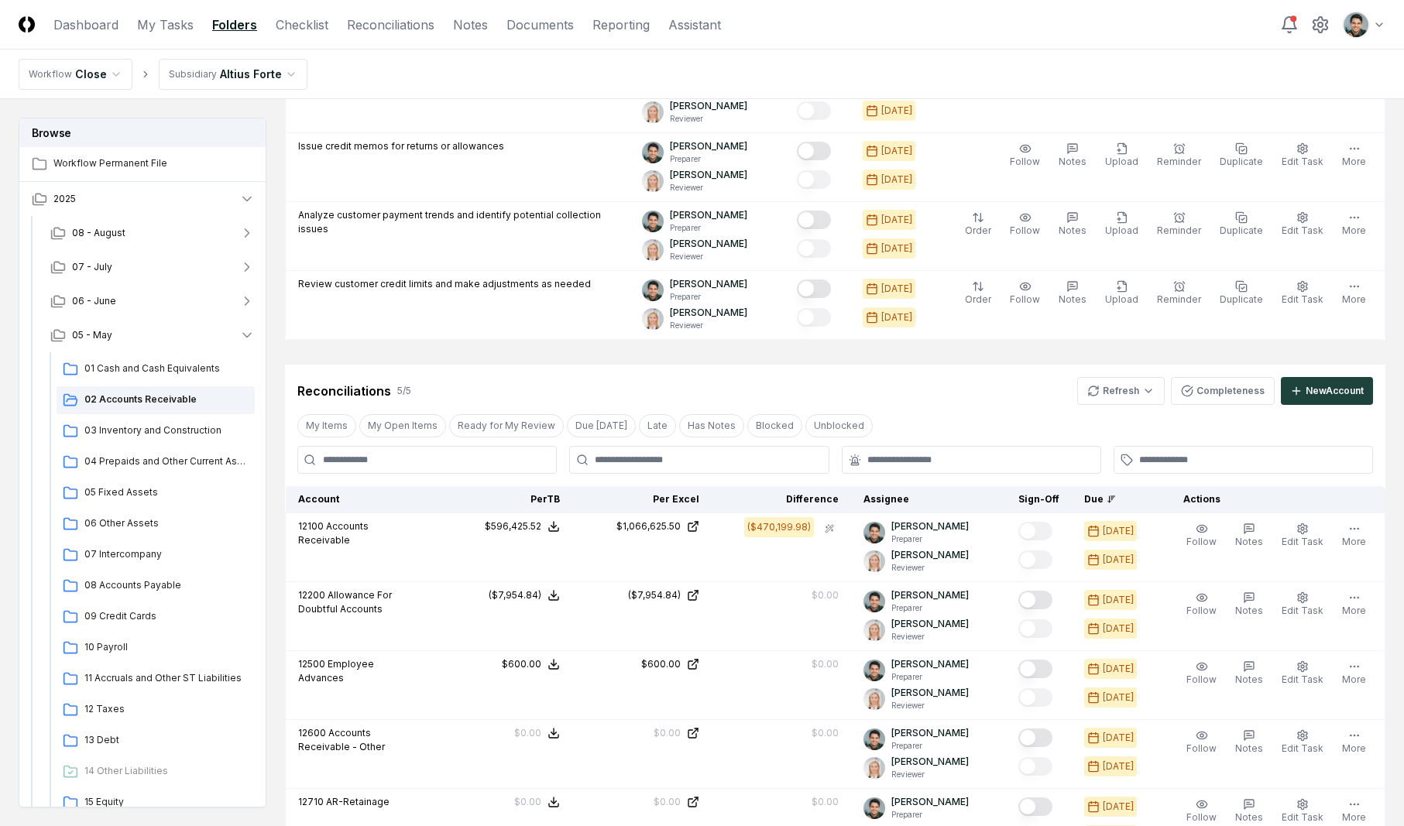
scroll to position [634, 0]
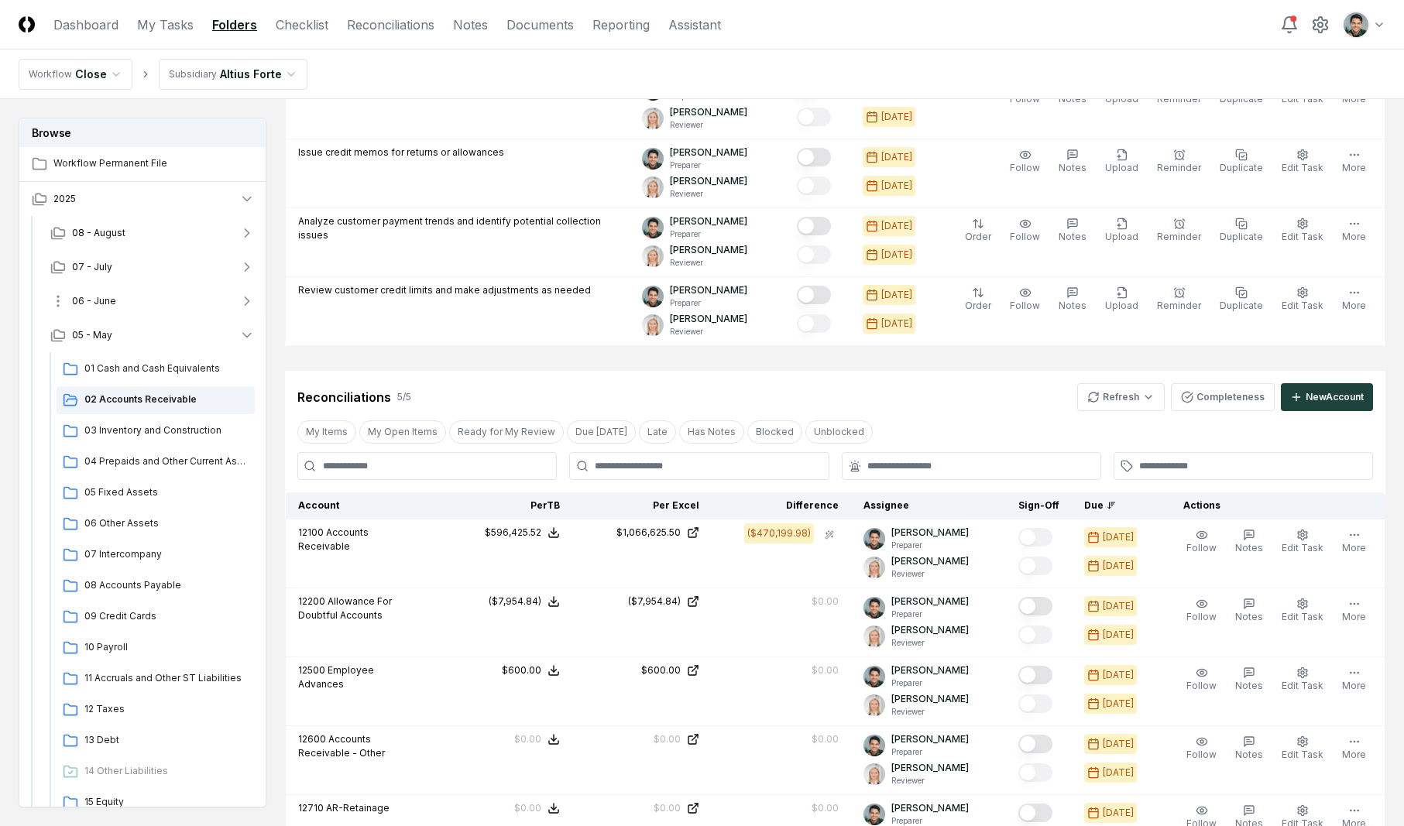
click at [117, 306] on button "06 - June" at bounding box center [152, 301] width 229 height 34
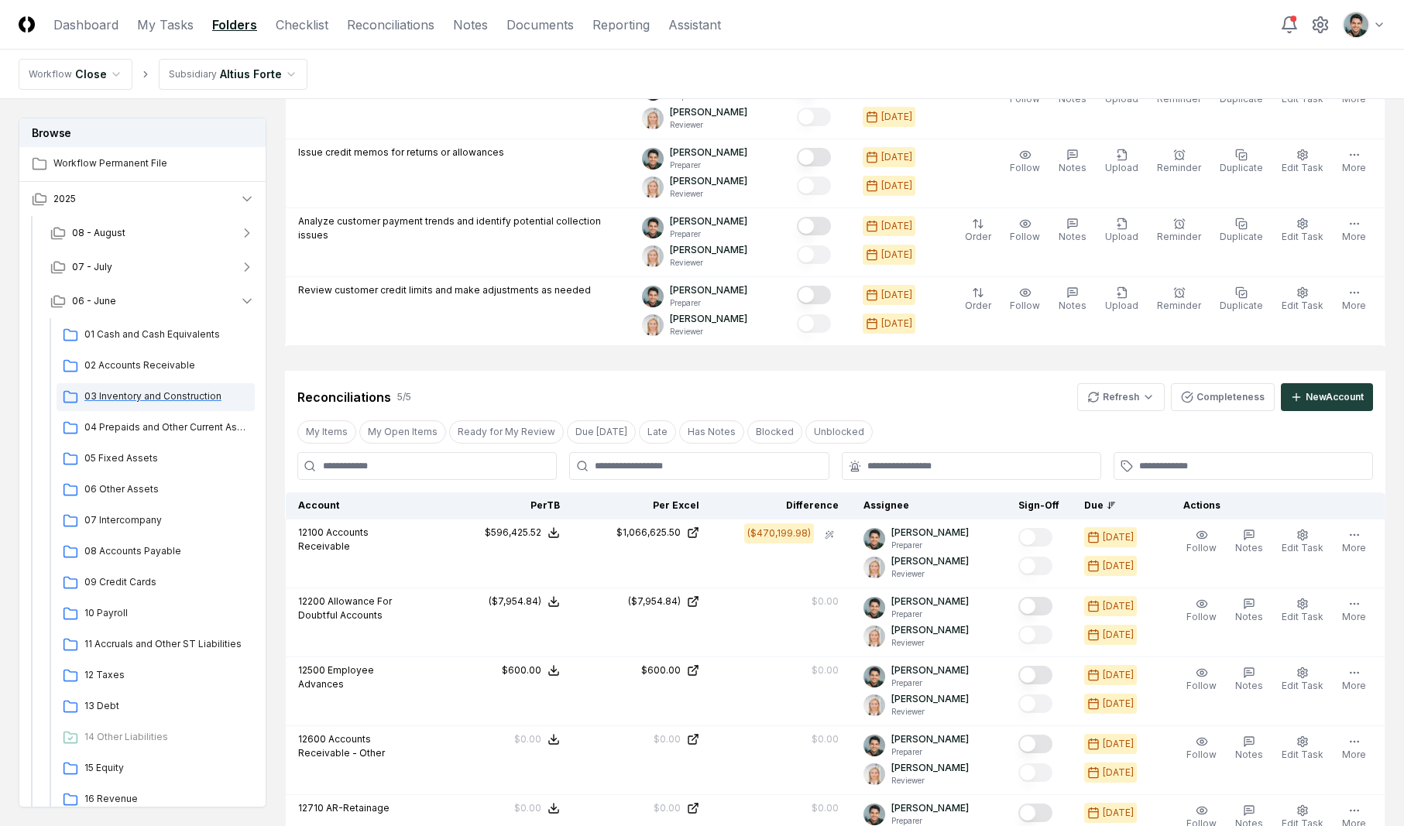
click at [122, 390] on span "03 Inventory and Construction" at bounding box center [166, 397] width 164 height 14
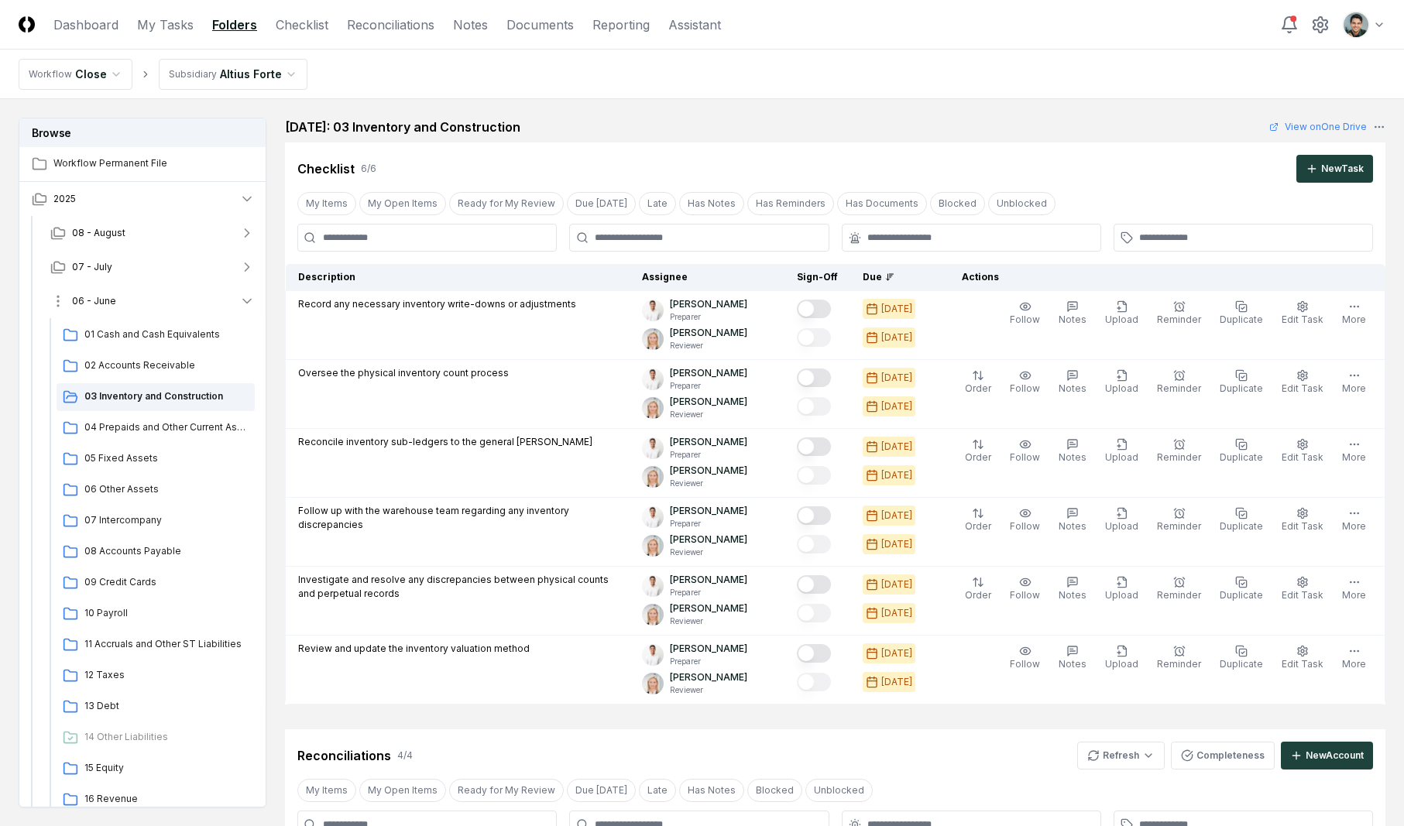
click at [137, 307] on button "06 - June" at bounding box center [152, 301] width 229 height 34
click at [153, 404] on span "02 Accounts Receivable" at bounding box center [166, 400] width 164 height 14
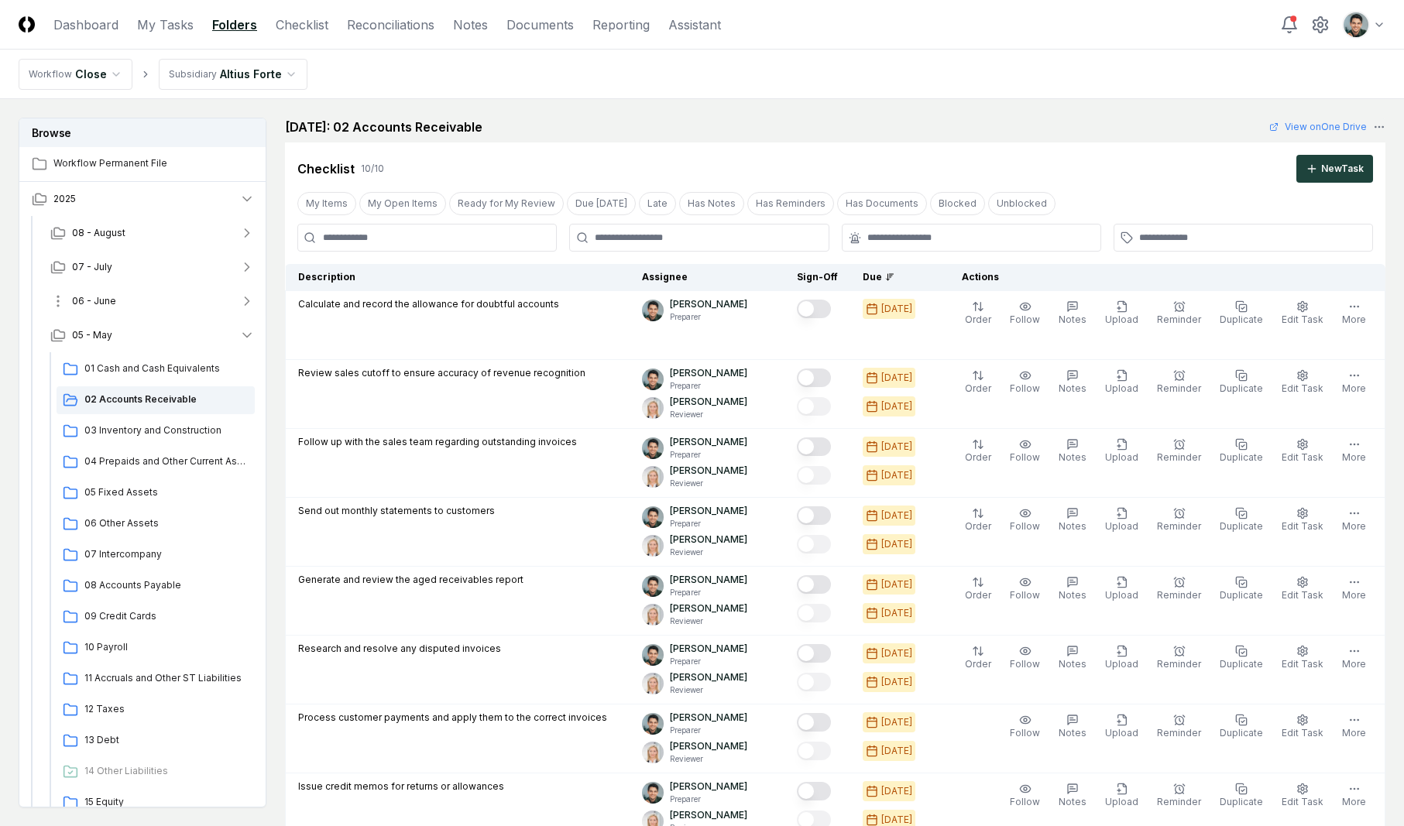
click at [165, 307] on button "06 - June" at bounding box center [152, 301] width 229 height 34
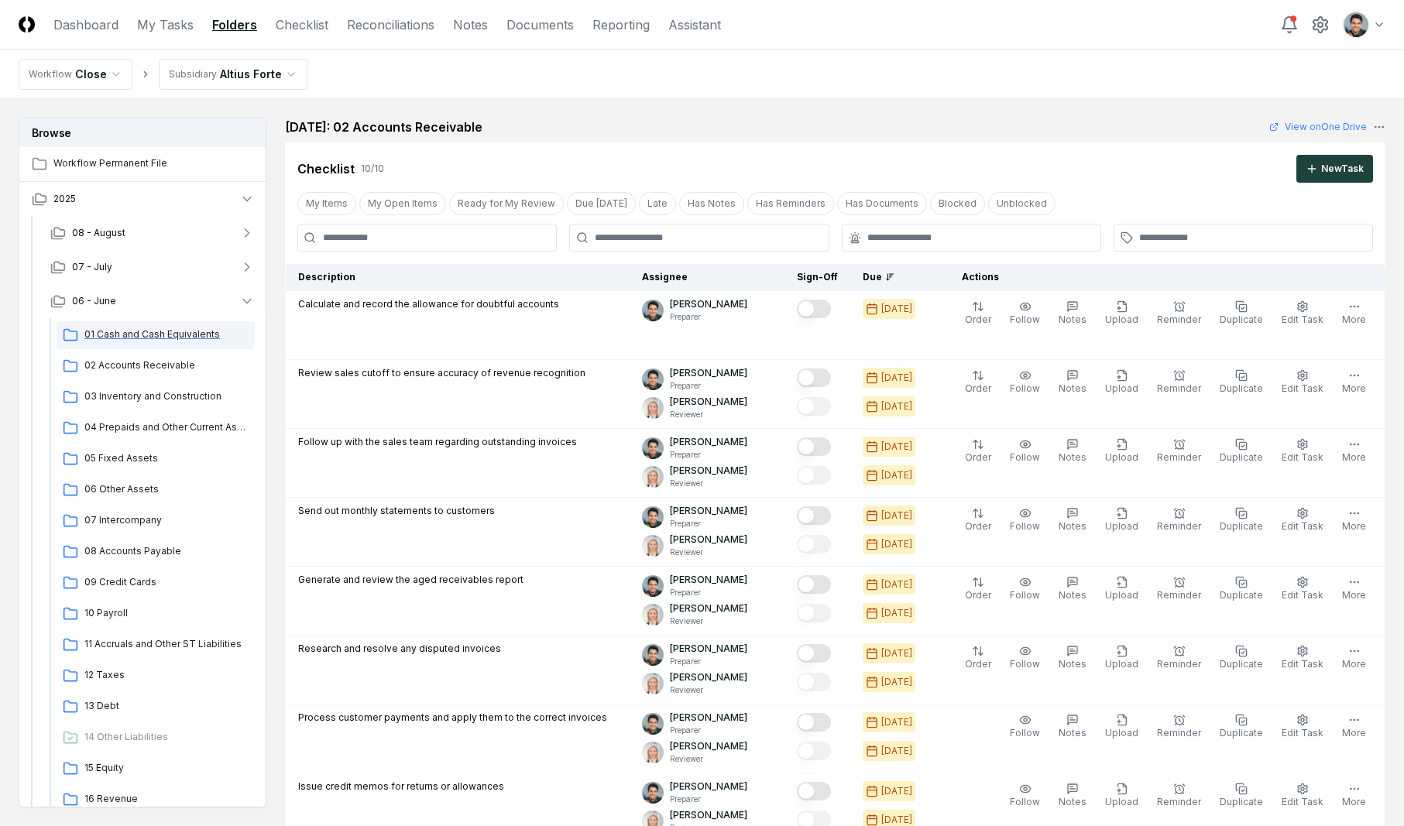
click at [153, 346] on div "01 Cash and Cash Equivalents" at bounding box center [156, 335] width 198 height 28
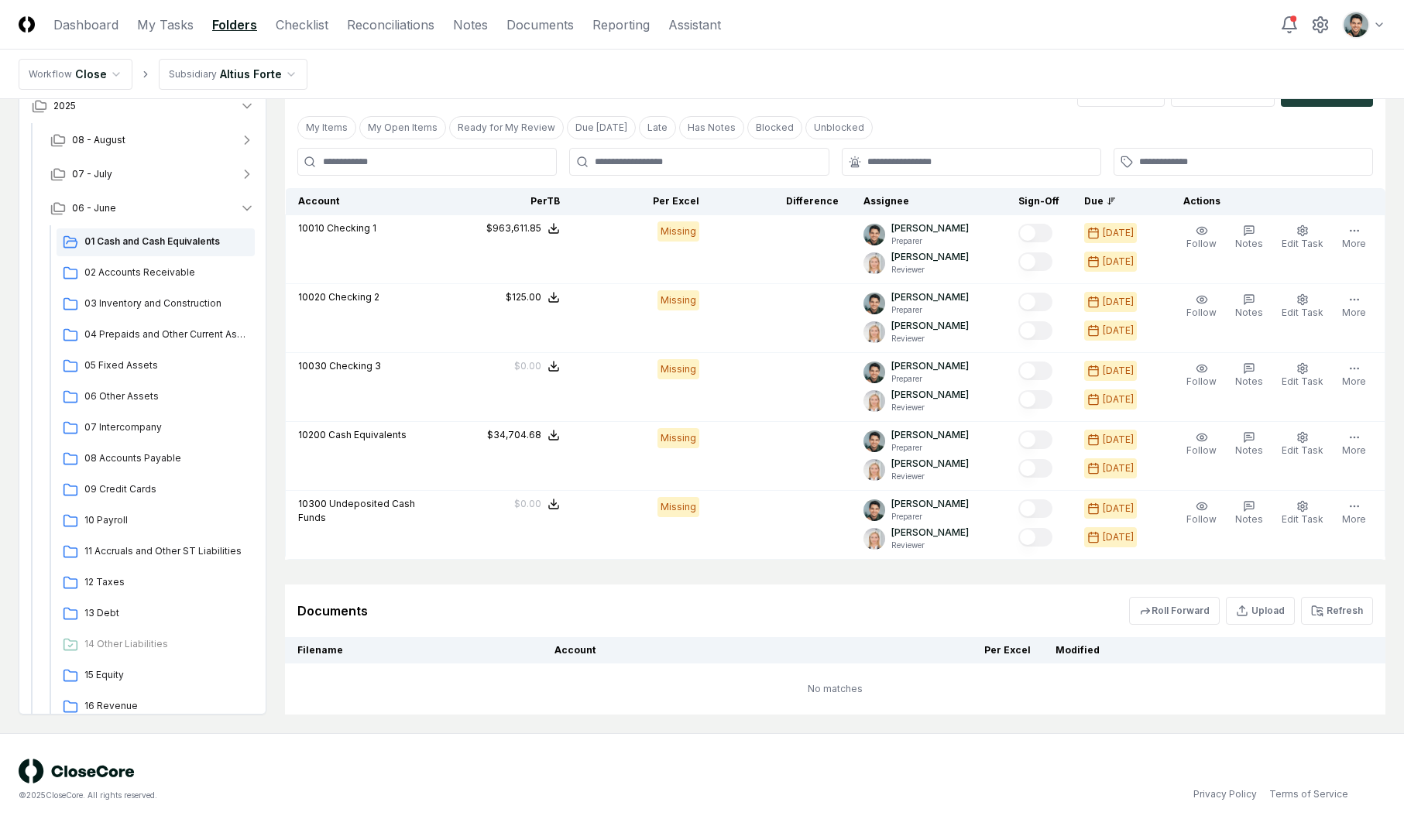
scroll to position [1145, 0]
click at [139, 211] on button "06 - June" at bounding box center [152, 209] width 229 height 34
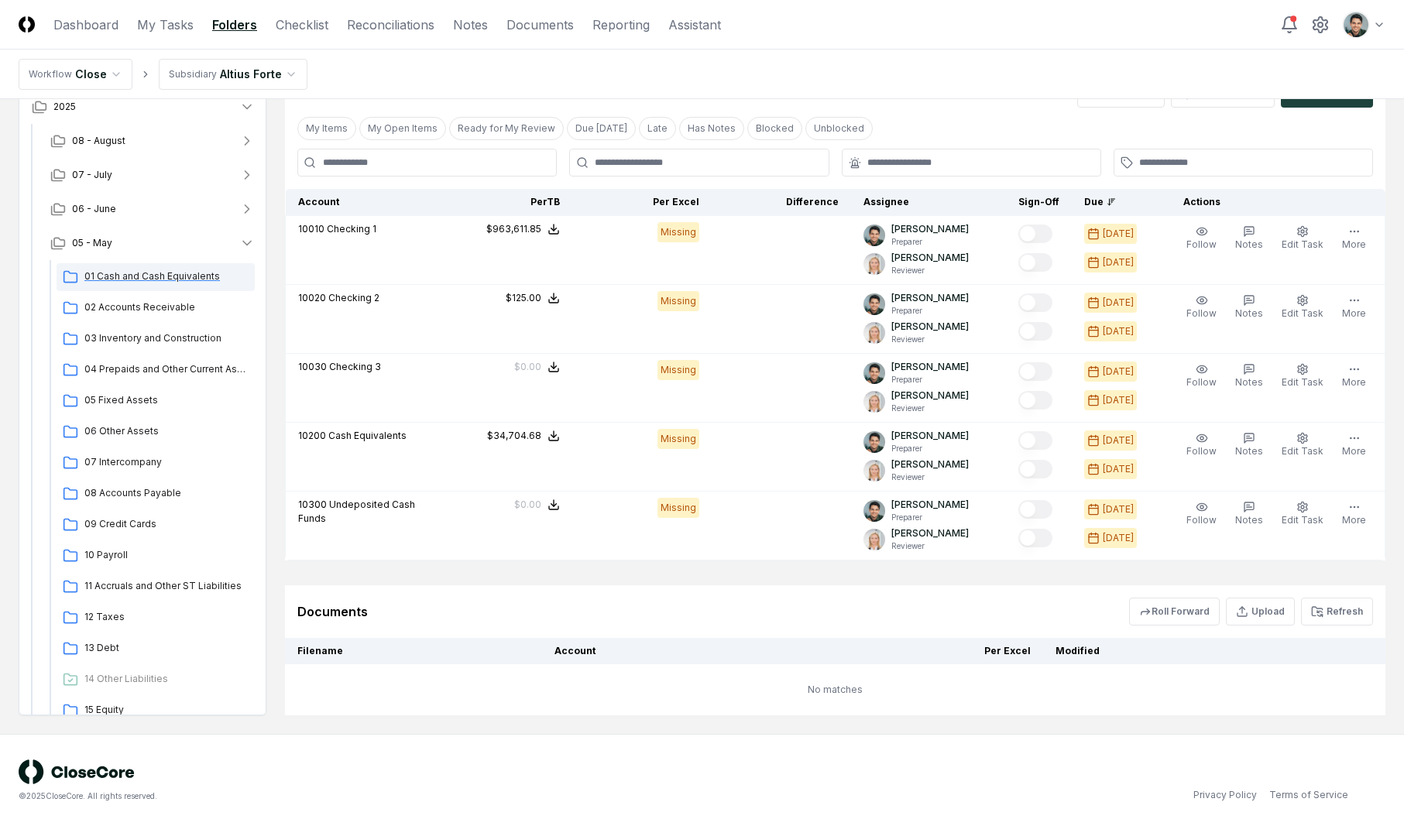
click at [144, 281] on span "01 Cash and Cash Equivalents" at bounding box center [166, 277] width 164 height 14
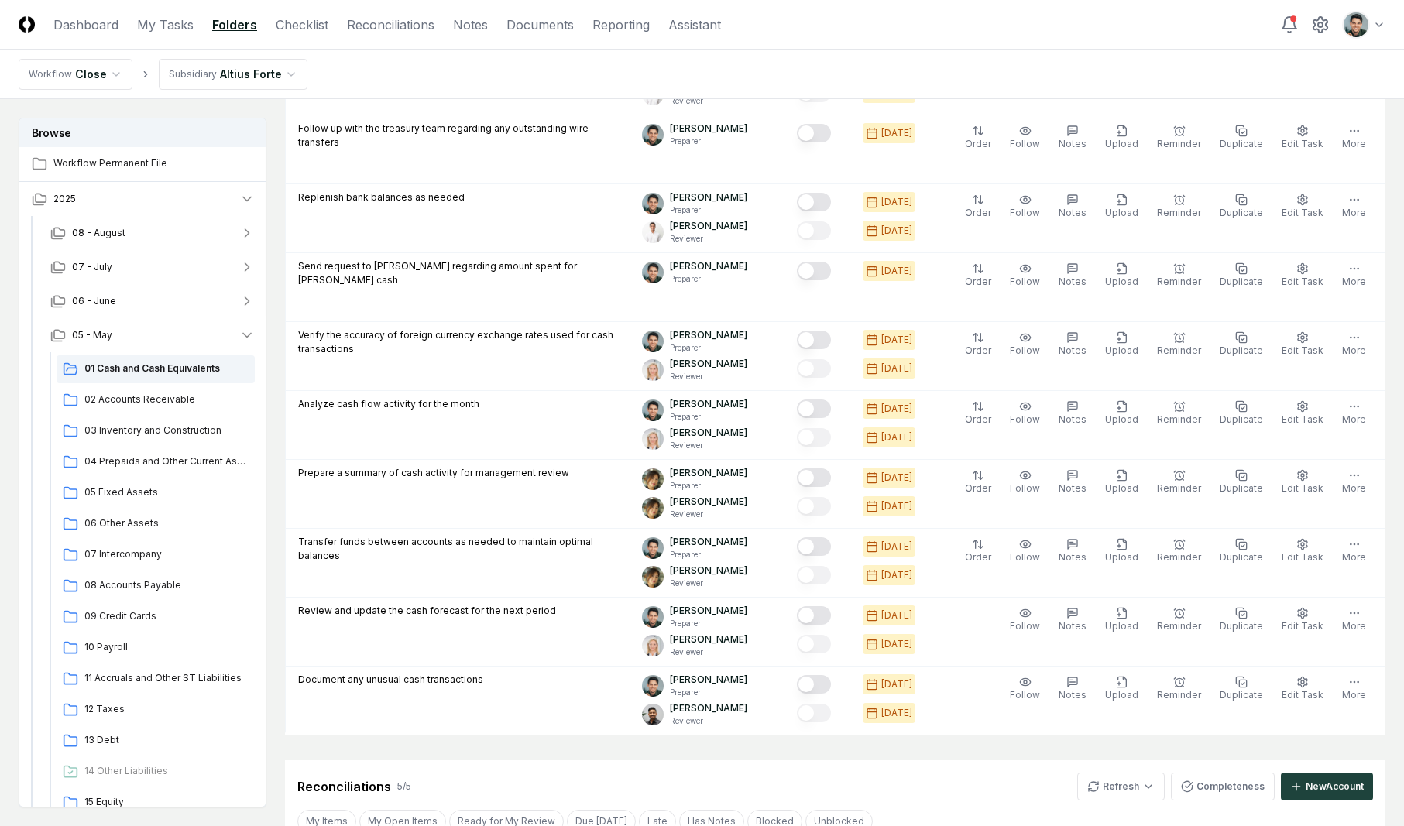
scroll to position [1273, 0]
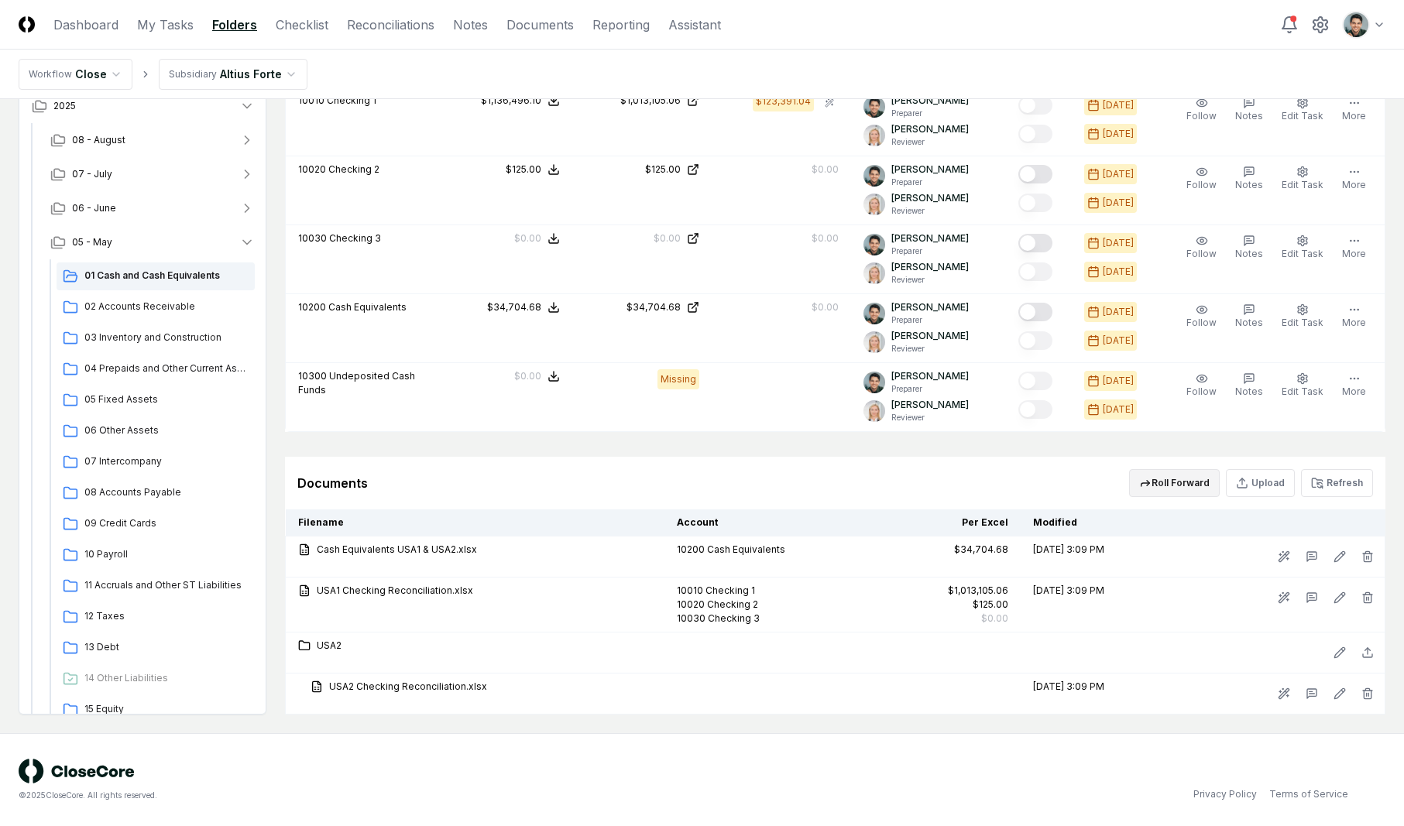
click at [1202, 487] on button "Roll Forward" at bounding box center [1174, 483] width 91 height 28
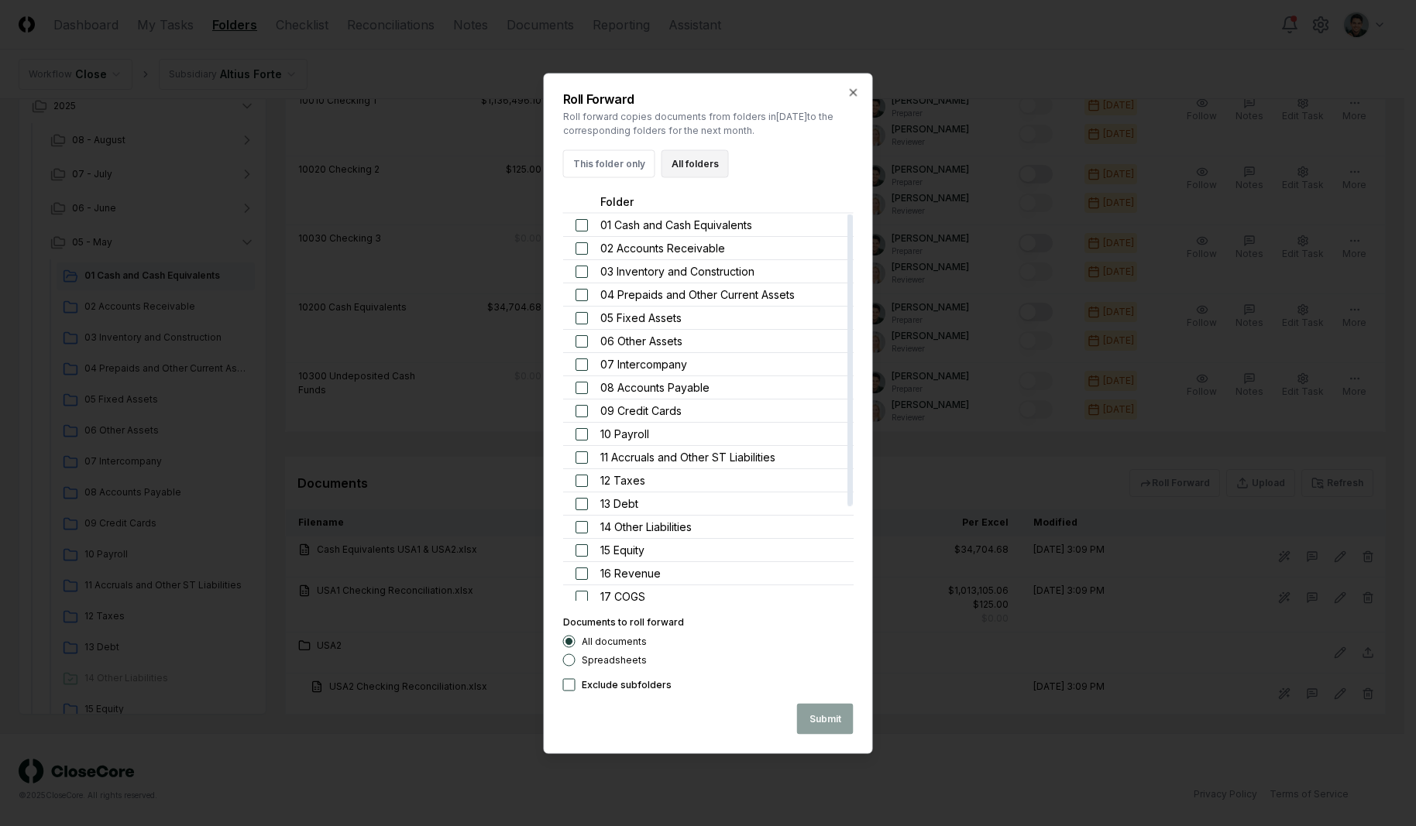
click at [675, 170] on button "All folders" at bounding box center [694, 163] width 67 height 28
click at [816, 728] on button "Submit" at bounding box center [825, 718] width 57 height 31
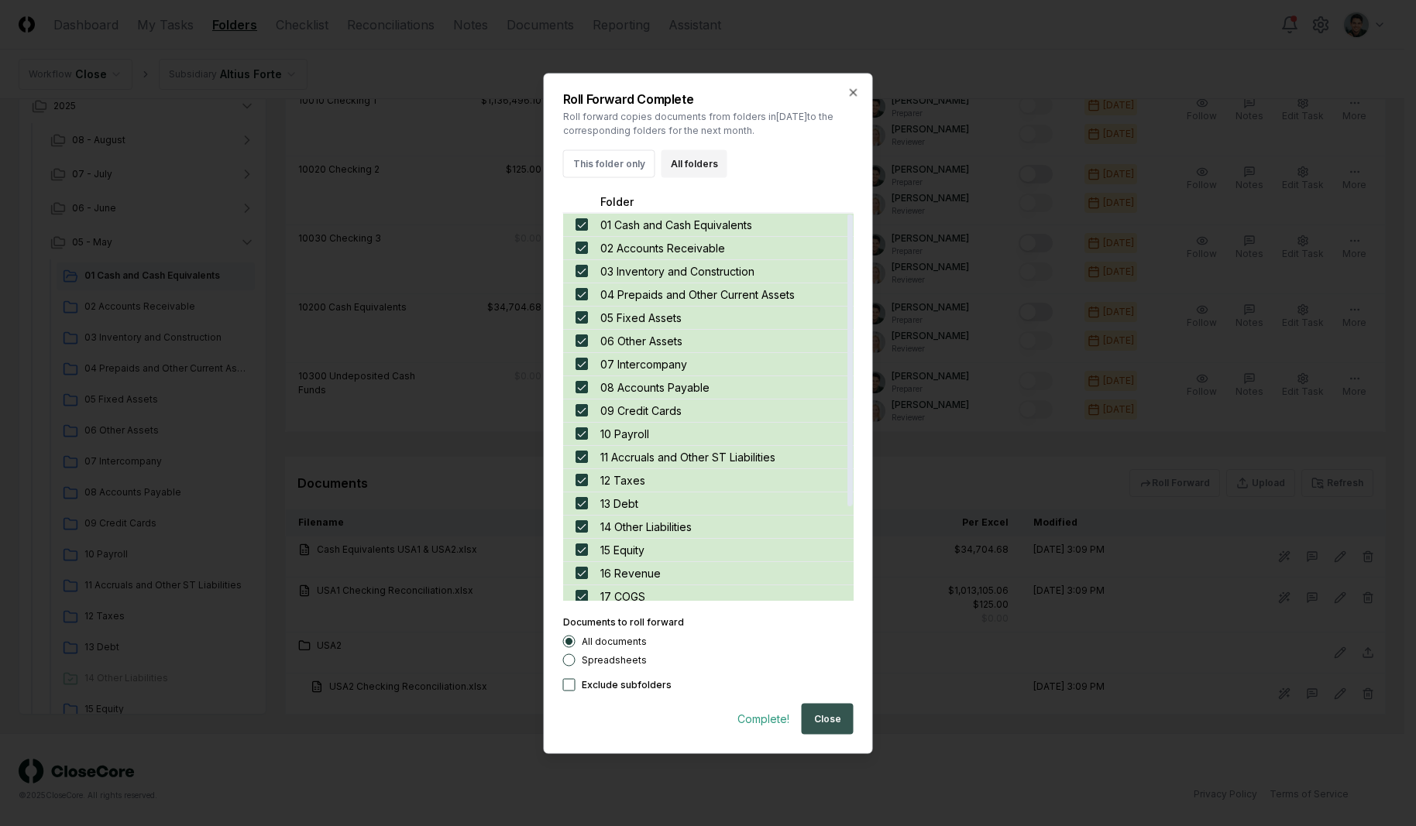
click at [840, 717] on button "Close" at bounding box center [828, 718] width 52 height 31
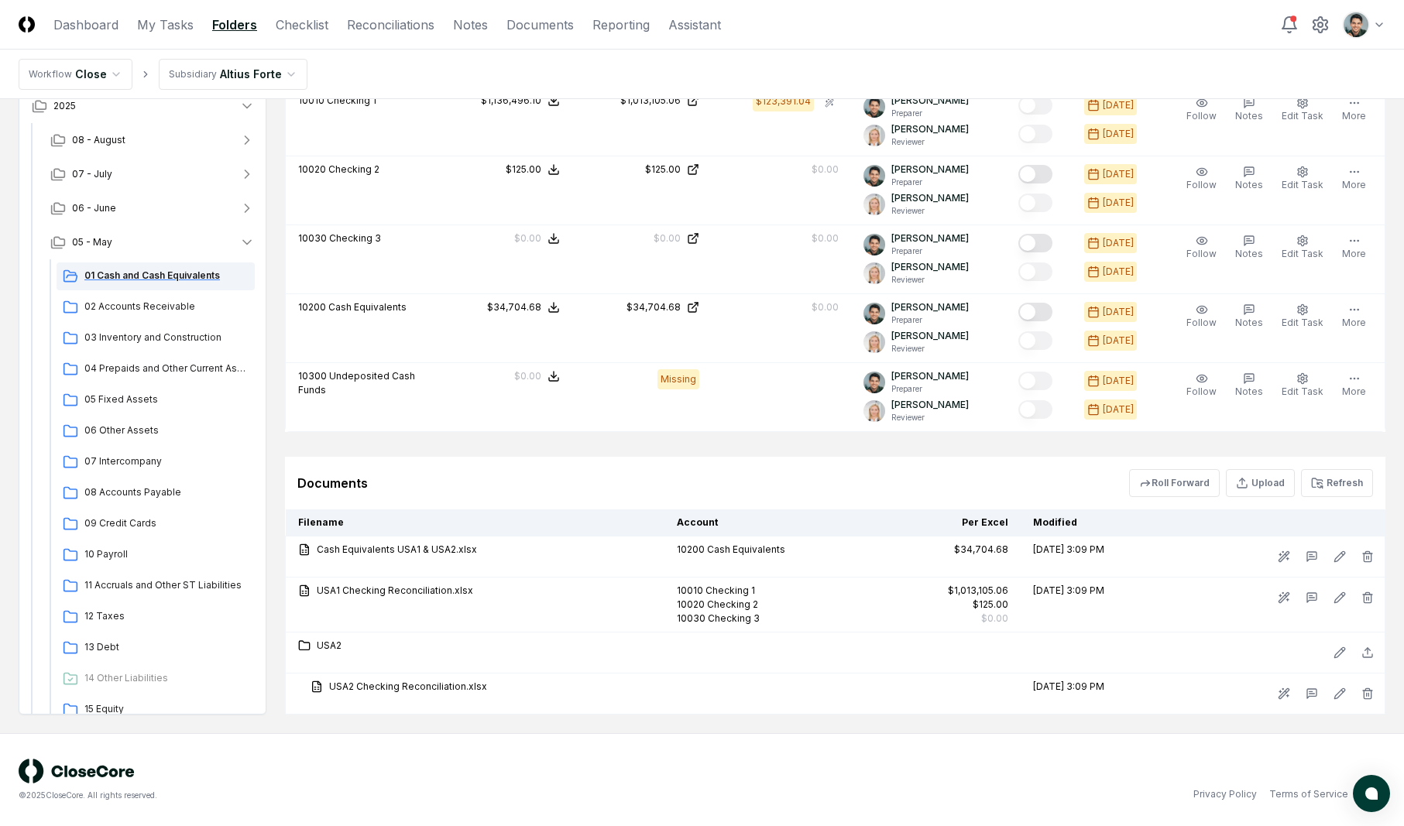
scroll to position [6, 0]
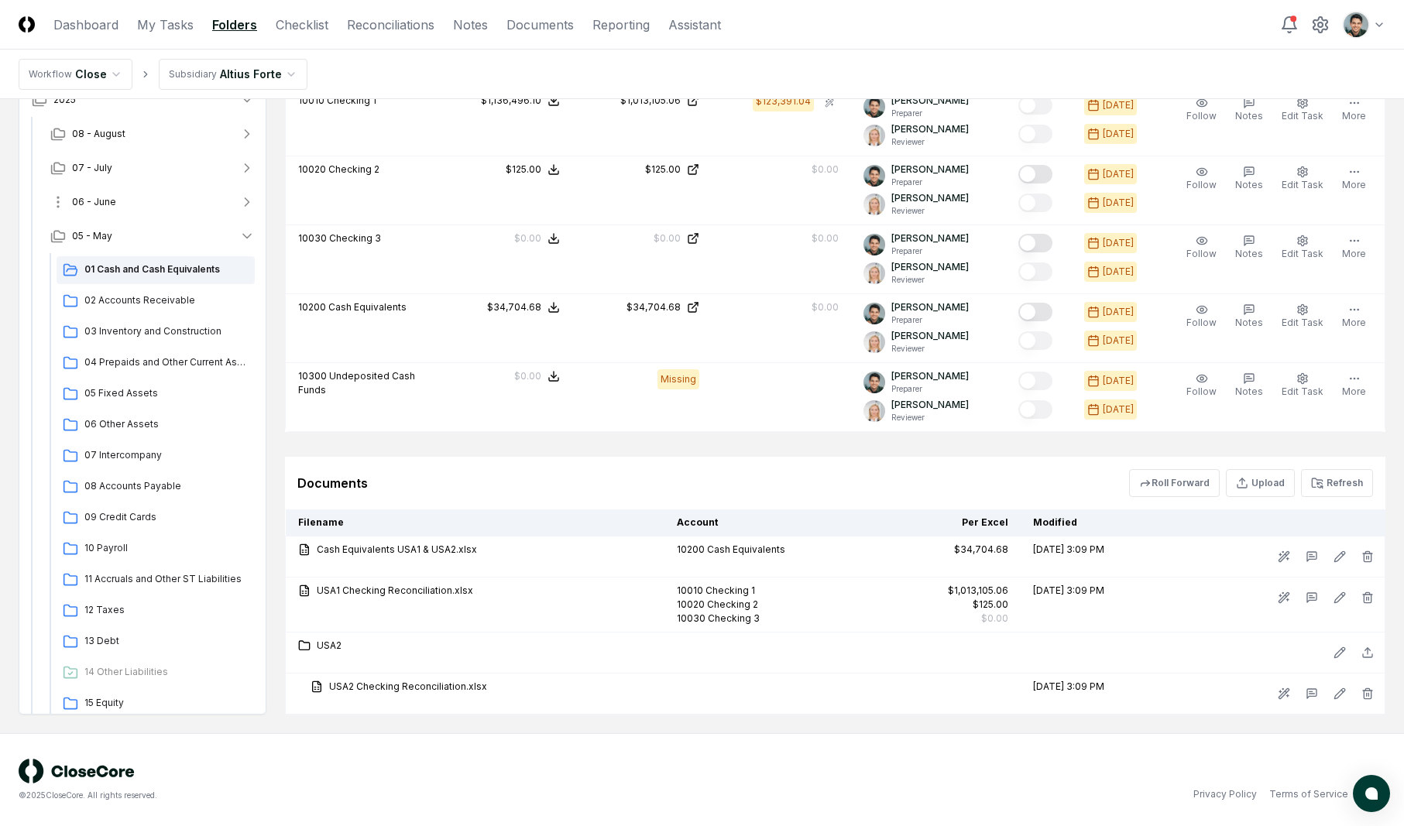
click at [125, 201] on button "06 - June" at bounding box center [152, 202] width 229 height 34
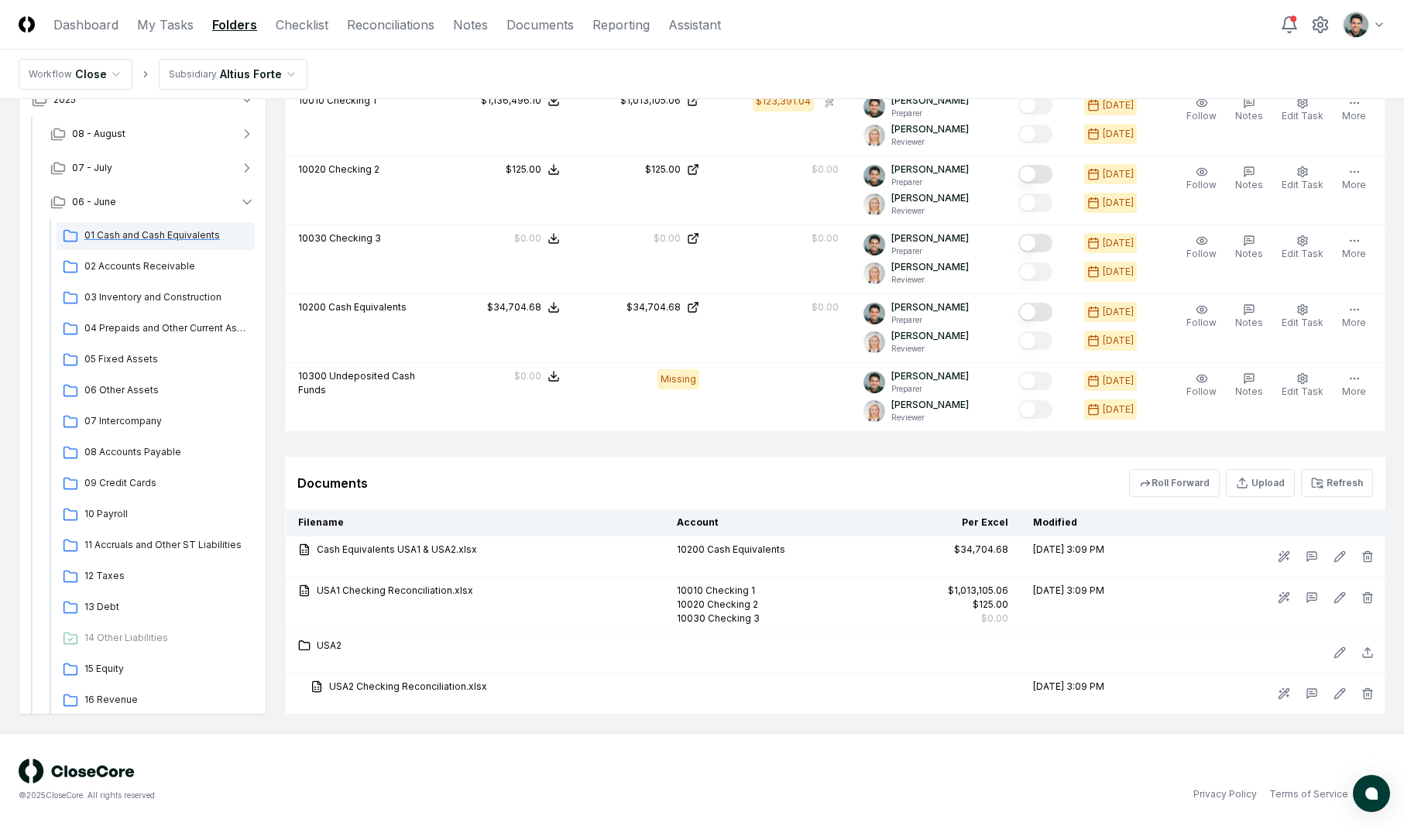
click at [133, 232] on span "01 Cash and Cash Equivalents" at bounding box center [166, 235] width 164 height 14
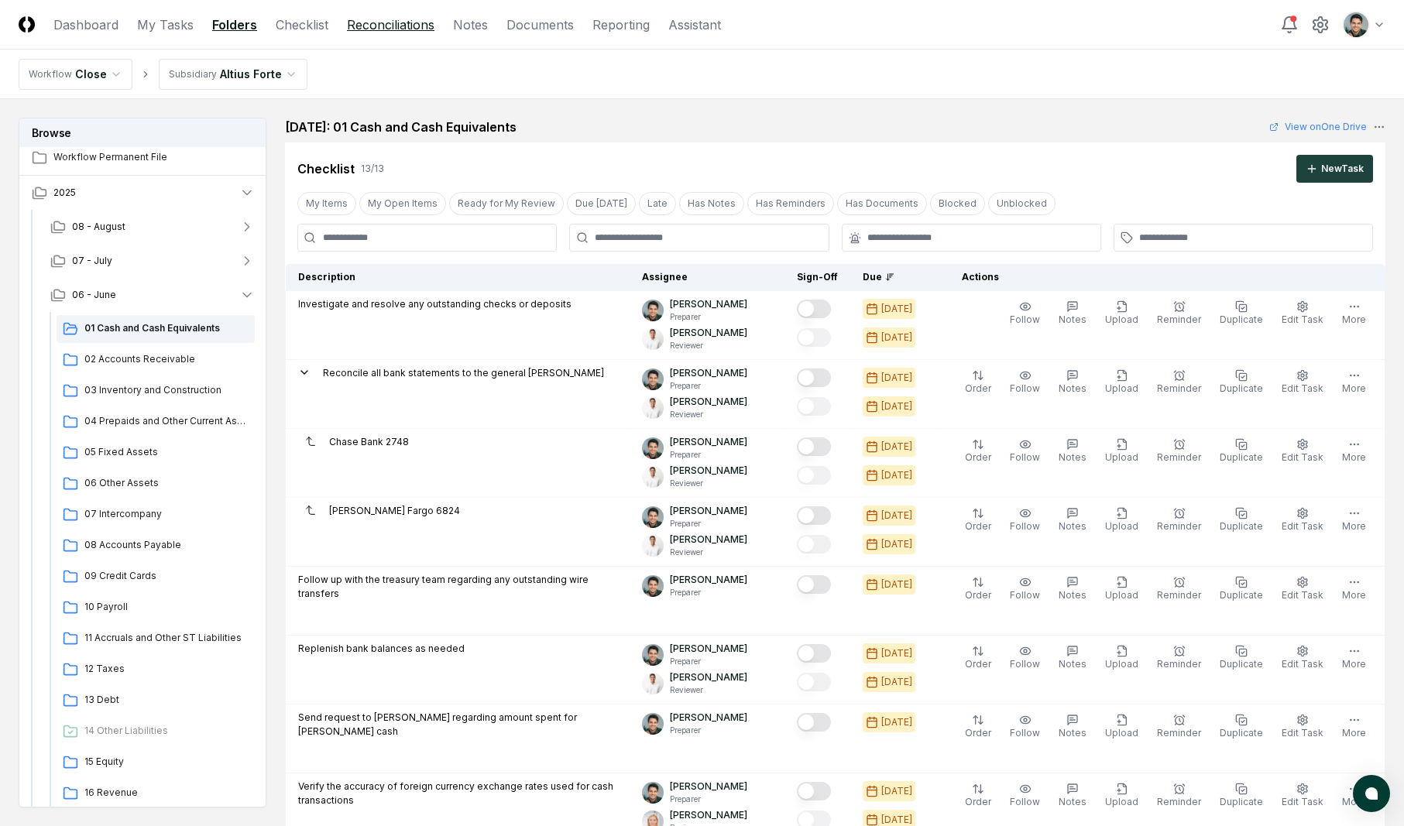
click at [416, 18] on link "Reconciliations" at bounding box center [391, 24] width 88 height 19
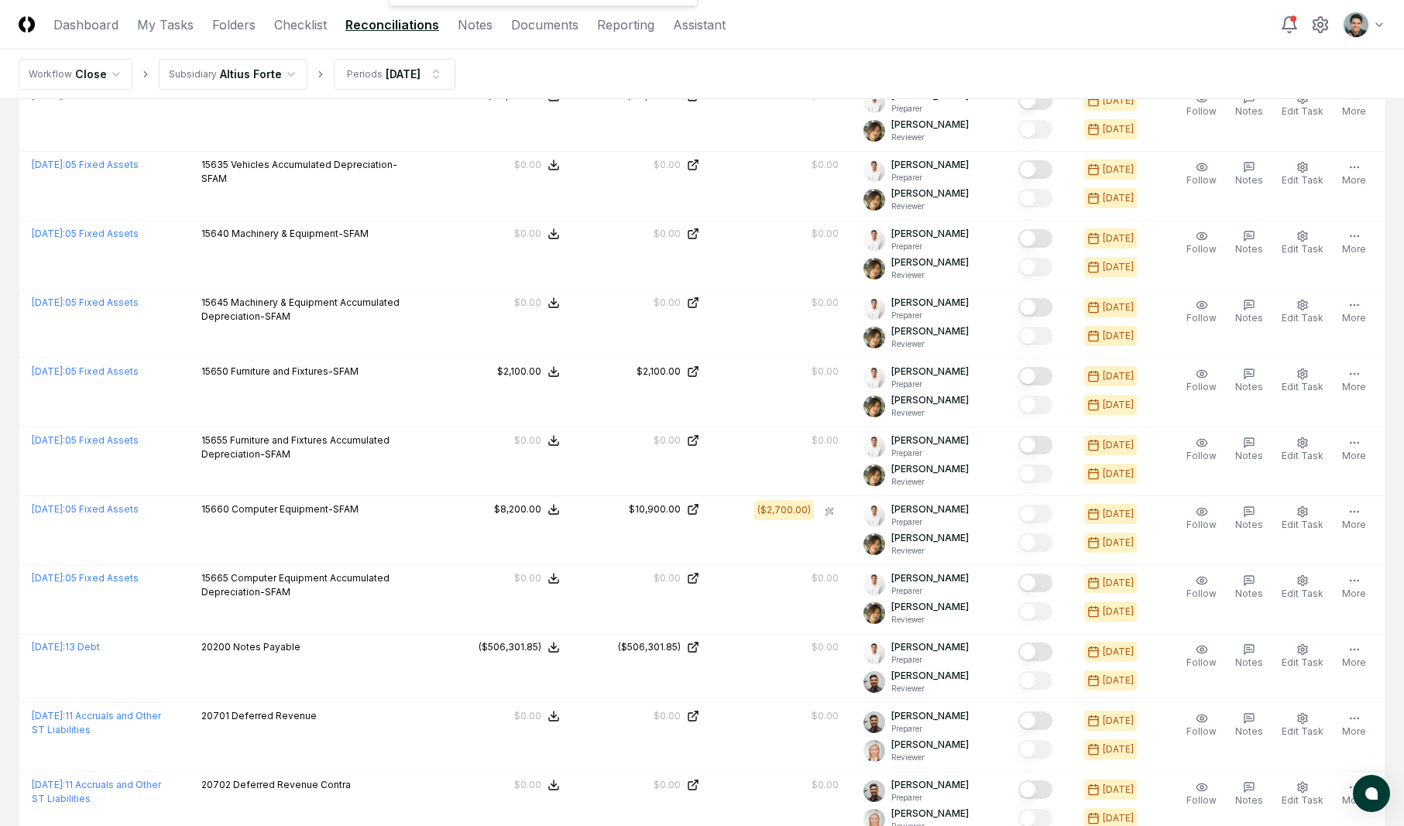
scroll to position [3032, 0]
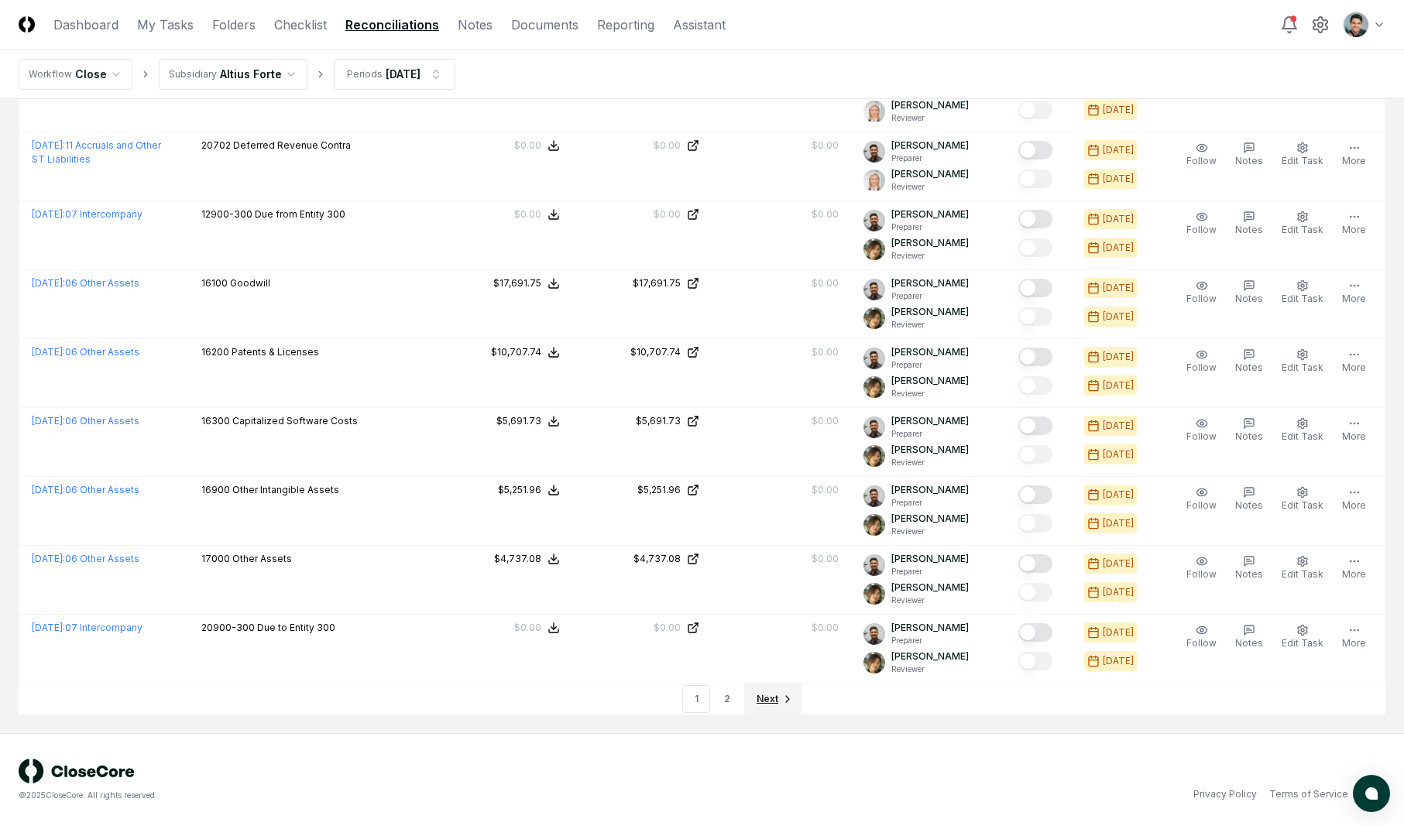
click at [775, 695] on span "Next" at bounding box center [768, 699] width 22 height 14
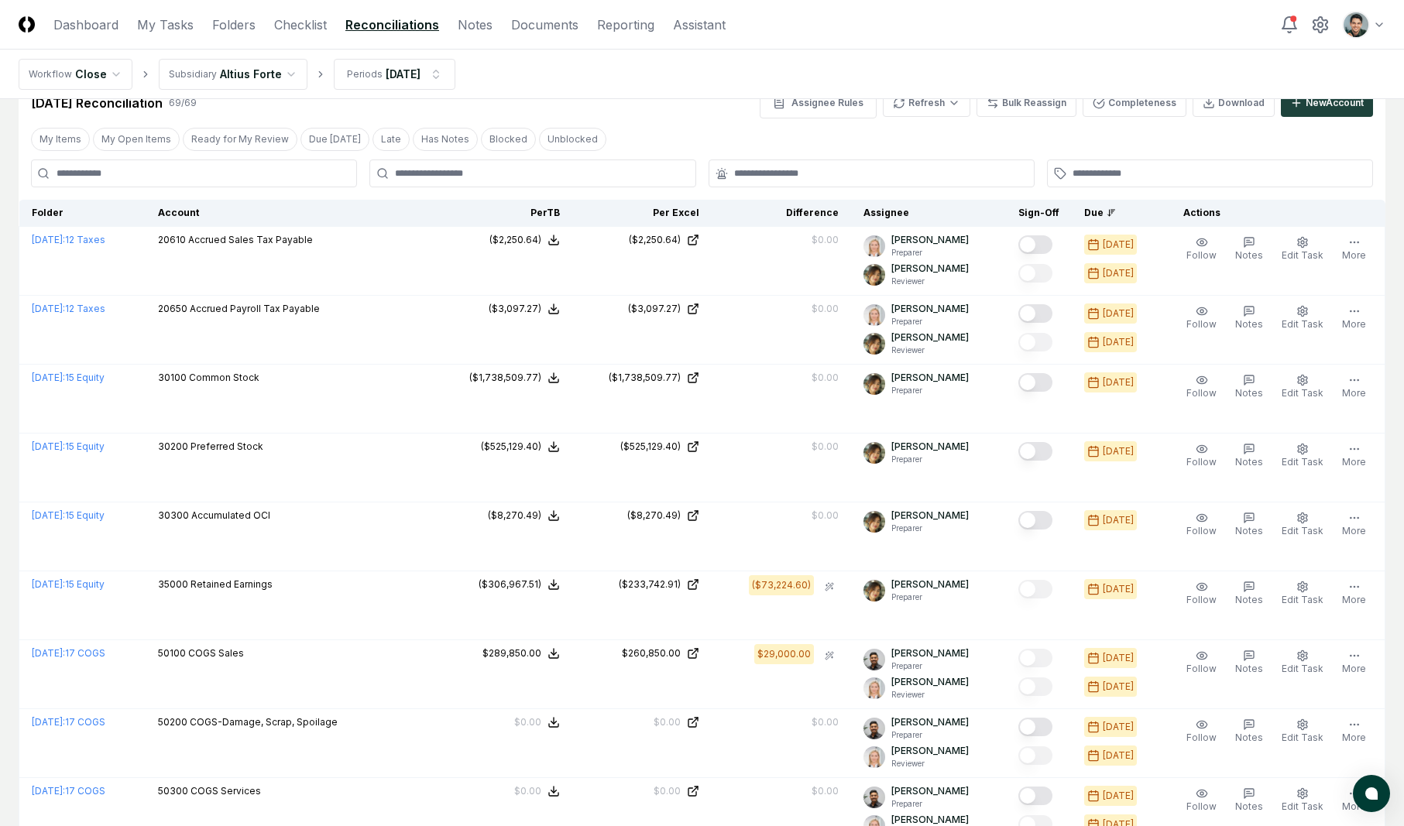
scroll to position [895, 0]
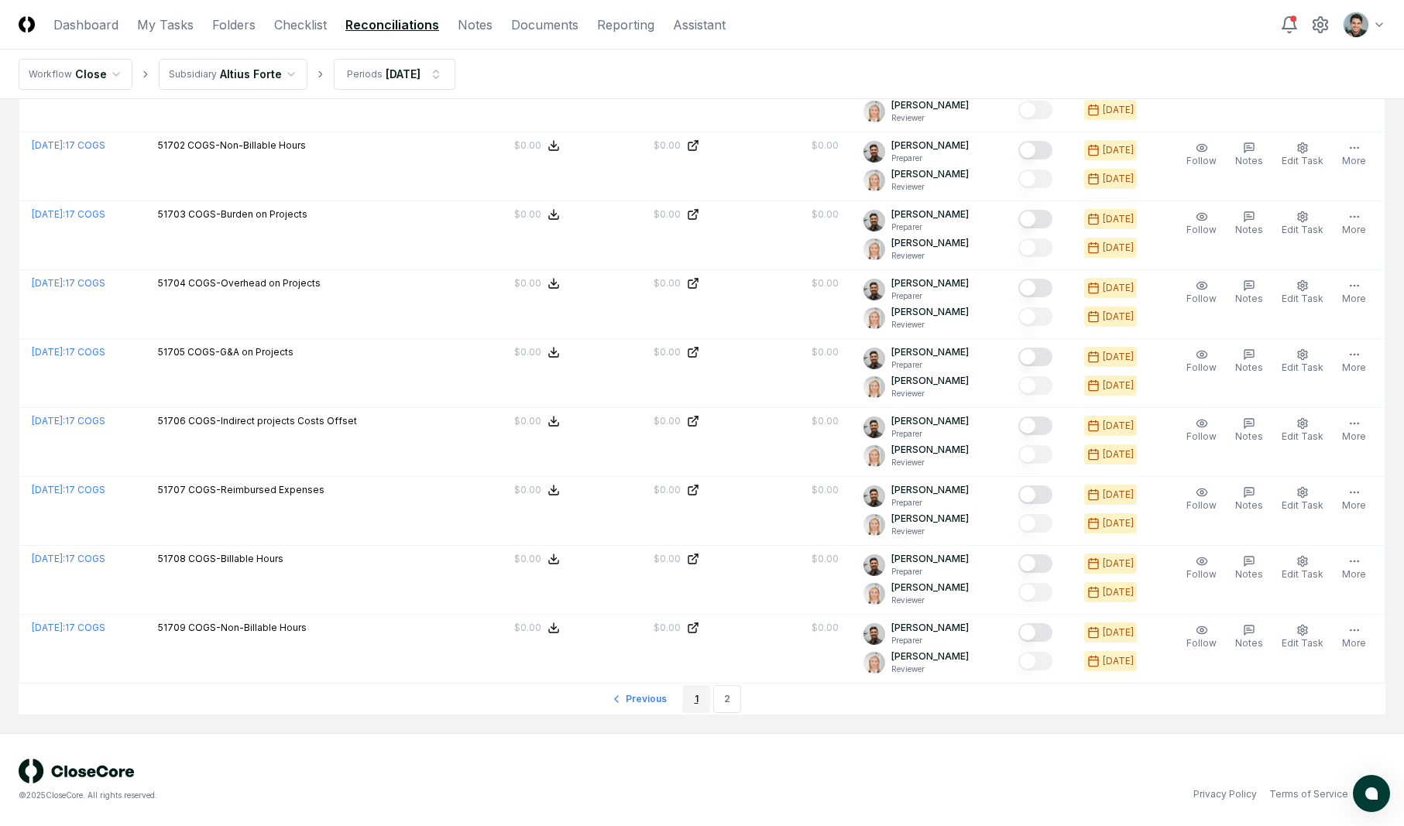
click at [699, 703] on link "1" at bounding box center [696, 699] width 28 height 28
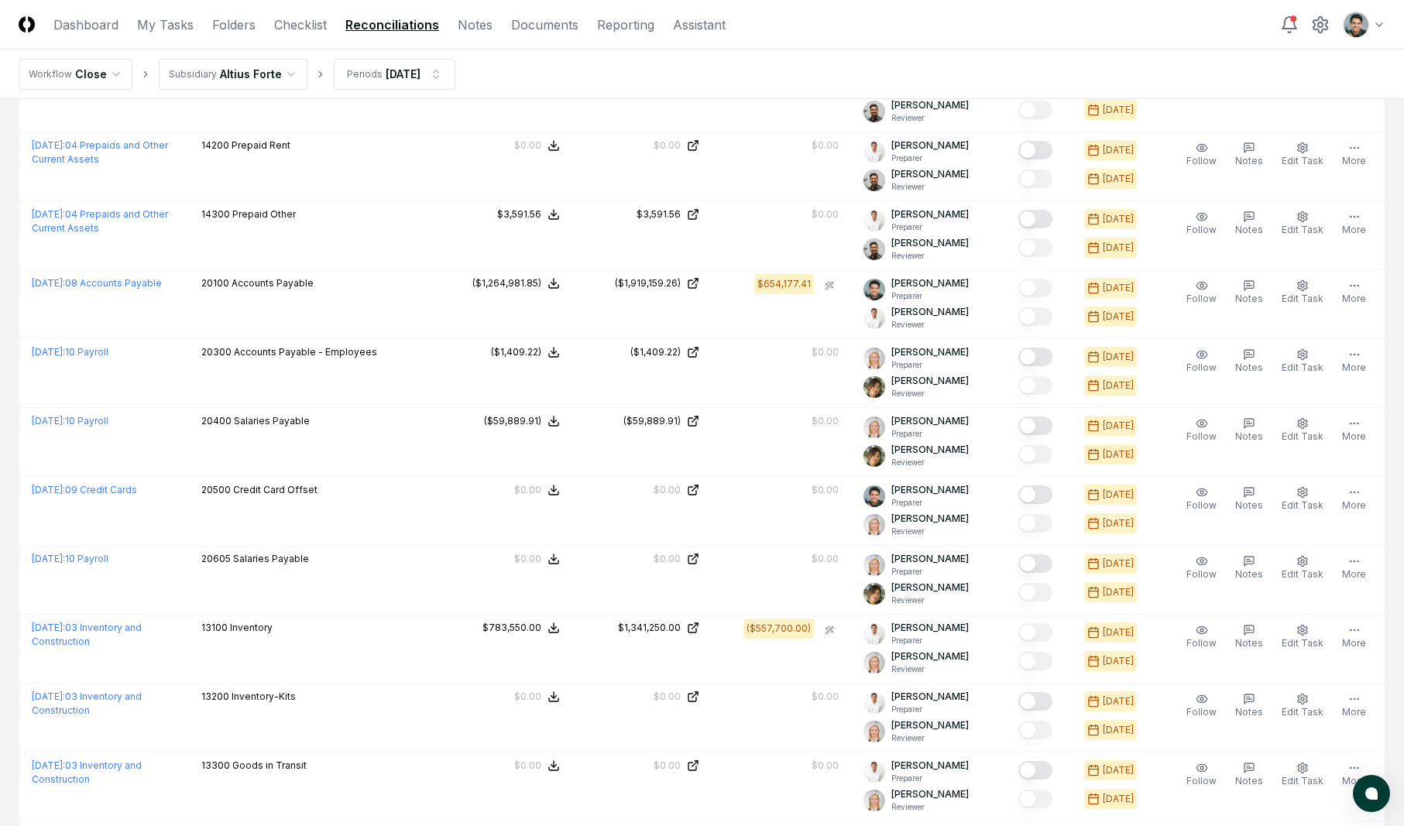
scroll to position [573, 0]
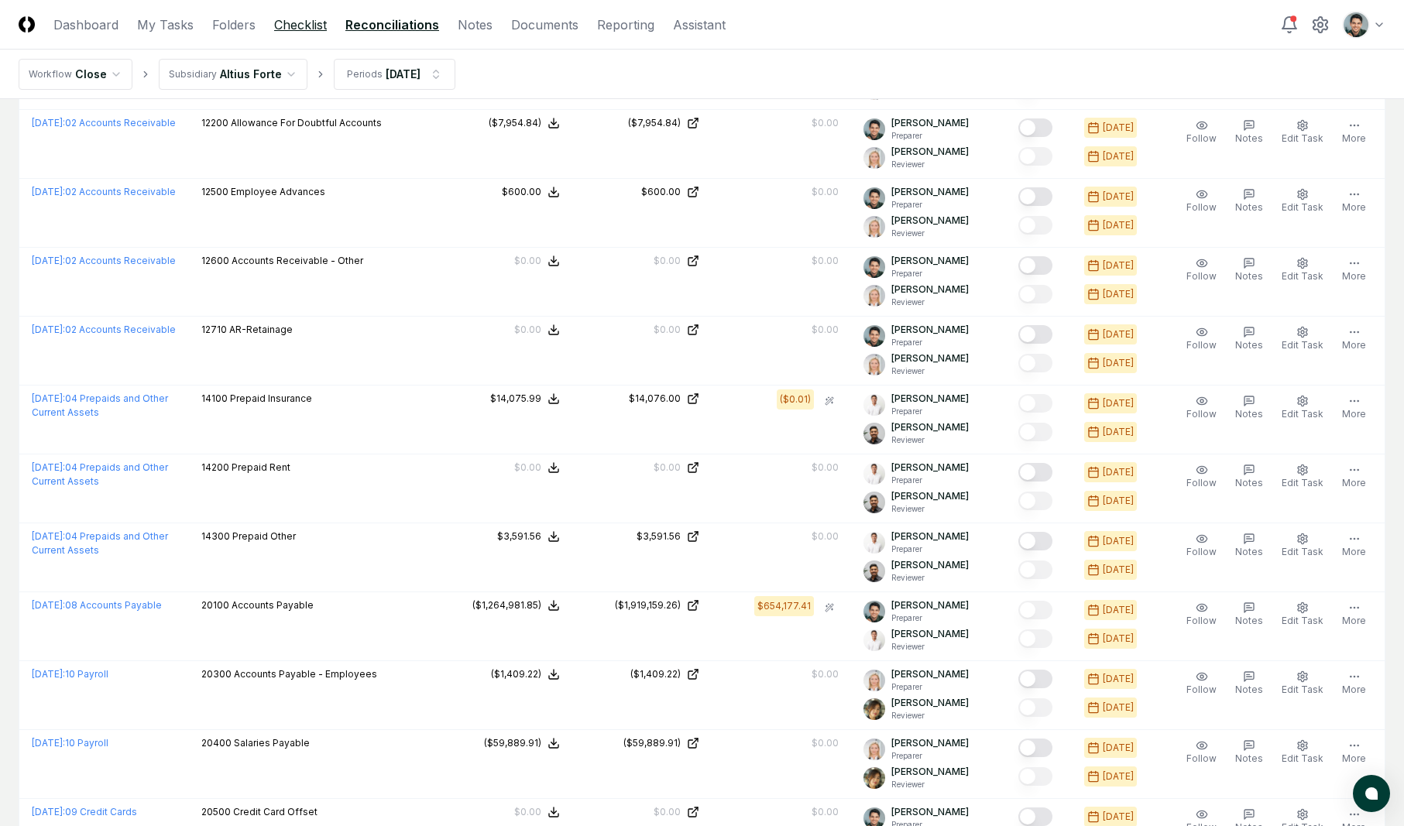
click at [294, 33] on link "Checklist" at bounding box center [300, 24] width 53 height 19
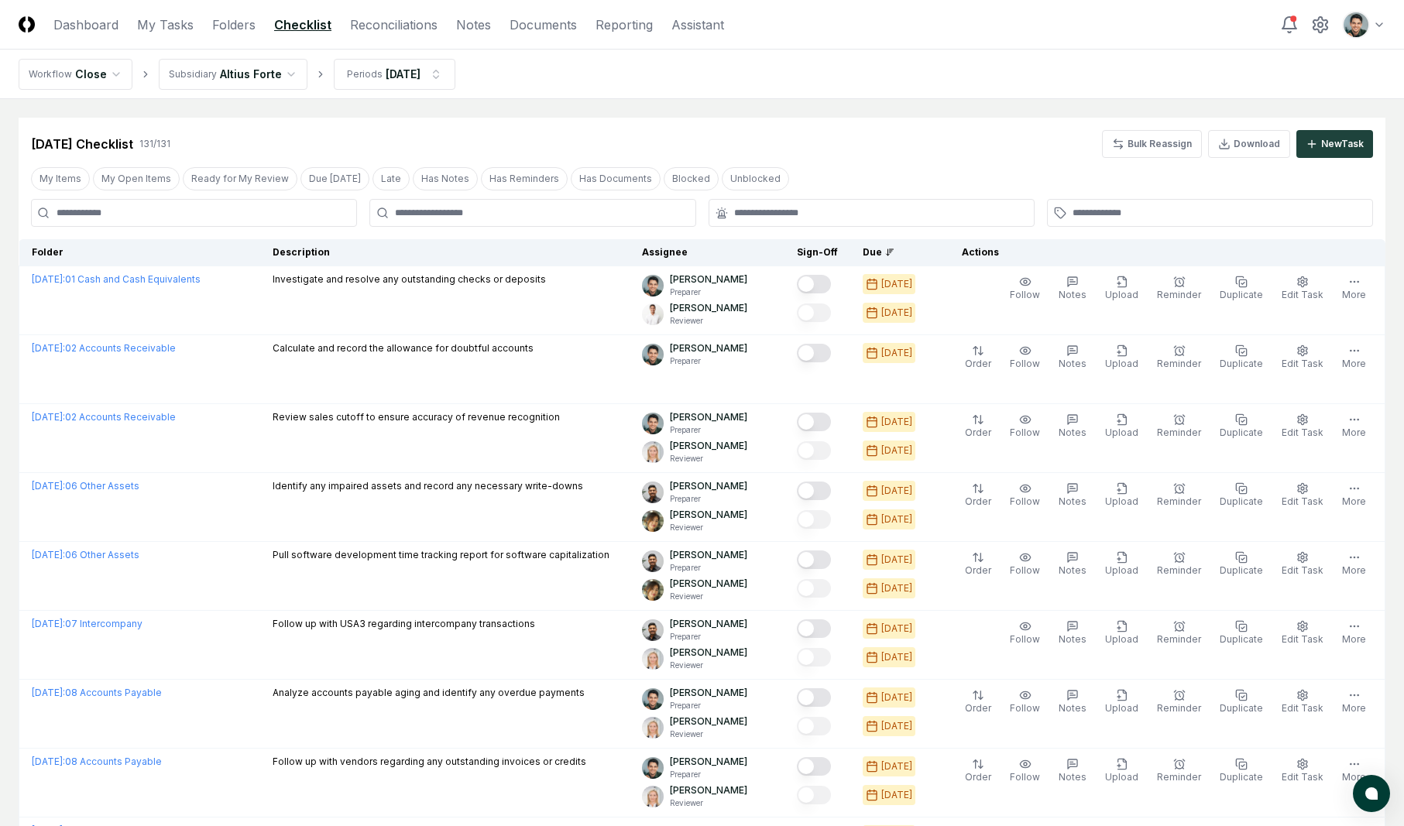
click at [244, 8] on header "CloseCore Dashboard My Tasks Folders Checklist Reconciliations Notes Documents …" at bounding box center [702, 25] width 1404 height 50
click at [242, 19] on link "Folders" at bounding box center [233, 24] width 43 height 19
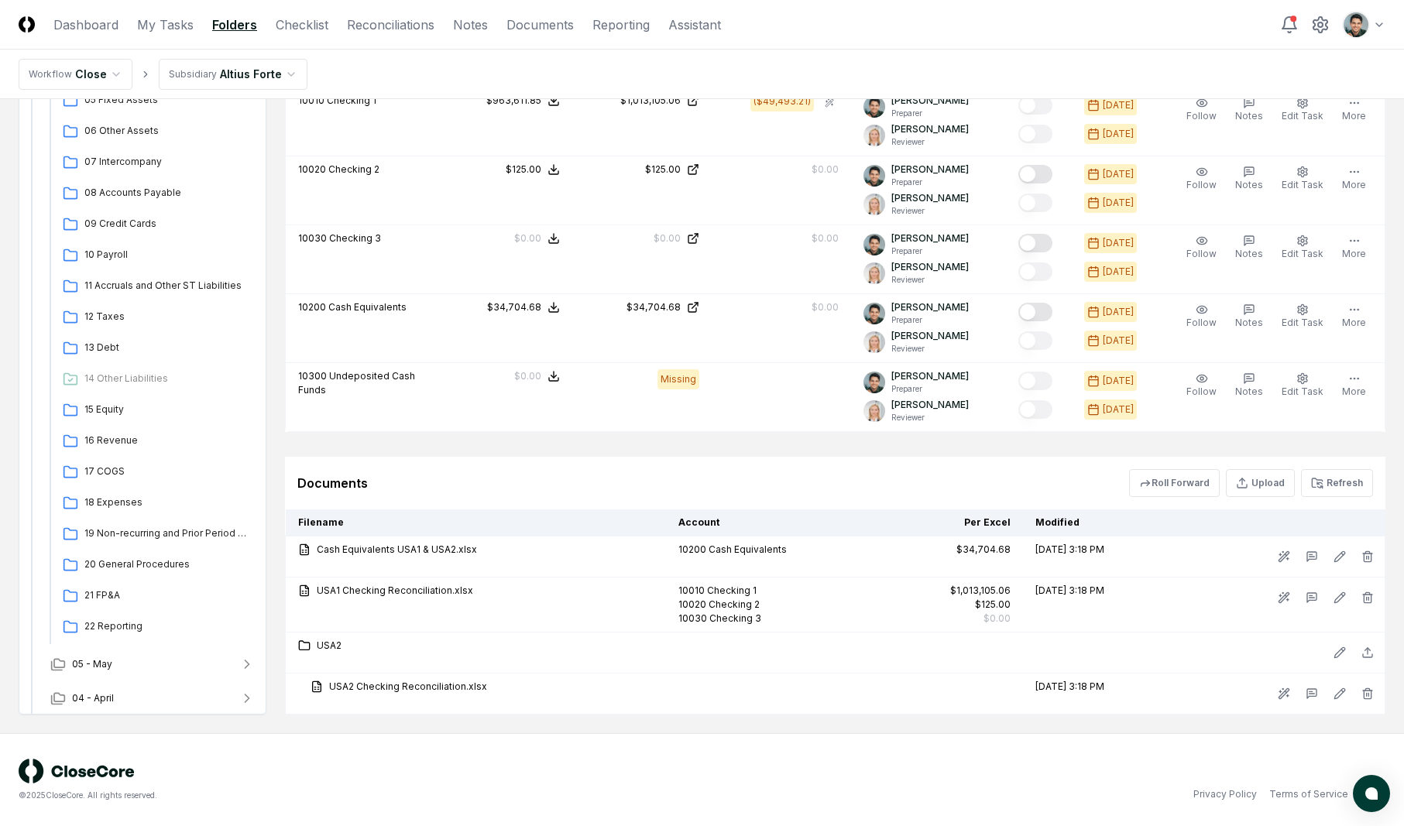
scroll to position [938, 0]
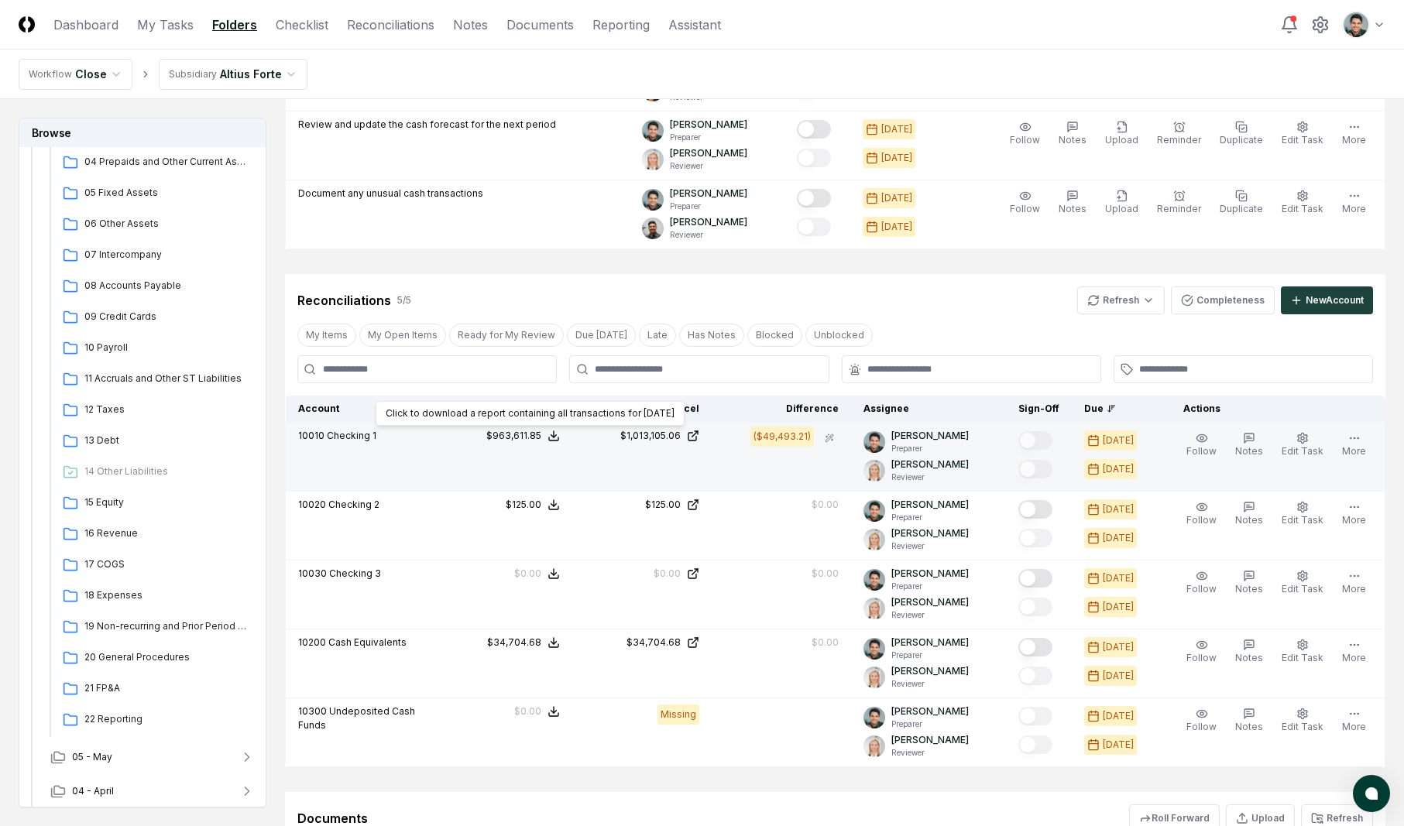
click at [560, 438] on icon at bounding box center [554, 436] width 12 height 12
click at [588, 537] on button "Download .xlsx" at bounding box center [554, 529] width 108 height 28
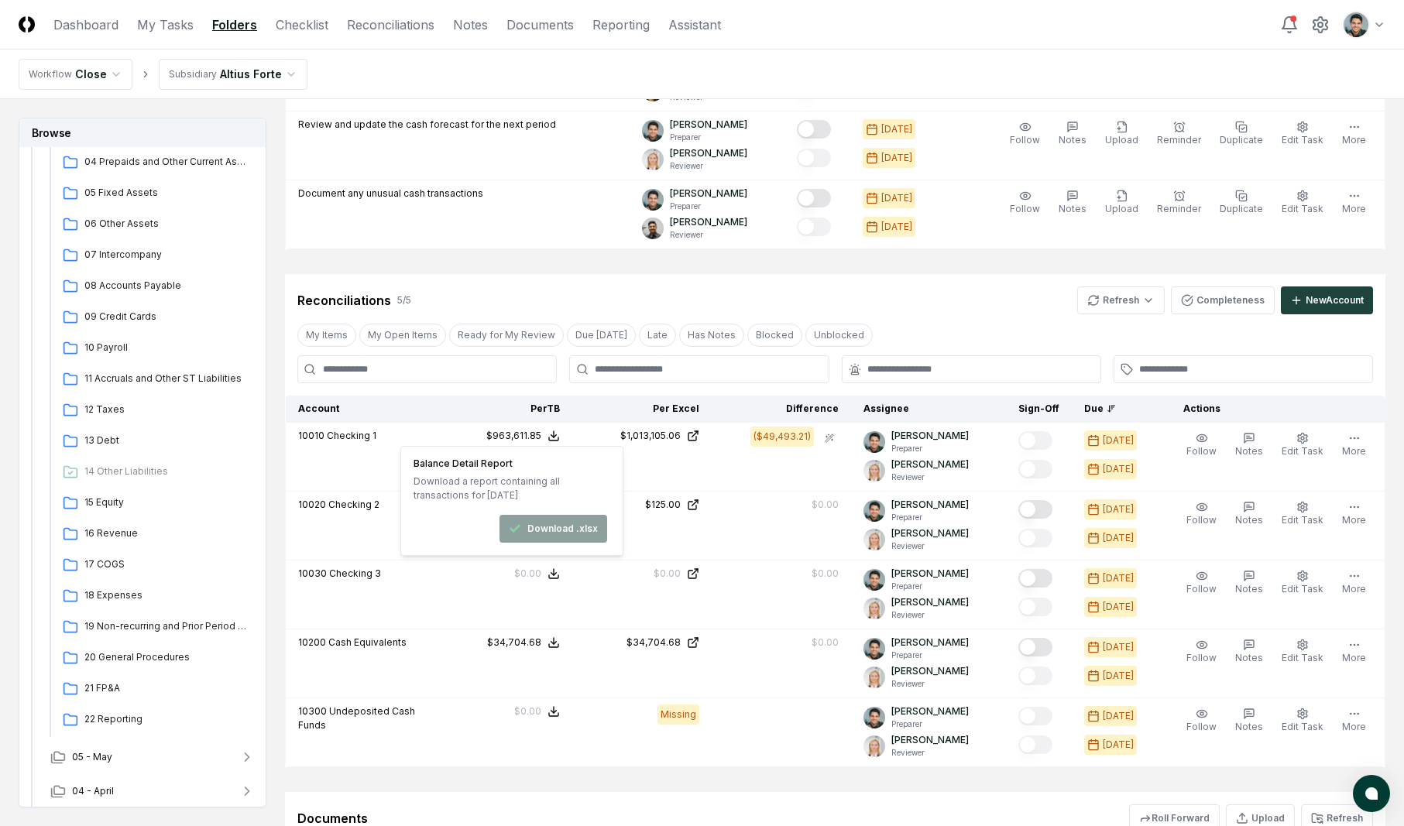
click at [1017, 15] on header "CloseCore Dashboard My Tasks Folders Checklist Reconciliations Notes Documents …" at bounding box center [702, 25] width 1404 height 50
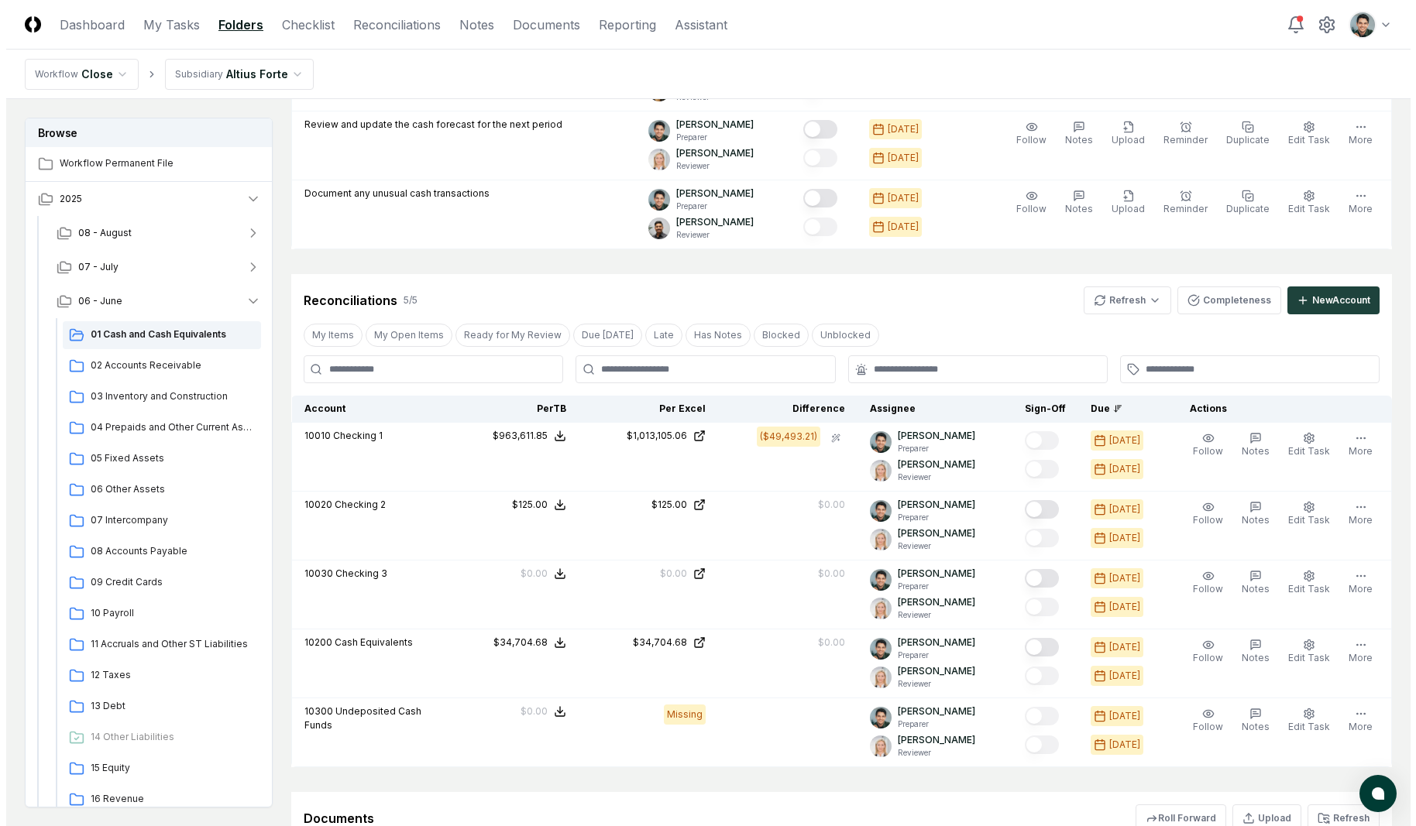
scroll to position [0, 0]
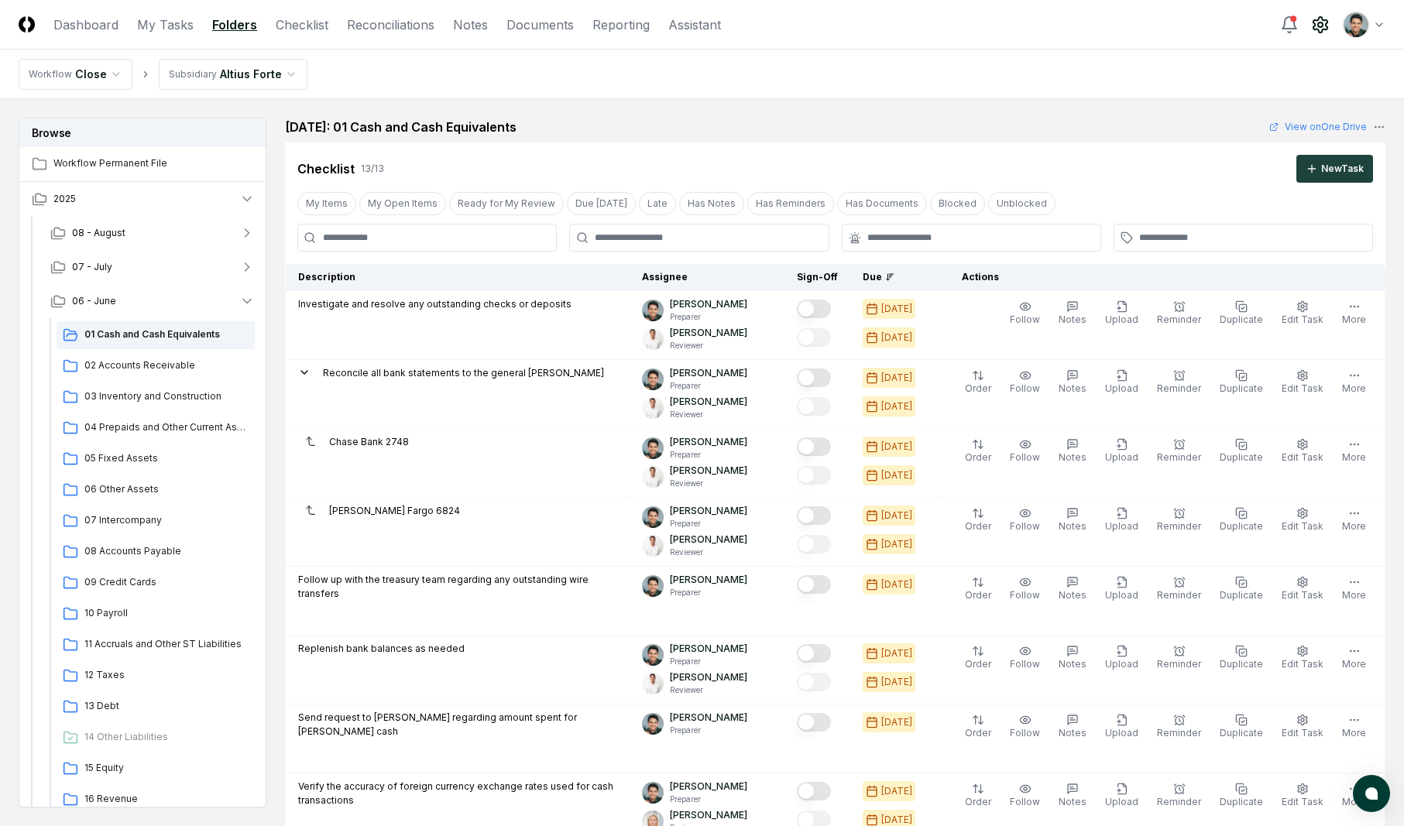
click at [1321, 26] on circle at bounding box center [1320, 24] width 5 height 5
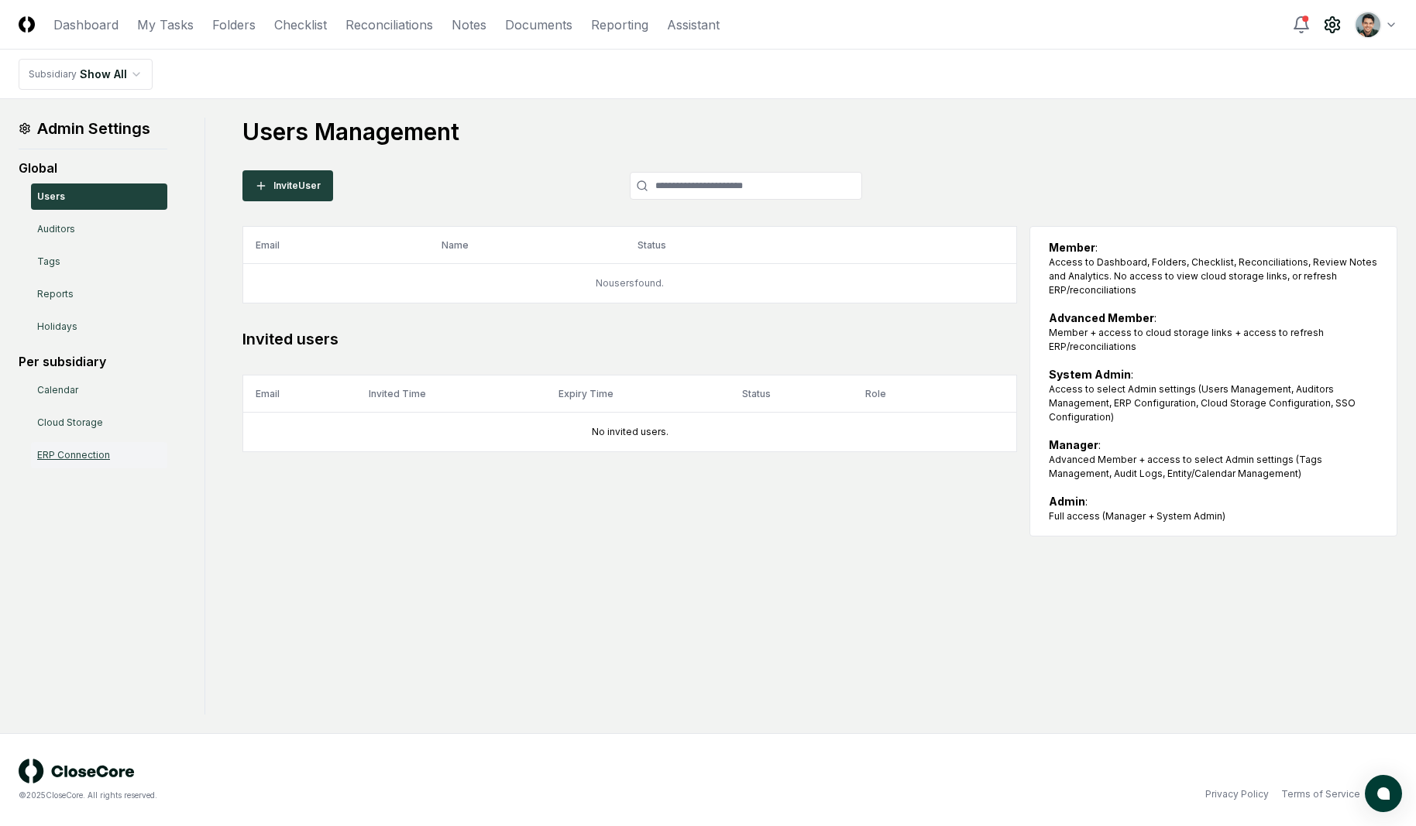
click at [84, 462] on link "ERP Connection" at bounding box center [99, 455] width 136 height 26
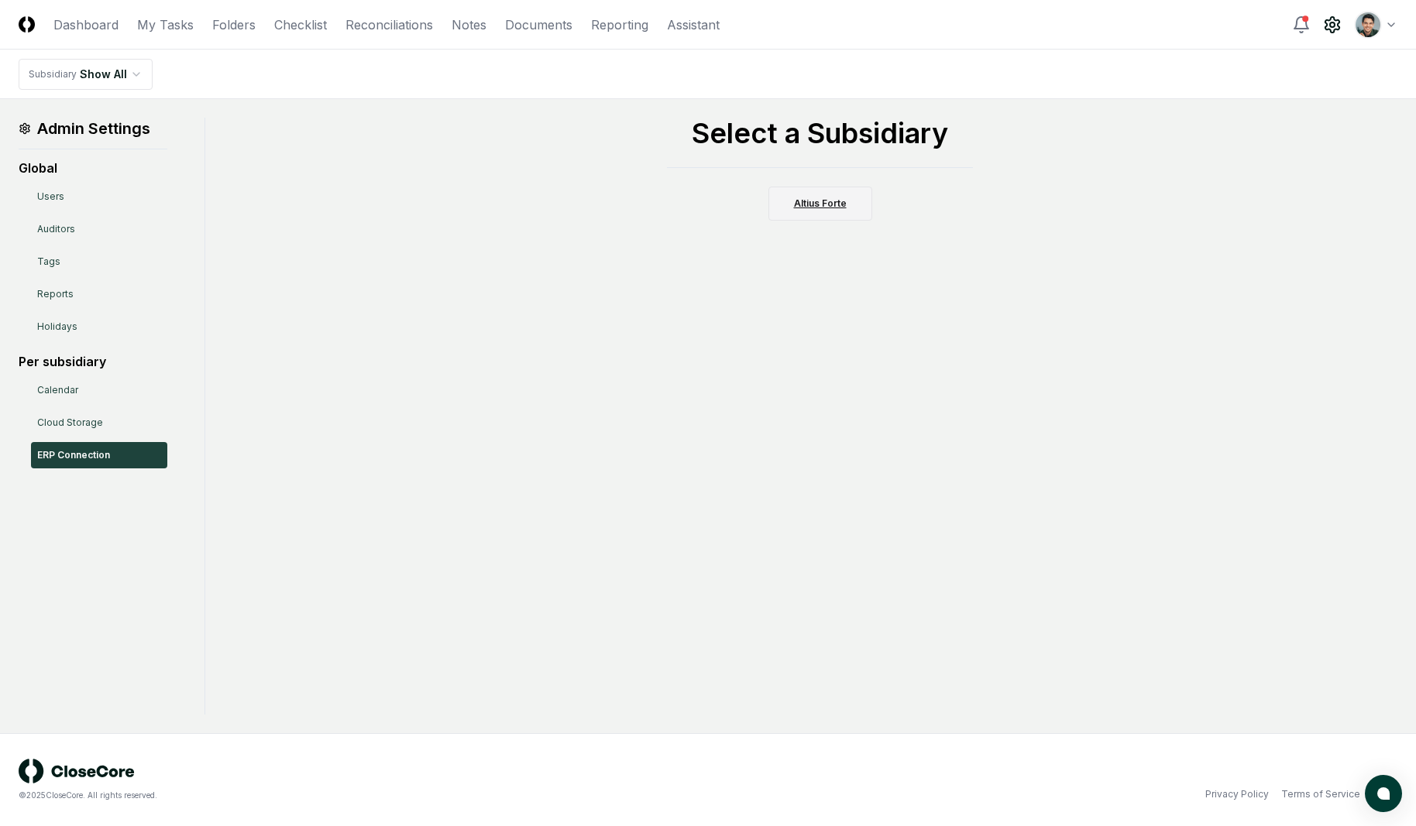
click at [812, 204] on link "Altius Forte" at bounding box center [820, 204] width 104 height 34
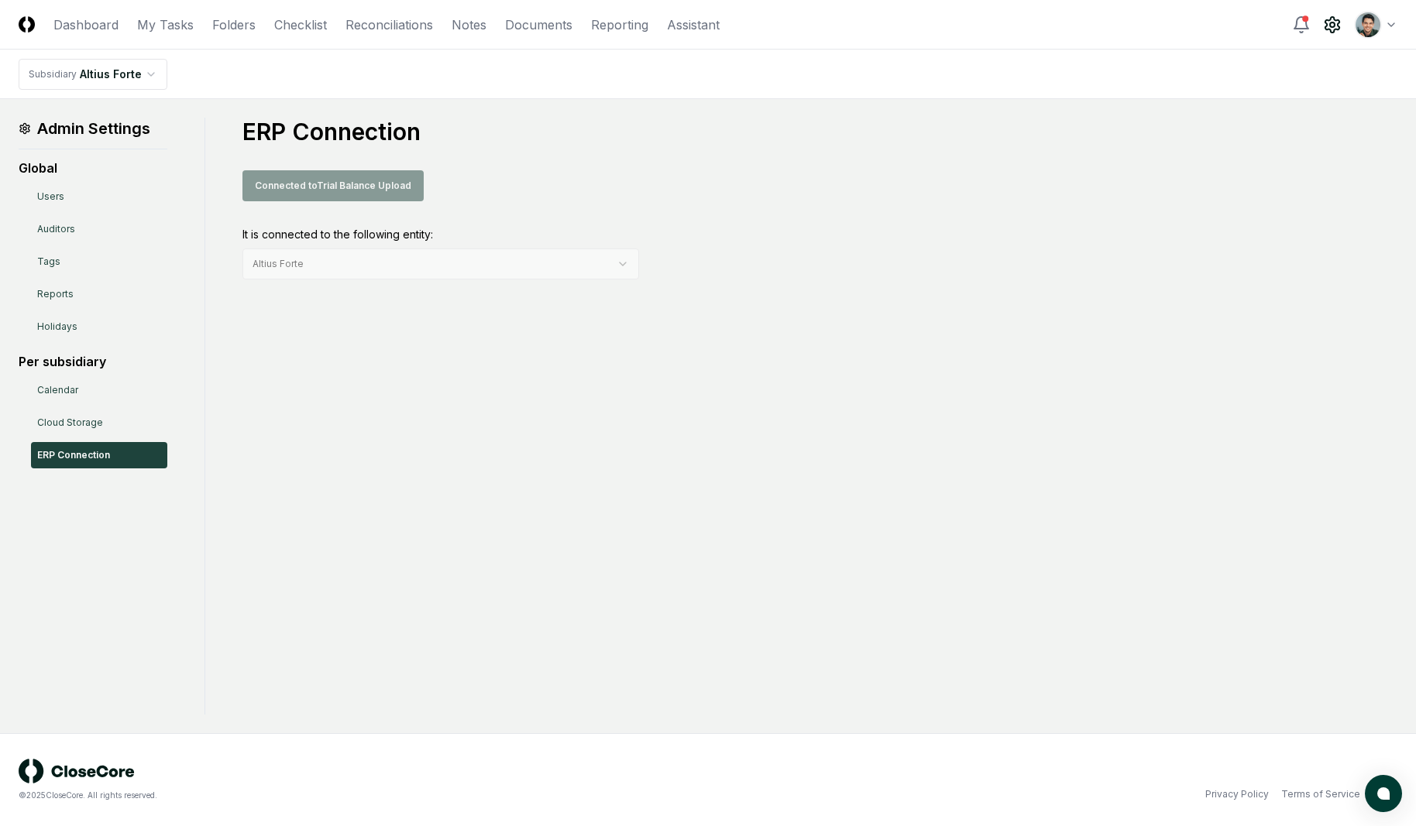
click at [386, 340] on div "Admin Settings Global Users Auditors Tags Reports Holidays Per subsidiary Calen…" at bounding box center [708, 416] width 1379 height 597
click at [364, 222] on div "ERP Connection Connected to Trial Balance Upload It is connected to the followi…" at bounding box center [819, 199] width 1155 height 162
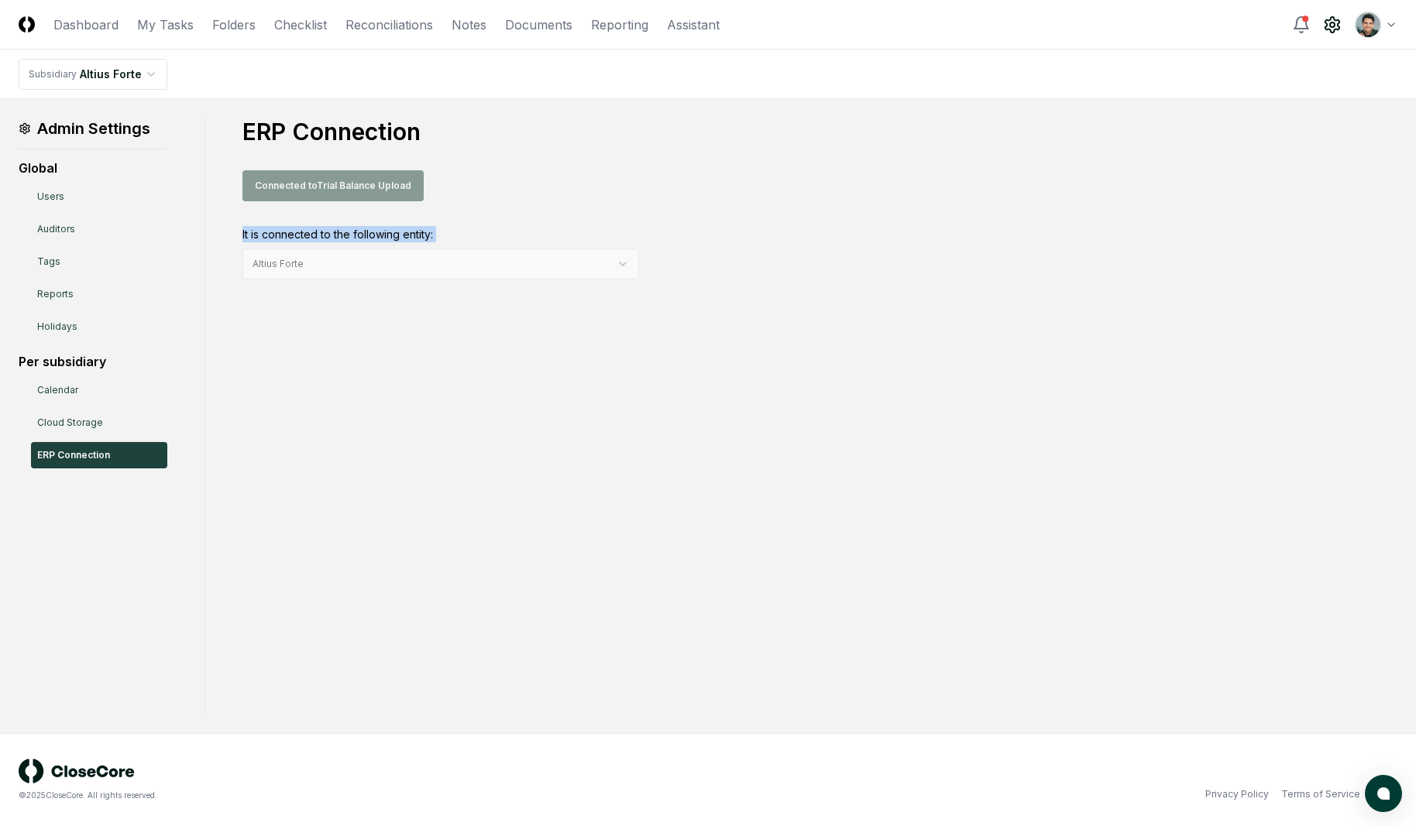
drag, startPoint x: 445, startPoint y: 223, endPoint x: 895, endPoint y: 170, distance: 453.9
click at [445, 223] on div "ERP Connection Connected to Trial Balance Upload It is connected to the followi…" at bounding box center [819, 199] width 1155 height 162
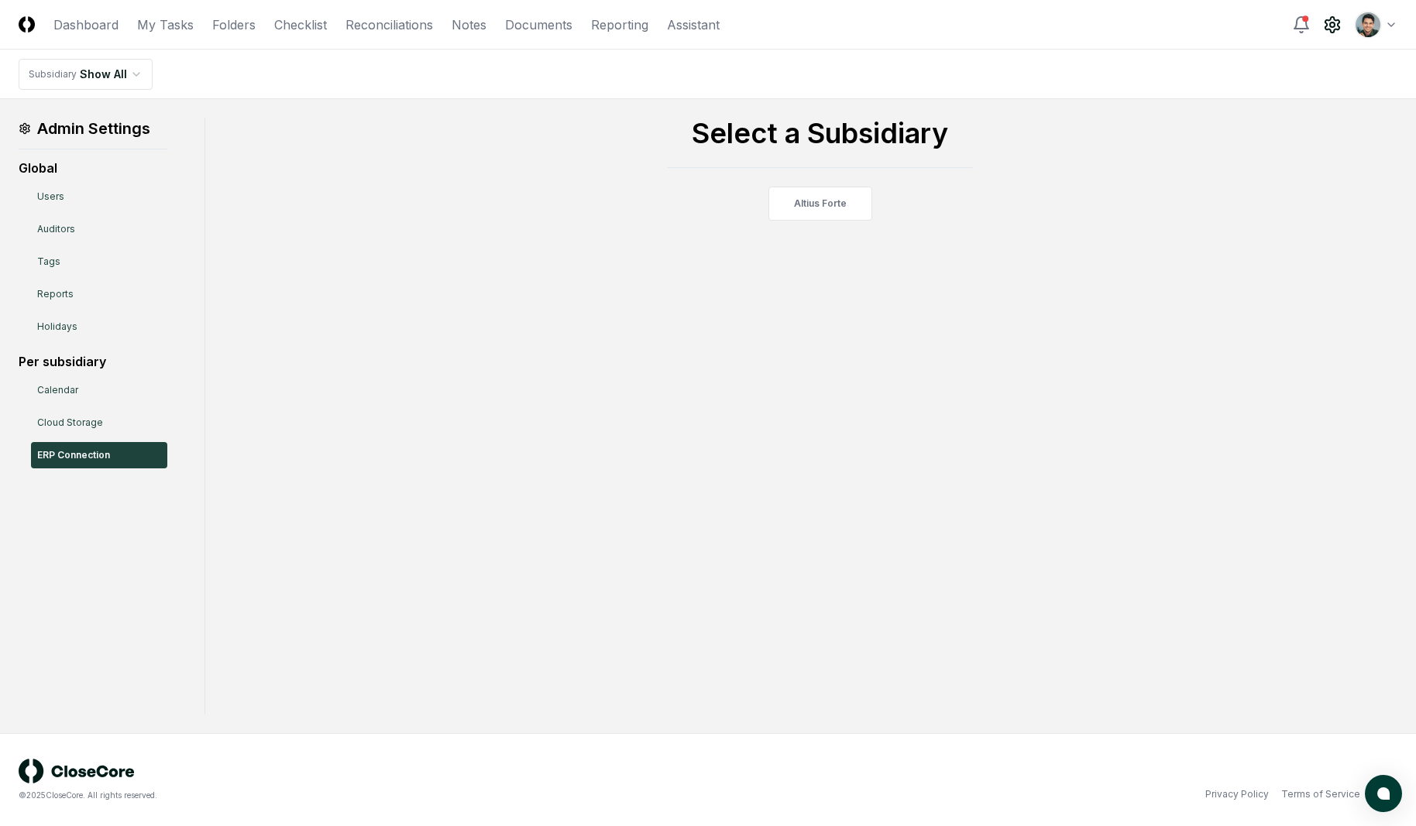
click at [1075, 132] on div "Select a Subsidiary Altius Forte" at bounding box center [819, 169] width 1155 height 103
click at [524, 281] on div "Admin Settings Global Users Auditors Tags Reports Holidays Per subsidiary Calen…" at bounding box center [708, 416] width 1379 height 597
drag, startPoint x: 536, startPoint y: 298, endPoint x: 551, endPoint y: 284, distance: 20.3
click at [536, 298] on div "Admin Settings Global Users Auditors Tags Reports Holidays Per subsidiary Calen…" at bounding box center [708, 416] width 1379 height 597
click at [442, 119] on div "Select a Subsidiary Altius Forte" at bounding box center [819, 169] width 1155 height 103
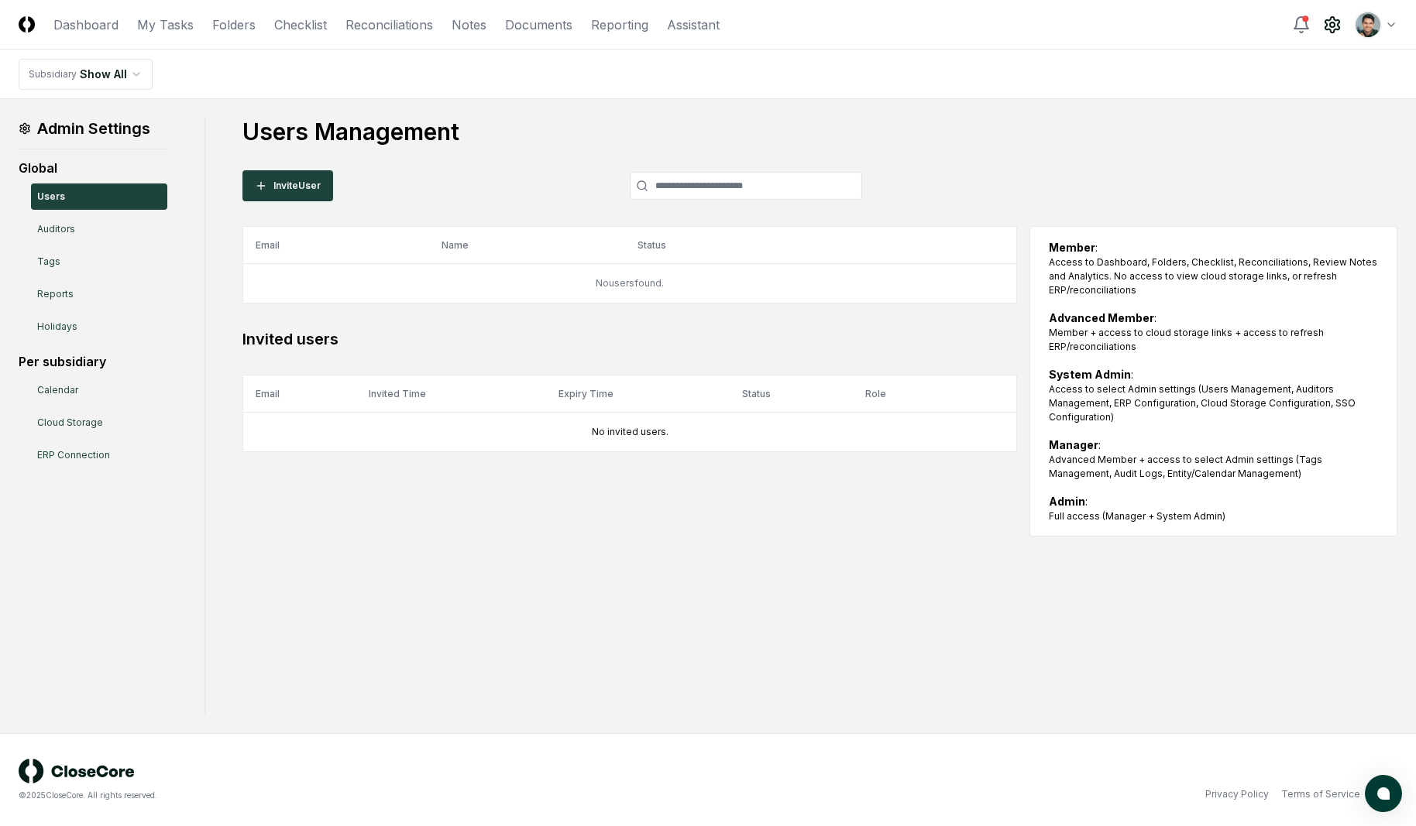
click at [830, 129] on h1 "Users Management" at bounding box center [819, 132] width 1155 height 28
click at [1042, 154] on div "Users Management Invite User Email Name Status Role No users found. Invited use…" at bounding box center [819, 327] width 1155 height 419
click at [1094, 100] on main "Admin Settings Global Users Auditors Tags Reports Holidays Per subsidiary Calen…" at bounding box center [708, 416] width 1416 height 634
click at [1078, 135] on h1 "Users Management" at bounding box center [819, 132] width 1155 height 28
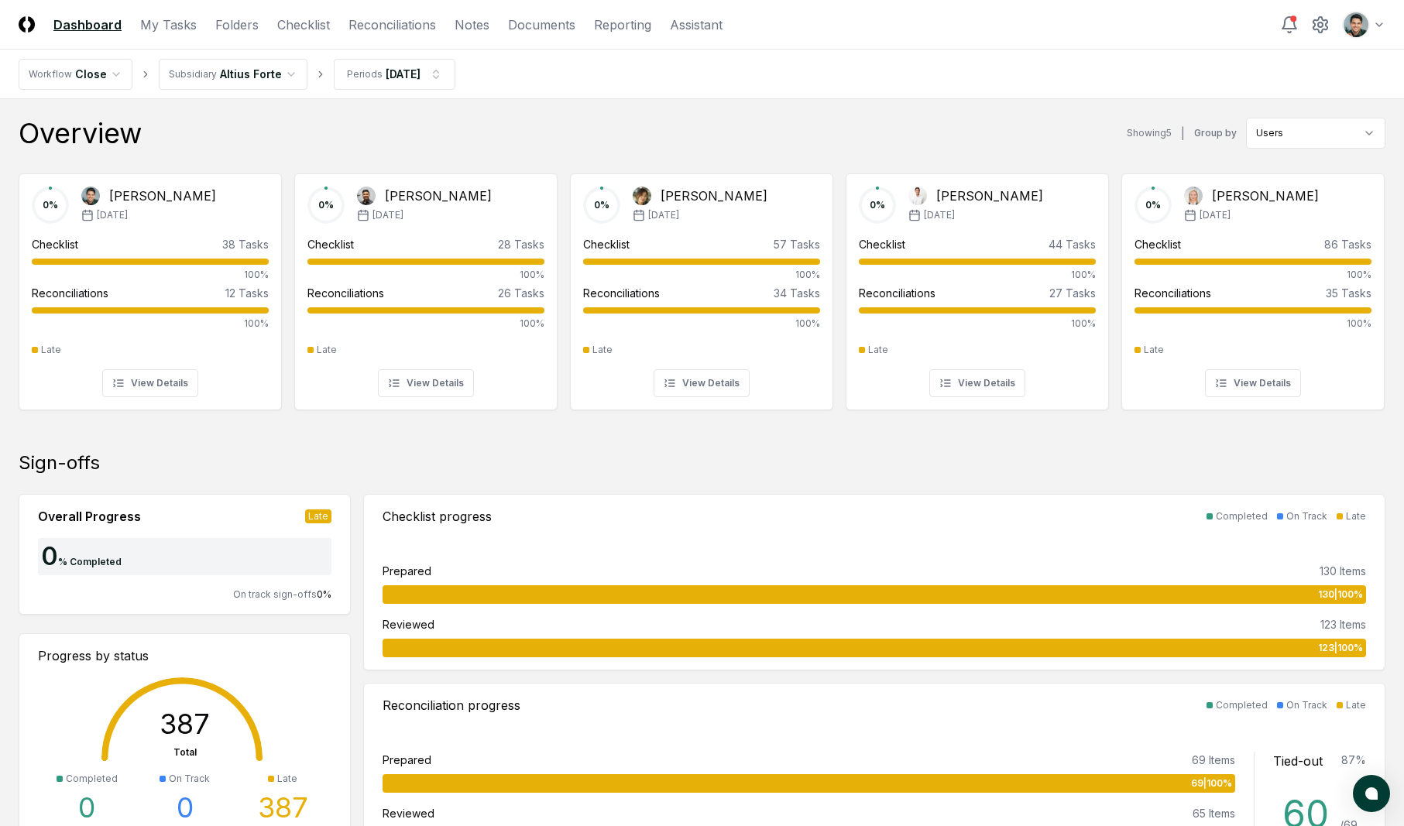
click at [765, 129] on div "Overview Showing 5 | Group by Users" at bounding box center [702, 133] width 1367 height 31
click at [305, 26] on link "Checklist" at bounding box center [303, 24] width 53 height 19
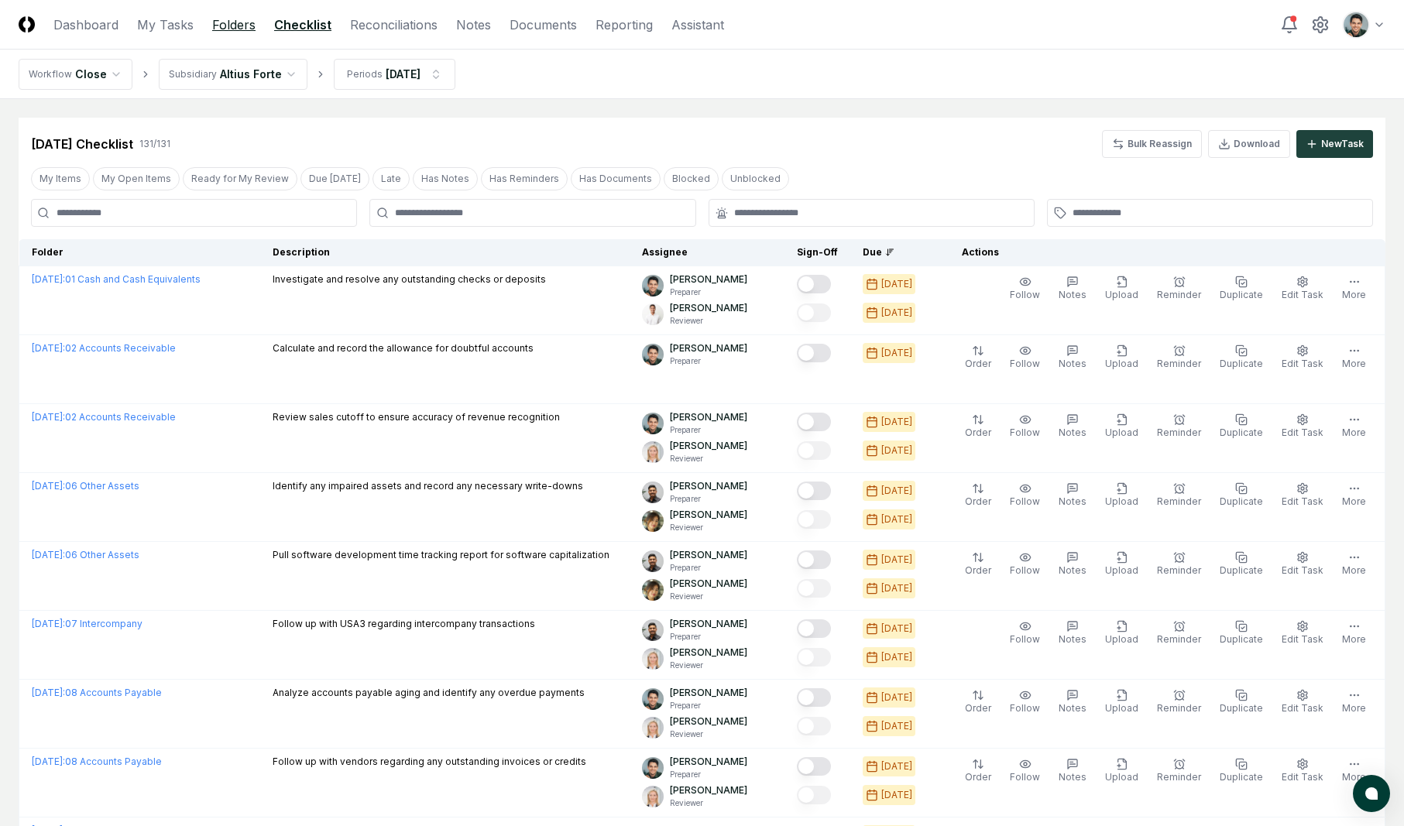
click at [222, 23] on link "Folders" at bounding box center [233, 24] width 43 height 19
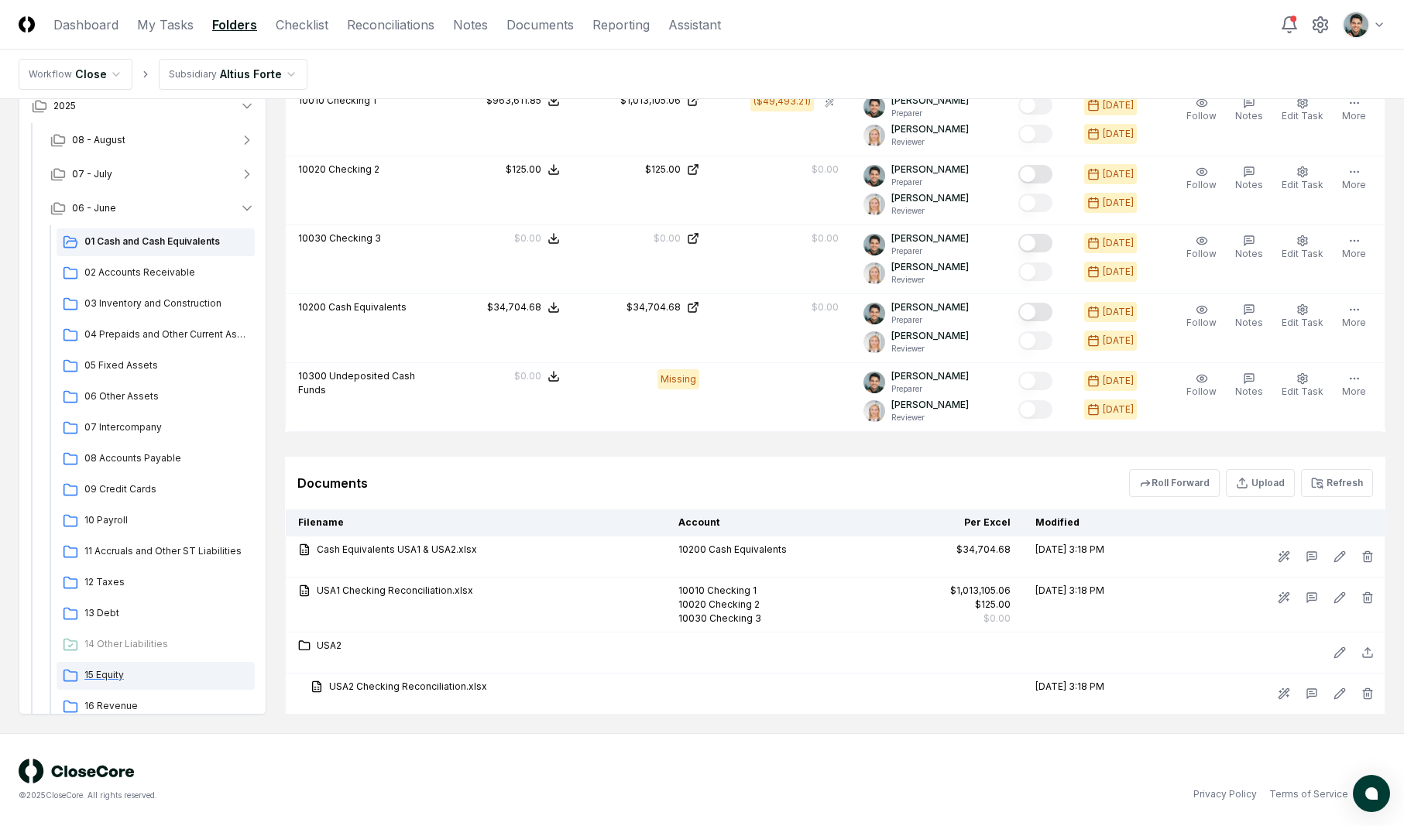
scroll to position [270, 0]
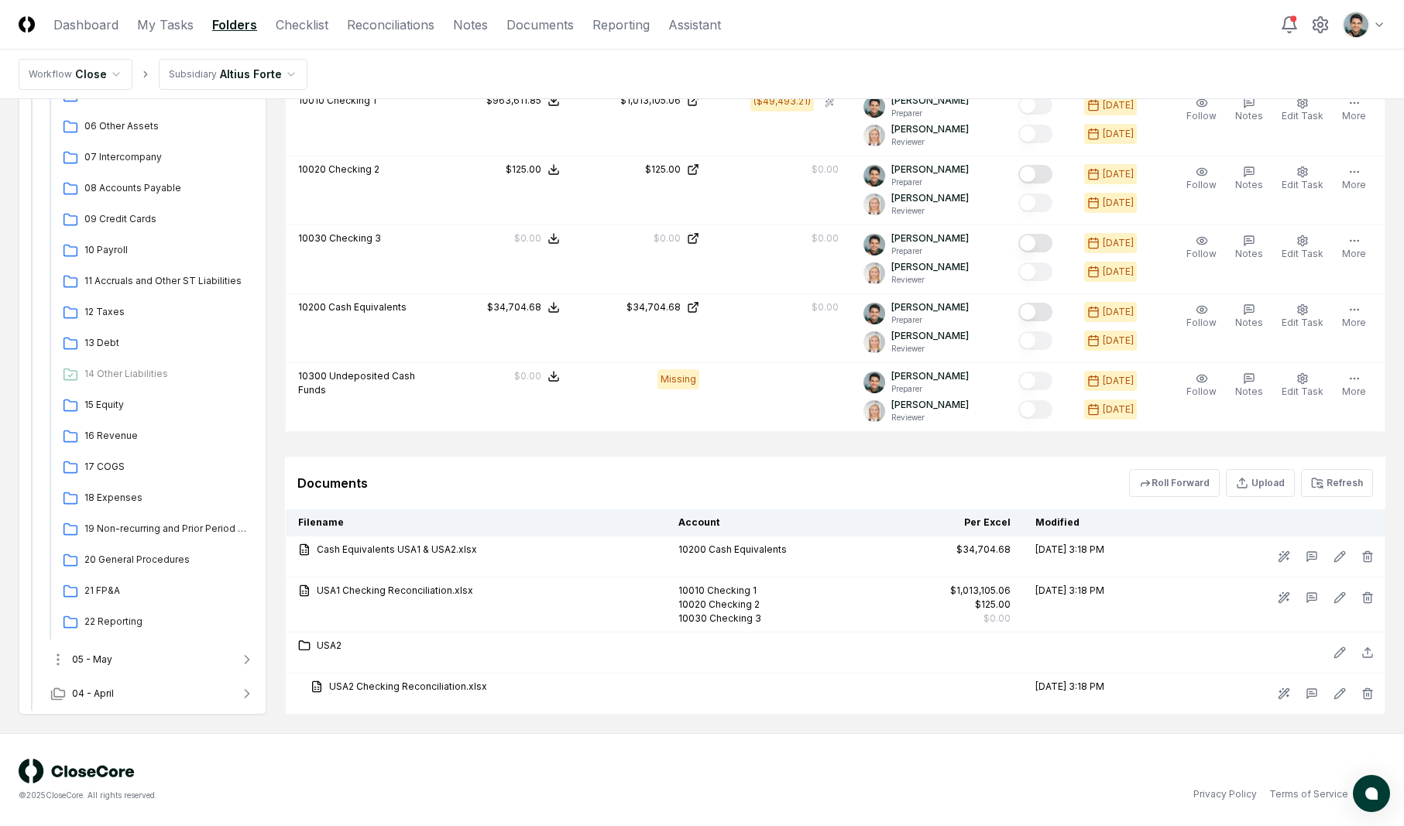
click at [129, 652] on button "05 - May" at bounding box center [152, 660] width 229 height 34
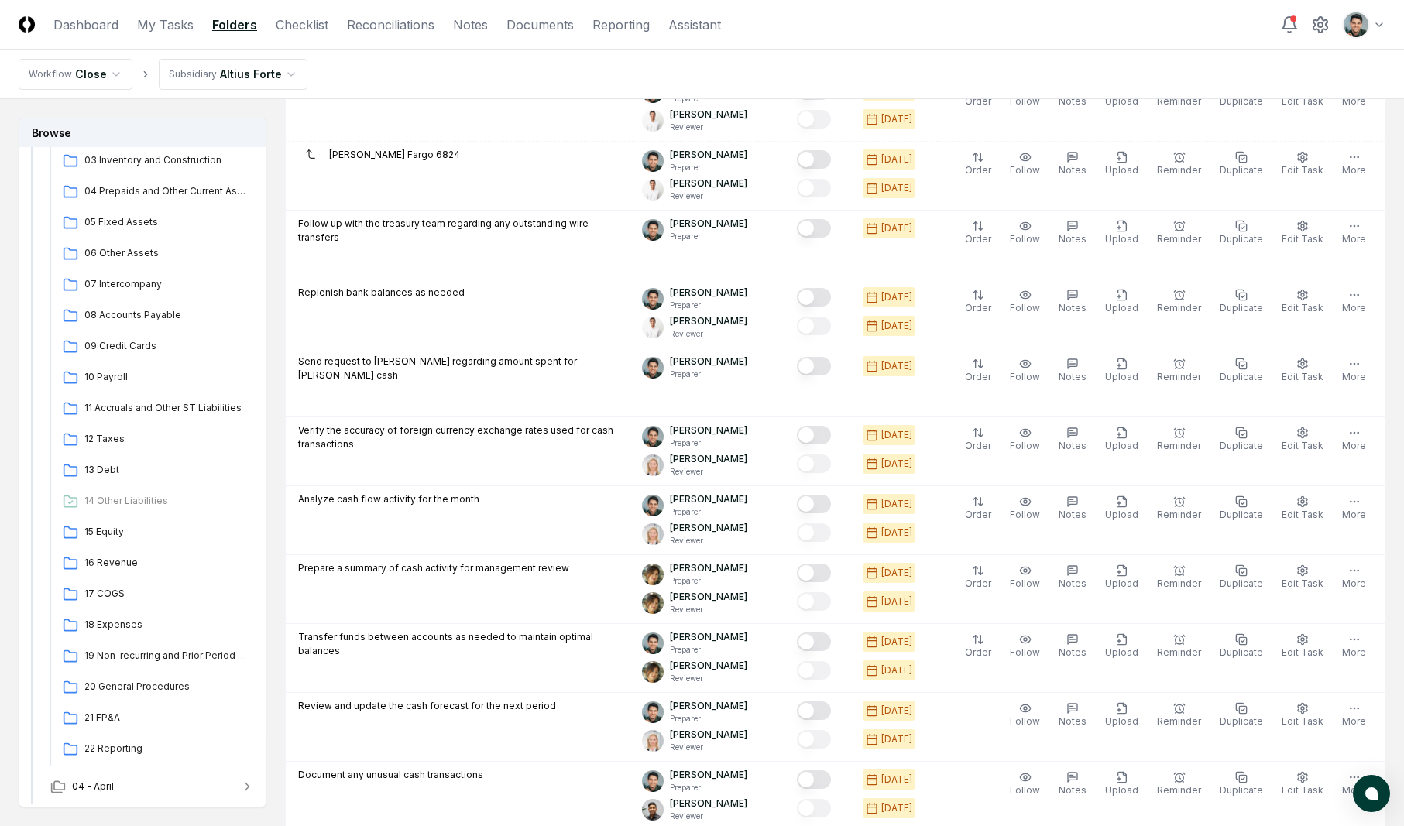
scroll to position [0, 0]
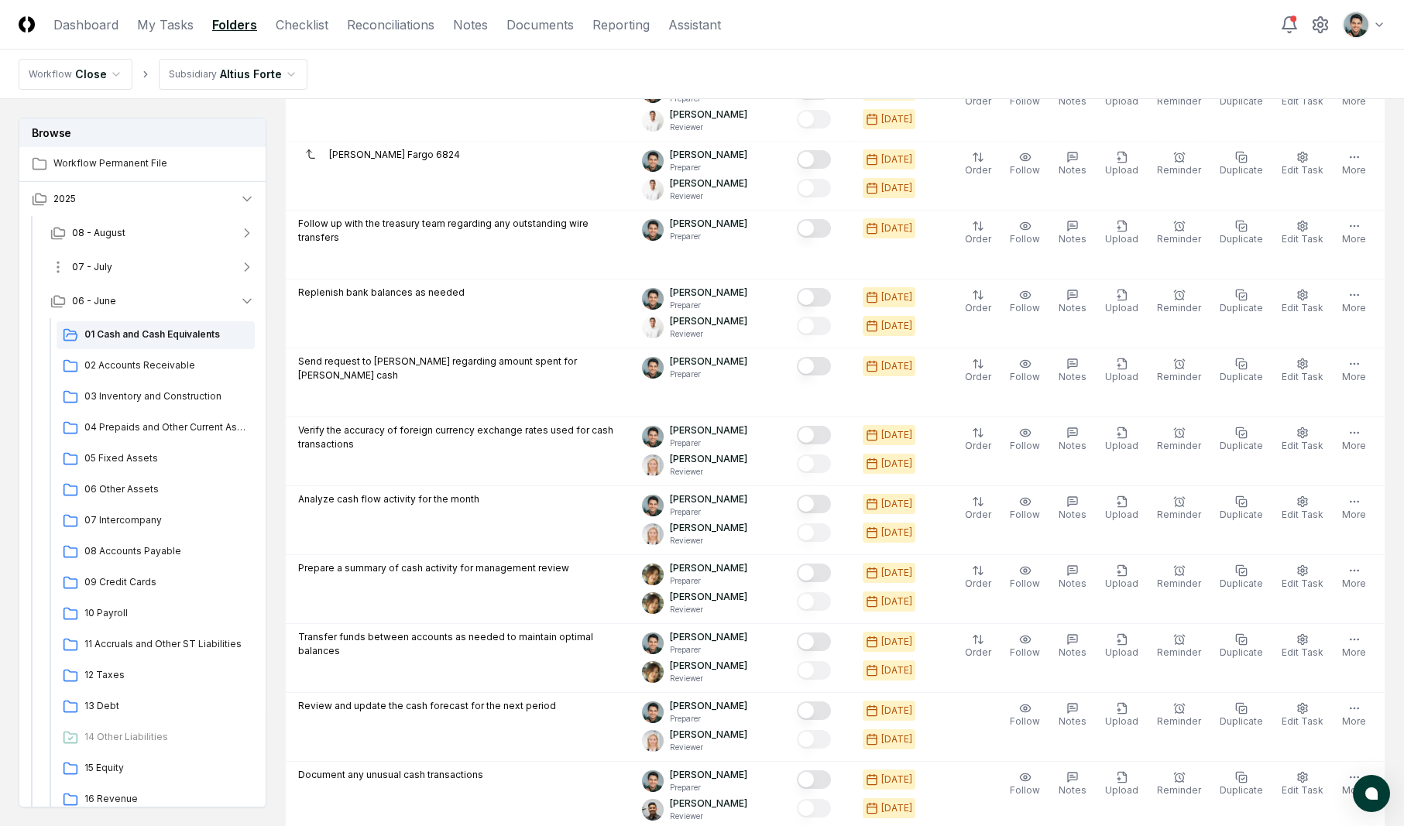
click at [141, 255] on button "07 - July" at bounding box center [152, 267] width 229 height 34
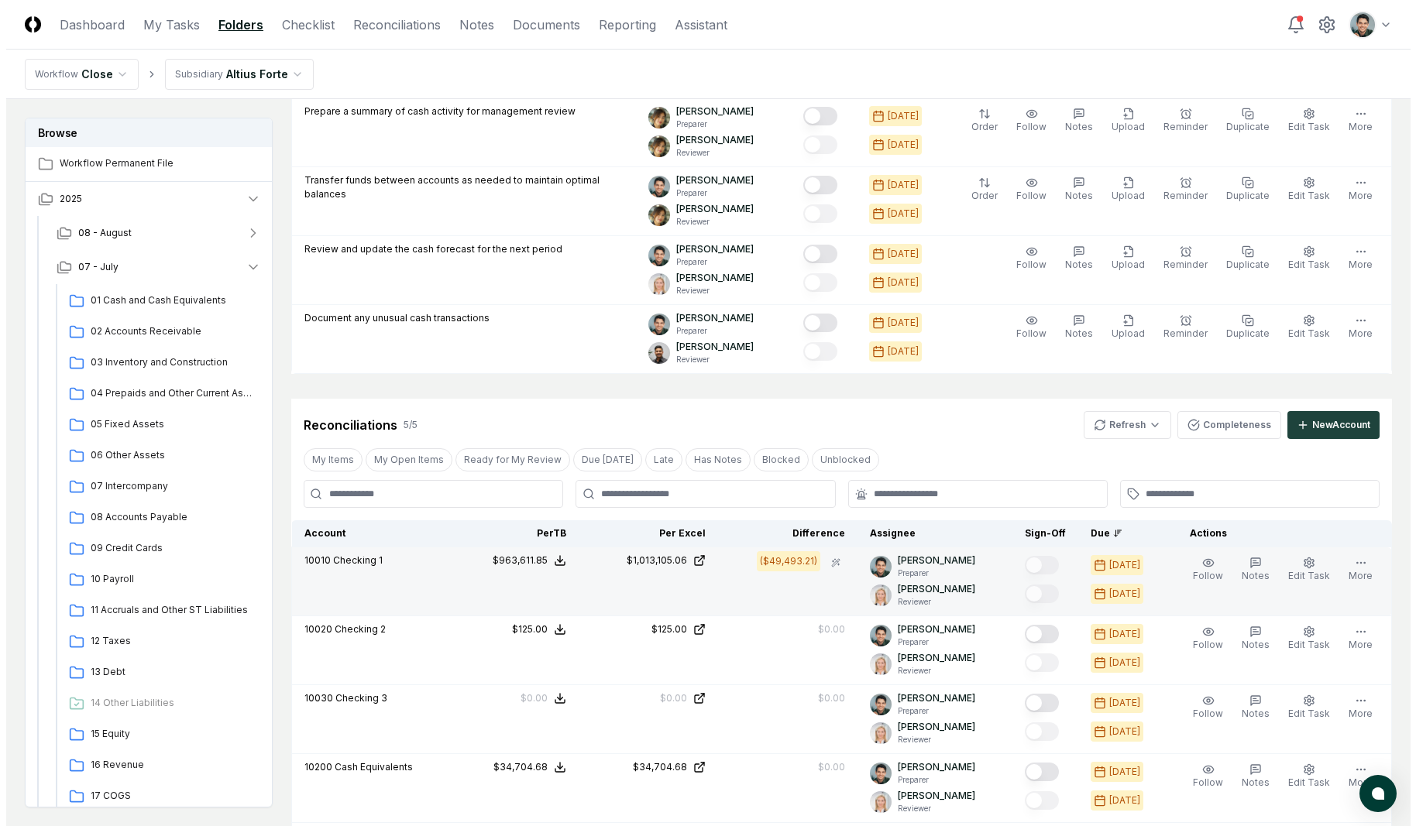
scroll to position [819, 0]
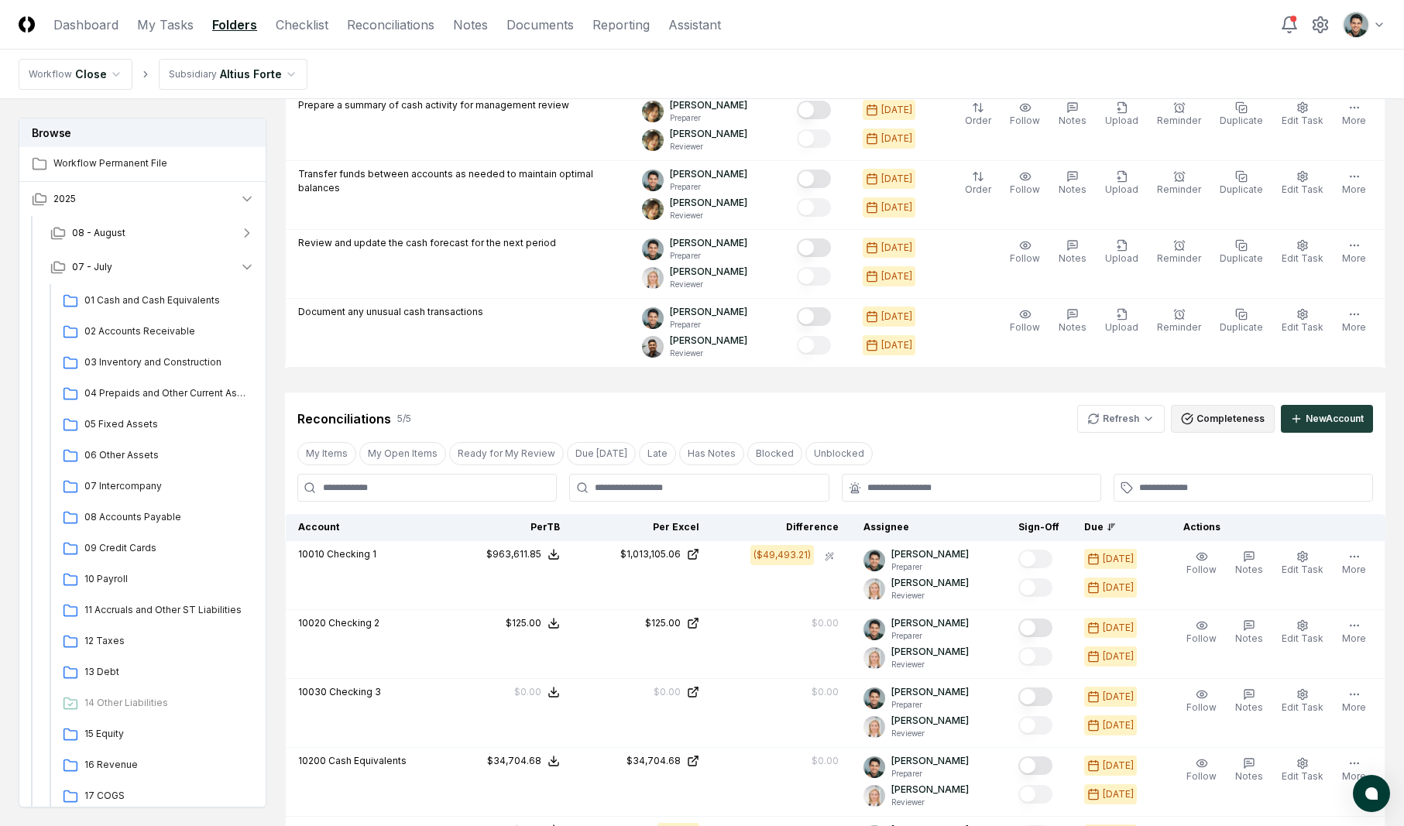
click at [1256, 424] on button "Completeness" at bounding box center [1223, 419] width 104 height 28
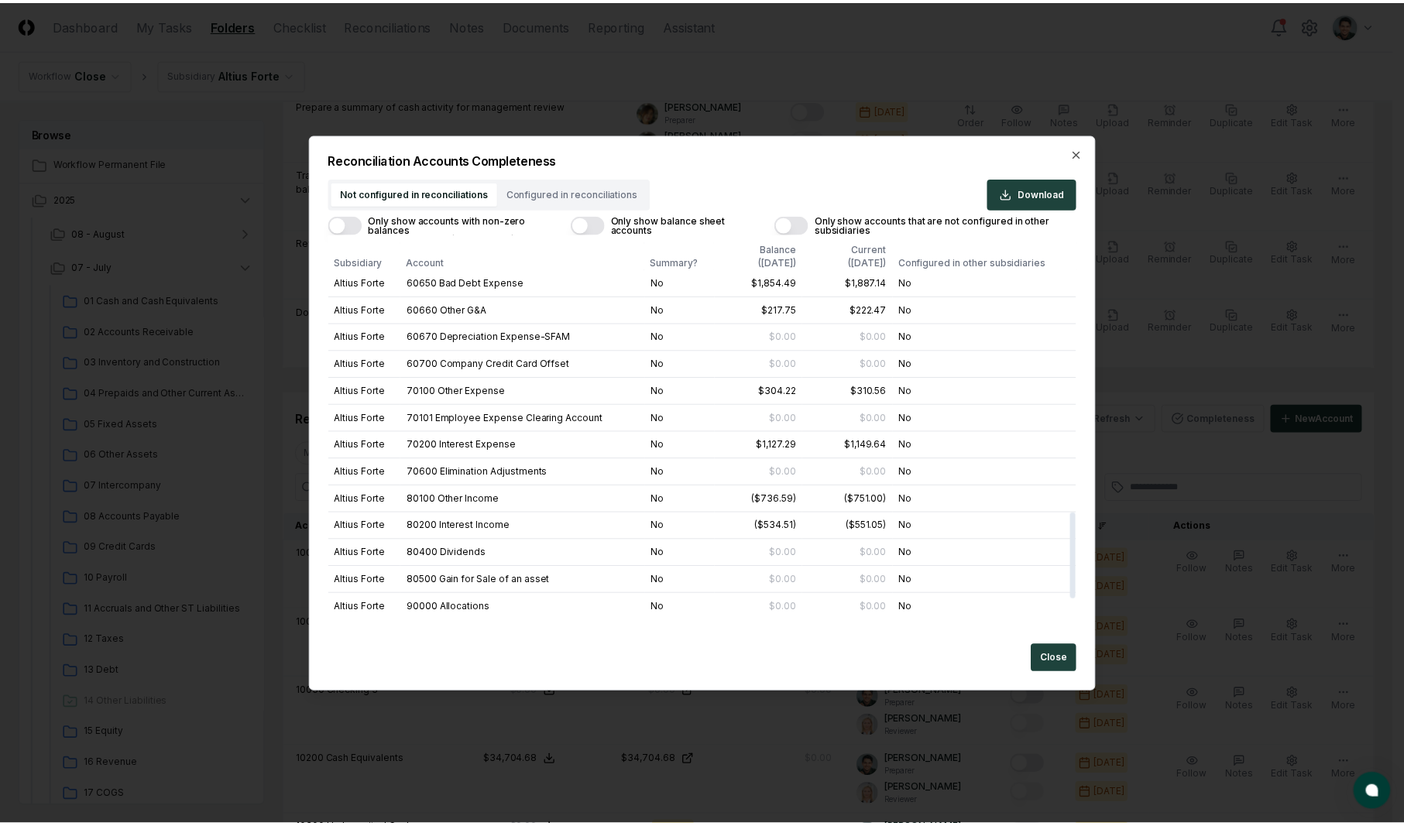
scroll to position [0, 0]
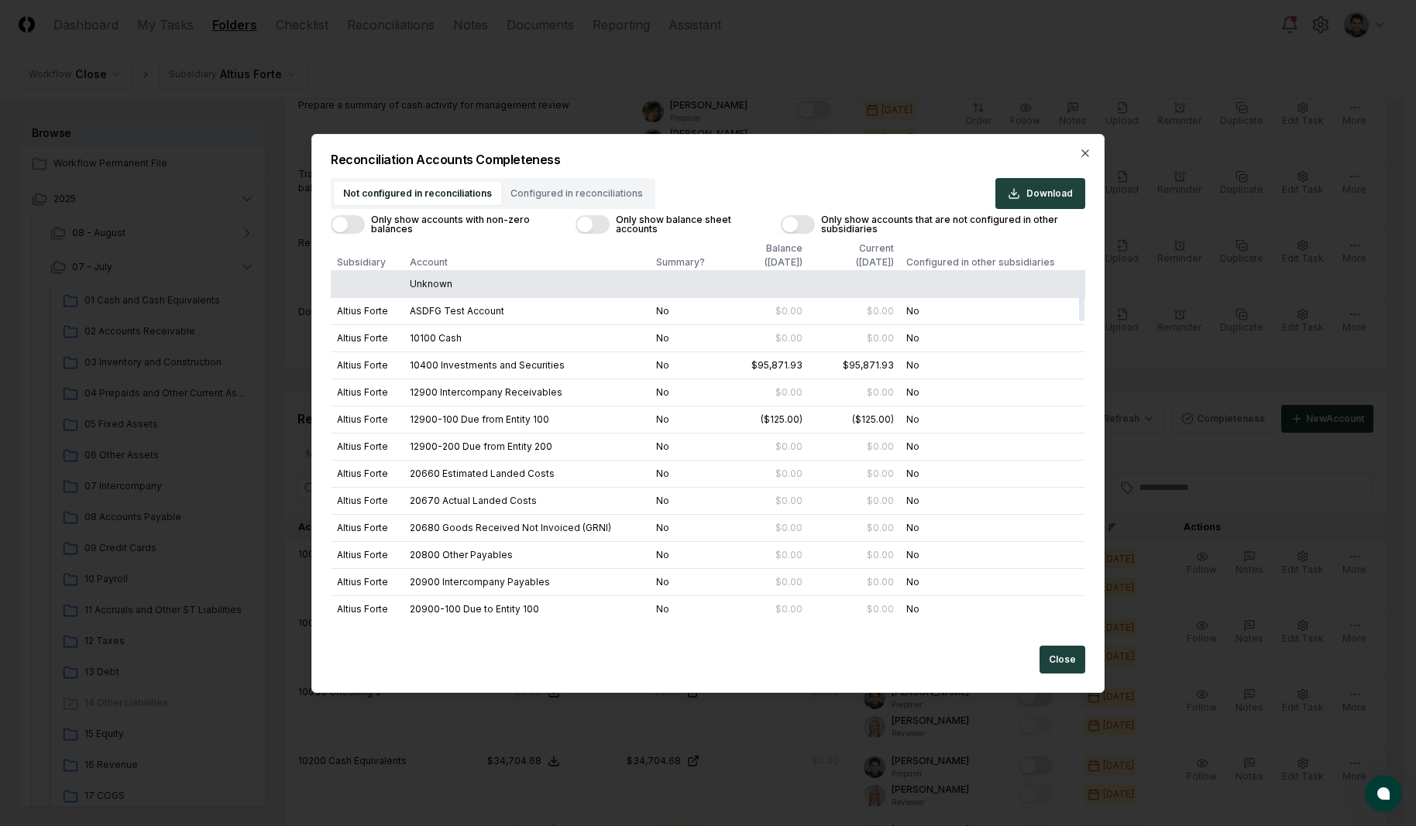
click at [598, 188] on div "Not configured in reconciliations Configured in reconciliations" at bounding box center [493, 193] width 325 height 31
click at [459, 199] on button "Not configured in reconciliations" at bounding box center [417, 193] width 167 height 23
click at [359, 222] on button "Only show accounts with non-zero balances" at bounding box center [348, 224] width 34 height 19
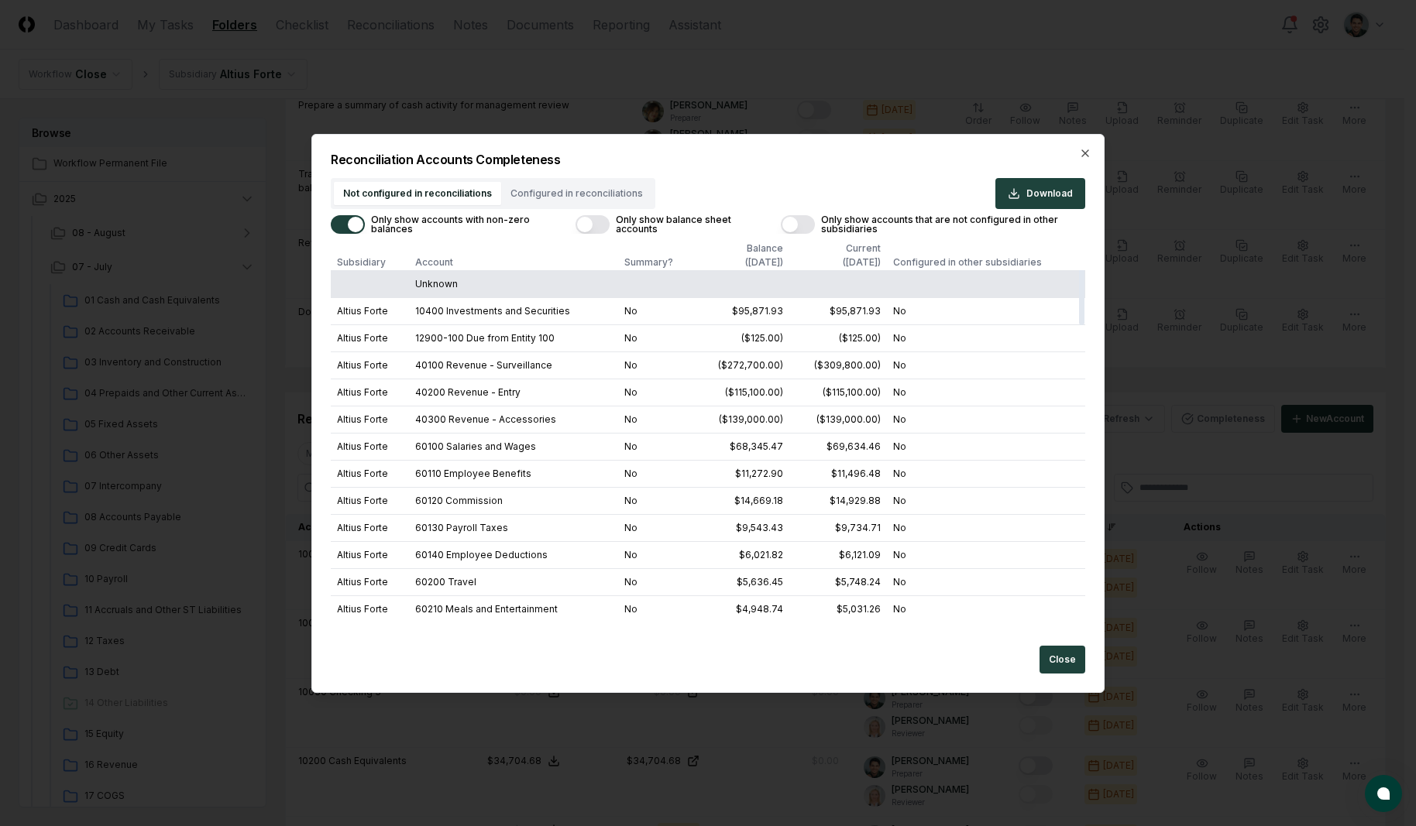
click at [579, 222] on button "Only show balance sheet accounts" at bounding box center [592, 224] width 34 height 19
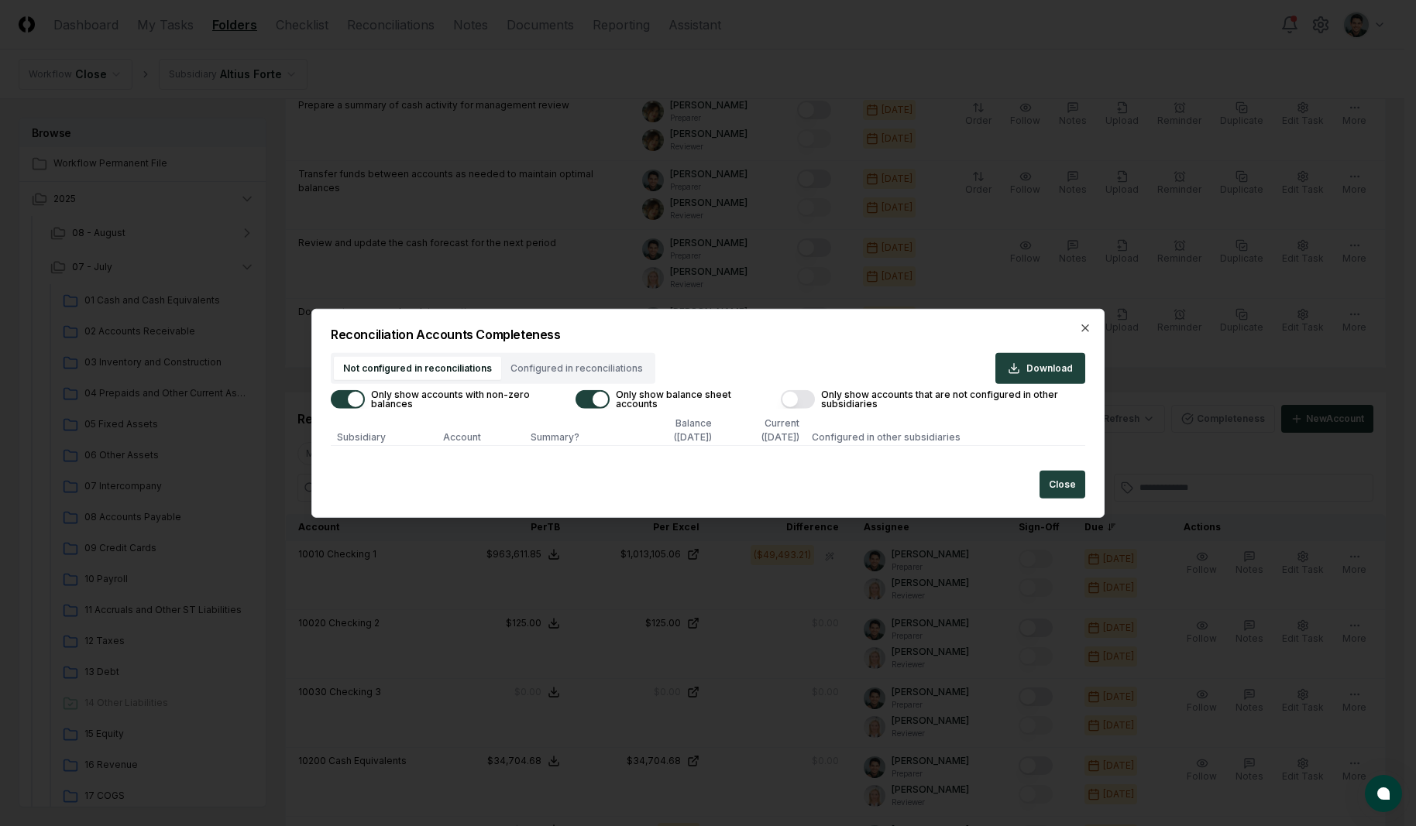
click at [595, 404] on button "Only show balance sheet accounts" at bounding box center [592, 399] width 34 height 19
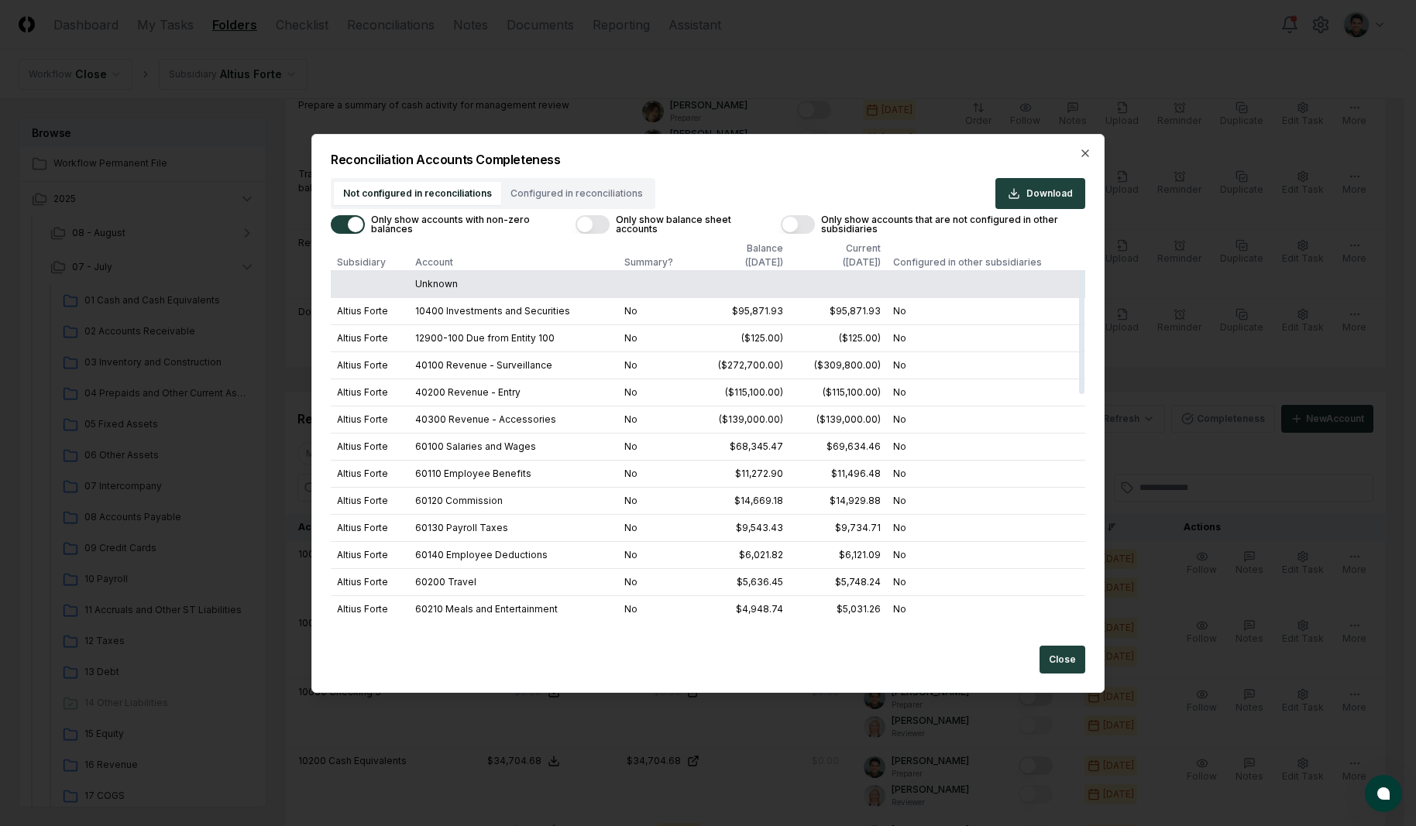
click at [343, 224] on button "Only show accounts with non-zero balances" at bounding box center [348, 224] width 34 height 19
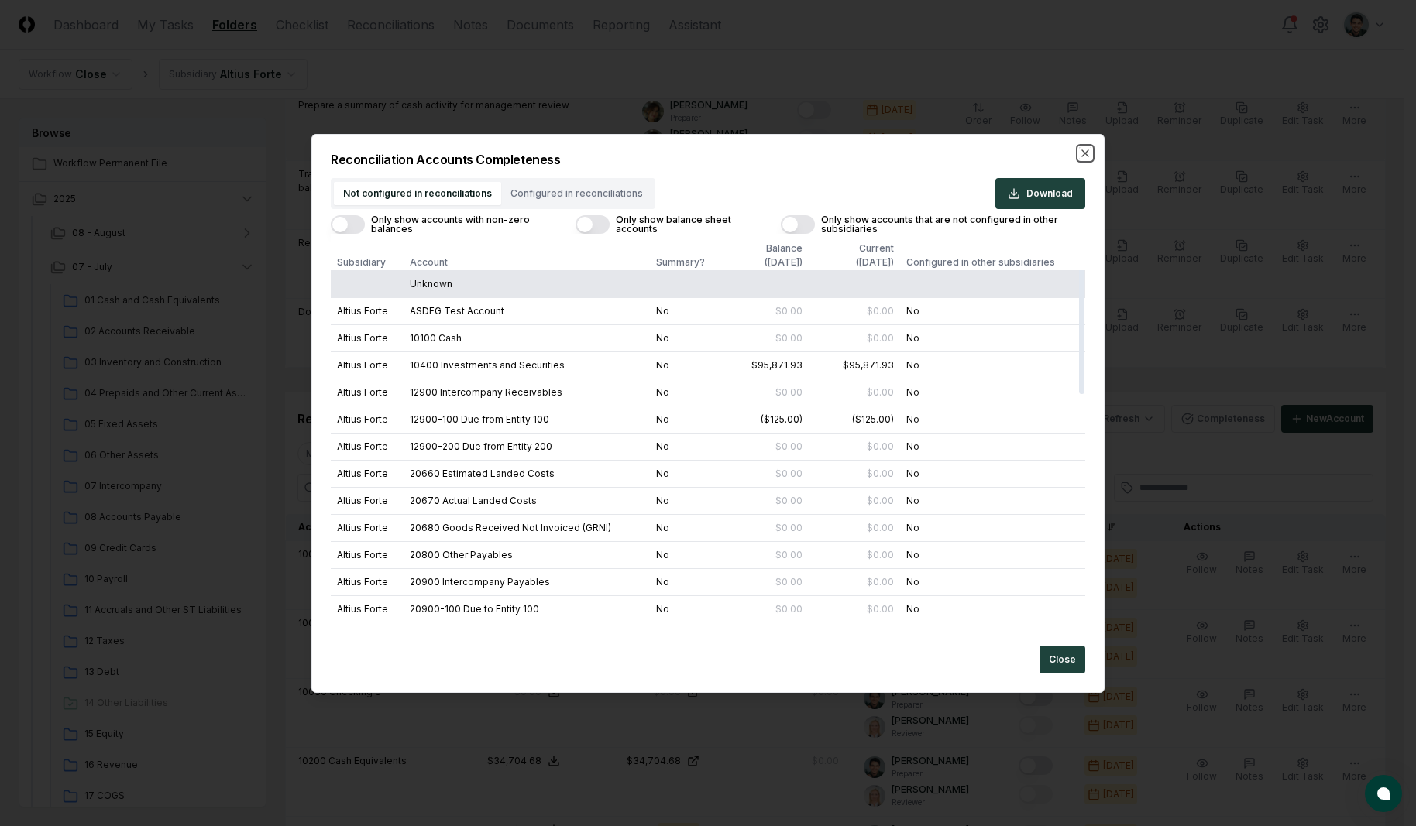
click at [1085, 153] on icon "button" at bounding box center [1085, 153] width 12 height 12
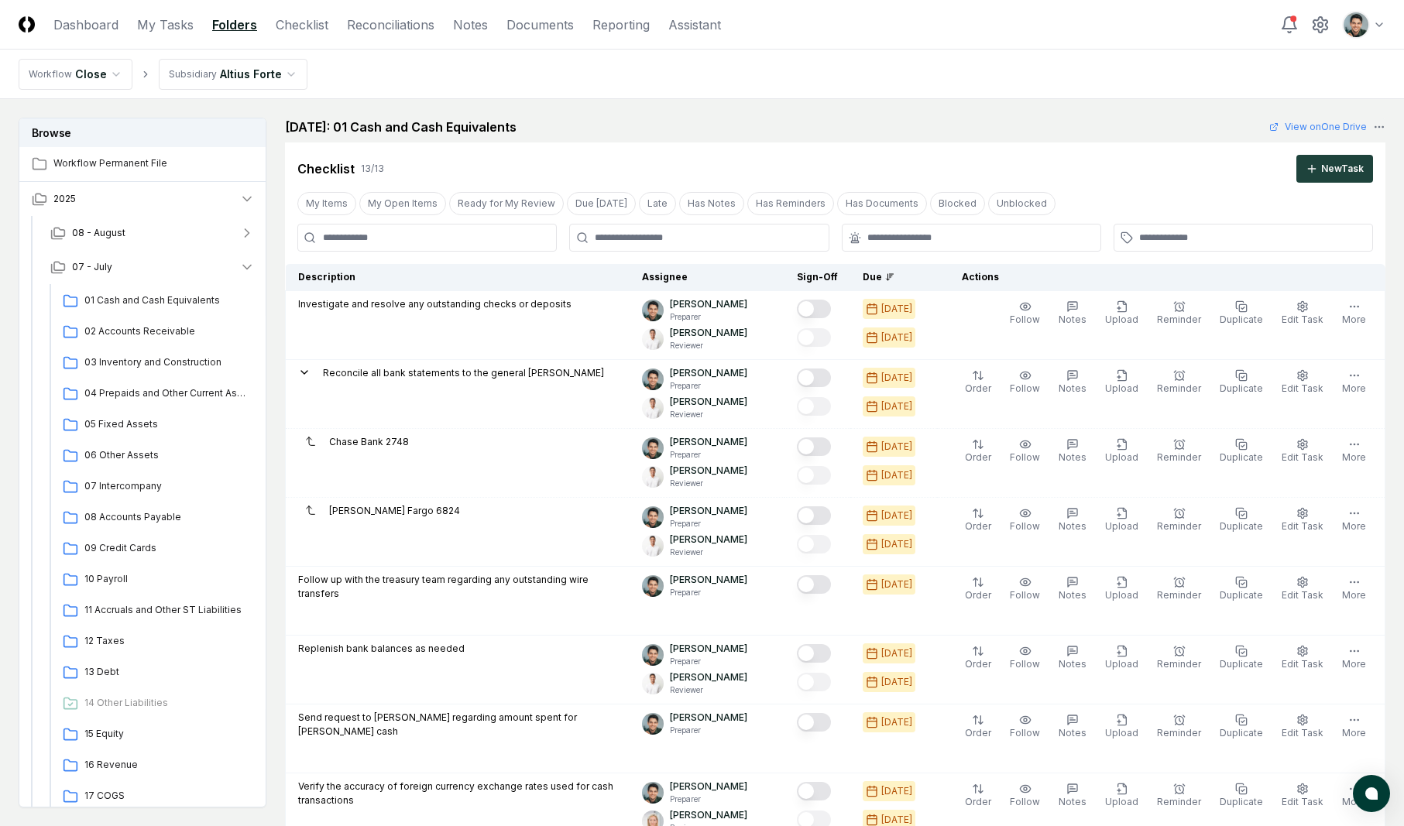
click at [848, 143] on div "Checklist 13 / 13 New Task" at bounding box center [835, 163] width 1101 height 40
click at [771, 151] on div "Checklist 13 / 13 New Task" at bounding box center [835, 163] width 1101 height 40
click at [770, 145] on div "Checklist 13 / 13 New Task" at bounding box center [835, 163] width 1101 height 40
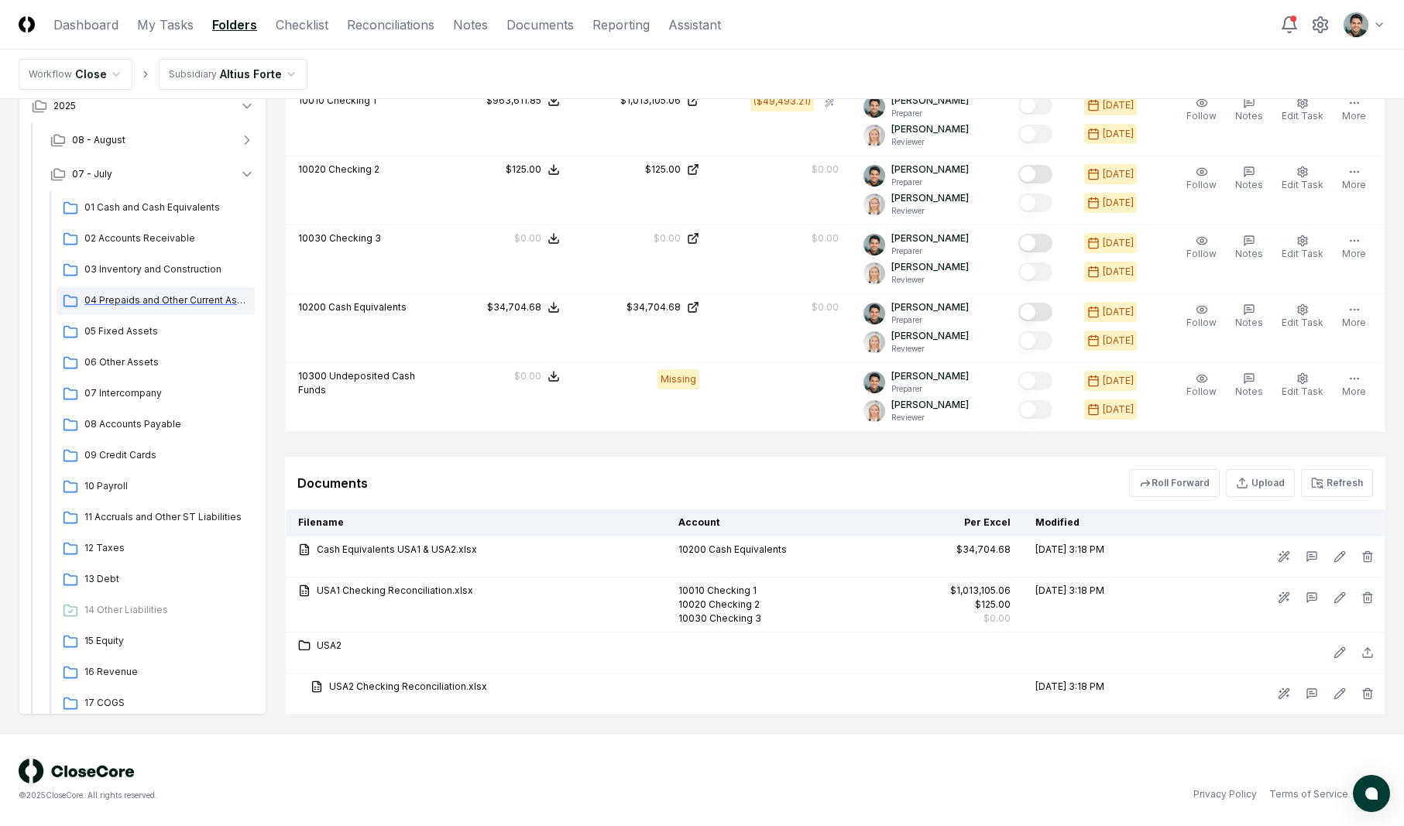
scroll to position [13, 0]
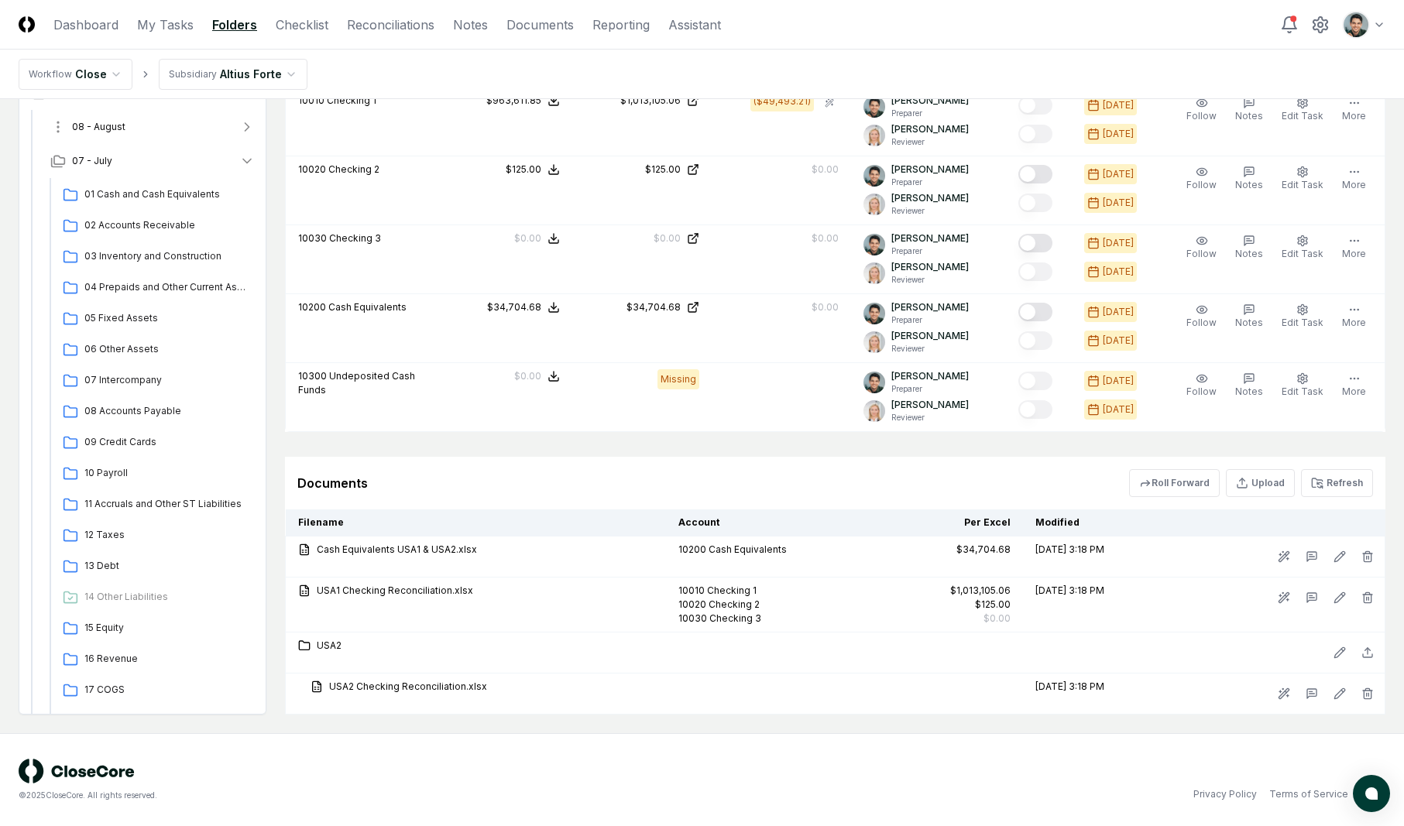
click at [141, 129] on button "08 - August" at bounding box center [152, 127] width 229 height 34
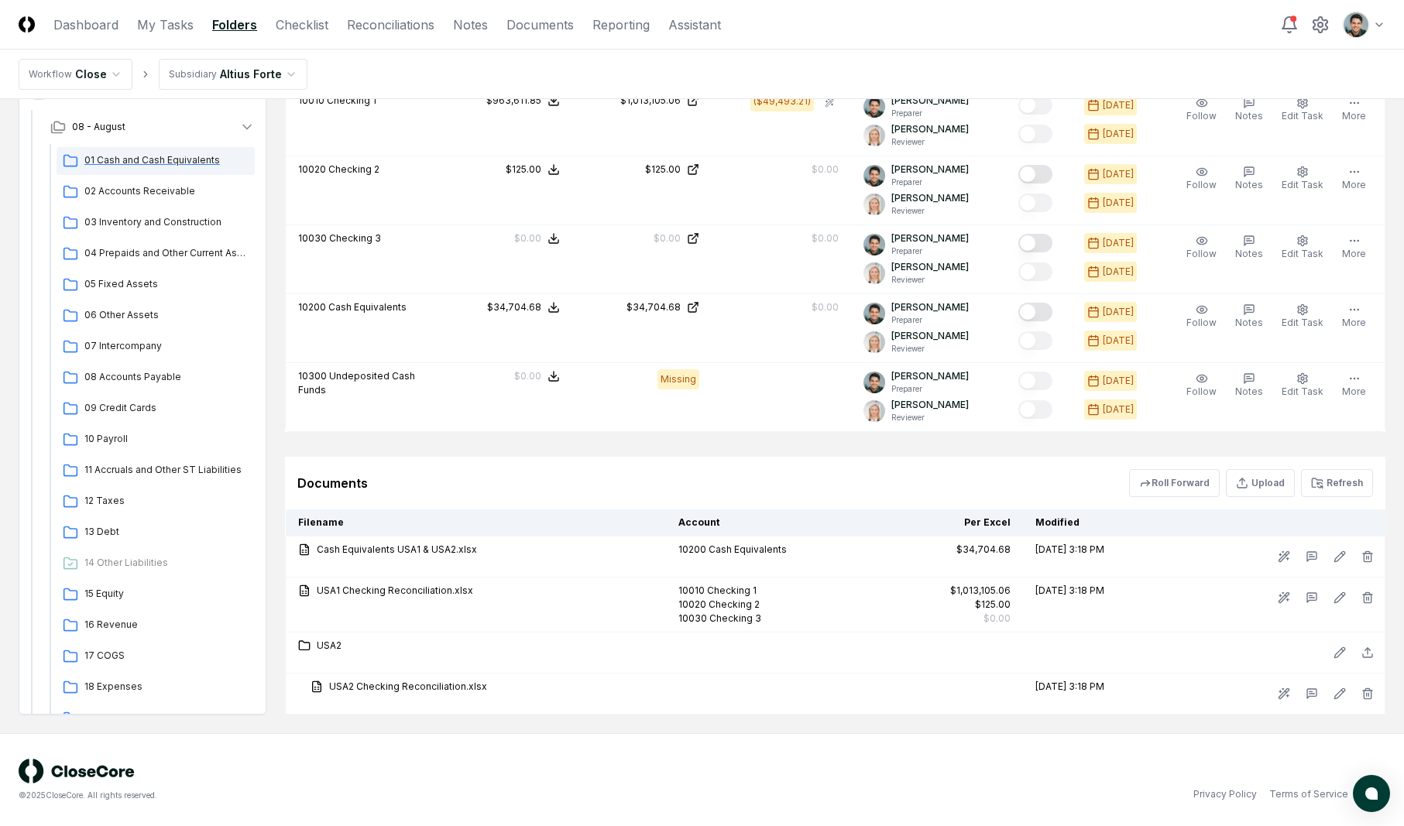
click at [141, 167] on span "01 Cash and Cash Equivalents" at bounding box center [166, 160] width 164 height 14
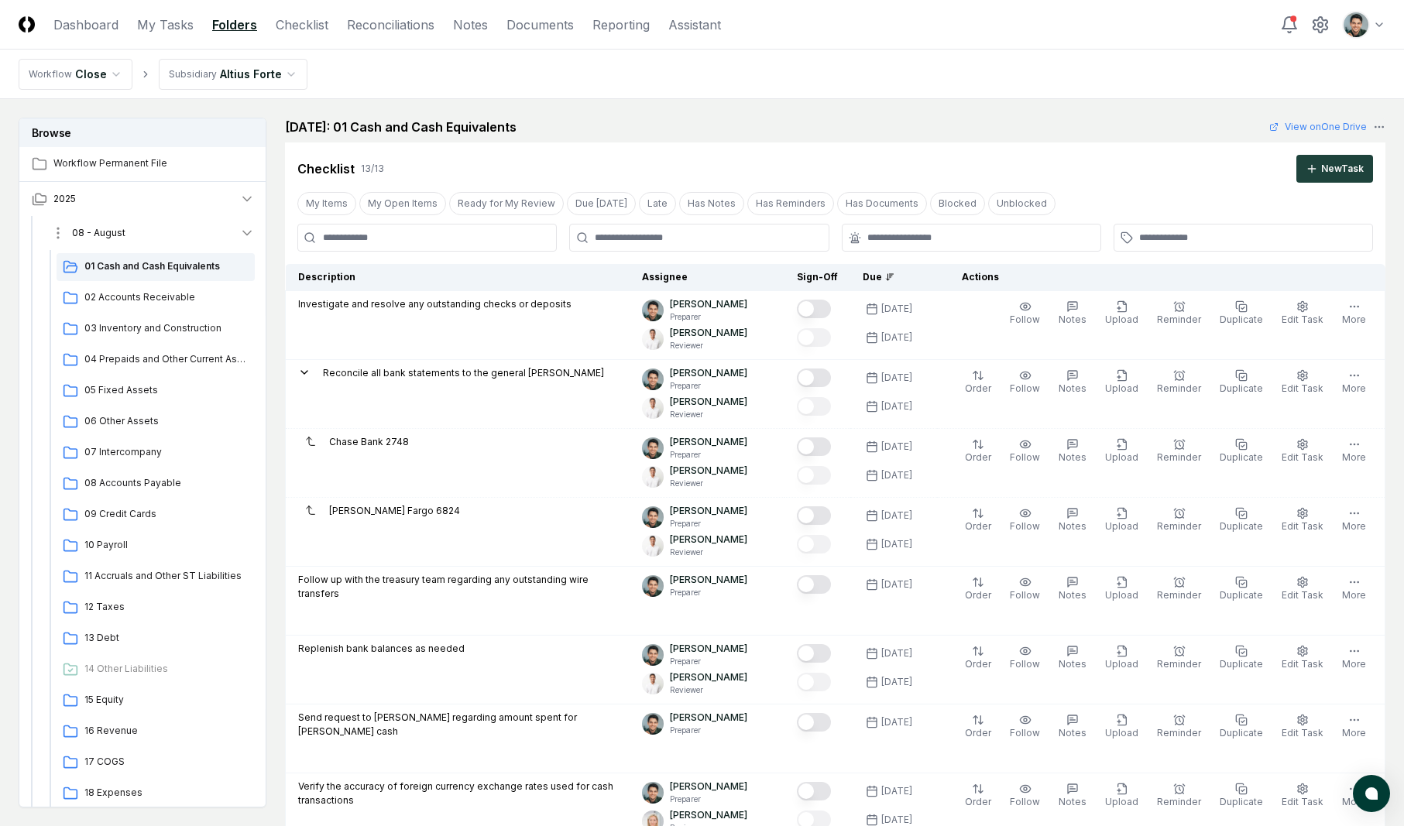
click at [131, 225] on button "08 - August" at bounding box center [152, 233] width 229 height 34
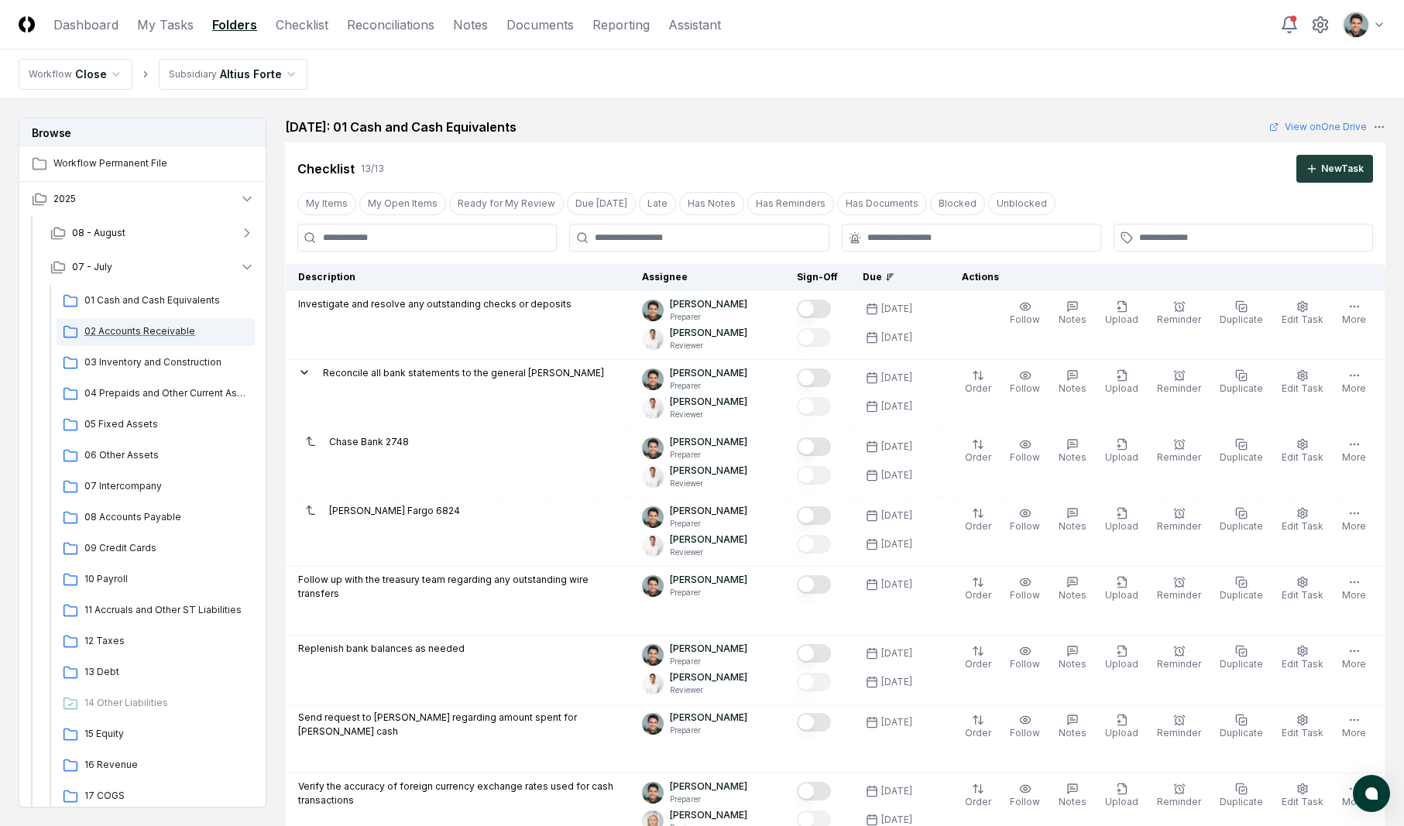
click at [165, 323] on div "02 Accounts Receivable" at bounding box center [156, 332] width 198 height 28
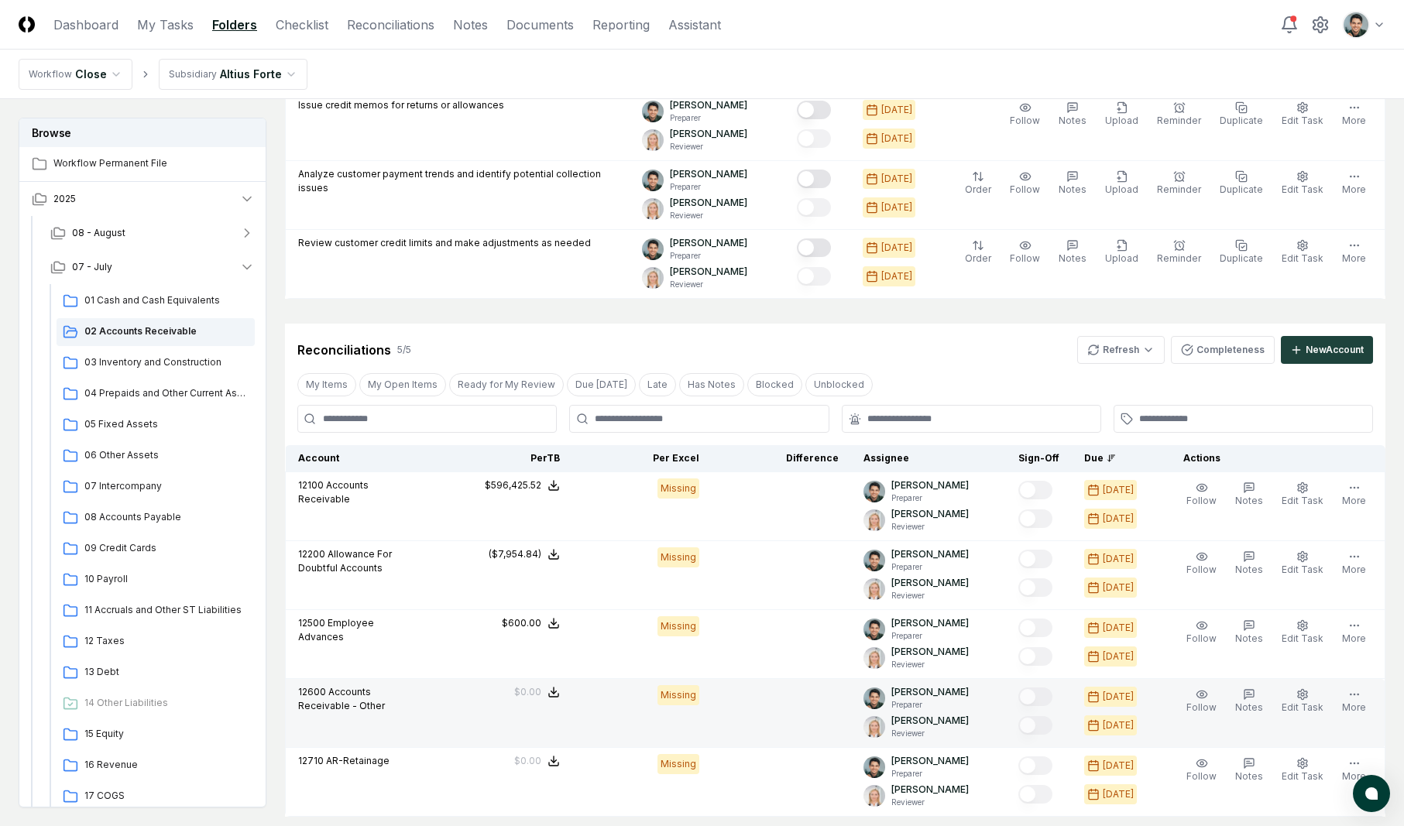
scroll to position [939, 0]
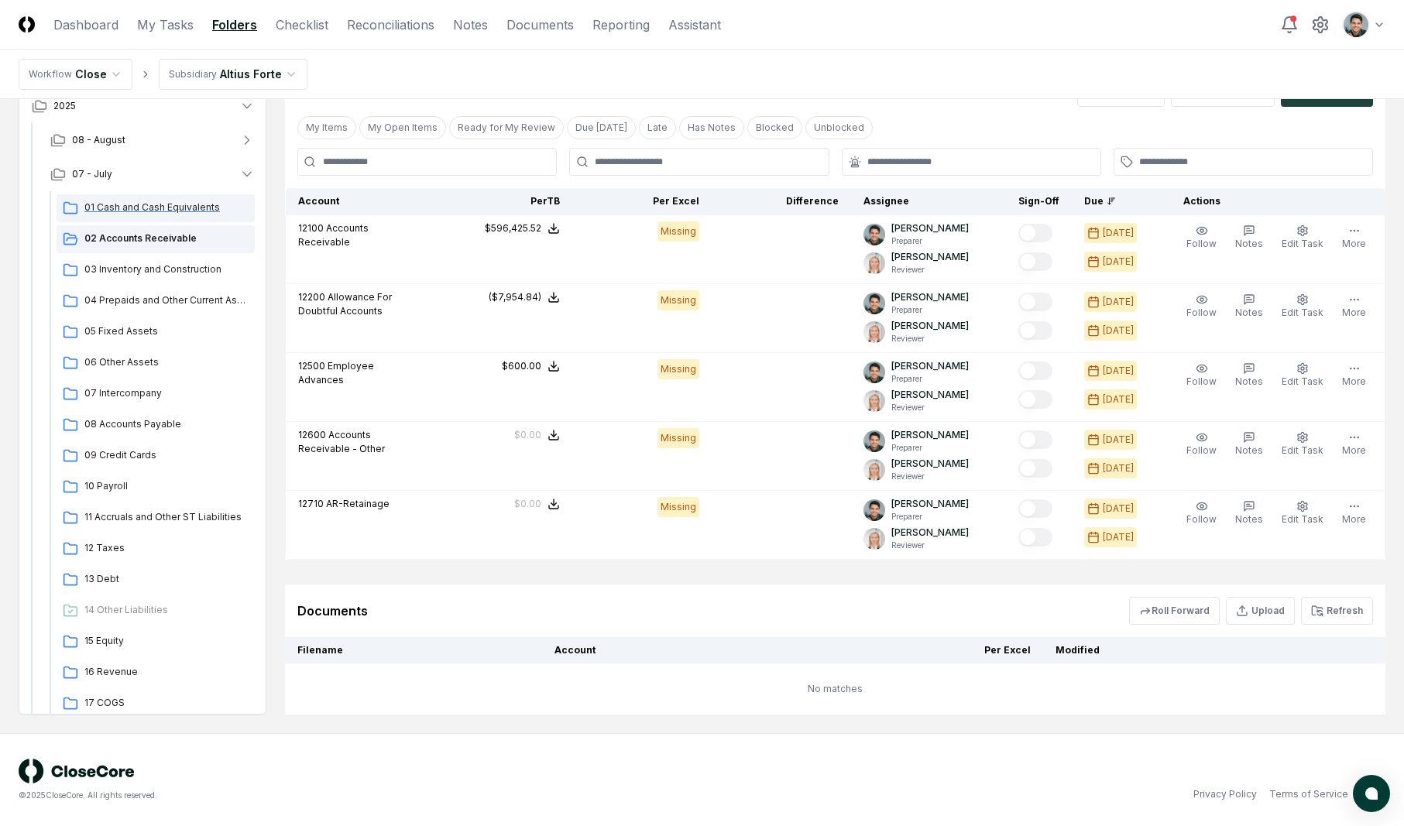
click at [160, 217] on div "01 Cash and Cash Equivalents" at bounding box center [156, 208] width 198 height 28
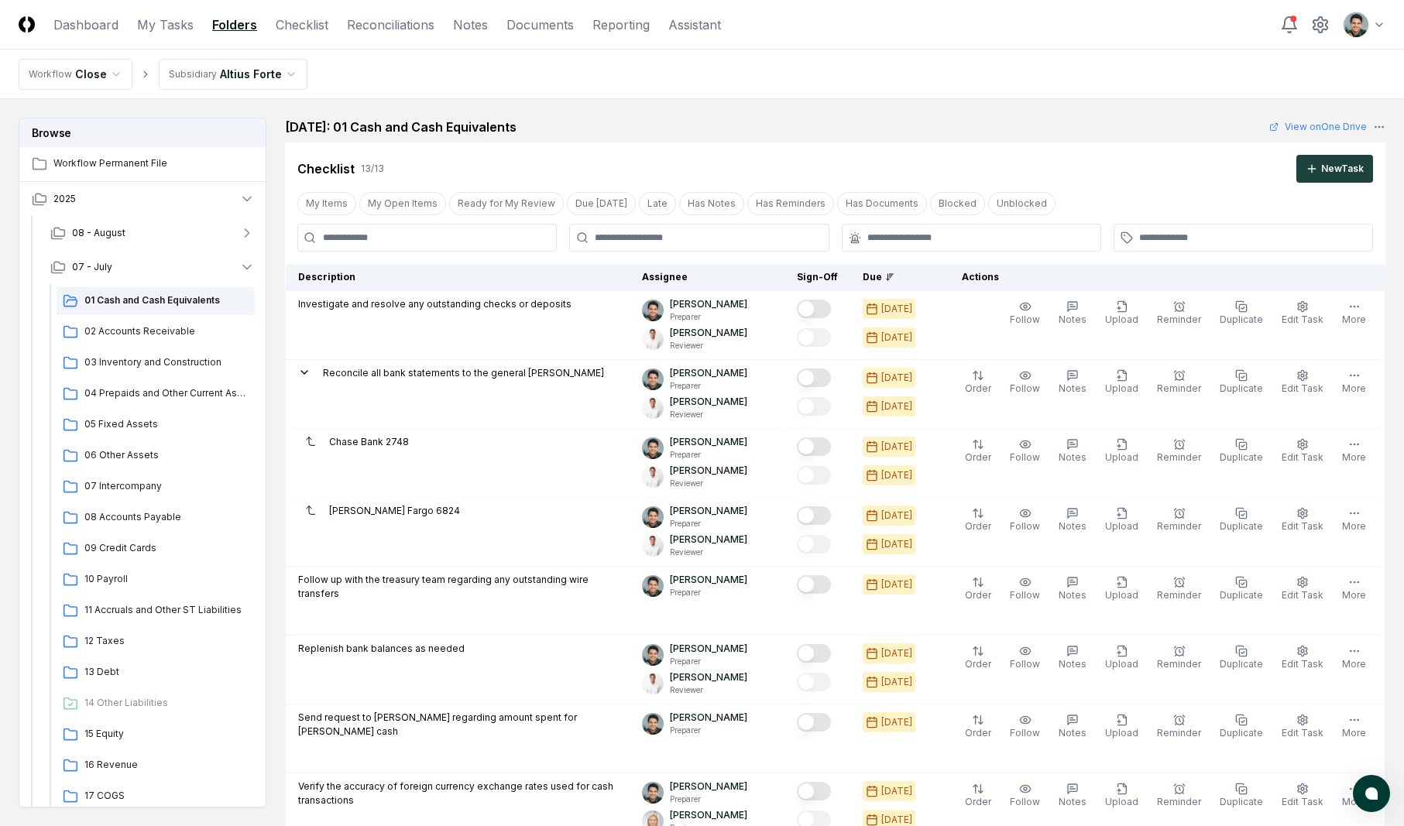
scroll to position [1146, 0]
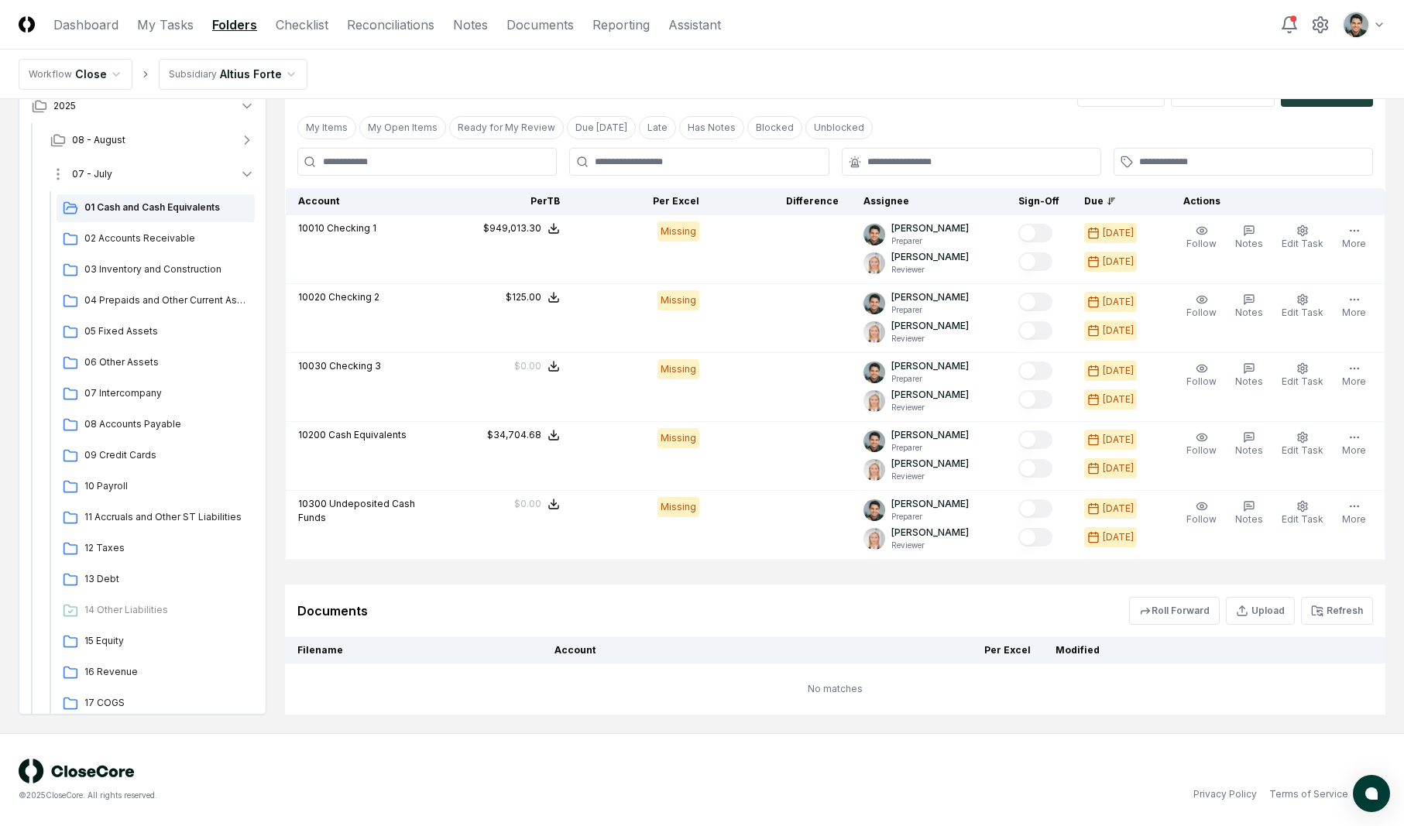
click at [170, 180] on button "07 - July" at bounding box center [152, 174] width 229 height 34
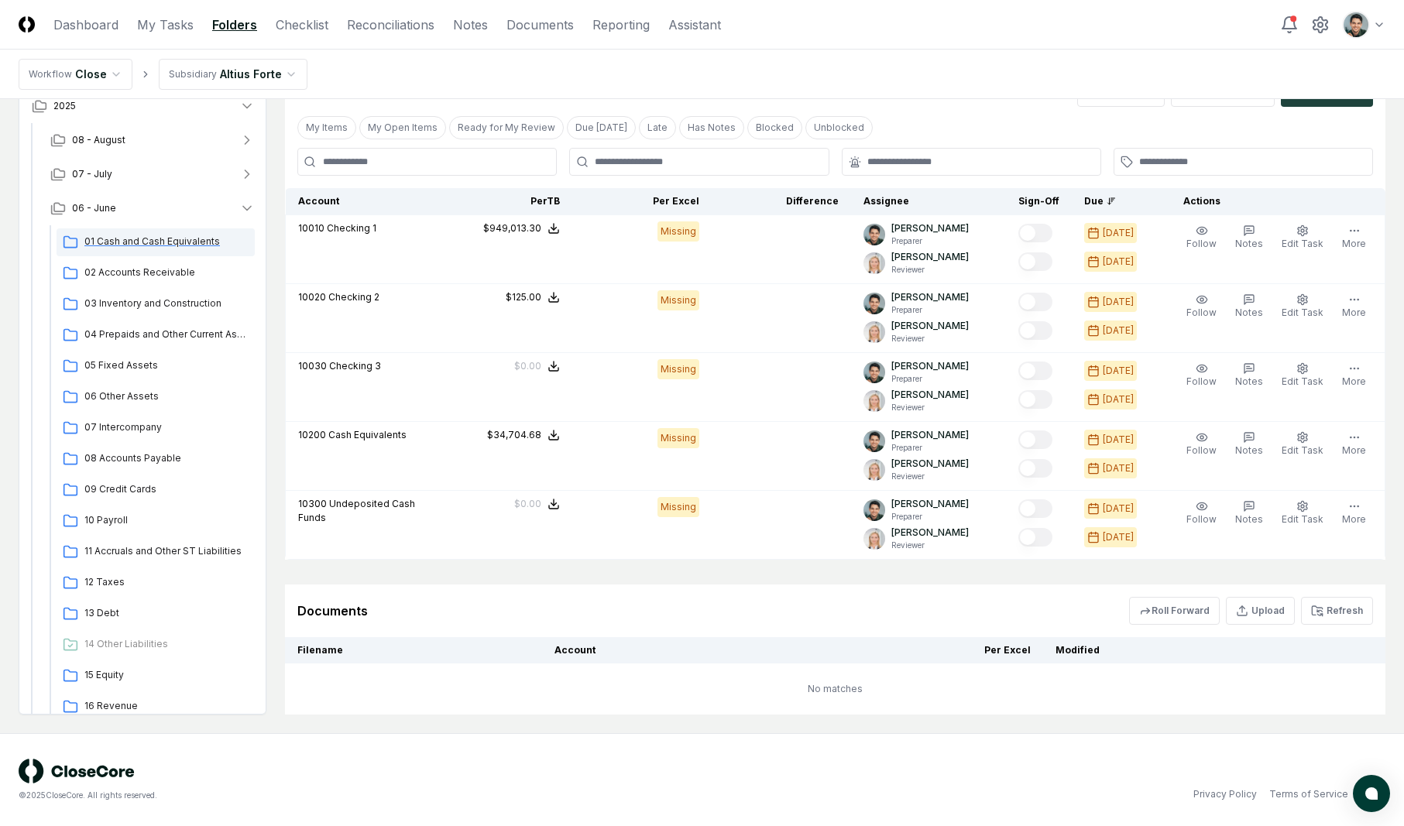
click at [132, 230] on div "01 Cash and Cash Equivalents" at bounding box center [156, 242] width 198 height 28
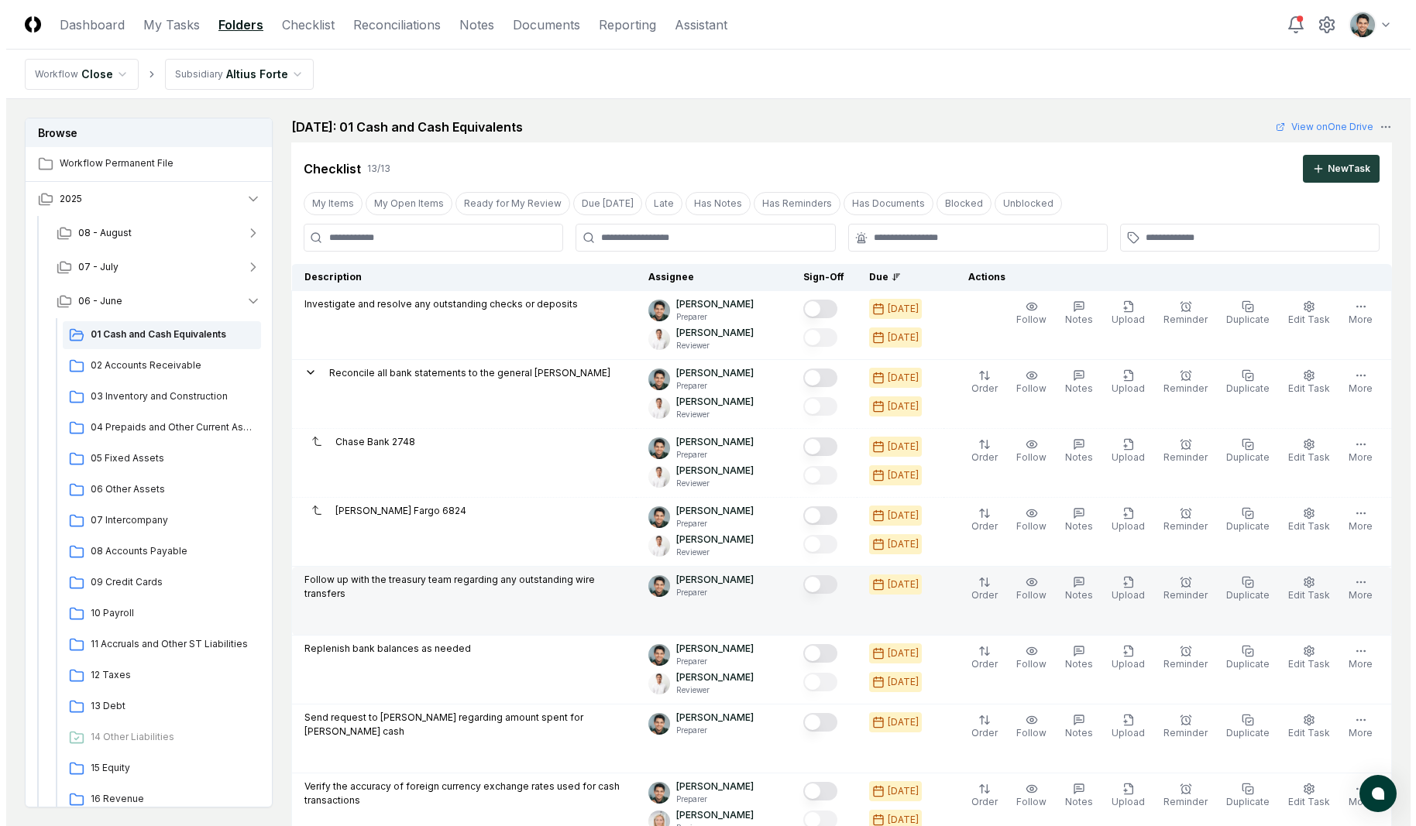
scroll to position [1273, 0]
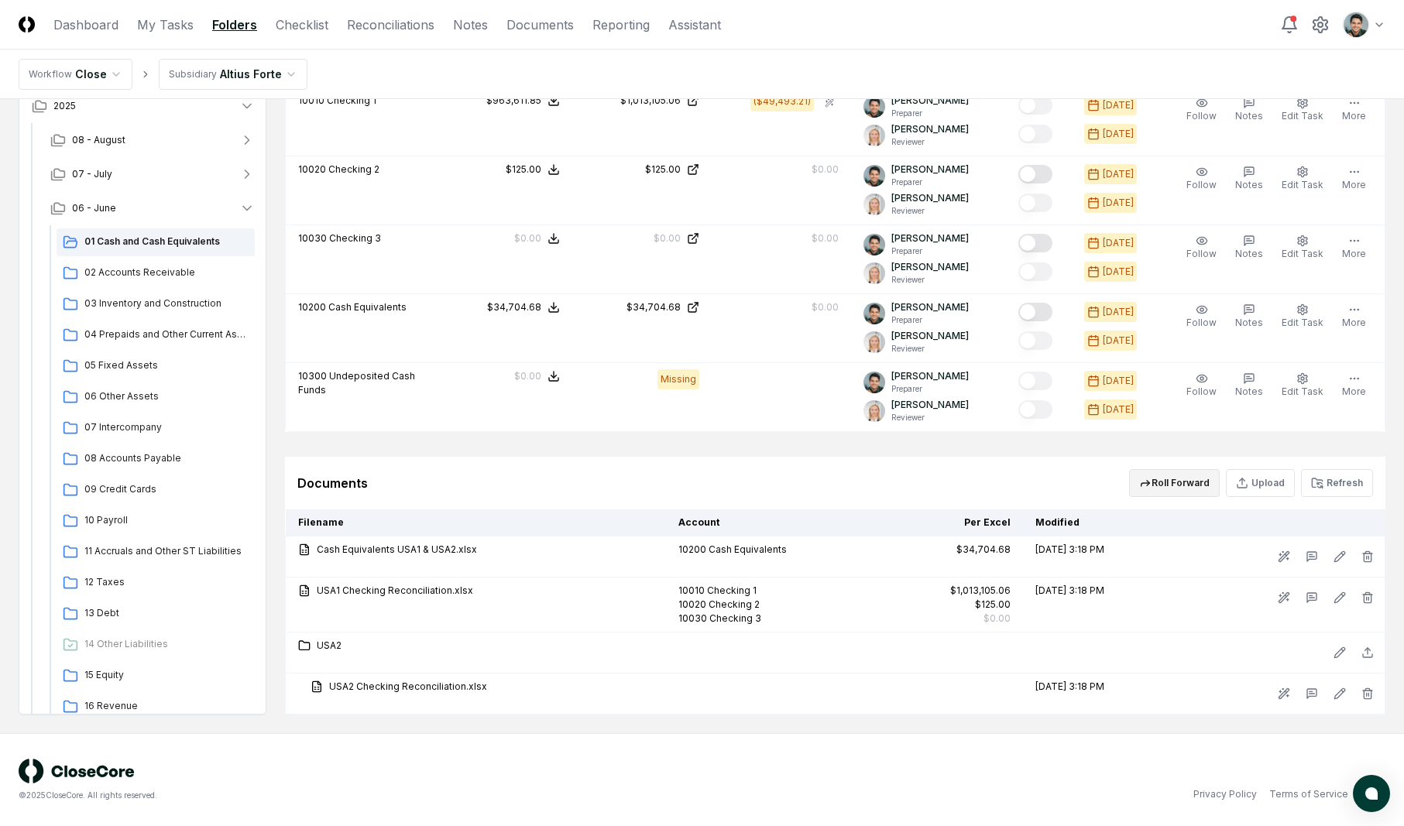
click at [1196, 482] on button "Roll Forward" at bounding box center [1174, 483] width 91 height 28
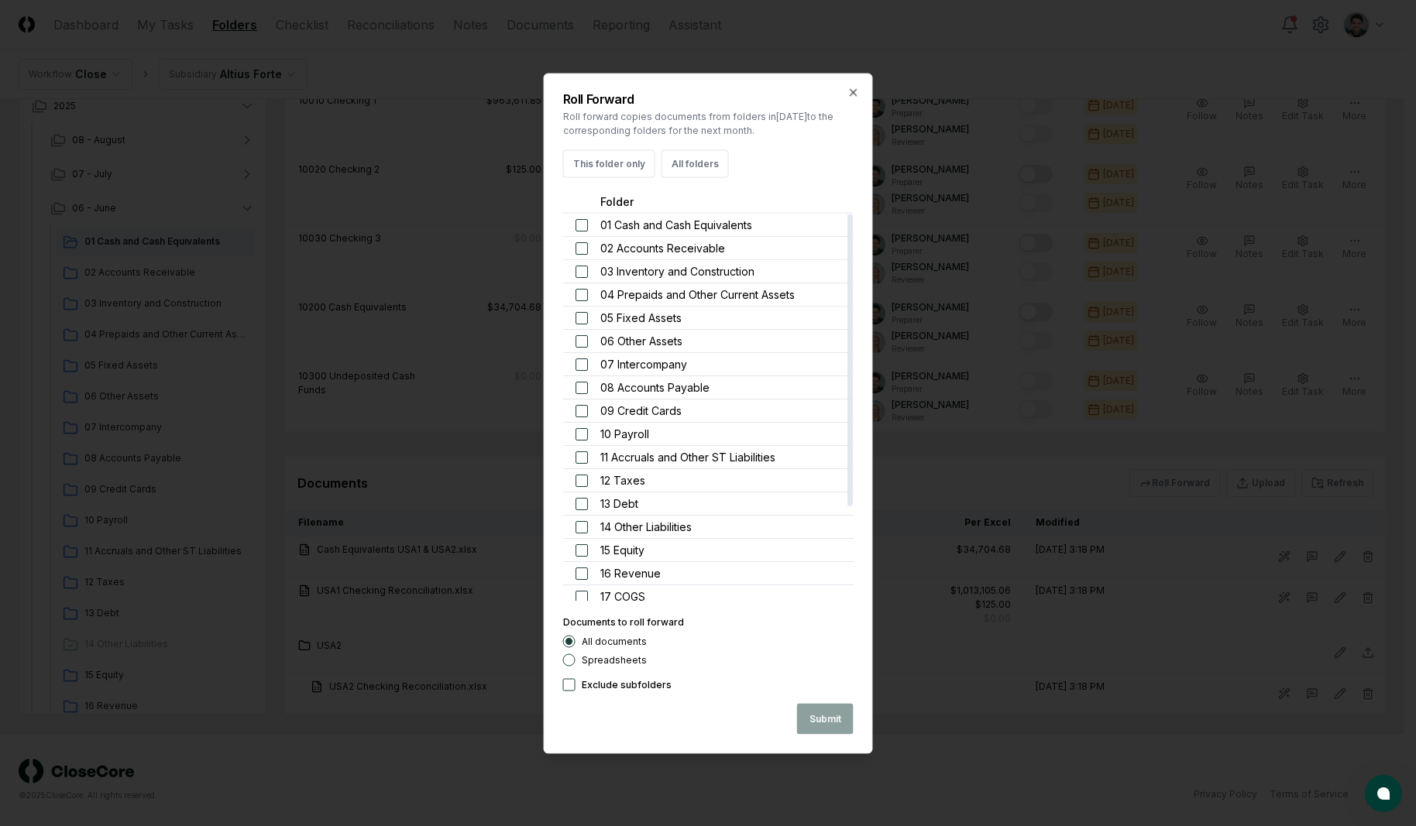
click at [672, 178] on div "Roll Forward Roll forward copies documents from folders in June 2025 to the cor…" at bounding box center [708, 413] width 329 height 681
click at [674, 174] on button "All folders" at bounding box center [694, 163] width 67 height 28
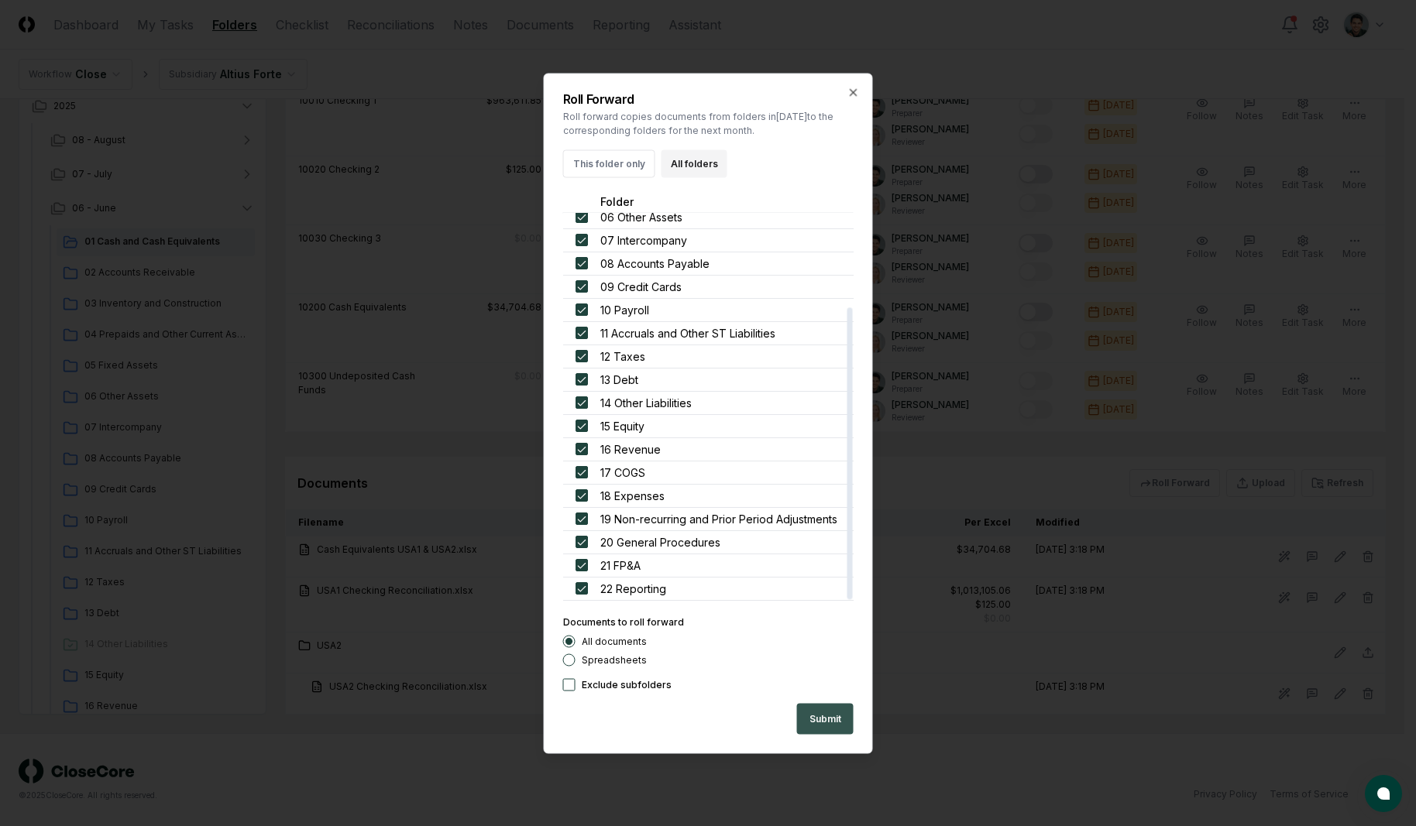
click at [830, 716] on button "Submit" at bounding box center [825, 718] width 57 height 31
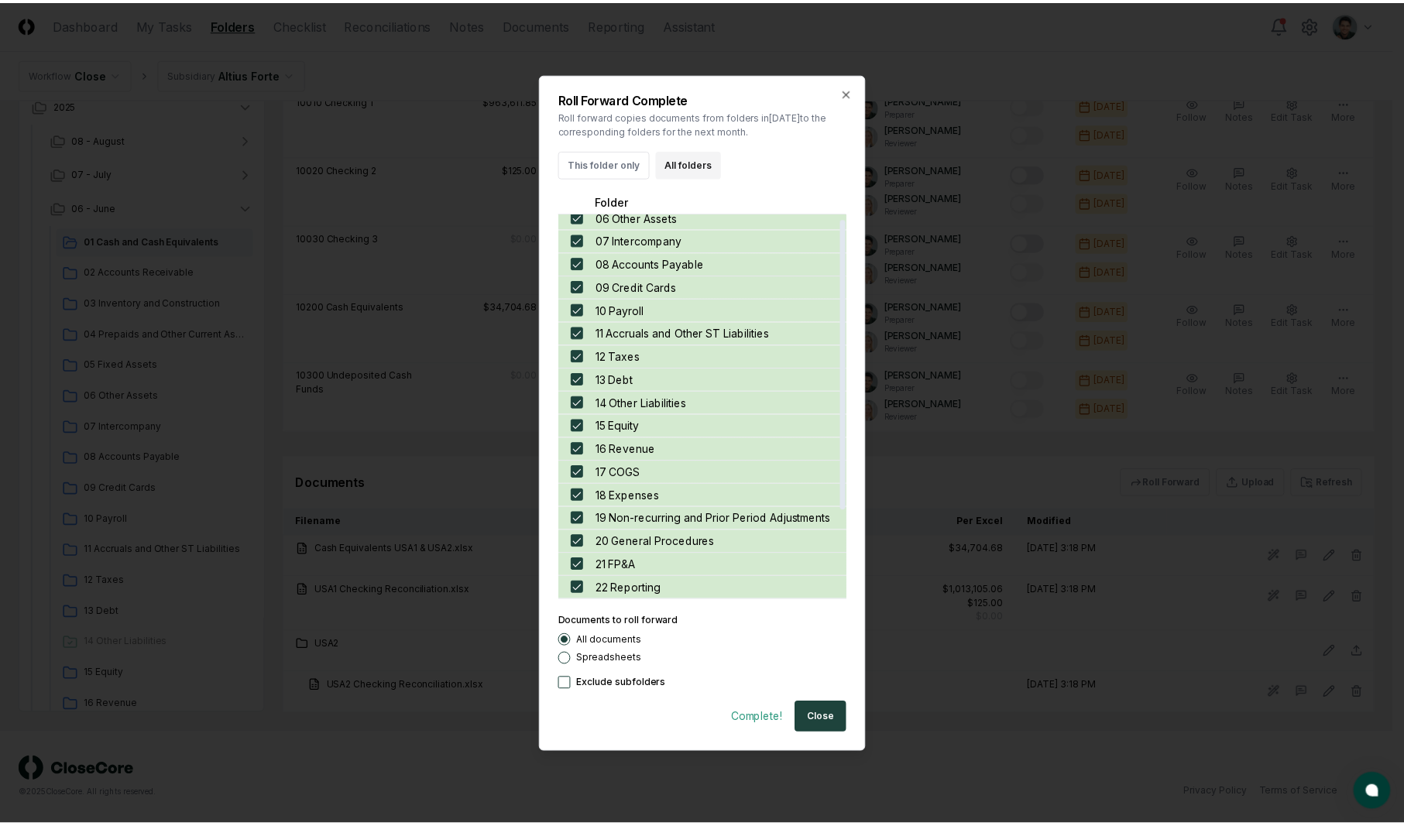
scroll to position [0, 0]
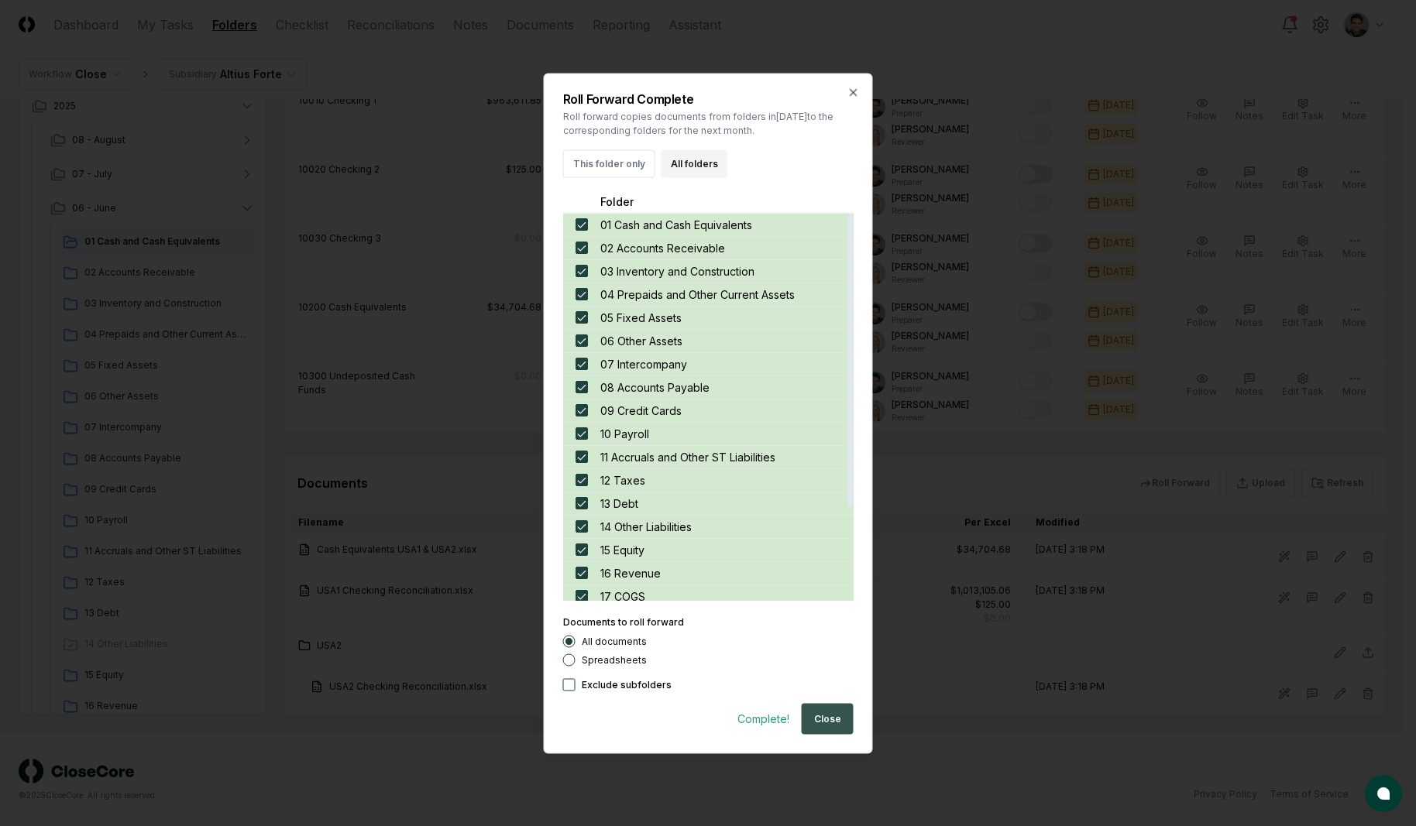
click at [816, 711] on button "Close" at bounding box center [828, 718] width 52 height 31
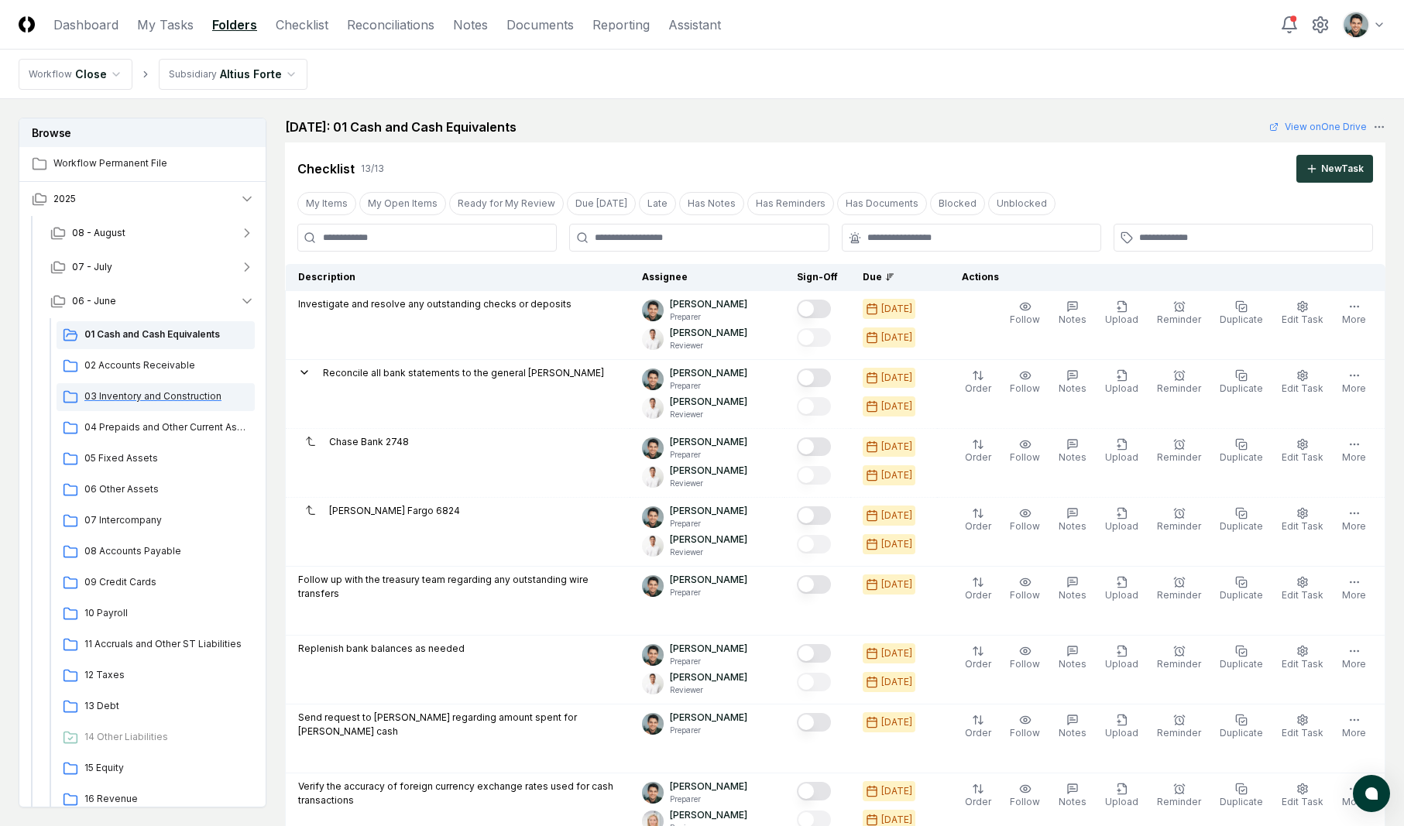
scroll to position [1273, 0]
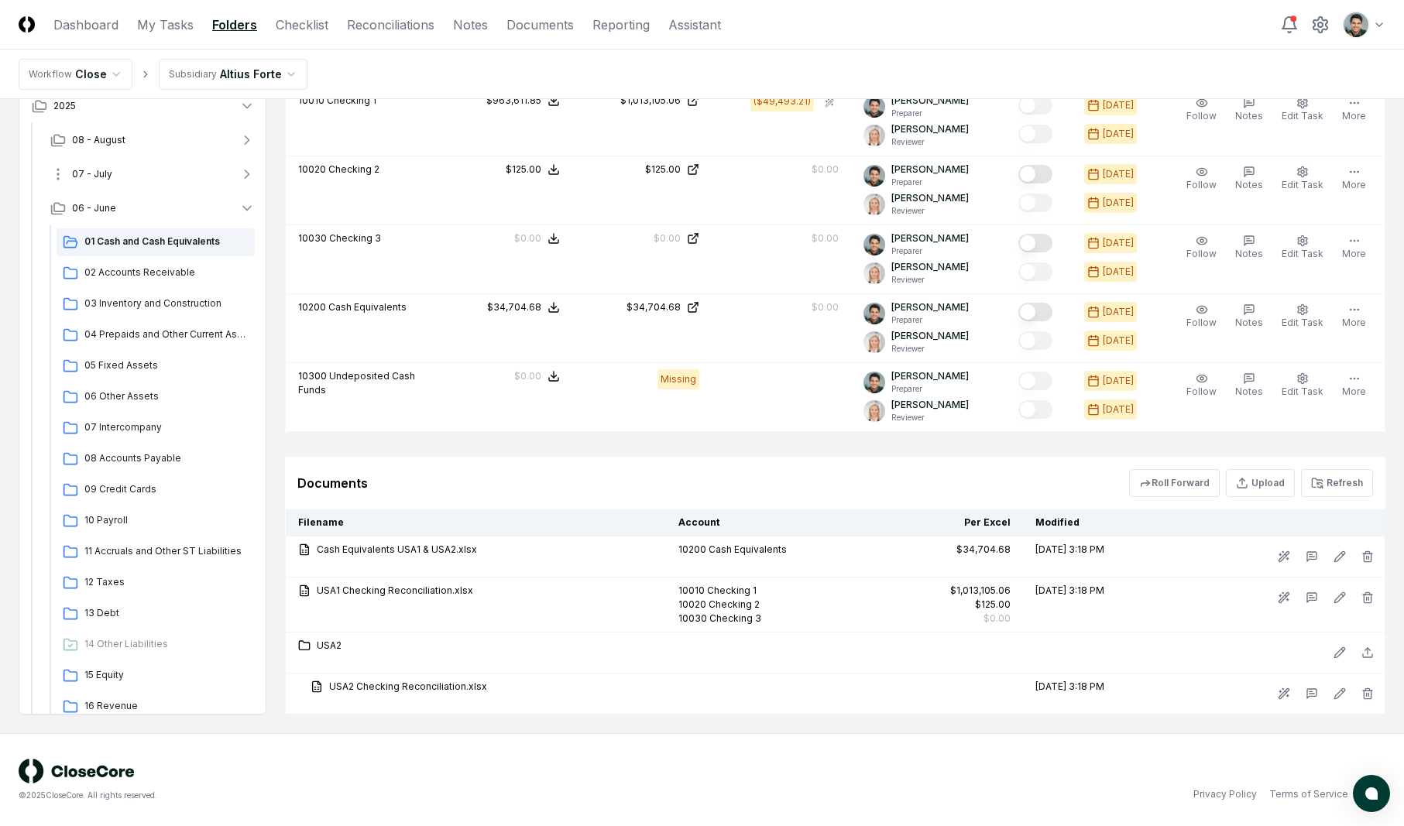
click at [113, 179] on button "07 - July" at bounding box center [152, 174] width 229 height 34
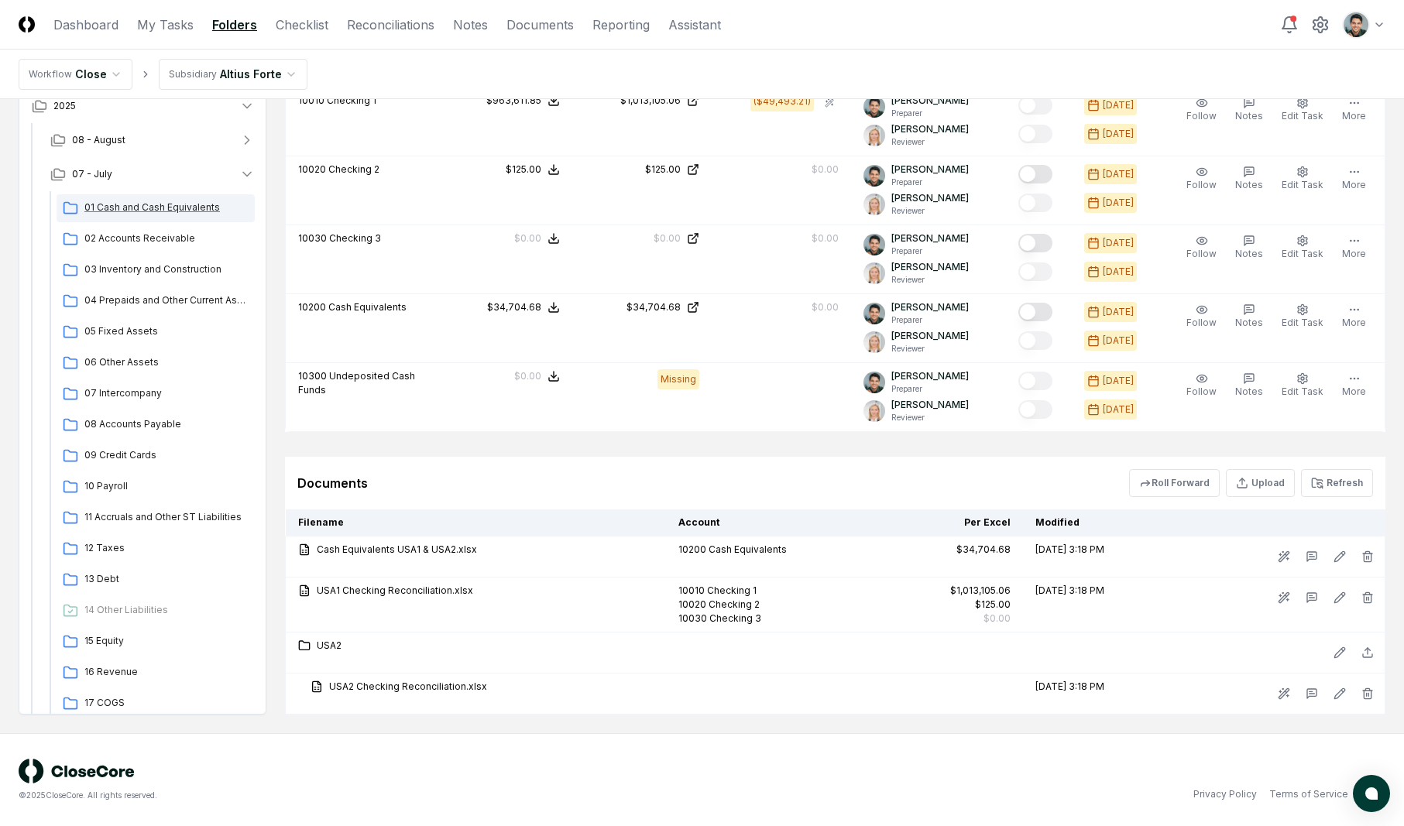
click at [112, 215] on div "01 Cash and Cash Equivalents" at bounding box center [156, 208] width 198 height 28
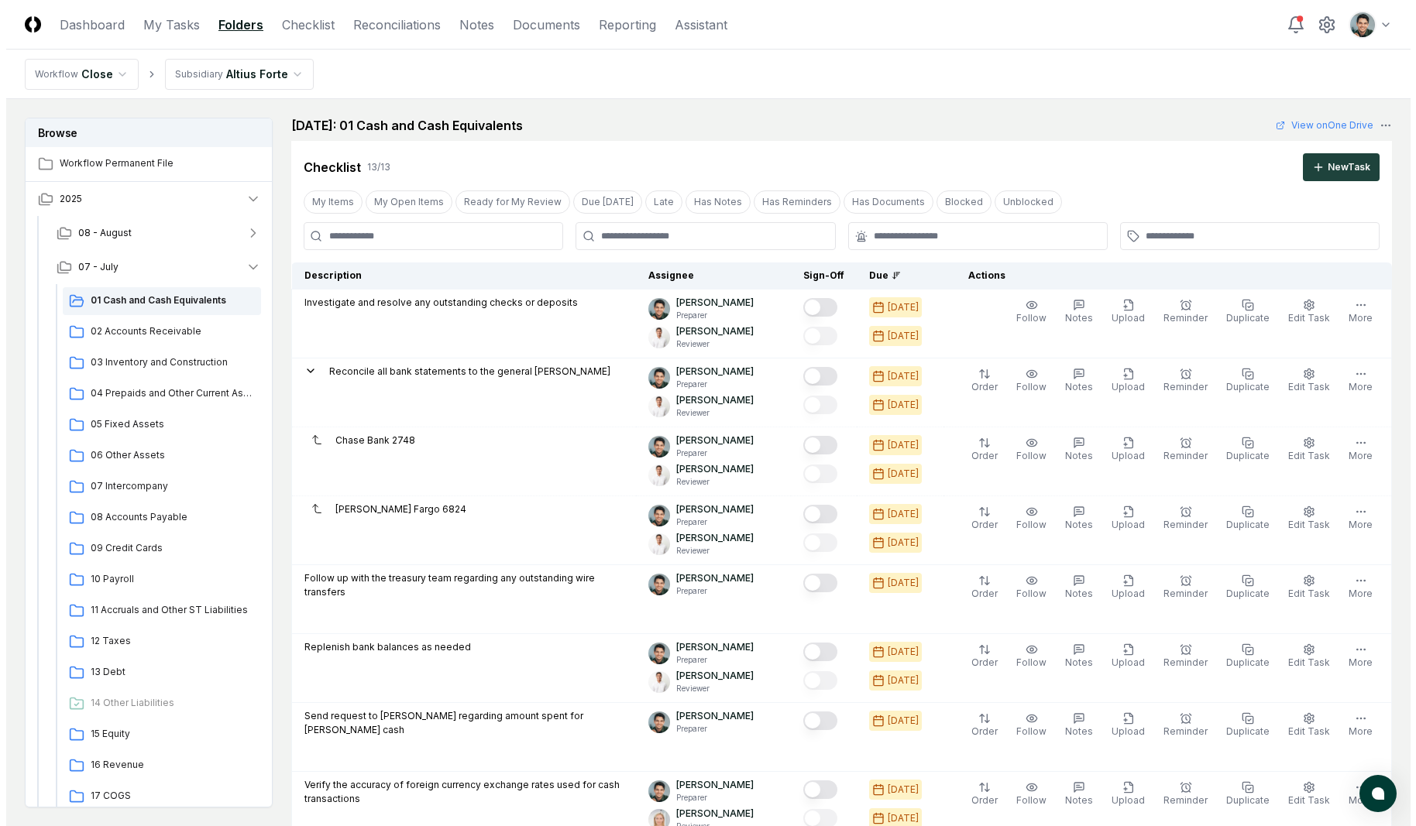
scroll to position [1273, 0]
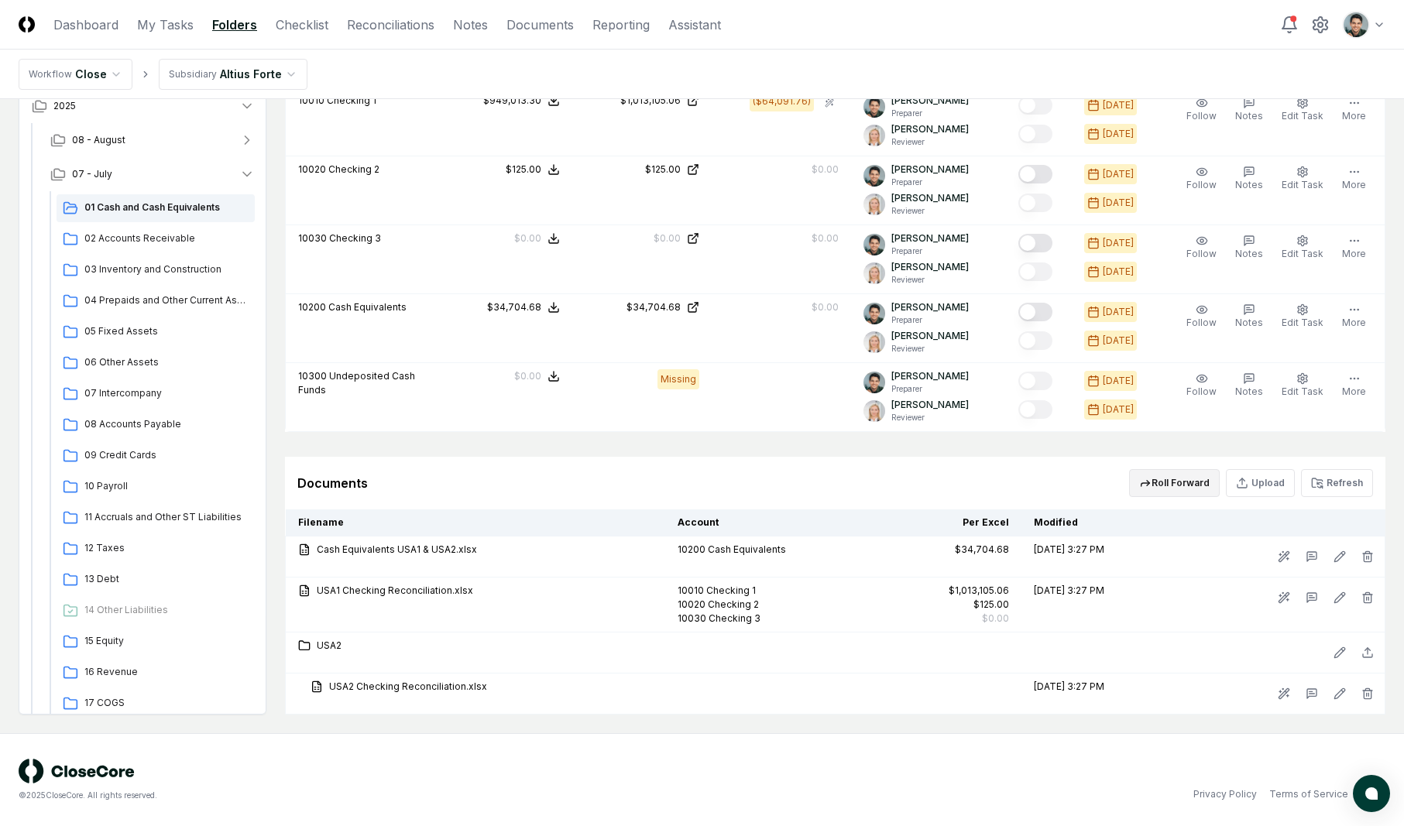
click at [1197, 483] on button "Roll Forward" at bounding box center [1174, 483] width 91 height 28
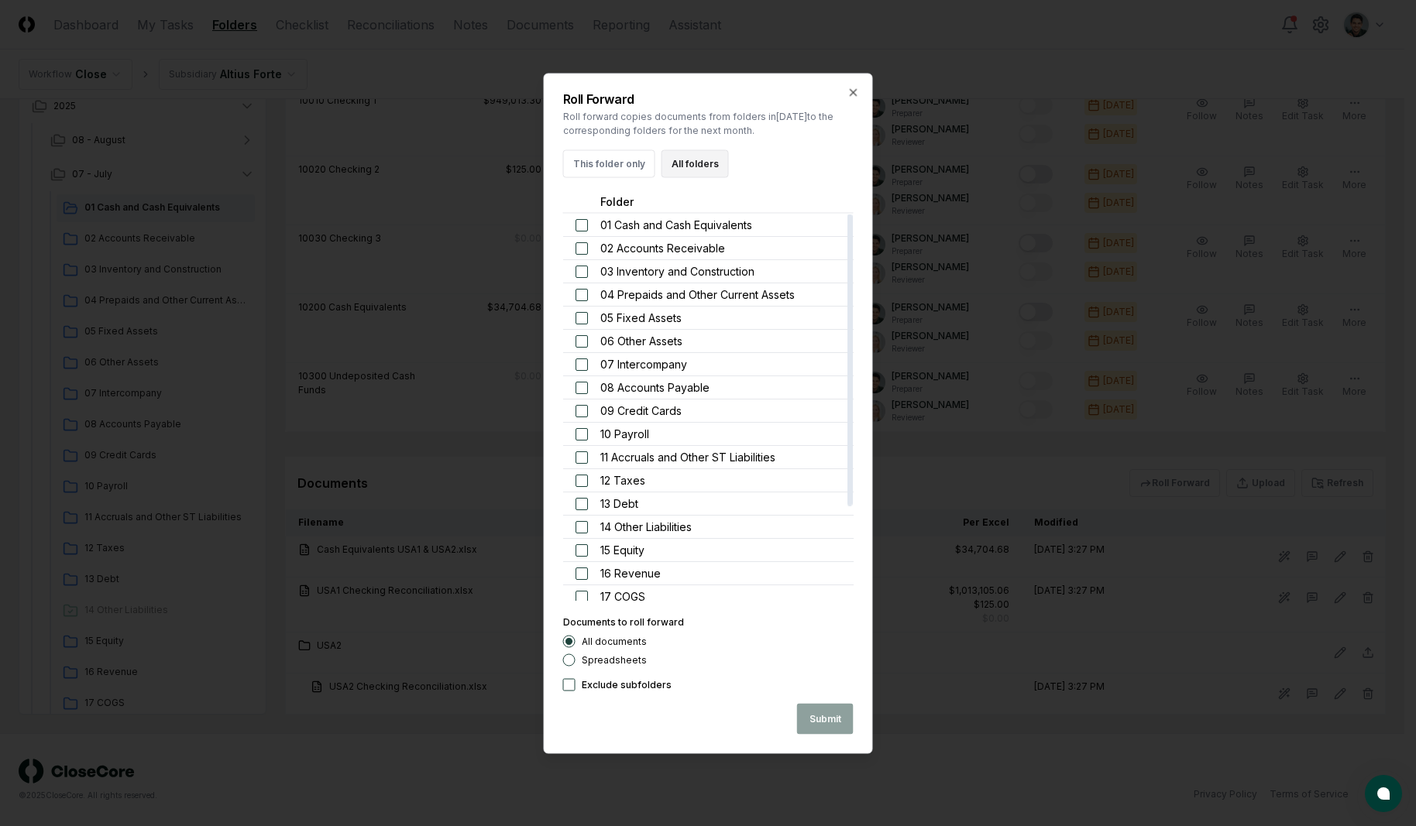
click at [717, 168] on button "All folders" at bounding box center [694, 163] width 67 height 28
click at [837, 713] on button "Submit" at bounding box center [825, 718] width 57 height 31
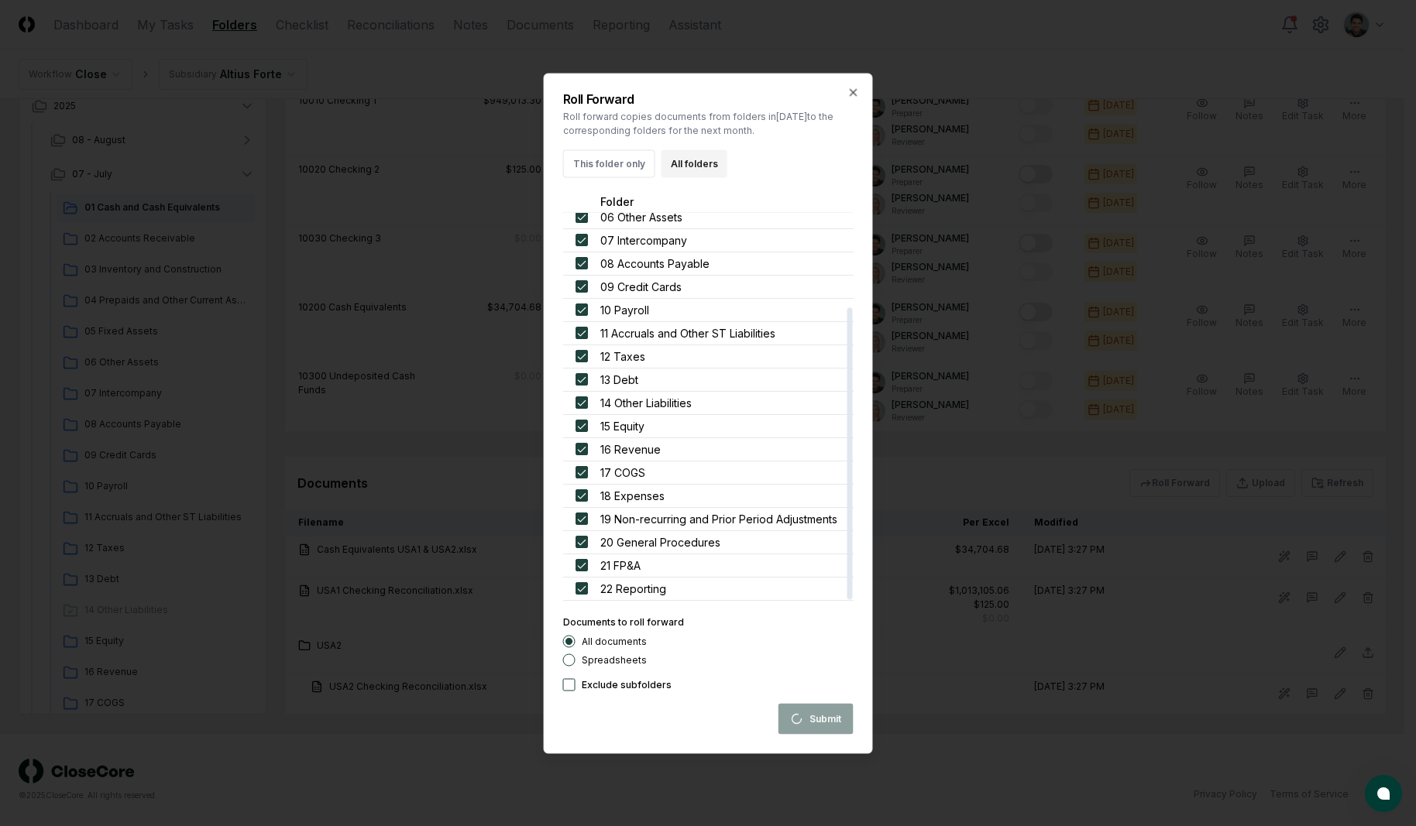
scroll to position [0, 0]
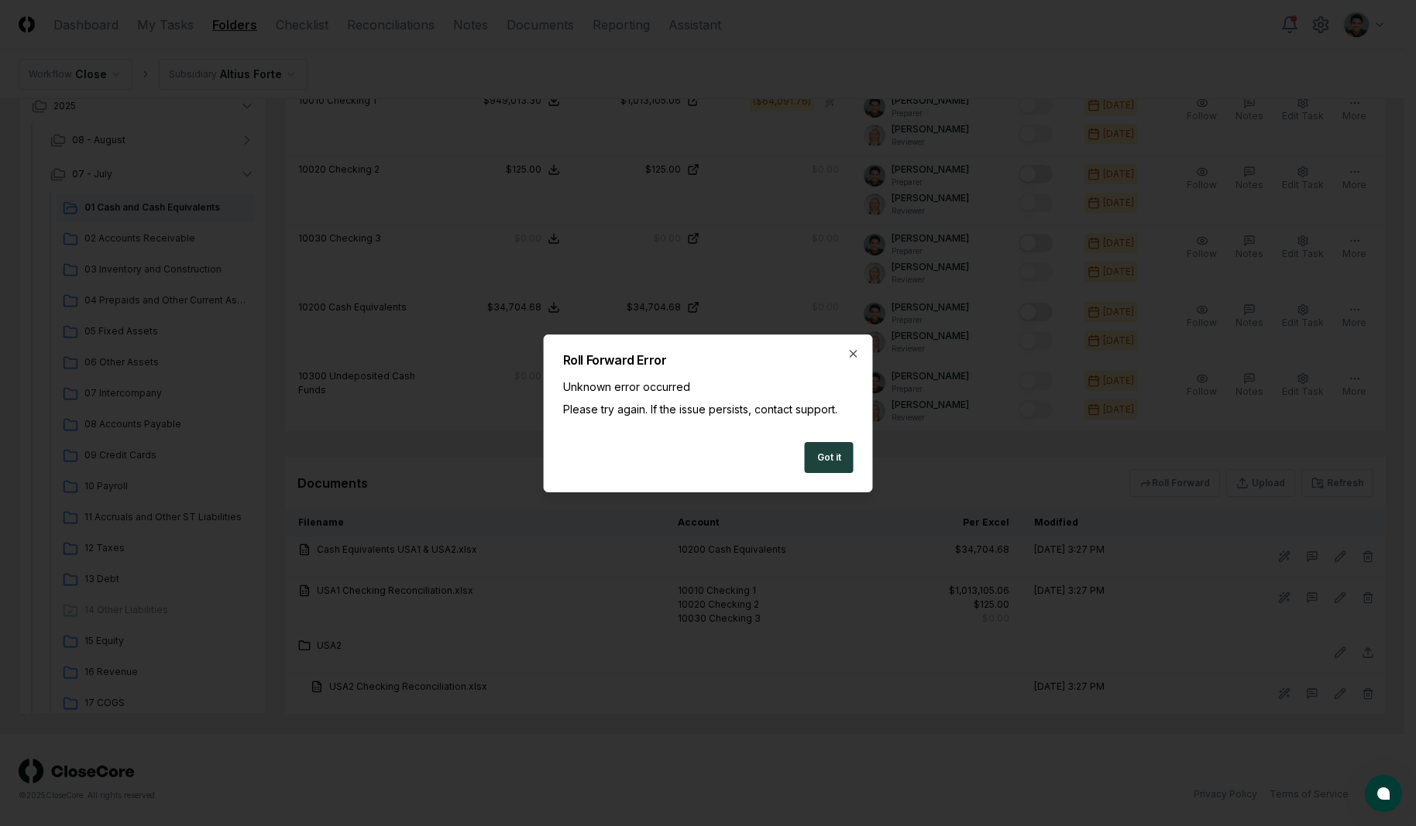
drag, startPoint x: 812, startPoint y: 453, endPoint x: 732, endPoint y: 443, distance: 81.2
click at [742, 445] on div "Got it" at bounding box center [708, 457] width 290 height 31
click at [614, 380] on div "Unknown error occurred" at bounding box center [708, 387] width 290 height 16
click at [840, 465] on button "Got it" at bounding box center [829, 457] width 49 height 31
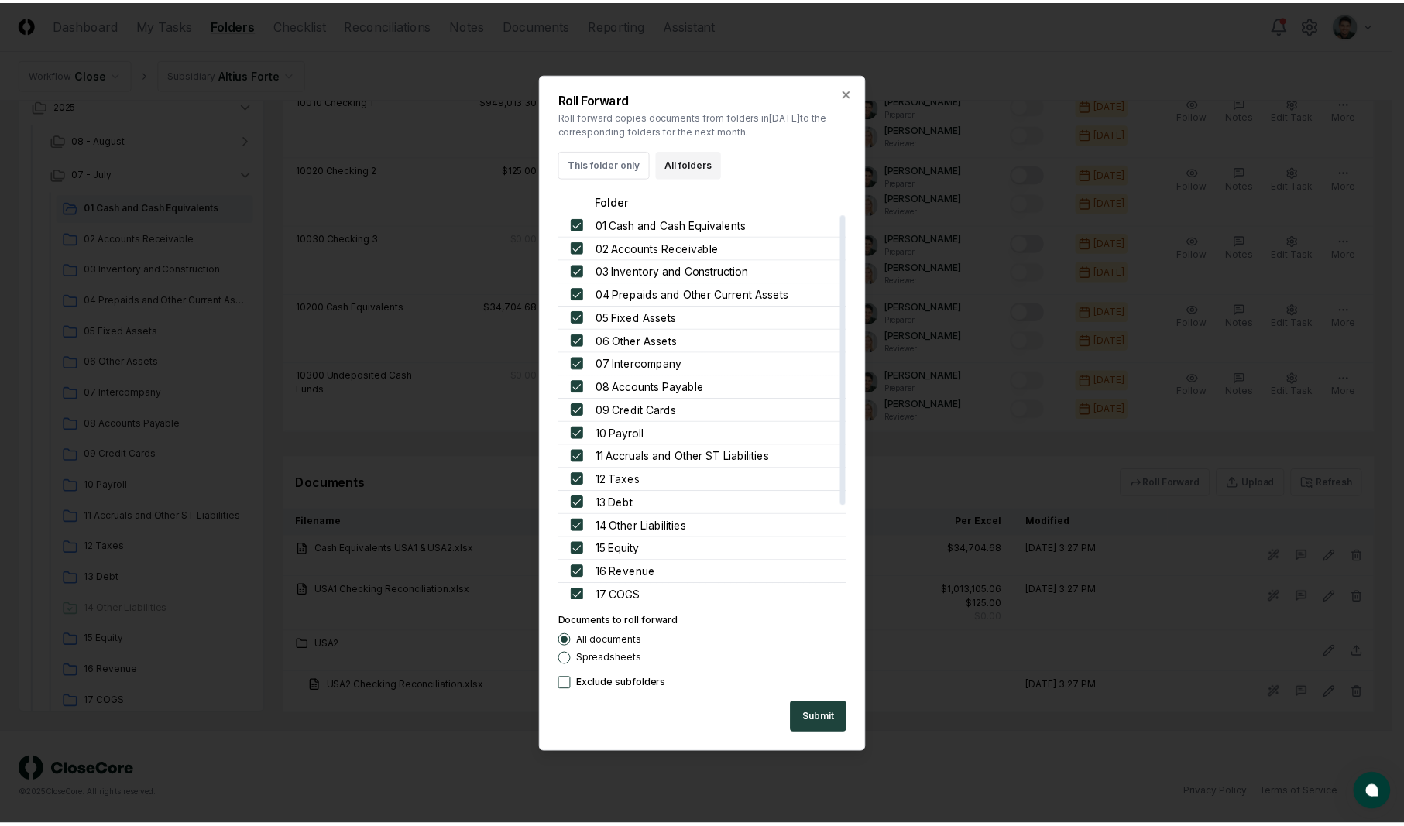
scroll to position [124, 0]
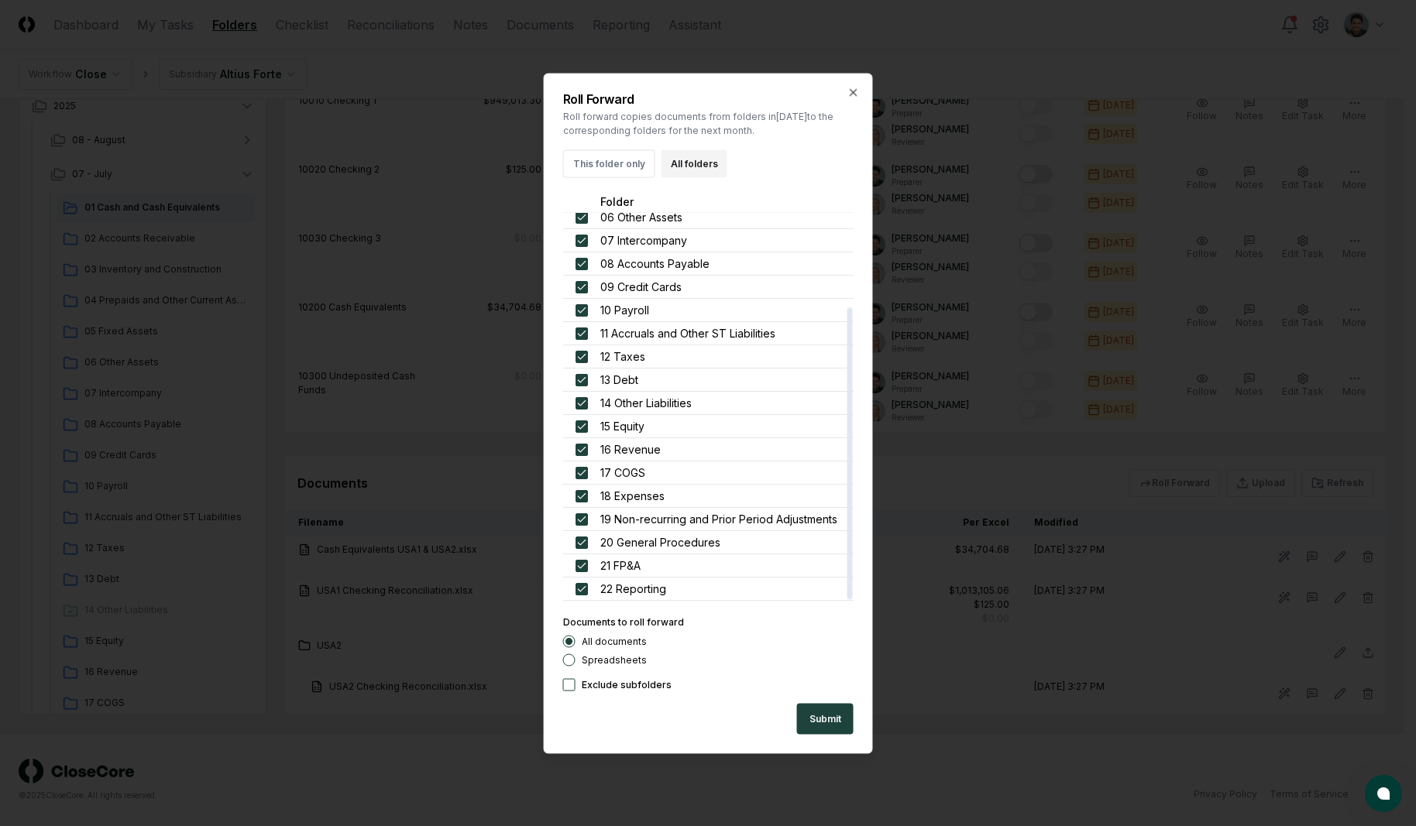
click at [419, 467] on div at bounding box center [708, 413] width 1416 height 826
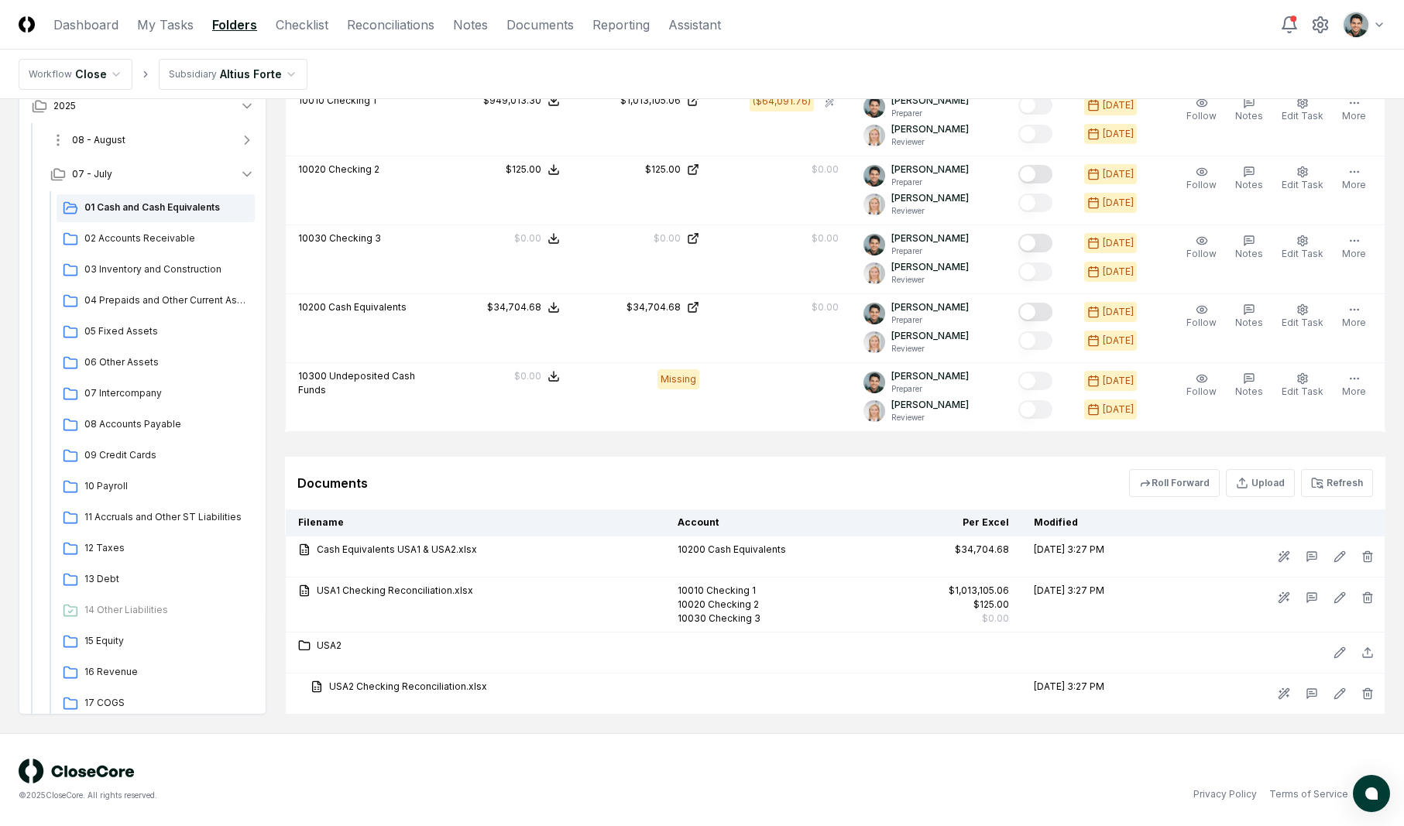
click at [160, 143] on button "08 - August" at bounding box center [152, 140] width 229 height 34
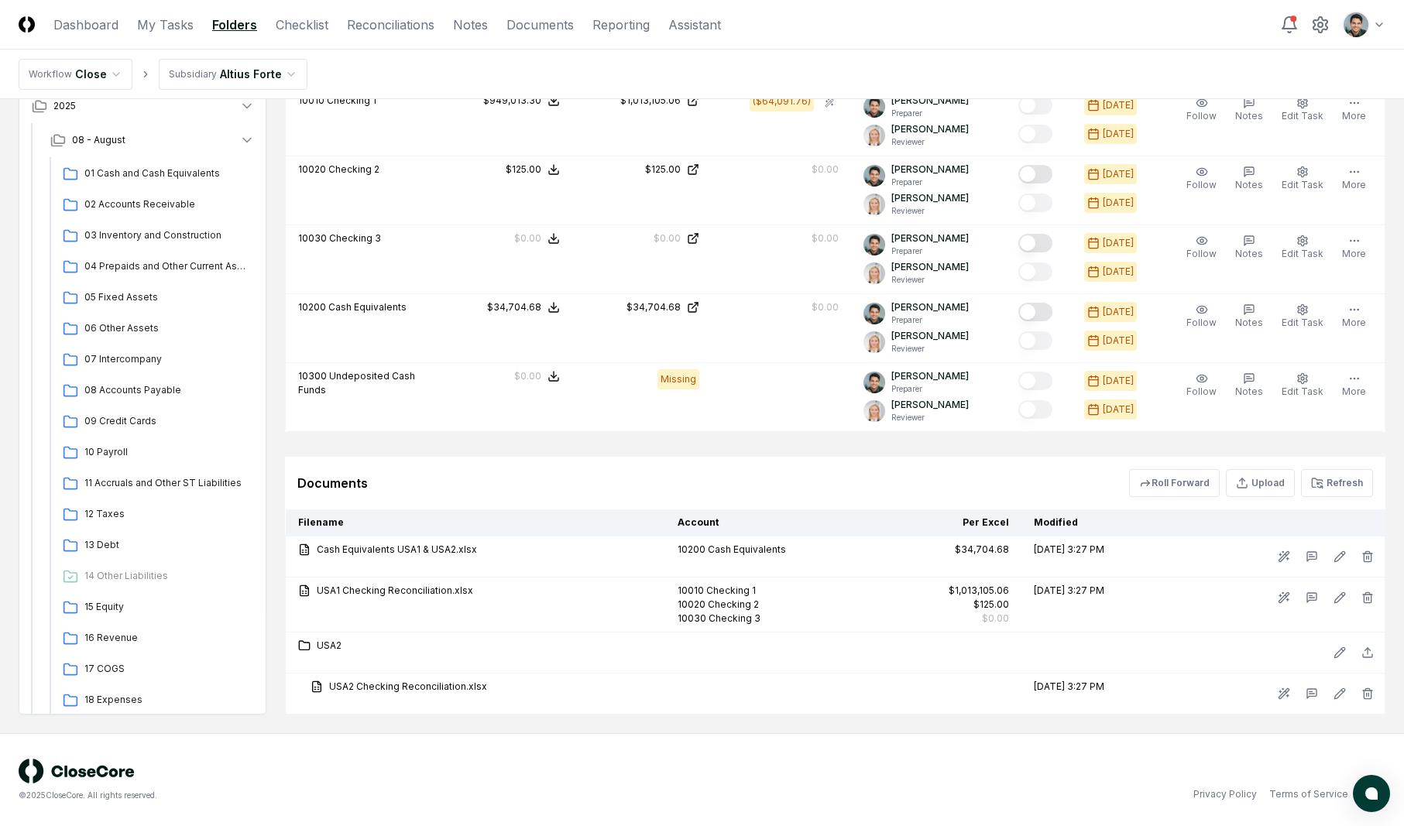
click at [153, 159] on div "01 Cash and Cash Equivalents 02 Accounts Receivable 03 Inventory and Constructi…" at bounding box center [156, 499] width 198 height 685
click at [157, 178] on span "01 Cash and Cash Equivalents" at bounding box center [166, 174] width 164 height 14
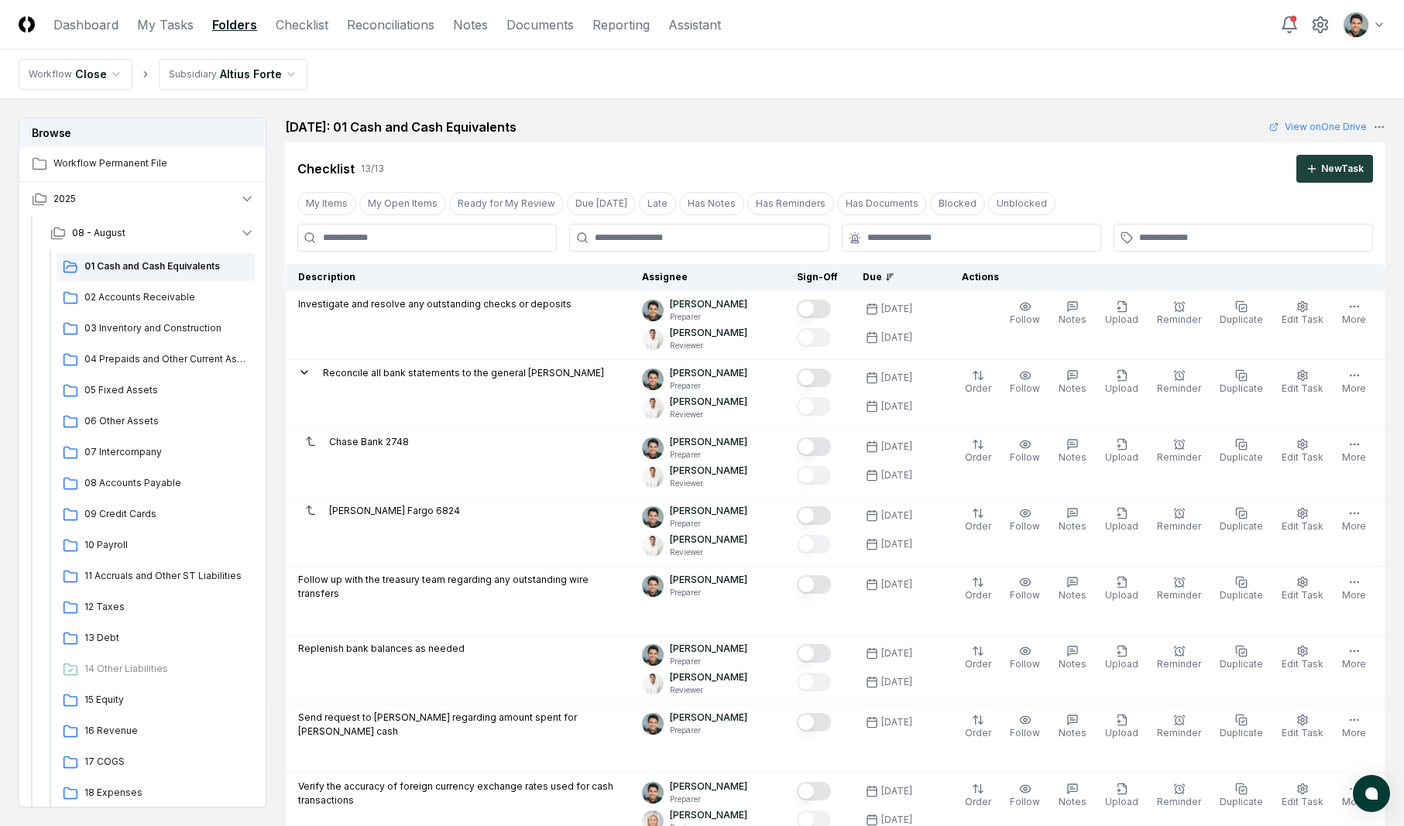
scroll to position [1259, 0]
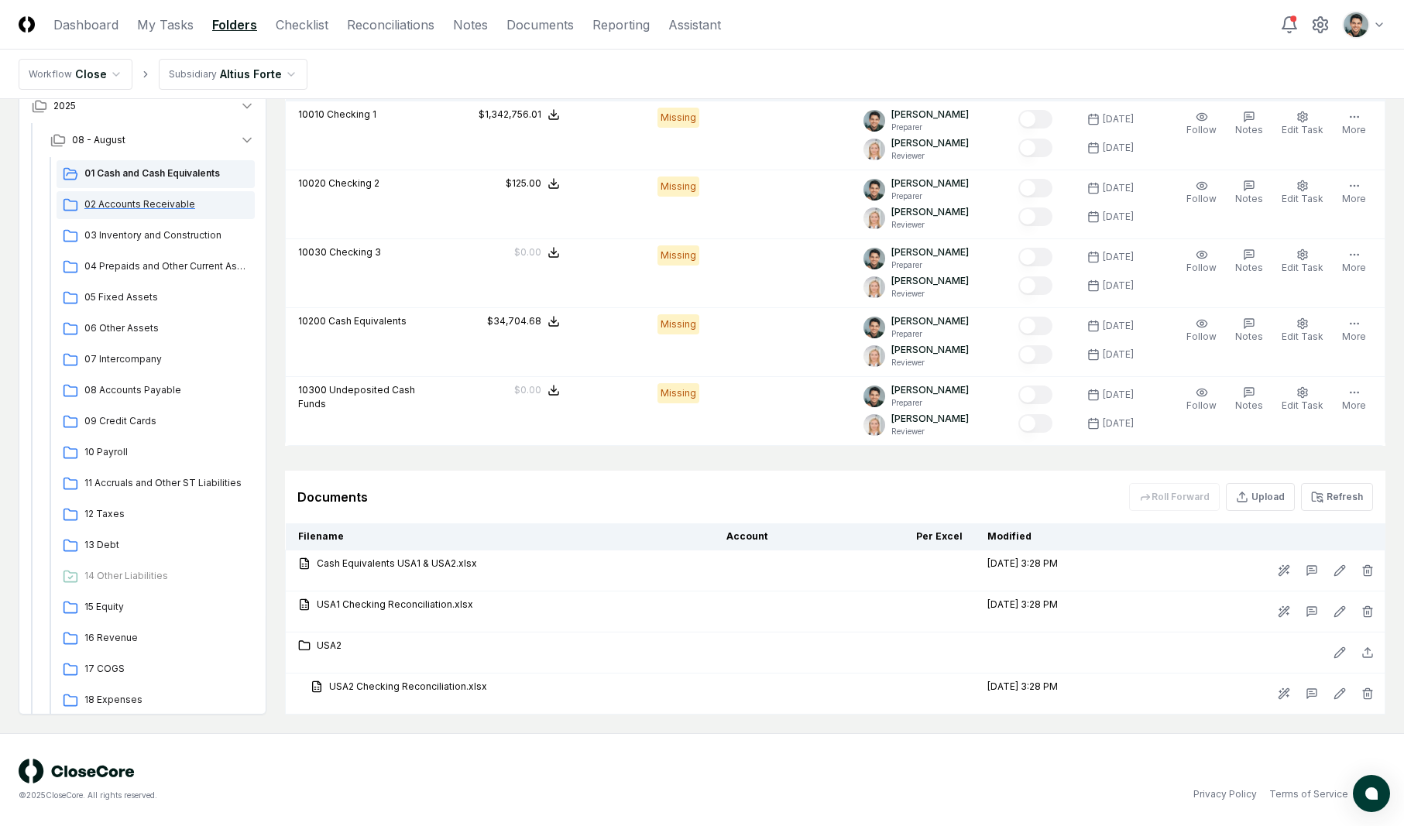
click at [144, 191] on div "02 Accounts Receivable" at bounding box center [156, 205] width 198 height 28
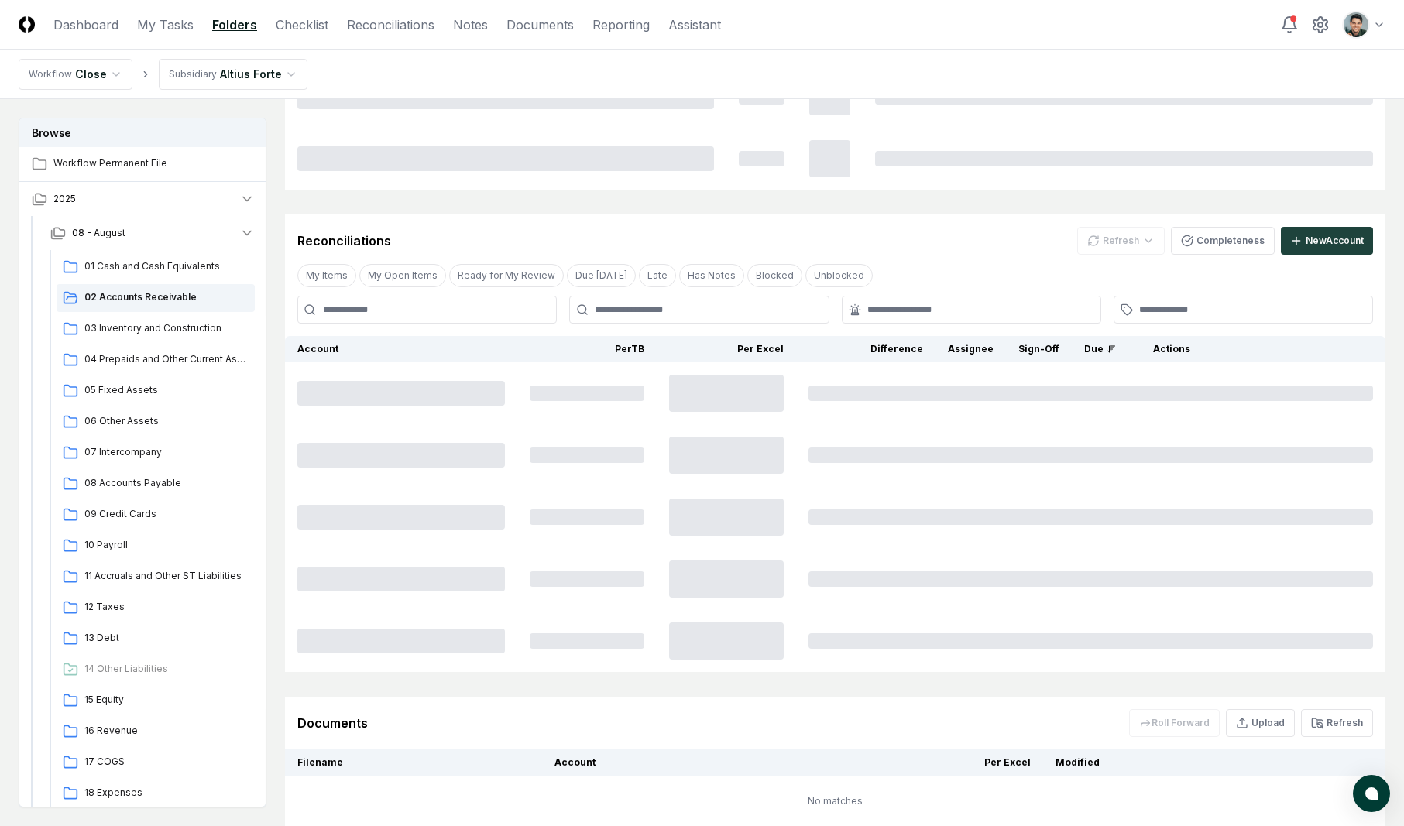
scroll to position [939, 0]
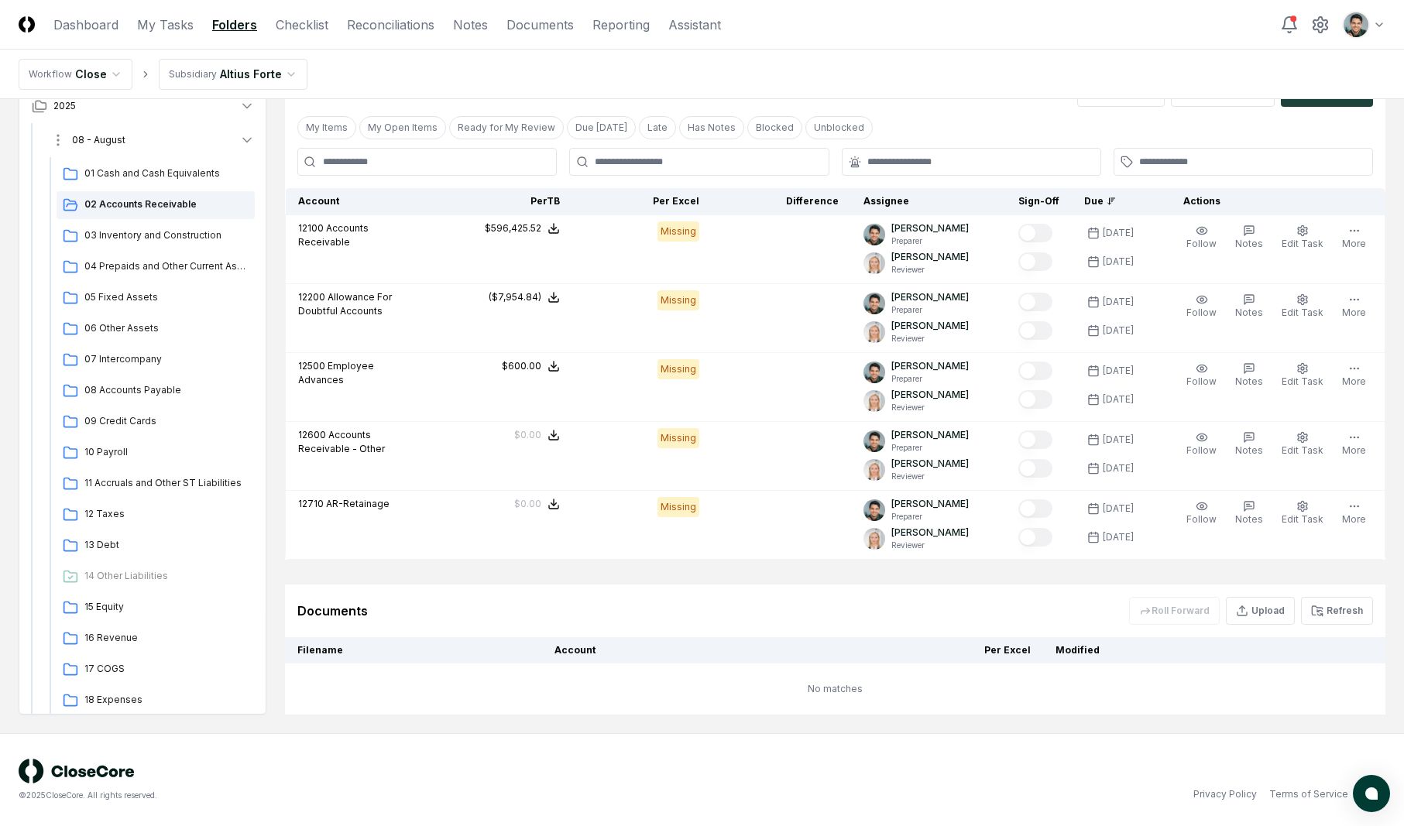
click at [160, 149] on button "08 - August" at bounding box center [152, 140] width 229 height 34
click at [153, 201] on span "01 Cash and Cash Equivalents" at bounding box center [166, 208] width 164 height 14
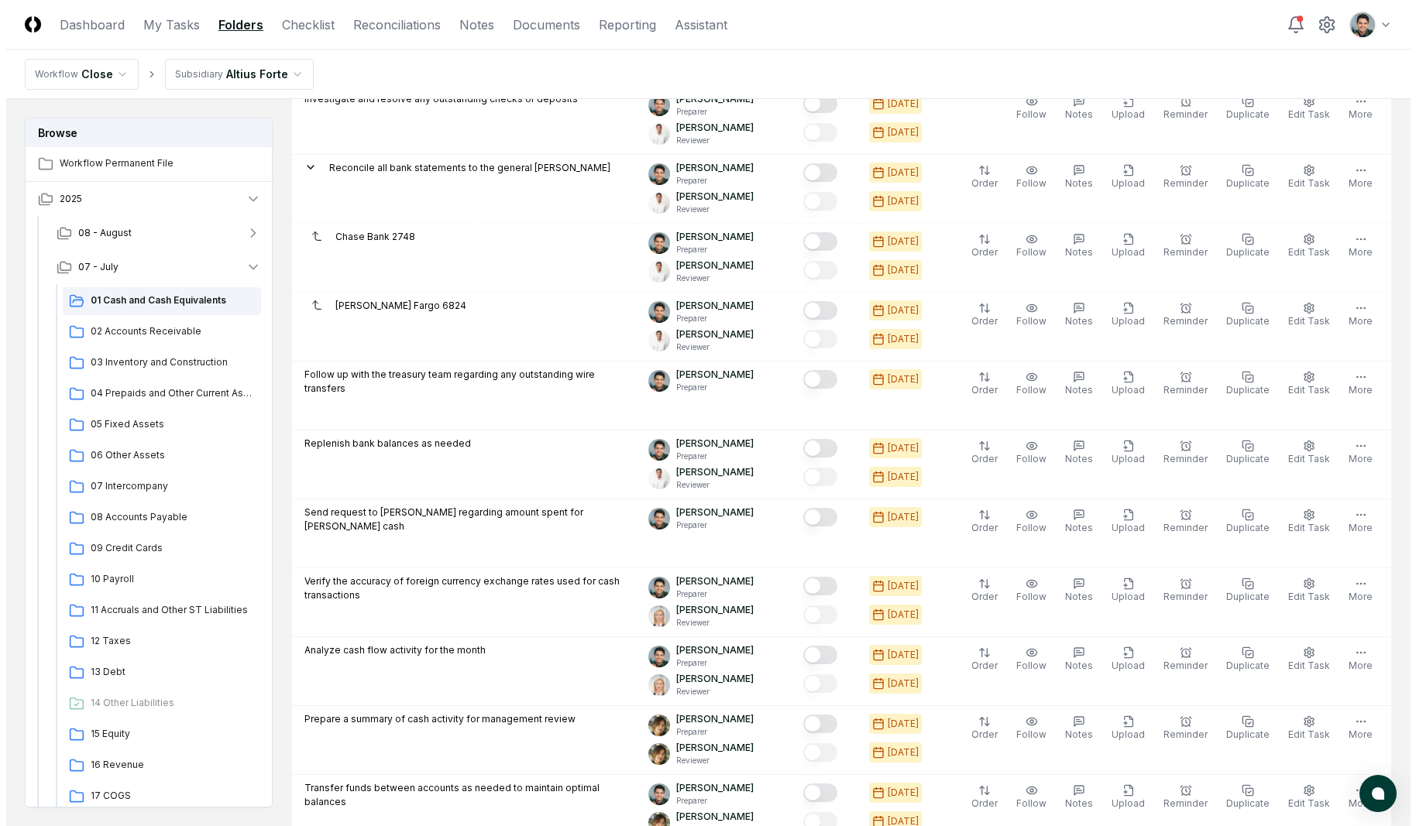
scroll to position [1273, 0]
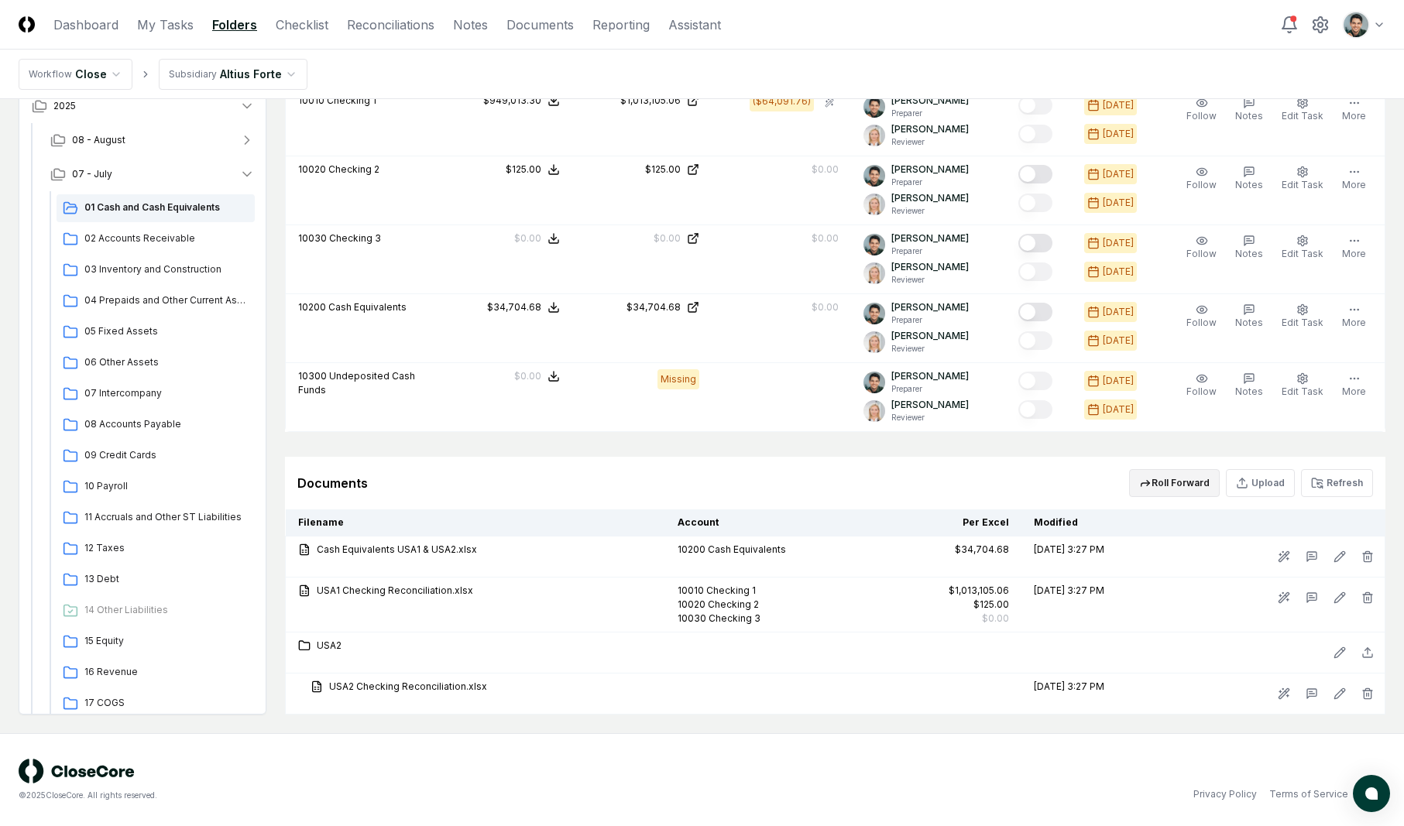
click at [1214, 492] on button "Roll Forward" at bounding box center [1174, 483] width 91 height 28
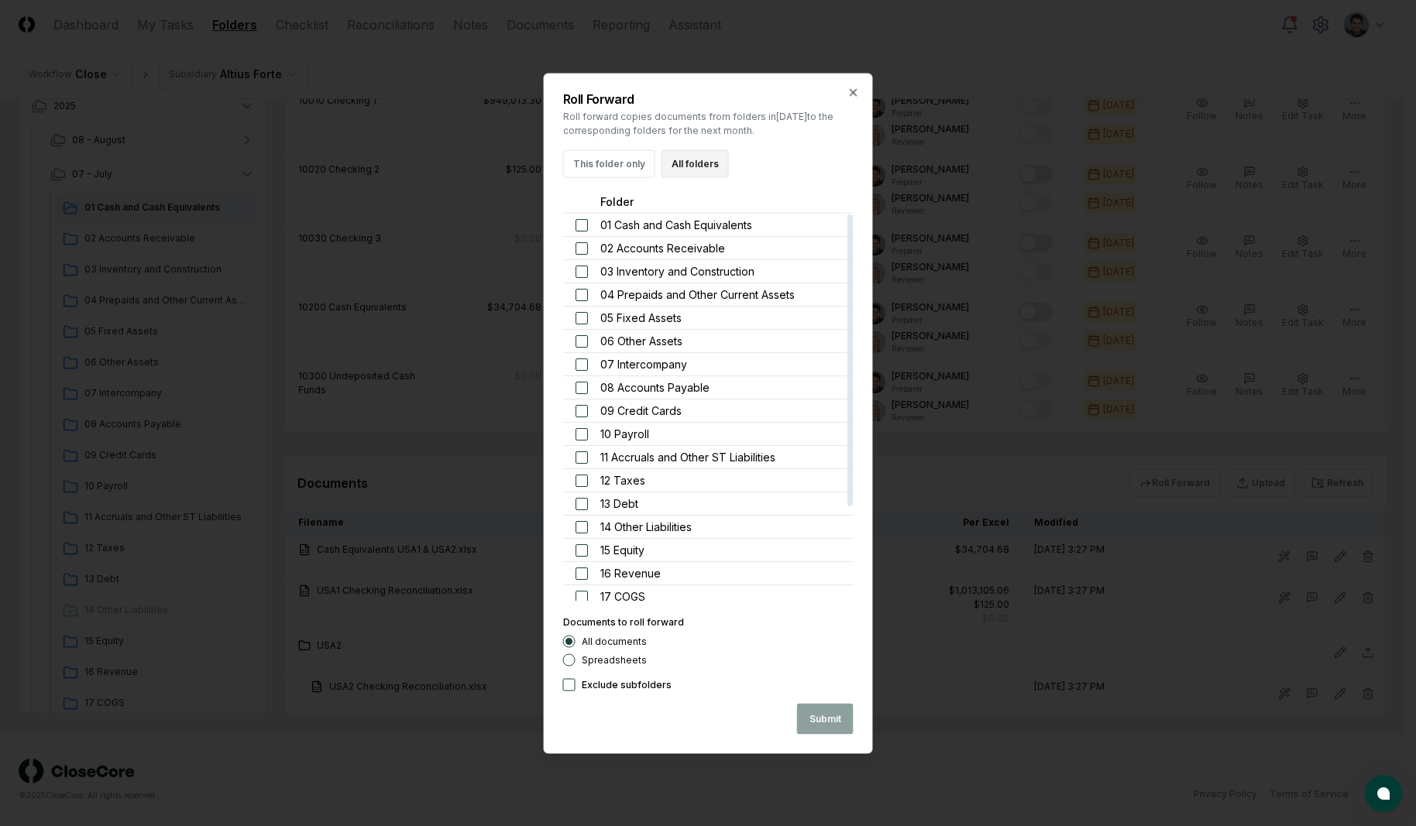
click at [677, 170] on button "All folders" at bounding box center [694, 163] width 67 height 28
click at [655, 218] on span "01 Cash and Cash Equivalents" at bounding box center [676, 224] width 152 height 16
click at [578, 225] on button "button" at bounding box center [581, 224] width 12 height 12
click at [826, 708] on button "Submit" at bounding box center [825, 718] width 57 height 31
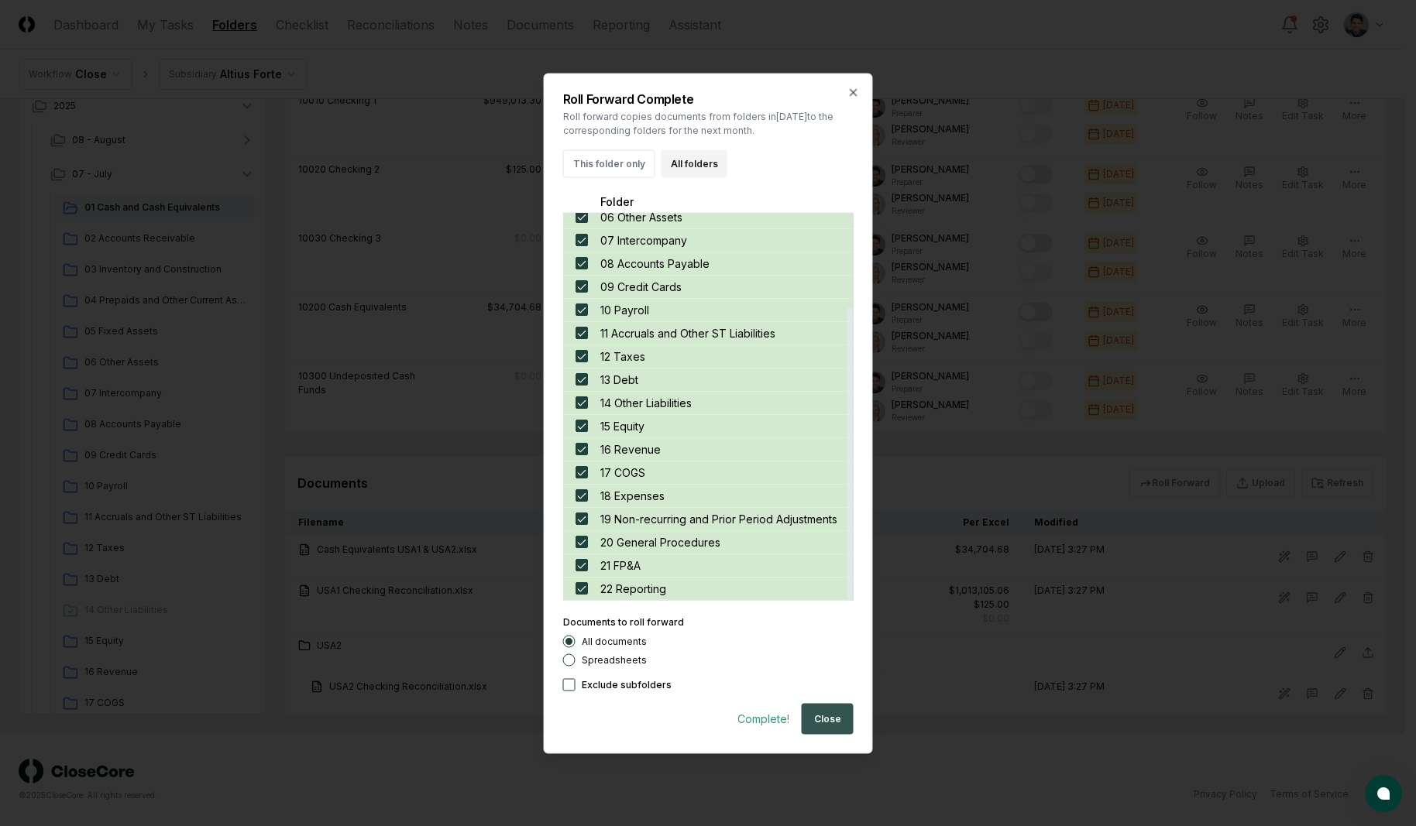
click at [834, 713] on button "Close" at bounding box center [828, 718] width 52 height 31
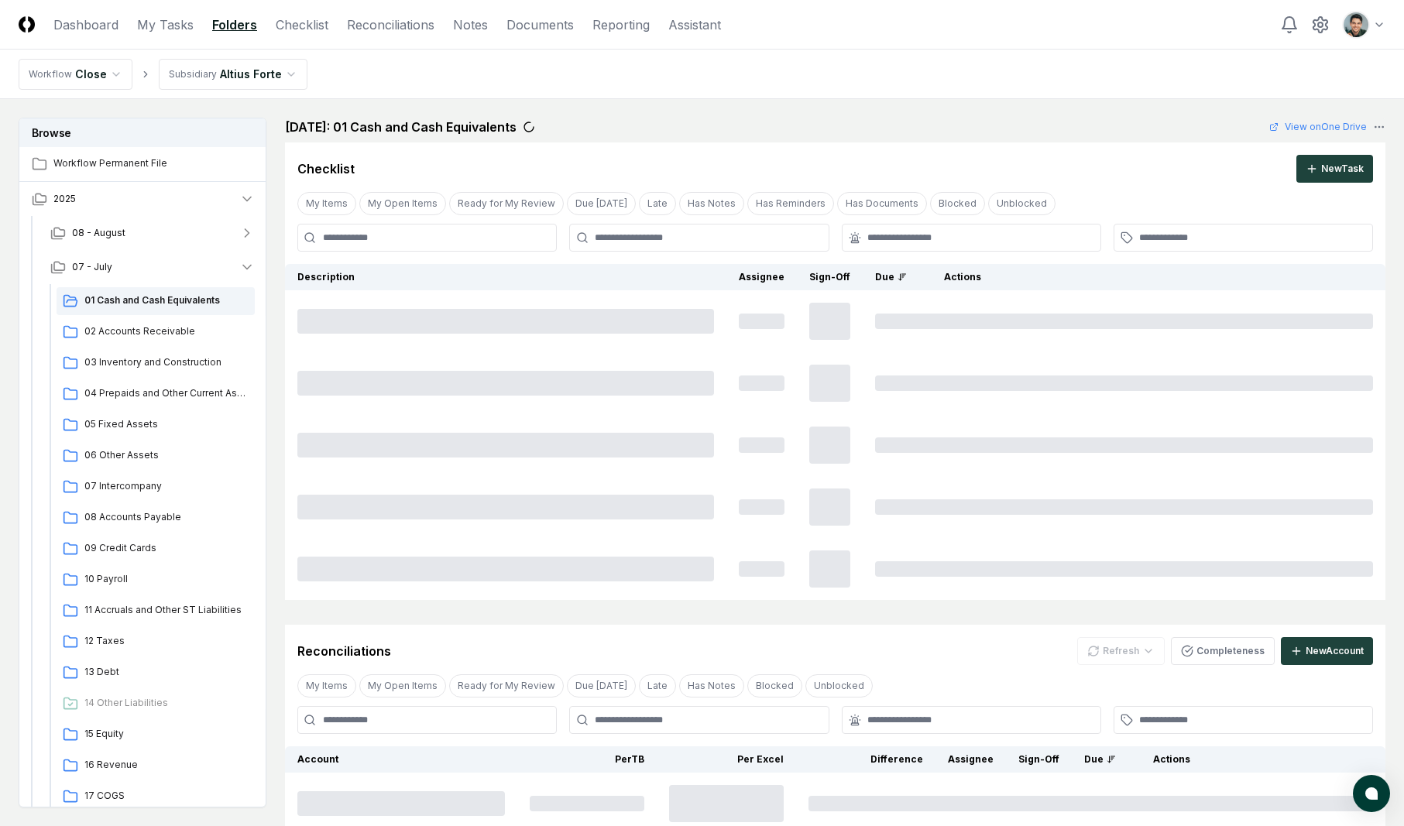
scroll to position [472, 0]
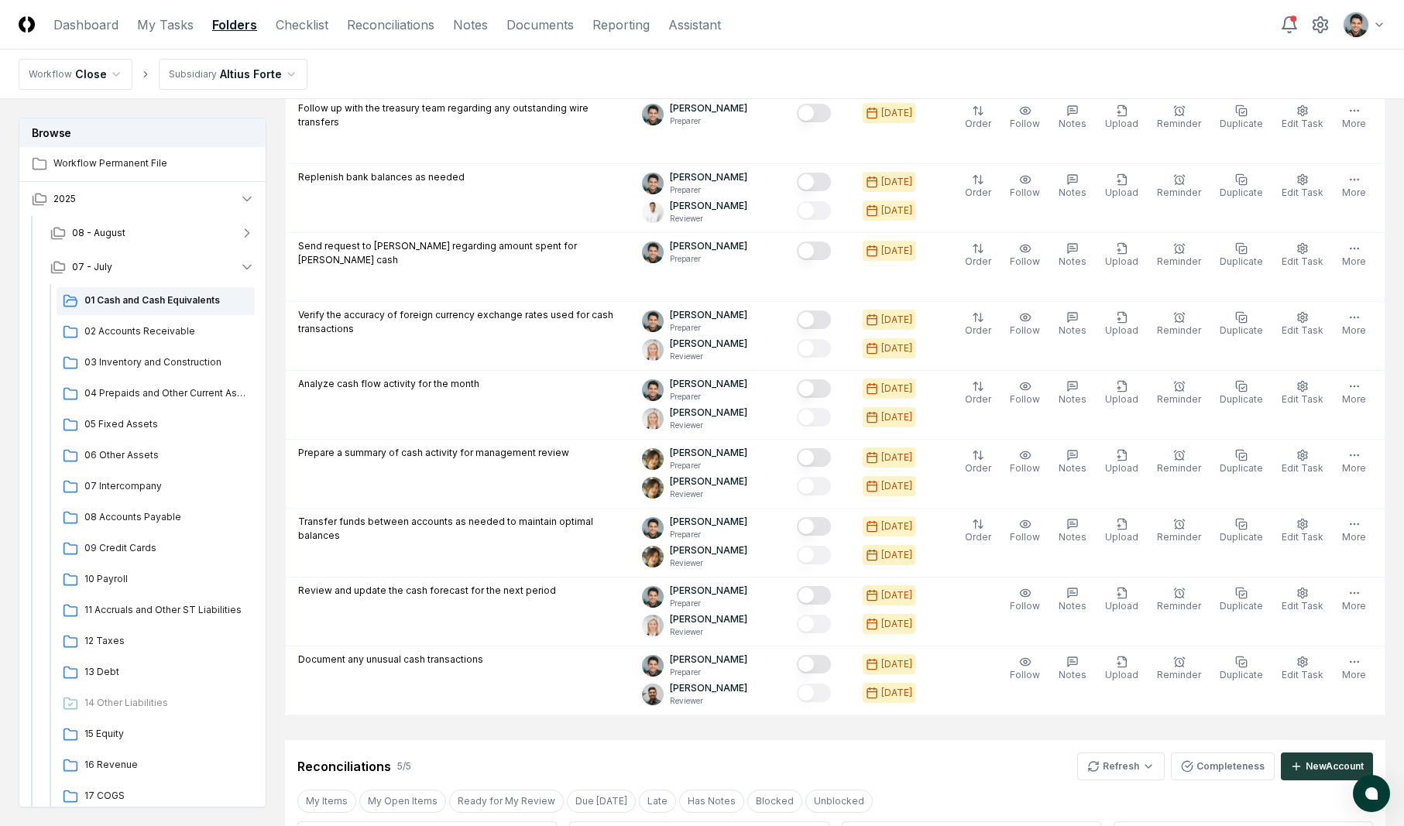
click at [862, 32] on header "CloseCore Dashboard My Tasks Folders Checklist Reconciliations Notes Documents …" at bounding box center [702, 25] width 1404 height 50
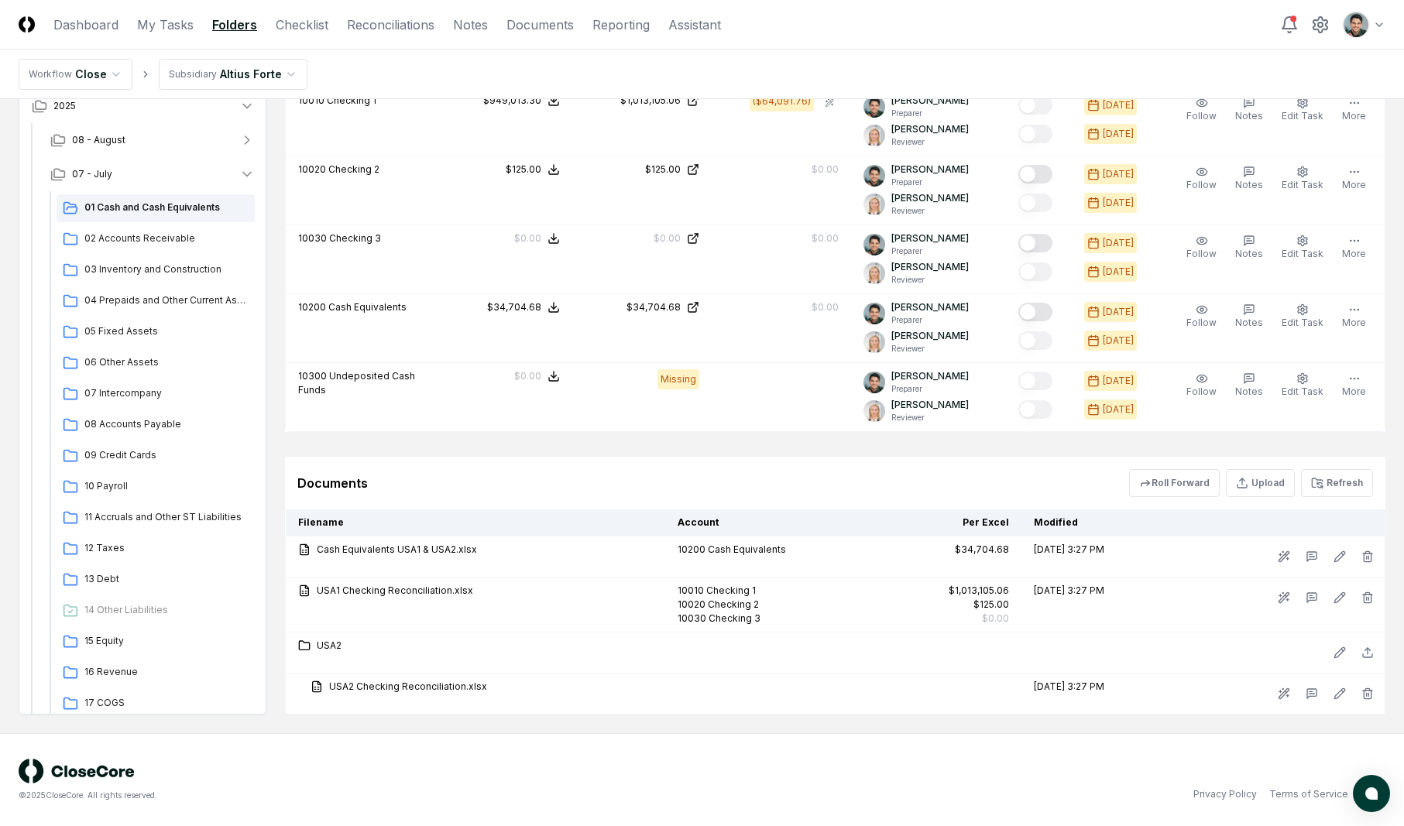
scroll to position [0, 0]
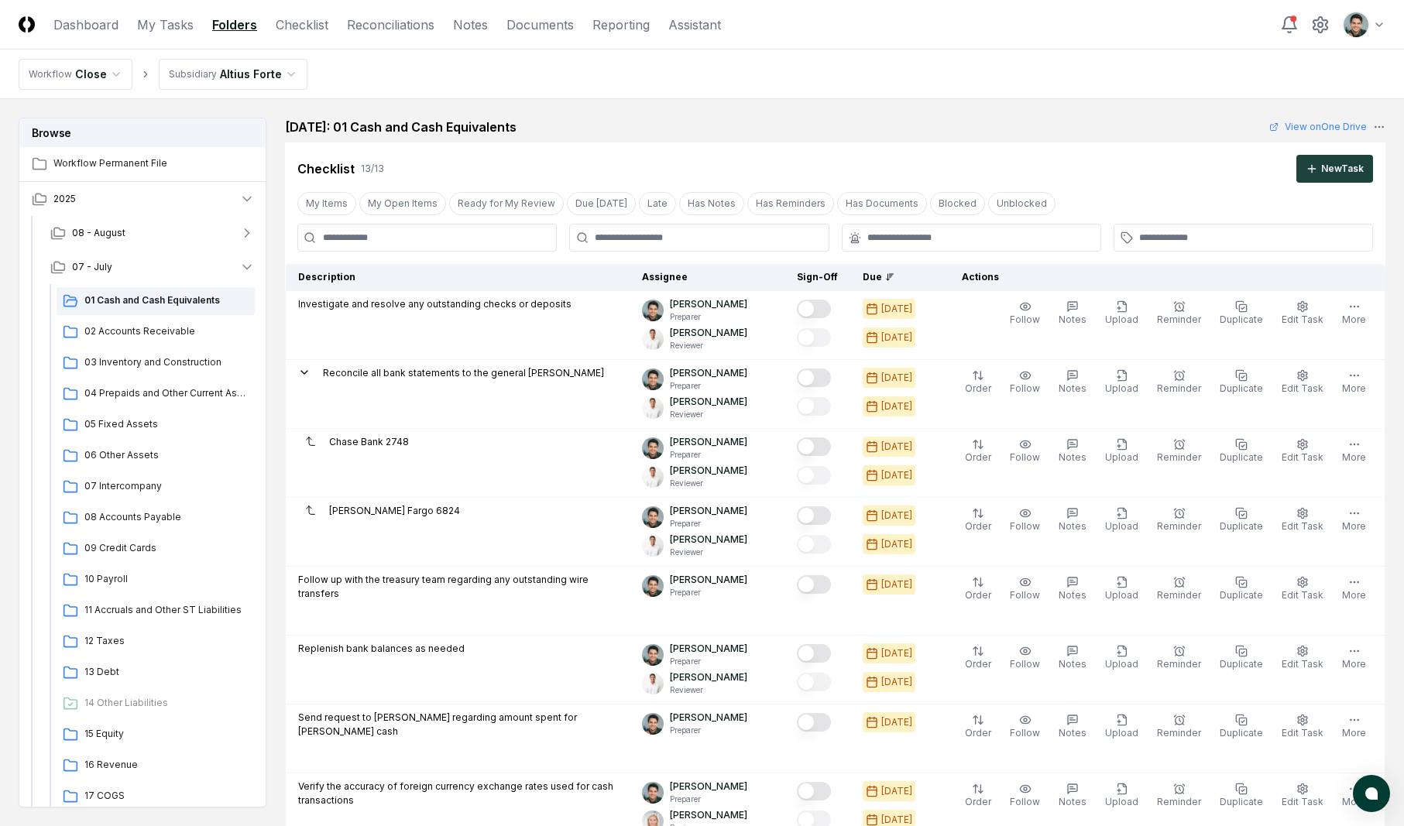
click at [598, 146] on div "Checklist 13 / 13 New Task" at bounding box center [835, 163] width 1101 height 40
click at [132, 227] on button "08 - August" at bounding box center [152, 233] width 229 height 34
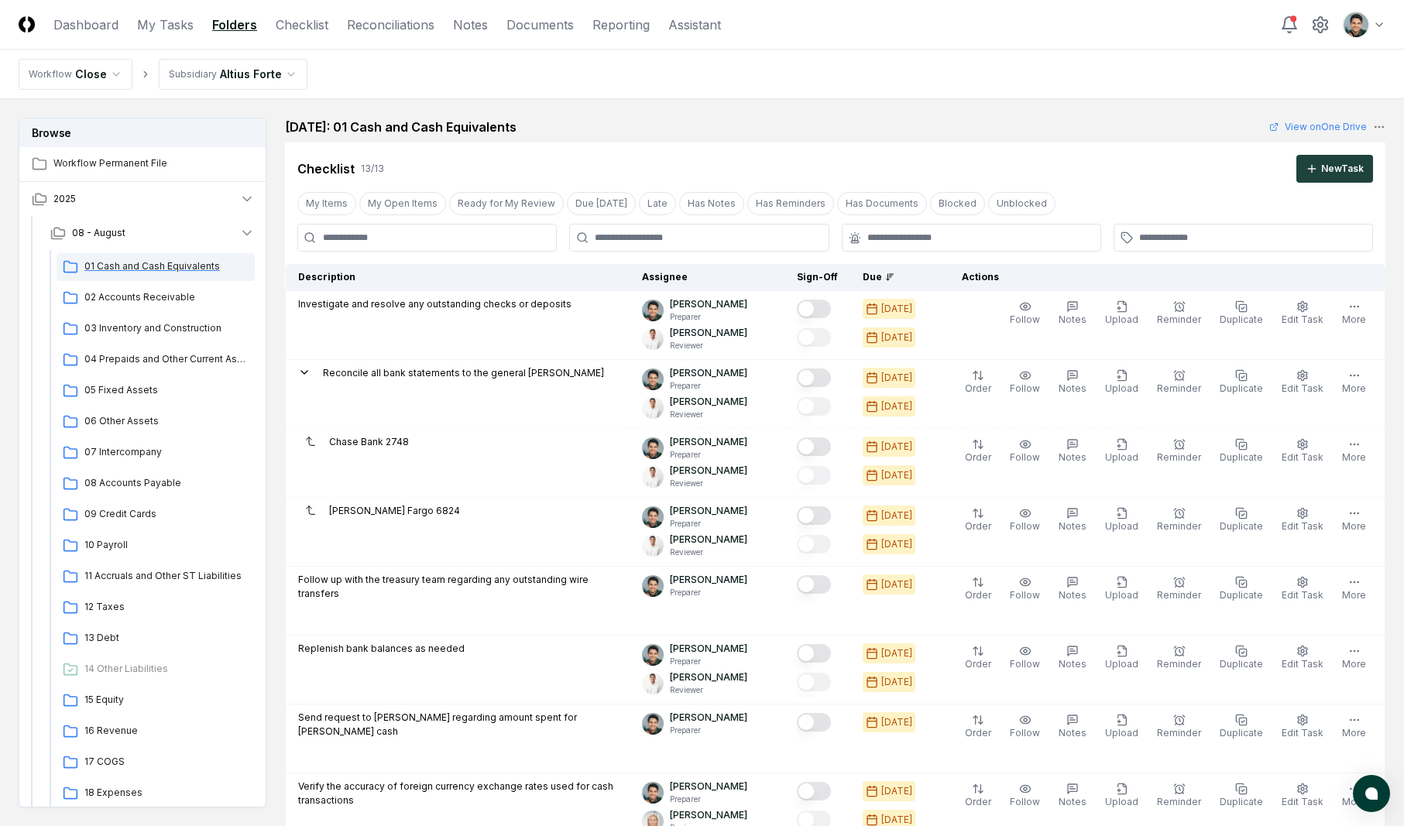
click at [131, 259] on span "01 Cash and Cash Equivalents" at bounding box center [166, 266] width 164 height 14
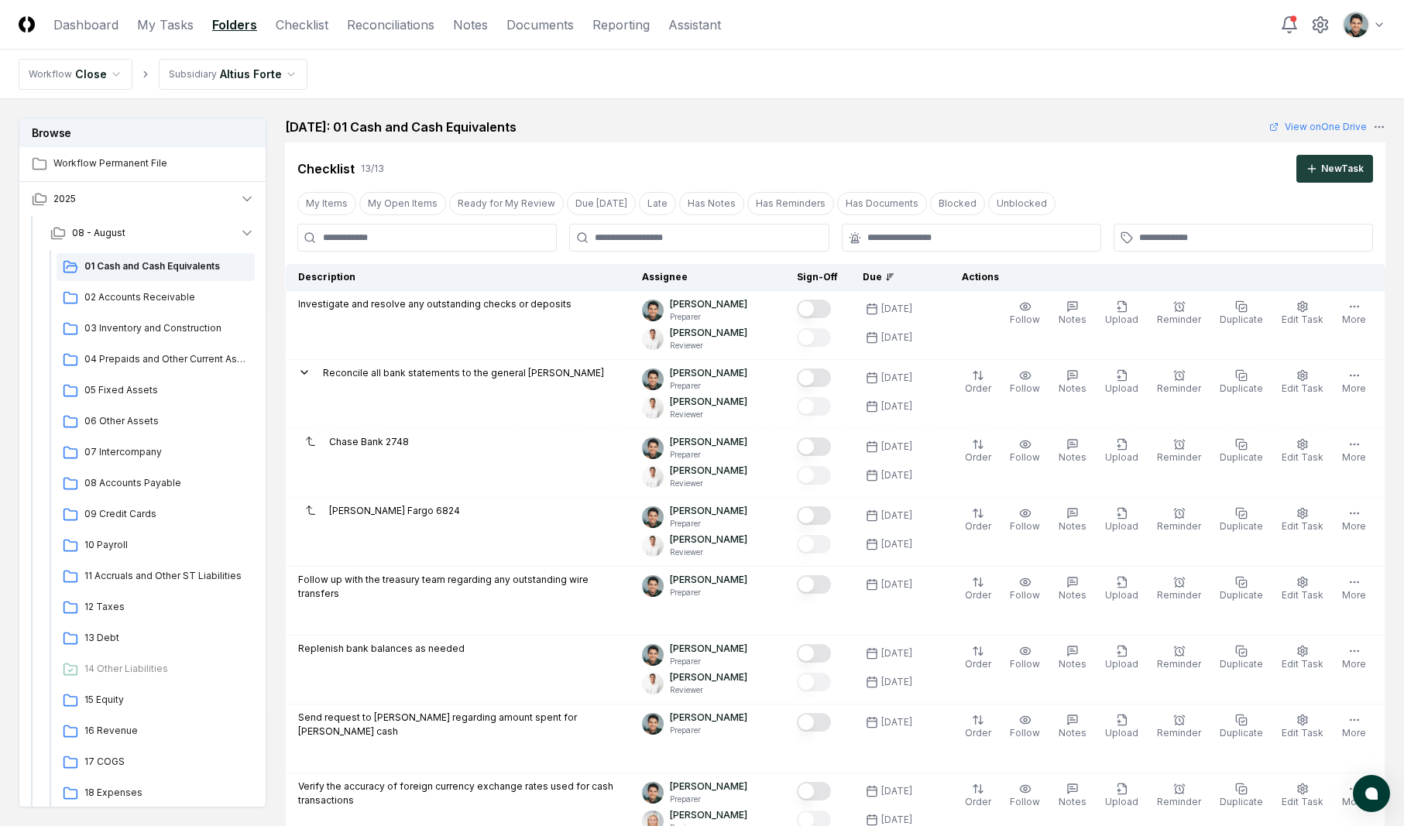
click at [812, 146] on div "Checklist 13 / 13 New Task" at bounding box center [835, 163] width 1101 height 40
click at [1039, 98] on nav "Workflow Close Subsidiary Altius Forte" at bounding box center [702, 75] width 1404 height 50
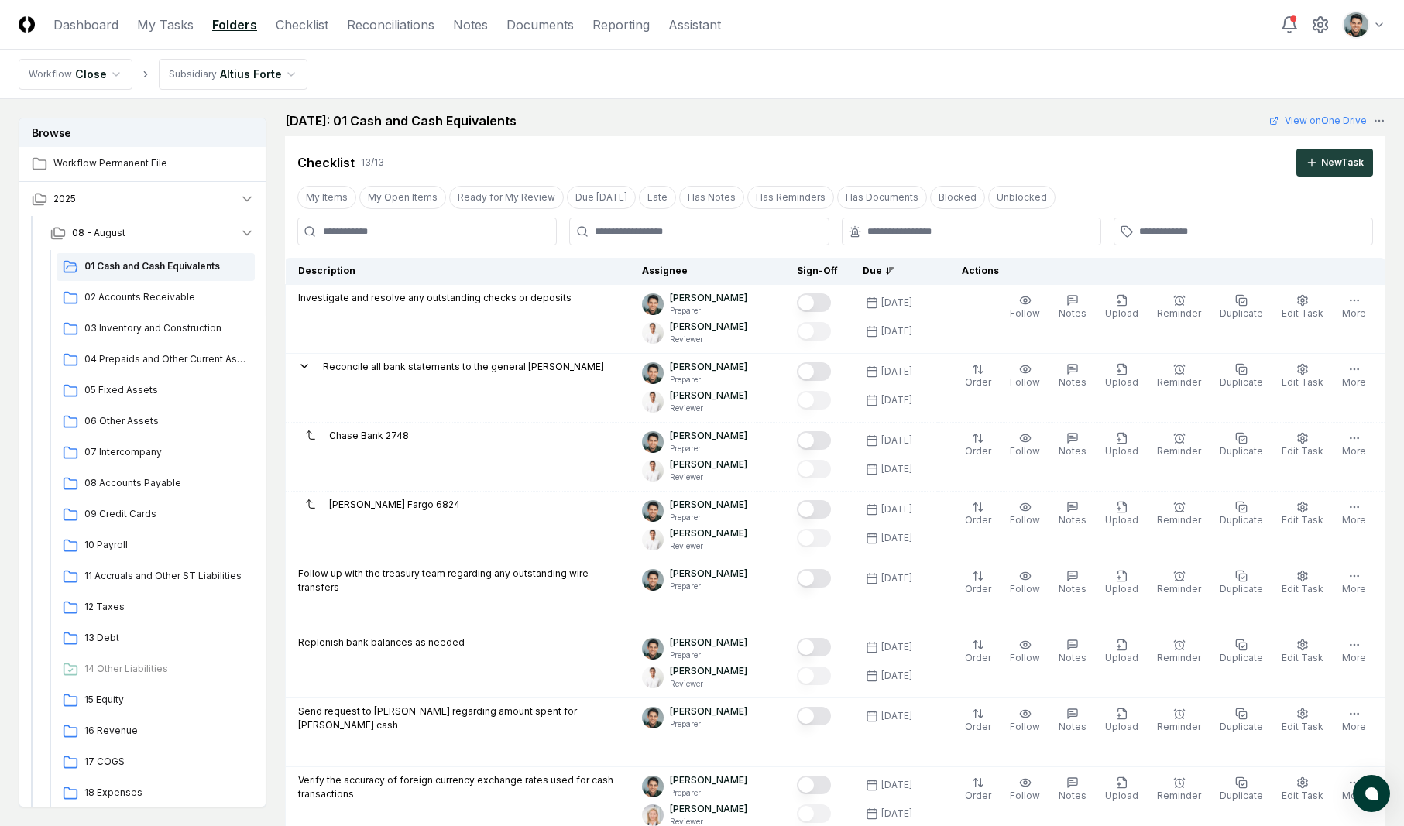
click at [812, 130] on div "Cancel Reassign [DATE]: 01 Cash and Cash Equivalents View on One Drive Checklis…" at bounding box center [835, 647] width 1101 height 1070
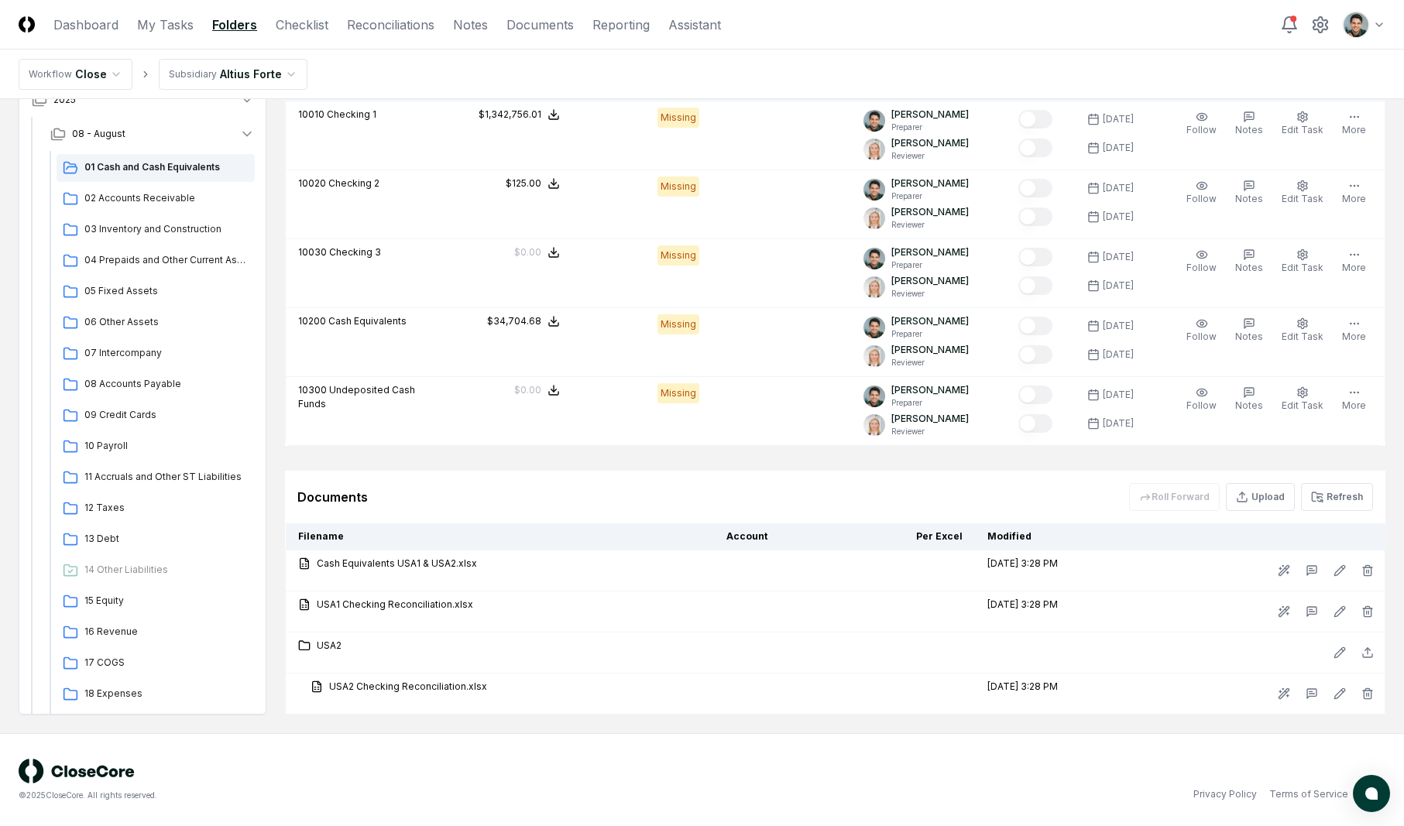
scroll to position [0, 0]
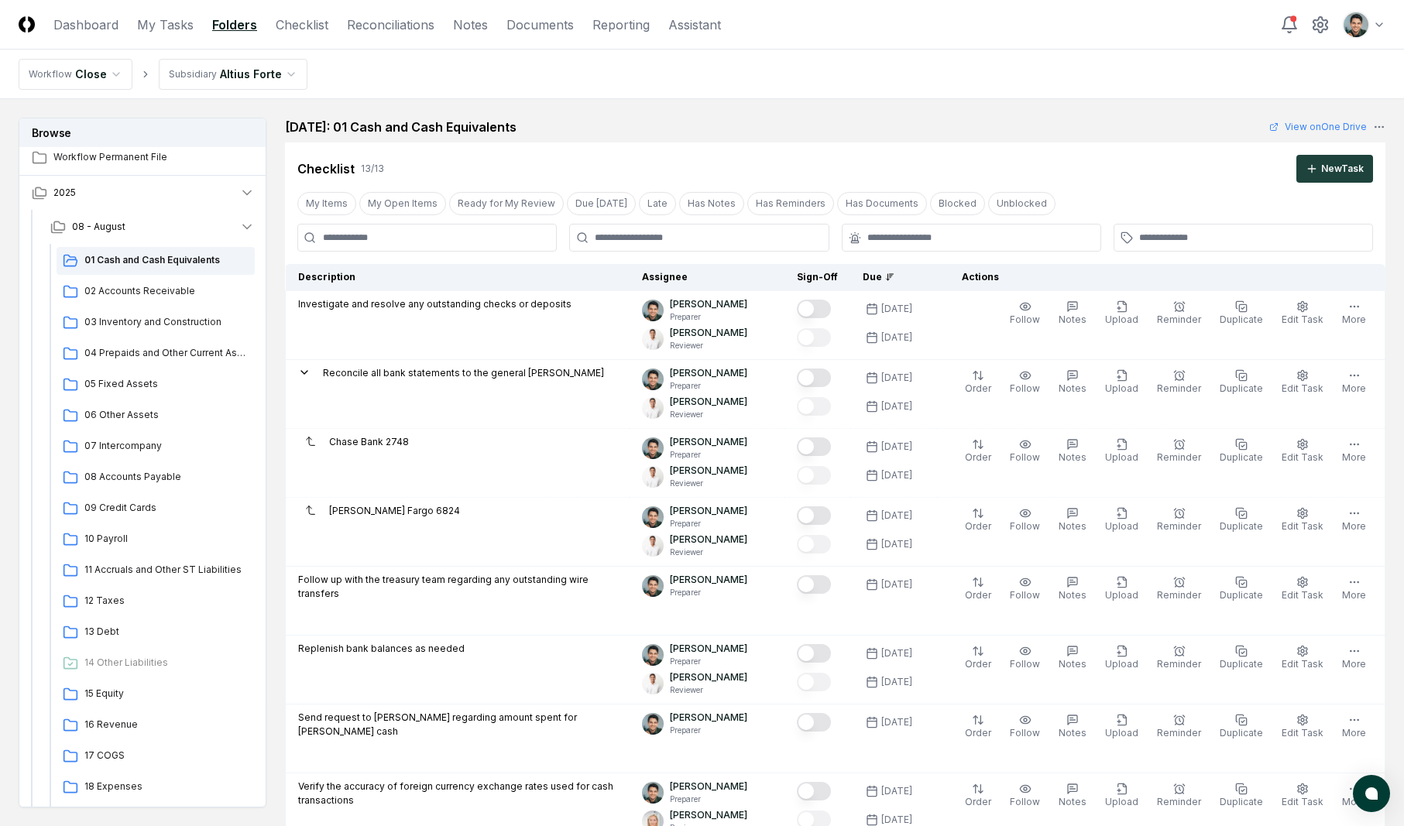
click at [982, 118] on div "[DATE]: 01 Cash and Cash Equivalents View on One Drive" at bounding box center [835, 127] width 1101 height 19
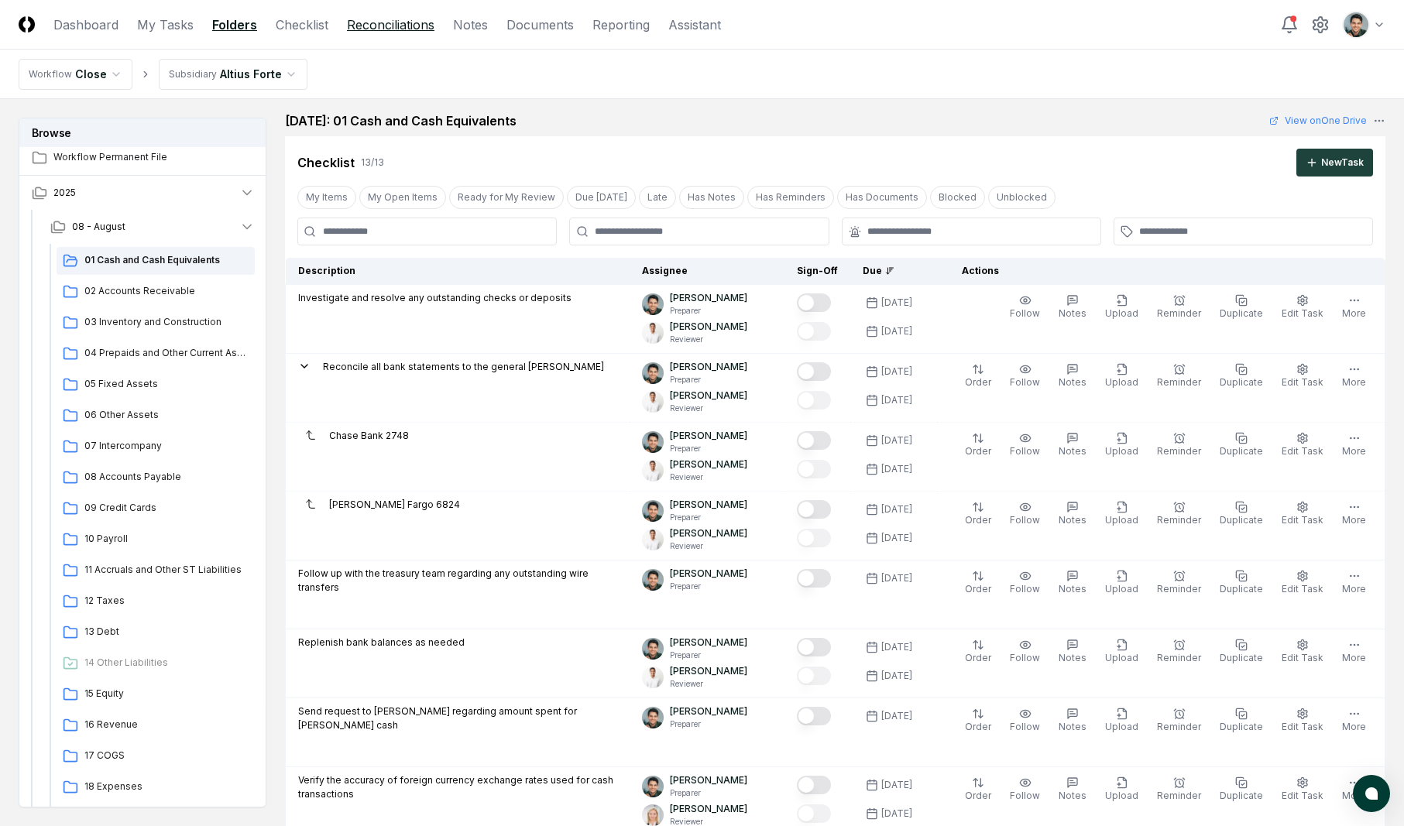
click at [359, 26] on link "Reconciliations" at bounding box center [391, 24] width 88 height 19
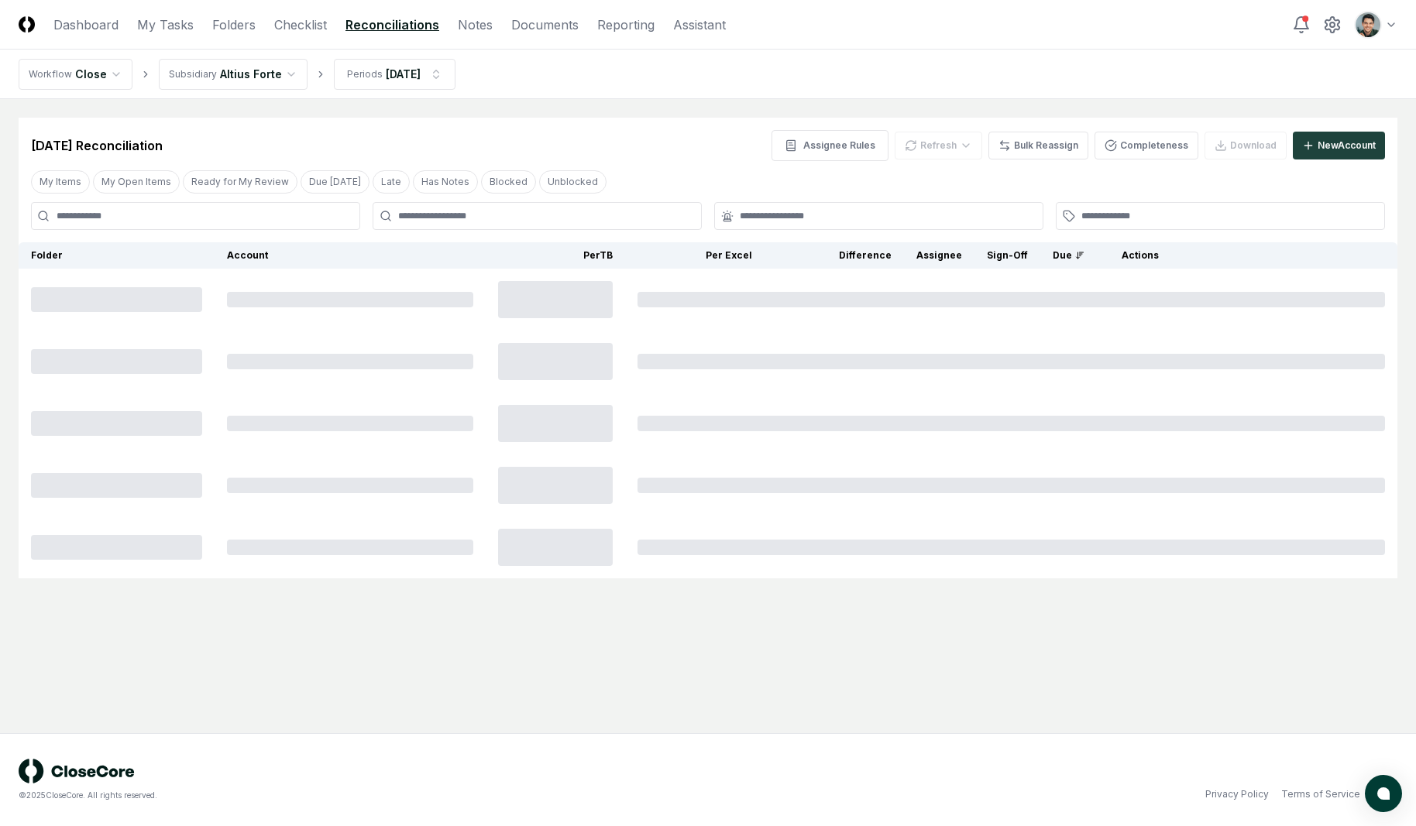
click at [222, 28] on link "Folders" at bounding box center [233, 24] width 43 height 19
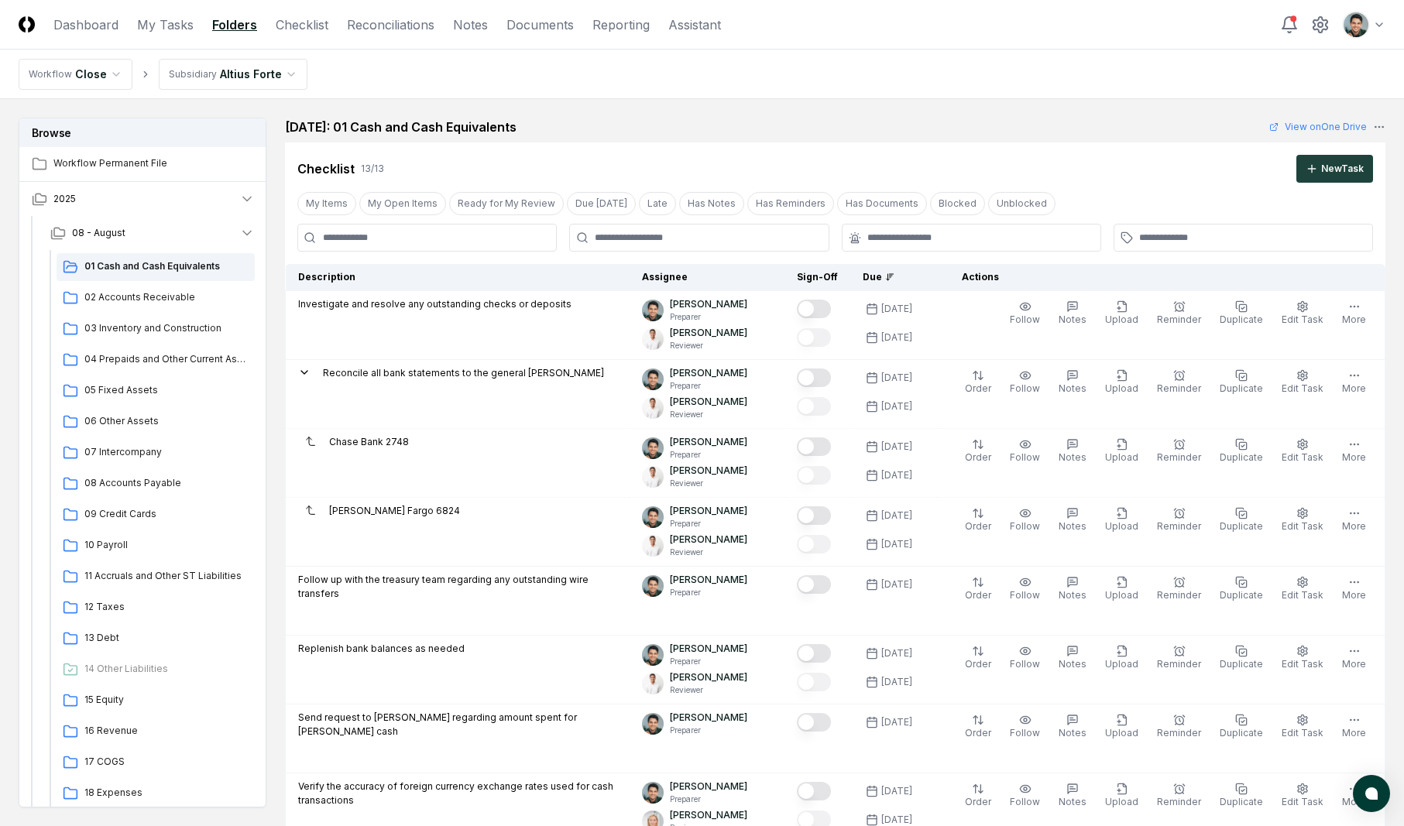
scroll to position [1259, 0]
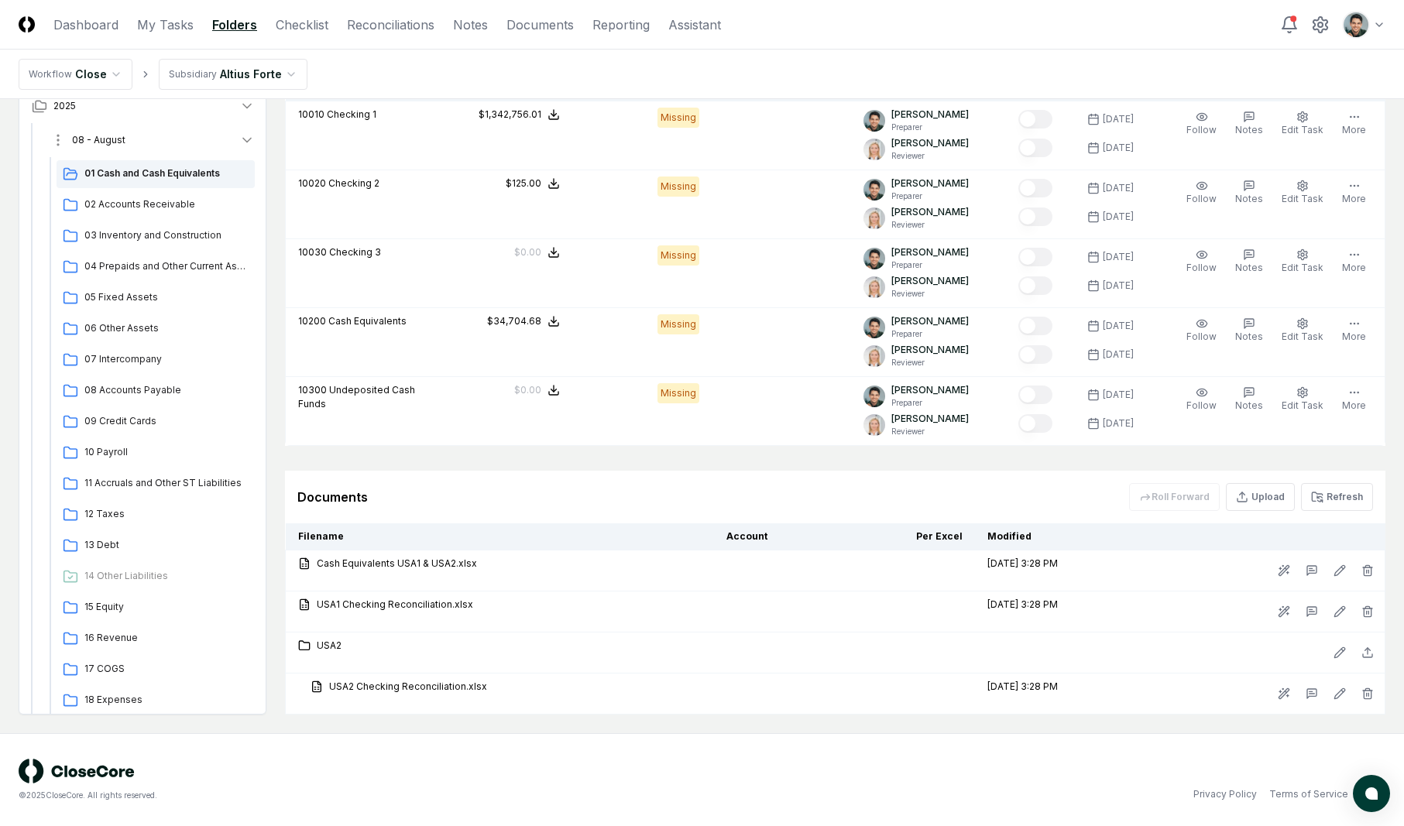
click at [122, 143] on span "08 - August" at bounding box center [98, 140] width 53 height 14
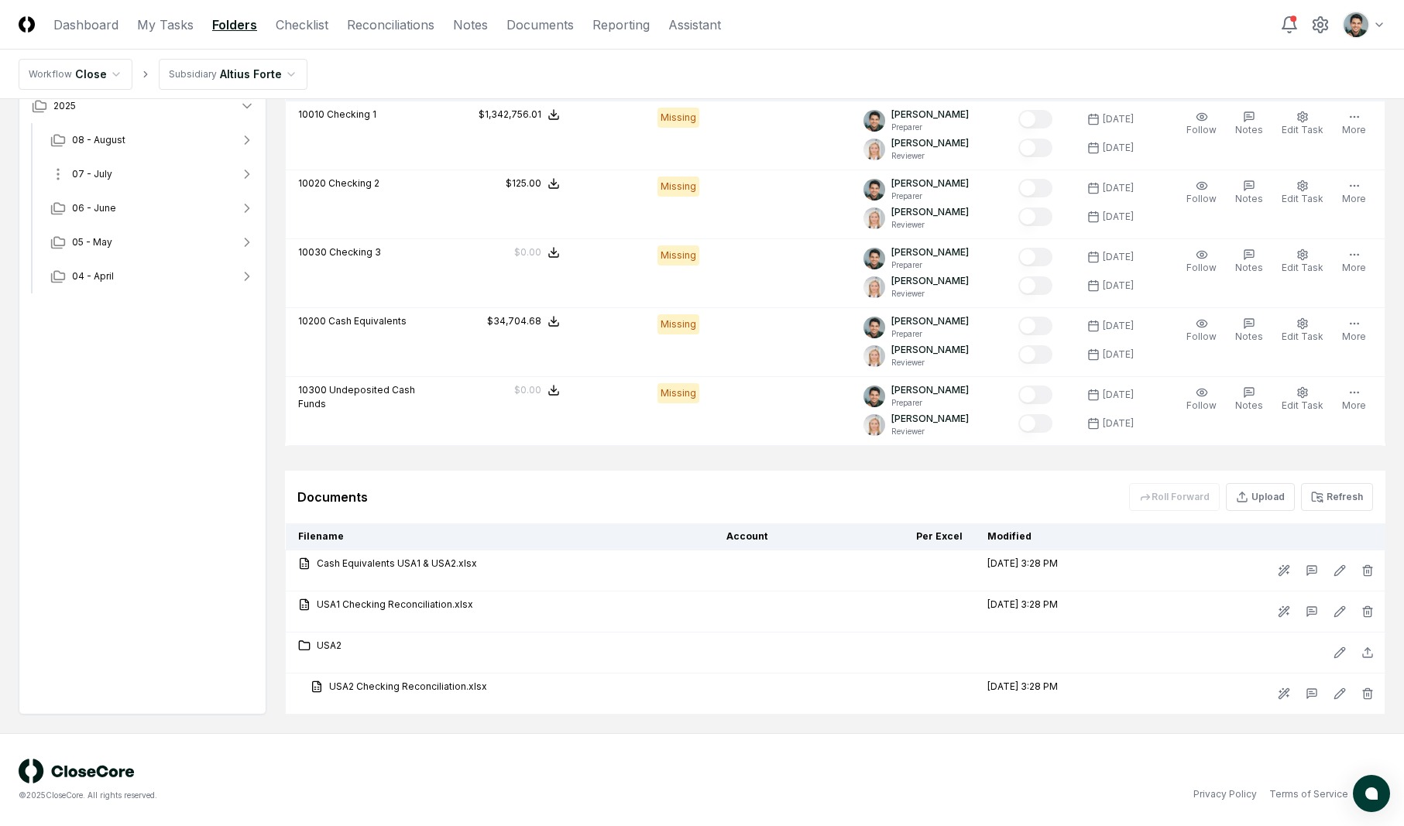
click at [112, 182] on button "07 - July" at bounding box center [152, 174] width 229 height 34
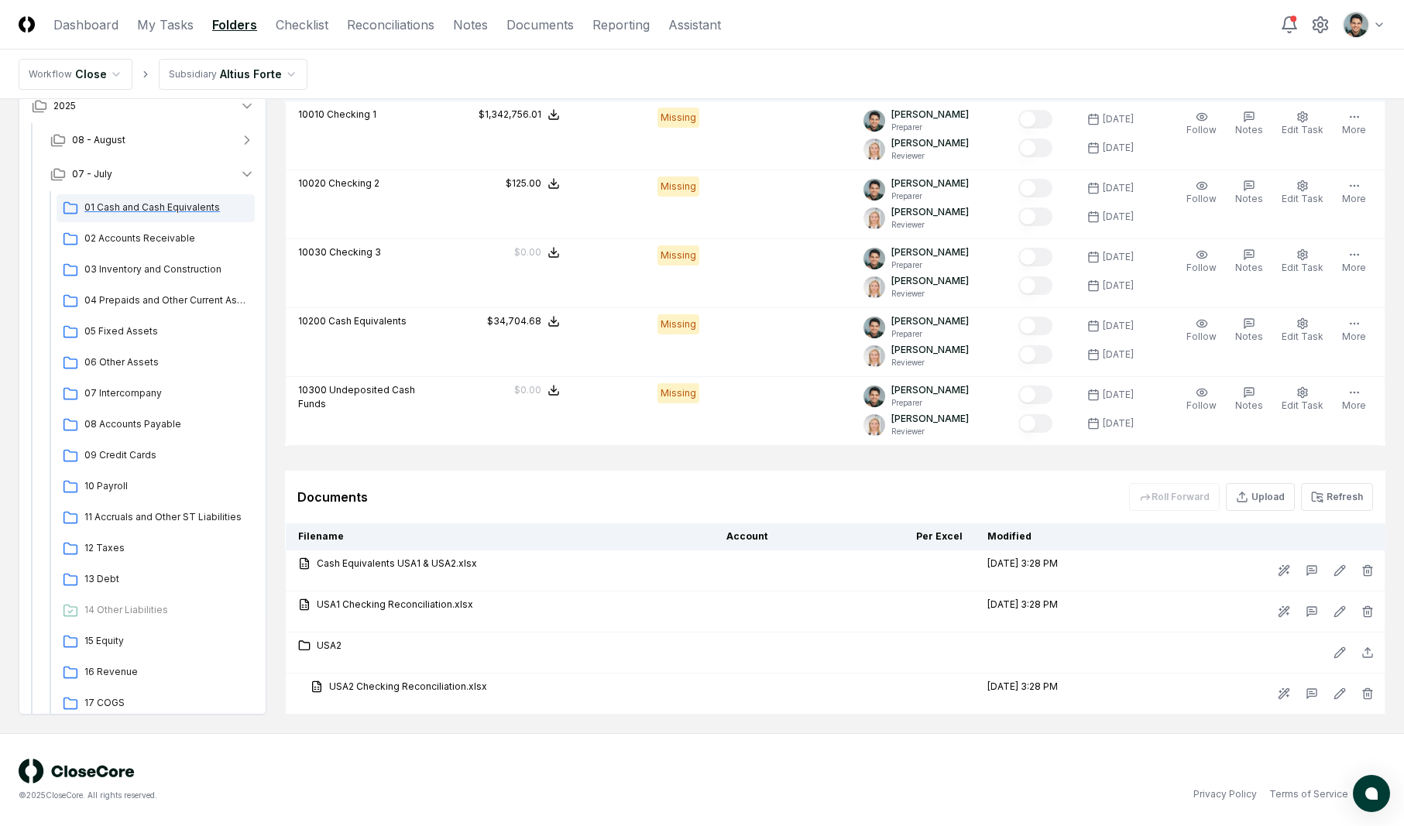
click at [115, 214] on span "01 Cash and Cash Equivalents" at bounding box center [166, 208] width 164 height 14
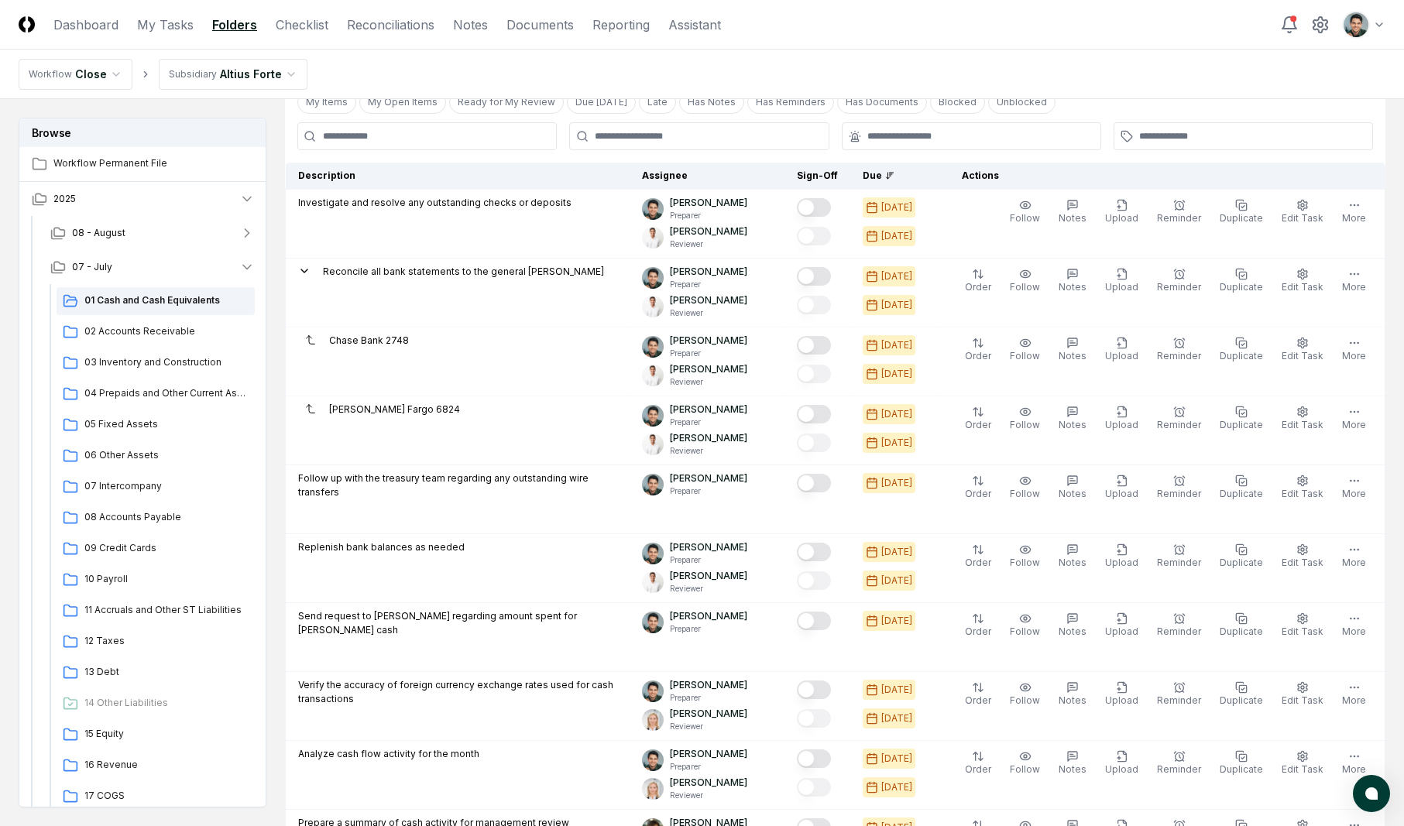
scroll to position [1273, 0]
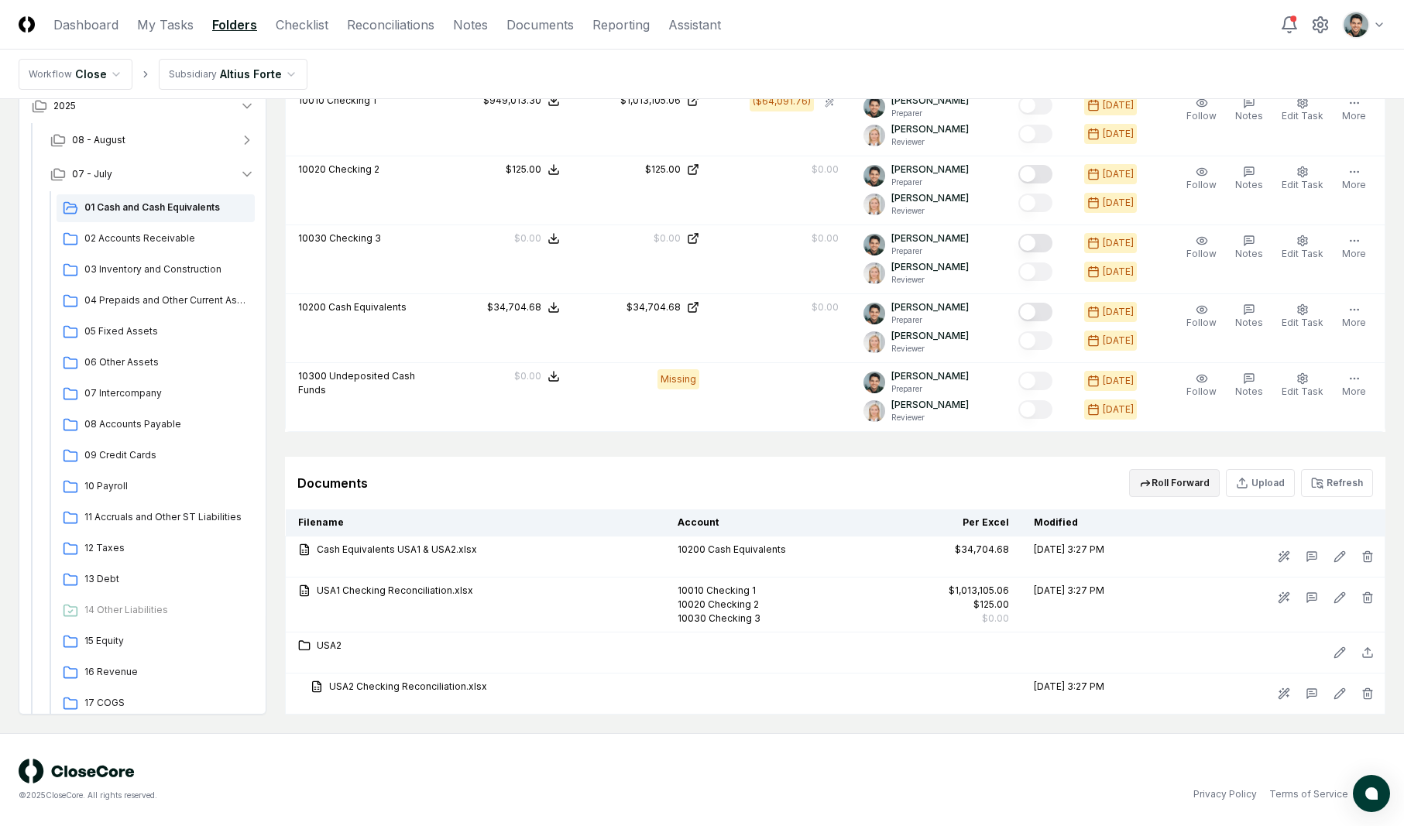
click at [1168, 476] on button "Roll Forward" at bounding box center [1174, 483] width 91 height 28
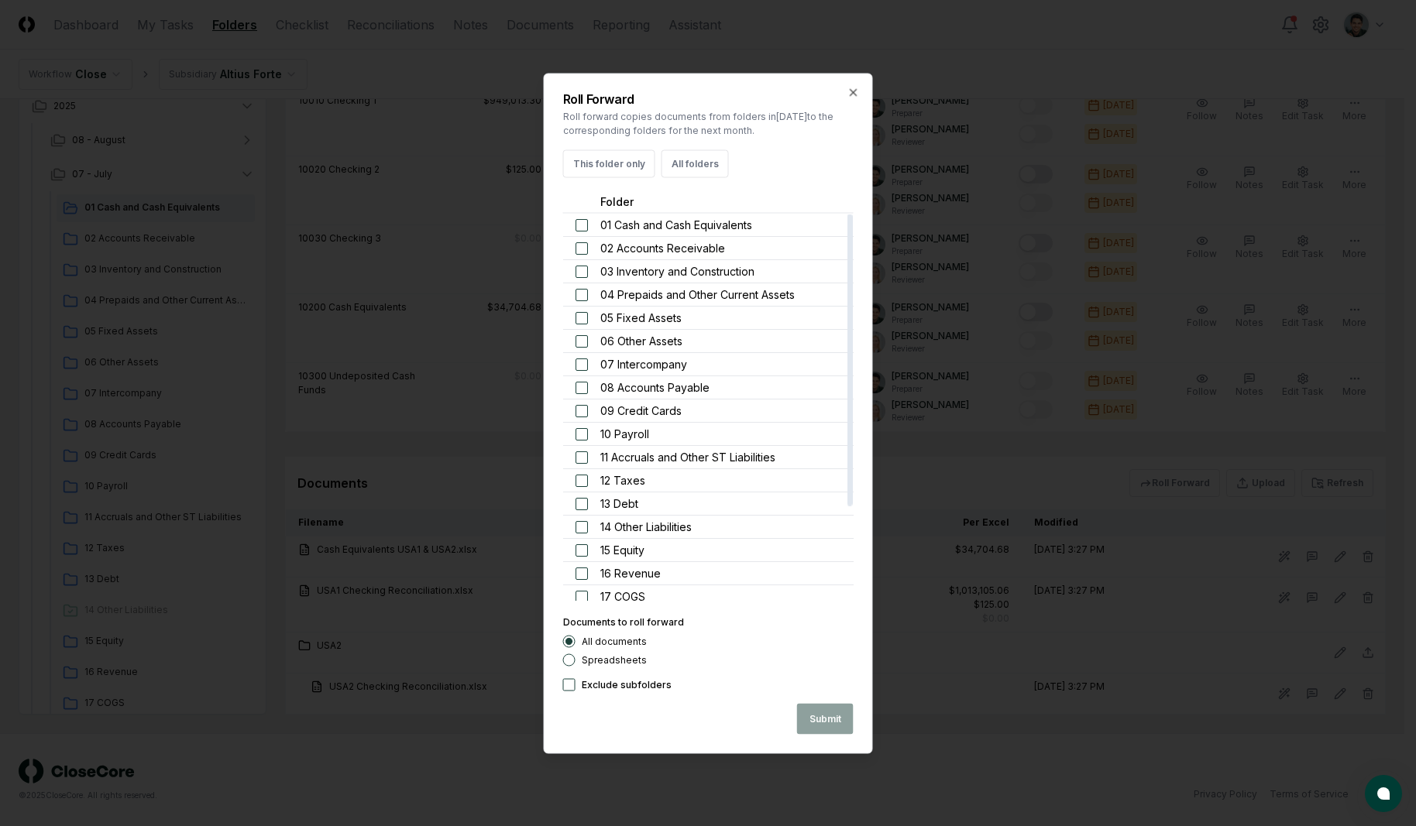
click at [586, 223] on button "button" at bounding box center [581, 224] width 12 height 12
click at [586, 244] on button "button" at bounding box center [581, 248] width 12 height 12
click at [582, 272] on button "button" at bounding box center [581, 271] width 12 height 12
click at [815, 714] on button "Submit" at bounding box center [825, 718] width 57 height 31
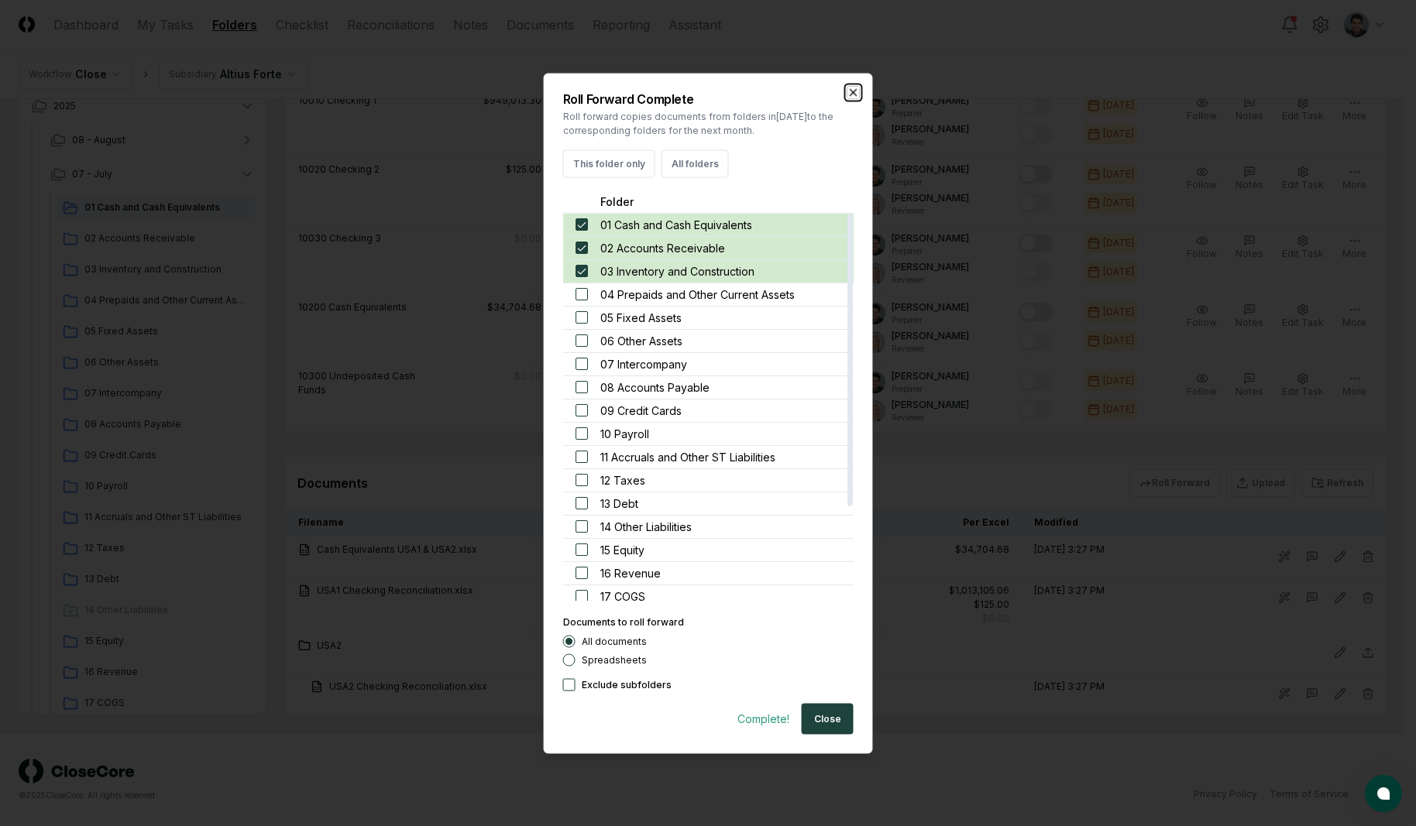
click at [854, 96] on icon "button" at bounding box center [853, 92] width 12 height 12
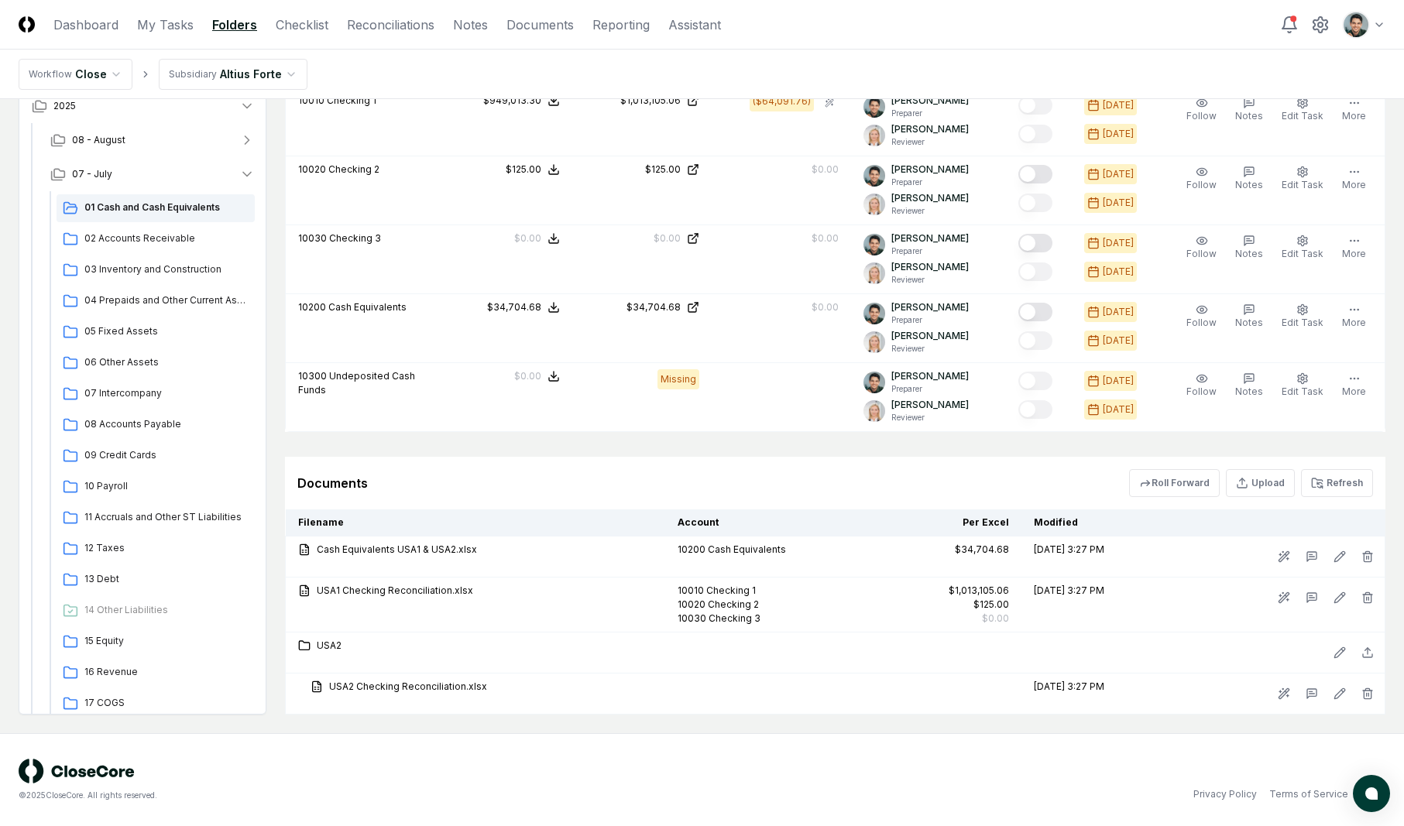
scroll to position [0, 0]
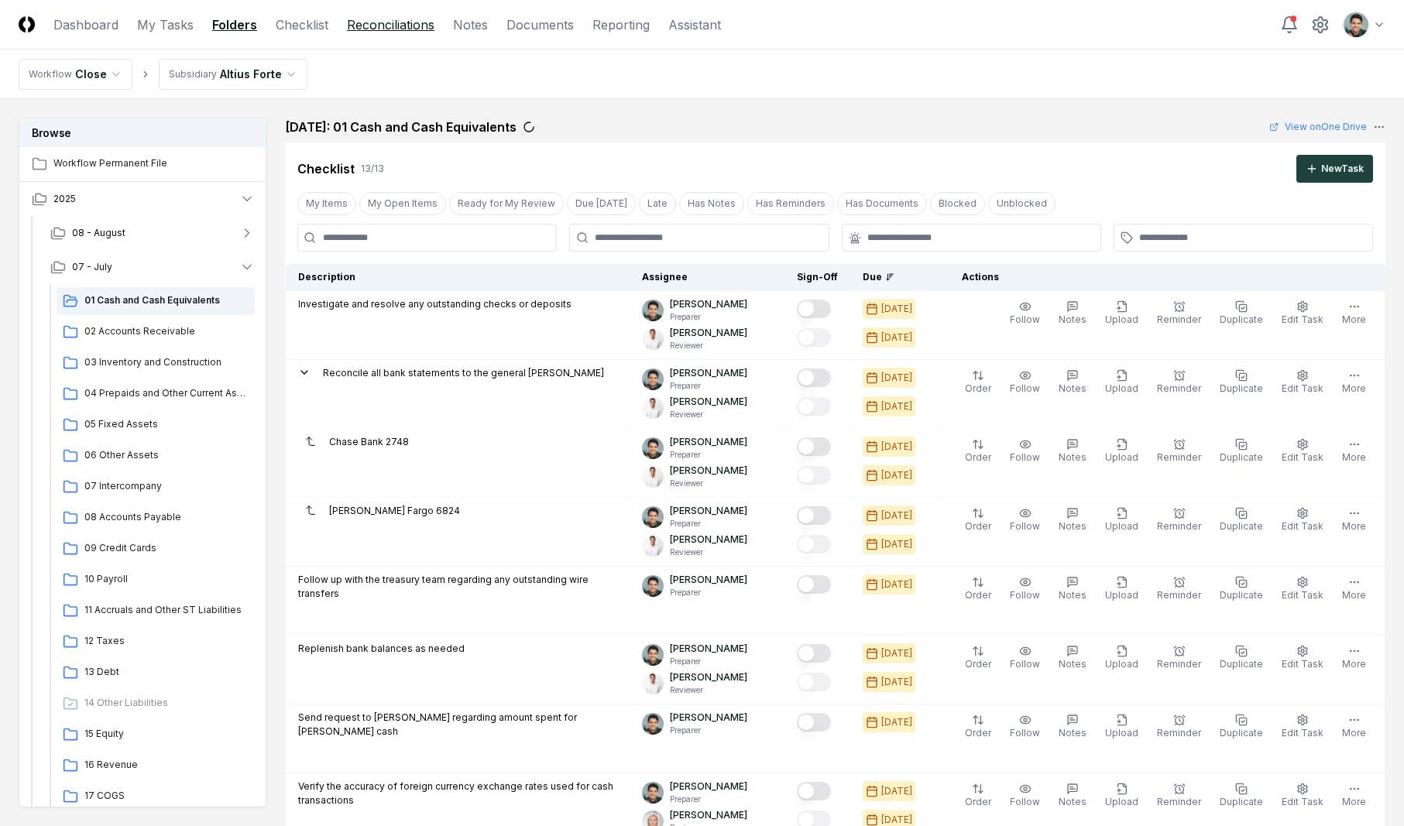
click at [421, 32] on link "Reconciliations" at bounding box center [391, 24] width 88 height 19
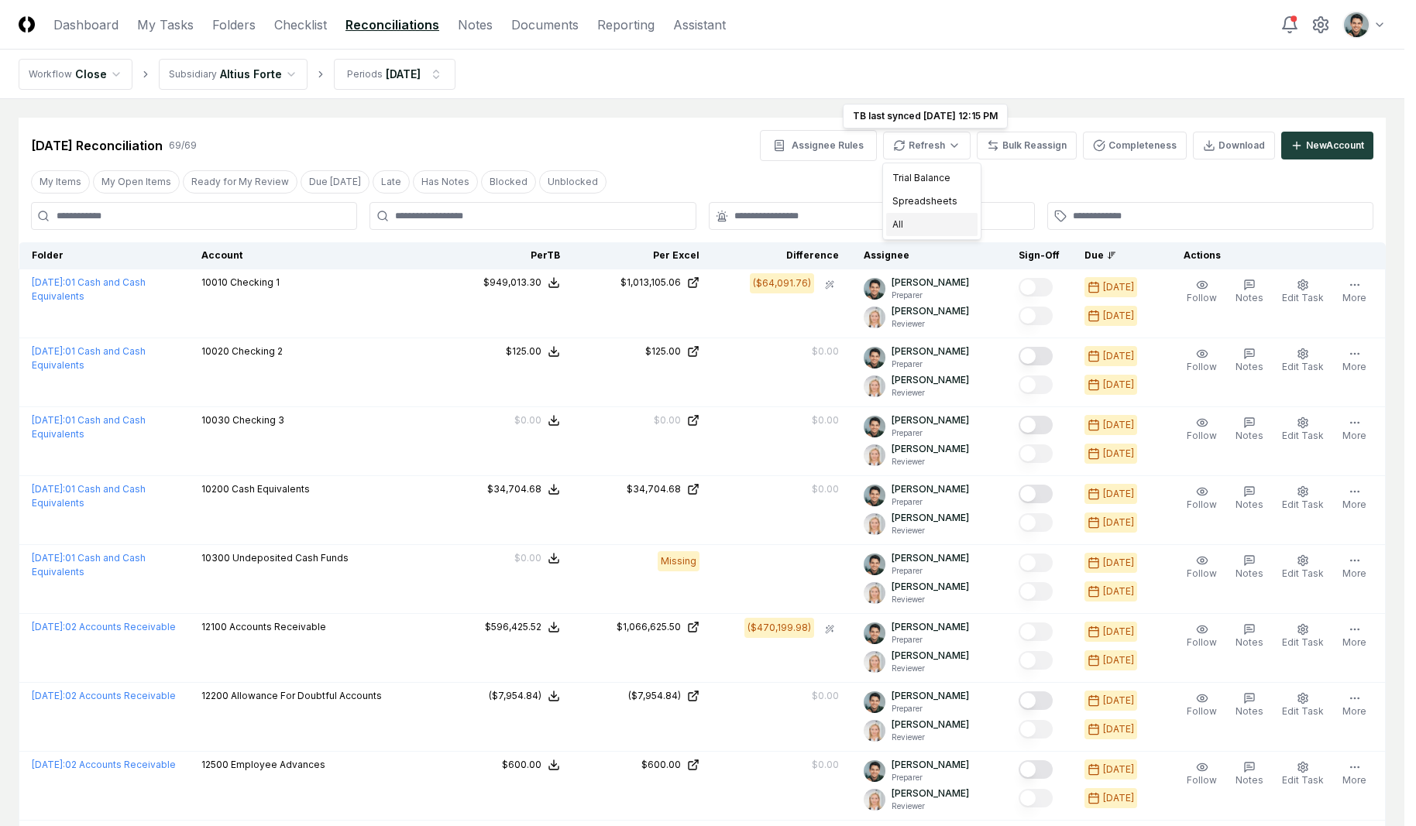
click at [908, 220] on div "All" at bounding box center [931, 224] width 91 height 23
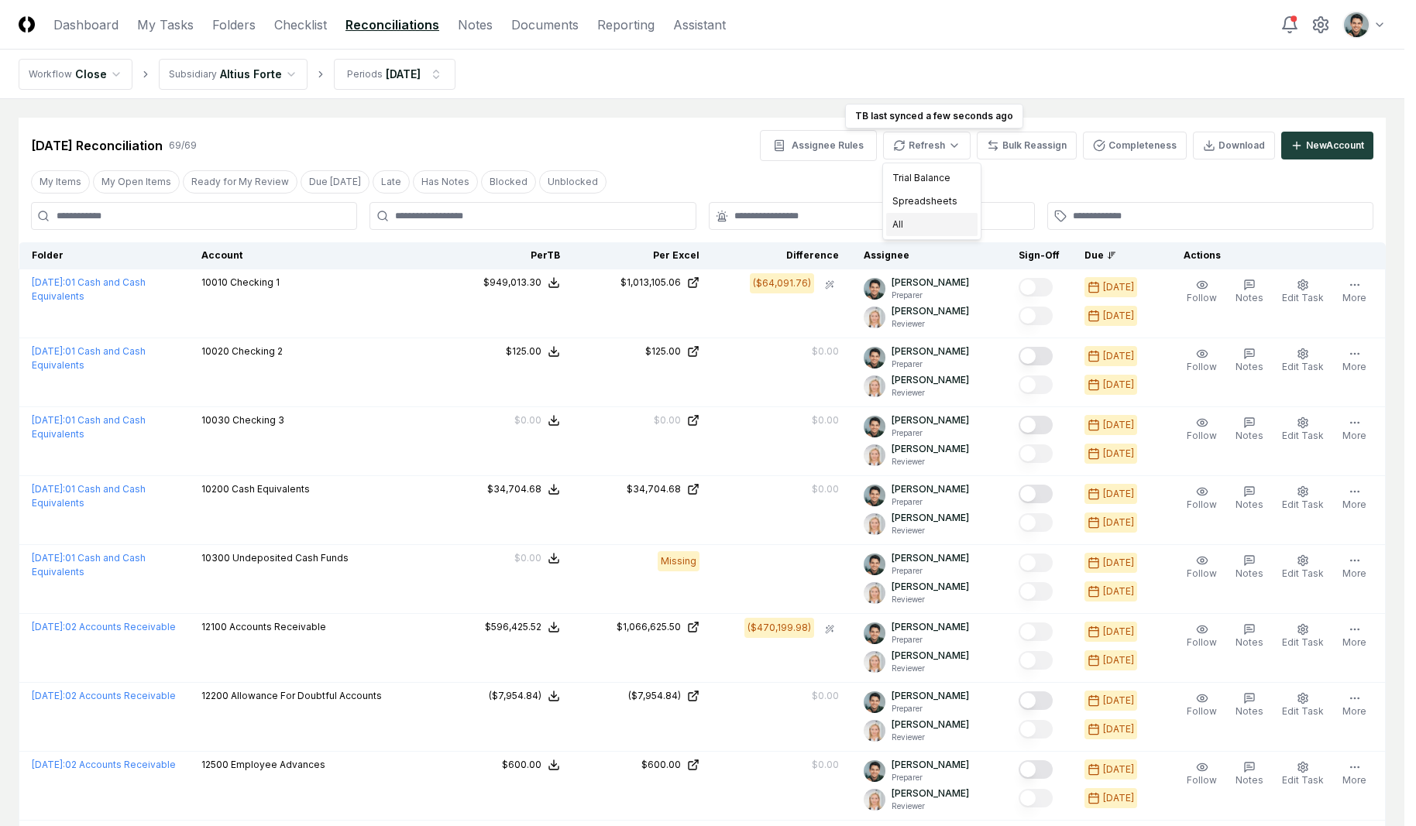
click at [915, 230] on div "All" at bounding box center [931, 224] width 91 height 23
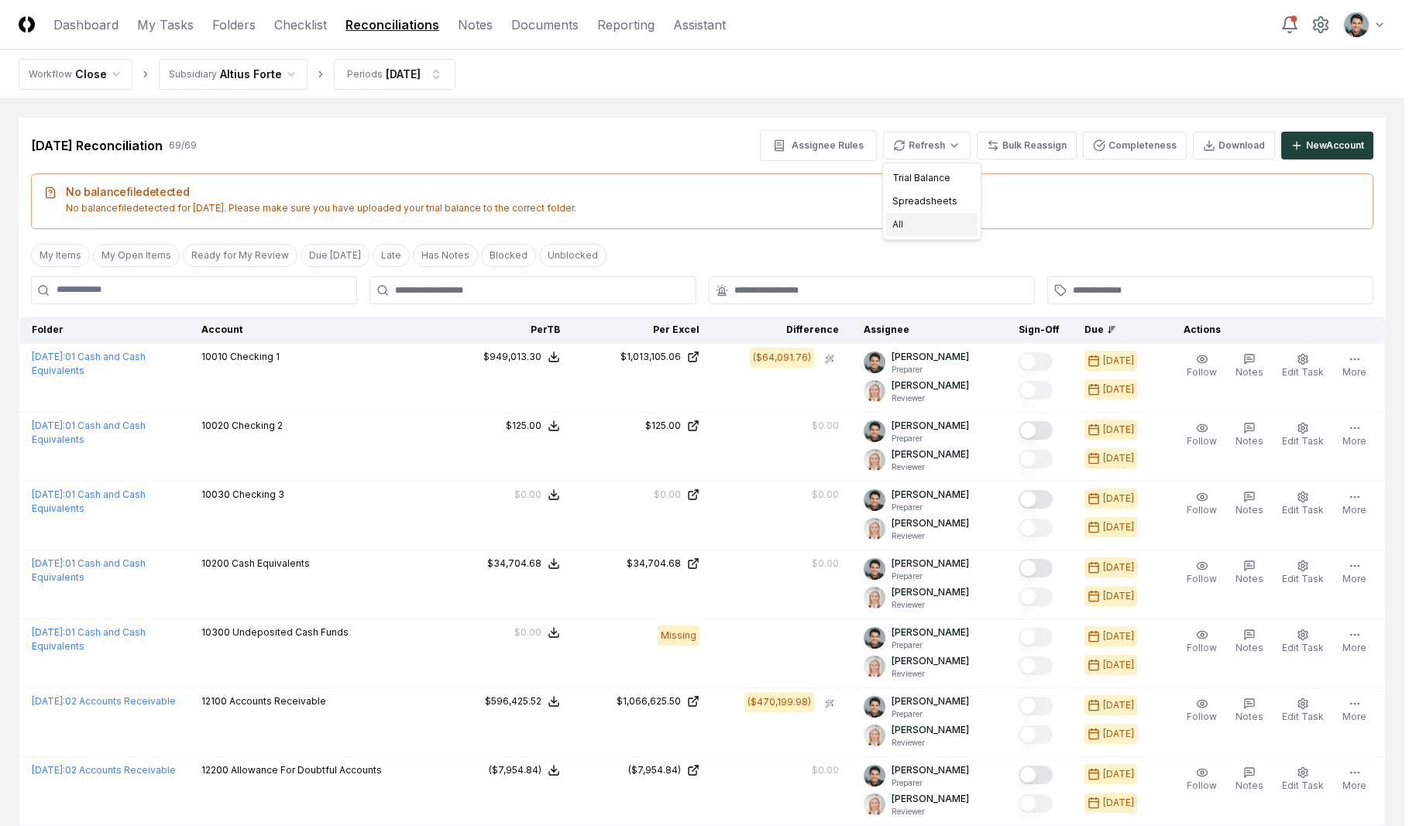
click at [937, 228] on div "All" at bounding box center [931, 224] width 91 height 23
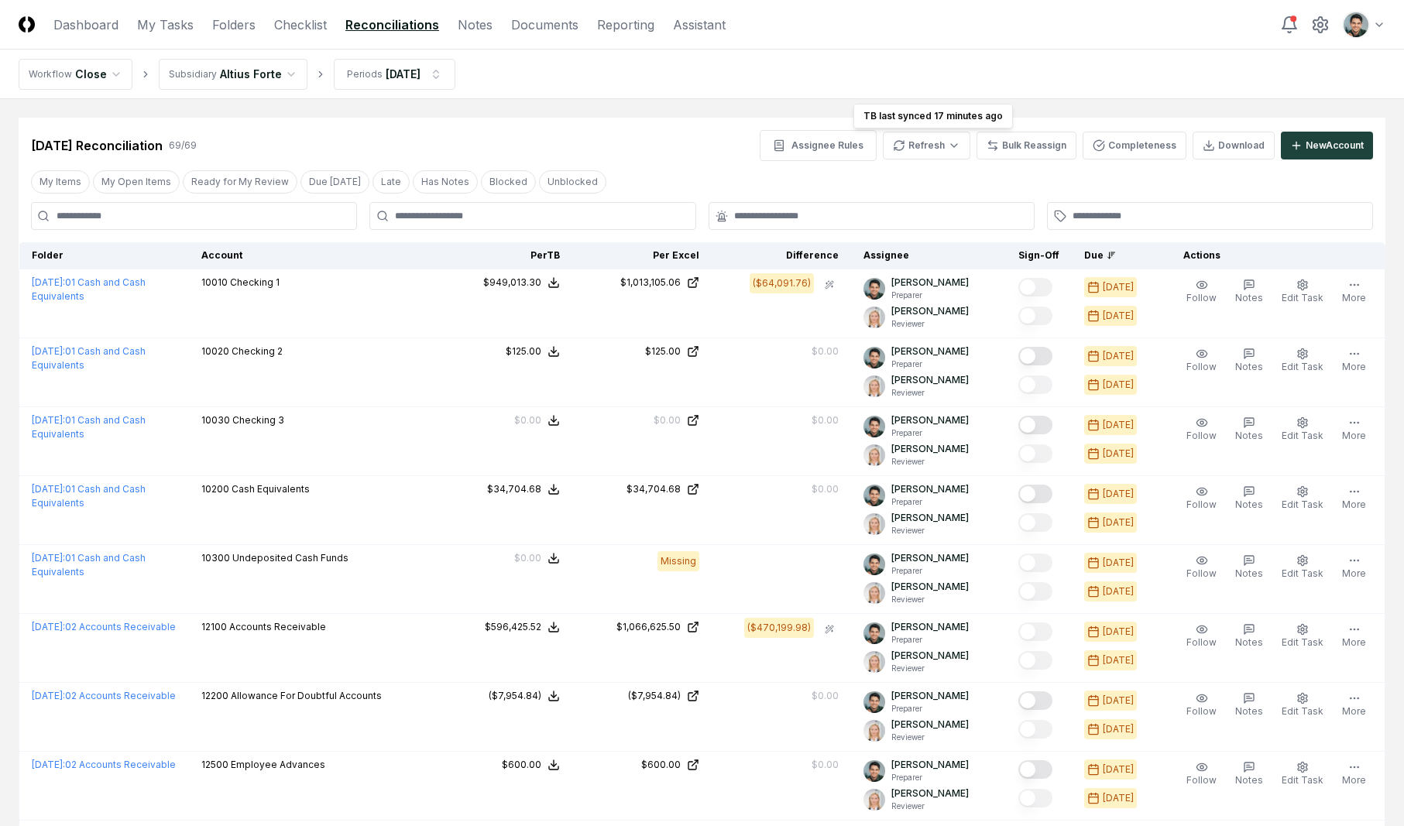
click at [640, 119] on div "Jul 2025 Reconciliation 69 / 69 Assignee Rules Refresh TB last synced 17 minute…" at bounding box center [702, 139] width 1367 height 43
click at [949, 131] on div "Assignee Rules Refresh Bulk Reassign Completeness Download New Account" at bounding box center [1066, 145] width 613 height 31
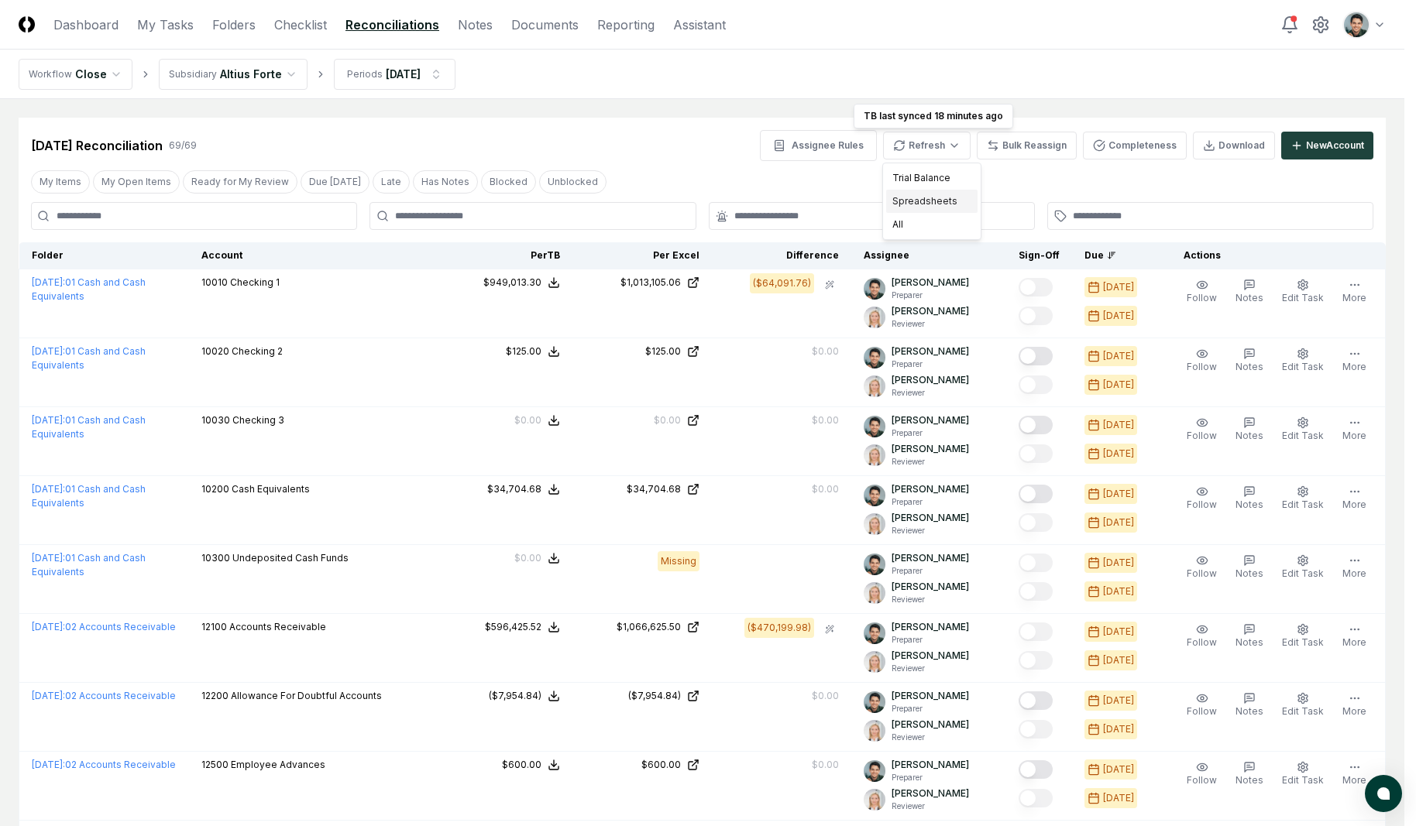
click at [933, 201] on div "Spreadsheets" at bounding box center [931, 201] width 91 height 23
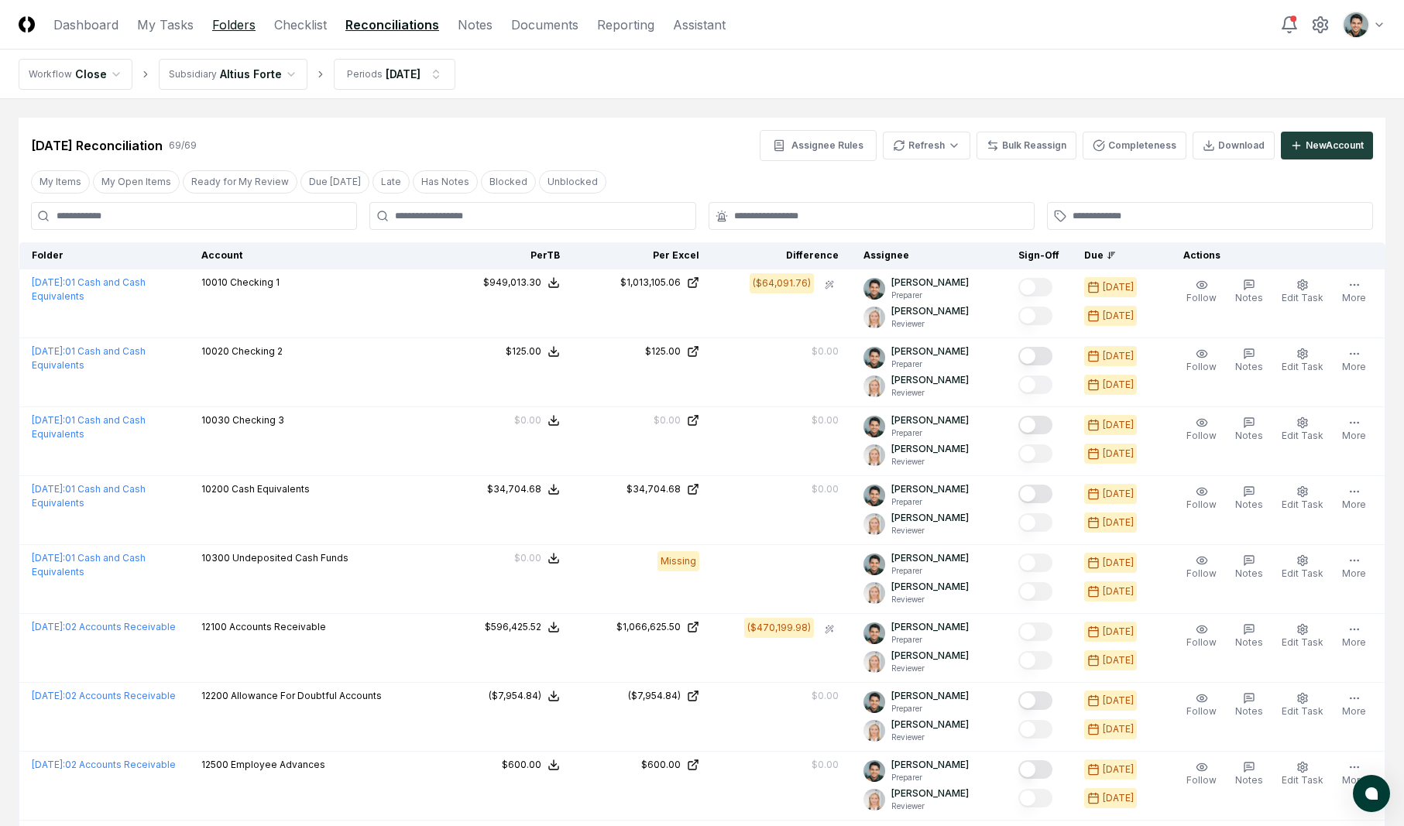
click at [227, 29] on link "Folders" at bounding box center [233, 24] width 43 height 19
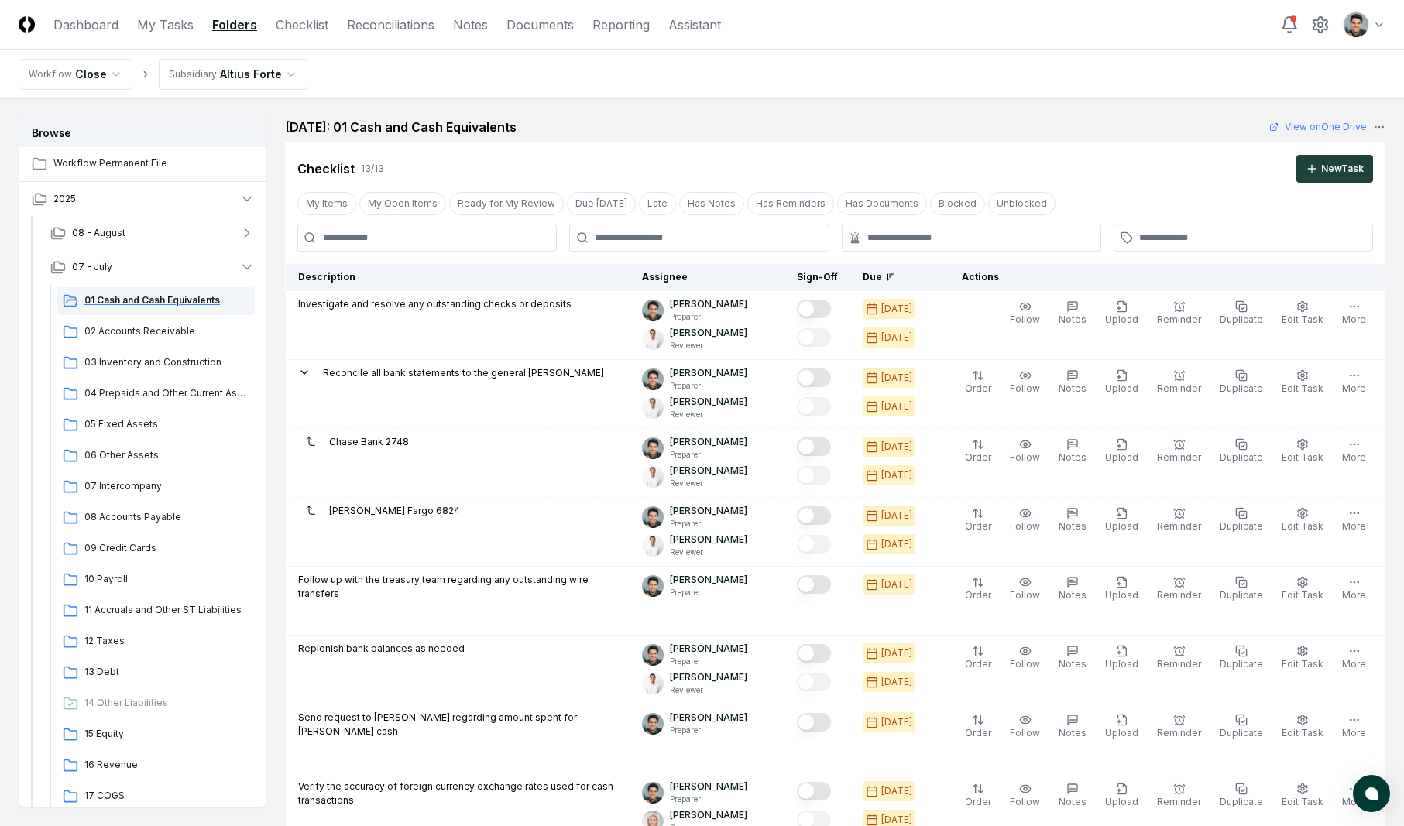
click at [115, 297] on span "01 Cash and Cash Equivalents" at bounding box center [166, 301] width 164 height 14
click at [768, 125] on div "July 2025: 01 Cash and Cash Equivalents View on One Drive" at bounding box center [835, 127] width 1101 height 19
click at [831, 120] on div "July 2025: 01 Cash and Cash Equivalents View on One Drive" at bounding box center [835, 127] width 1101 height 19
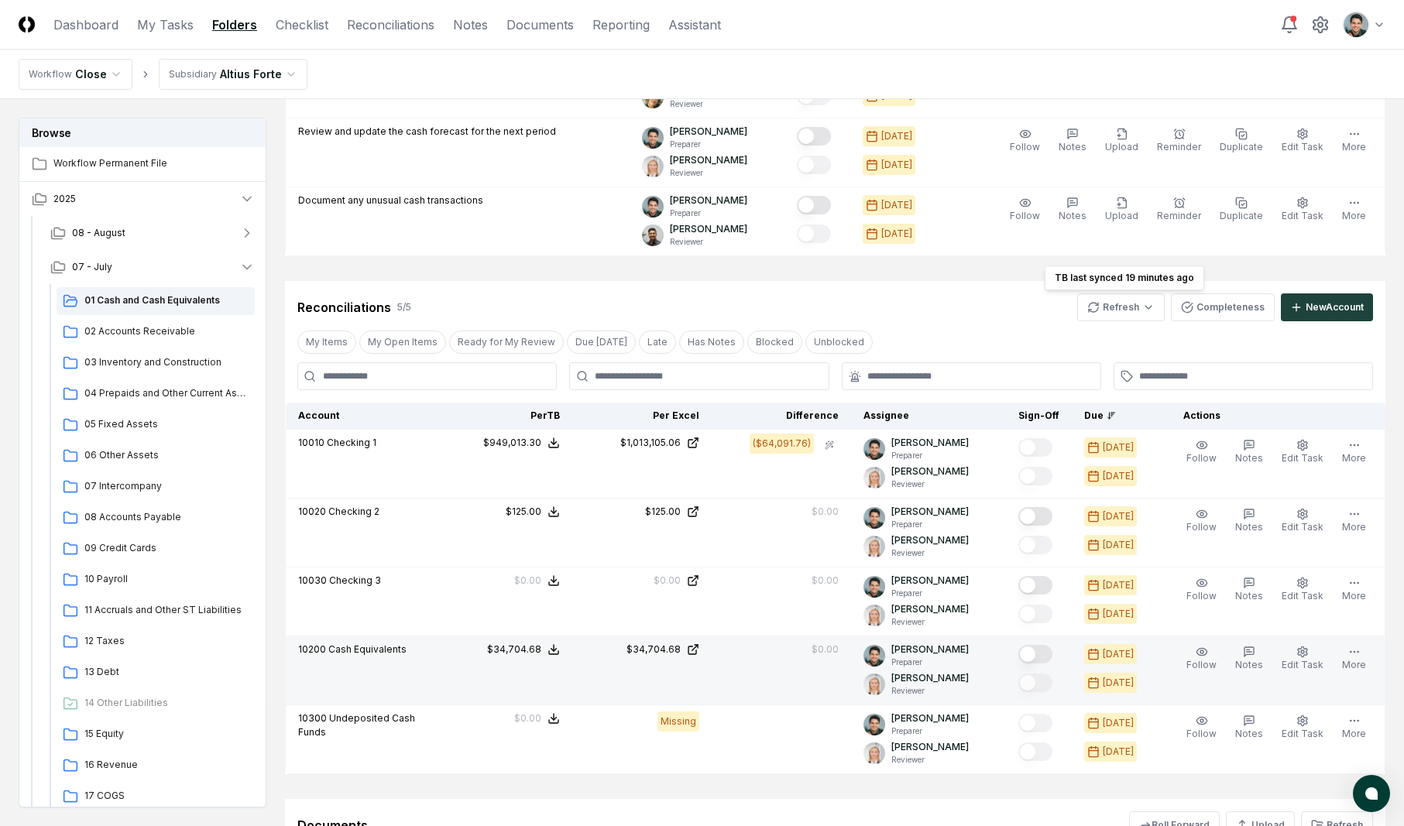
scroll to position [1273, 0]
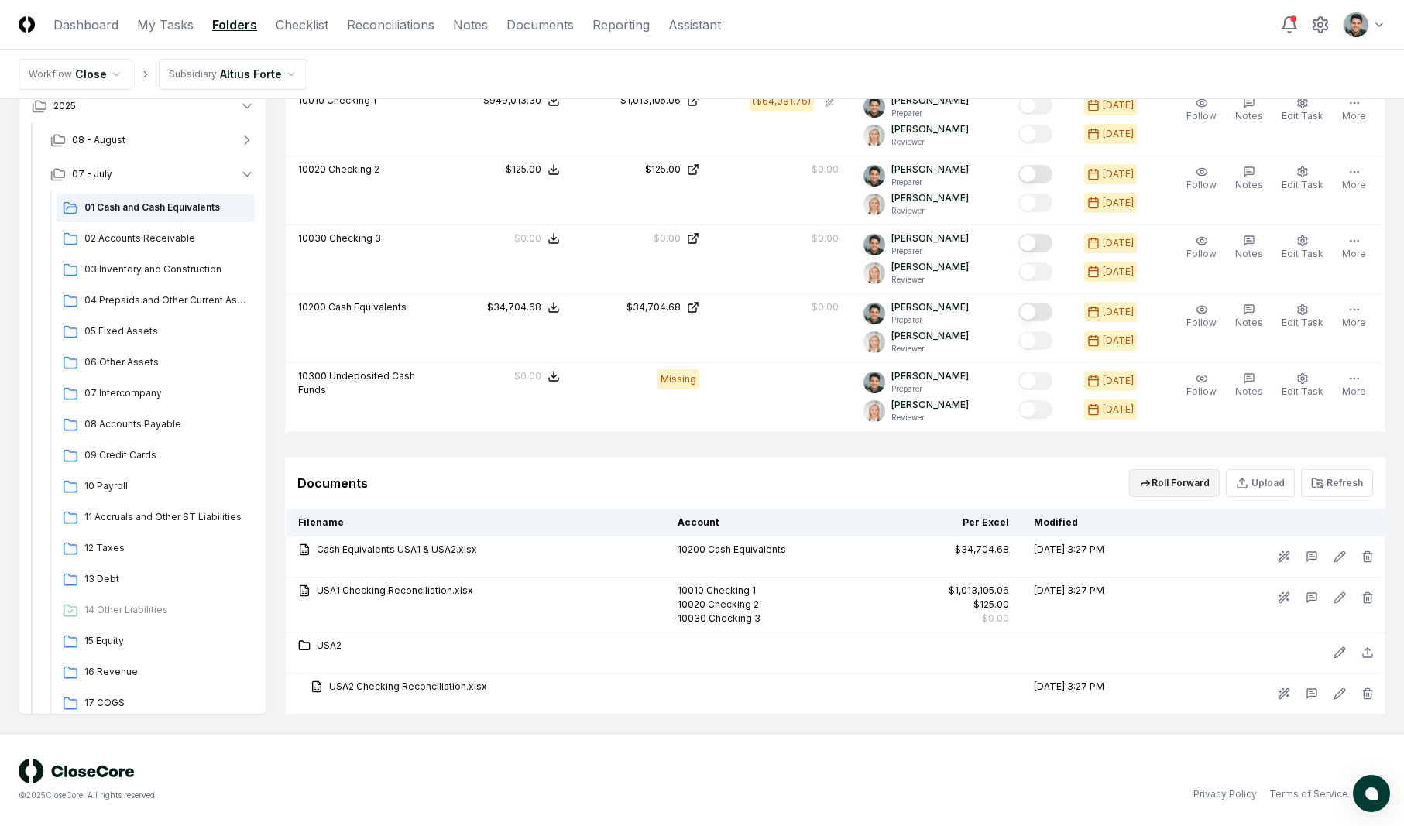
click at [1173, 482] on button "Roll Forward" at bounding box center [1174, 483] width 91 height 28
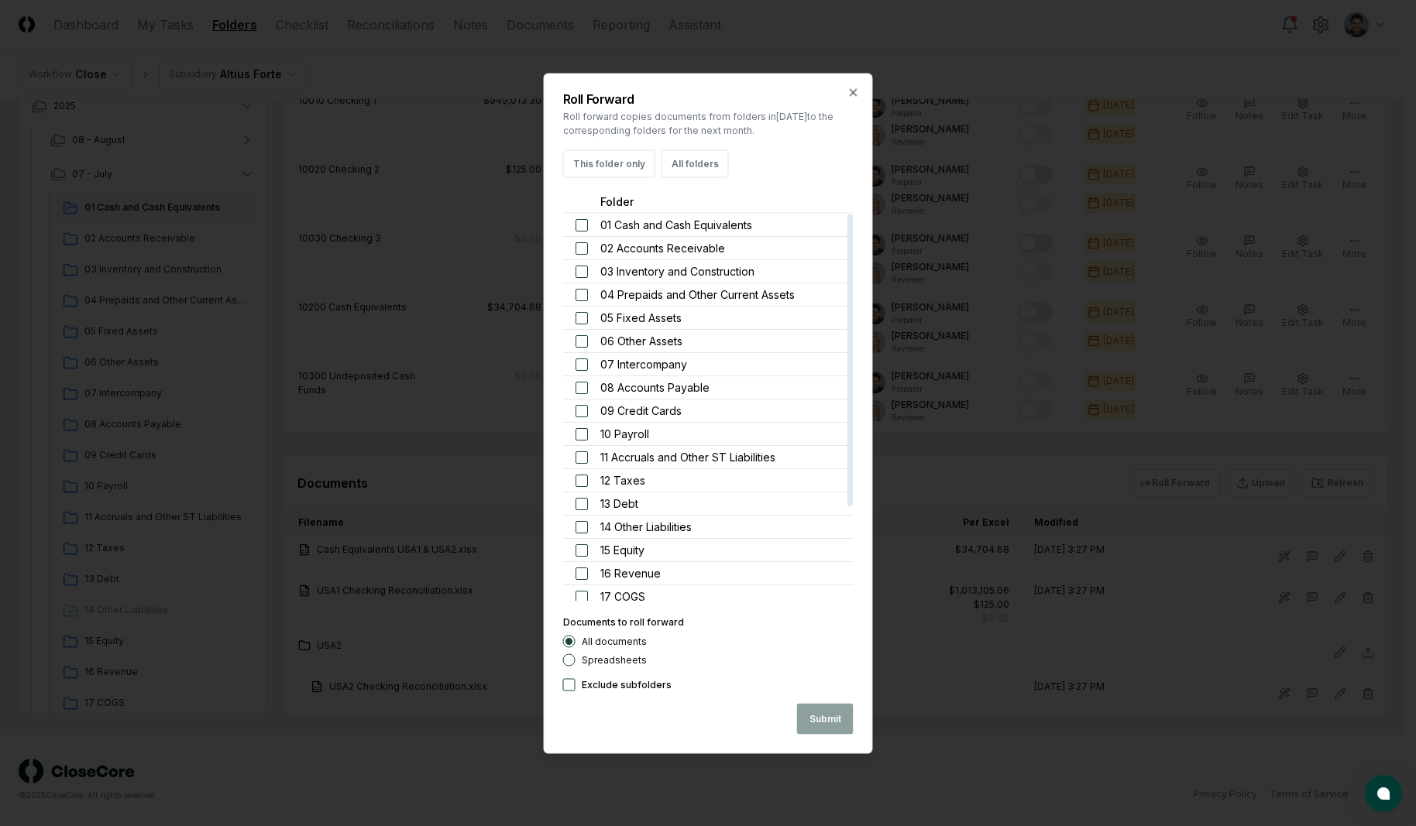
click at [690, 224] on span "01 Cash and Cash Equivalents" at bounding box center [676, 224] width 152 height 16
click at [579, 222] on button "button" at bounding box center [581, 224] width 12 height 12
drag, startPoint x: 581, startPoint y: 244, endPoint x: 582, endPoint y: 252, distance: 7.8
click at [581, 244] on button "button" at bounding box center [581, 248] width 12 height 12
click at [831, 726] on button "Submit" at bounding box center [825, 718] width 57 height 31
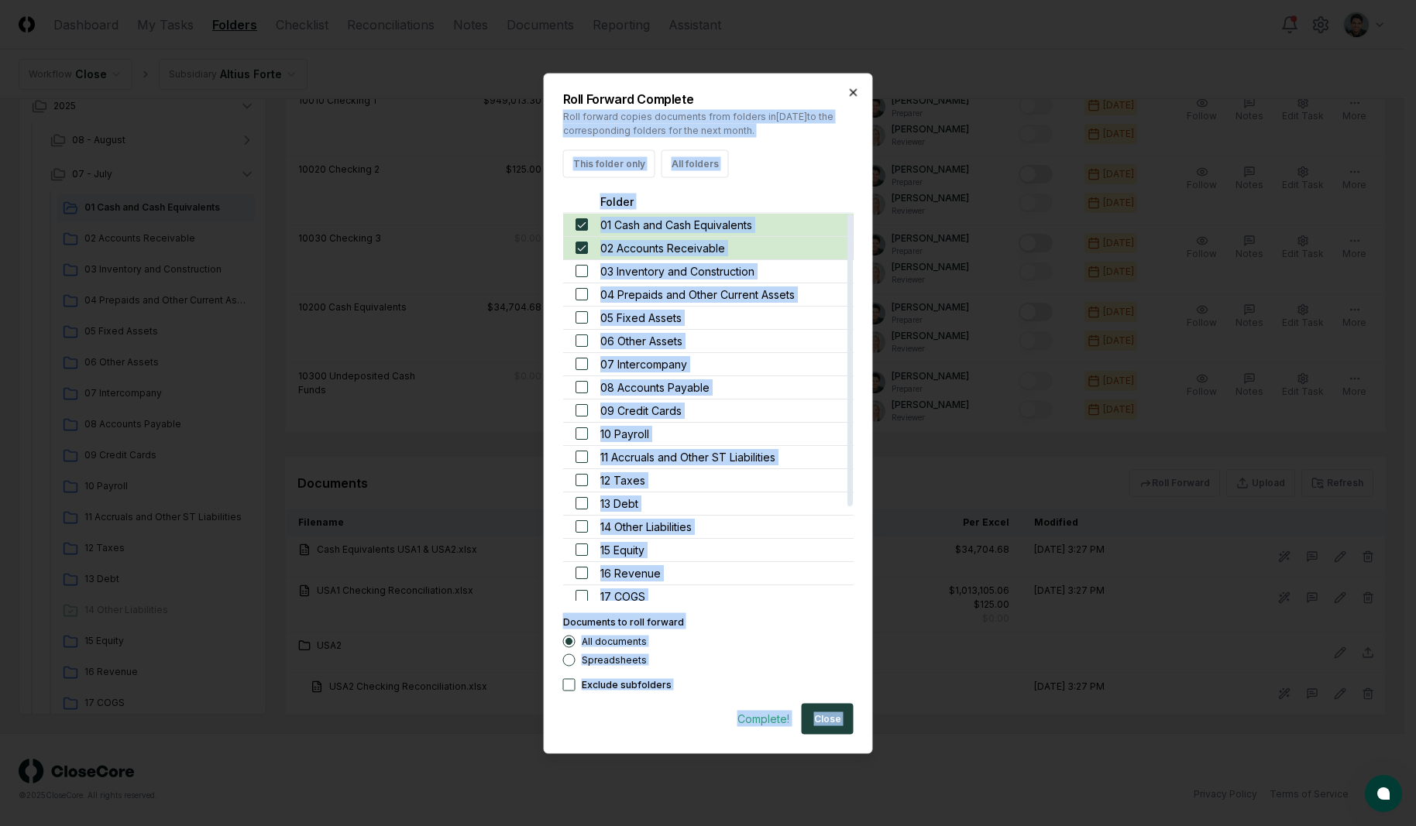
click at [847, 94] on div "Roll Forward Complete Roll forward copies documents from folders in [DATE] to t…" at bounding box center [708, 413] width 329 height 681
click at [852, 96] on icon "button" at bounding box center [853, 92] width 12 height 12
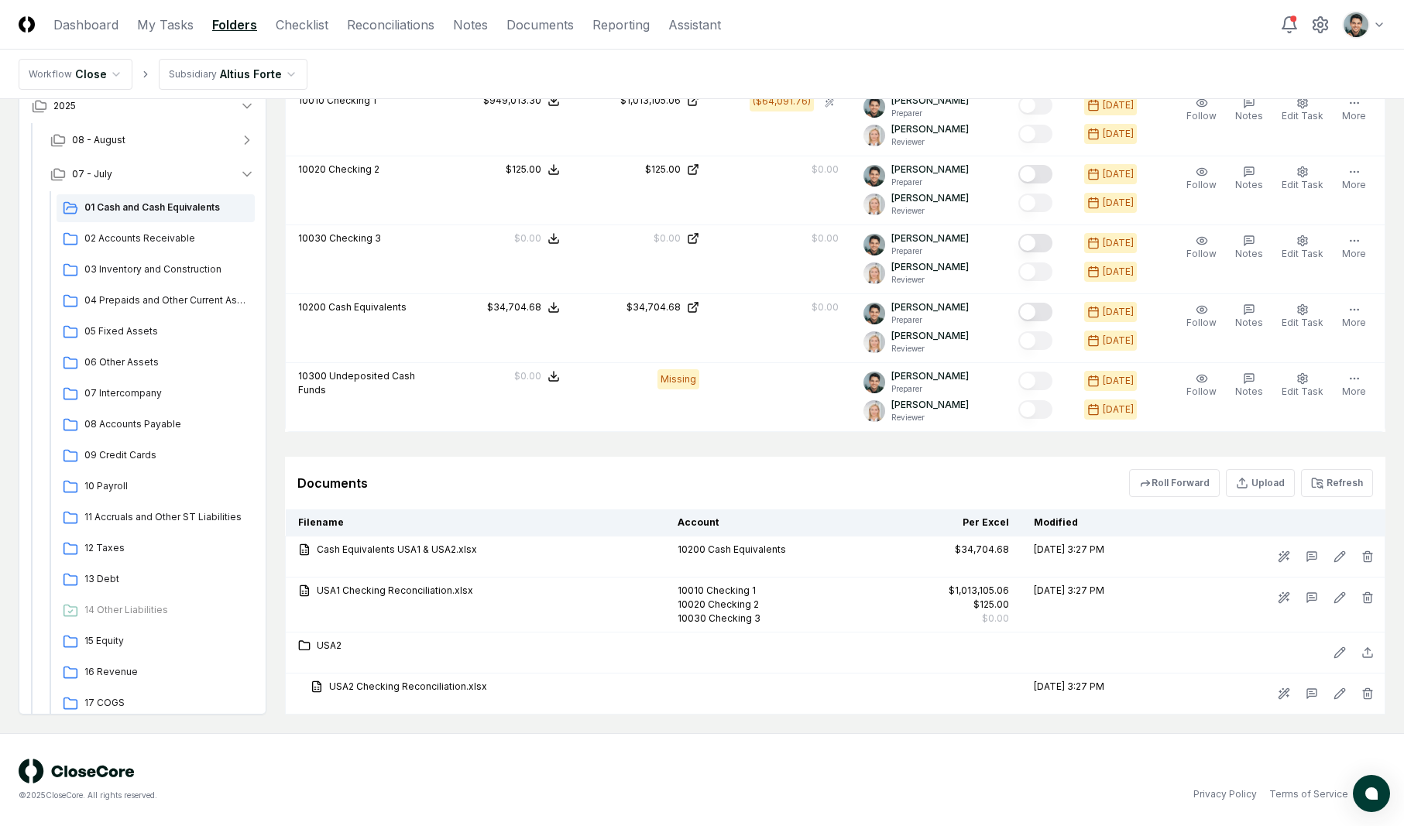
click at [939, 27] on header "CloseCore Dashboard My Tasks Folders Checklist Reconciliations Notes Documents …" at bounding box center [702, 25] width 1404 height 50
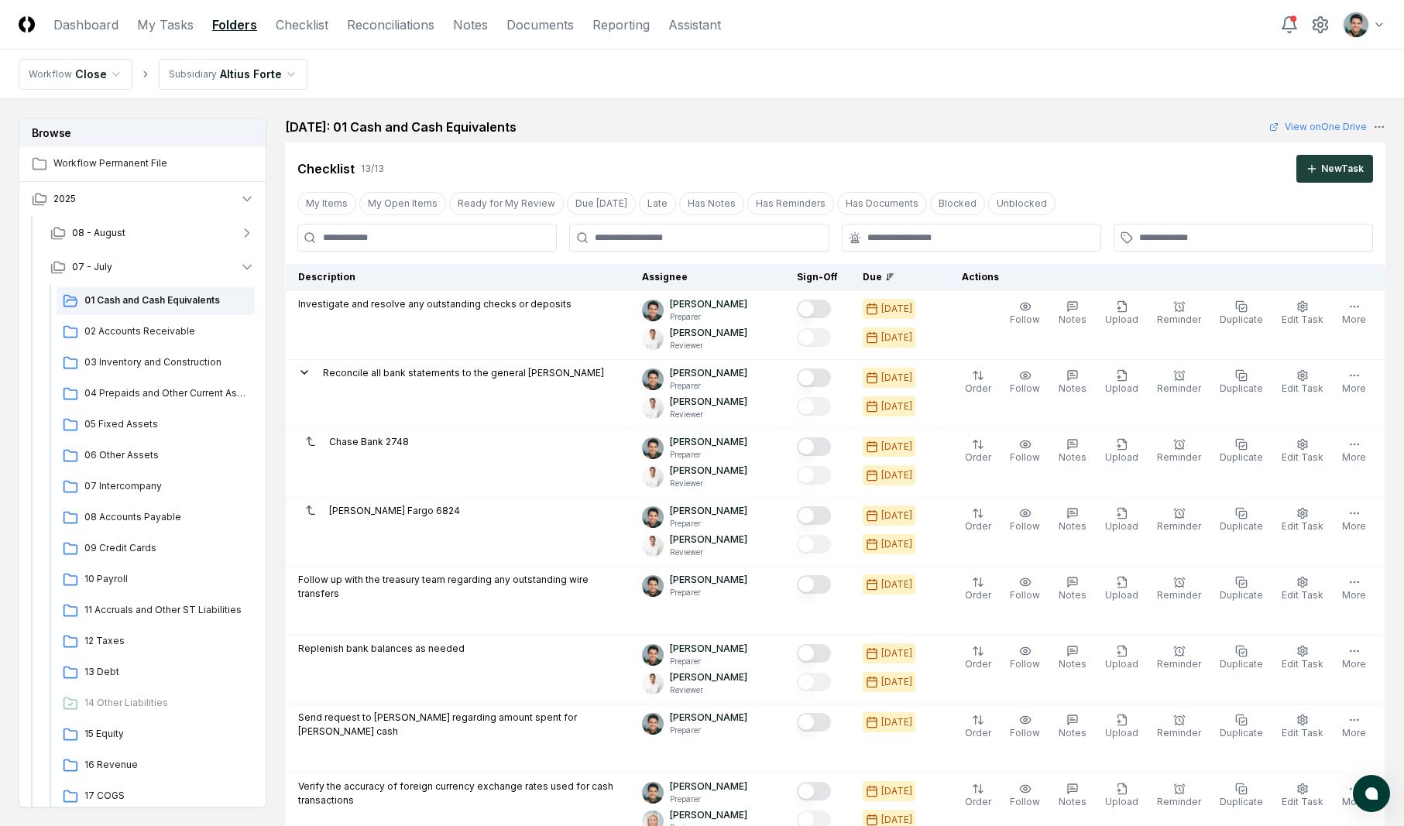
click at [551, 98] on nav "Workflow Close Subsidiary Altius Forte" at bounding box center [702, 75] width 1404 height 50
click at [570, 129] on div "[DATE]: 01 Cash and Cash Equivalents View on One Drive" at bounding box center [835, 127] width 1101 height 19
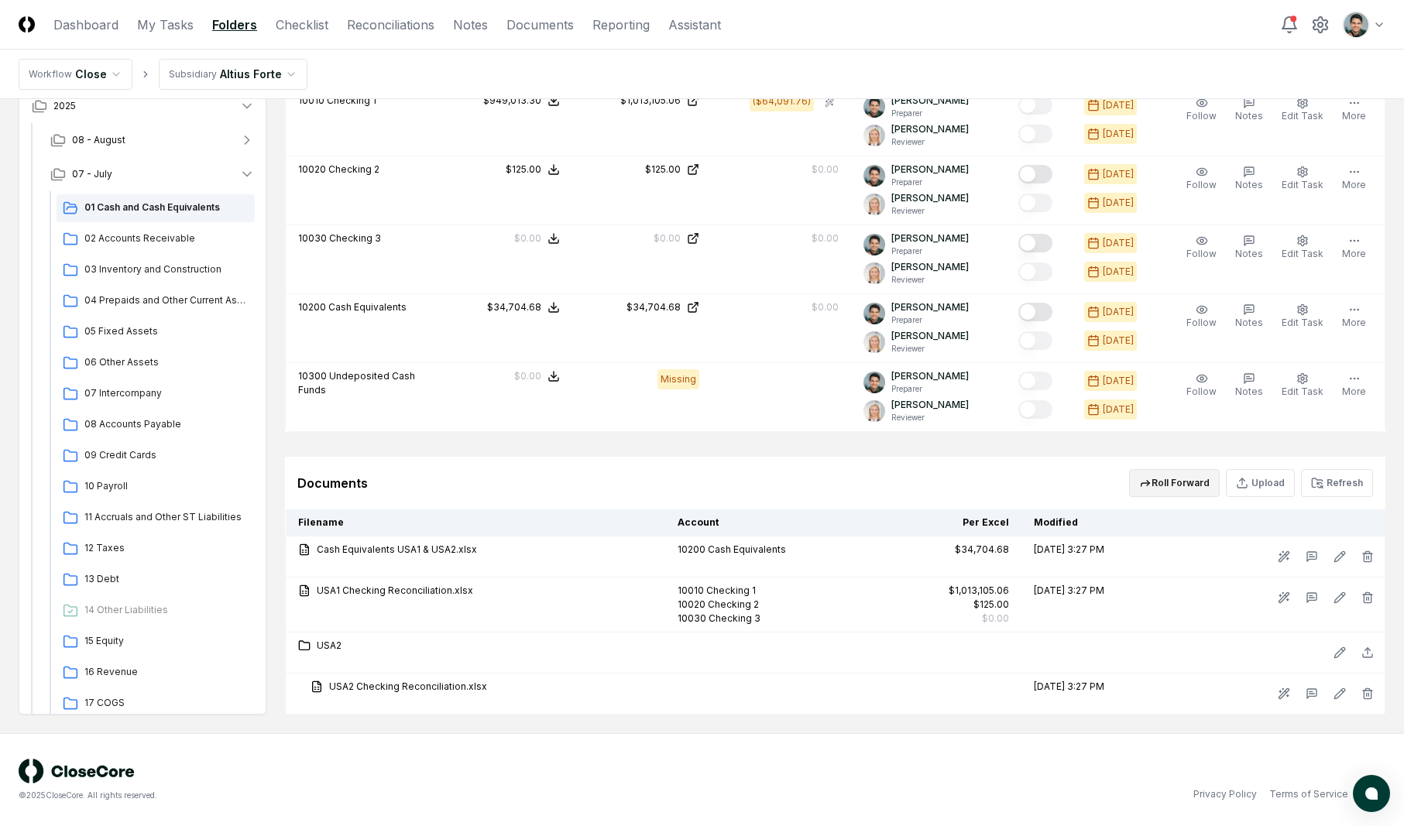
click at [1176, 486] on button "Roll Forward" at bounding box center [1174, 483] width 91 height 28
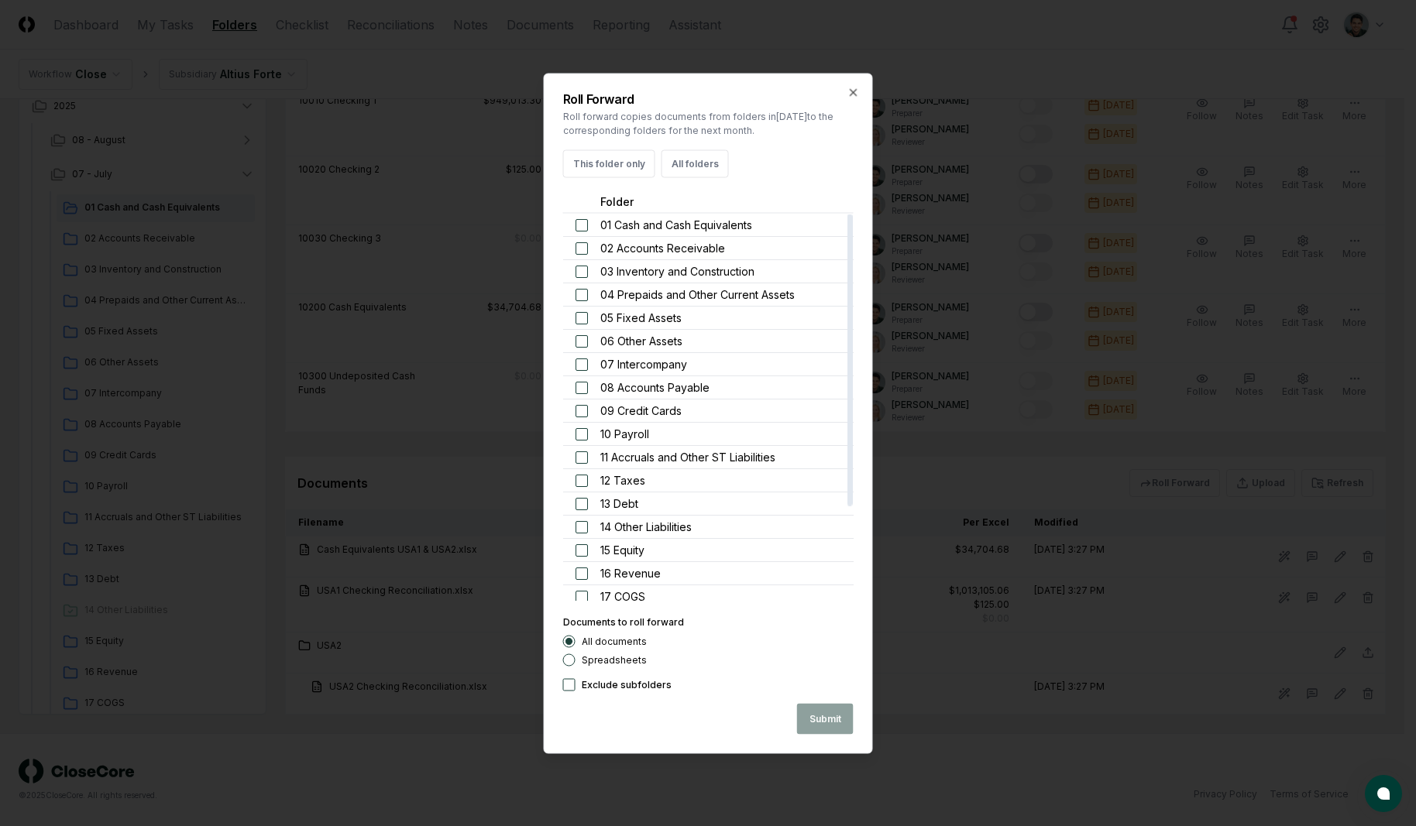
drag, startPoint x: 656, startPoint y: 227, endPoint x: 613, endPoint y: 227, distance: 43.4
click at [655, 227] on span "01 Cash and Cash Equivalents" at bounding box center [676, 224] width 152 height 16
click at [577, 224] on button "button" at bounding box center [581, 224] width 12 height 12
click at [575, 245] on button "button" at bounding box center [581, 248] width 12 height 12
click at [817, 726] on button "Submit" at bounding box center [825, 718] width 57 height 31
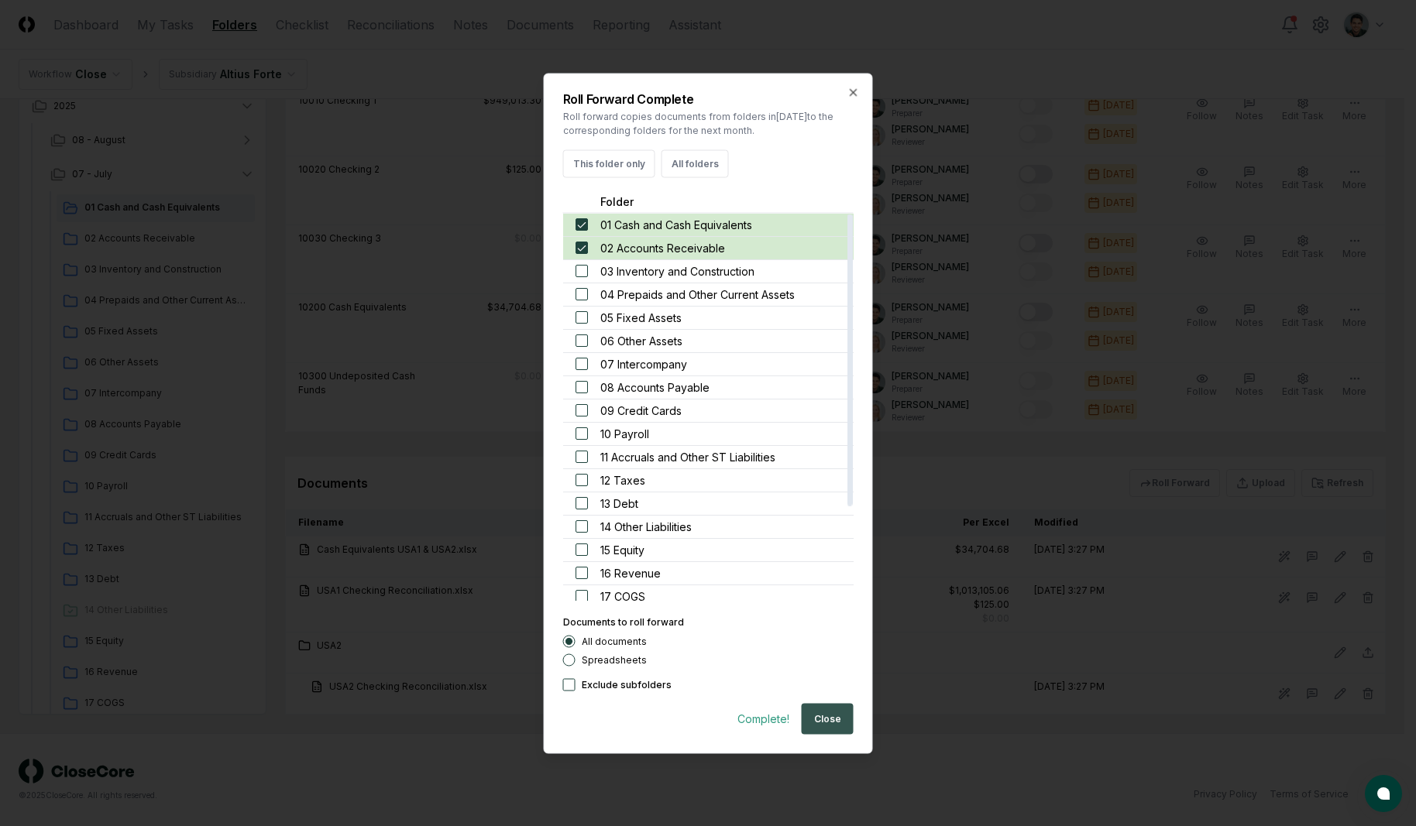
click at [840, 704] on button "Close" at bounding box center [828, 718] width 52 height 31
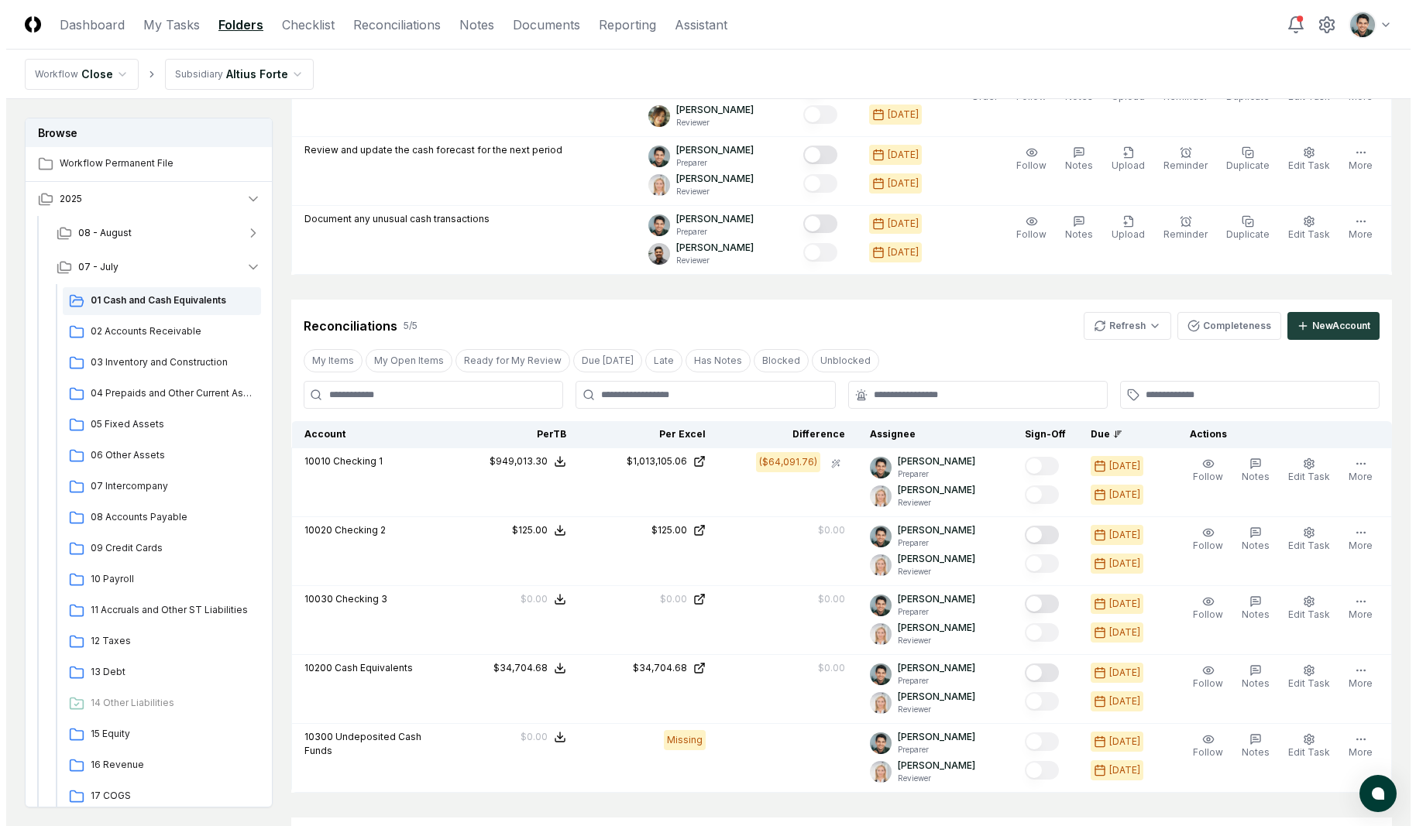
scroll to position [1273, 0]
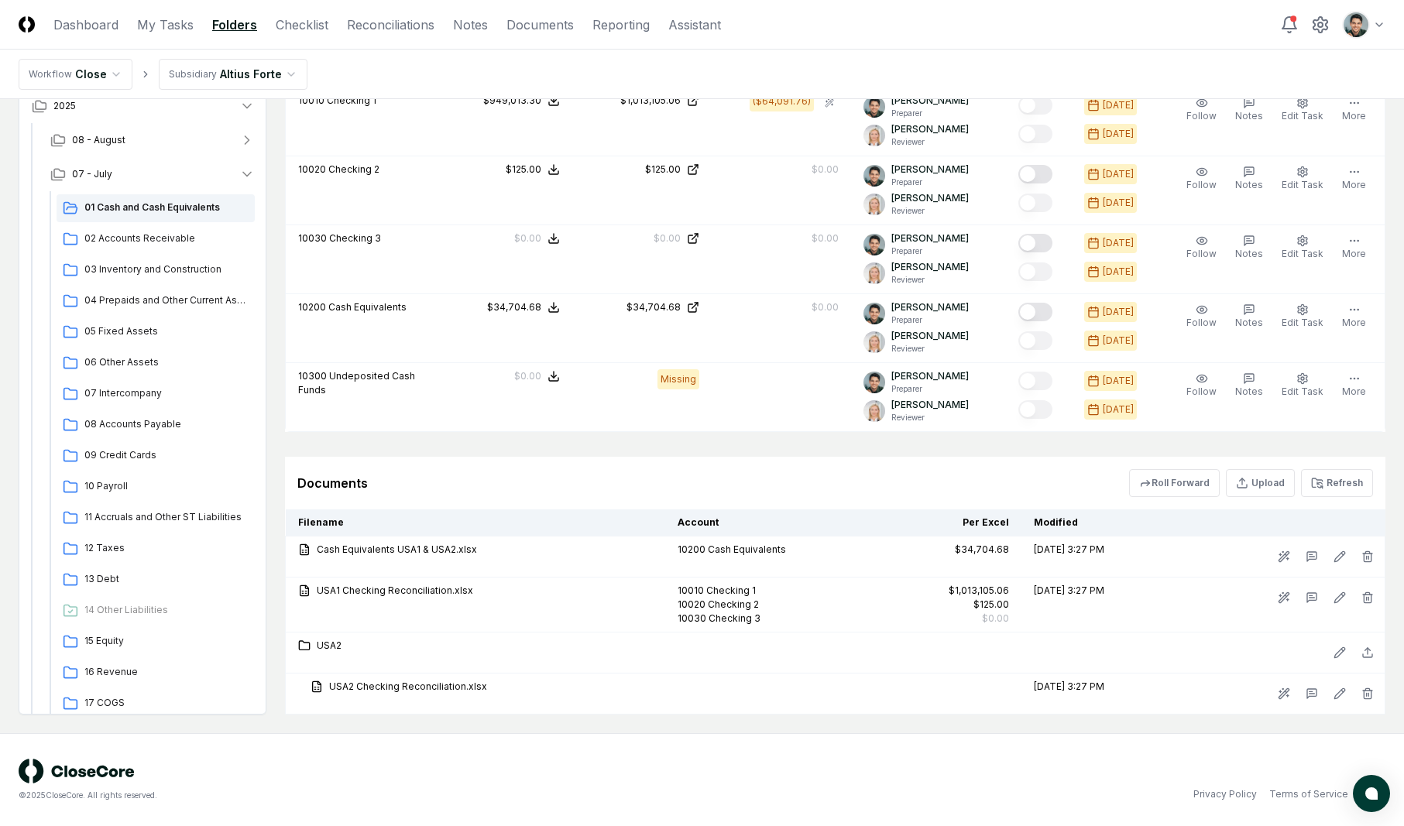
click at [1152, 476] on button "Roll Forward" at bounding box center [1174, 483] width 91 height 28
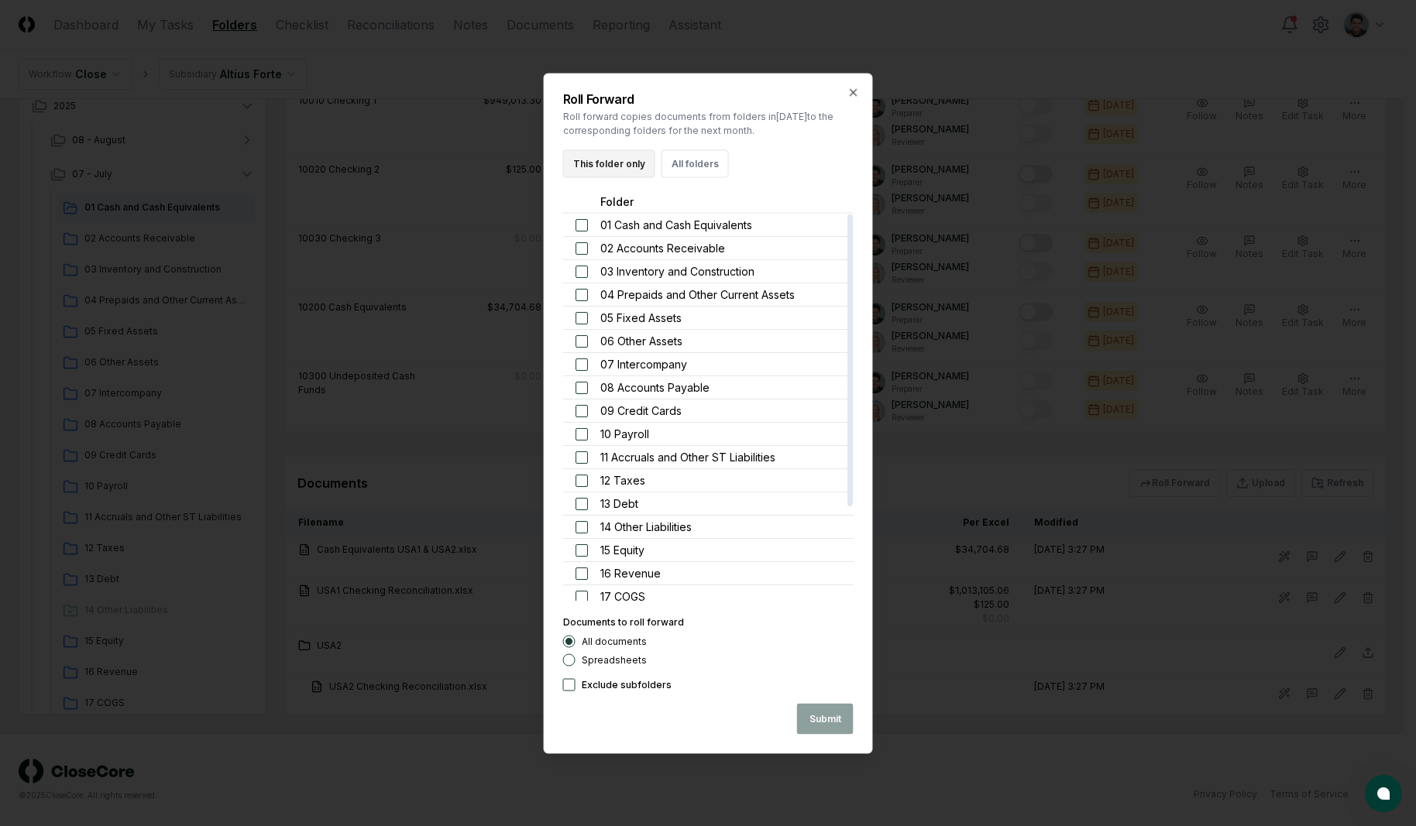
click at [633, 171] on button "This folder only" at bounding box center [609, 163] width 92 height 28
click at [829, 718] on button "Submit" at bounding box center [825, 718] width 57 height 31
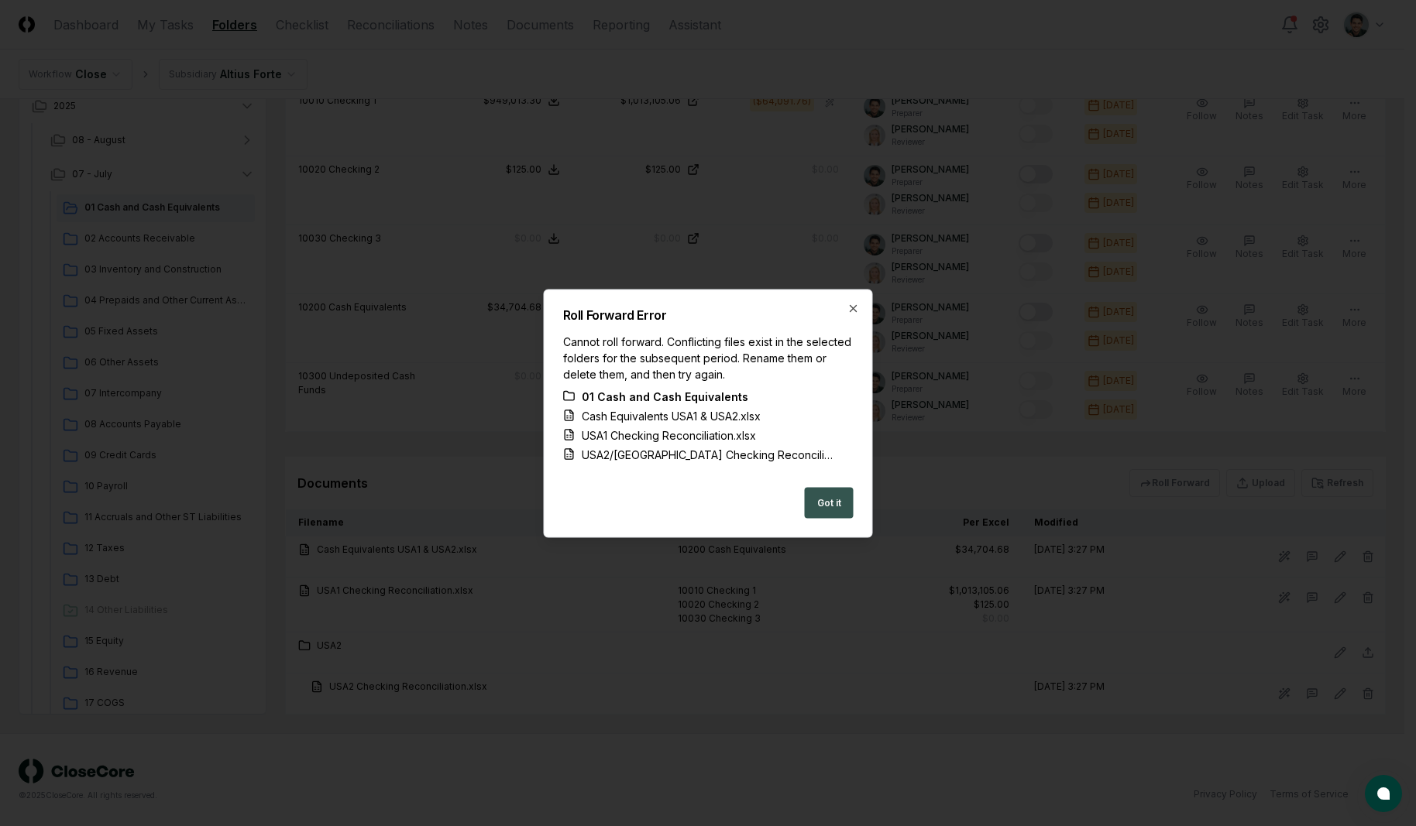
click at [821, 506] on button "Got it" at bounding box center [829, 502] width 49 height 31
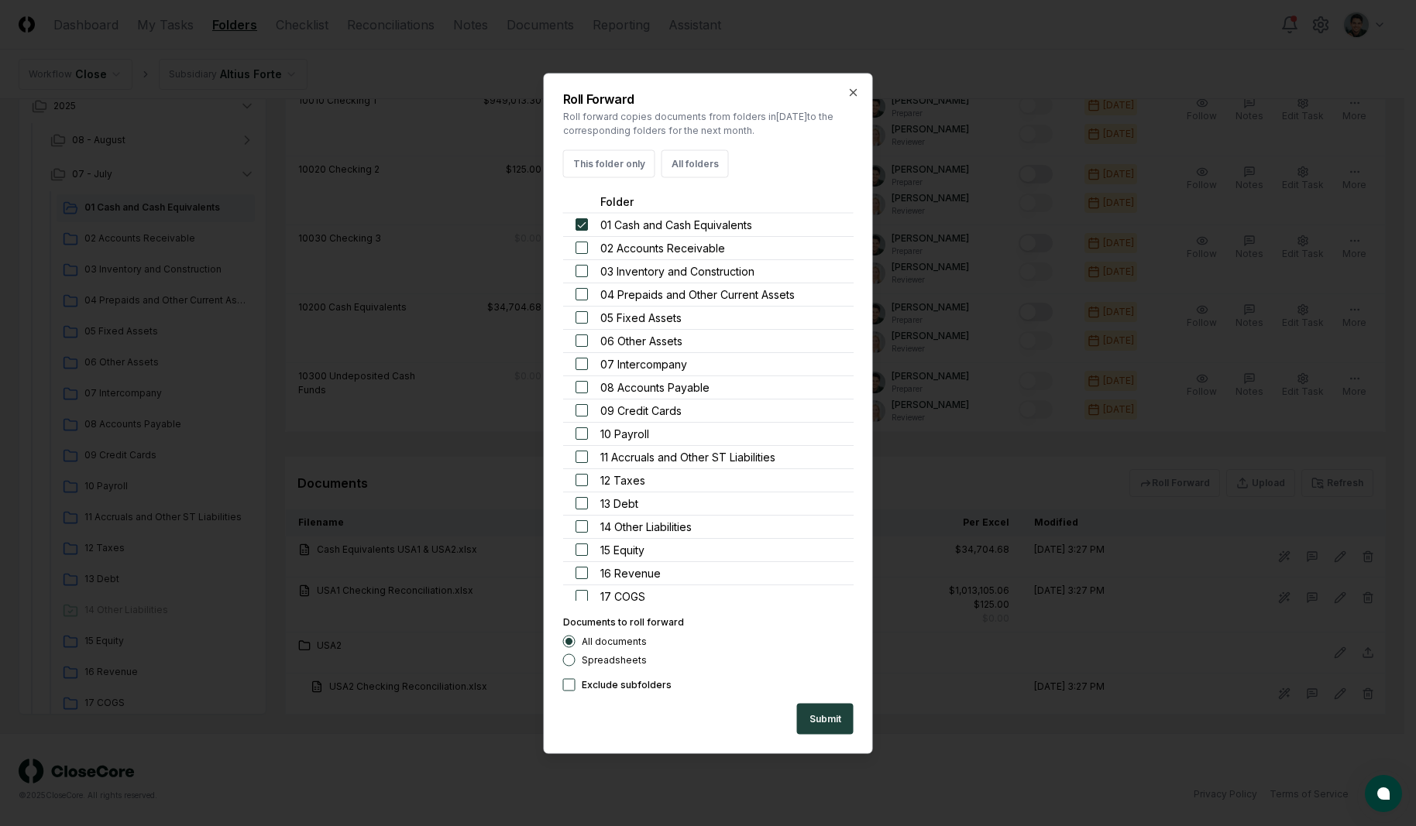
click at [821, 506] on div "13 Debt" at bounding box center [720, 503] width 241 height 16
click at [815, 718] on button "Submit" at bounding box center [825, 718] width 57 height 31
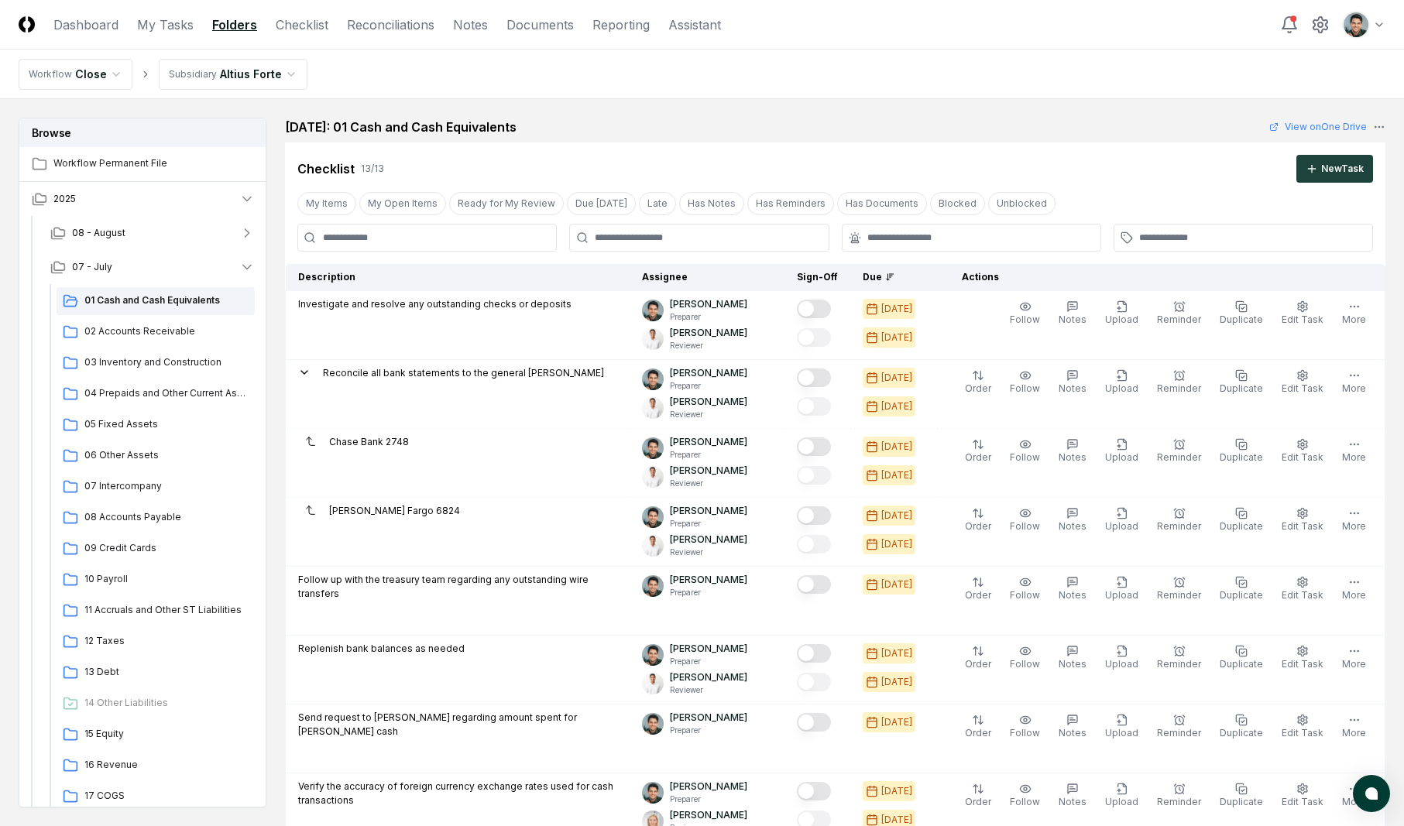
scroll to position [1273, 0]
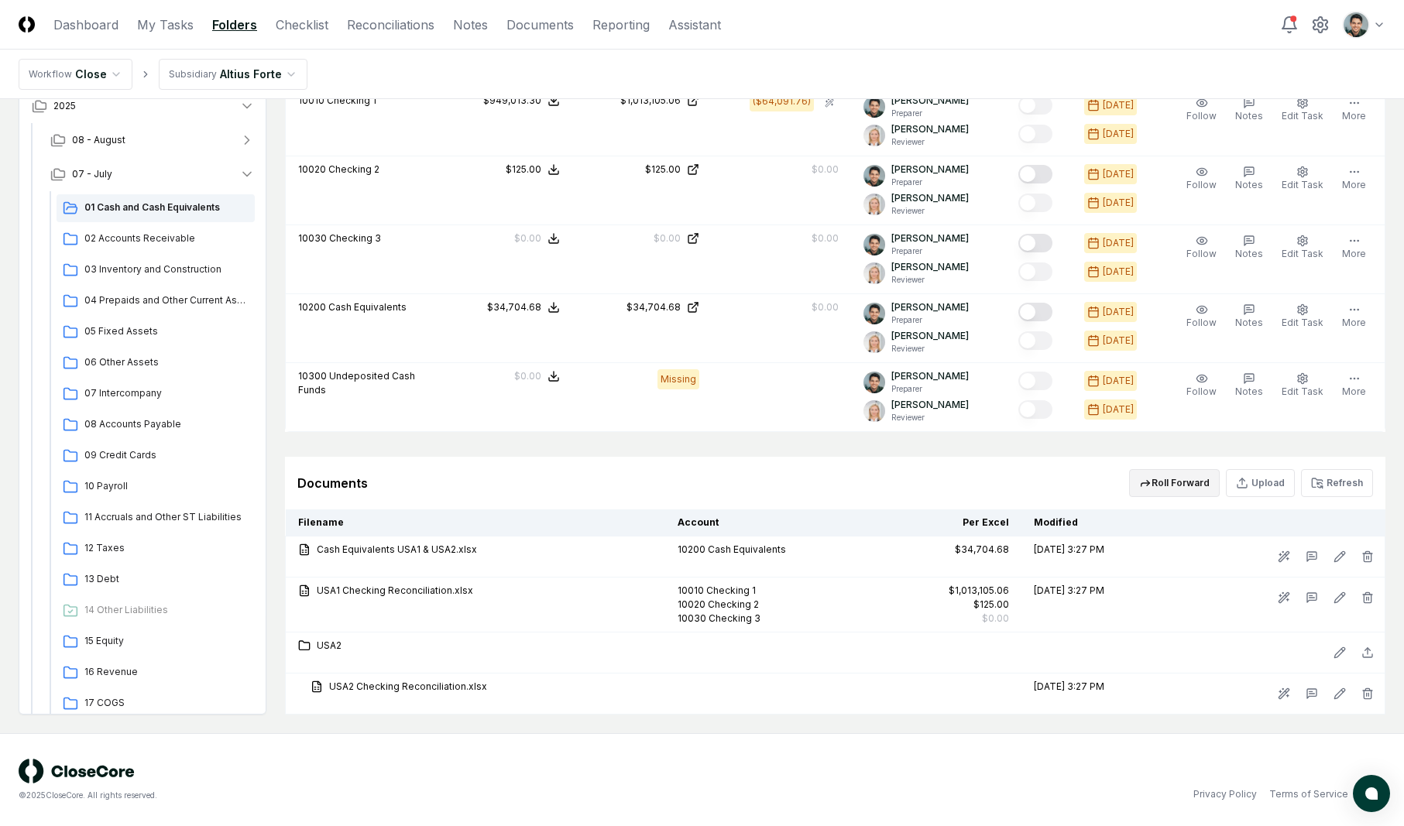
click at [1140, 483] on button "Roll Forward" at bounding box center [1174, 483] width 91 height 28
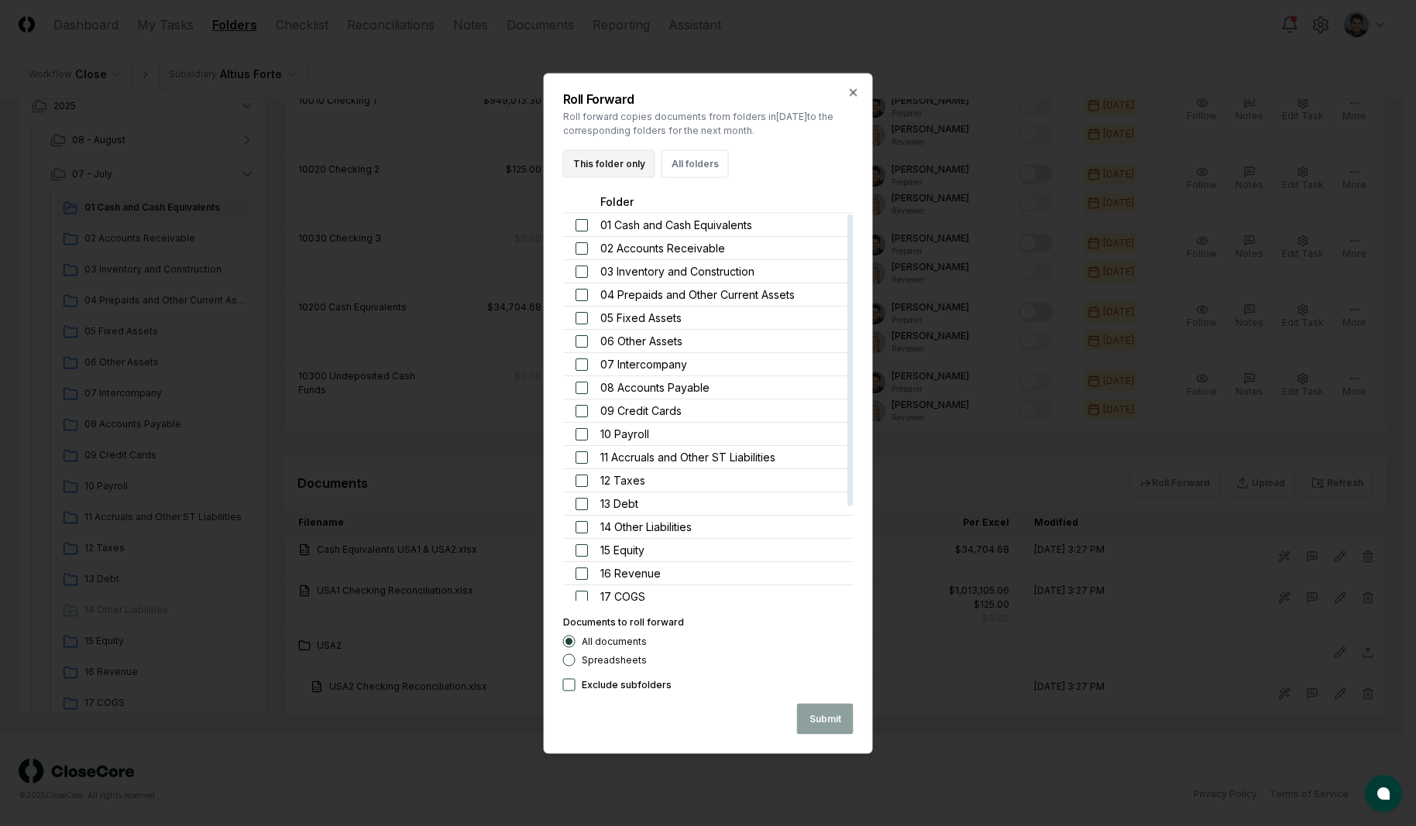
click at [649, 170] on button "This folder only" at bounding box center [609, 163] width 92 height 28
click at [809, 718] on button "Submit" at bounding box center [825, 718] width 57 height 31
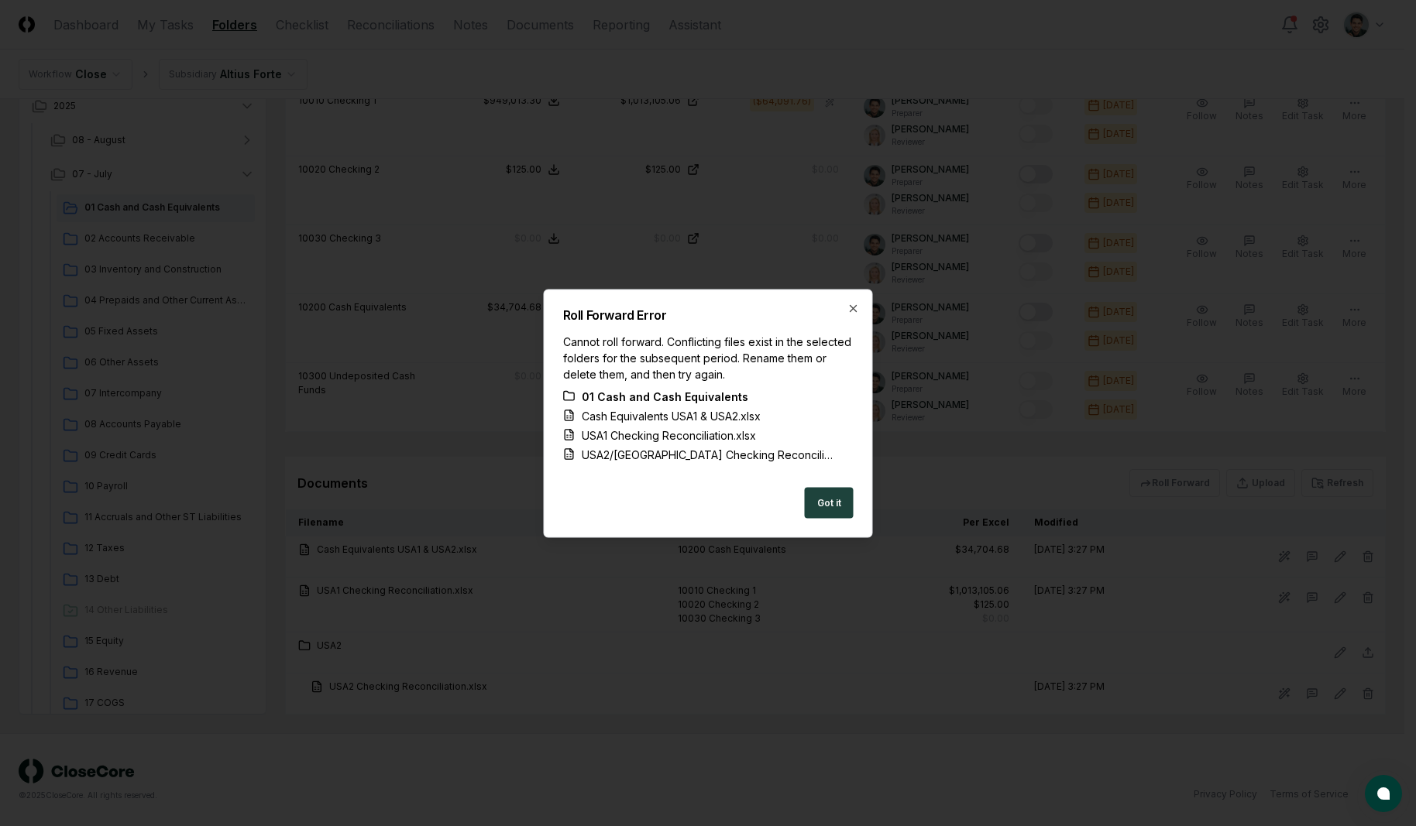
click at [792, 338] on div "Cannot roll forward. Conflicting files exist in the selected folders for the su…" at bounding box center [708, 357] width 290 height 49
click at [850, 303] on icon "button" at bounding box center [853, 308] width 12 height 12
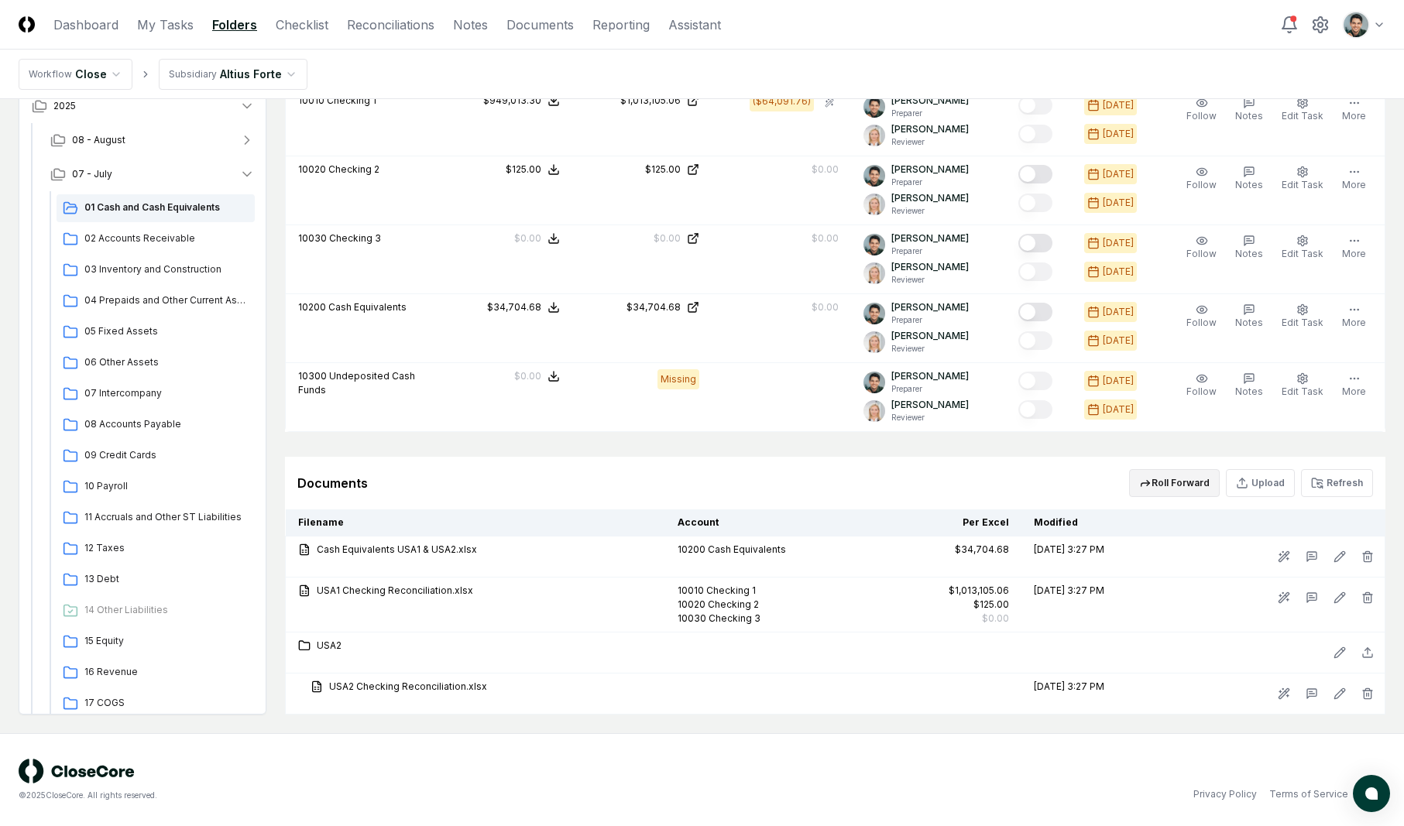
click at [1169, 483] on button "Roll Forward" at bounding box center [1174, 483] width 91 height 28
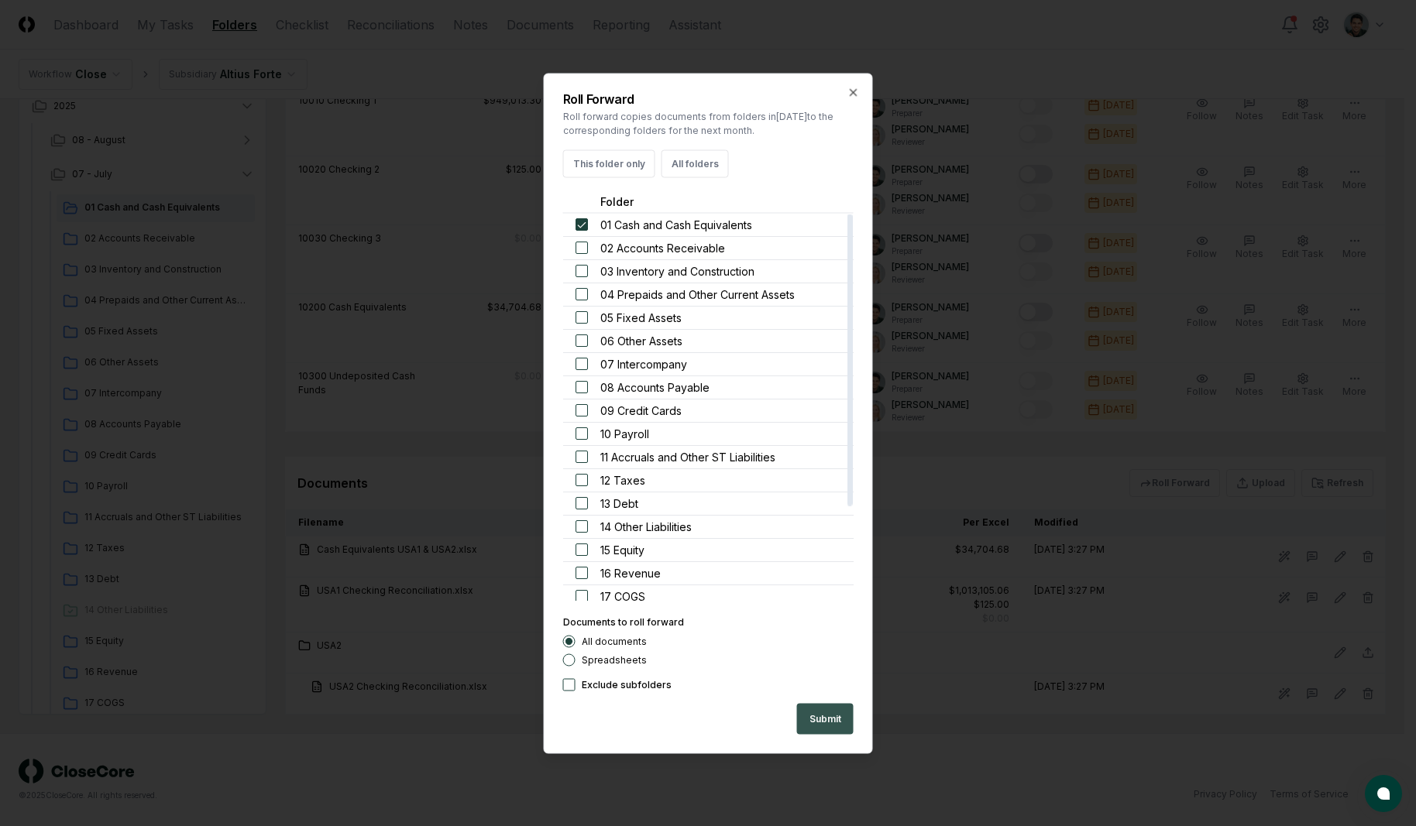
click at [827, 715] on button "Submit" at bounding box center [825, 718] width 57 height 31
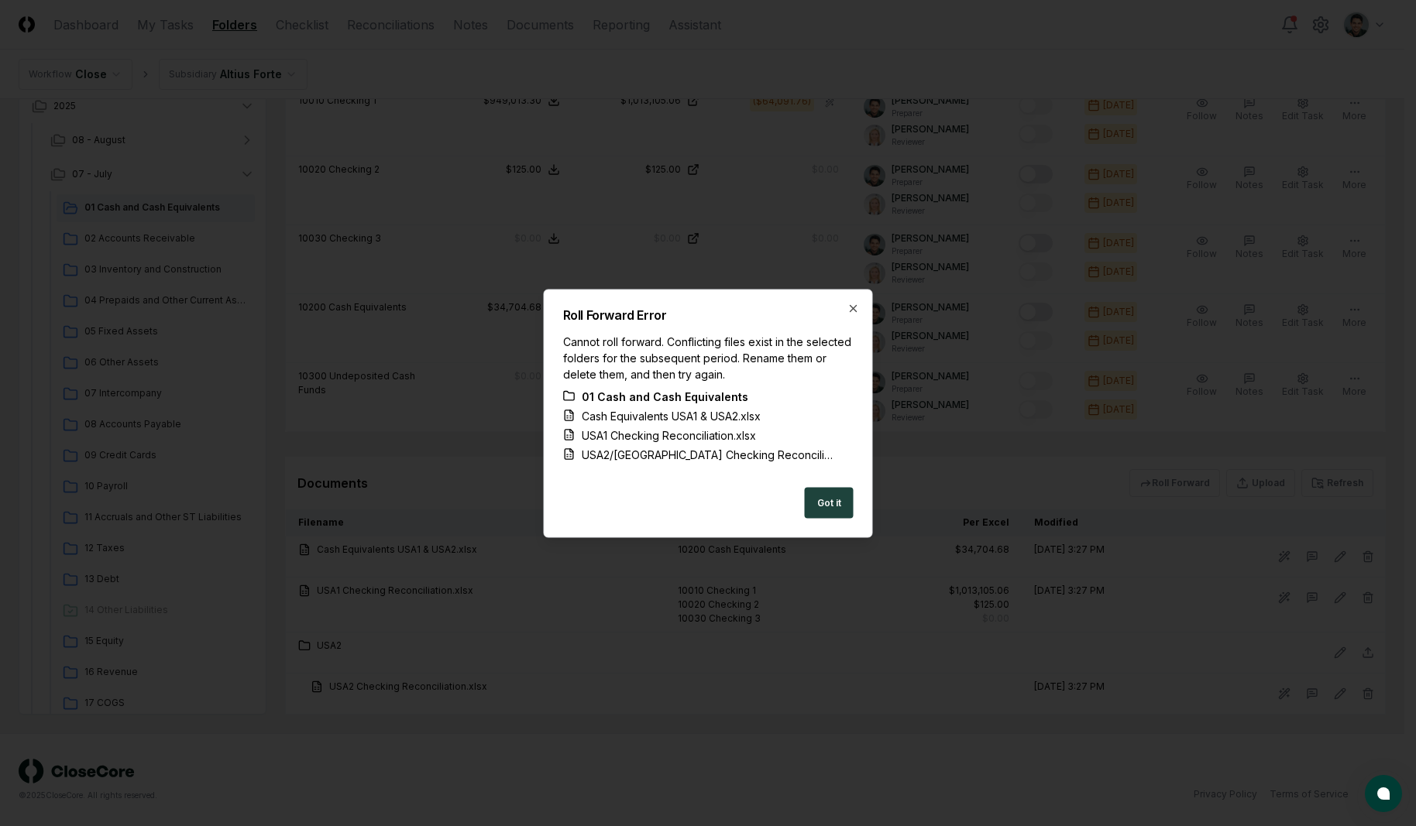
click at [1178, 492] on div at bounding box center [708, 413] width 1416 height 826
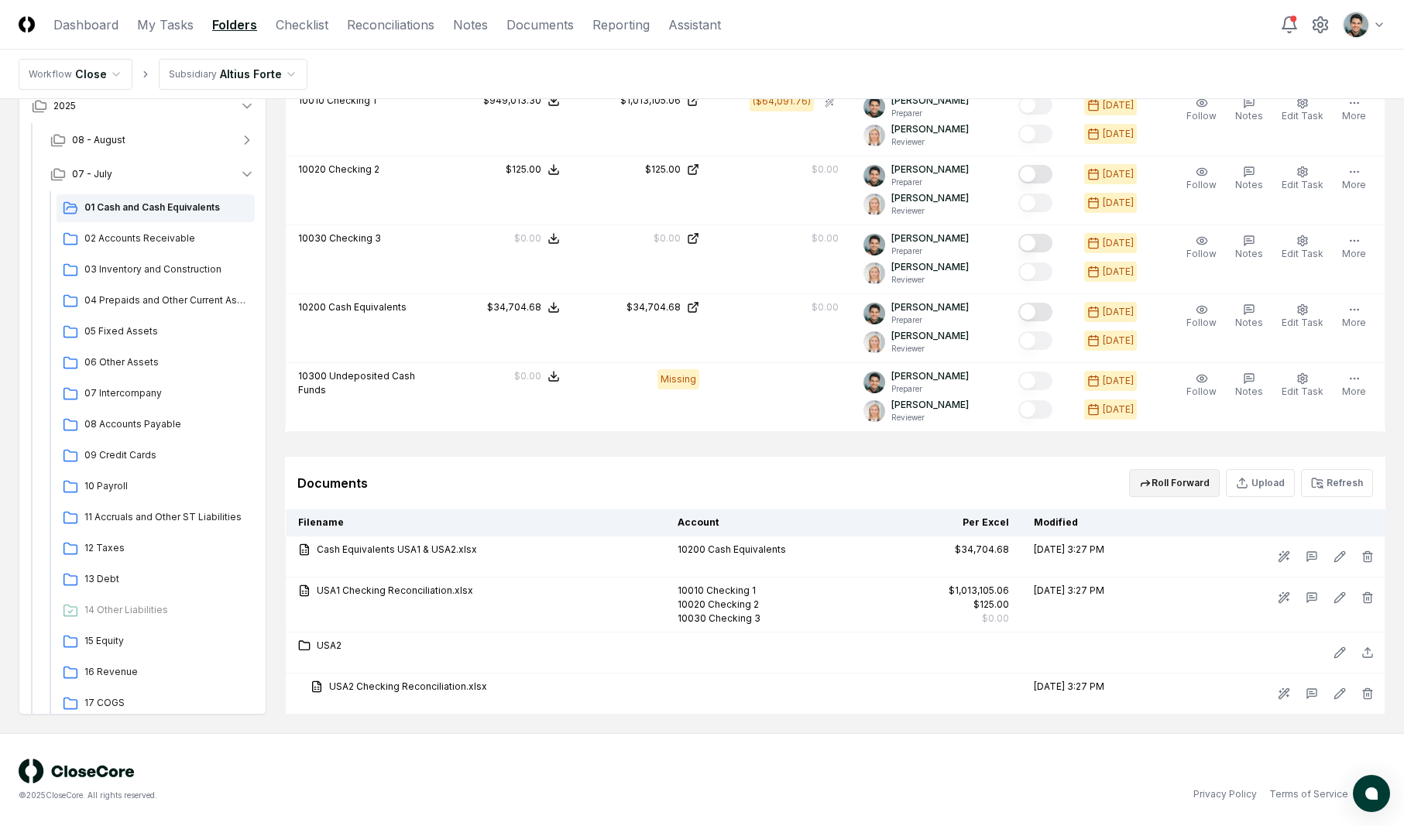
click at [1163, 484] on button "Roll Forward" at bounding box center [1174, 483] width 91 height 28
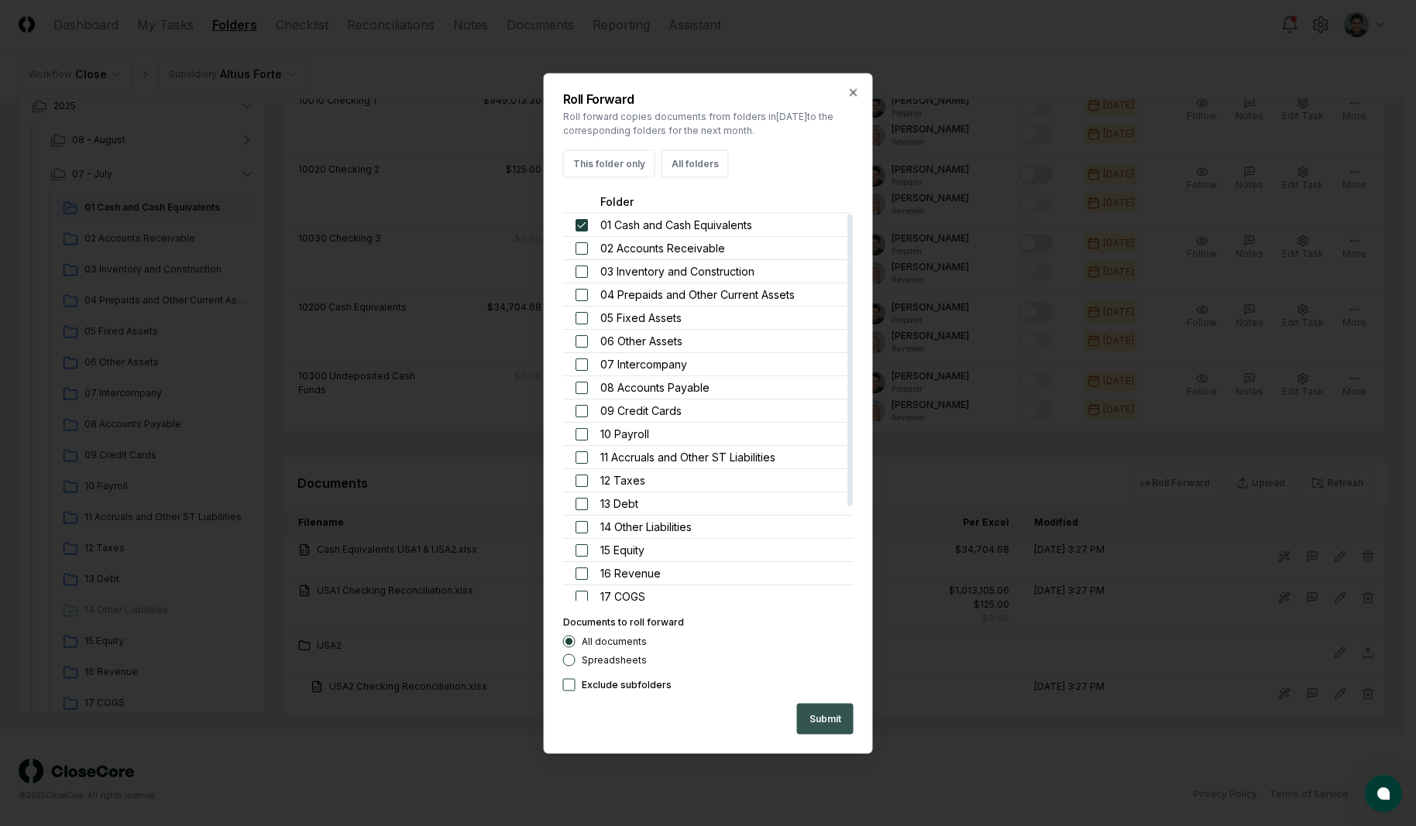
click at [818, 716] on button "Submit" at bounding box center [825, 718] width 57 height 31
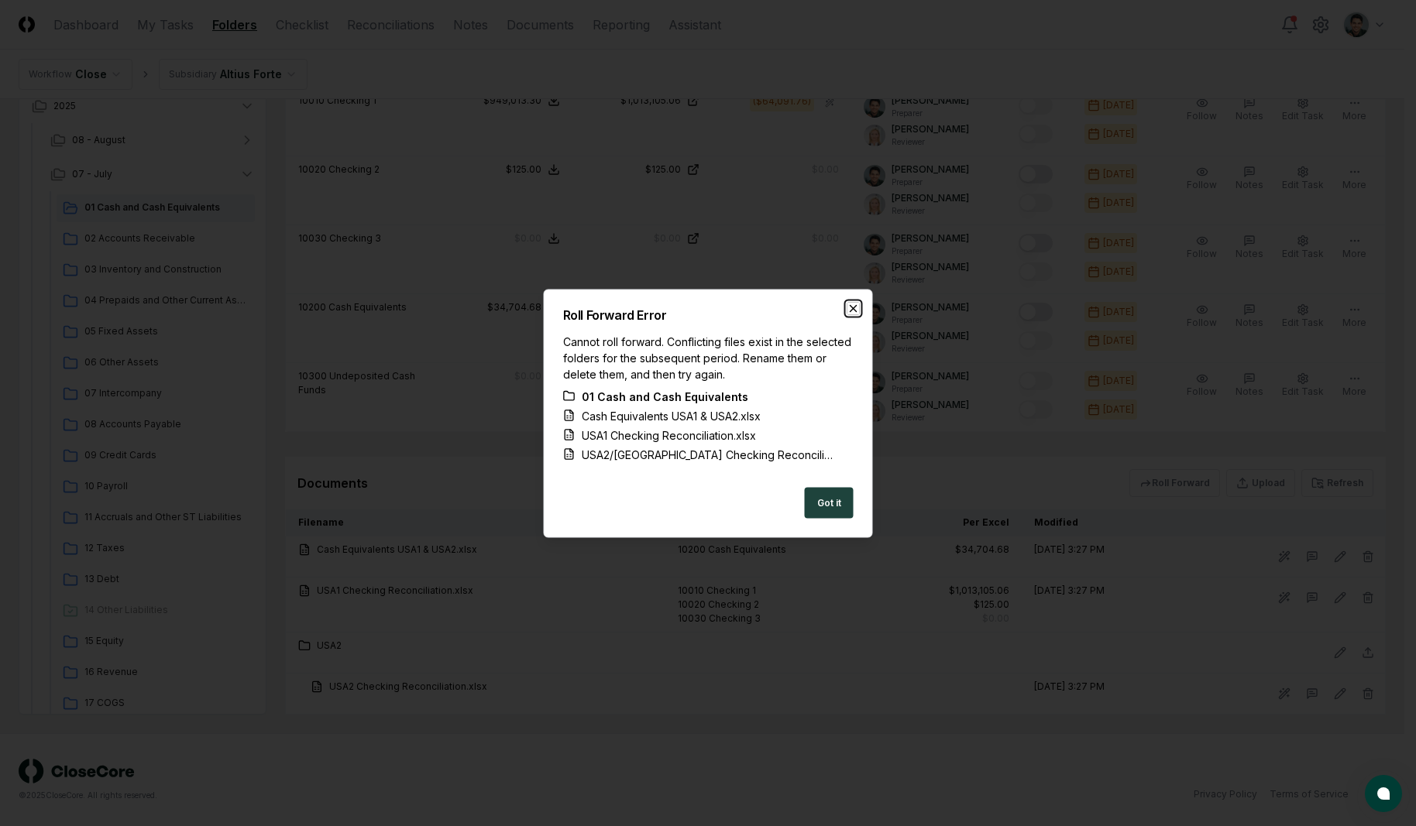
click at [854, 302] on icon "button" at bounding box center [853, 308] width 12 height 12
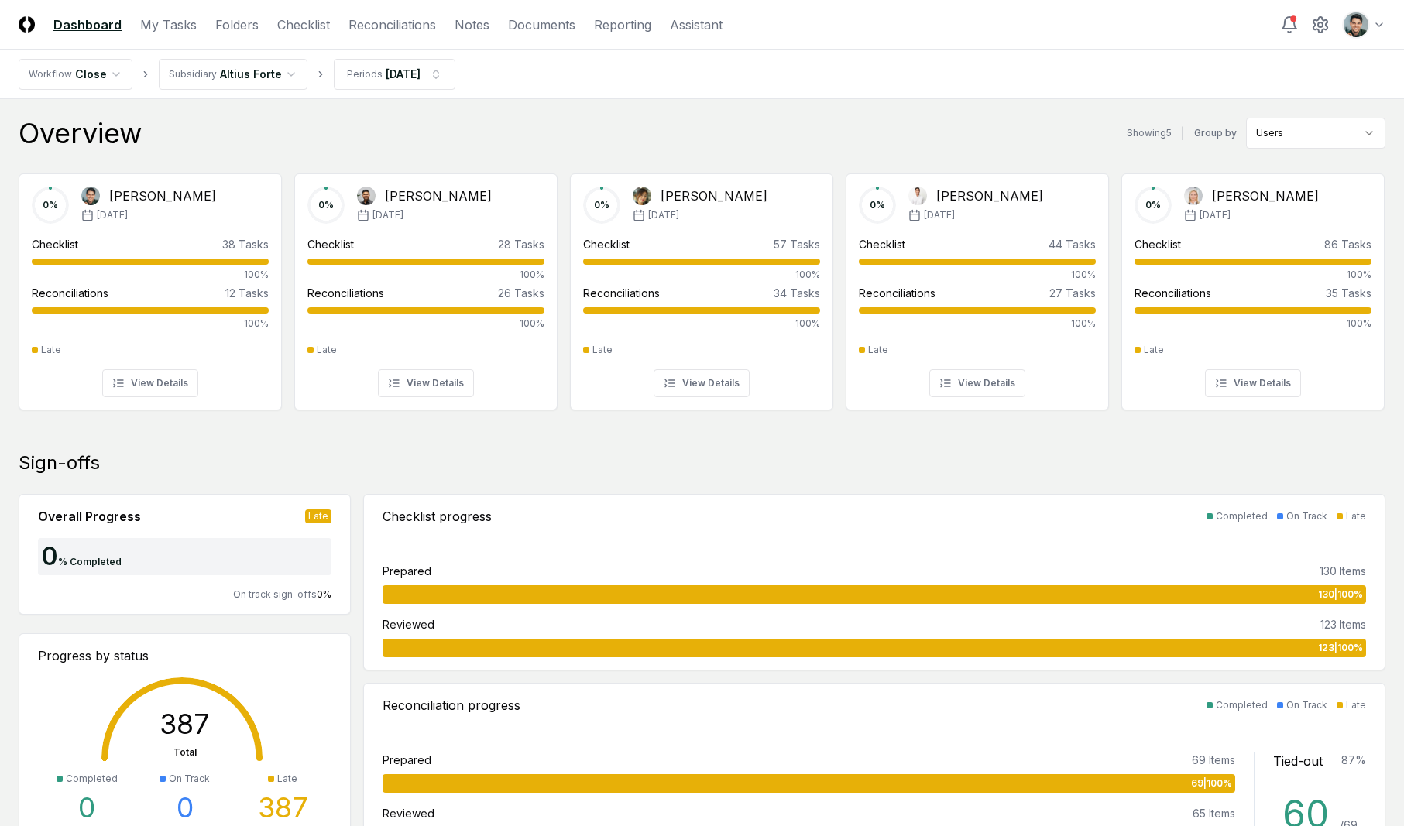
click at [321, 22] on link "Checklist" at bounding box center [303, 24] width 53 height 19
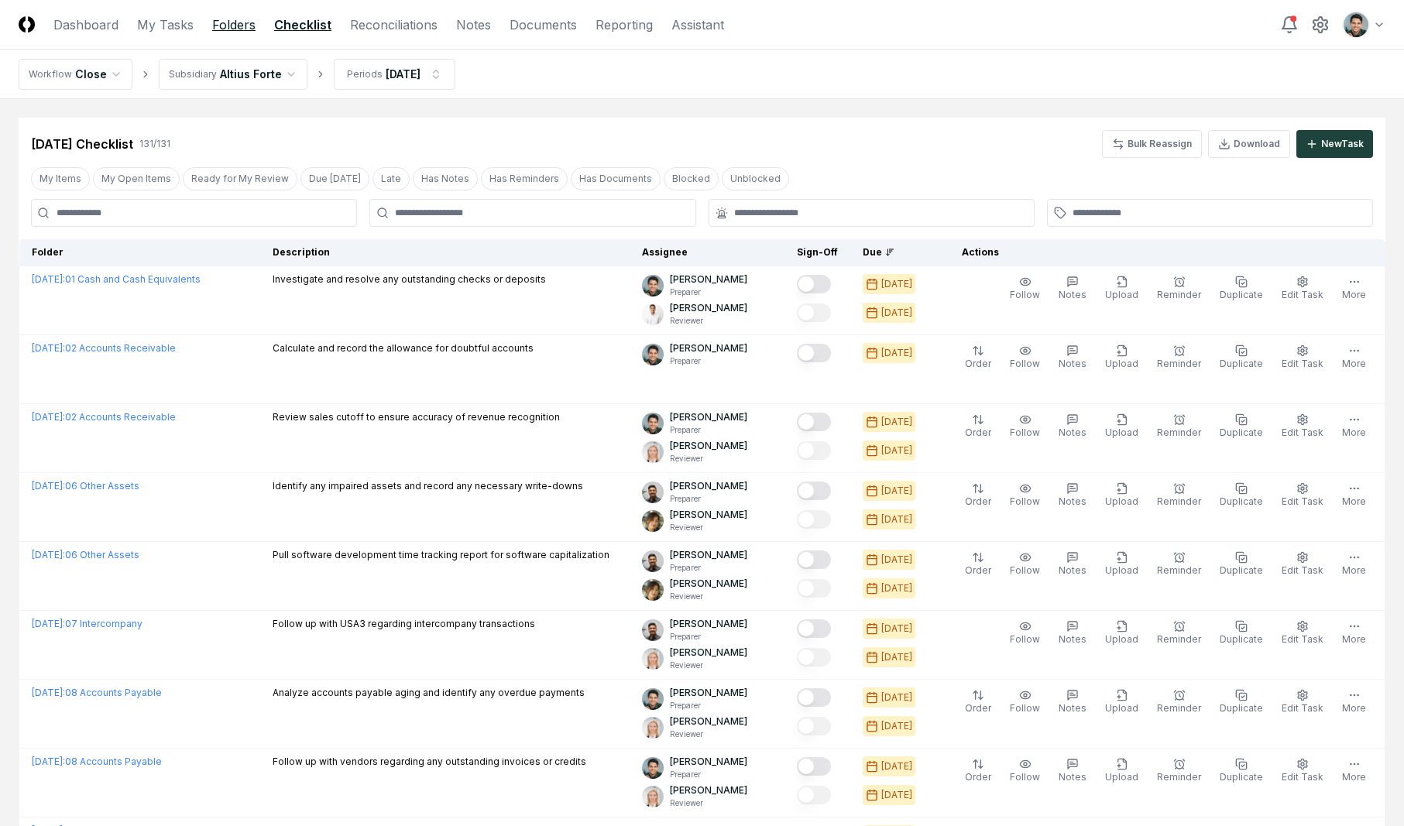
click at [241, 28] on link "Folders" at bounding box center [233, 24] width 43 height 19
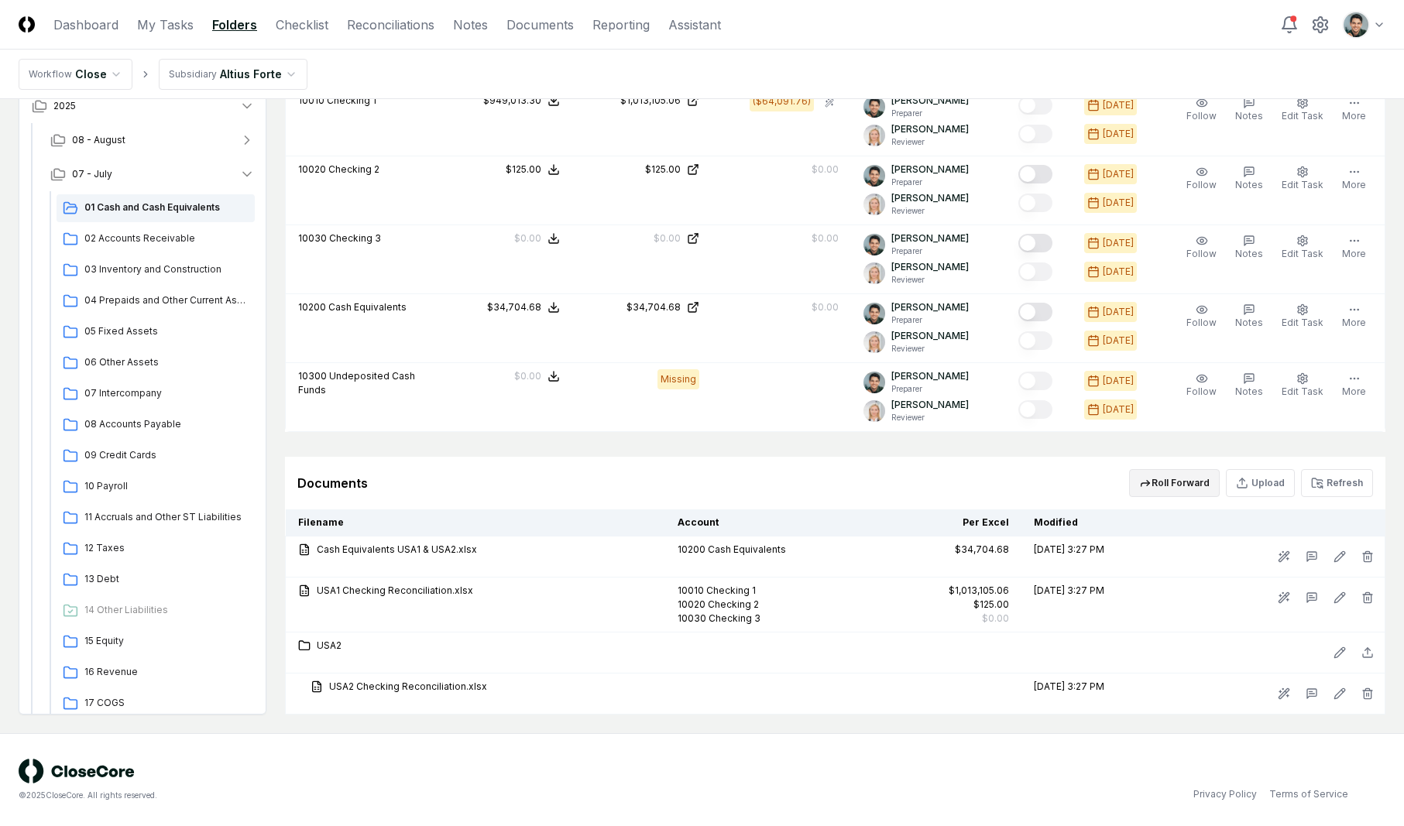
click at [1204, 487] on button "Roll Forward" at bounding box center [1174, 483] width 91 height 28
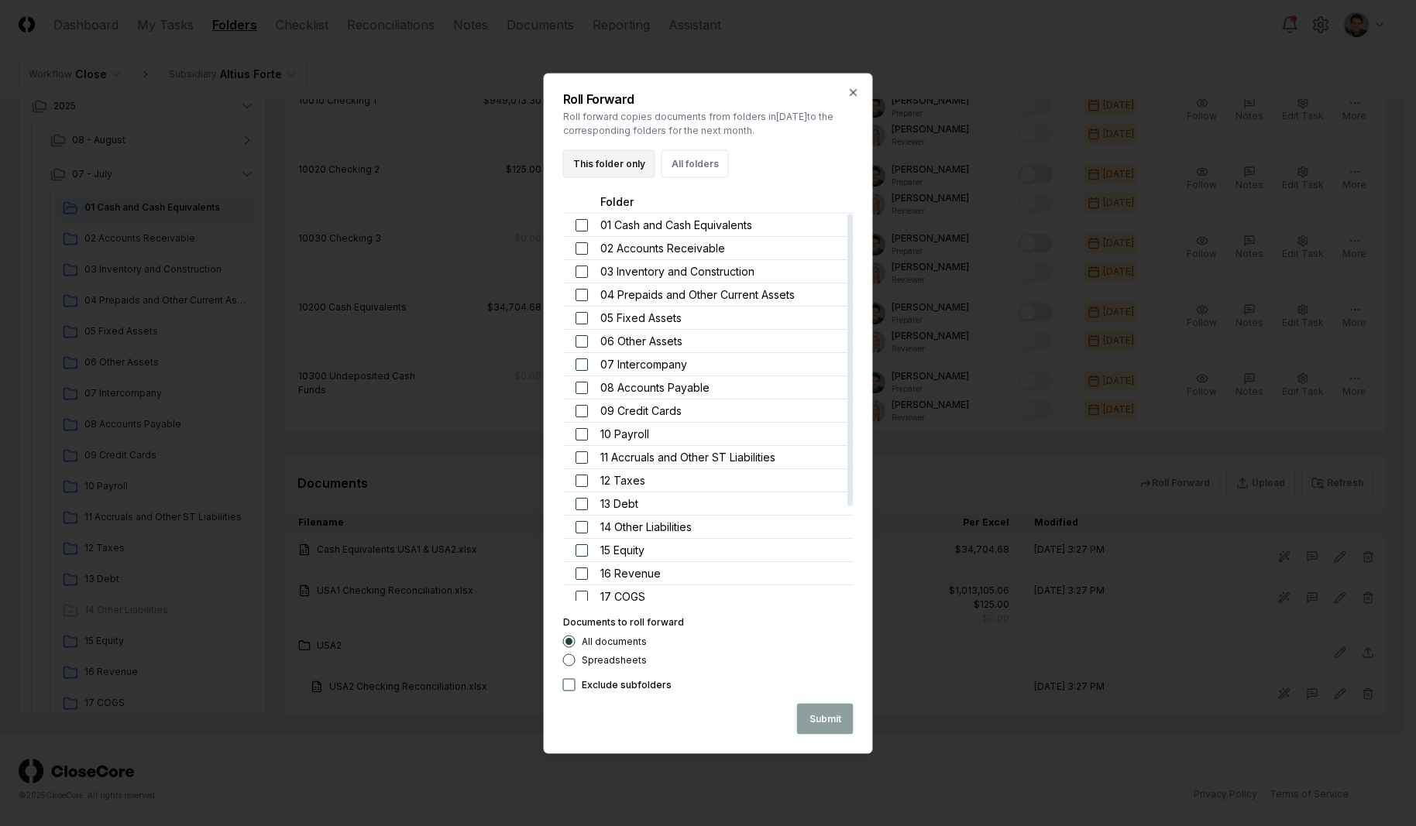
click at [637, 176] on button "This folder only" at bounding box center [609, 163] width 92 height 28
click at [823, 709] on button "Submit" at bounding box center [825, 718] width 57 height 31
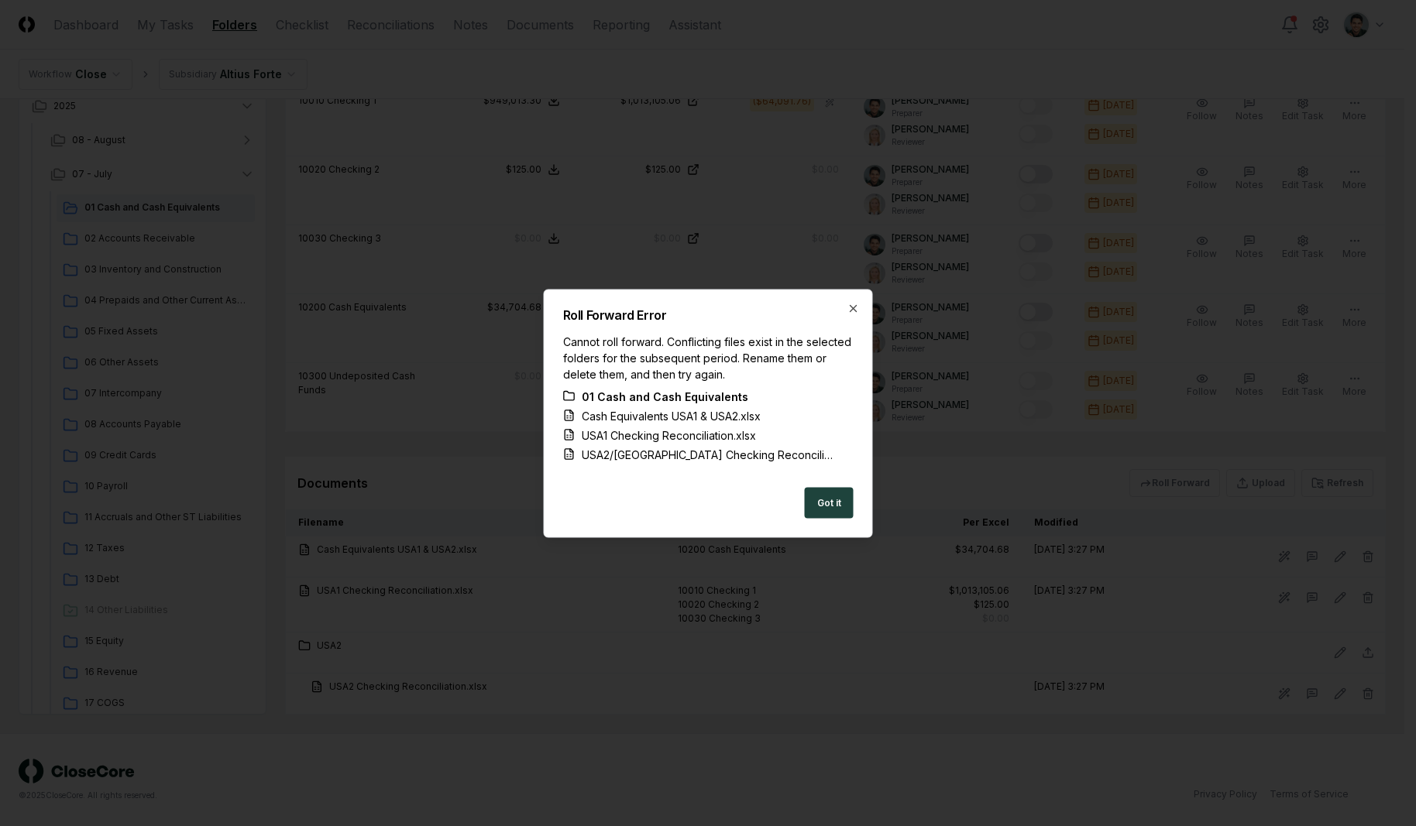
click at [844, 307] on div "Roll Forward Error Cannot roll forward. Conflicting files exist in the selected…" at bounding box center [708, 413] width 329 height 249
click at [847, 310] on icon "button" at bounding box center [853, 308] width 12 height 12
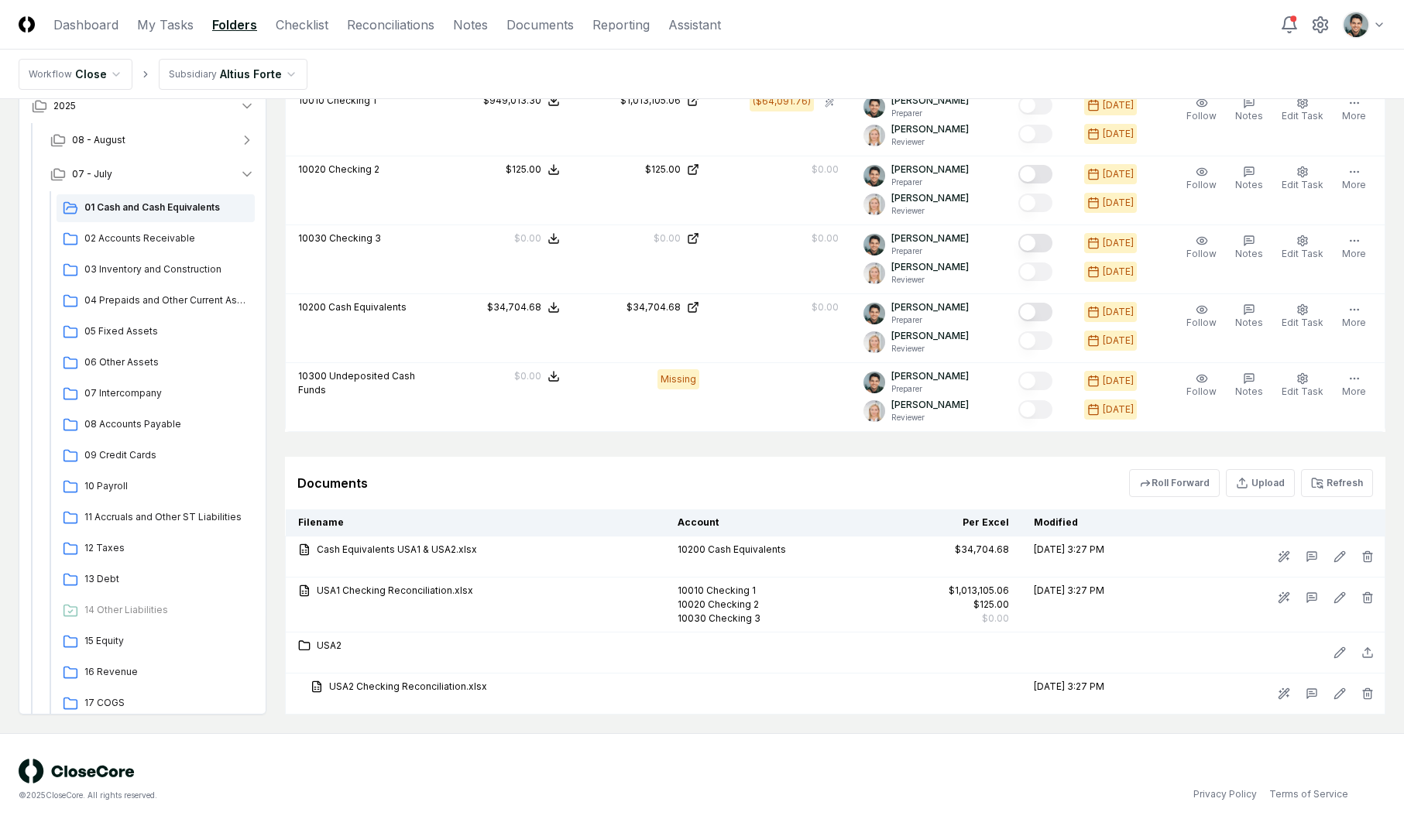
click at [1172, 64] on nav "Workflow Close Subsidiary Altius Forte" at bounding box center [702, 75] width 1404 height 50
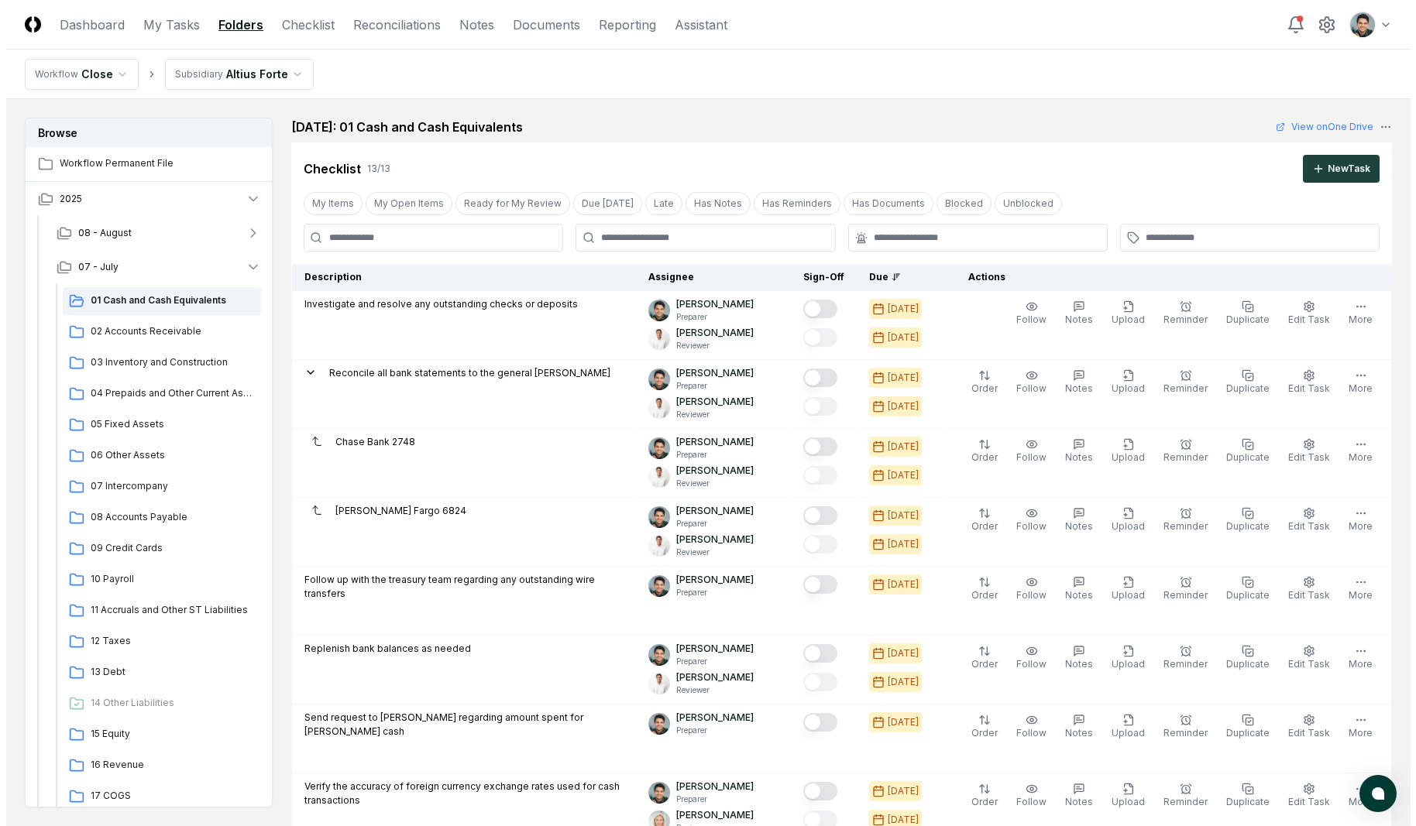
scroll to position [1273, 0]
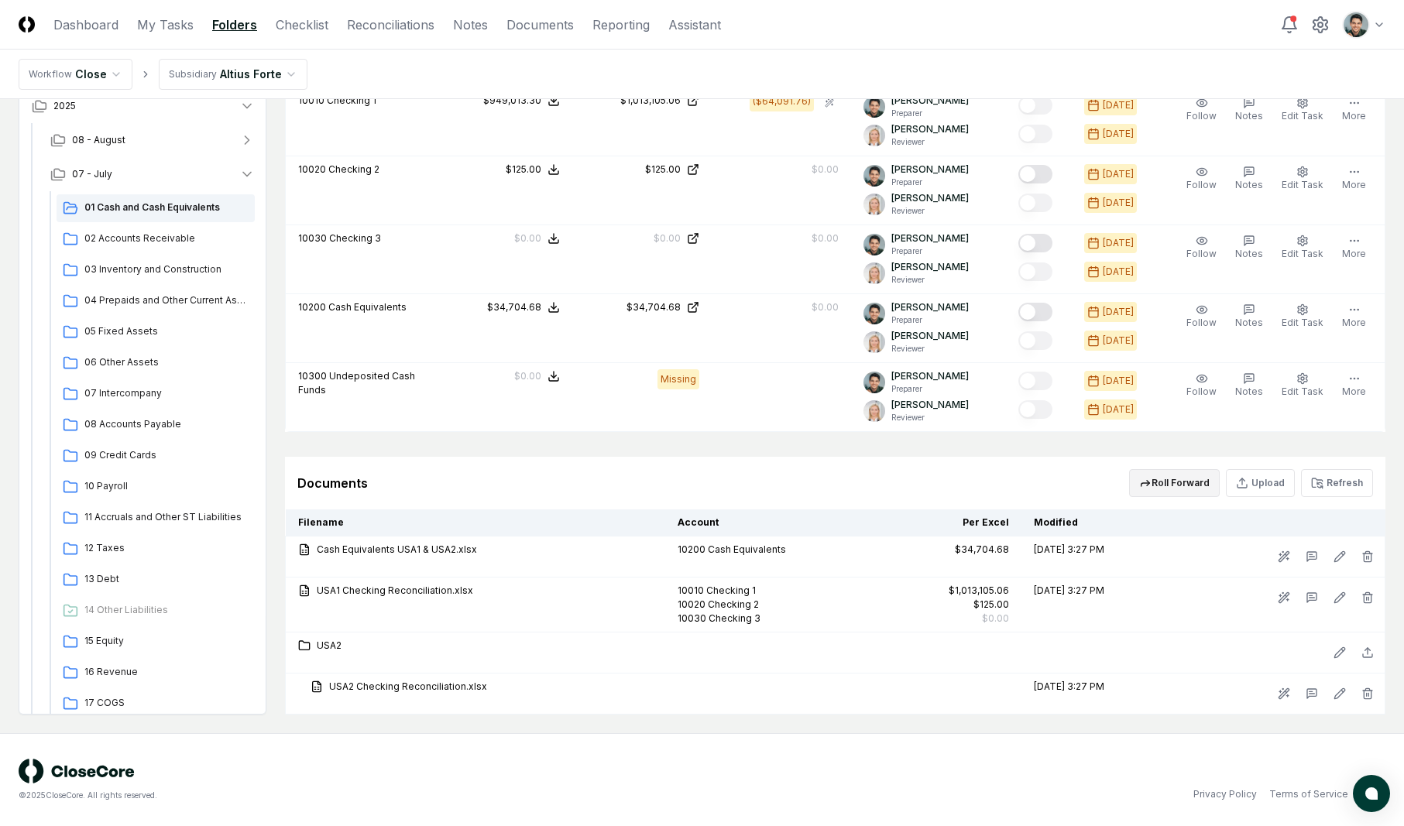
click at [1187, 490] on button "Roll Forward" at bounding box center [1174, 483] width 91 height 28
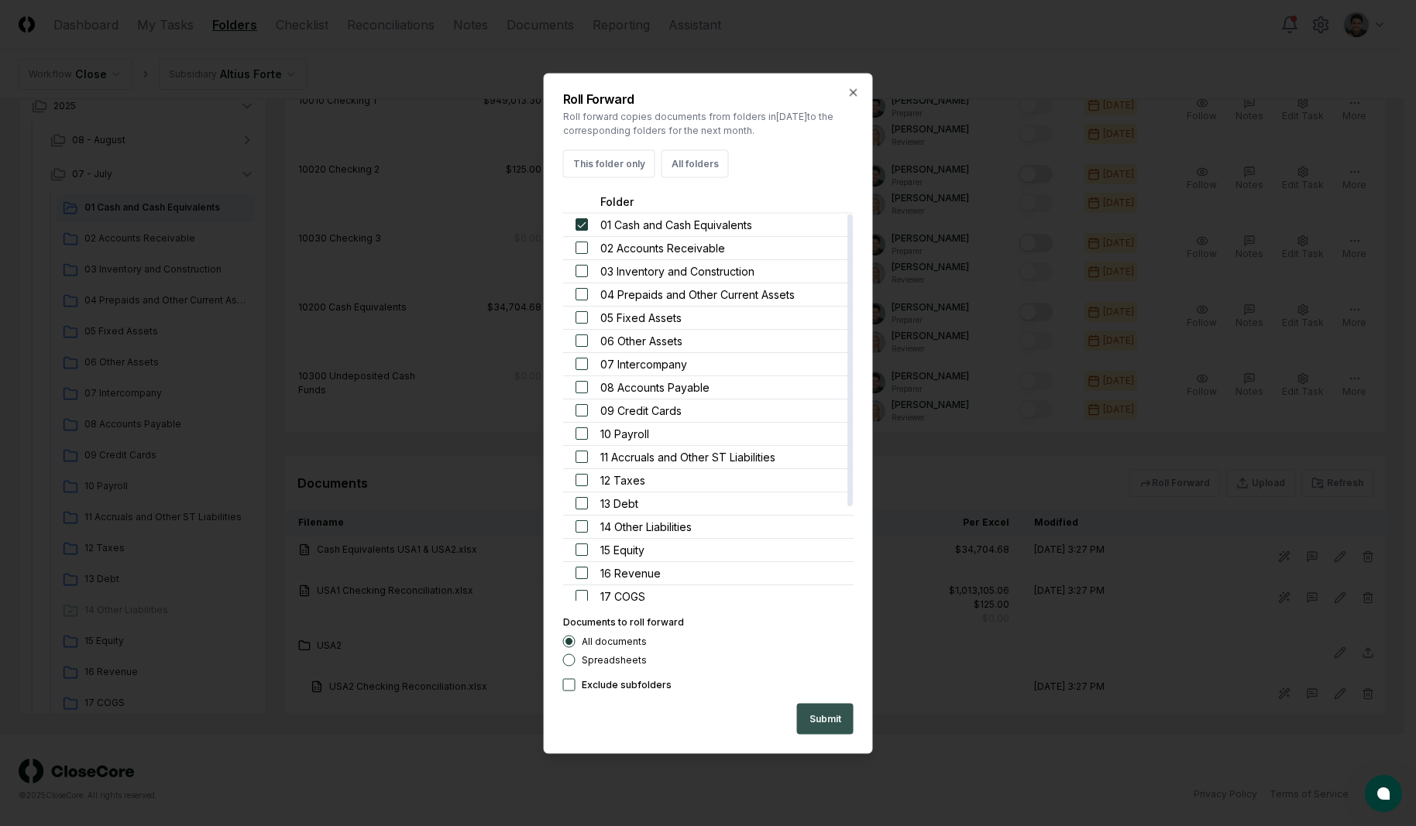
click at [815, 721] on button "Submit" at bounding box center [825, 718] width 57 height 31
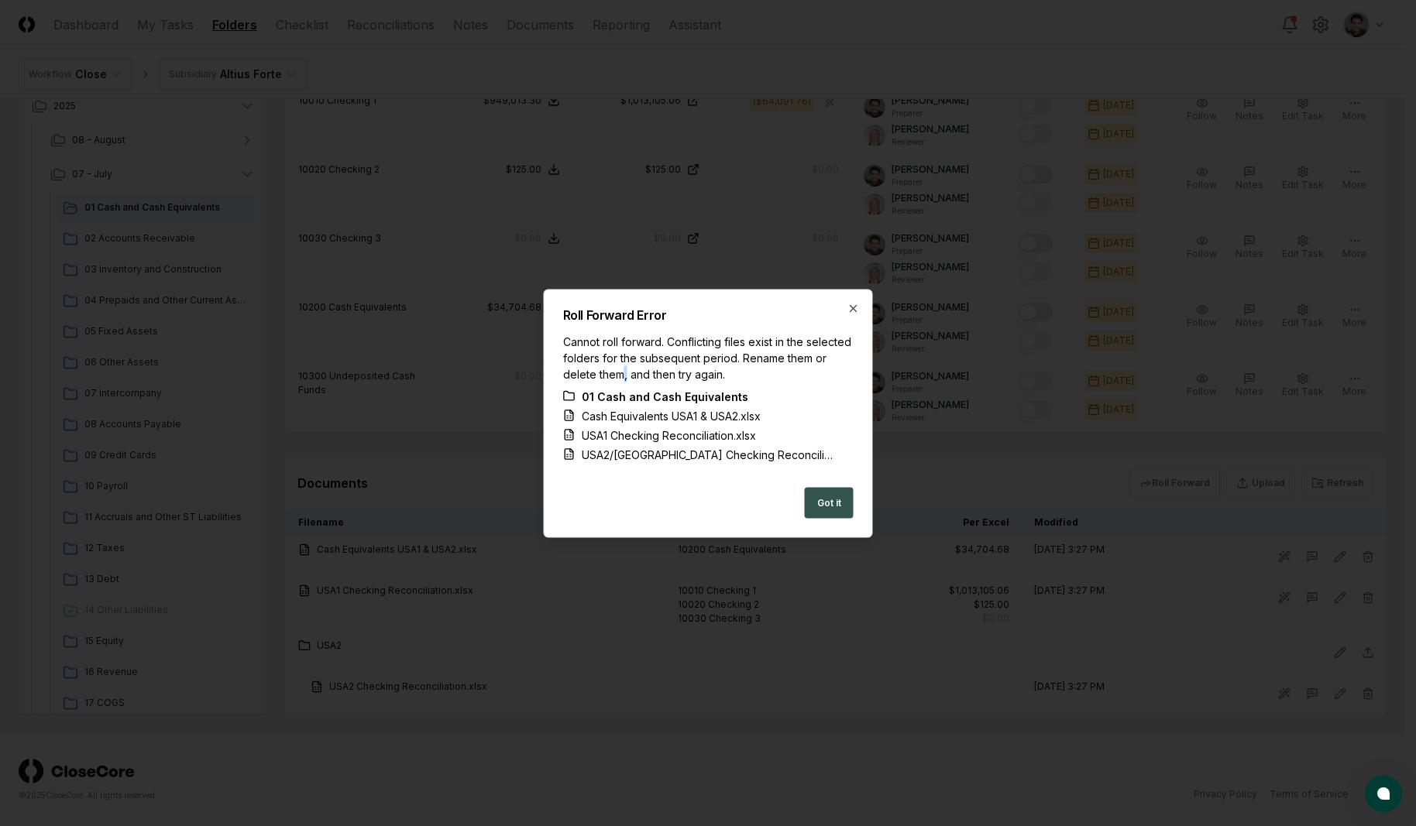
click at [821, 504] on button "Got it" at bounding box center [829, 502] width 49 height 31
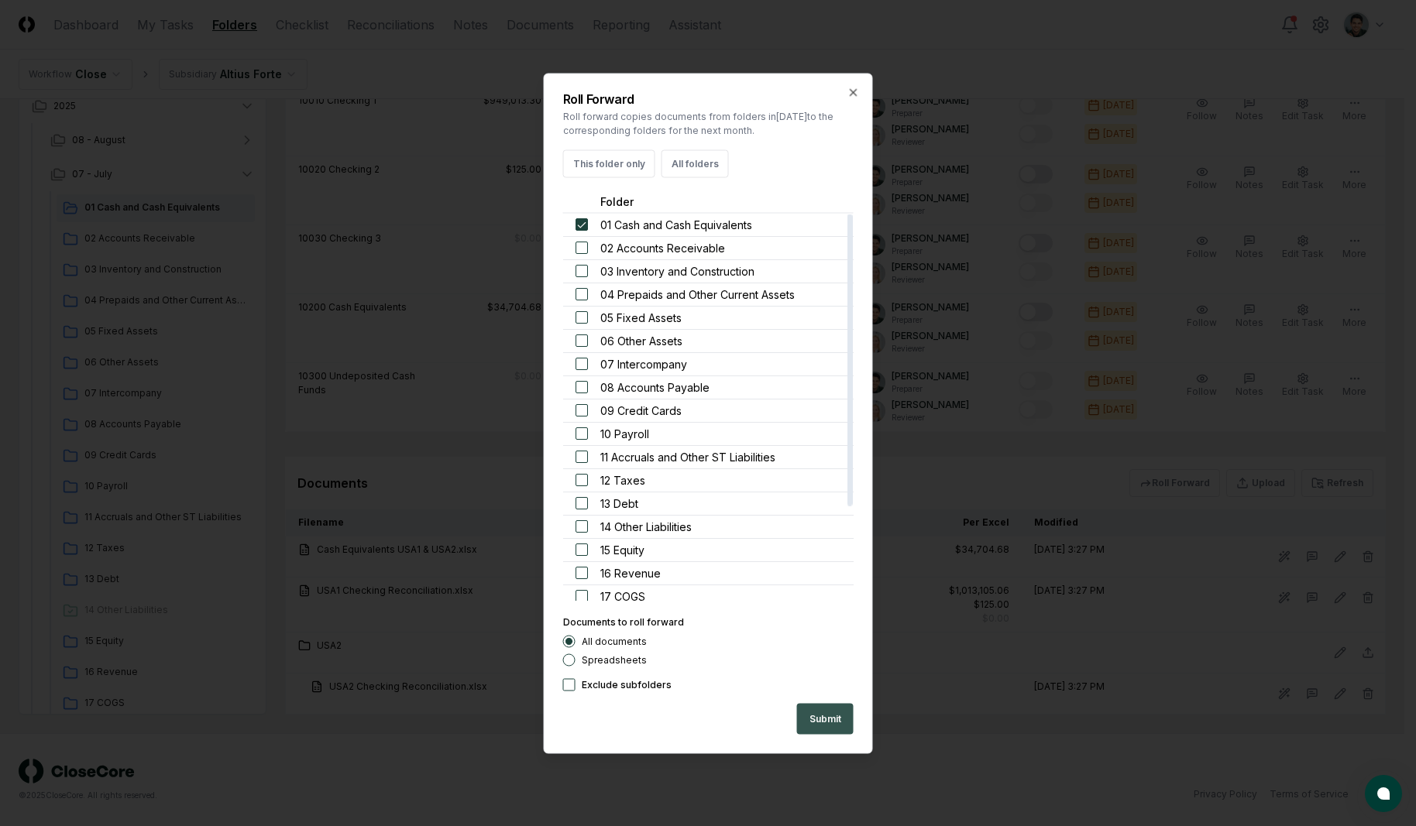
click at [819, 714] on button "Submit" at bounding box center [825, 718] width 57 height 31
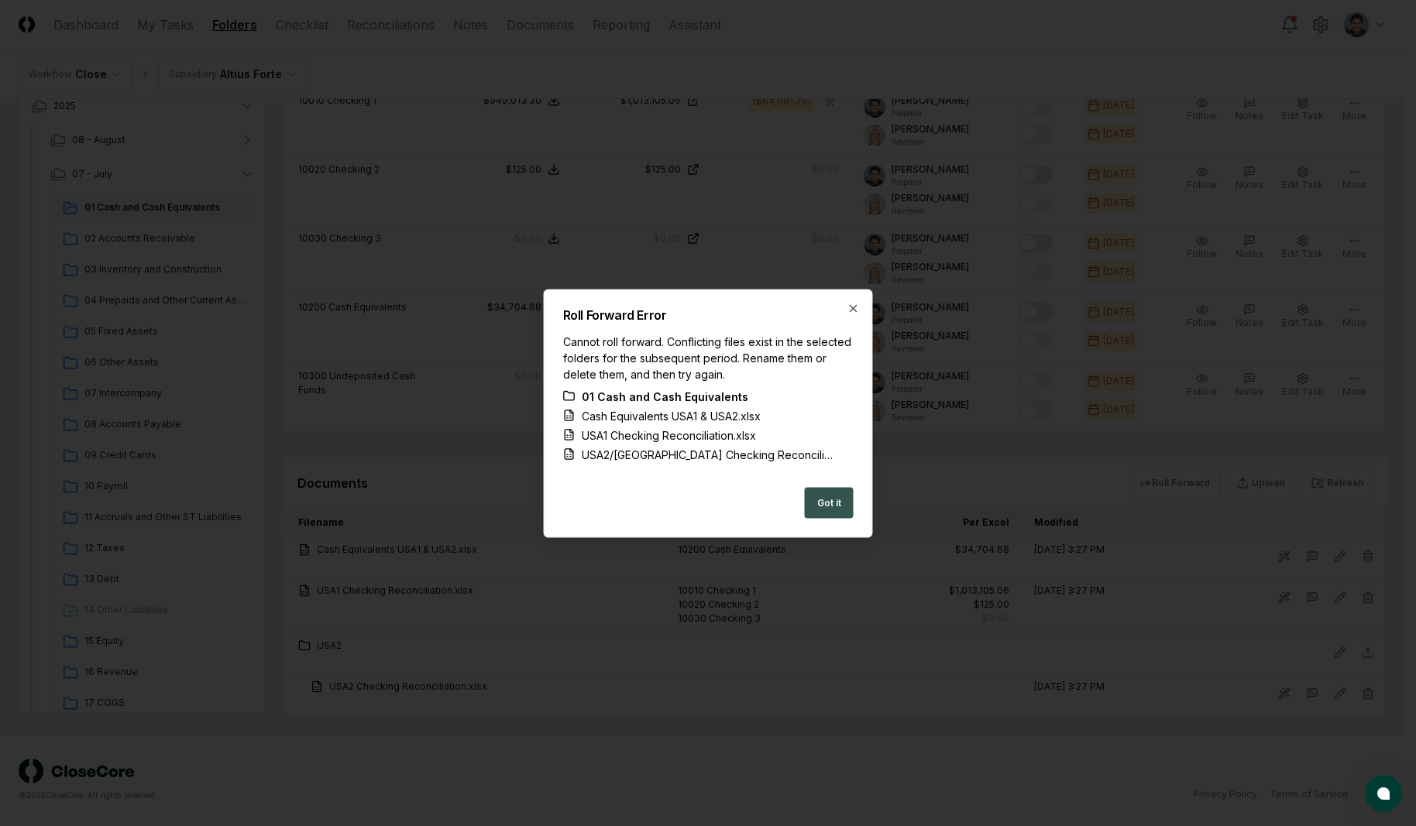
click at [825, 509] on button "Got it" at bounding box center [829, 502] width 49 height 31
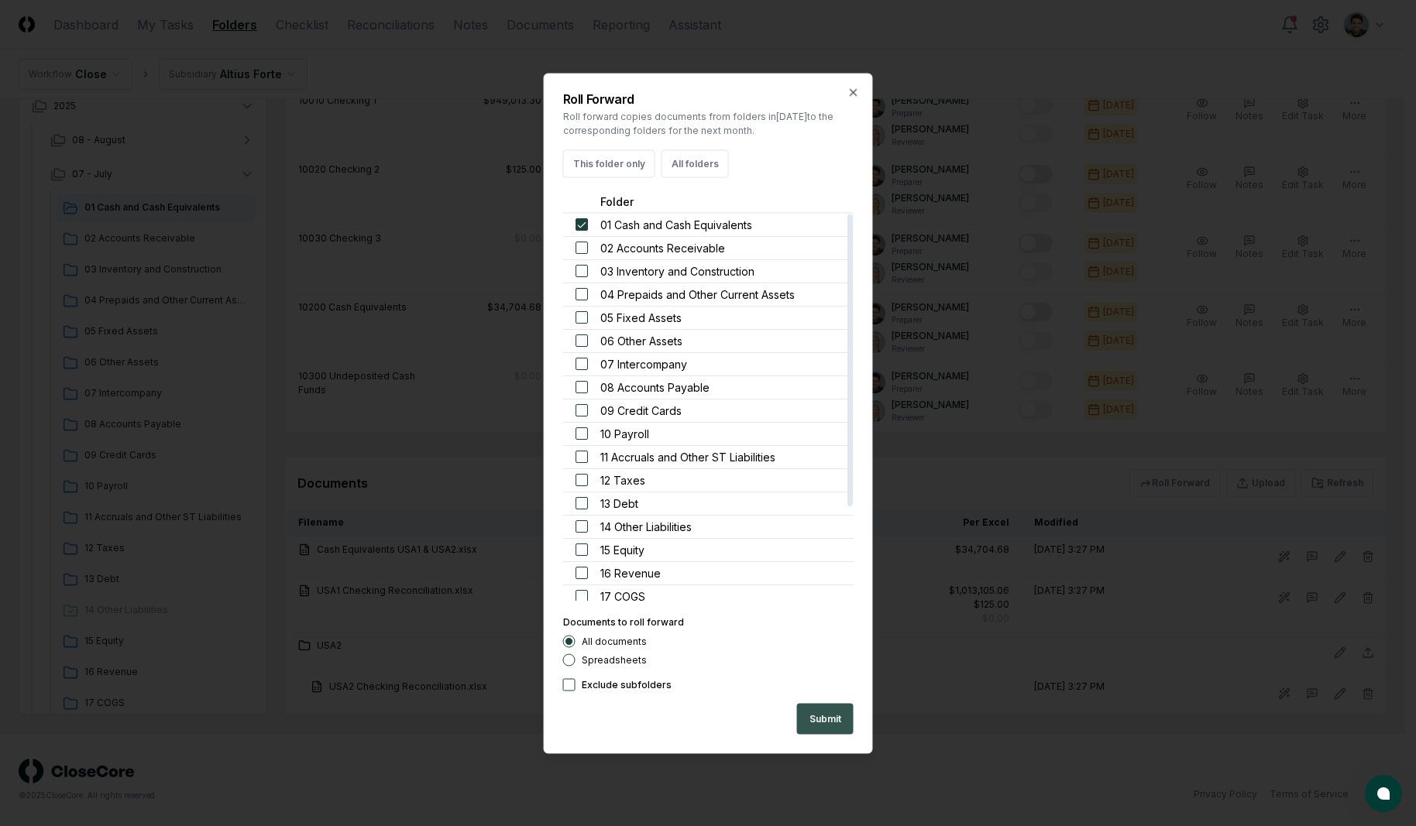
click at [817, 710] on button "Submit" at bounding box center [825, 718] width 57 height 31
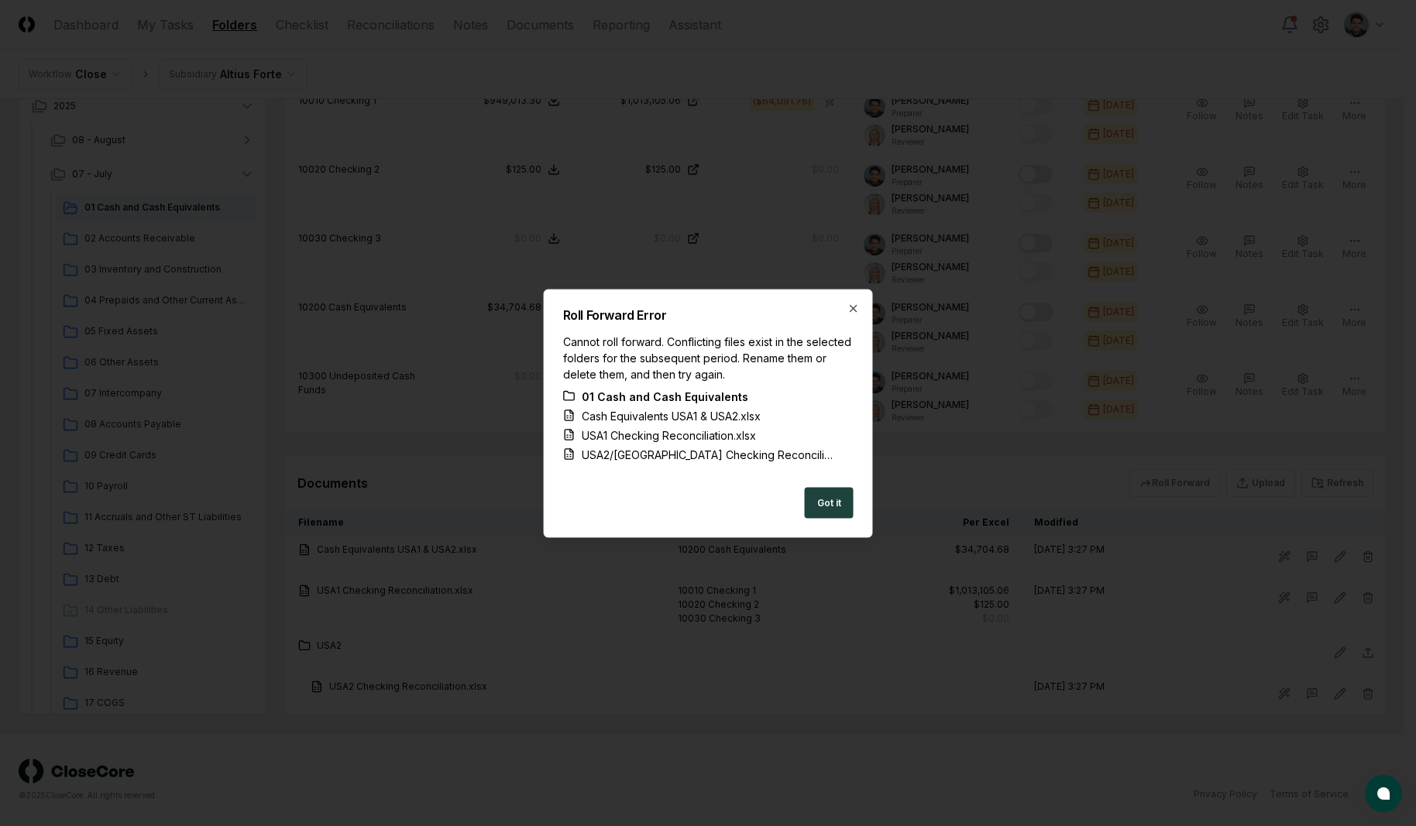
click at [796, 509] on div "Got it" at bounding box center [708, 502] width 290 height 31
click at [841, 507] on button "Got it" at bounding box center [829, 502] width 49 height 31
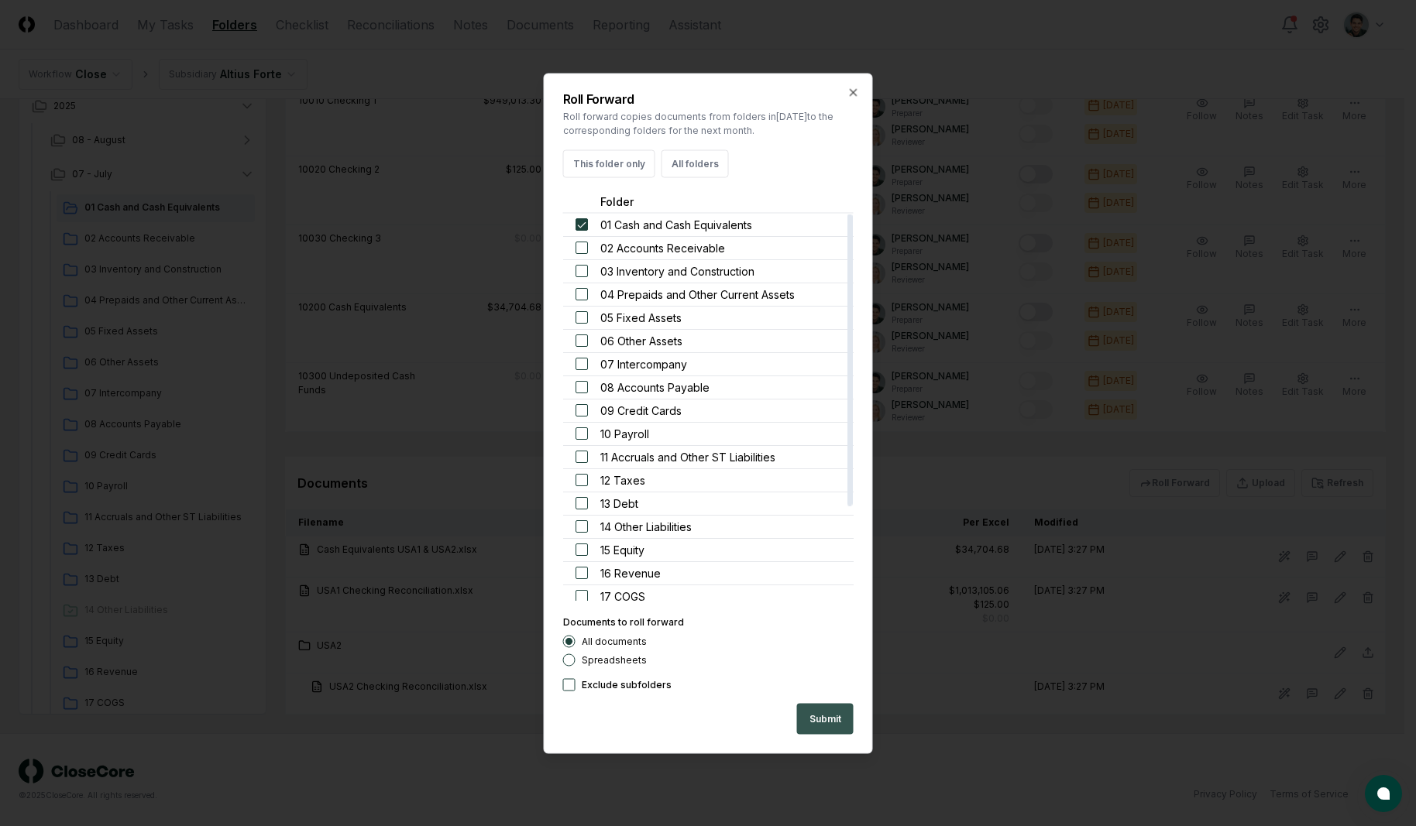
click at [830, 715] on button "Submit" at bounding box center [825, 718] width 57 height 31
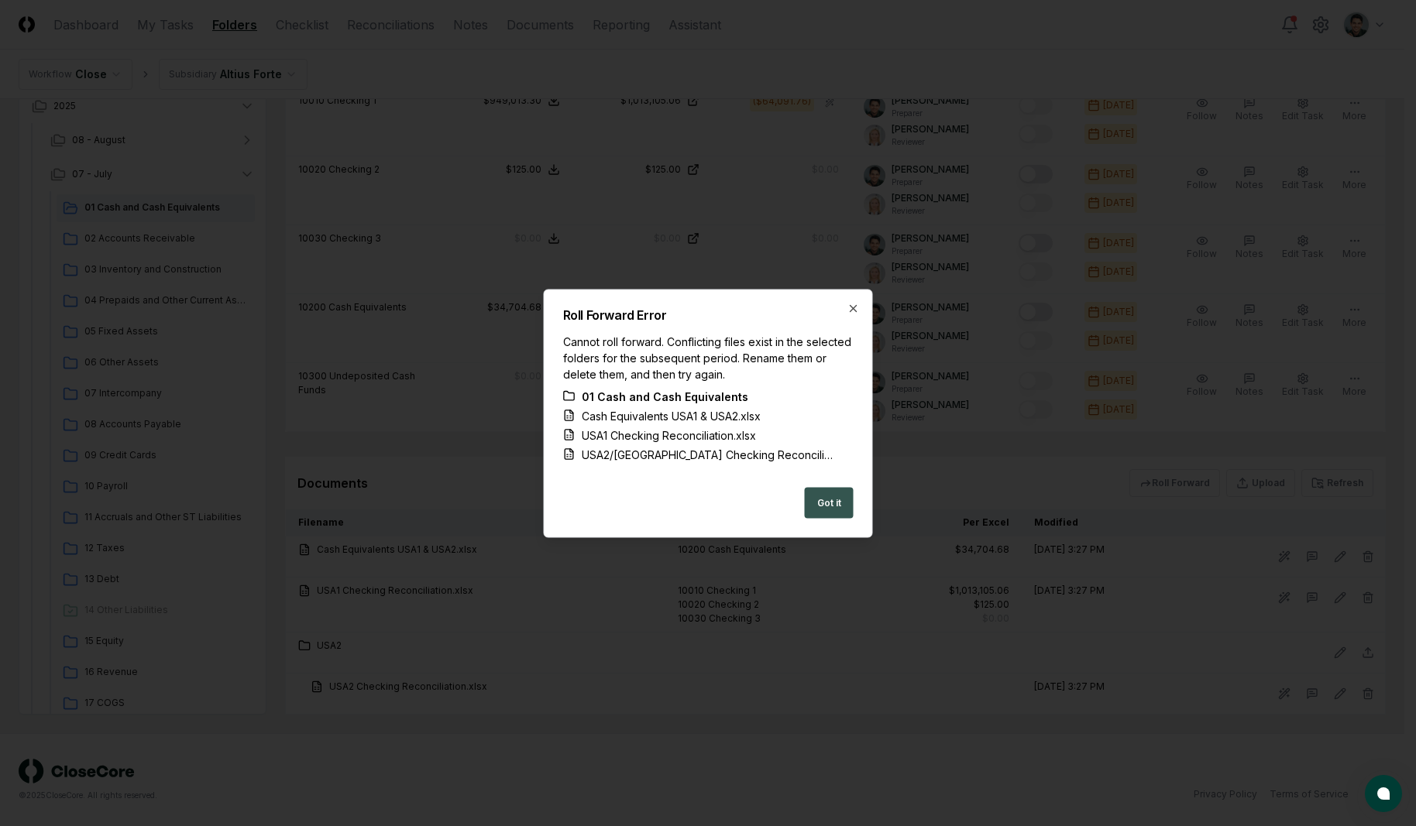
click at [831, 496] on button "Got it" at bounding box center [829, 502] width 49 height 31
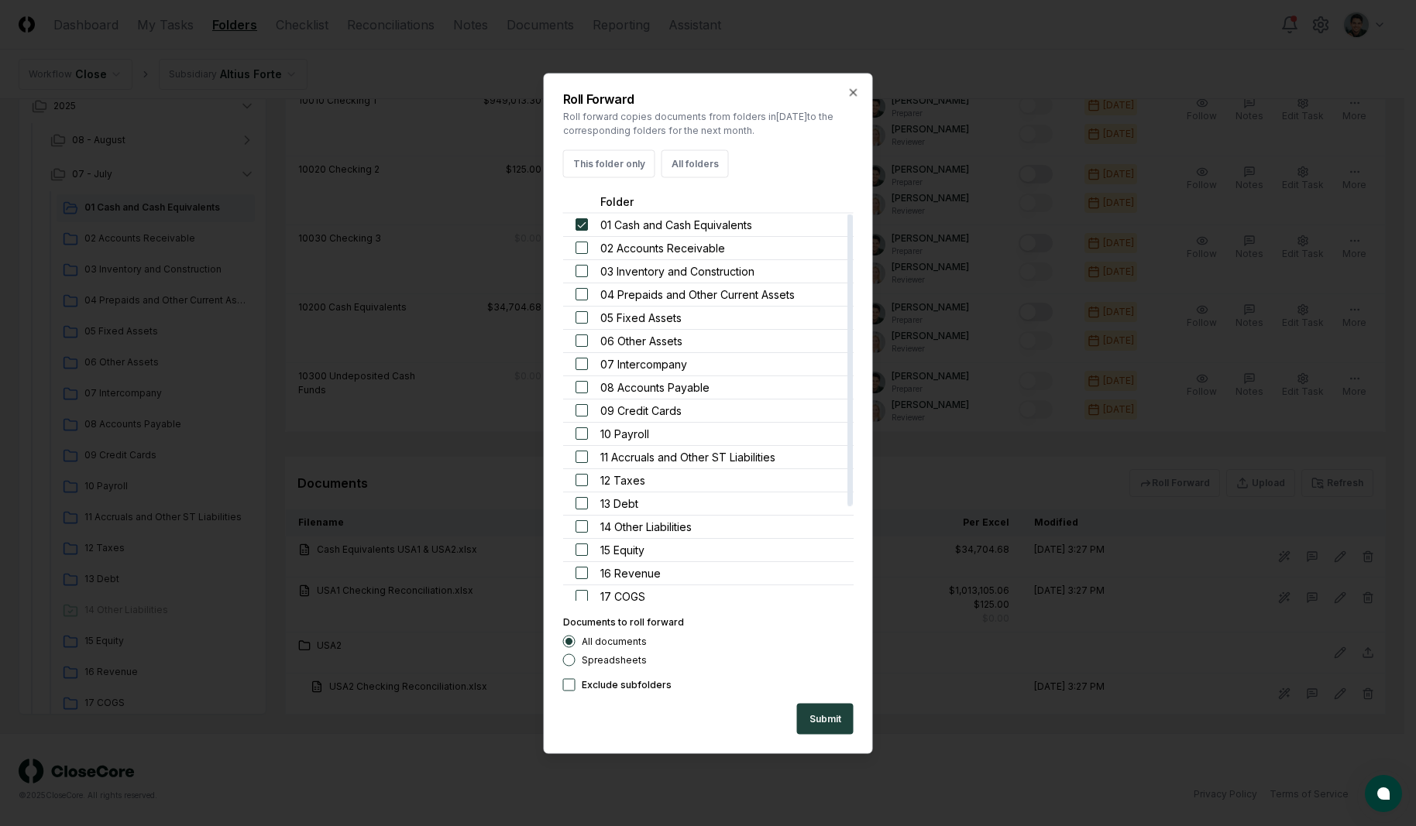
click at [814, 722] on button "Submit" at bounding box center [825, 718] width 57 height 31
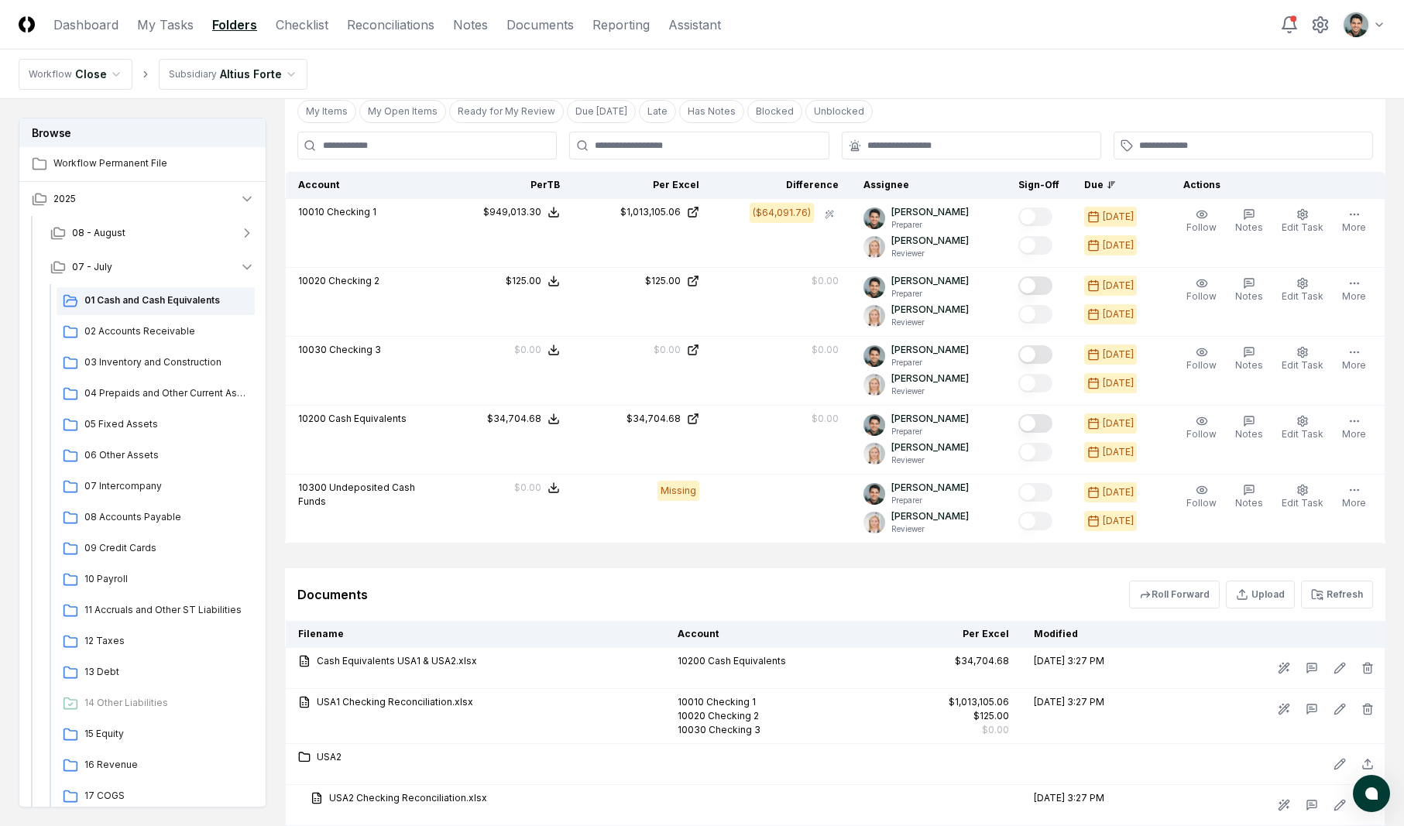
scroll to position [1135, 0]
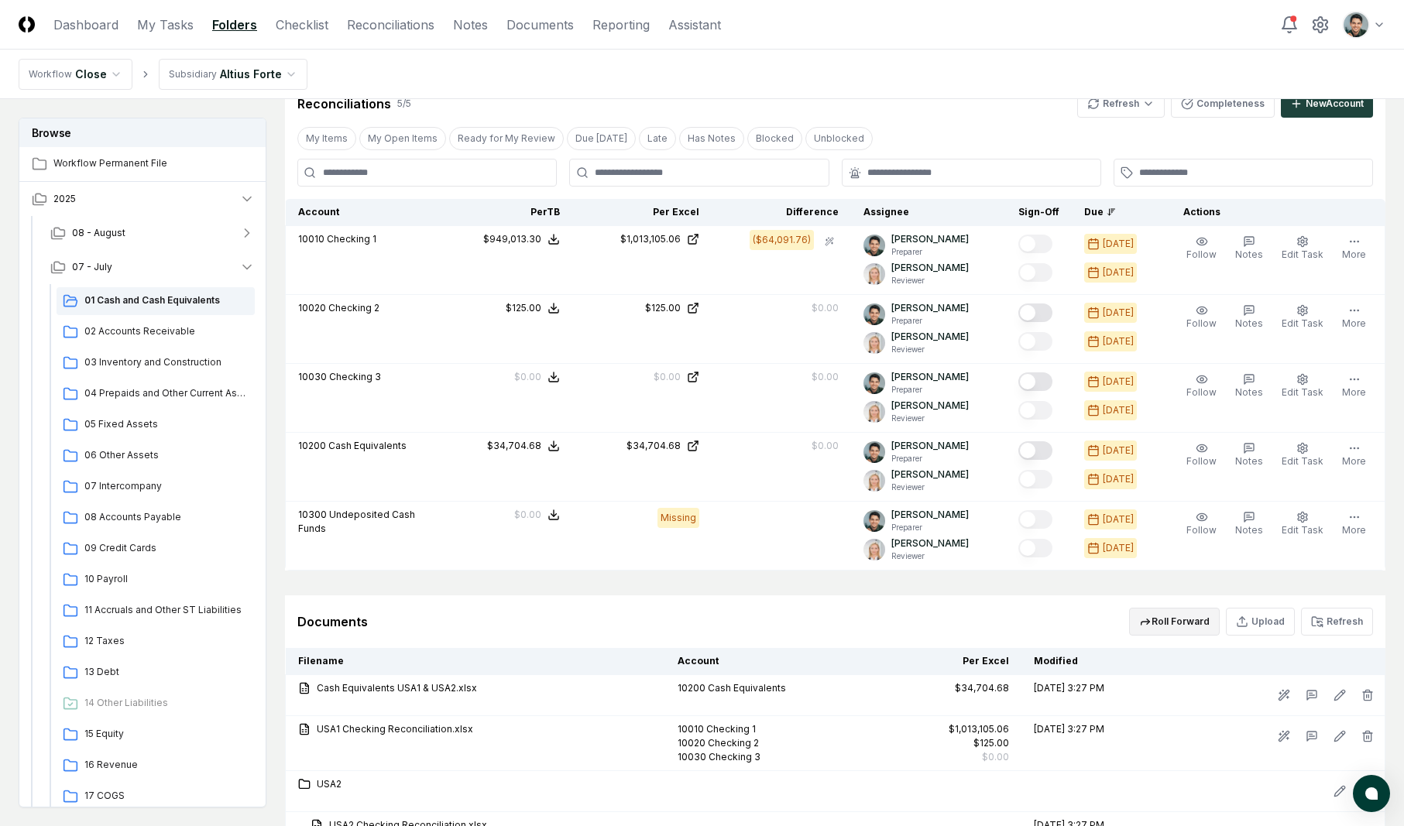
click at [1164, 620] on button "Roll Forward" at bounding box center [1174, 622] width 91 height 28
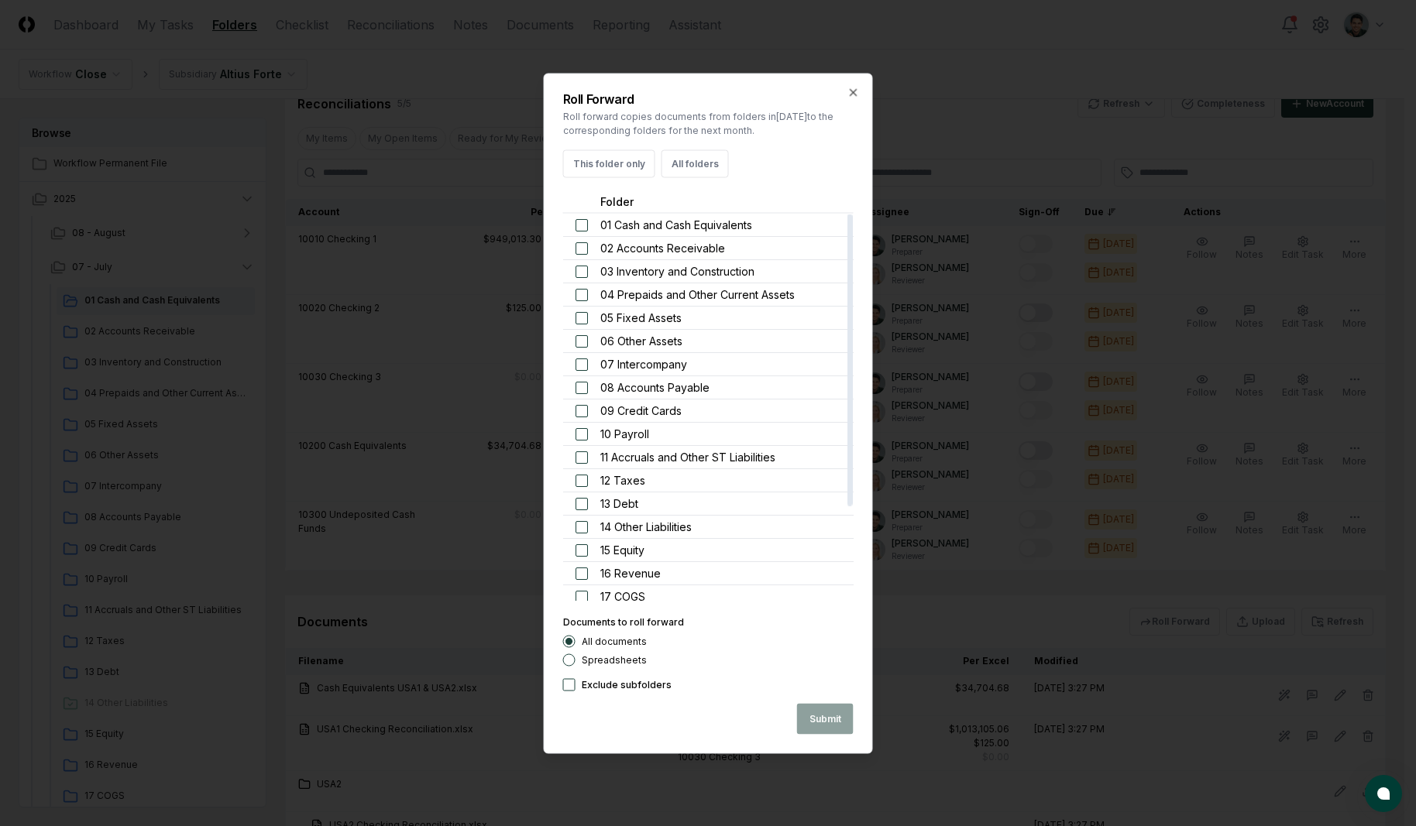
click at [614, 232] on span "01 Cash and Cash Equivalents" at bounding box center [676, 224] width 152 height 16
click at [580, 227] on button "button" at bounding box center [581, 224] width 12 height 12
click at [826, 719] on button "Submit" at bounding box center [825, 718] width 57 height 31
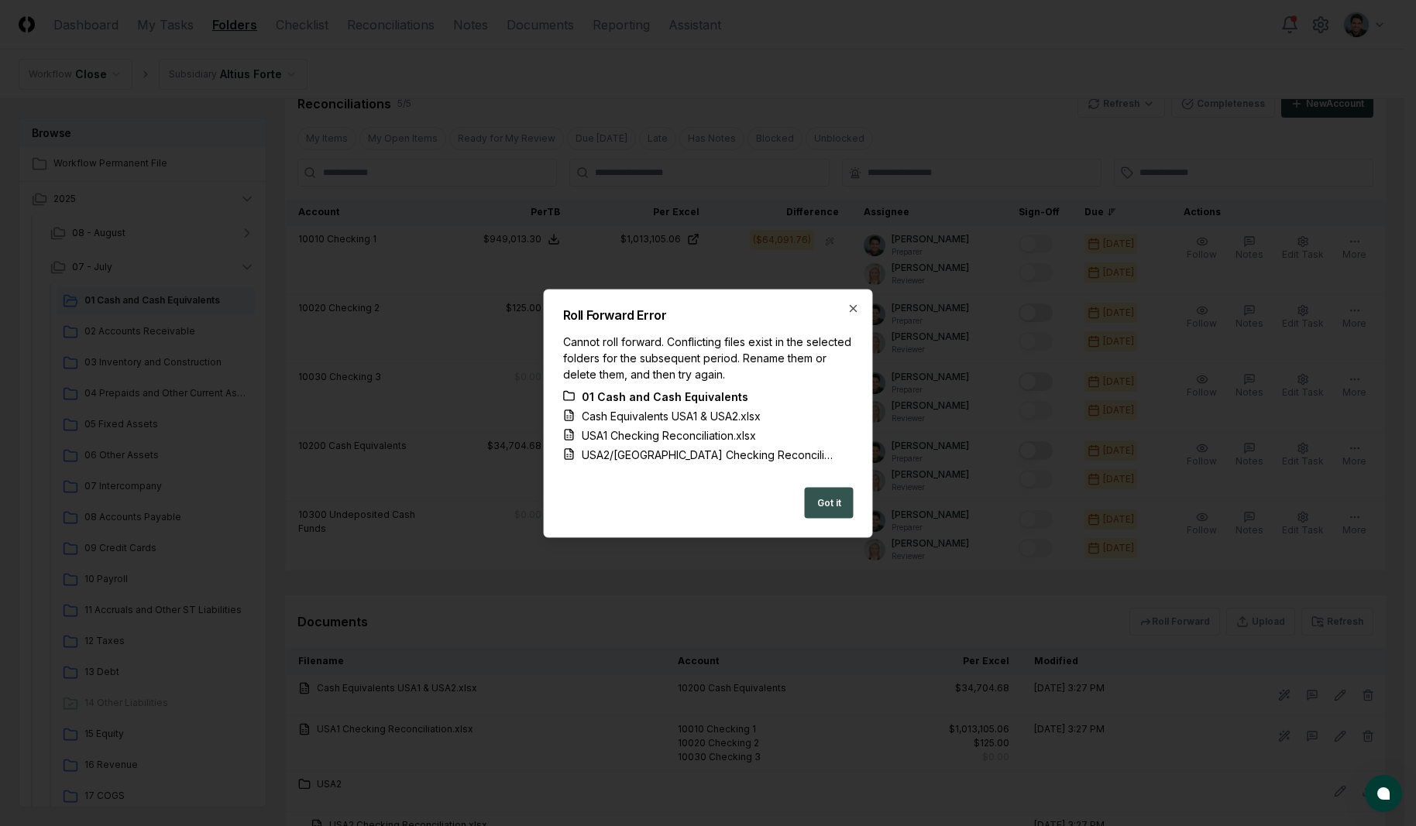
click at [833, 509] on button "Got it" at bounding box center [829, 502] width 49 height 31
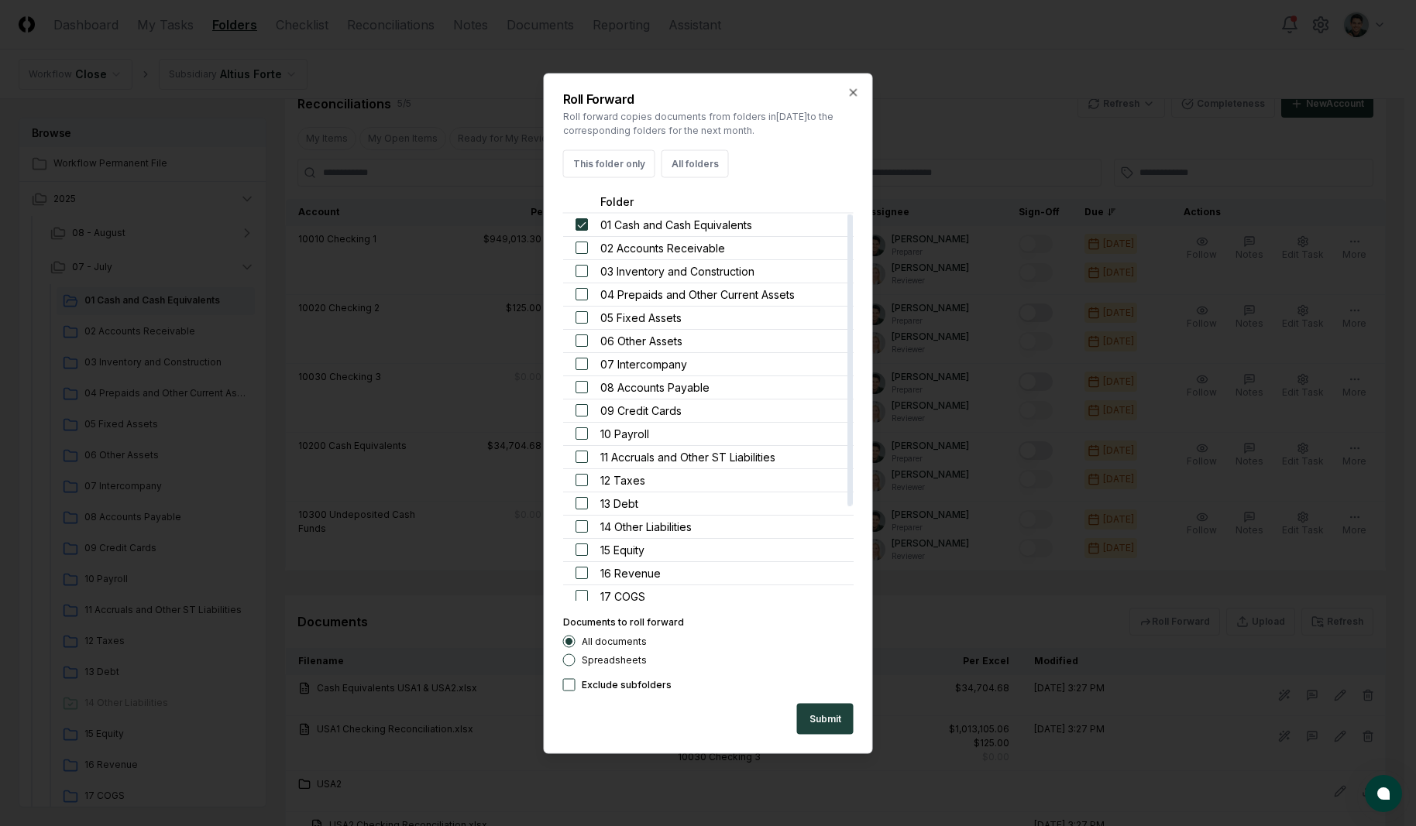
click at [737, 40] on div at bounding box center [708, 413] width 1416 height 826
